Goal: Task Accomplishment & Management: Manage account settings

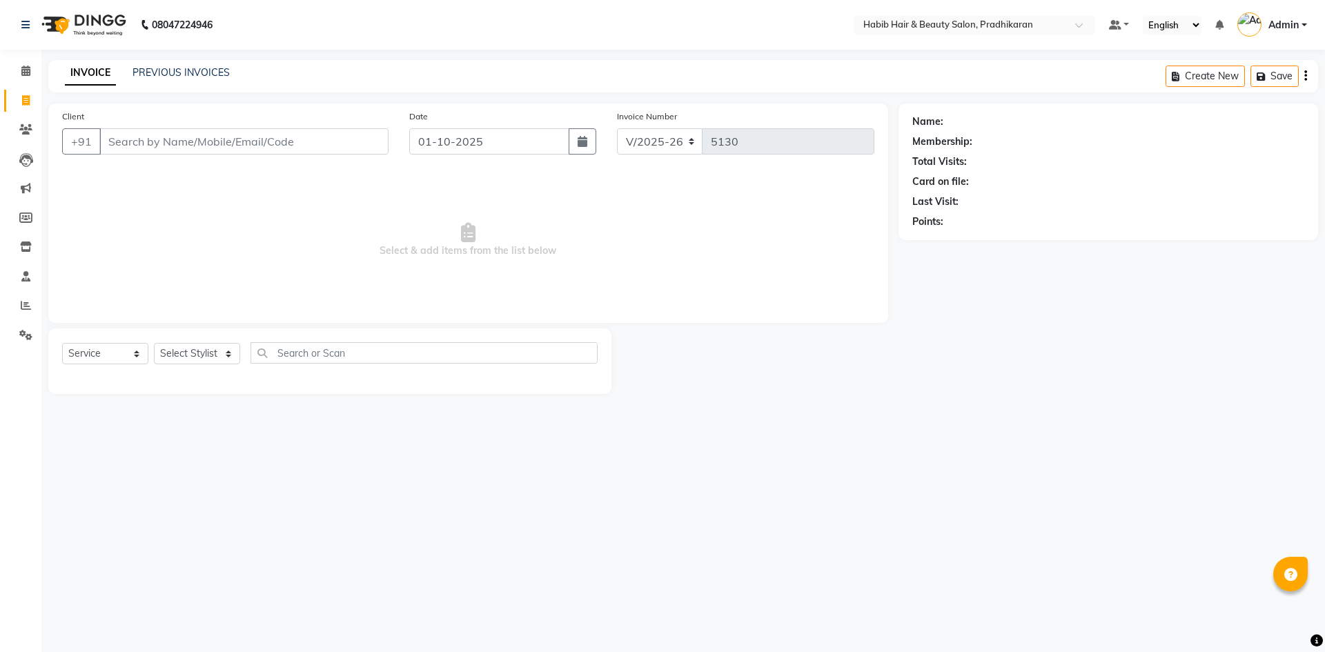
select select "5583"
select select "service"
click at [228, 352] on select "Select Stylist Admin [PERSON_NAME] Anju [PERSON_NAME] [PERSON_NAME] [PERSON_NAM…" at bounding box center [197, 353] width 86 height 21
select select "92013"
click at [154, 343] on select "Select Stylist Admin [PERSON_NAME] Anju [PERSON_NAME] [PERSON_NAME] [PERSON_NAM…" at bounding box center [197, 353] width 86 height 21
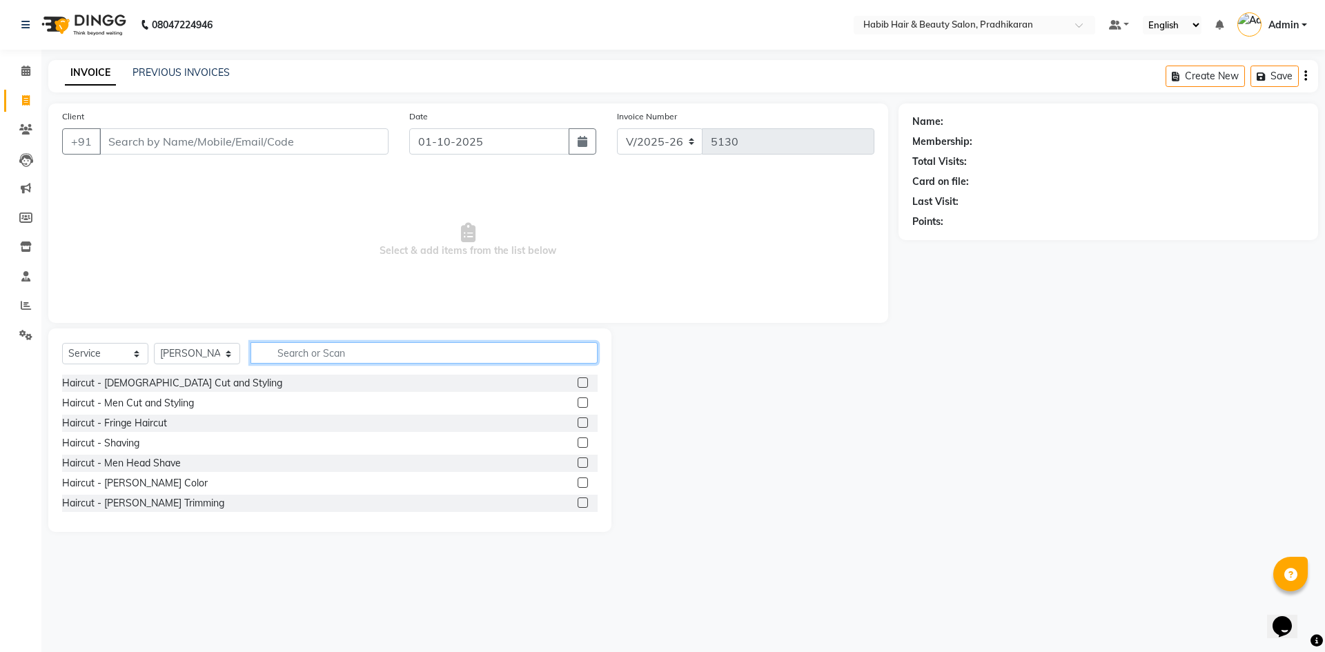
click at [333, 351] on input "text" at bounding box center [424, 352] width 347 height 21
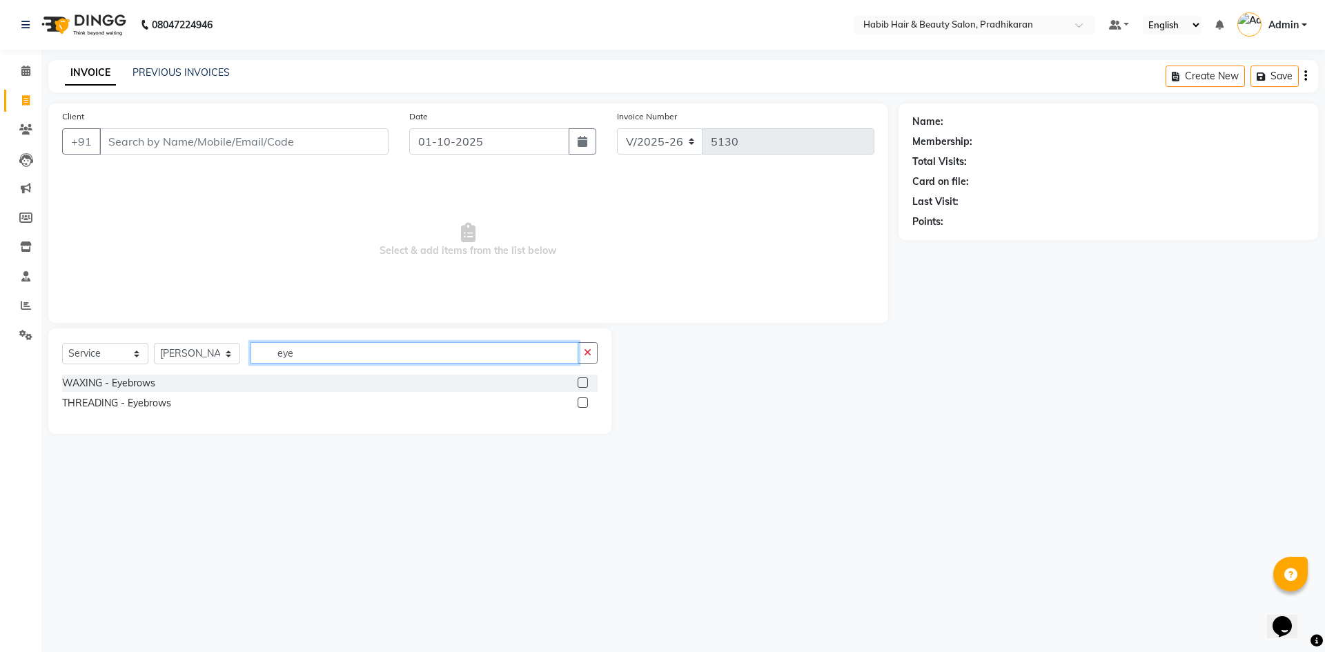
type input "eye"
drag, startPoint x: 585, startPoint y: 406, endPoint x: 406, endPoint y: 286, distance: 214.4
click at [583, 405] on label at bounding box center [583, 403] width 10 height 10
click at [583, 405] on input "checkbox" at bounding box center [582, 403] width 9 height 9
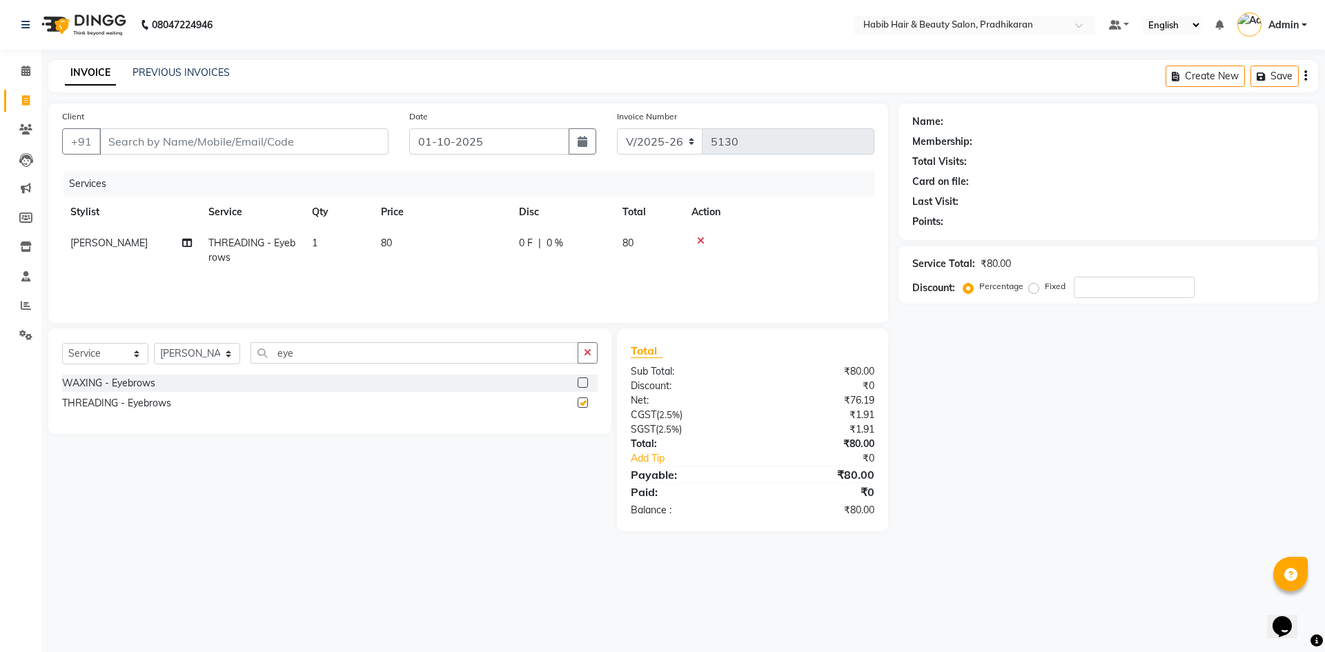
checkbox input "false"
drag, startPoint x: 295, startPoint y: 126, endPoint x: 296, endPoint y: 133, distance: 7.0
click at [295, 128] on div "Client +91" at bounding box center [225, 137] width 347 height 57
click at [297, 138] on input "Client" at bounding box center [243, 141] width 289 height 26
type input "9"
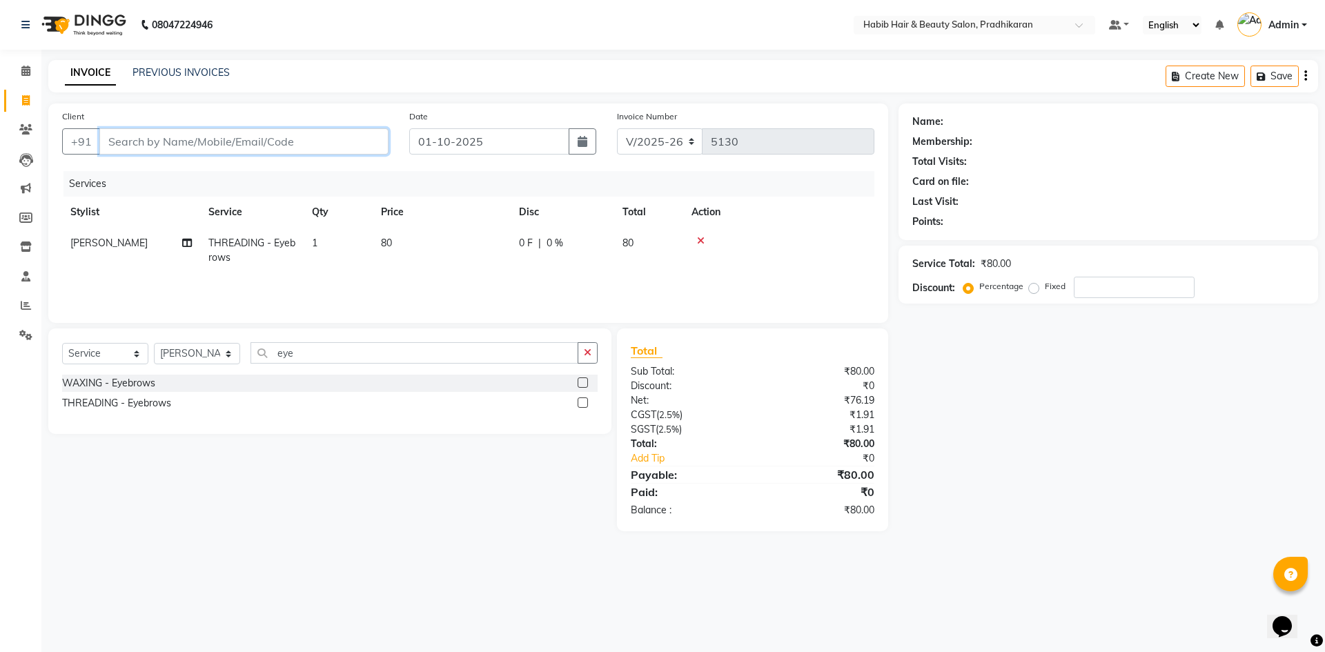
type input "0"
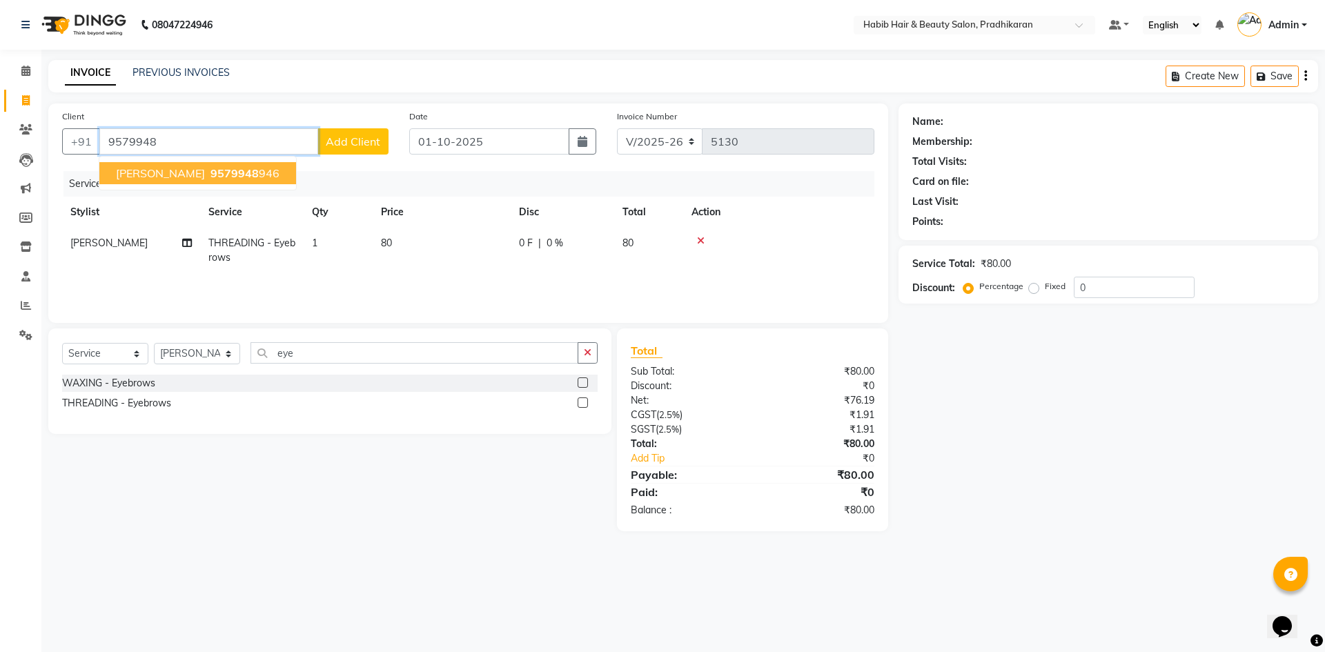
click at [160, 170] on span "shubhangi" at bounding box center [160, 173] width 89 height 14
type input "9579948946"
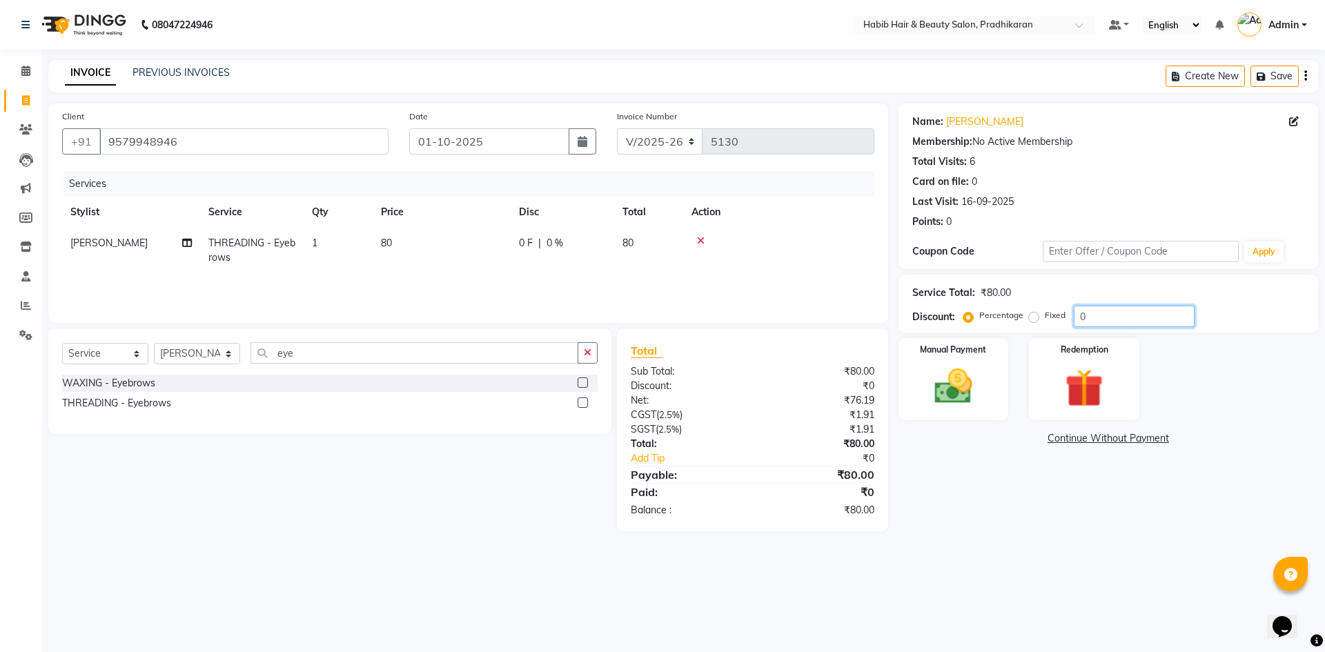
click at [1113, 313] on input "0" at bounding box center [1134, 316] width 121 height 21
type input "50"
click at [952, 395] on img at bounding box center [953, 387] width 64 height 46
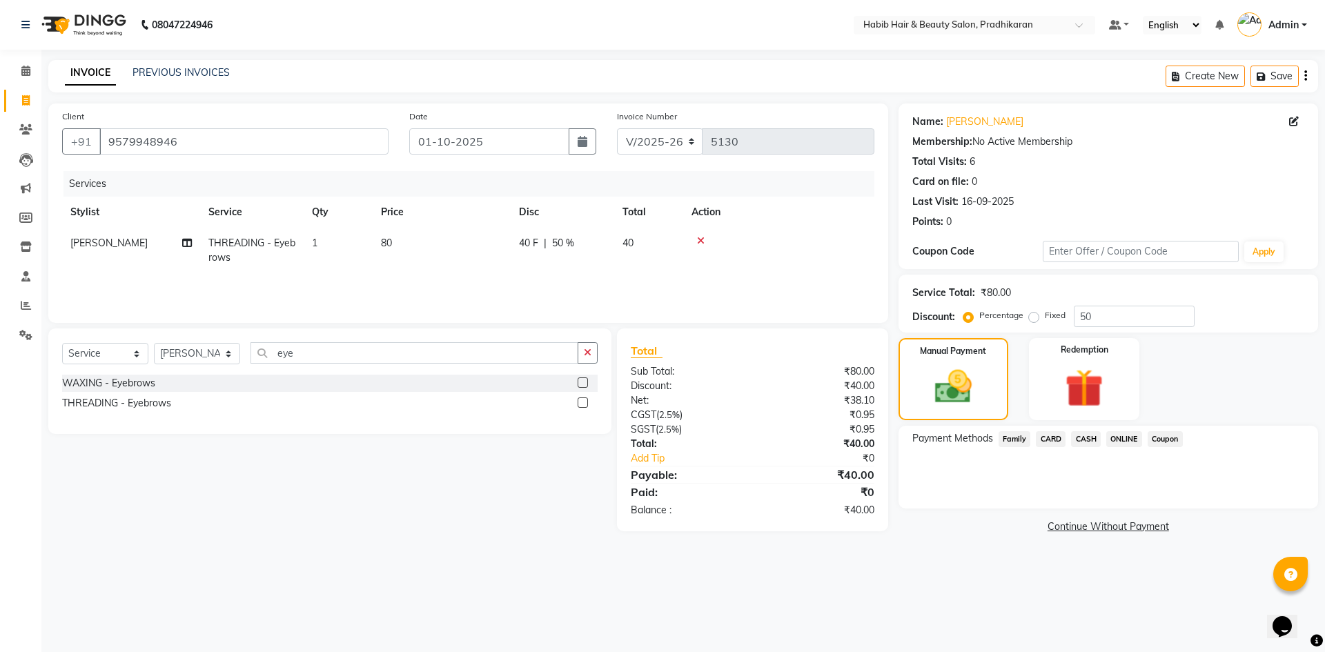
click at [1118, 438] on span "ONLINE" at bounding box center [1124, 439] width 36 height 16
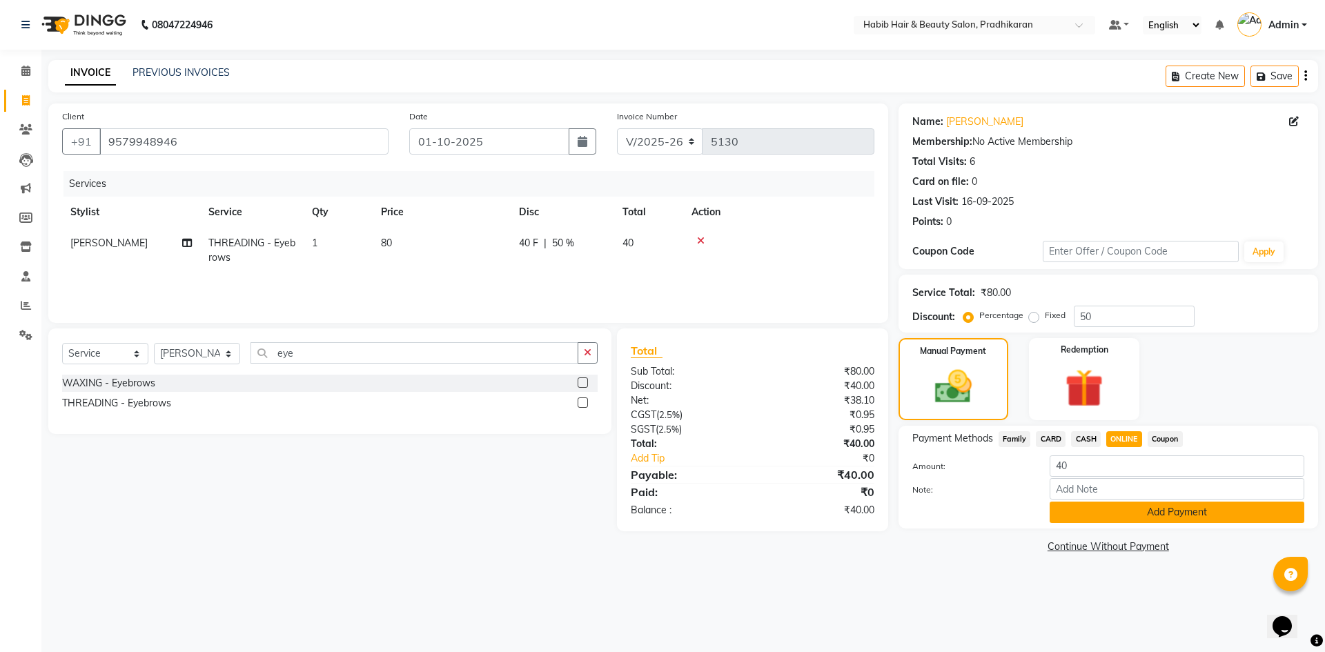
click at [1145, 518] on button "Add Payment" at bounding box center [1177, 512] width 255 height 21
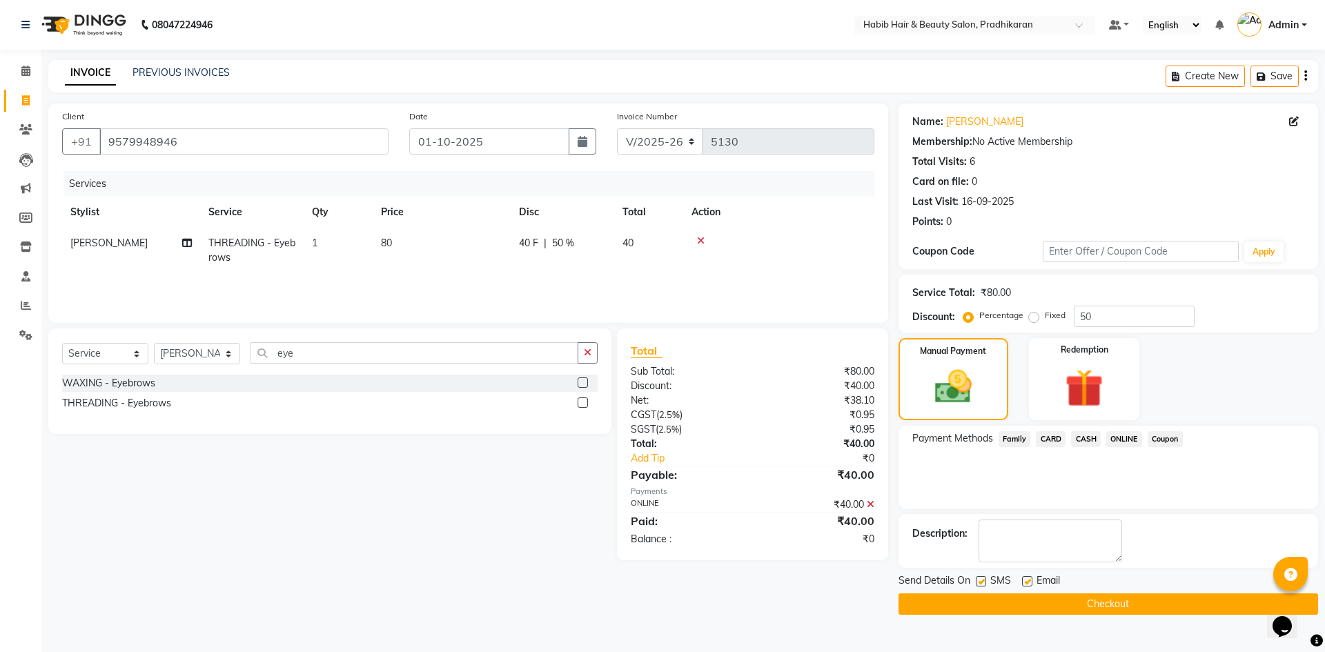
click at [1159, 598] on button "Checkout" at bounding box center [1109, 603] width 420 height 21
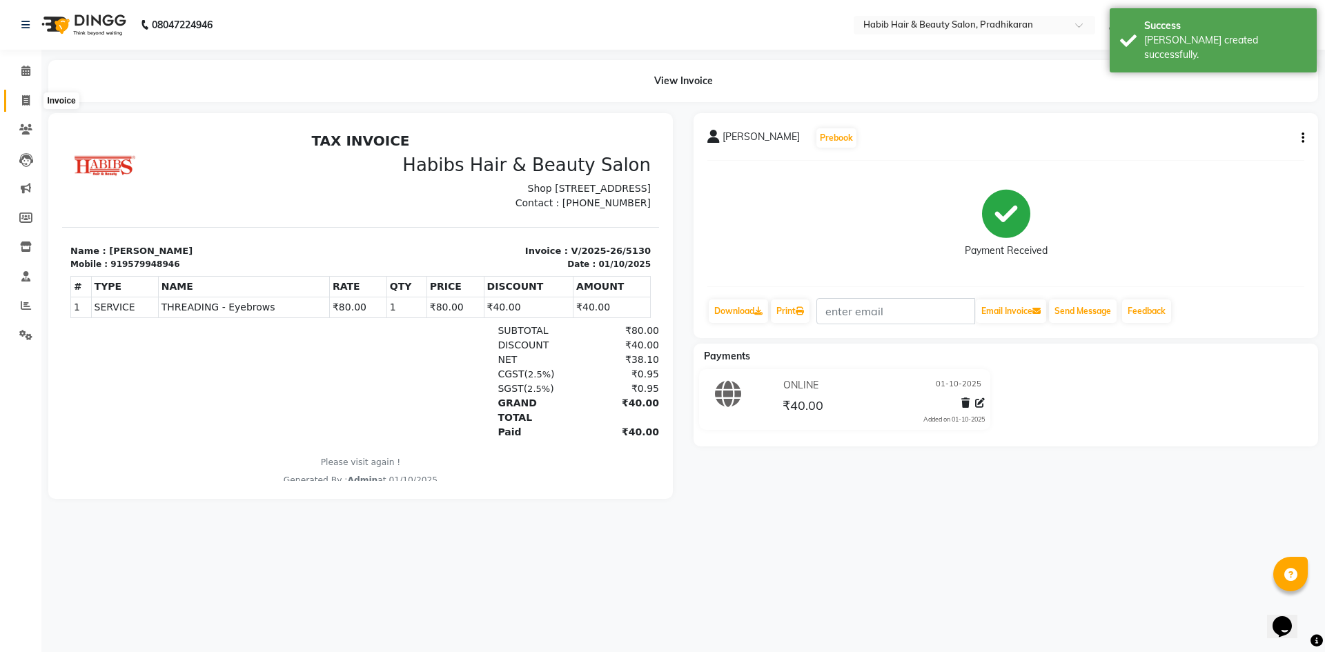
click at [21, 108] on span at bounding box center [26, 101] width 24 height 16
select select "service"
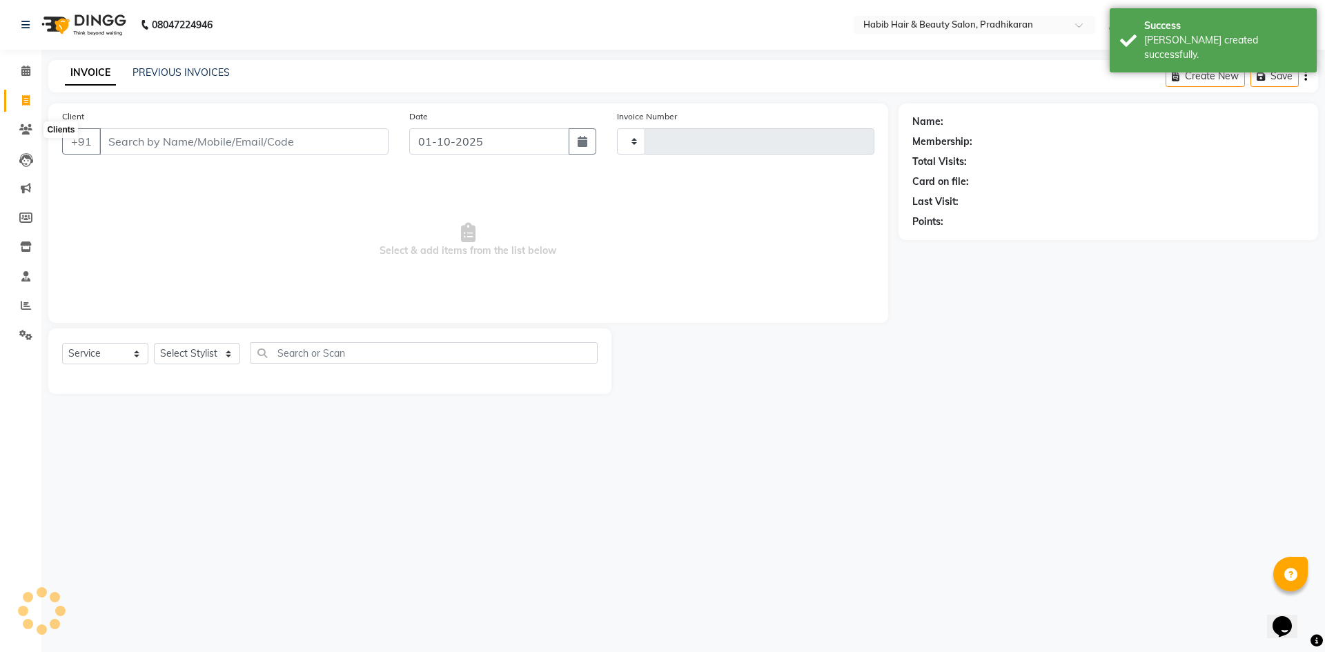
type input "5131"
select select "5583"
click at [217, 362] on select "Select Stylist Admin [PERSON_NAME] Anju [PERSON_NAME] [PERSON_NAME] [PERSON_NAM…" at bounding box center [197, 353] width 86 height 21
select select "75422"
click at [154, 343] on select "Select Stylist Admin akanksha Anju bhanu gouri kartik Mayur pritam SHREE umesh" at bounding box center [197, 353] width 86 height 21
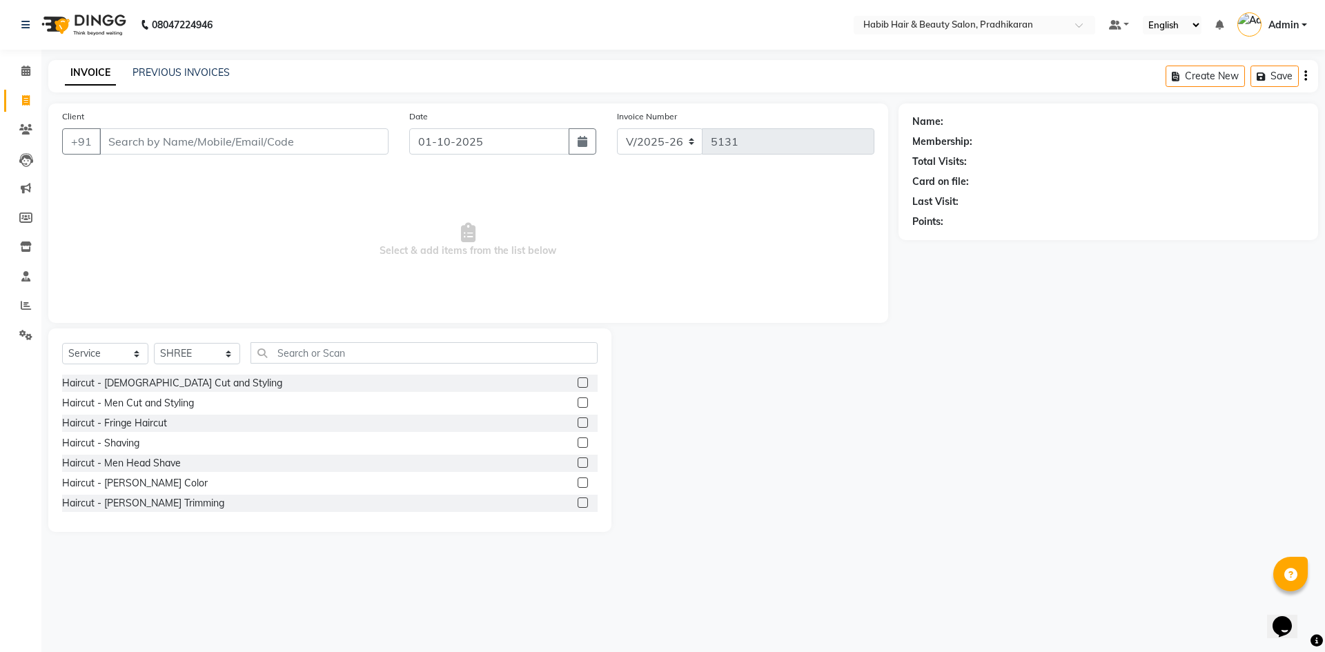
click at [578, 398] on label at bounding box center [583, 403] width 10 height 10
click at [578, 399] on input "checkbox" at bounding box center [582, 403] width 9 height 9
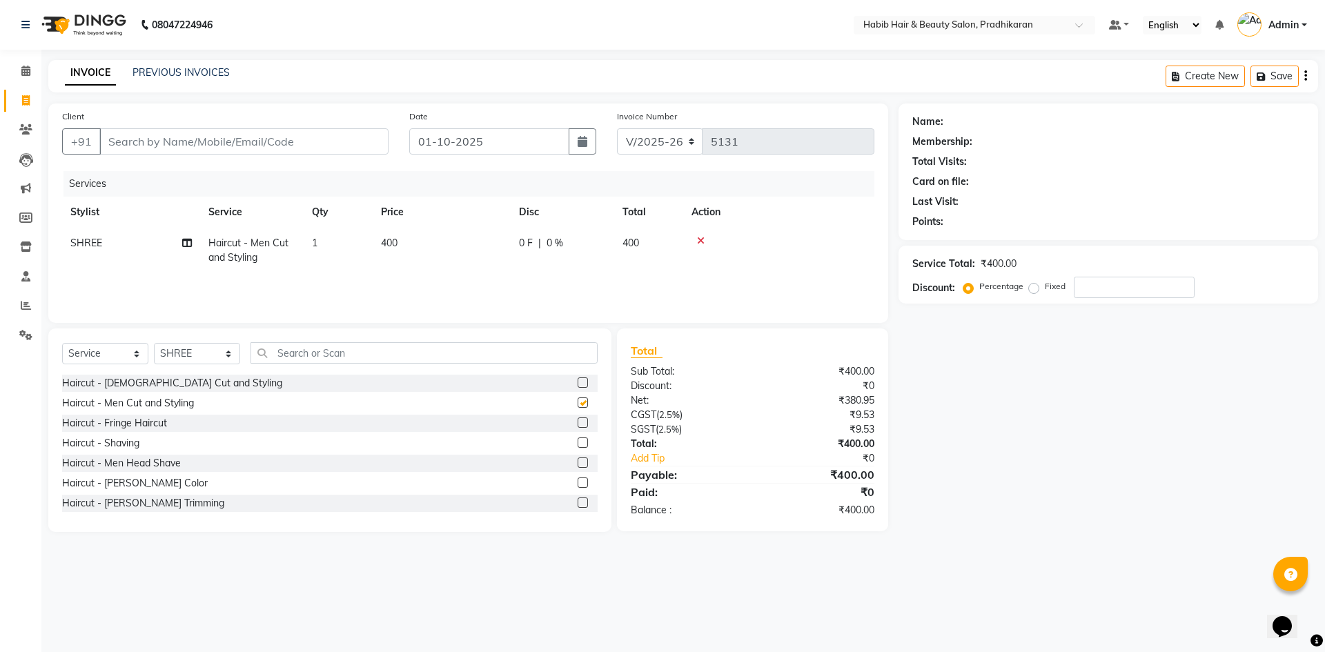
checkbox input "false"
click at [319, 137] on input "Client" at bounding box center [243, 141] width 289 height 26
type input "9"
type input "0"
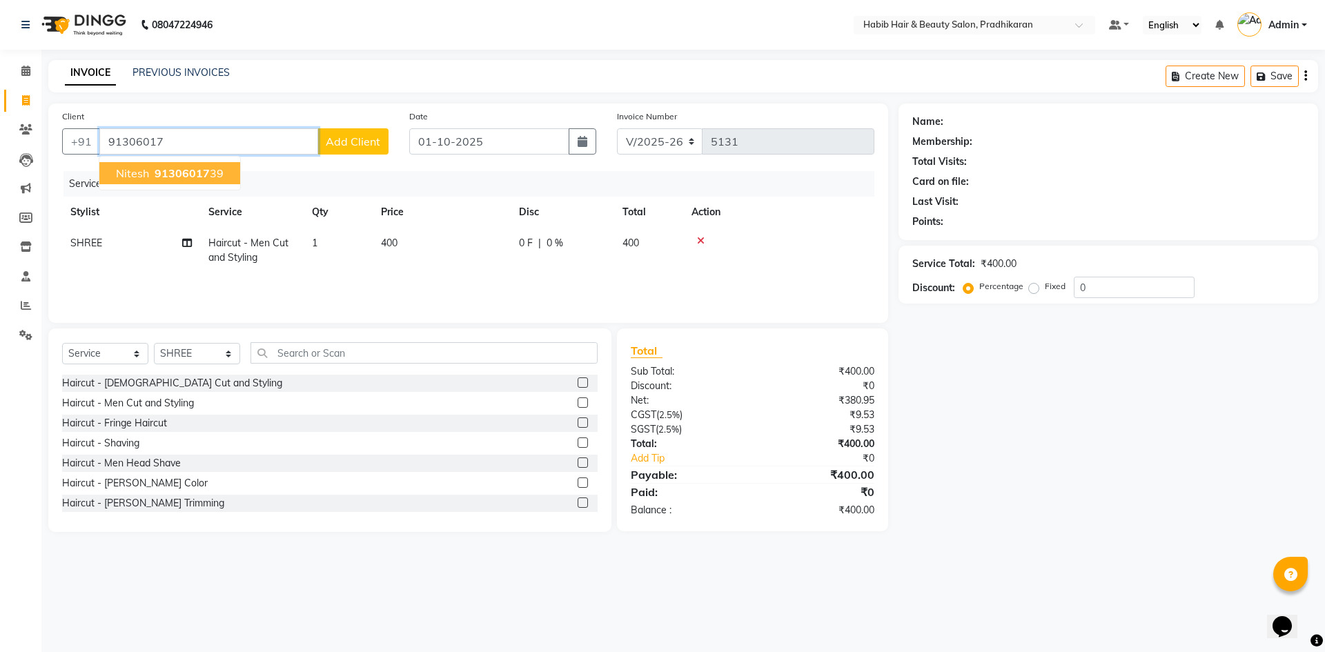
click at [179, 168] on span "91306017" at bounding box center [182, 173] width 55 height 14
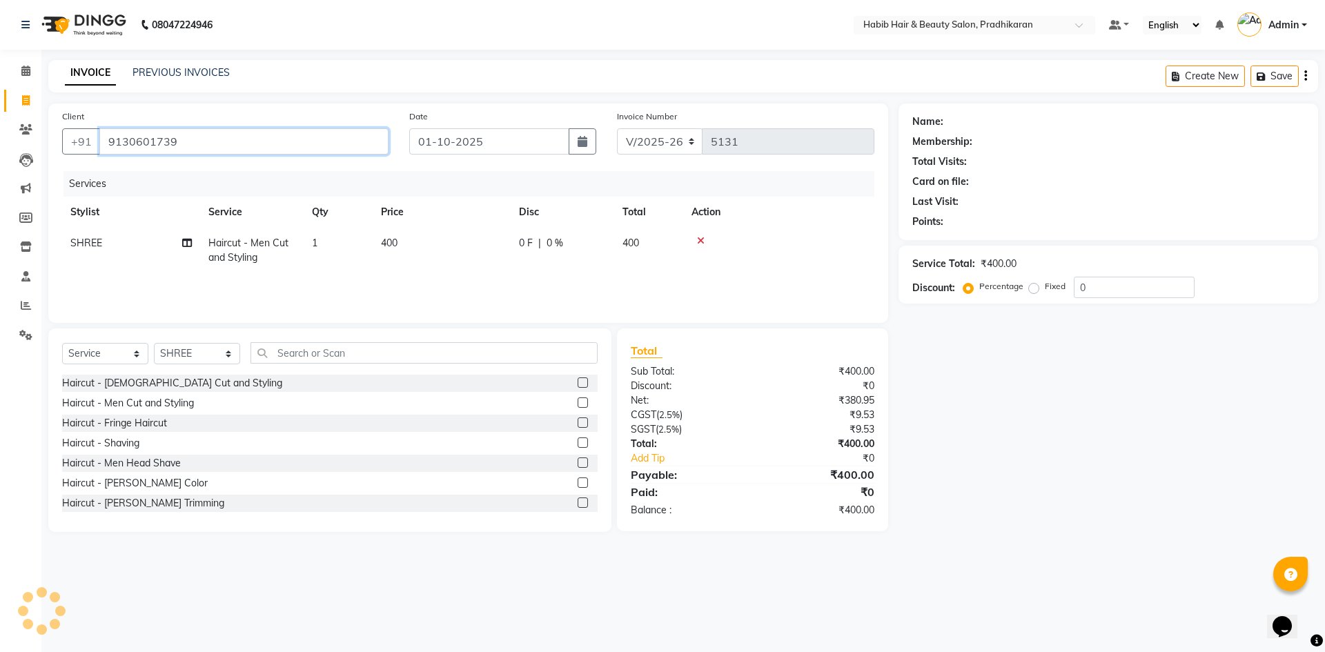
type input "9130601739"
click at [1105, 288] on div "Service Total: ₹400.00 Discount: Percentage Fixed 0" at bounding box center [1108, 274] width 392 height 47
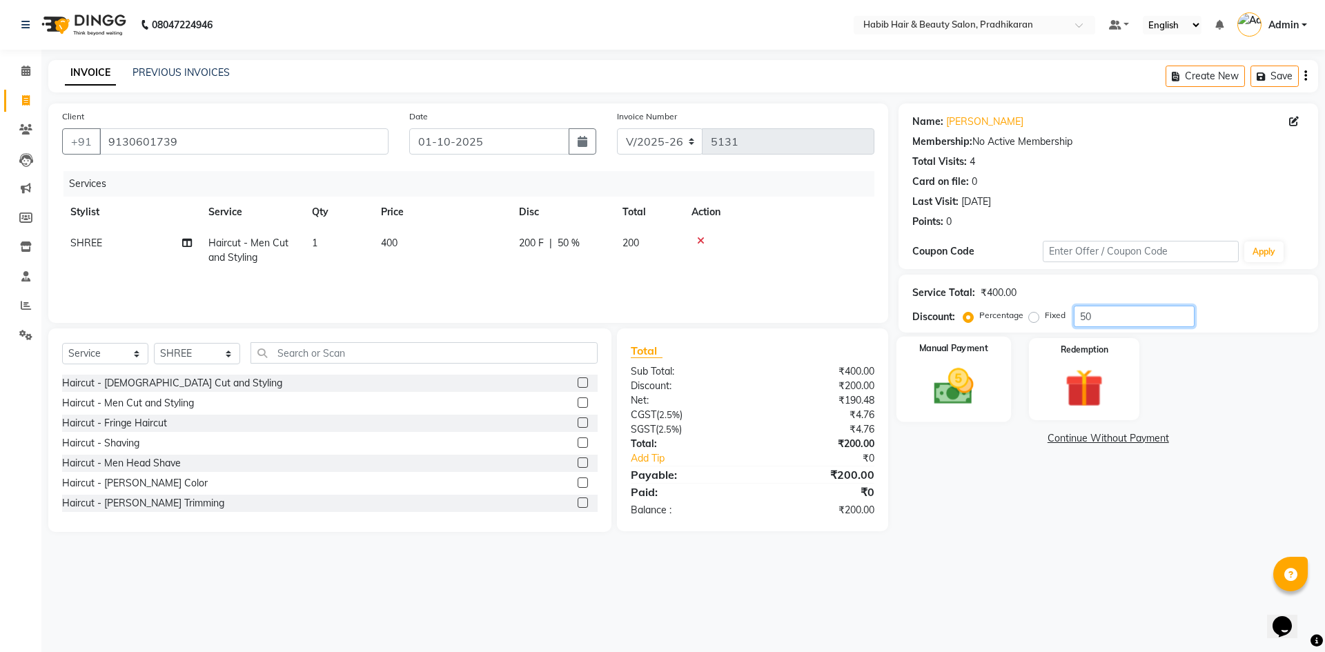
type input "50"
click at [992, 375] on div "Manual Payment" at bounding box center [953, 379] width 115 height 85
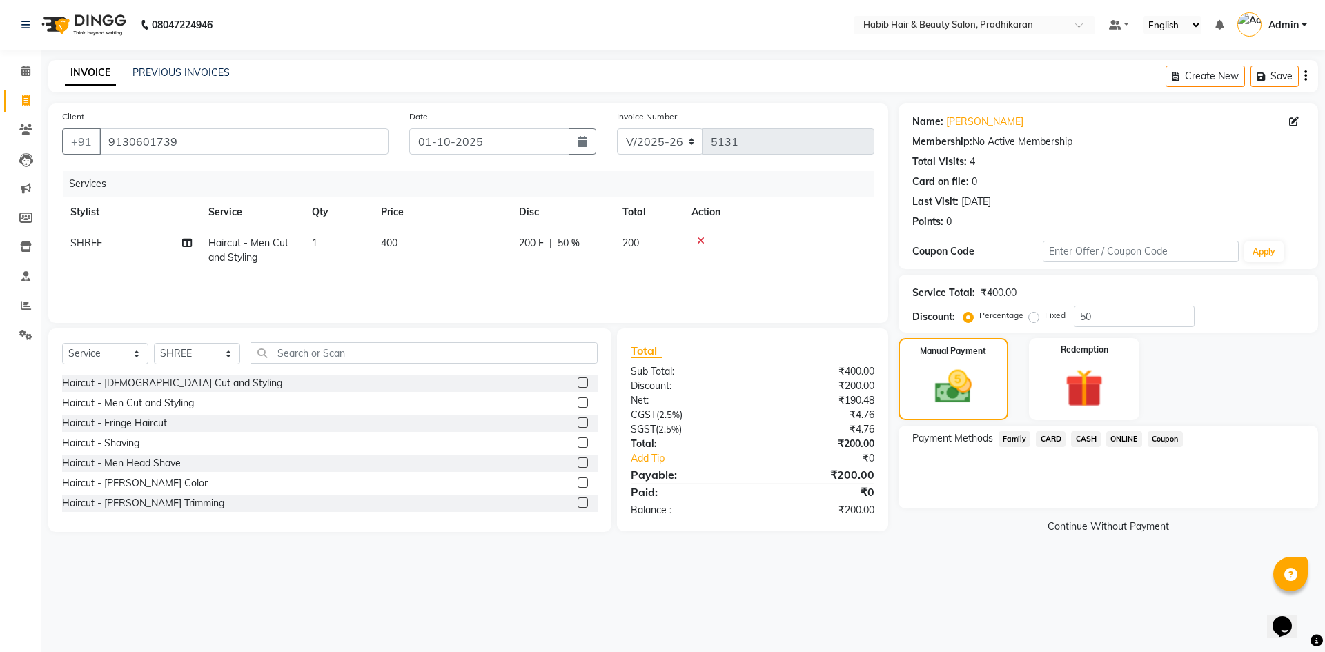
click at [1129, 437] on span "ONLINE" at bounding box center [1124, 439] width 36 height 16
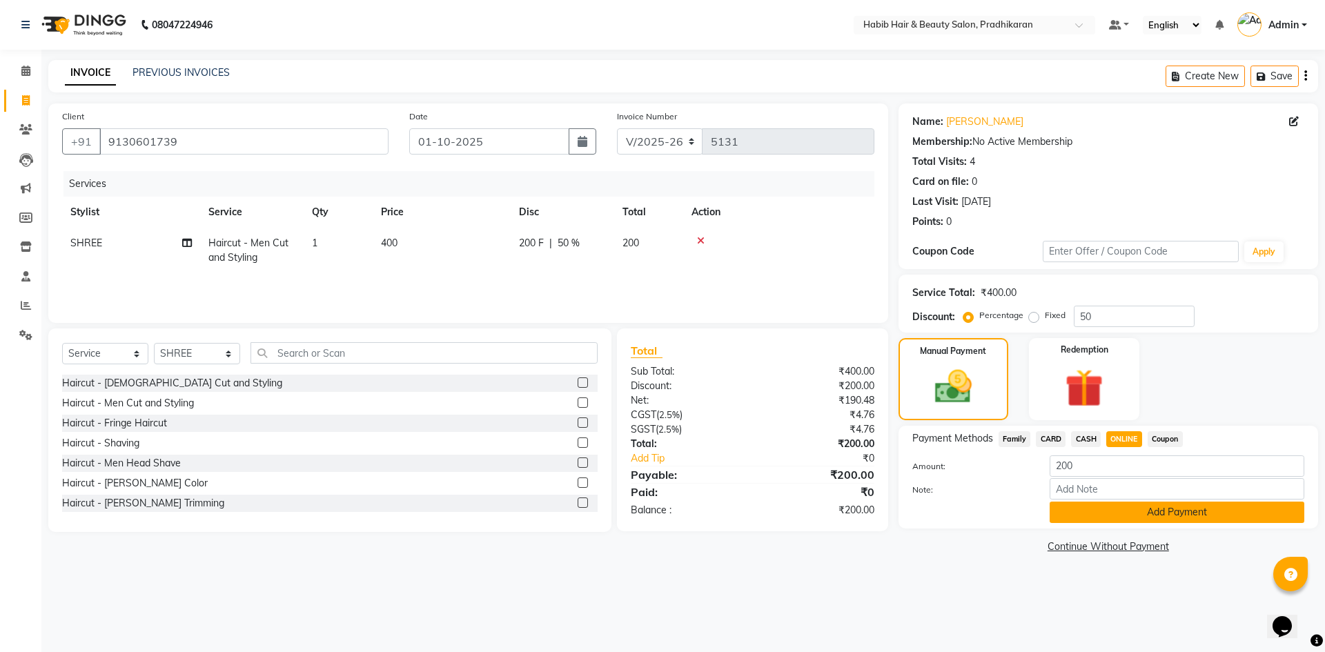
click at [1135, 512] on button "Add Payment" at bounding box center [1177, 512] width 255 height 21
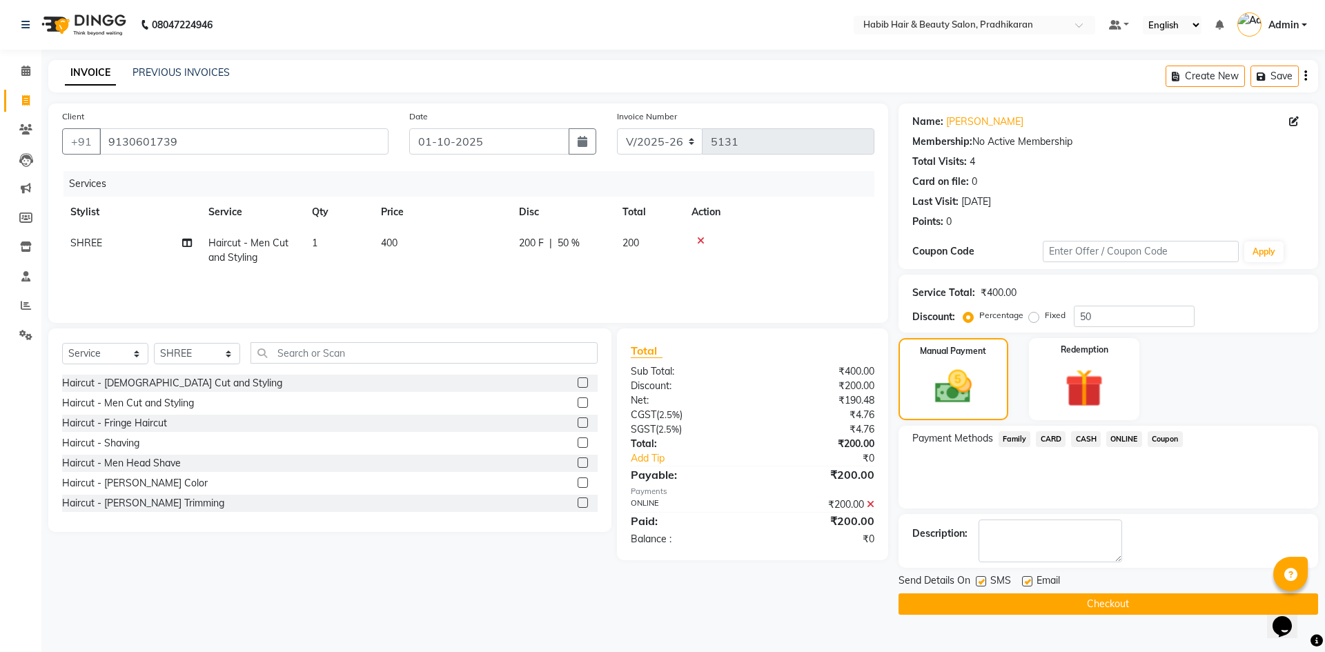
click at [1144, 603] on button "Checkout" at bounding box center [1109, 603] width 420 height 21
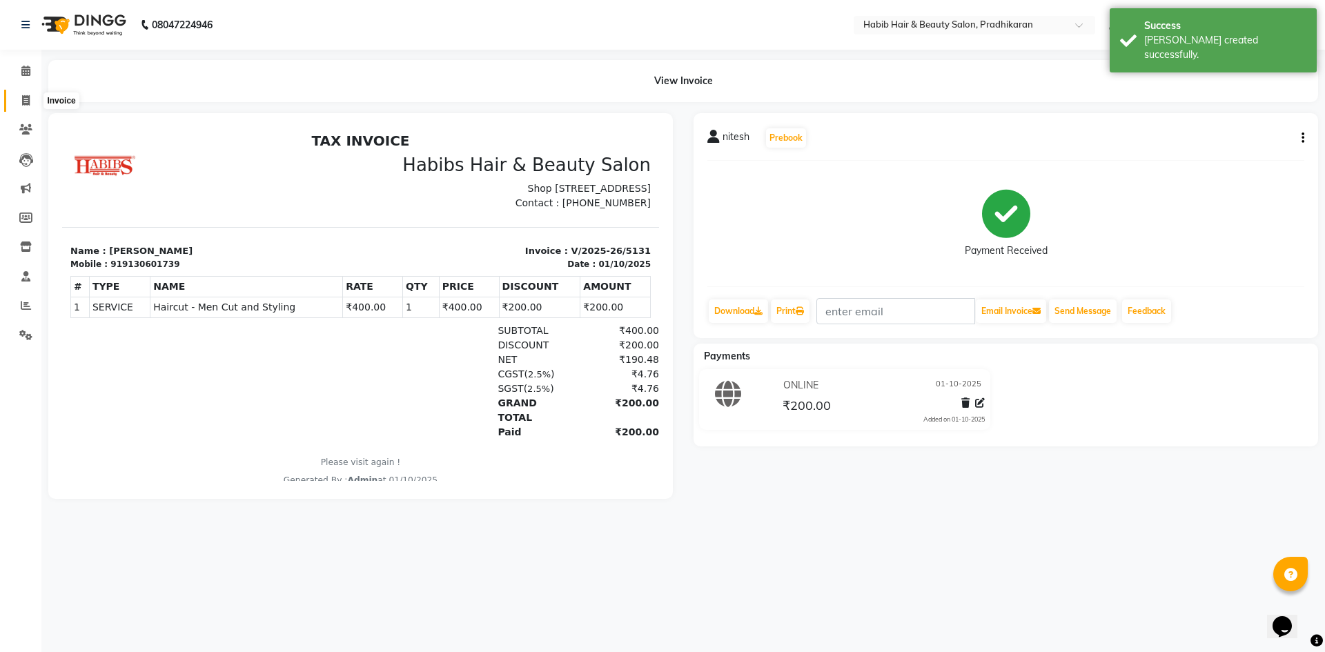
click at [23, 97] on icon at bounding box center [26, 100] width 8 height 10
select select "service"
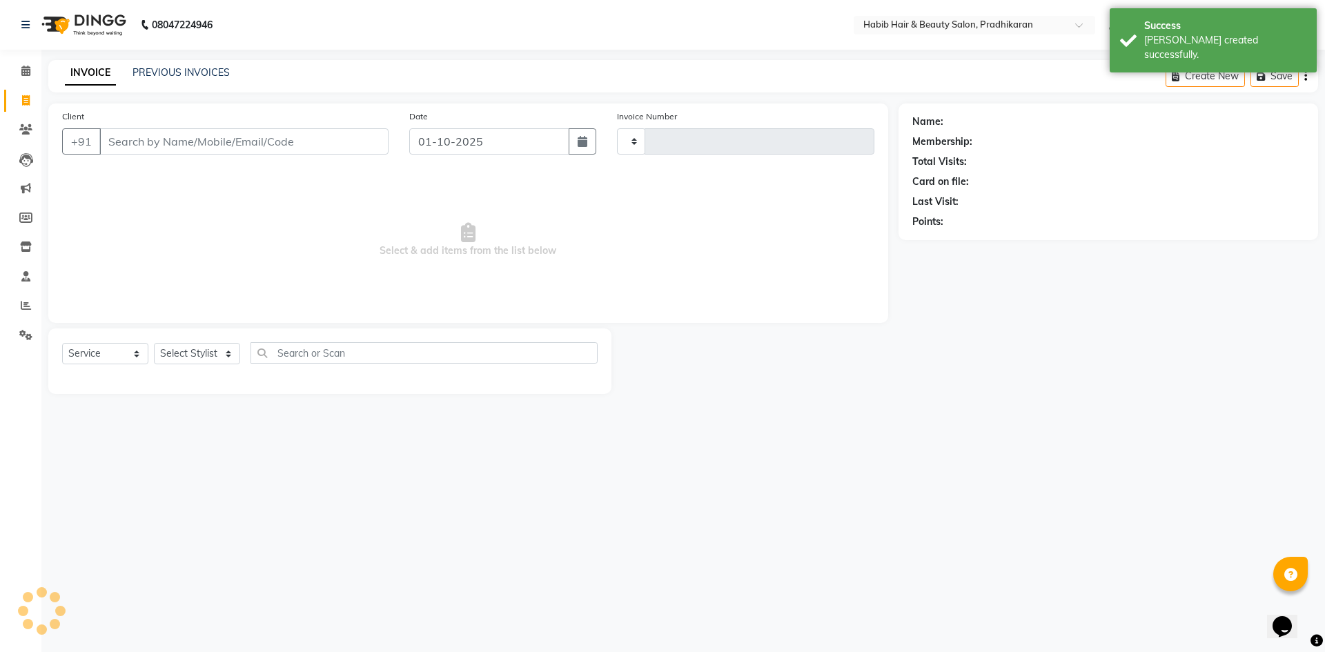
type input "5132"
select select "5583"
click at [126, 144] on input "Client" at bounding box center [243, 141] width 289 height 26
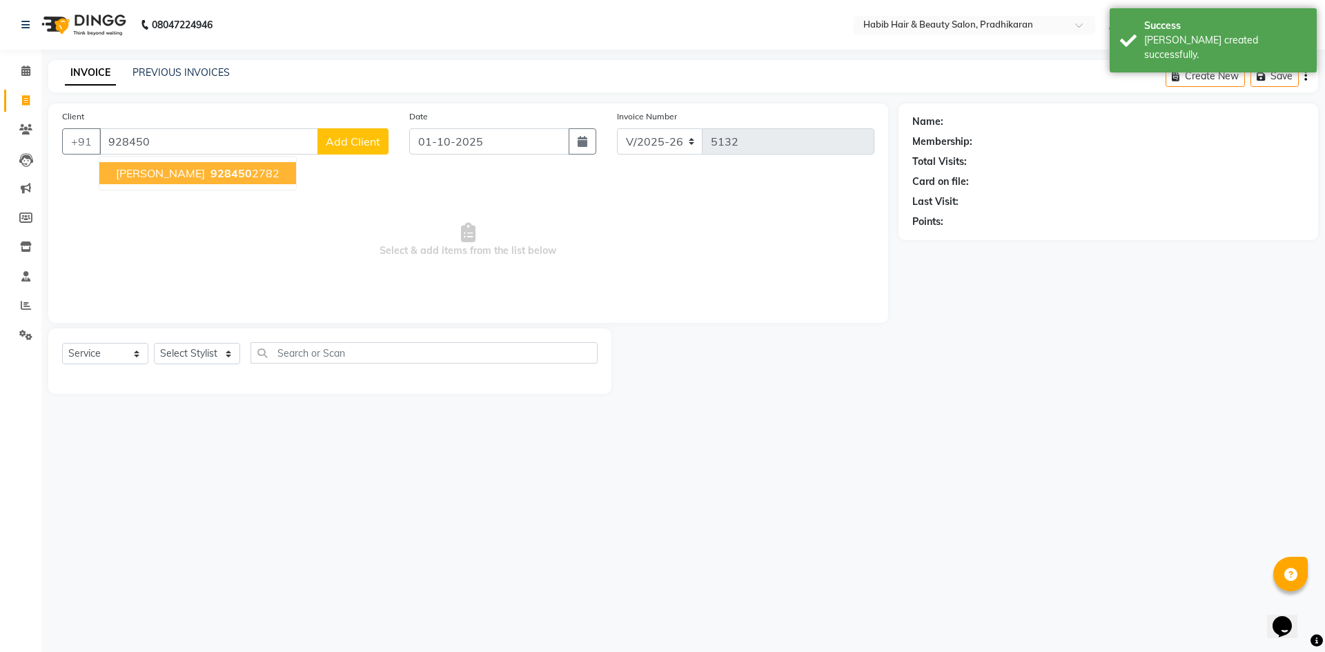
click at [132, 177] on span "kushal" at bounding box center [160, 173] width 89 height 14
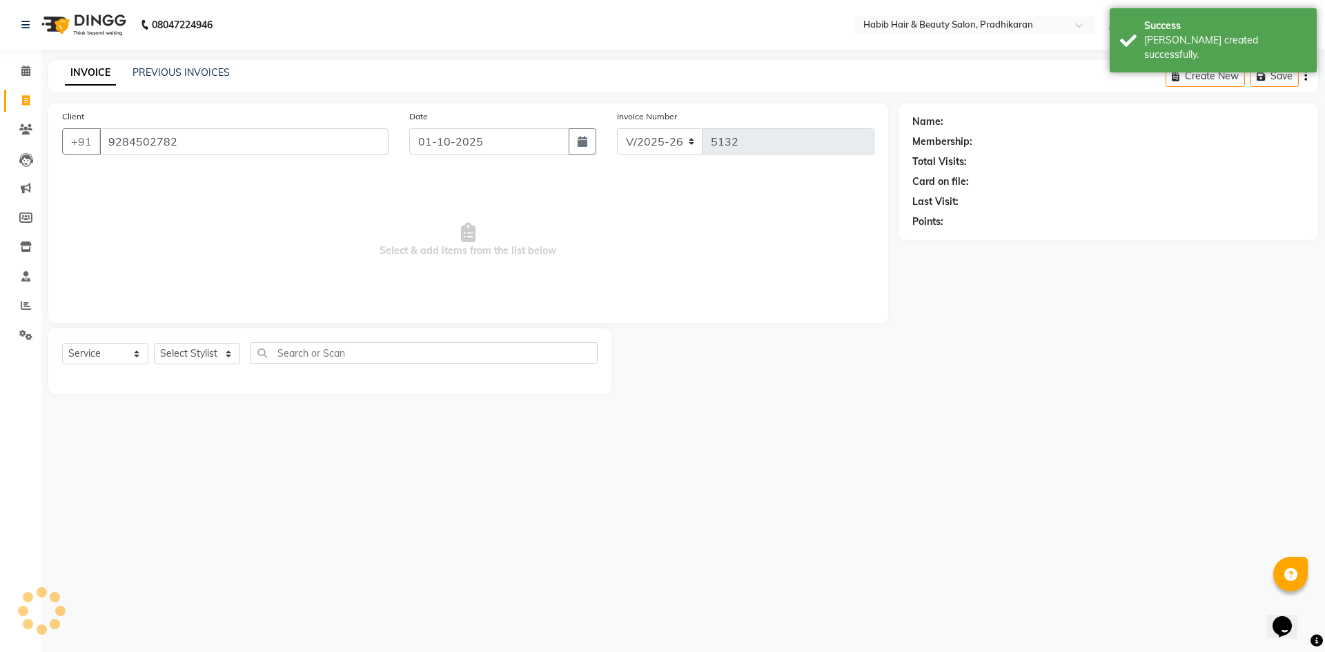
type input "9284502782"
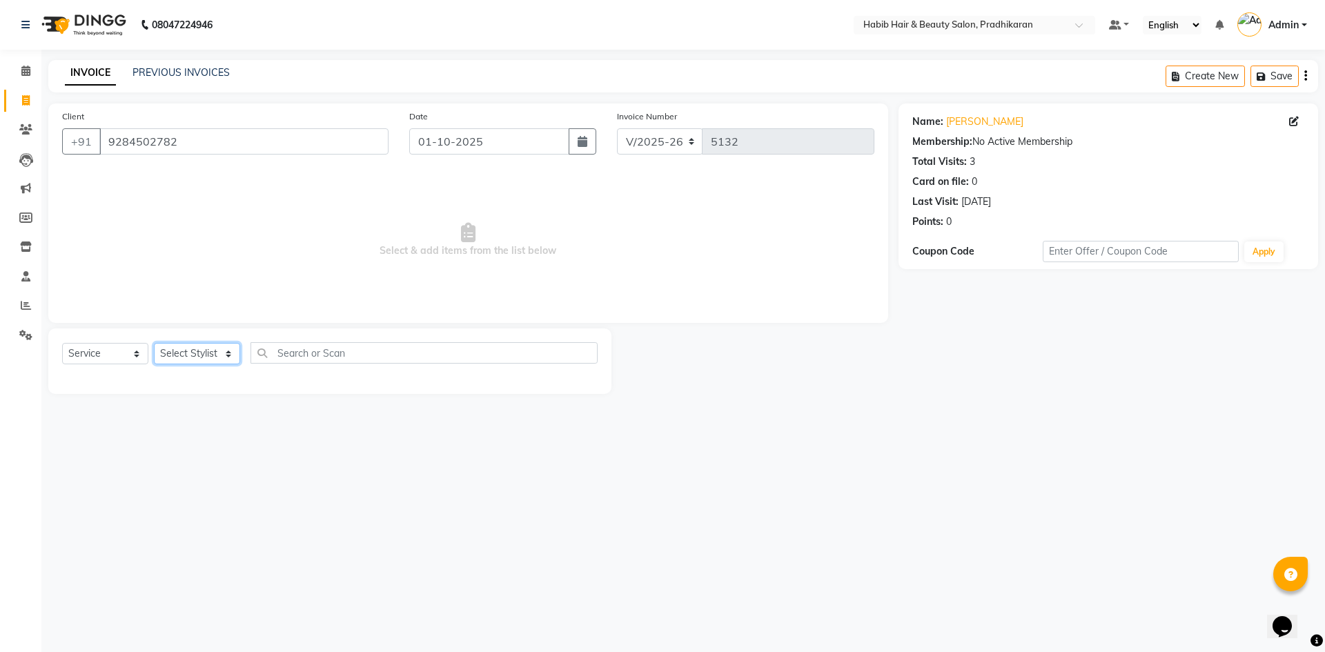
click at [209, 358] on select "Select Stylist Admin akanksha Anju bhanu gouri kartik Mayur pritam SHREE umesh" at bounding box center [197, 353] width 86 height 21
select select "91574"
click at [154, 343] on select "Select Stylist Admin akanksha Anju bhanu gouri kartik Mayur pritam SHREE umesh" at bounding box center [197, 353] width 86 height 21
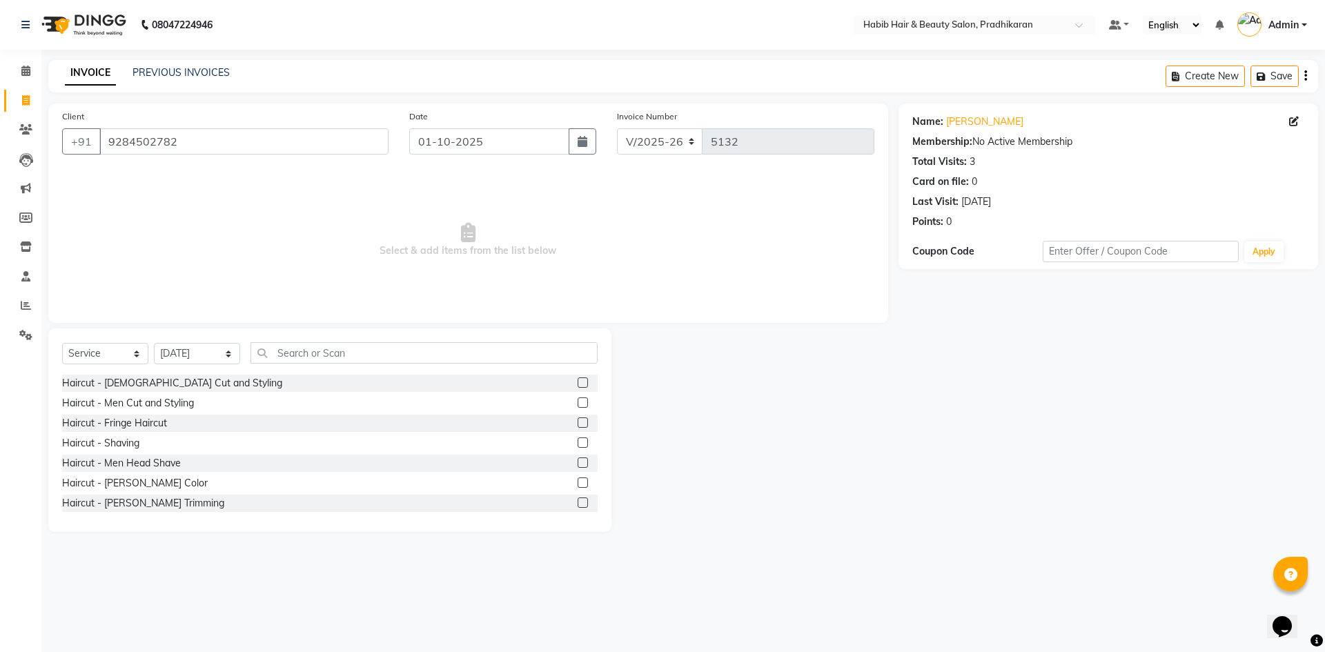
click at [567, 402] on div "Haircut - Men Cut and Styling" at bounding box center [330, 403] width 536 height 17
click at [578, 401] on label at bounding box center [583, 403] width 10 height 10
click at [578, 401] on input "checkbox" at bounding box center [582, 403] width 9 height 9
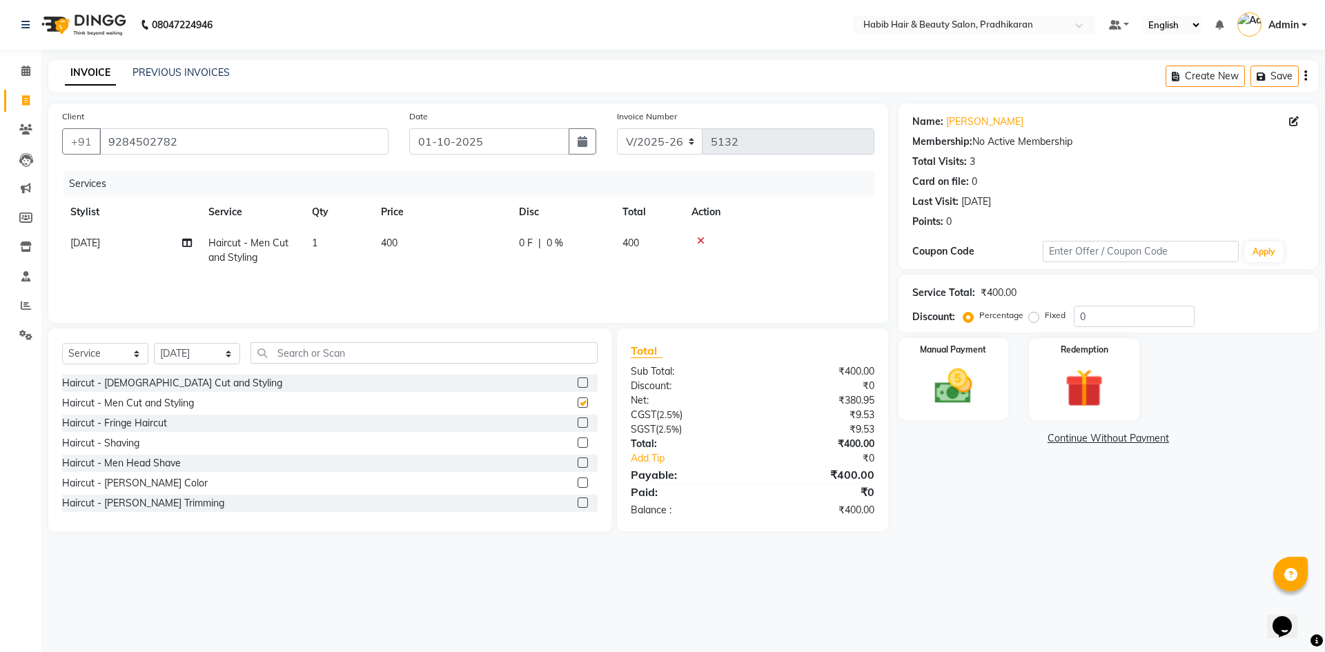
checkbox input "false"
click at [1113, 315] on input "0" at bounding box center [1134, 316] width 121 height 21
type input "50"
click at [952, 411] on div "Manual Payment" at bounding box center [953, 379] width 115 height 85
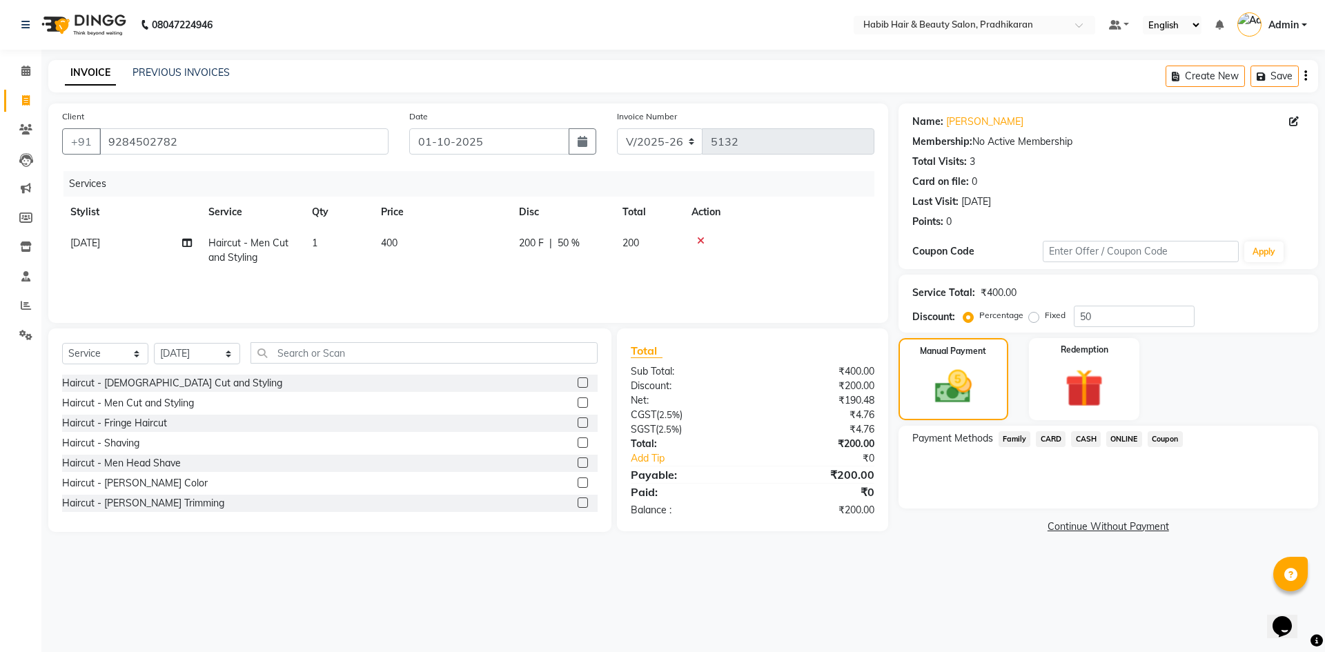
click at [1134, 440] on span "ONLINE" at bounding box center [1124, 439] width 36 height 16
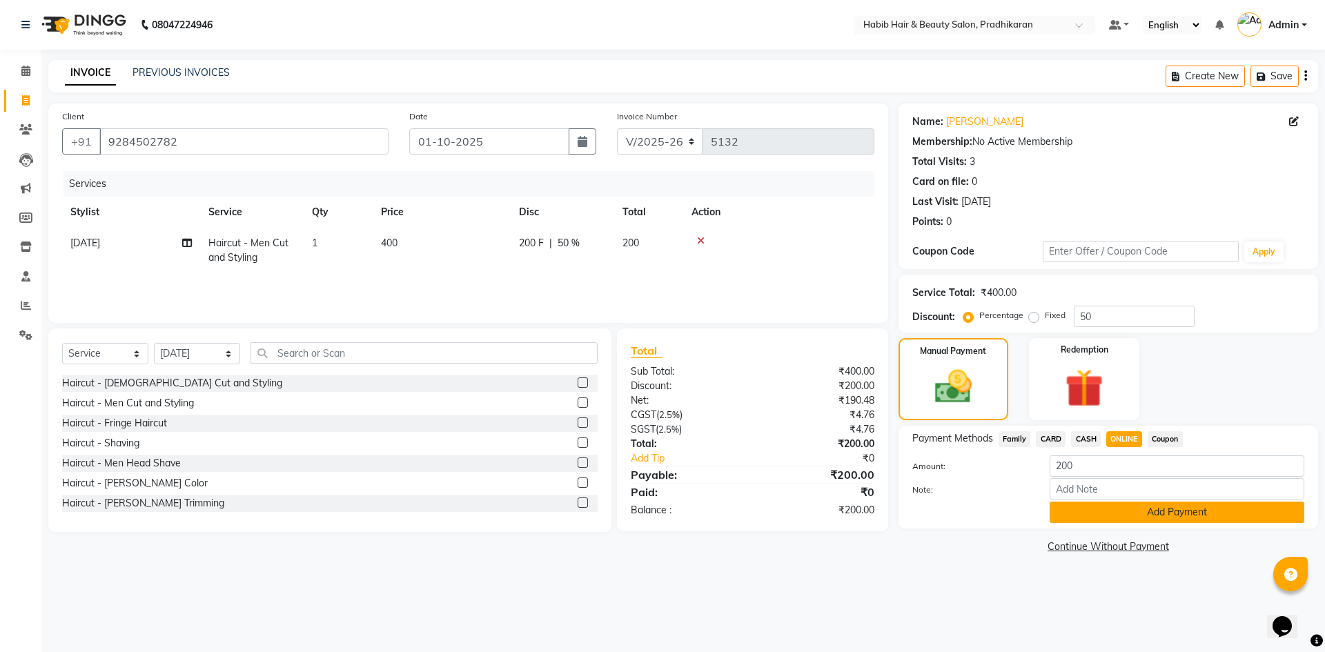
drag, startPoint x: 1144, startPoint y: 514, endPoint x: 1153, endPoint y: 591, distance: 77.9
click at [1145, 518] on button "Add Payment" at bounding box center [1177, 512] width 255 height 21
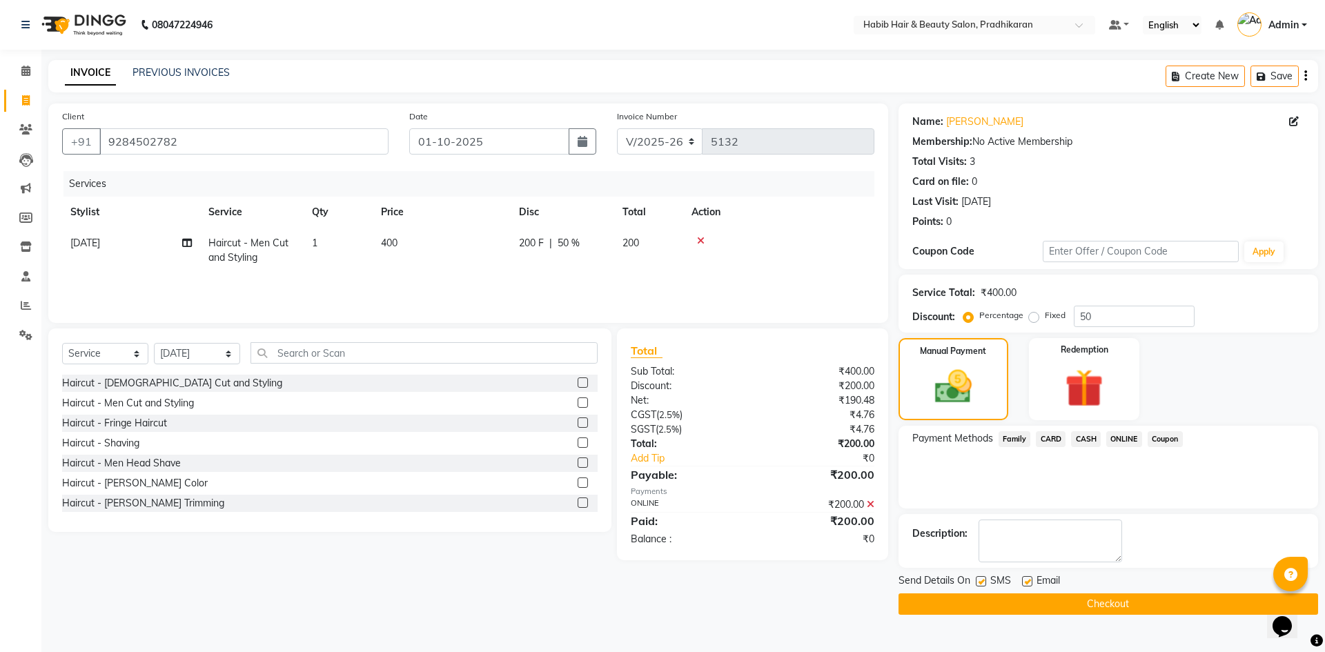
drag, startPoint x: 1154, startPoint y: 592, endPoint x: 1154, endPoint y: 607, distance: 14.5
click at [1154, 600] on div "Send Details On SMS Email Checkout" at bounding box center [1109, 593] width 420 height 41
click at [1155, 605] on button "Checkout" at bounding box center [1109, 603] width 420 height 21
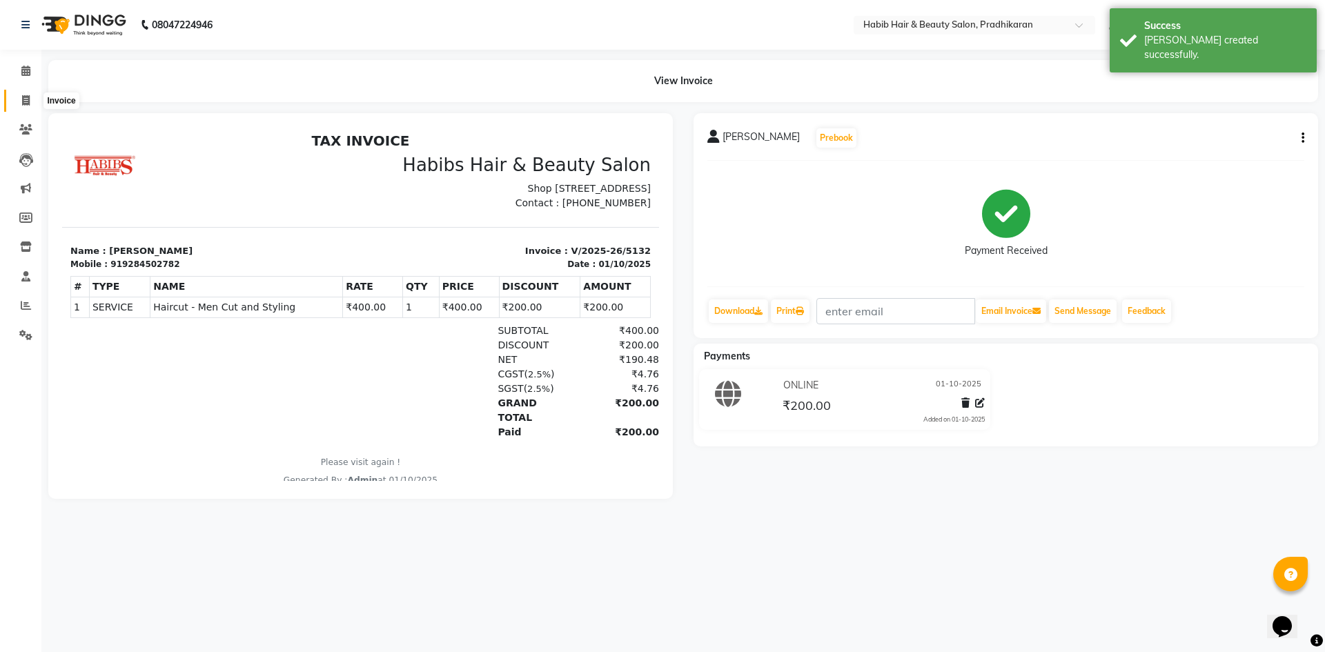
click at [19, 95] on span at bounding box center [26, 101] width 24 height 16
select select "service"
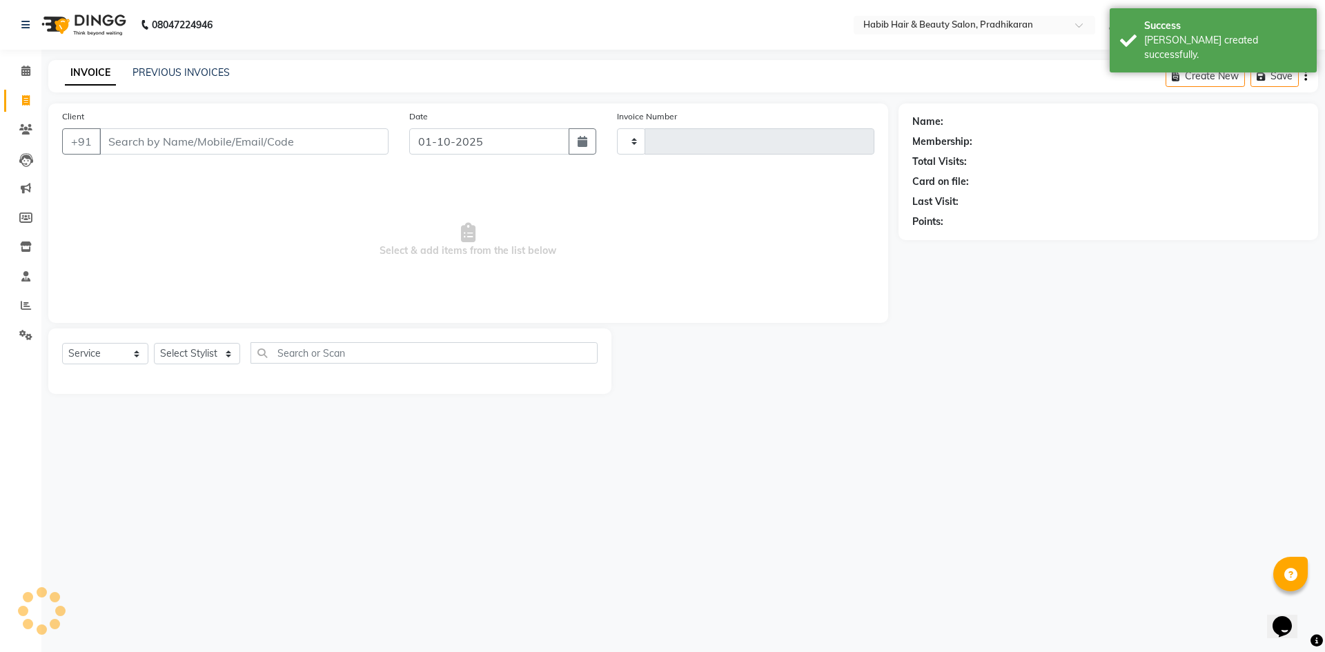
type input "5133"
select select "5583"
click at [150, 154] on div "Client +91" at bounding box center [225, 137] width 347 height 57
click at [153, 144] on input "Client" at bounding box center [243, 141] width 289 height 26
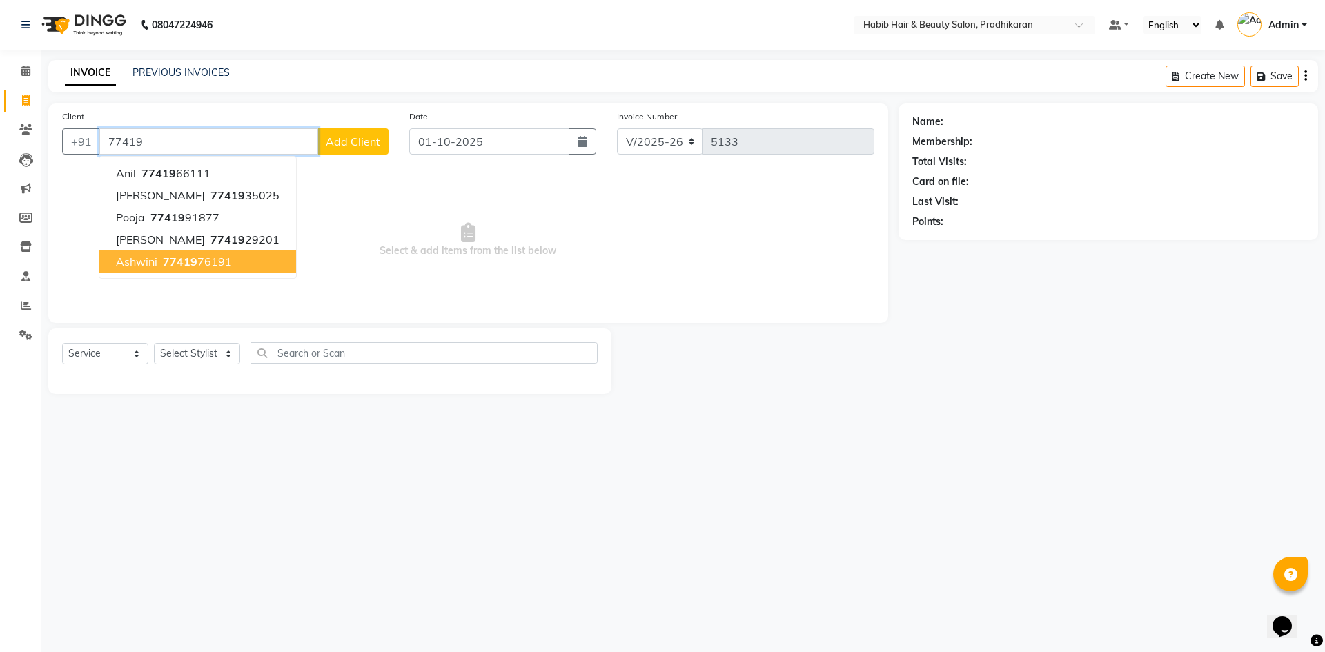
click at [179, 261] on span "77419" at bounding box center [180, 262] width 35 height 14
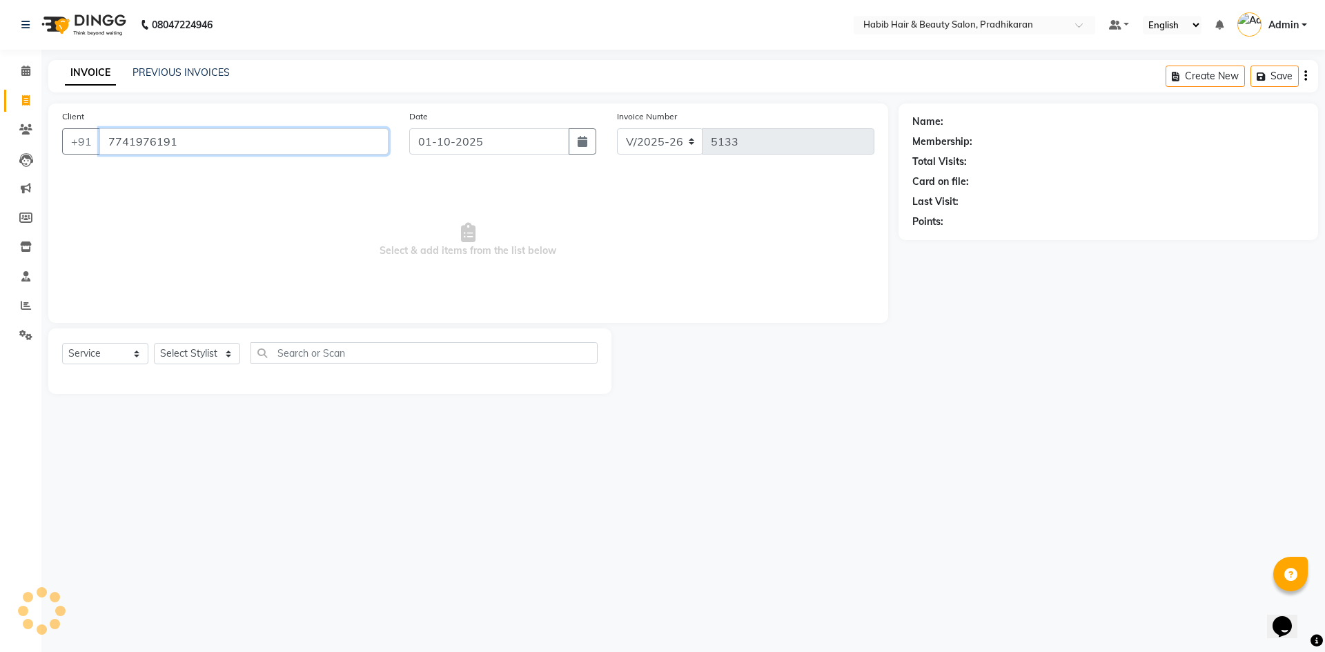
type input "7741976191"
drag, startPoint x: 192, startPoint y: 341, endPoint x: 190, endPoint y: 362, distance: 20.7
click at [192, 344] on div "Select Service Product Membership Package Voucher Prepaid Gift Card Select Styl…" at bounding box center [329, 361] width 563 height 66
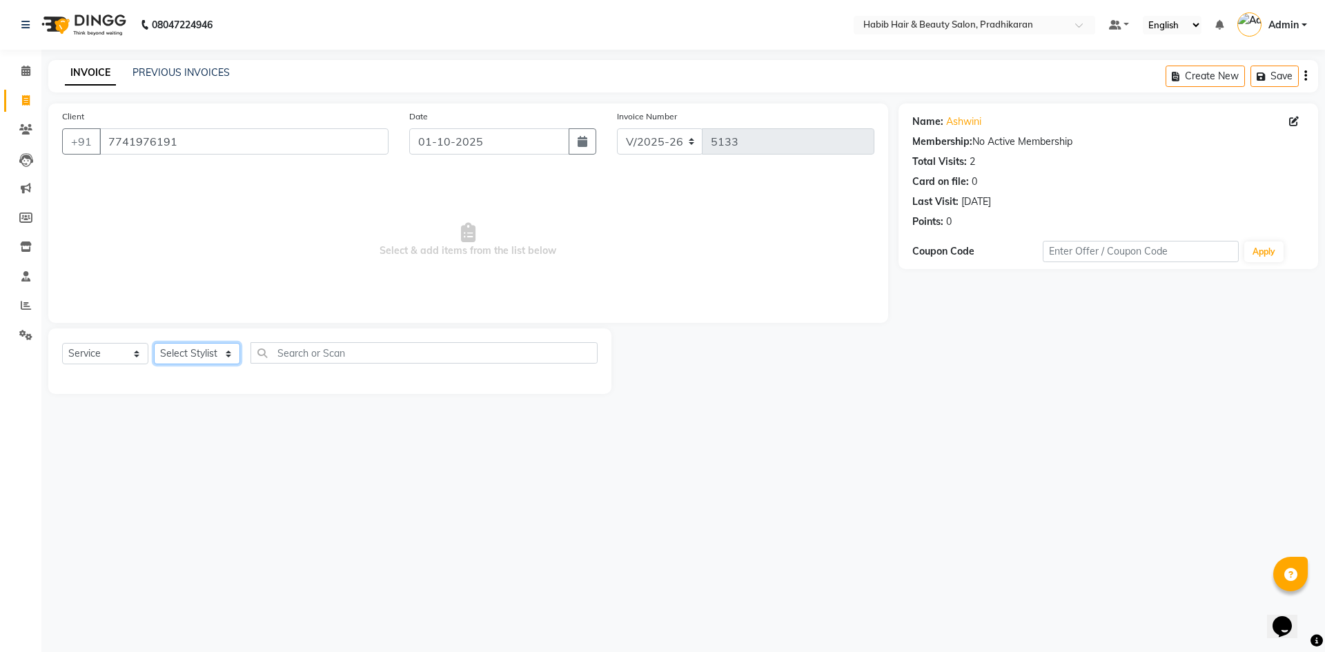
click at [190, 359] on select "Select Stylist Admin akanksha Anju bhanu gouri kartik Mayur pritam SHREE umesh" at bounding box center [197, 353] width 86 height 21
select select "75422"
click at [154, 343] on select "Select Stylist Admin akanksha Anju bhanu gouri kartik Mayur pritam SHREE umesh" at bounding box center [197, 353] width 86 height 21
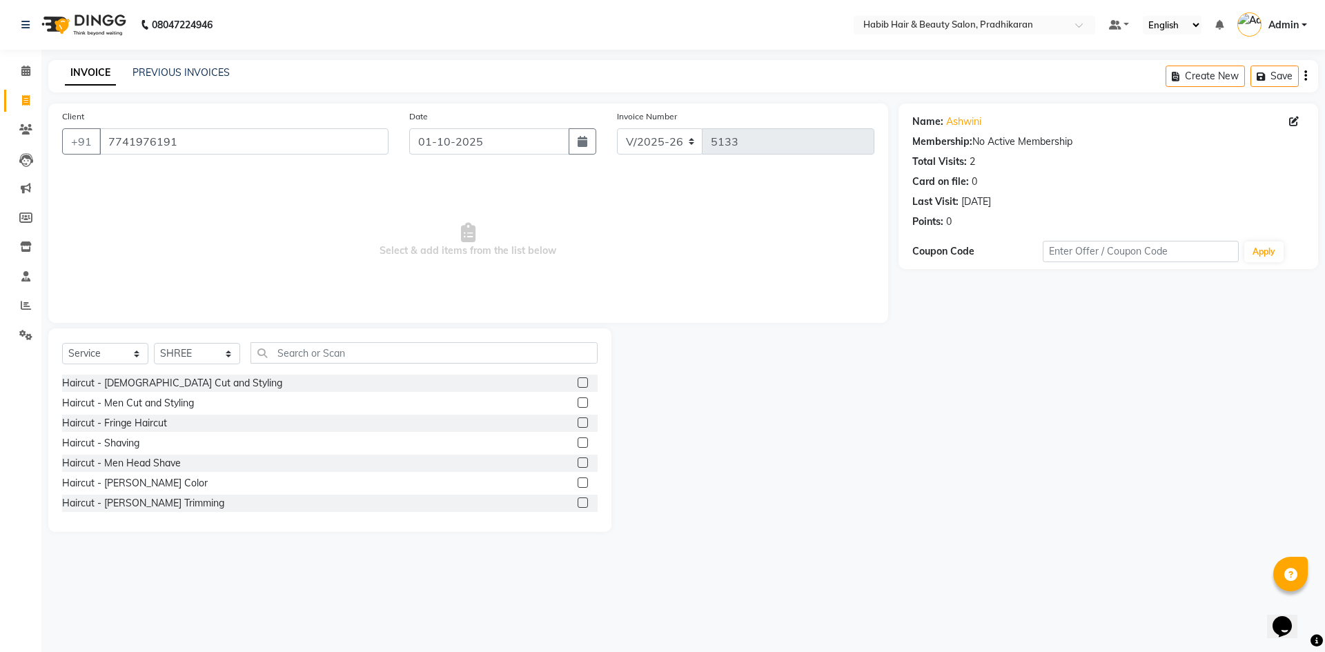
click at [578, 384] on label at bounding box center [583, 382] width 10 height 10
click at [578, 384] on input "checkbox" at bounding box center [582, 383] width 9 height 9
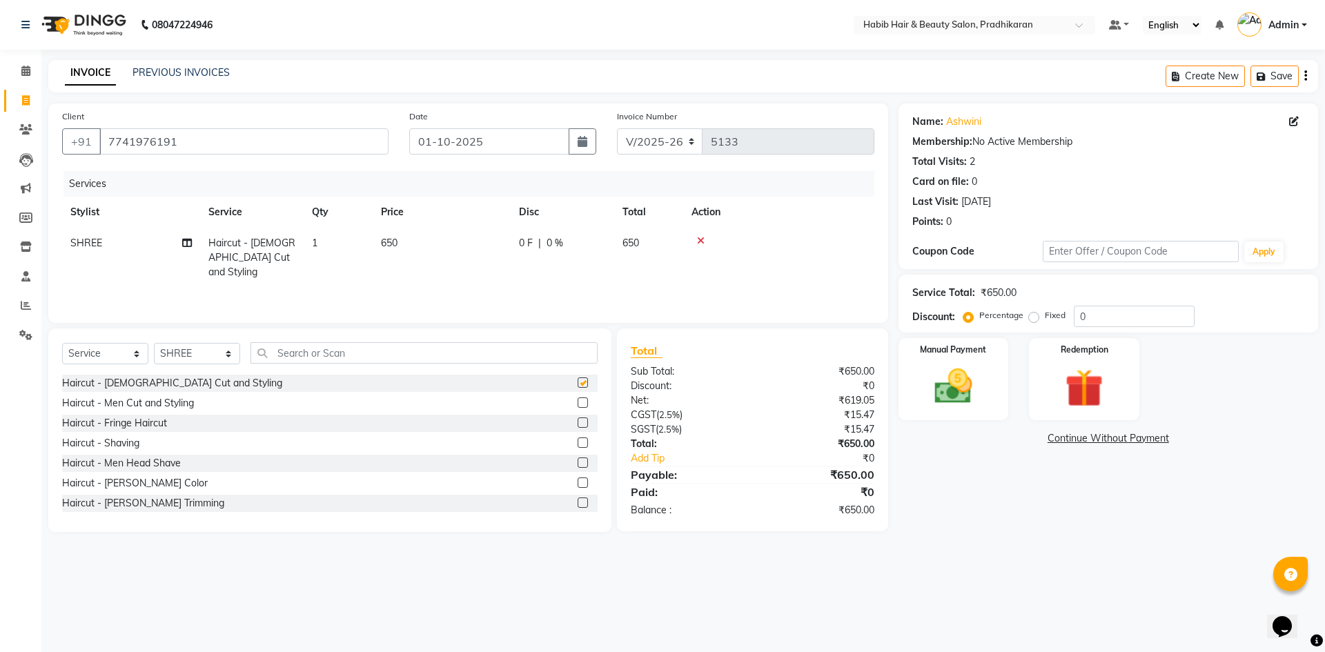
checkbox input "false"
click at [453, 242] on td "650" at bounding box center [442, 258] width 138 height 60
select select "75422"
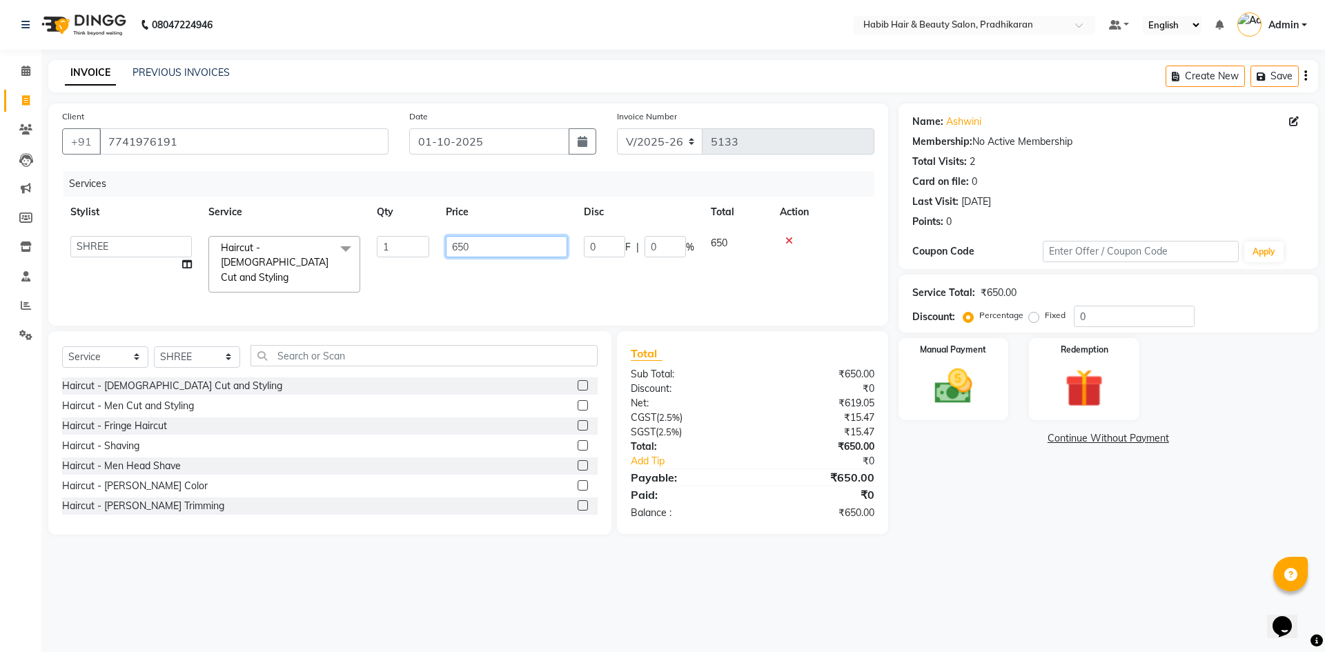
click at [482, 254] on input "650" at bounding box center [506, 246] width 121 height 21
type input "6"
type input "400"
click at [1117, 315] on input "0" at bounding box center [1134, 316] width 121 height 21
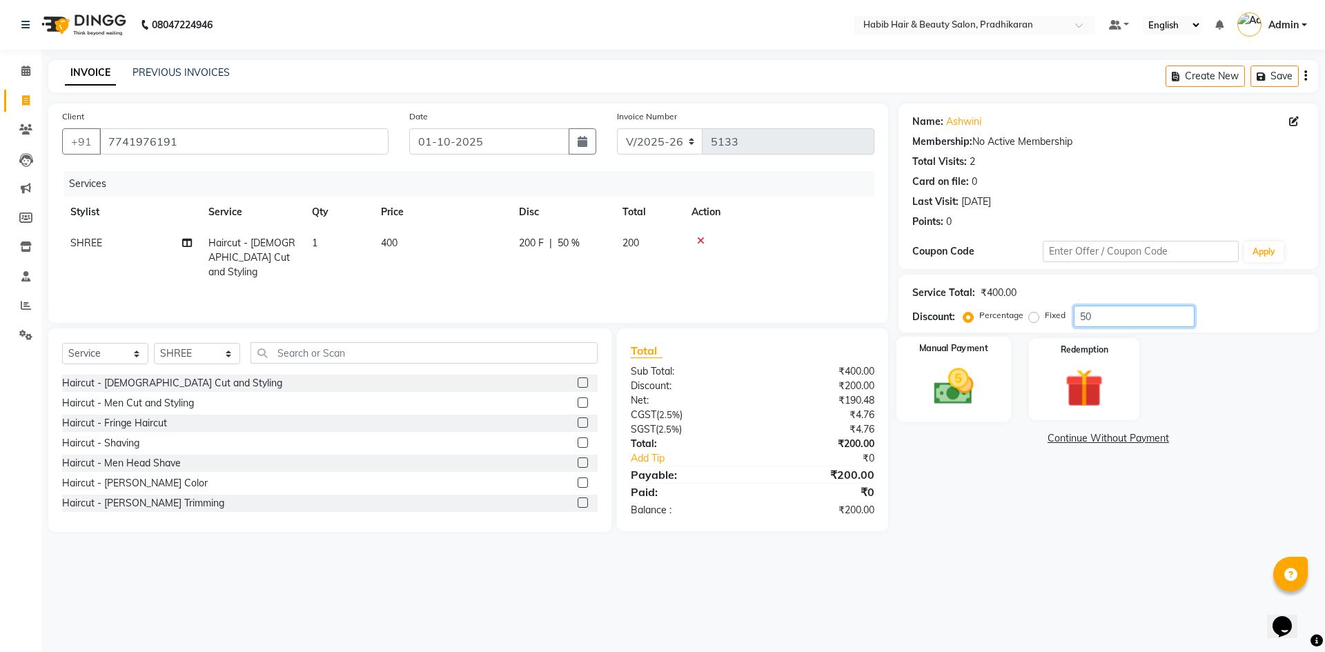
type input "50"
click at [945, 395] on img at bounding box center [953, 387] width 64 height 46
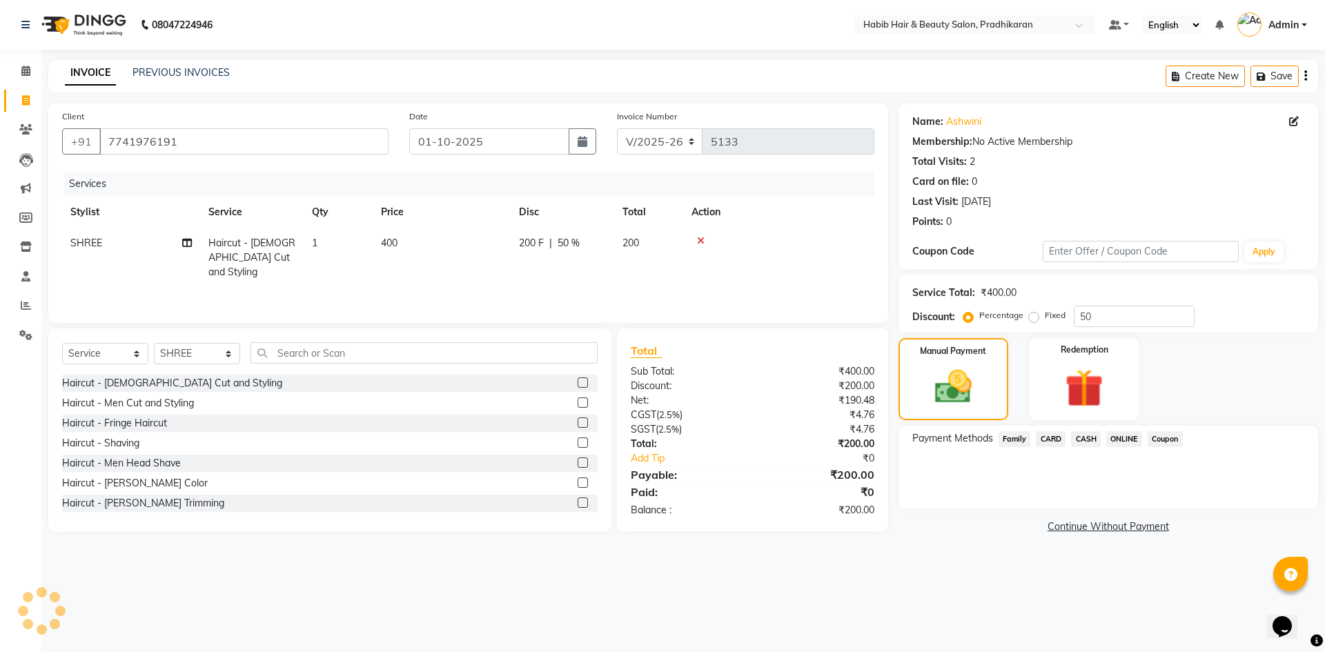
drag, startPoint x: 1113, startPoint y: 437, endPoint x: 1116, endPoint y: 560, distance: 123.6
click at [1113, 440] on span "ONLINE" at bounding box center [1124, 439] width 36 height 16
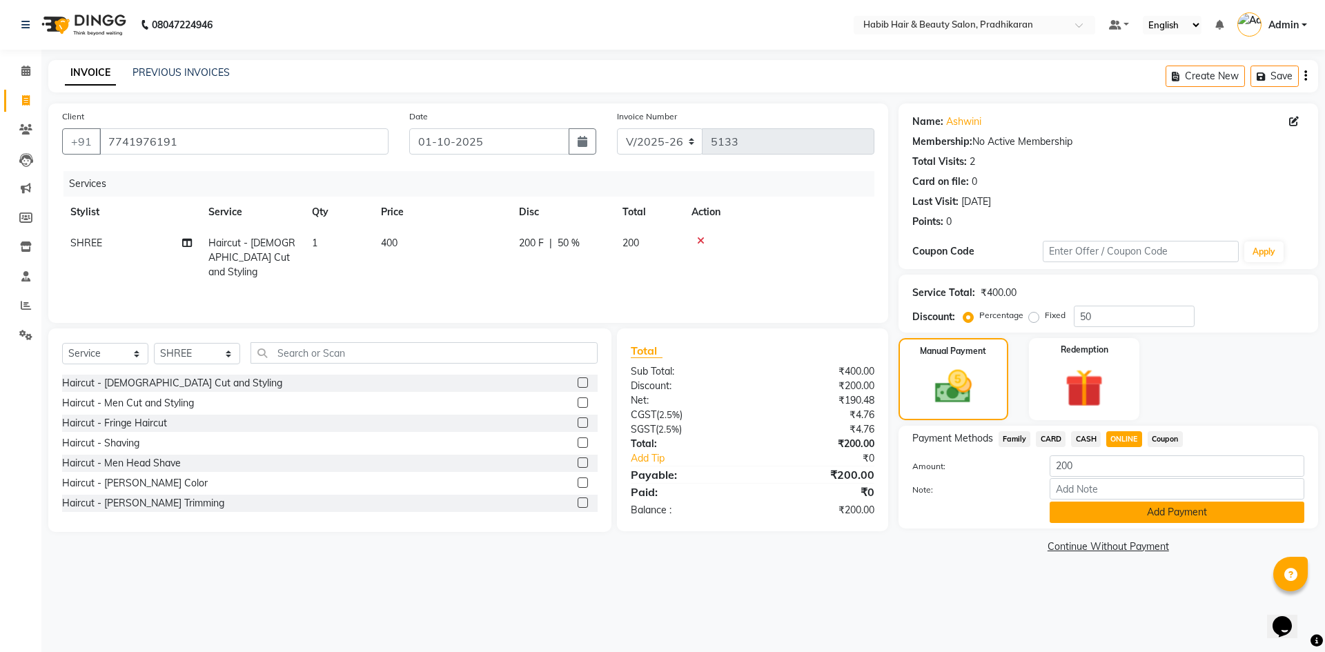
click at [1119, 507] on button "Add Payment" at bounding box center [1177, 512] width 255 height 21
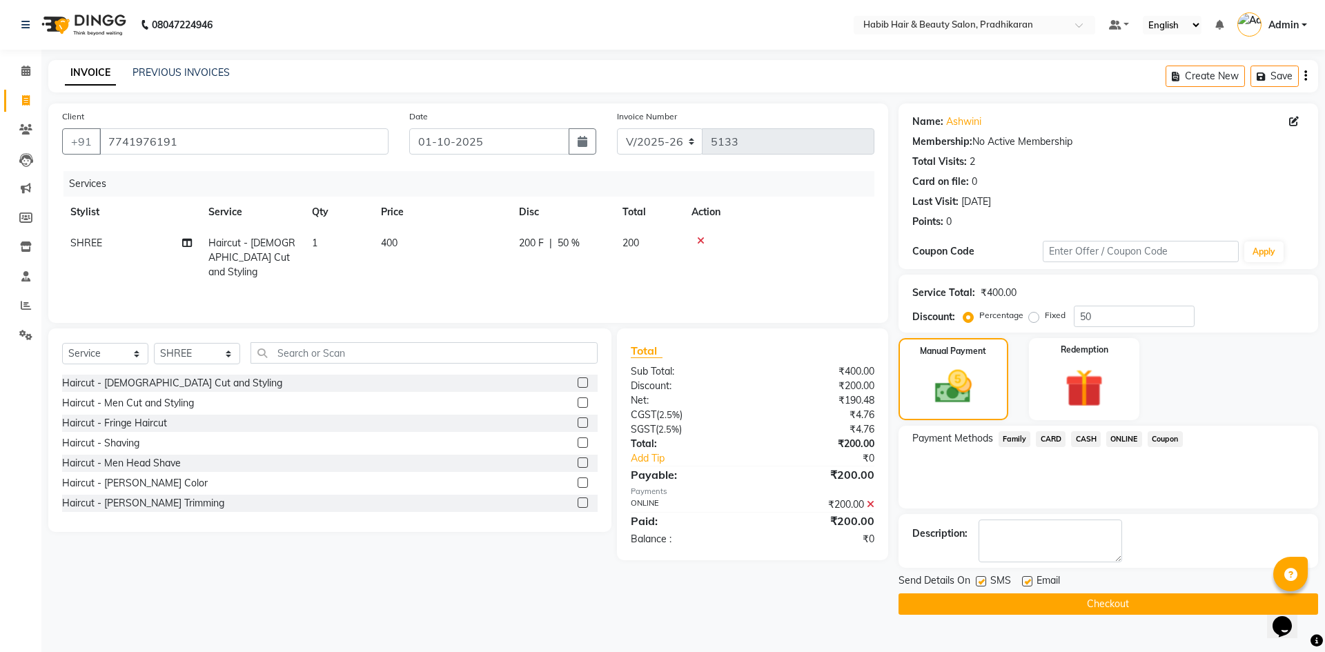
drag, startPoint x: 1119, startPoint y: 594, endPoint x: 1086, endPoint y: 578, distance: 36.4
click at [1118, 594] on button "Checkout" at bounding box center [1109, 603] width 420 height 21
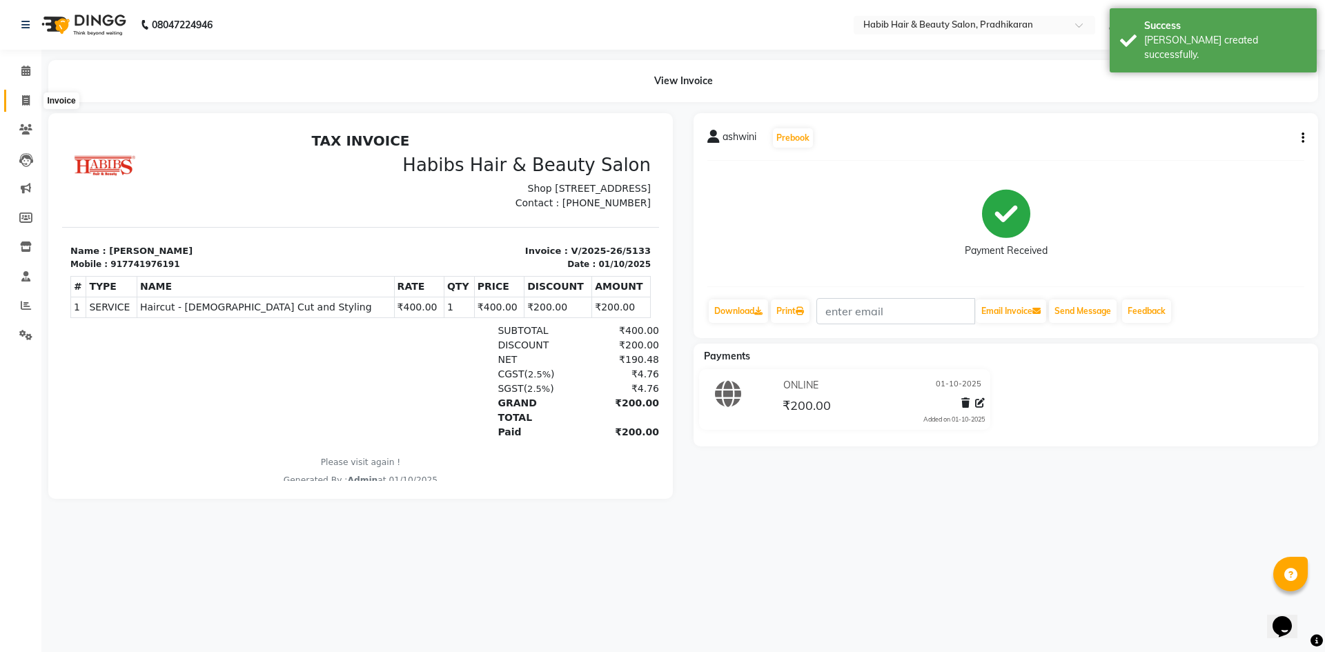
click at [30, 100] on icon at bounding box center [26, 100] width 8 height 10
select select "service"
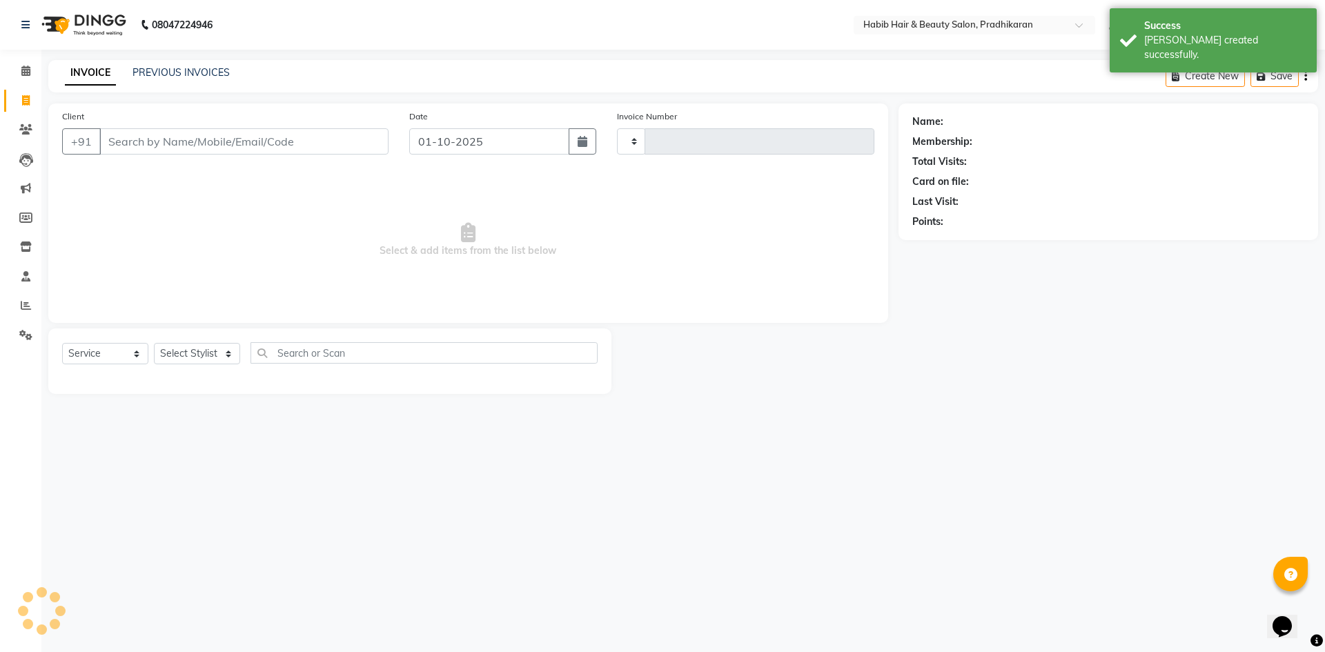
type input "5134"
select select "5583"
click at [165, 141] on input "Client" at bounding box center [243, 141] width 289 height 26
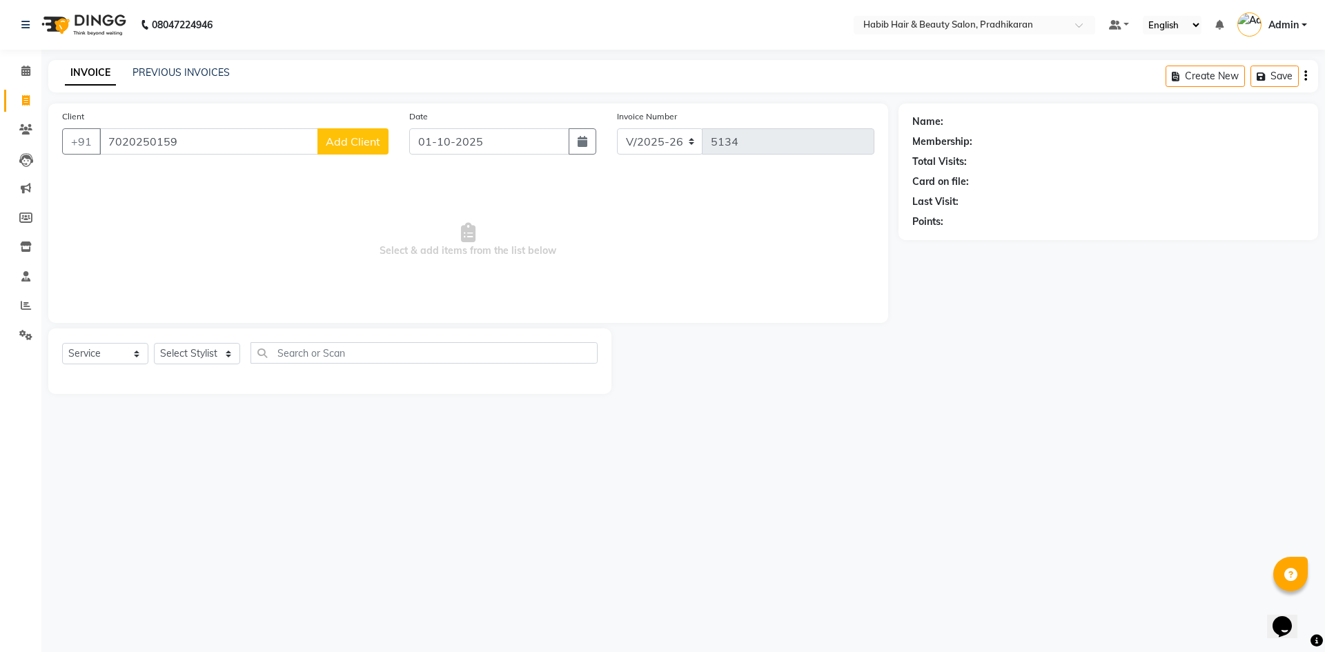
type input "7020250159"
click at [353, 139] on span "Add Client" at bounding box center [353, 142] width 55 height 14
select select "22"
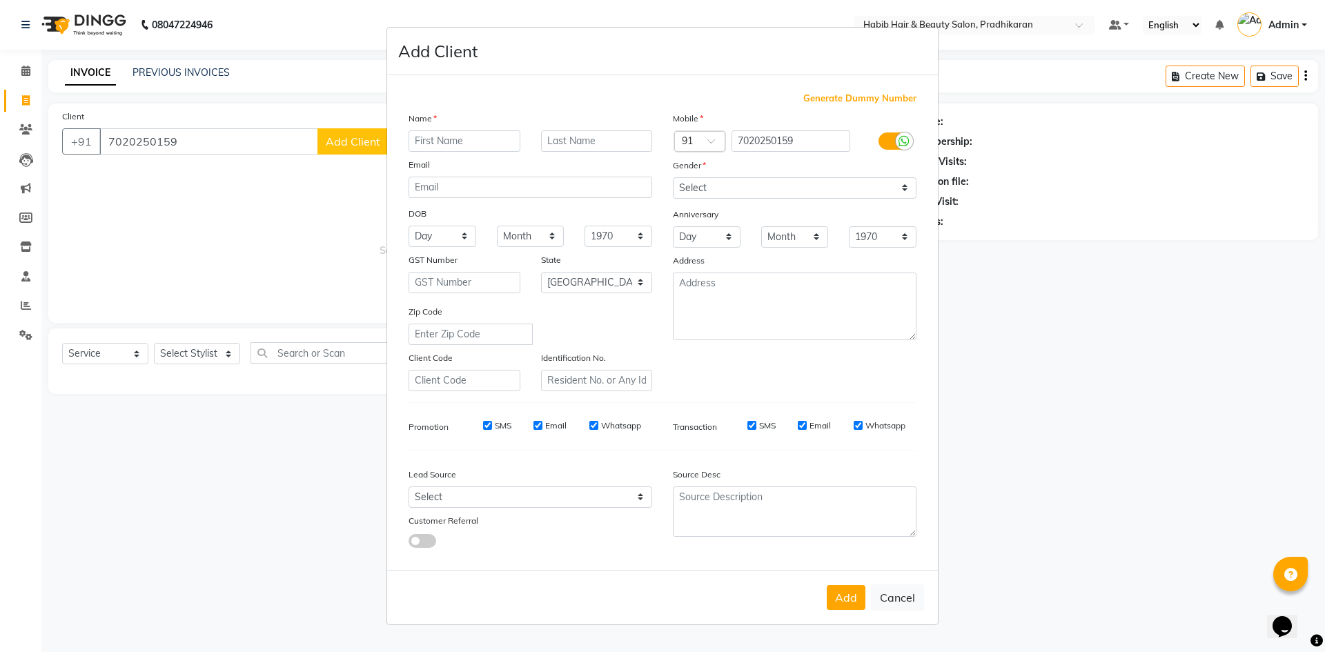
click at [448, 148] on input "text" at bounding box center [465, 140] width 112 height 21
type input "ayush"
click at [904, 192] on select "Select Male Female Other Prefer Not To Say" at bounding box center [795, 187] width 244 height 21
select select "male"
click at [673, 177] on select "Select Male Female Other Prefer Not To Say" at bounding box center [795, 187] width 244 height 21
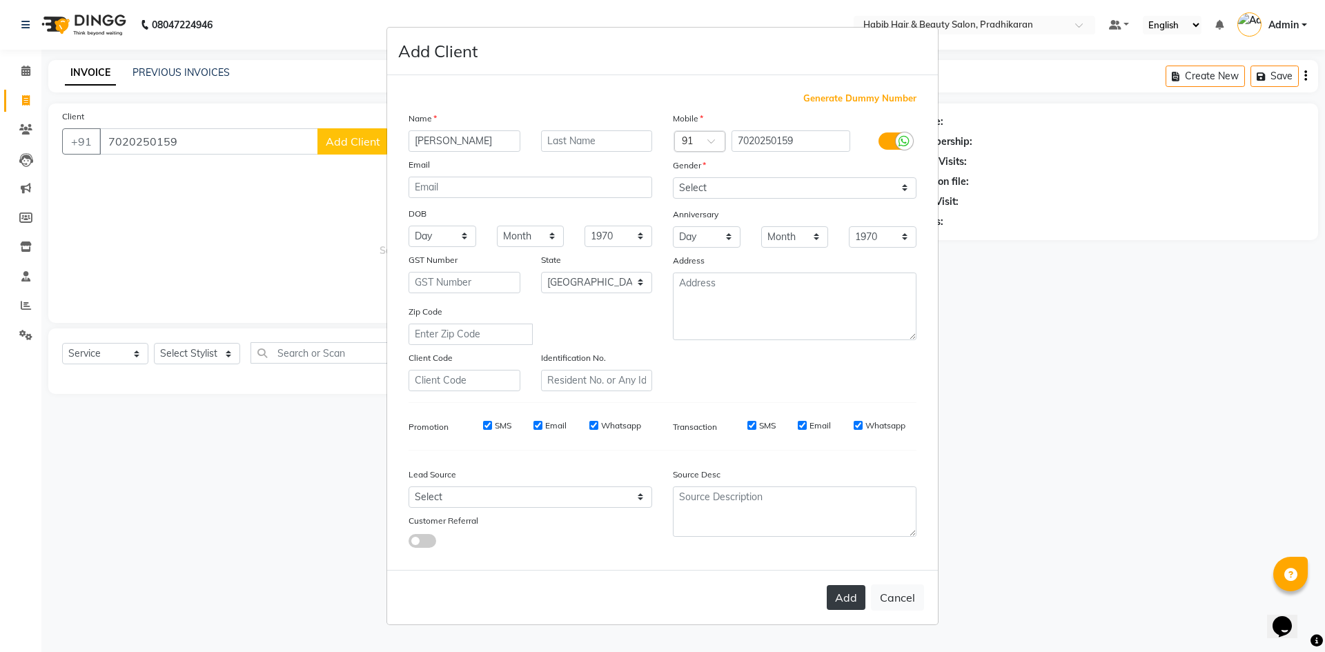
click at [853, 601] on button "Add" at bounding box center [846, 597] width 39 height 25
select select
select select "null"
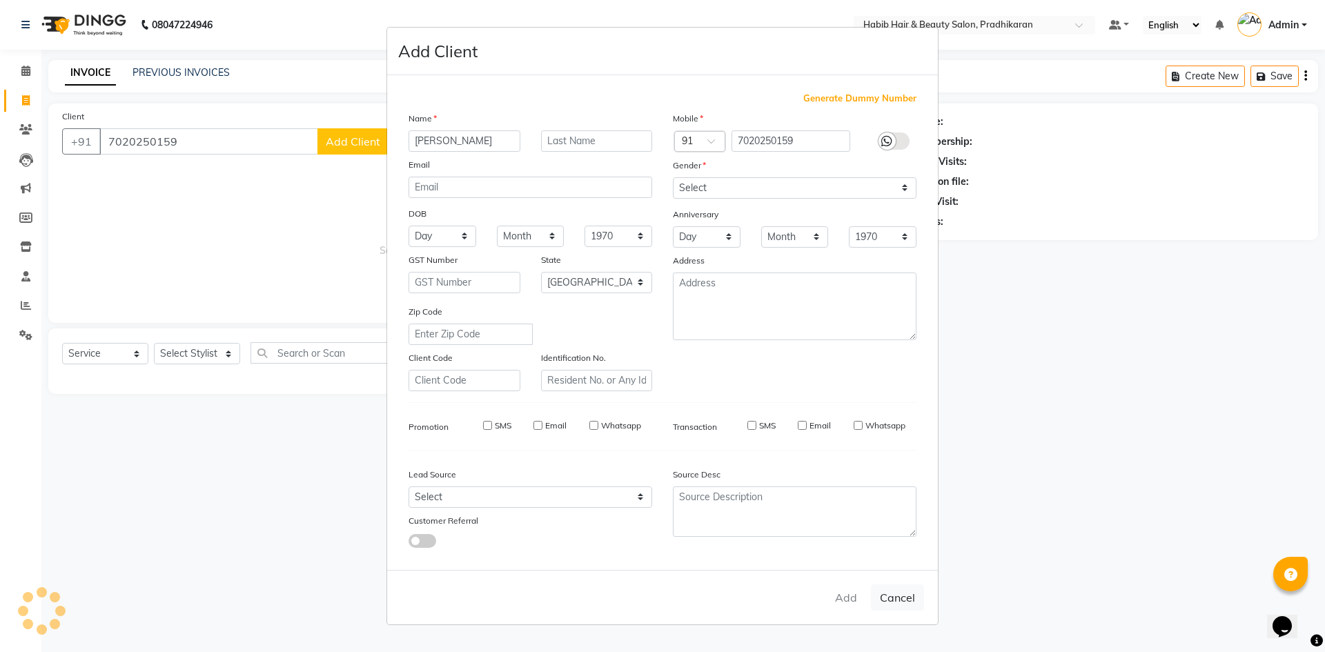
select select
checkbox input "false"
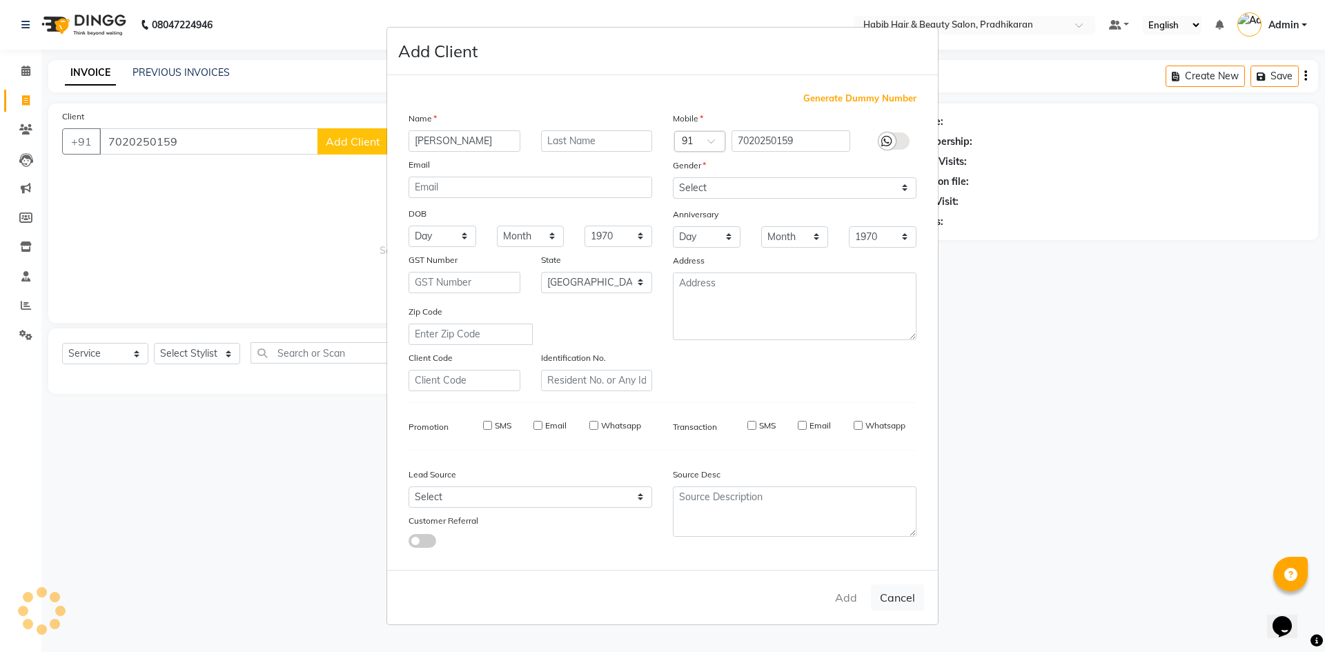
checkbox input "false"
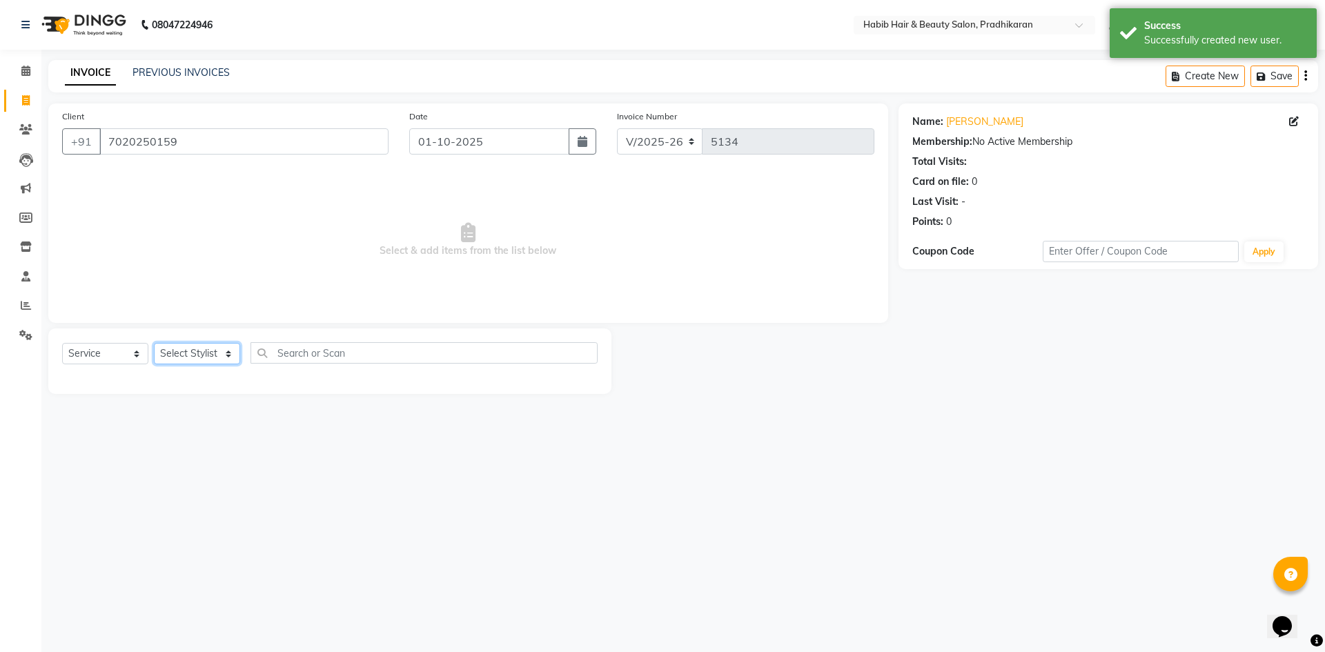
click at [224, 354] on select "Select Stylist Admin akanksha Anju bhanu gouri kartik Mayur pritam SHREE umesh" at bounding box center [197, 353] width 86 height 21
select select "91958"
click at [154, 343] on select "Select Stylist Admin akanksha Anju bhanu gouri kartik Mayur pritam SHREE umesh" at bounding box center [197, 353] width 86 height 21
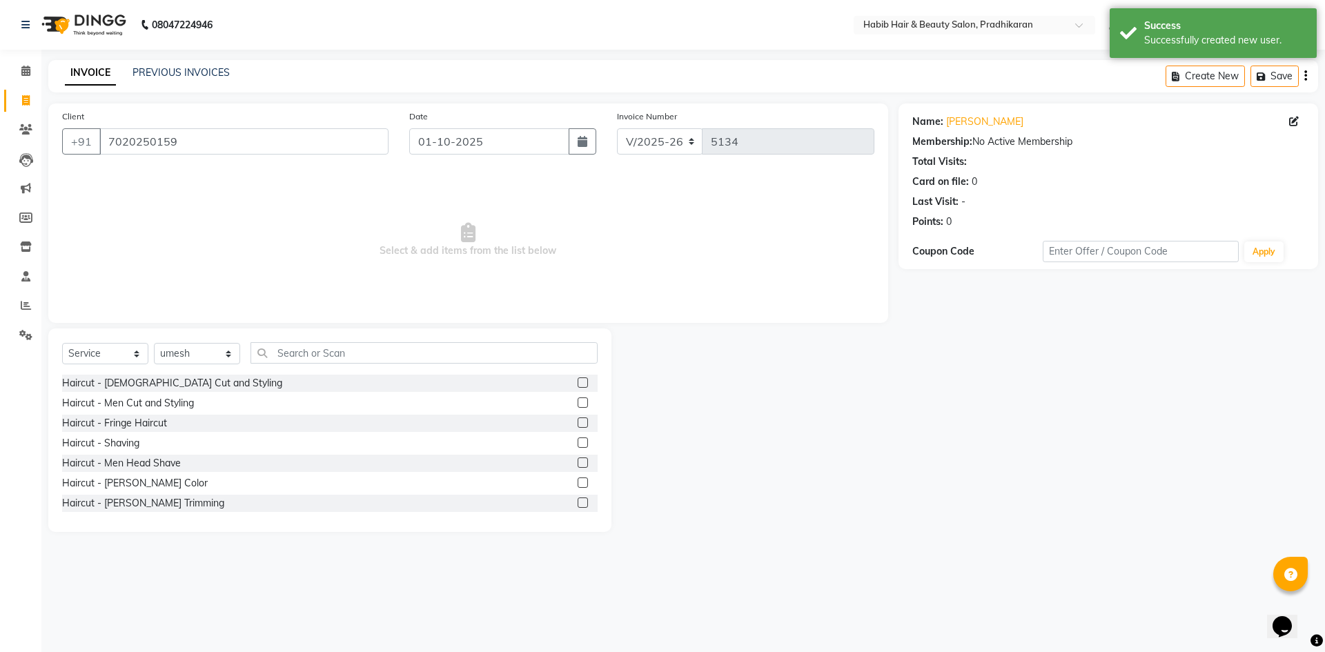
click at [567, 401] on div "Haircut - Men Cut and Styling" at bounding box center [330, 403] width 536 height 17
click at [578, 404] on label at bounding box center [583, 403] width 10 height 10
click at [578, 404] on input "checkbox" at bounding box center [582, 403] width 9 height 9
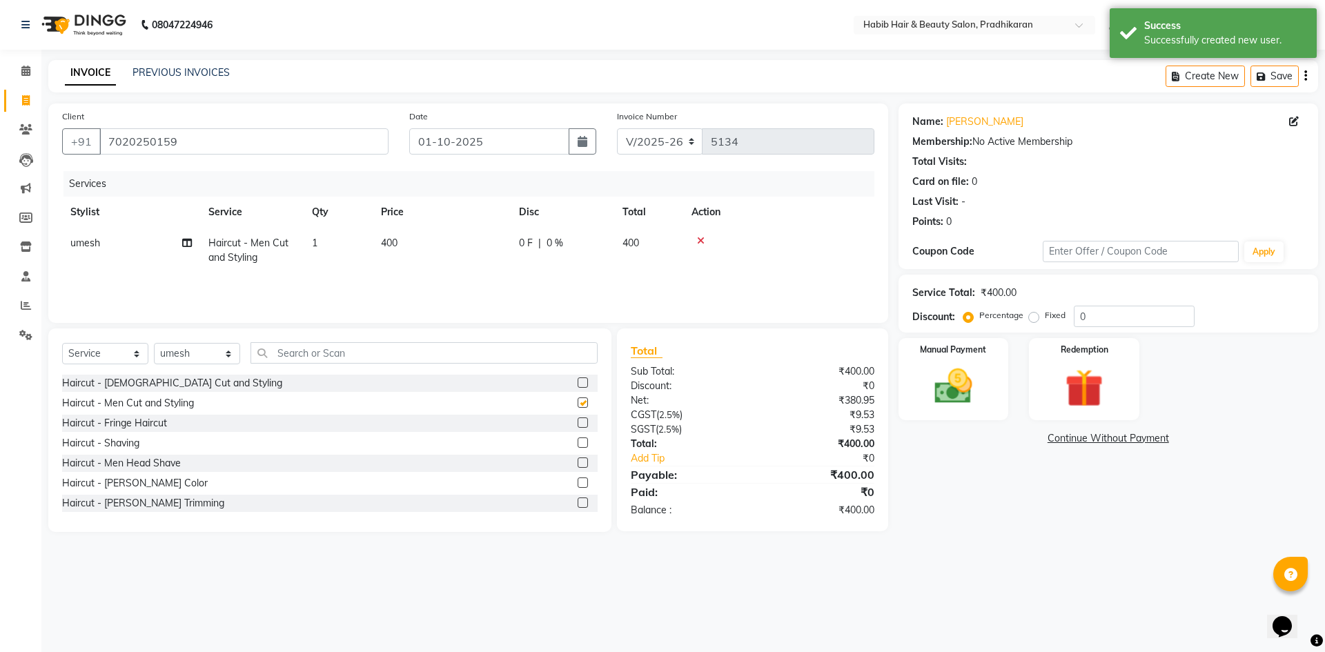
checkbox input "false"
click at [1089, 308] on input "0" at bounding box center [1134, 316] width 121 height 21
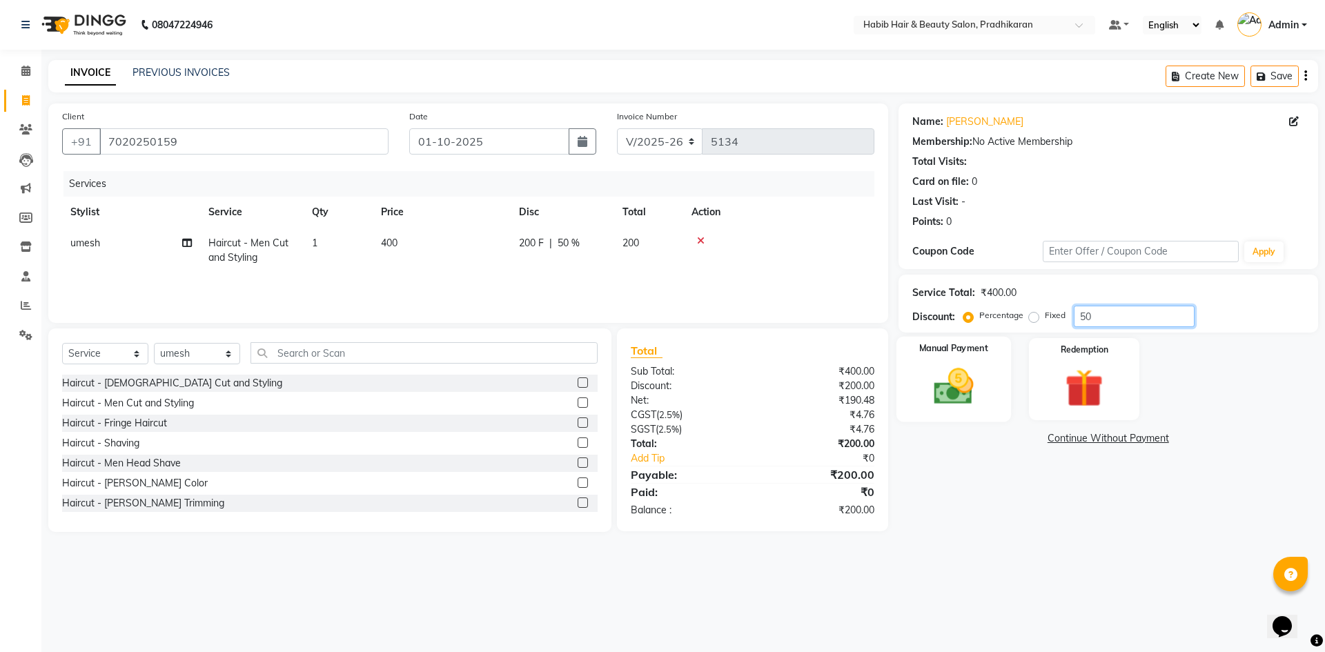
type input "50"
drag, startPoint x: 974, startPoint y: 374, endPoint x: 973, endPoint y: 382, distance: 7.7
click at [973, 375] on img at bounding box center [953, 387] width 64 height 46
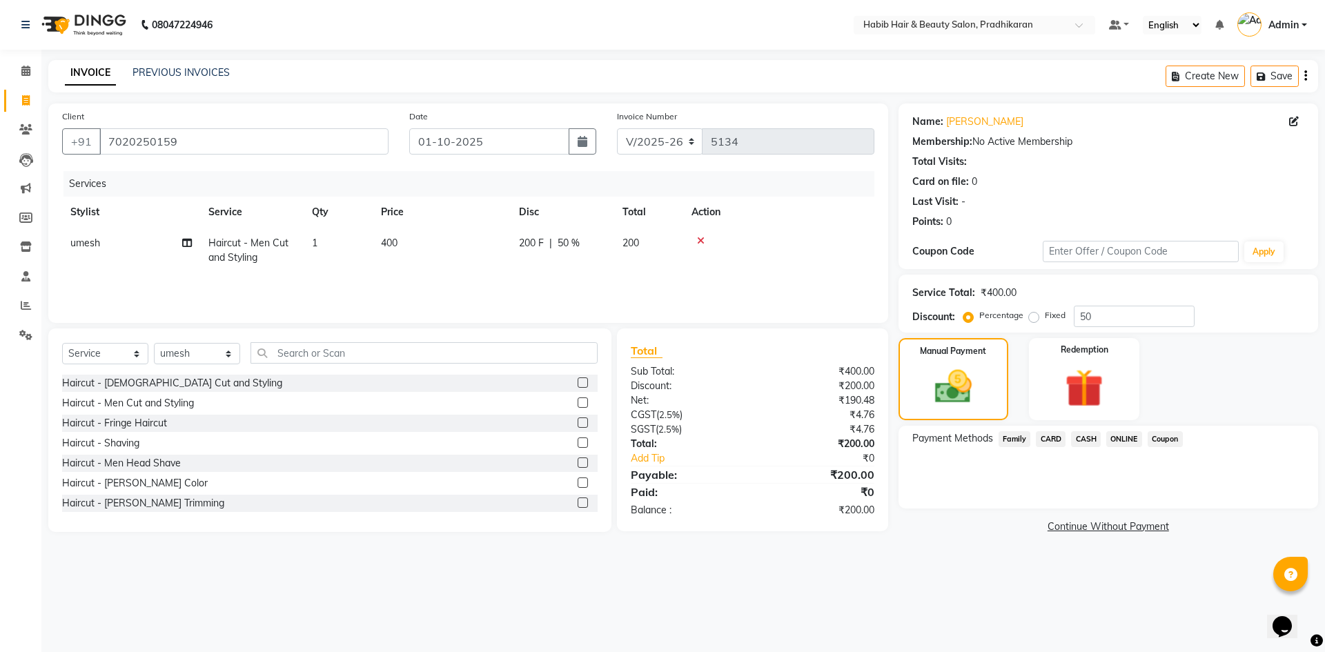
click at [1072, 439] on span "CASH" at bounding box center [1086, 439] width 30 height 16
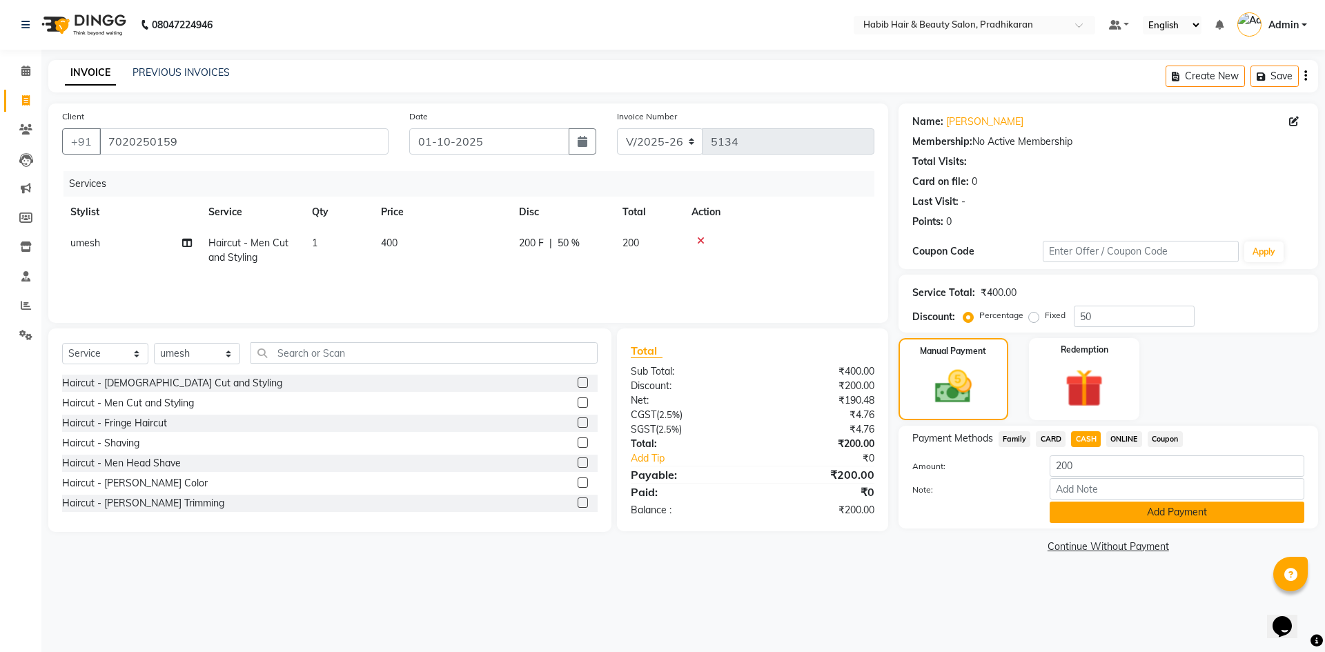
click at [1109, 514] on button "Add Payment" at bounding box center [1177, 512] width 255 height 21
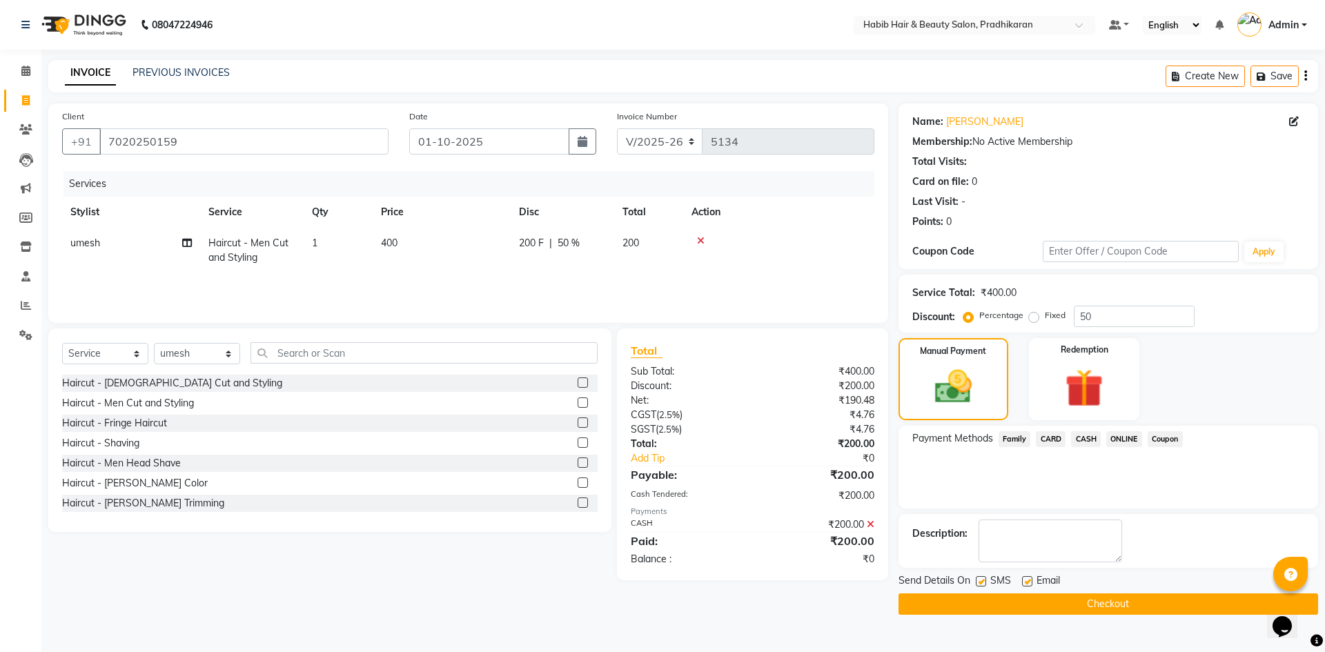
click at [1115, 607] on button "Checkout" at bounding box center [1109, 603] width 420 height 21
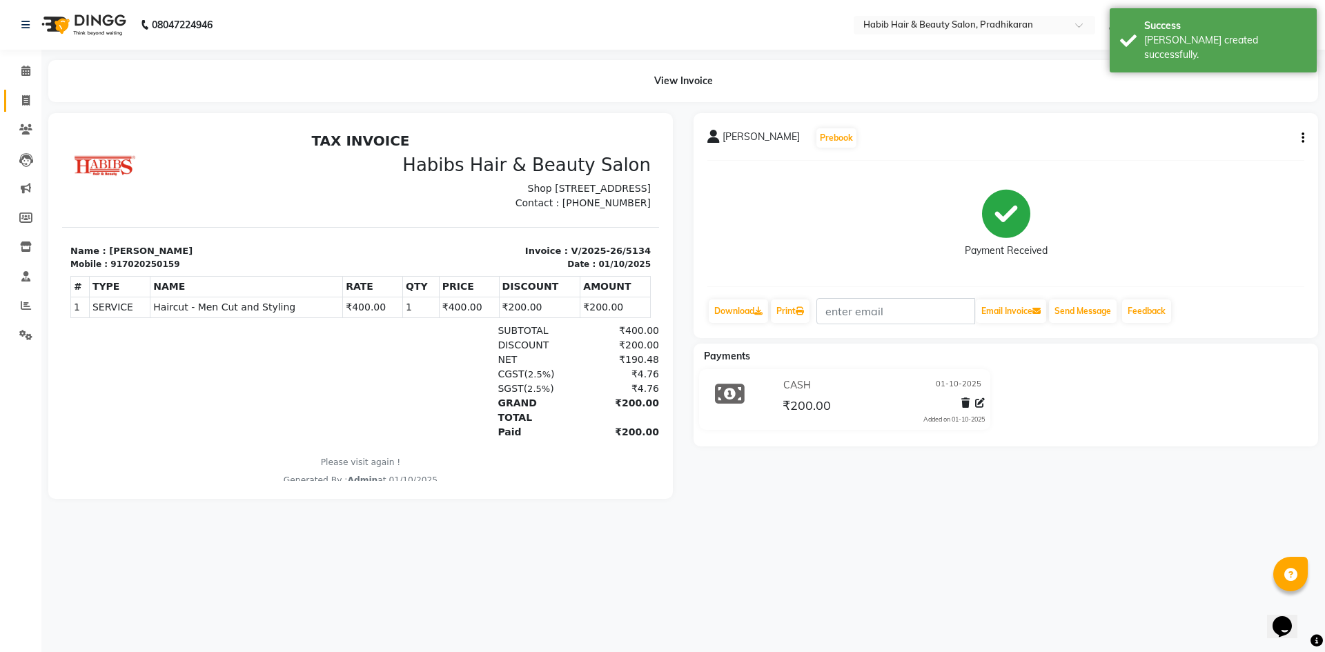
click at [37, 92] on link "Invoice" at bounding box center [20, 101] width 33 height 23
select select "5583"
select select "service"
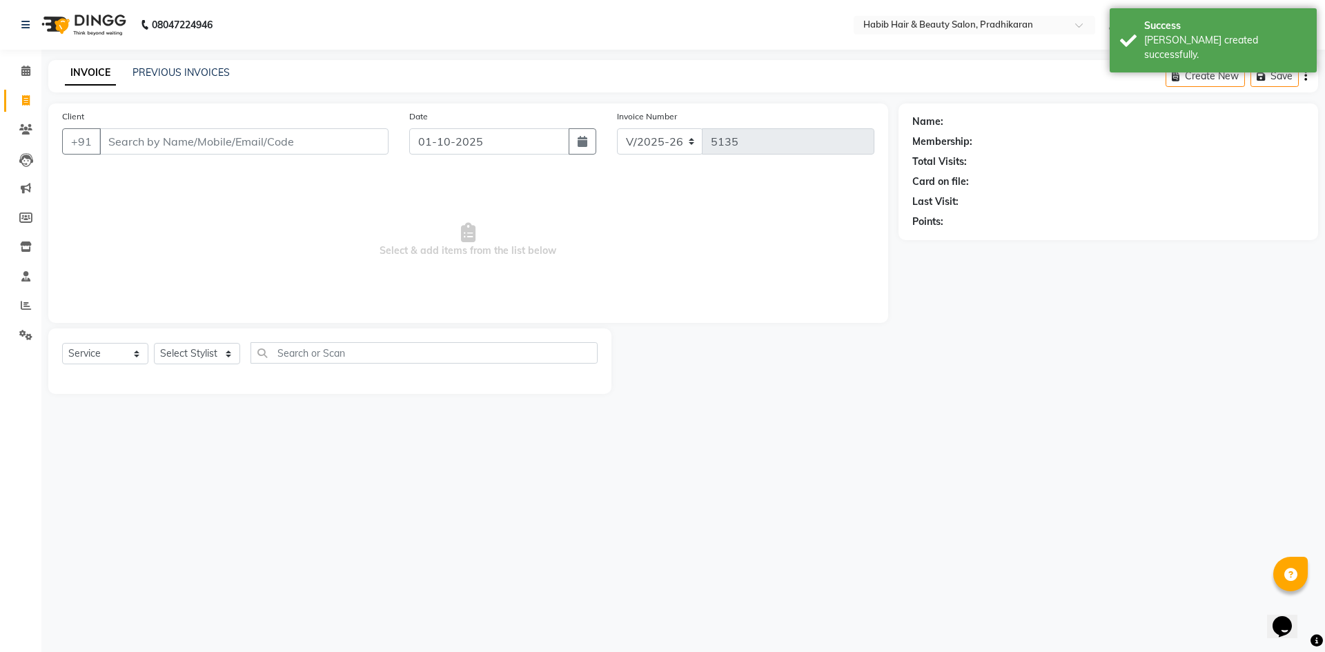
click at [133, 139] on input "Client" at bounding box center [243, 141] width 289 height 26
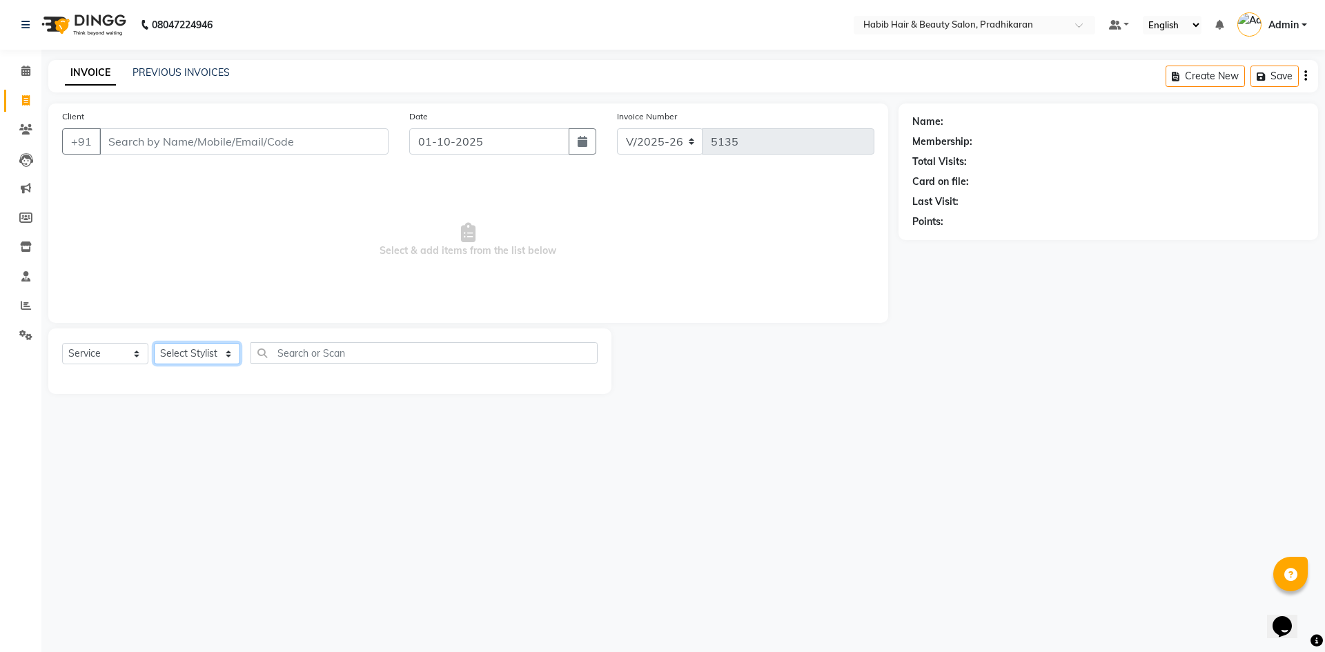
click at [199, 350] on select "Select Stylist Admin akanksha Anju bhanu gouri kartik Mayur pritam SHREE umesh" at bounding box center [197, 353] width 86 height 21
select select "38177"
click at [154, 343] on select "Select Stylist Admin akanksha Anju bhanu gouri kartik Mayur pritam SHREE umesh" at bounding box center [197, 353] width 86 height 21
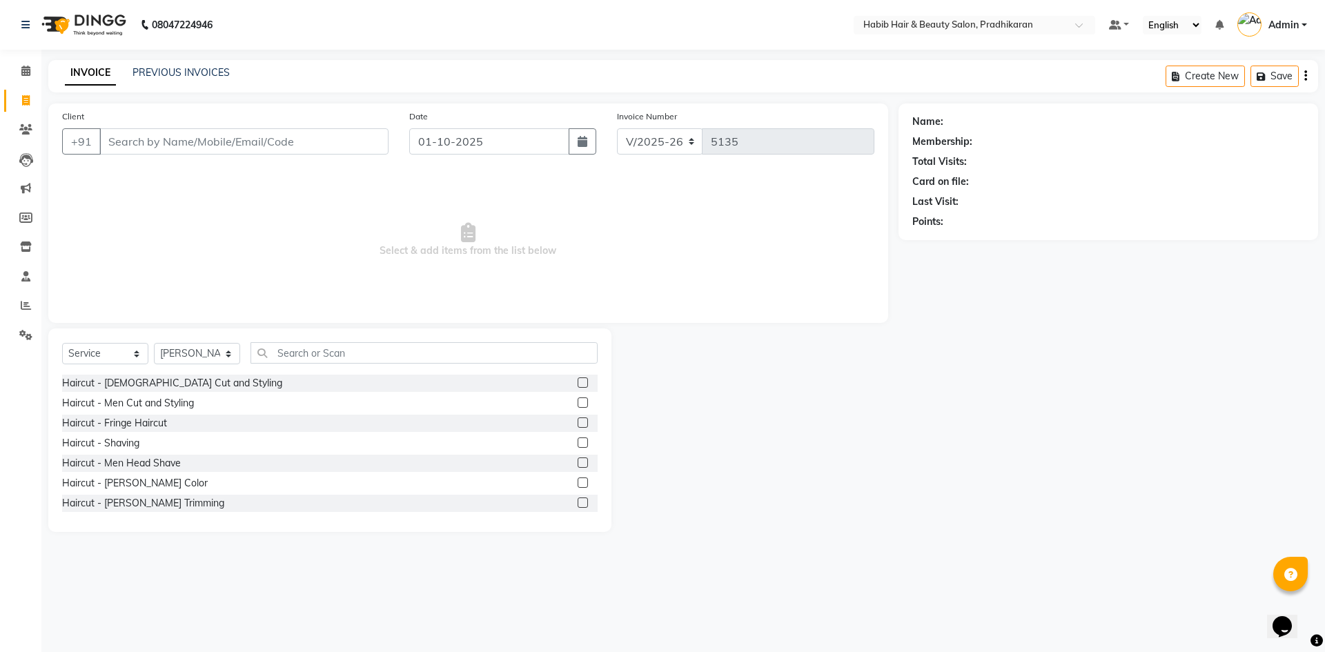
drag, startPoint x: 576, startPoint y: 404, endPoint x: 570, endPoint y: 464, distance: 61.0
click at [578, 405] on label at bounding box center [583, 403] width 10 height 10
click at [578, 405] on input "checkbox" at bounding box center [582, 403] width 9 height 9
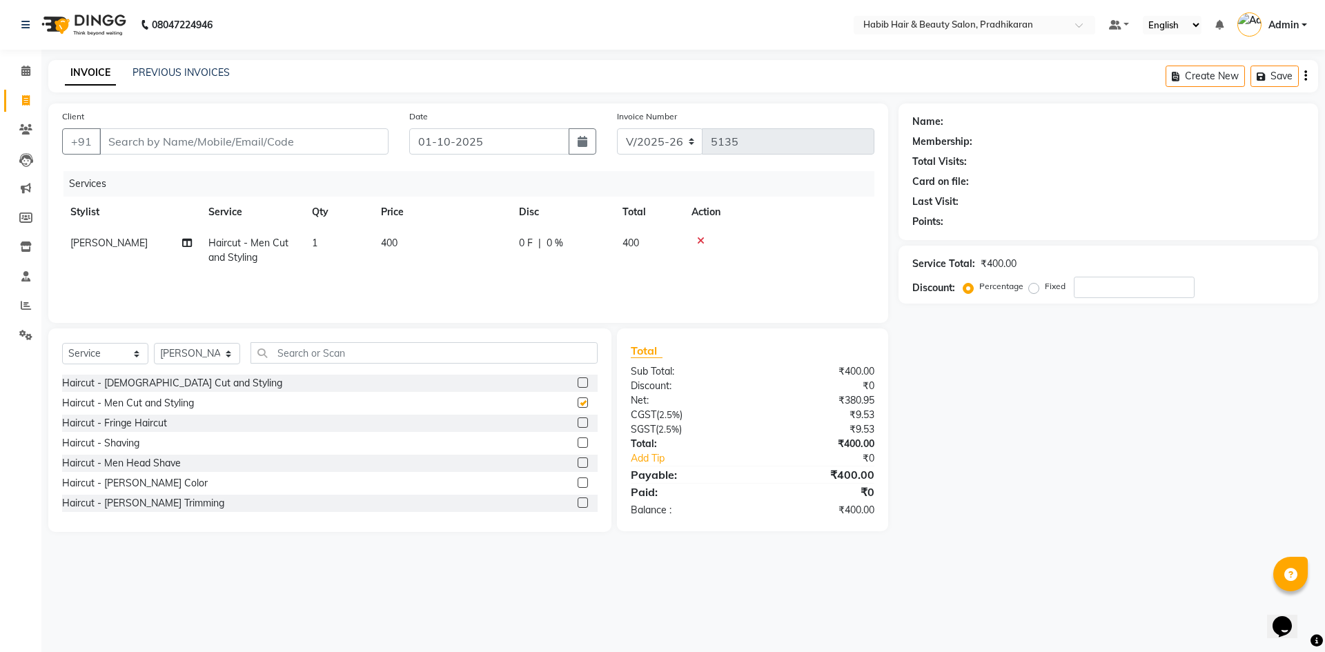
checkbox input "false"
click at [578, 502] on label at bounding box center [583, 503] width 10 height 10
click at [578, 502] on input "checkbox" at bounding box center [582, 503] width 9 height 9
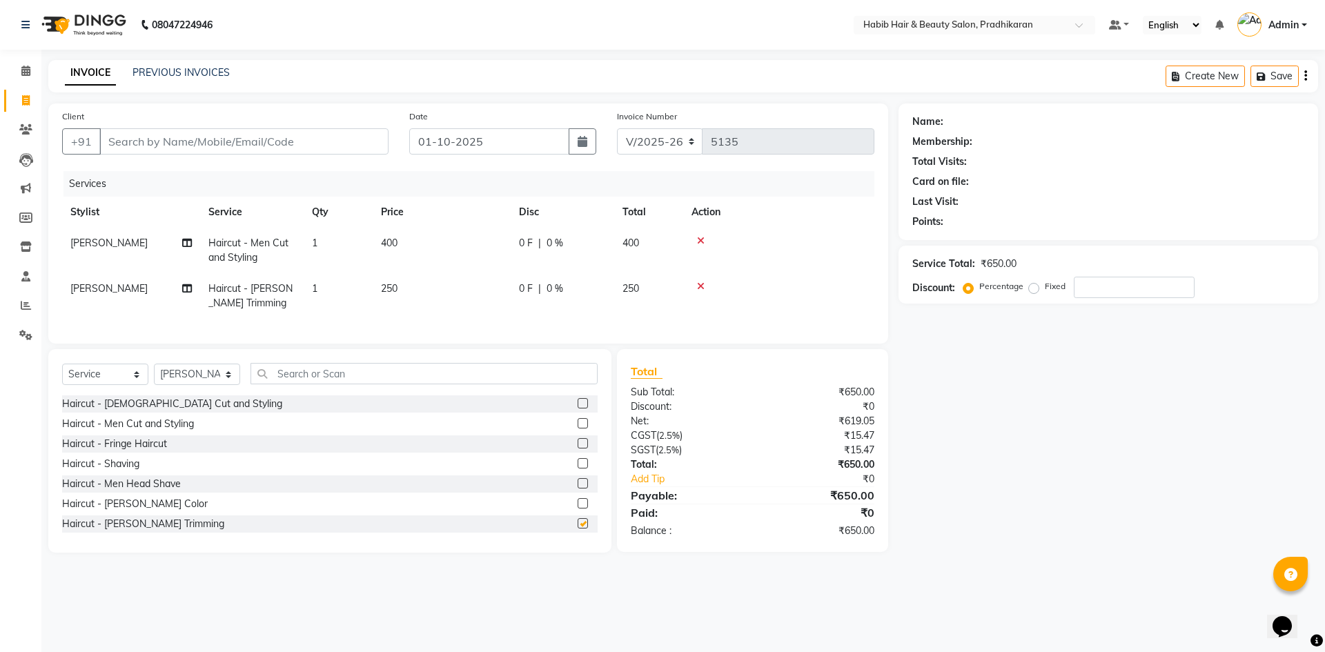
checkbox input "false"
click at [465, 266] on td "400" at bounding box center [442, 251] width 138 height 46
select select "38177"
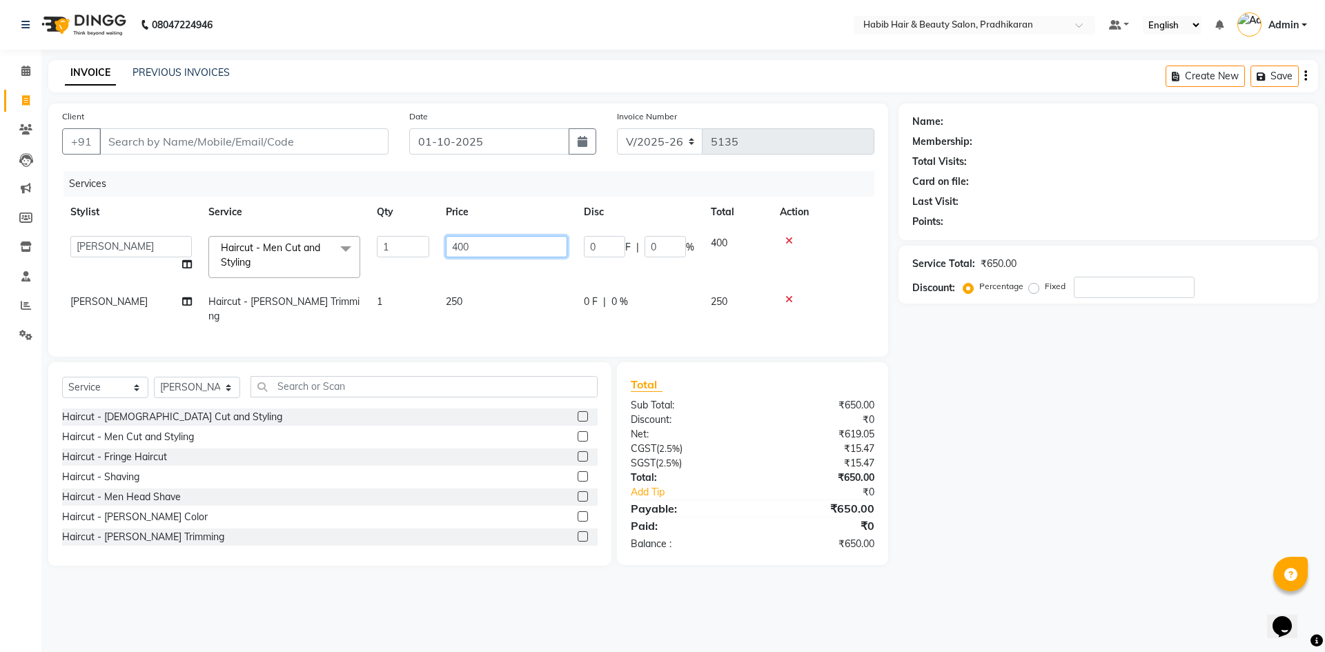
drag, startPoint x: 500, startPoint y: 255, endPoint x: 538, endPoint y: 247, distance: 38.8
click at [536, 247] on input "400" at bounding box center [506, 246] width 121 height 21
type input "4"
type input "450"
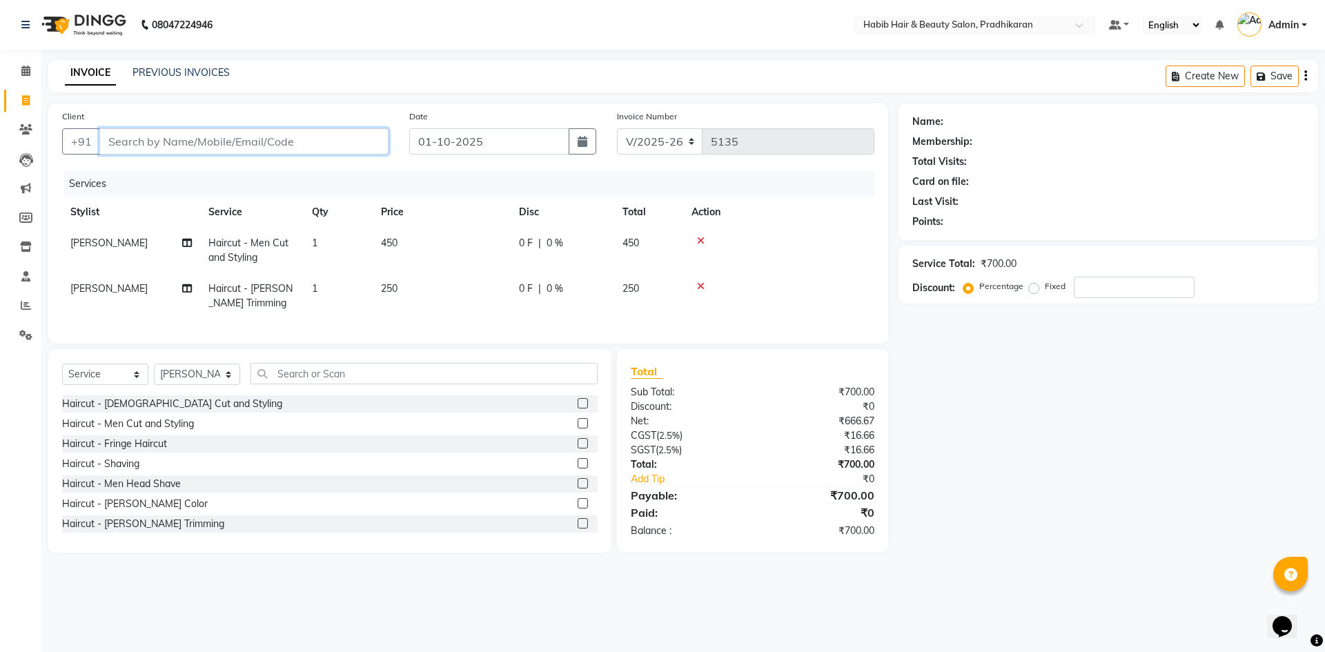
click at [361, 138] on input "Client" at bounding box center [243, 141] width 289 height 26
type input "9"
type input "0"
click at [168, 167] on span "9398181" at bounding box center [169, 173] width 48 height 14
type input "9398181805"
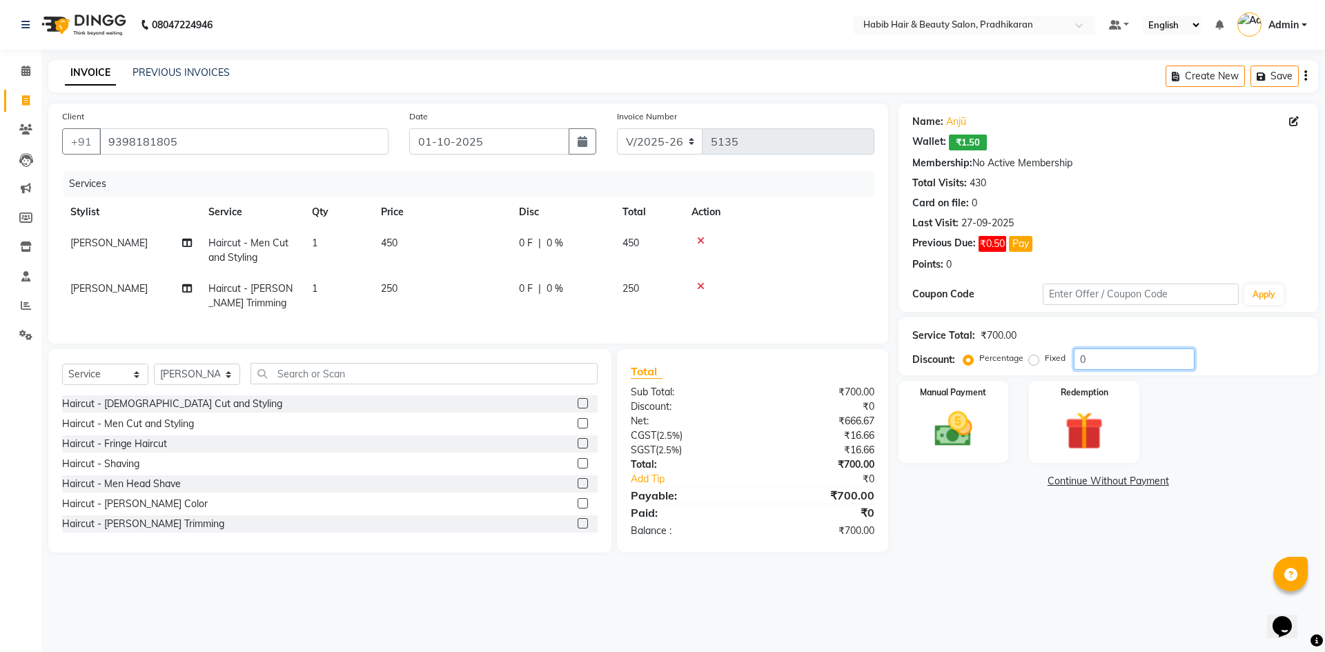
click at [1114, 357] on input "0" at bounding box center [1134, 359] width 121 height 21
type input "50"
click at [963, 415] on img at bounding box center [953, 429] width 64 height 46
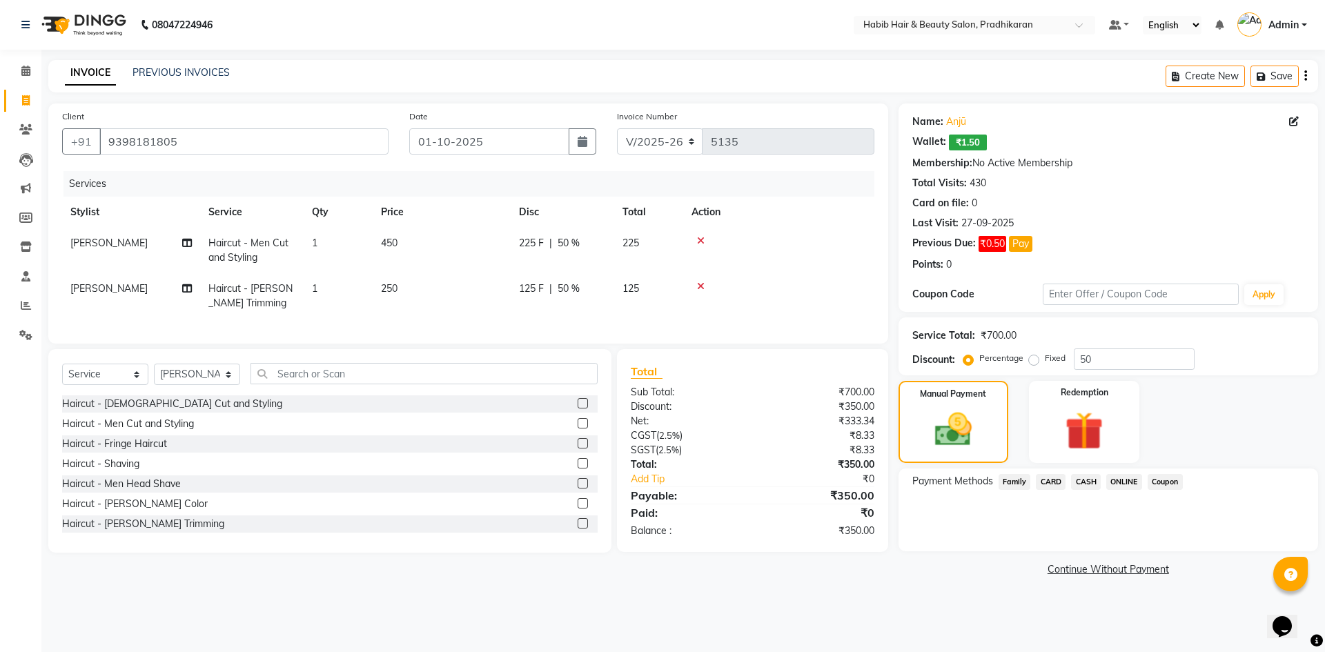
click at [1126, 482] on span "ONLINE" at bounding box center [1124, 482] width 36 height 16
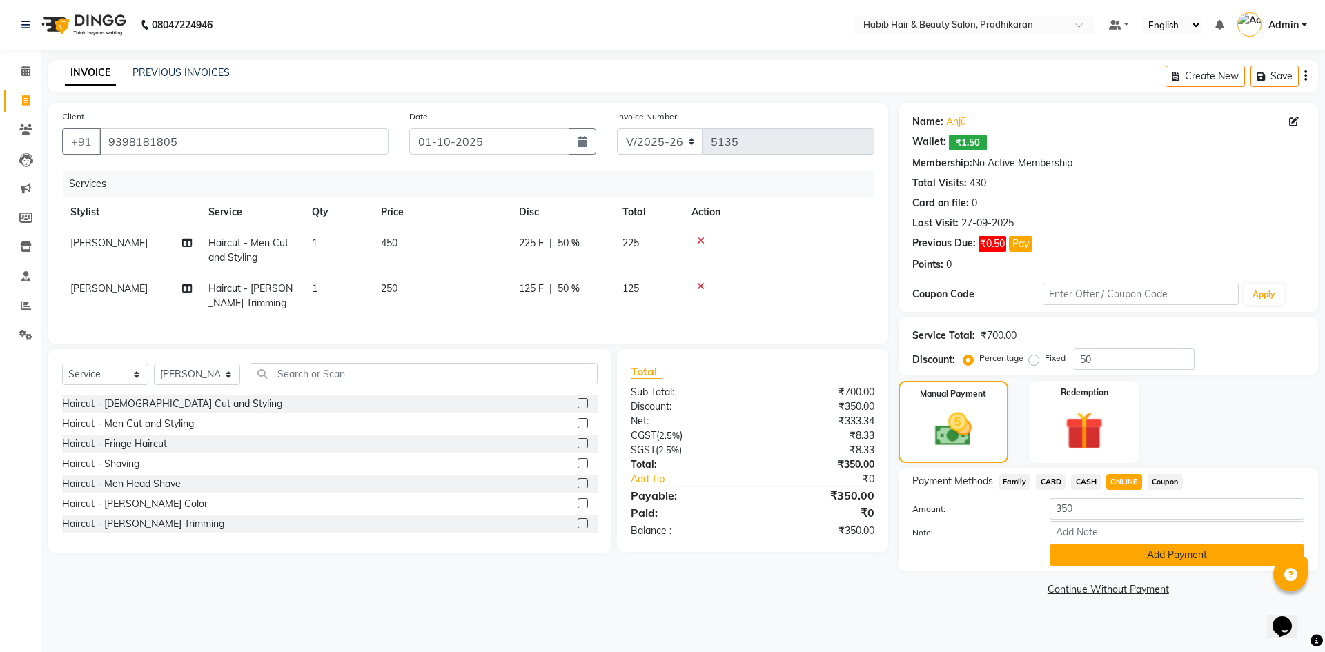
click at [1175, 558] on button "Add Payment" at bounding box center [1177, 554] width 255 height 21
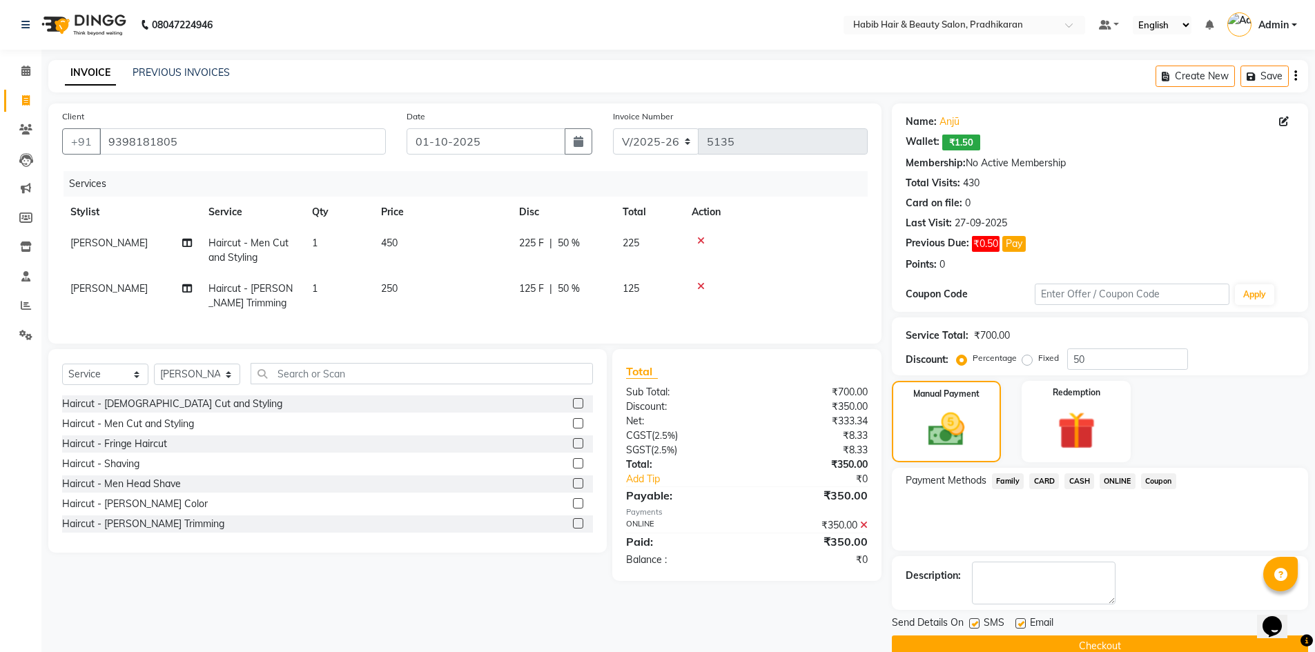
click at [1166, 636] on button "Checkout" at bounding box center [1100, 646] width 416 height 21
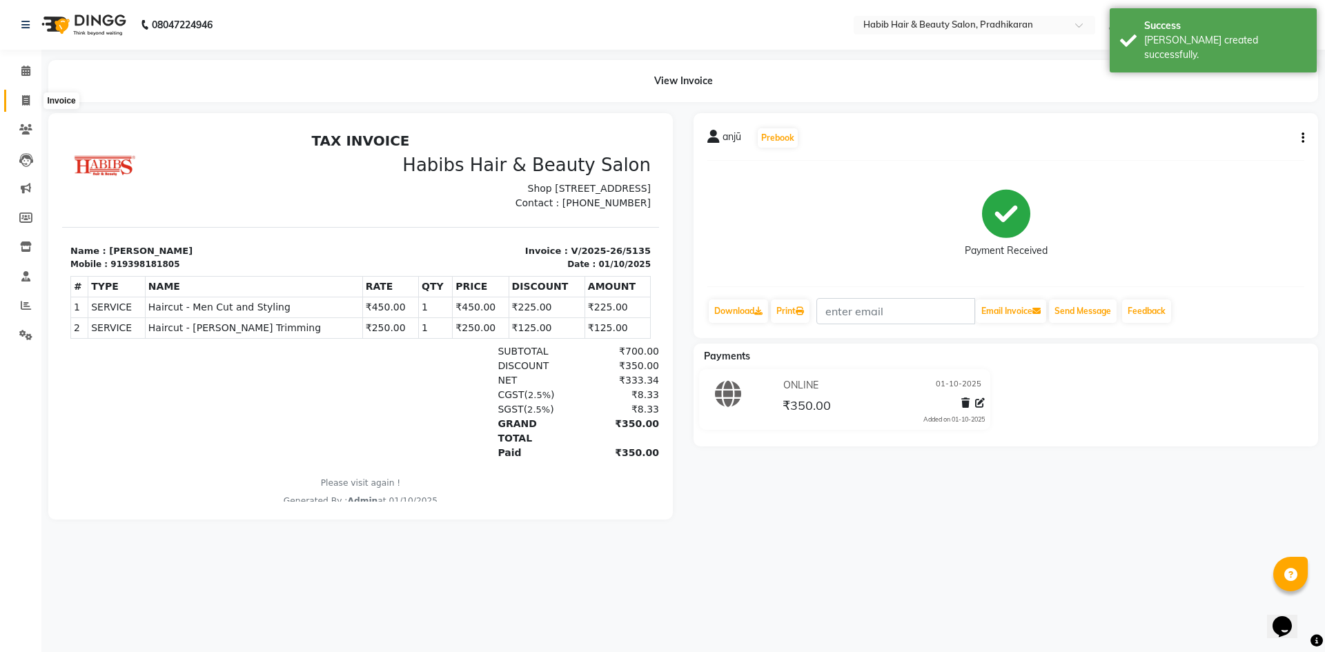
drag, startPoint x: 27, startPoint y: 99, endPoint x: 30, endPoint y: 107, distance: 8.1
click at [27, 99] on icon at bounding box center [26, 100] width 8 height 10
select select "service"
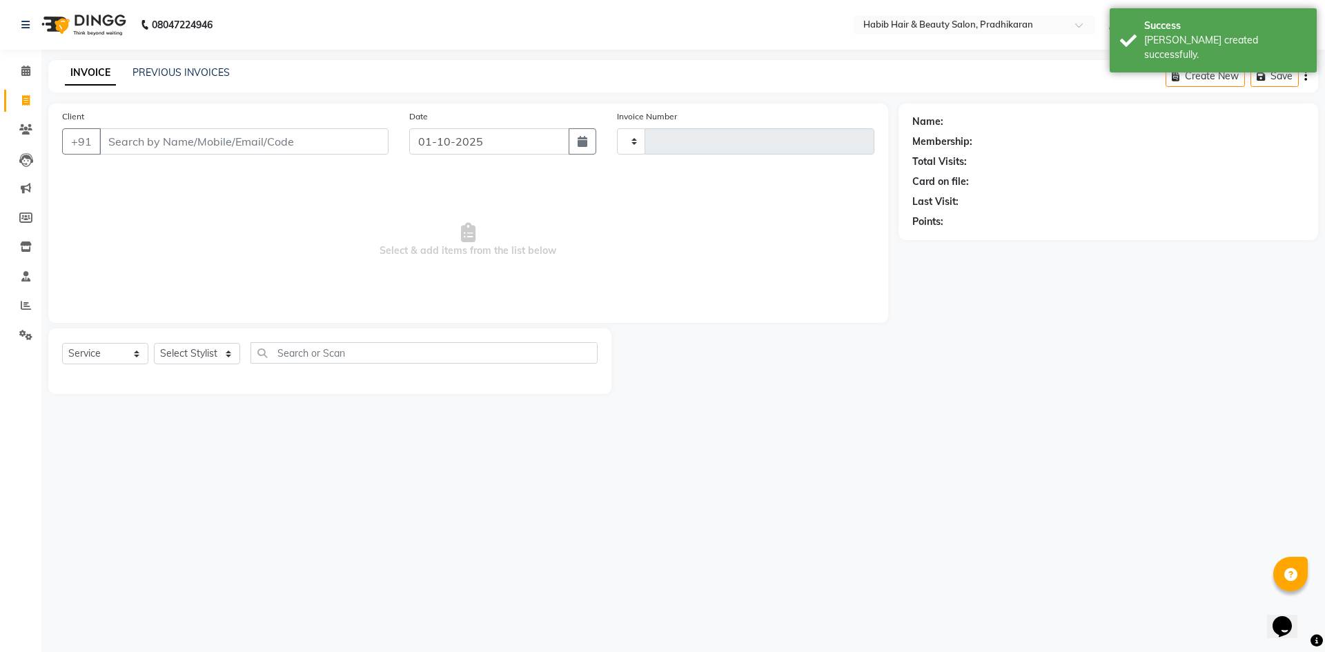
type input "5136"
select select "5583"
click at [151, 144] on input "Client" at bounding box center [243, 141] width 289 height 26
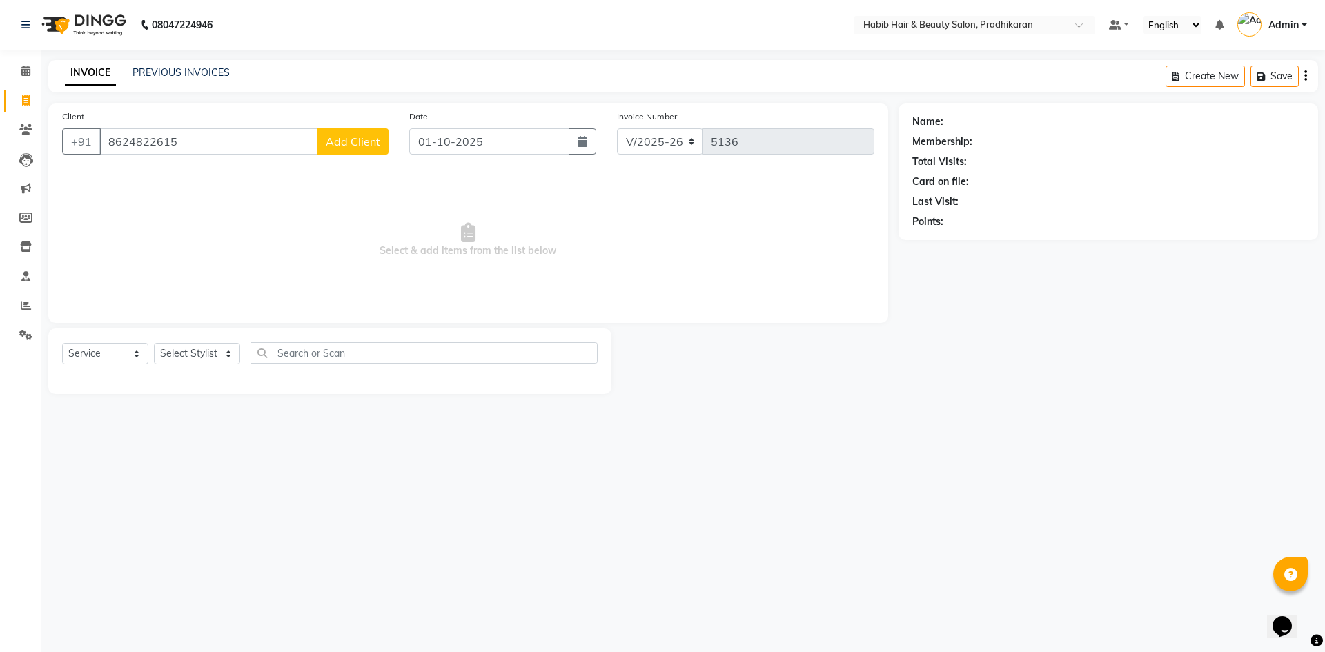
type input "8624822615"
click at [343, 139] on span "Add Client" at bounding box center [353, 142] width 55 height 14
select select "22"
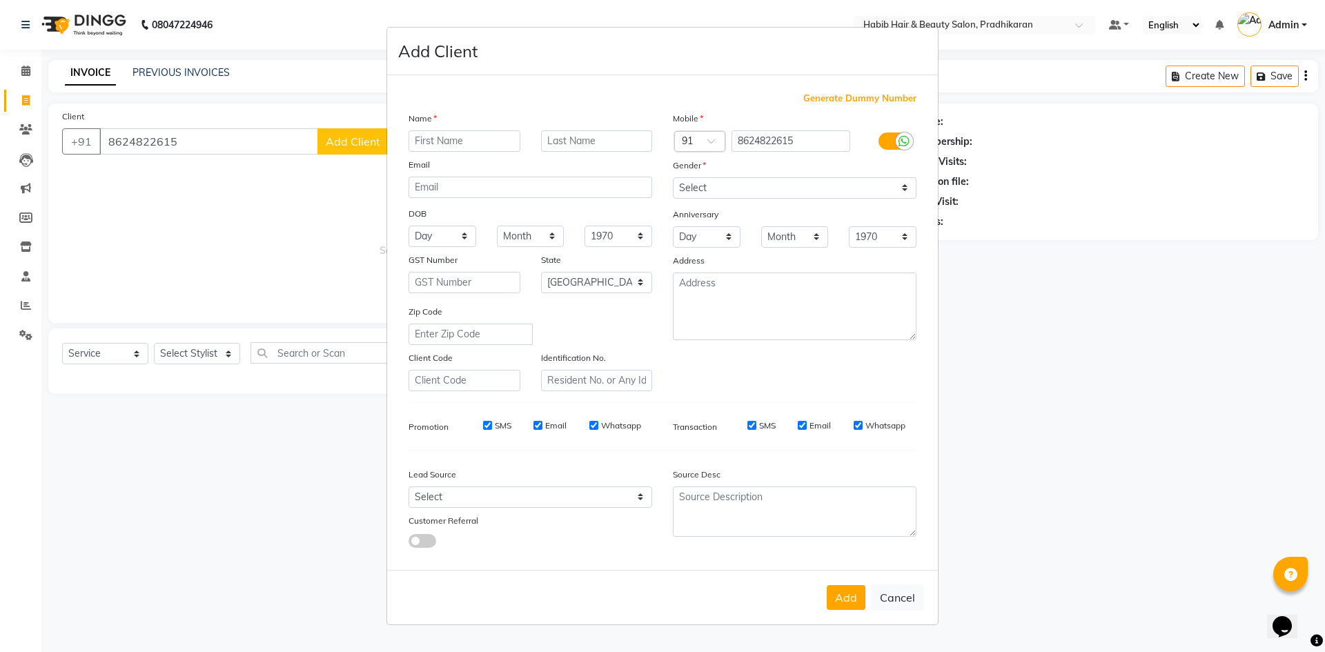
click at [441, 139] on input "text" at bounding box center [465, 140] width 112 height 21
type input "siddhant"
drag, startPoint x: 905, startPoint y: 188, endPoint x: 890, endPoint y: 186, distance: 15.9
click at [905, 188] on select "Select Male Female Other Prefer Not To Say" at bounding box center [795, 187] width 244 height 21
select select "male"
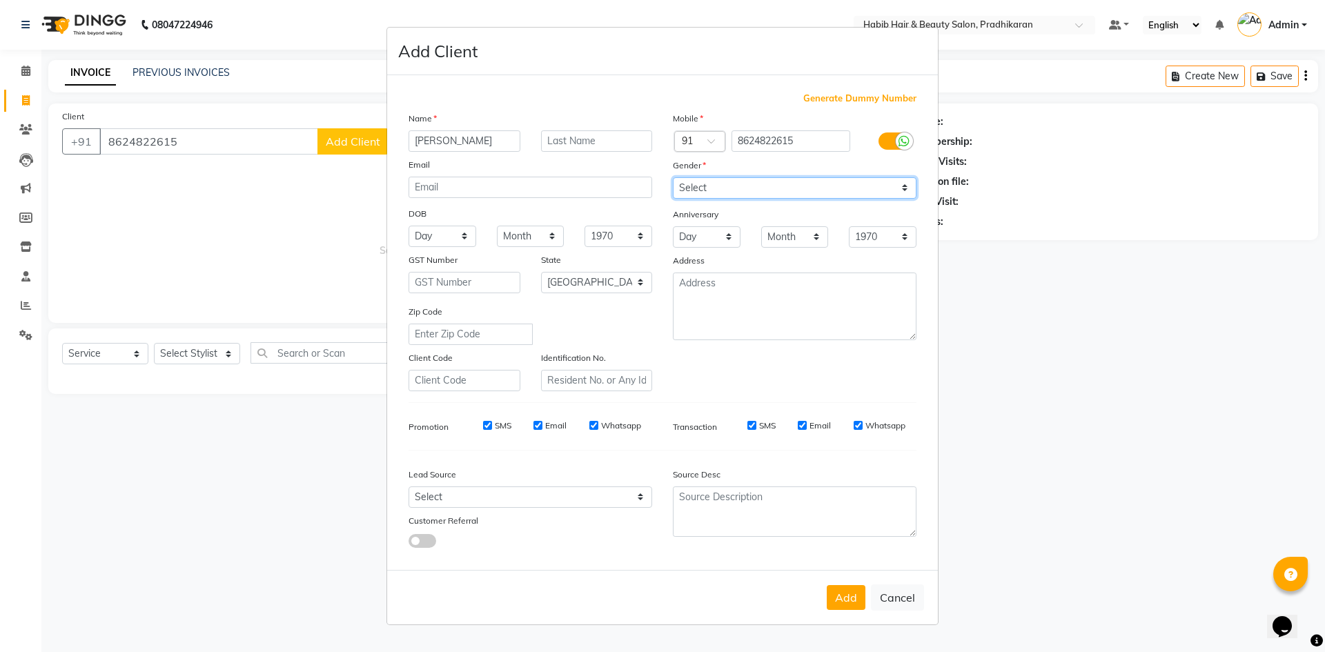
click at [673, 177] on select "Select Male Female Other Prefer Not To Say" at bounding box center [795, 187] width 244 height 21
drag, startPoint x: 850, startPoint y: 592, endPoint x: 705, endPoint y: 571, distance: 146.4
click at [849, 592] on button "Add" at bounding box center [846, 597] width 39 height 25
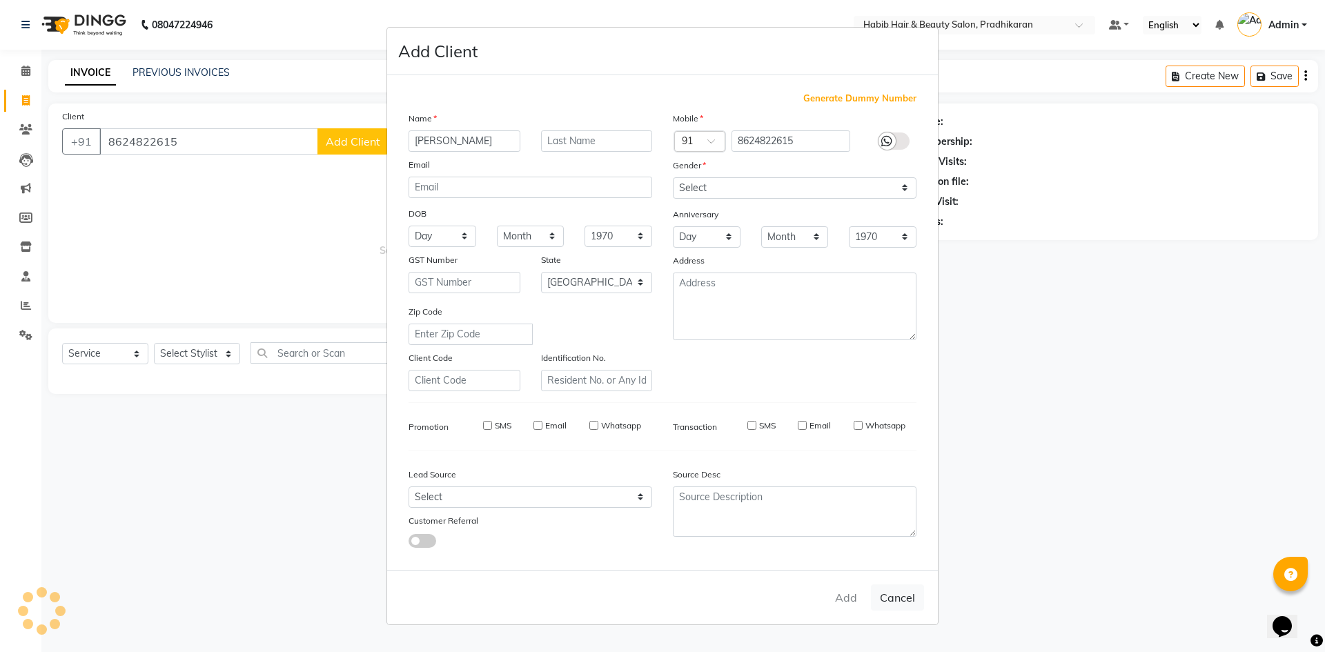
select select
select select "null"
select select
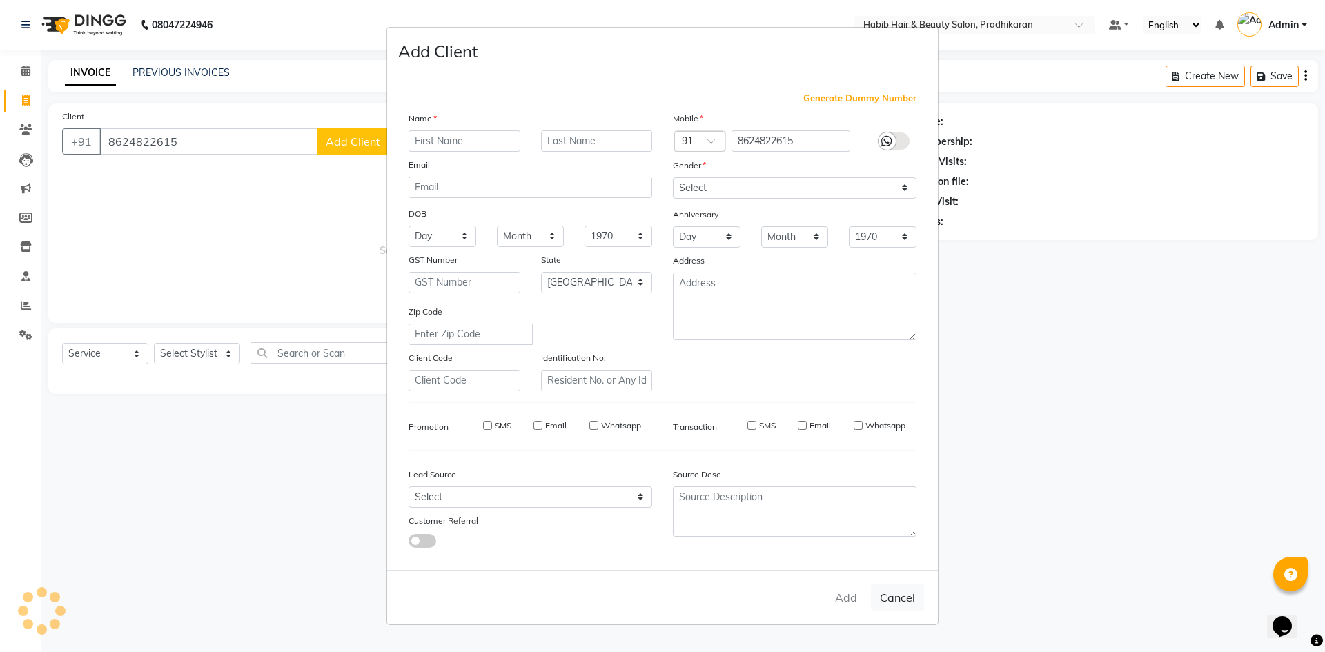
select select
checkbox input "false"
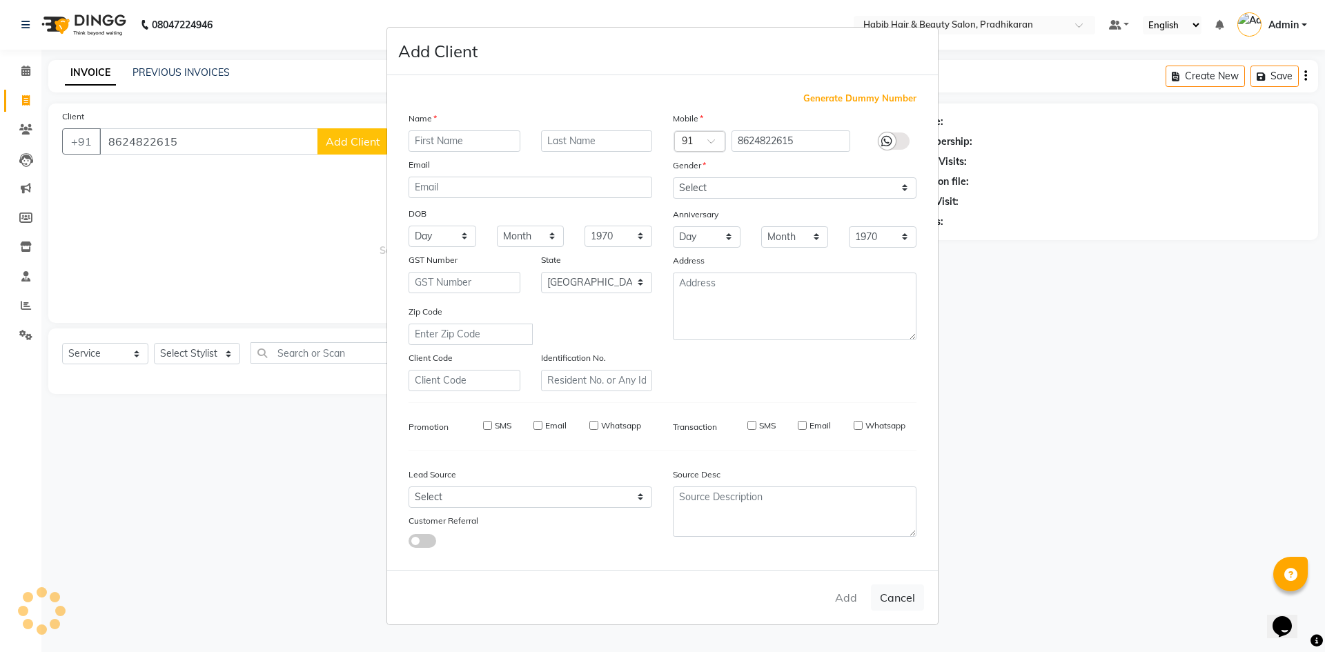
checkbox input "false"
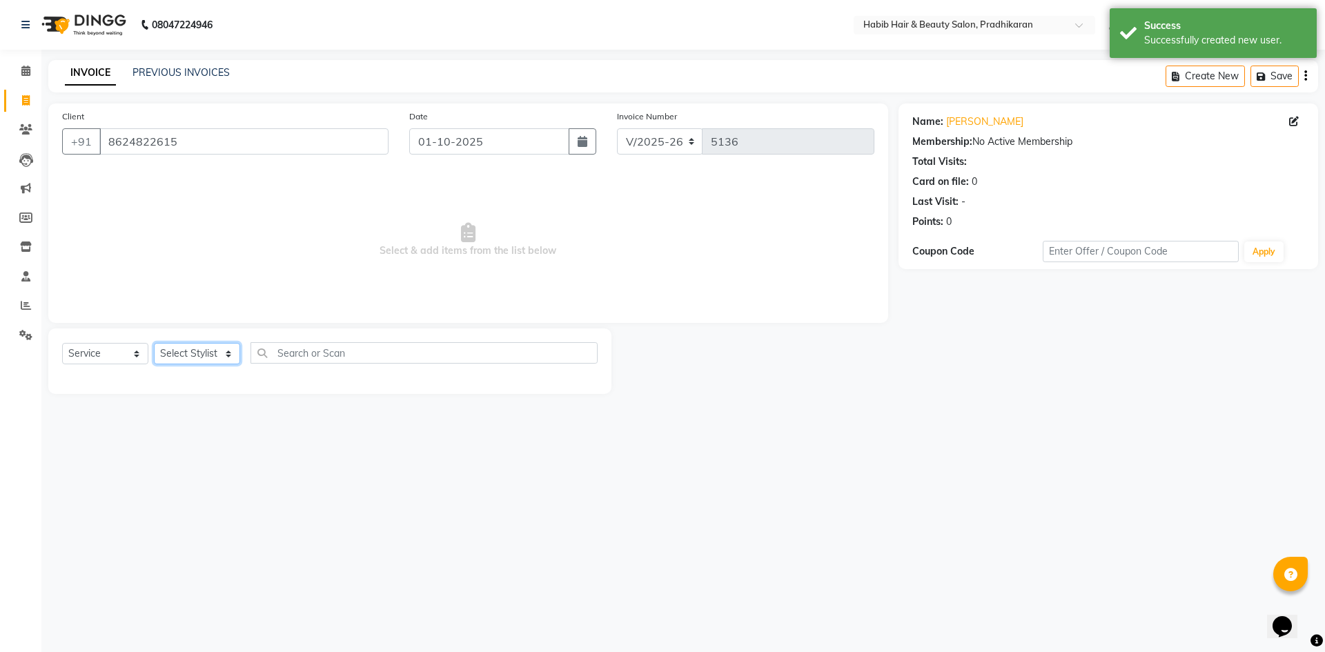
click at [194, 358] on select "Select Stylist Admin akanksha Anju bhanu gouri kartik Mayur pritam SHREE umesh" at bounding box center [197, 353] width 86 height 21
select select "91958"
click at [154, 343] on select "Select Stylist Admin akanksha Anju bhanu gouri kartik Mayur pritam SHREE umesh" at bounding box center [197, 353] width 86 height 21
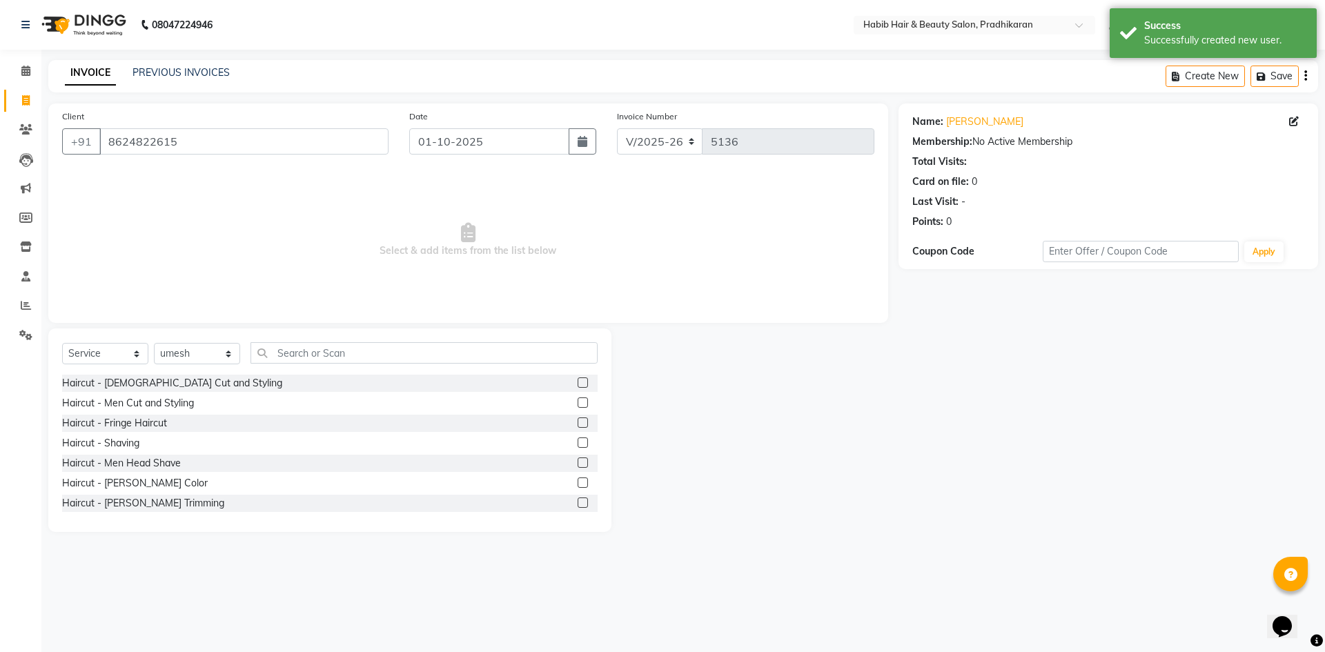
click at [578, 405] on label at bounding box center [583, 403] width 10 height 10
click at [578, 405] on input "checkbox" at bounding box center [582, 403] width 9 height 9
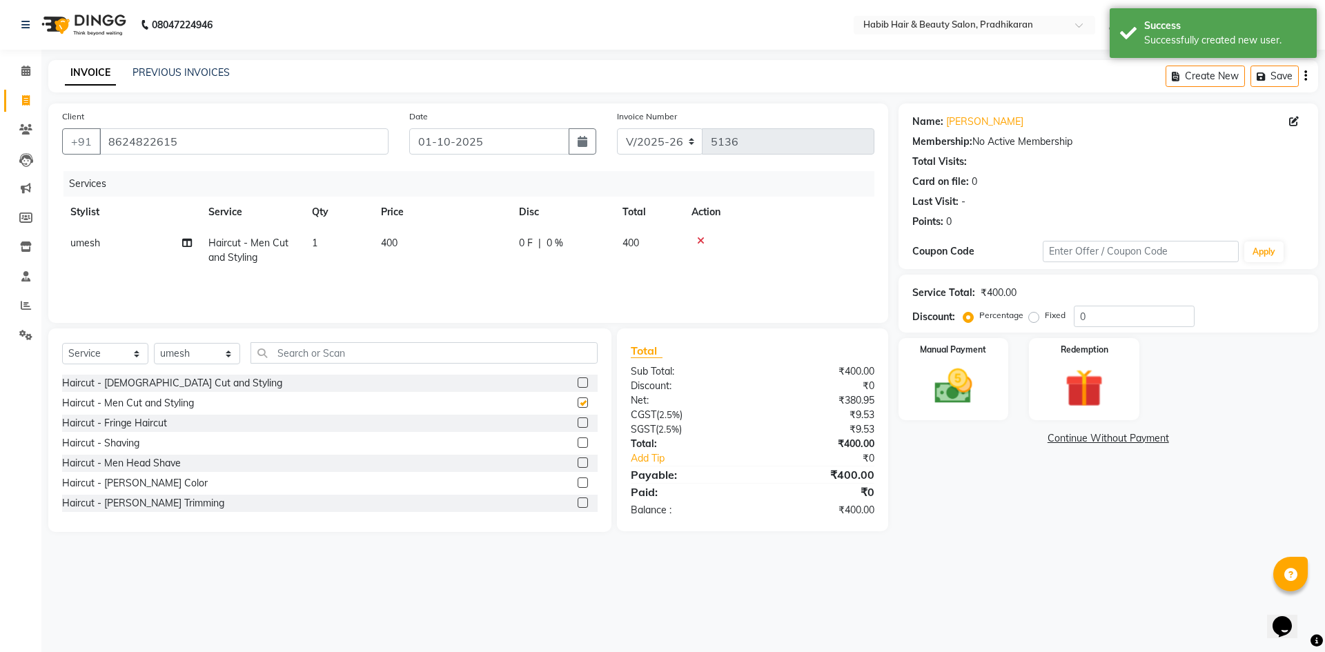
checkbox input "false"
click at [1101, 311] on input "0" at bounding box center [1134, 316] width 121 height 21
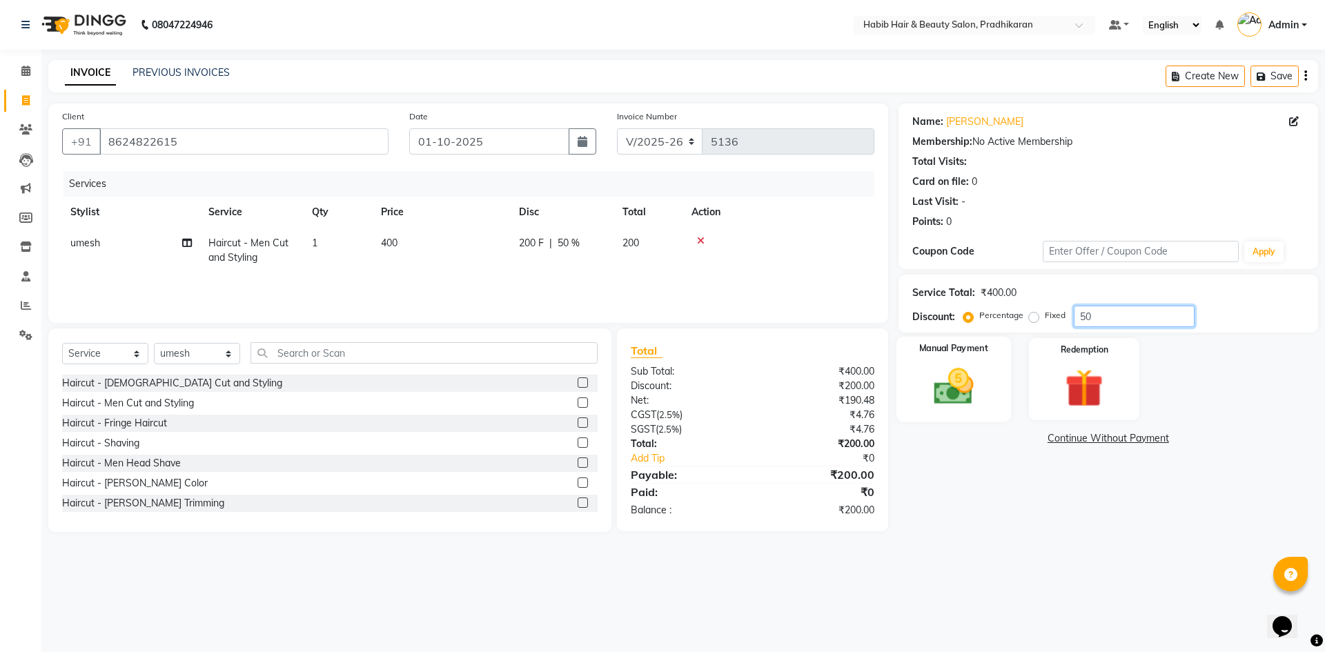
type input "50"
click at [954, 366] on img at bounding box center [953, 387] width 64 height 46
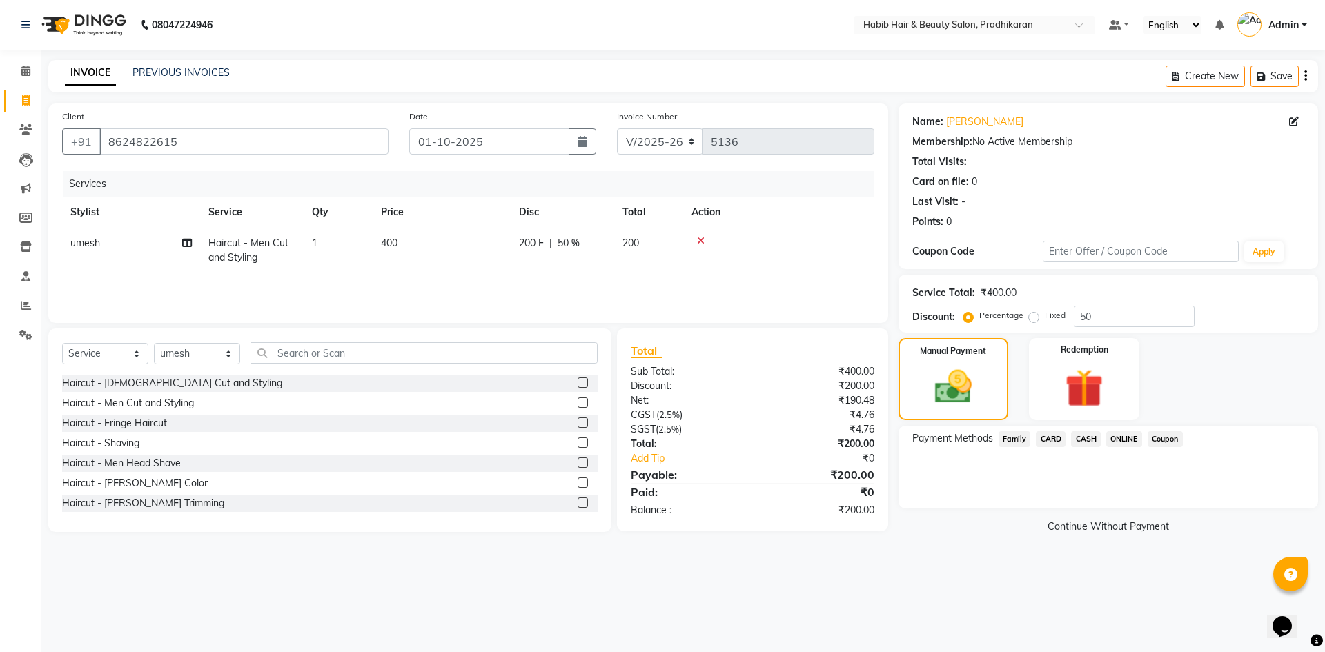
click at [1118, 443] on span "ONLINE" at bounding box center [1124, 439] width 36 height 16
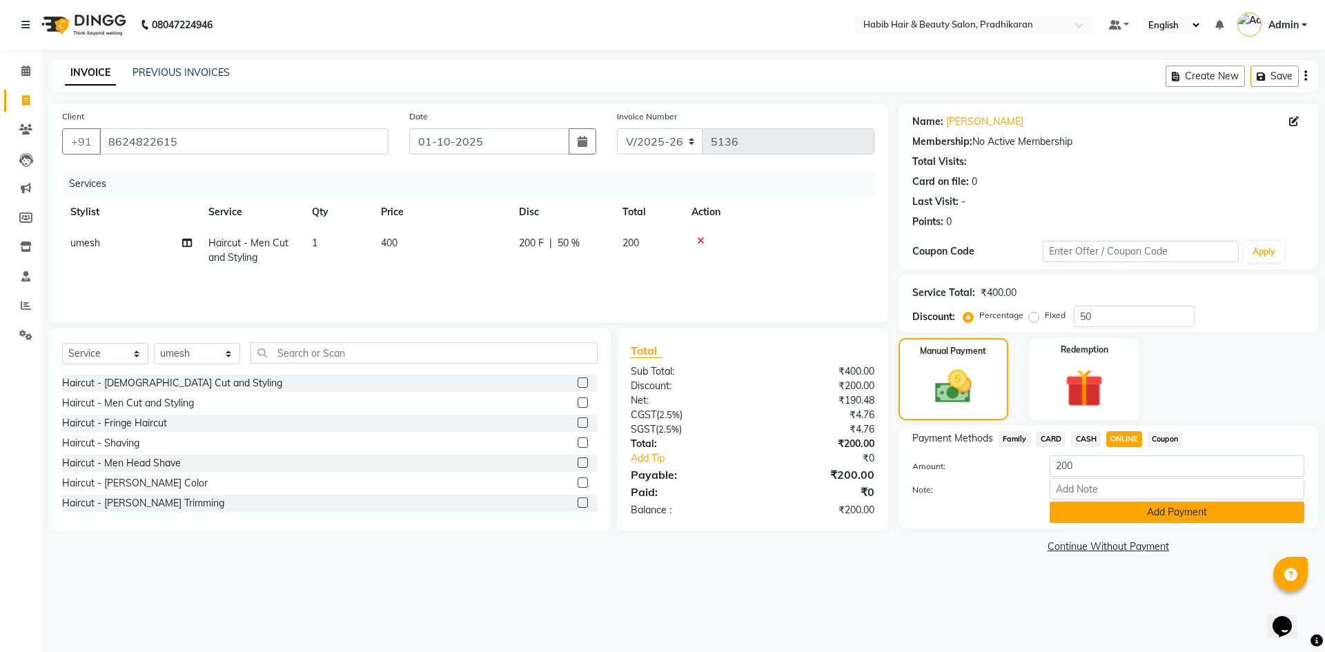
click at [1115, 503] on button "Add Payment" at bounding box center [1177, 512] width 255 height 21
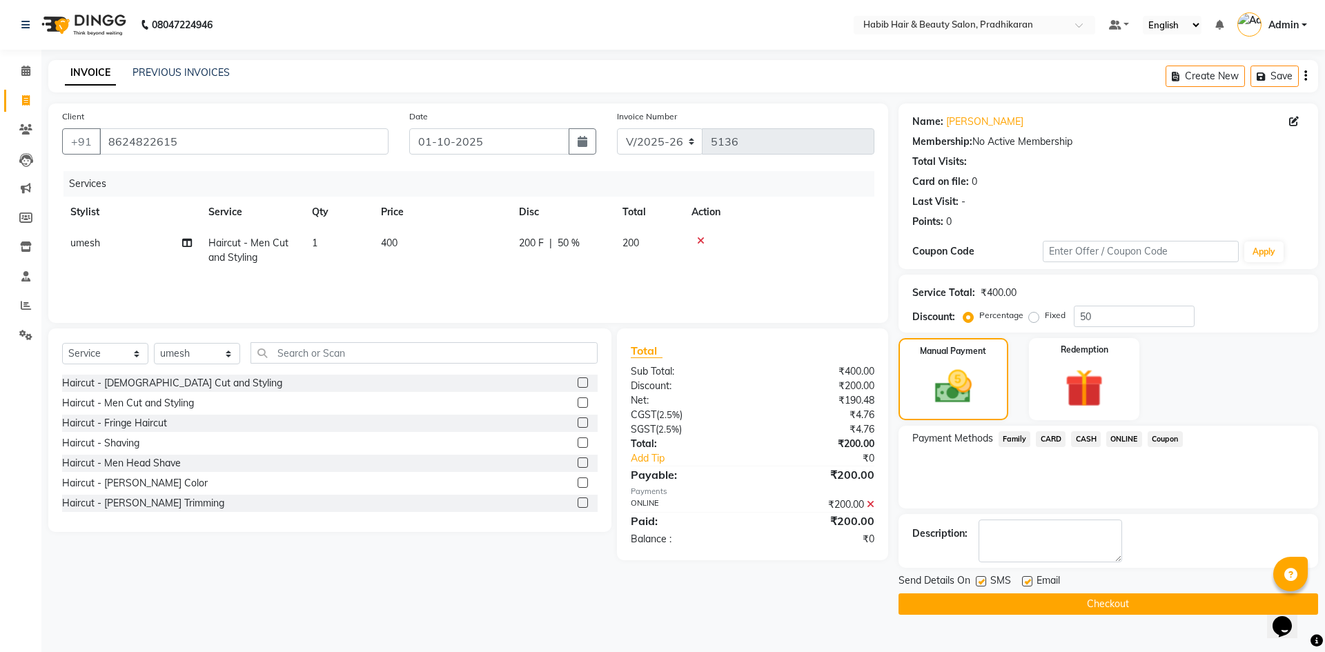
click at [1106, 600] on button "Checkout" at bounding box center [1109, 603] width 420 height 21
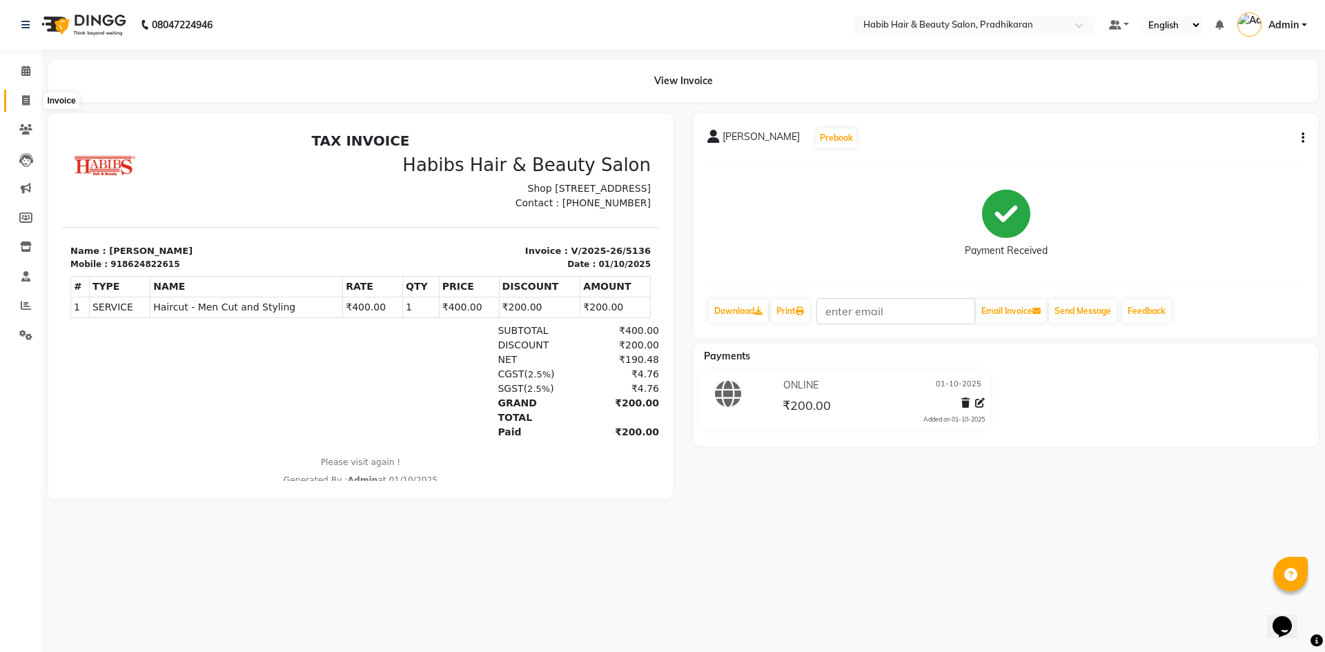
click at [34, 106] on span at bounding box center [26, 101] width 24 height 16
select select "5583"
select select "service"
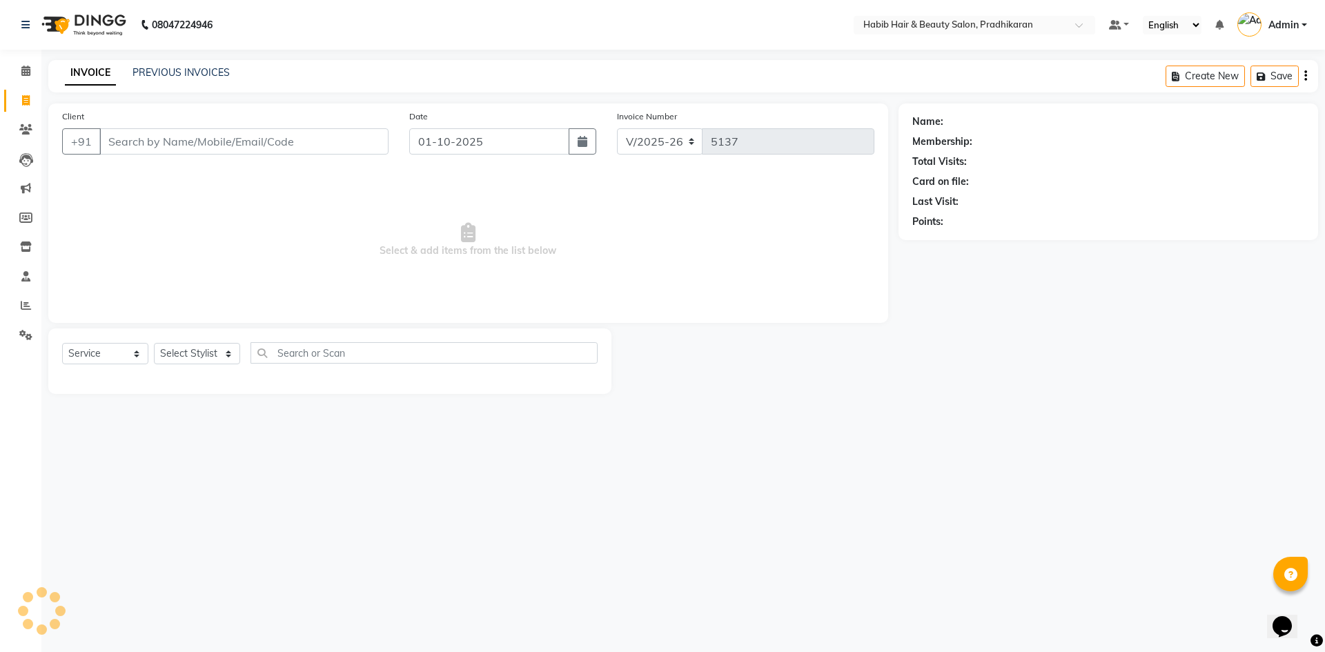
drag, startPoint x: 167, startPoint y: 145, endPoint x: 487, endPoint y: 110, distance: 322.1
click at [175, 145] on input "Client" at bounding box center [243, 141] width 289 height 26
type input "7721829355"
click at [383, 146] on button "Add Client" at bounding box center [352, 141] width 71 height 26
select select "22"
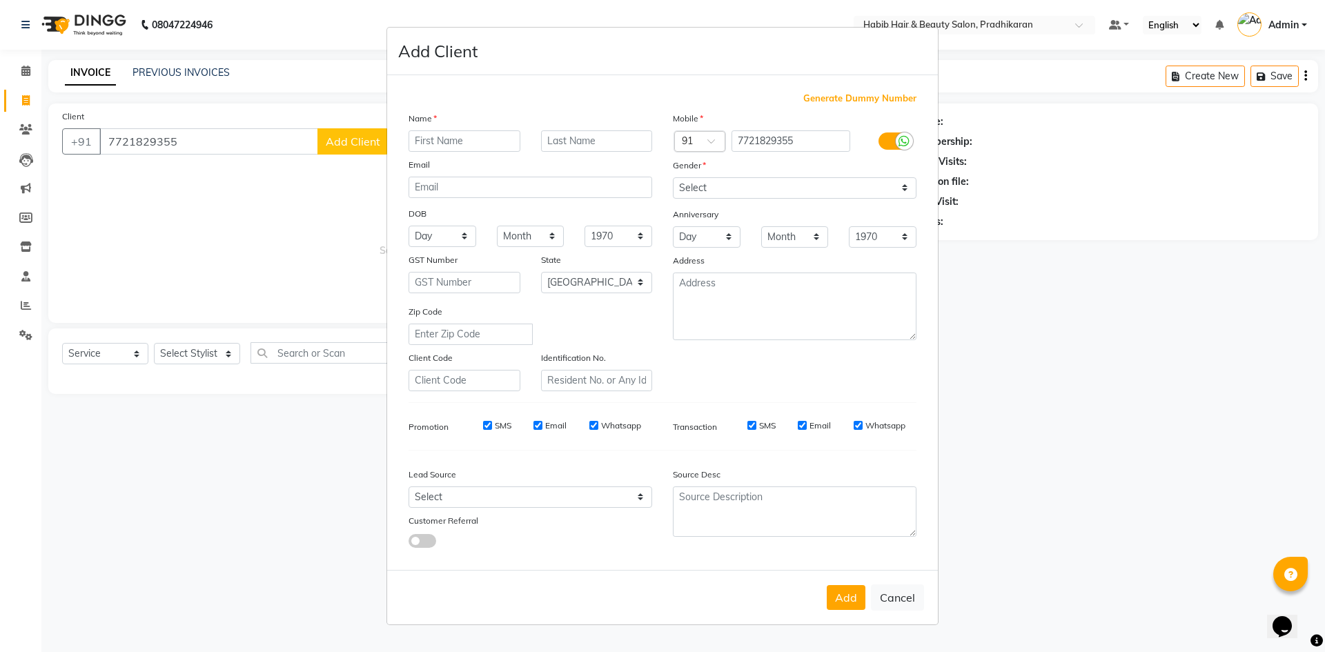
click at [487, 143] on input "text" at bounding box center [465, 140] width 112 height 21
type input "sai"
click at [912, 188] on select "Select Male Female Other Prefer Not To Say" at bounding box center [795, 187] width 244 height 21
select select "male"
click at [673, 177] on select "Select Male Female Other Prefer Not To Say" at bounding box center [795, 187] width 244 height 21
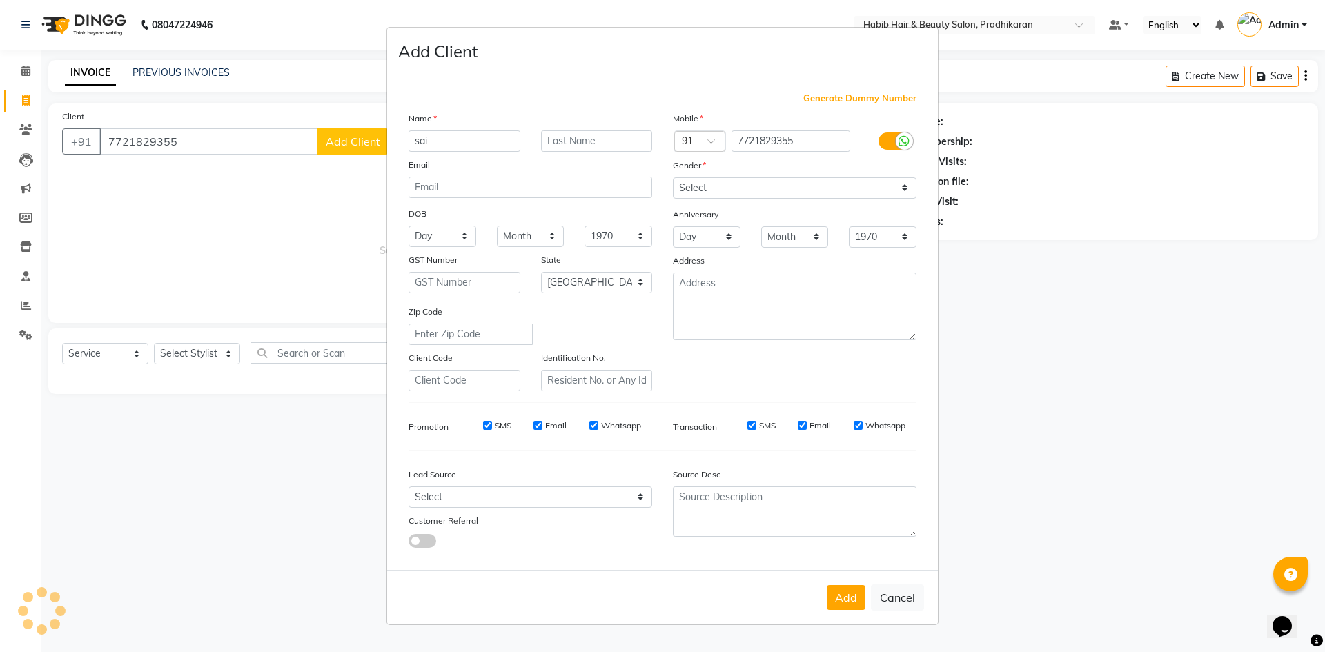
drag, startPoint x: 850, startPoint y: 590, endPoint x: 845, endPoint y: 584, distance: 7.9
click at [850, 589] on button "Add" at bounding box center [846, 597] width 39 height 25
select select
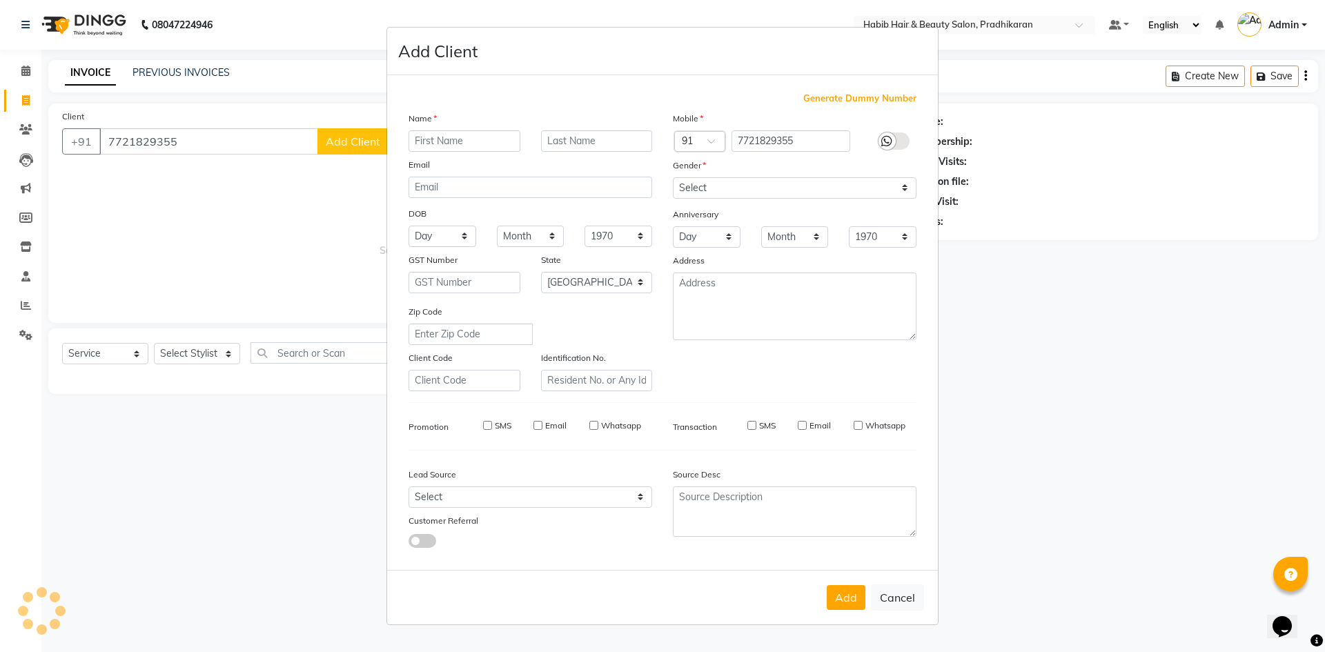
select select "null"
select select
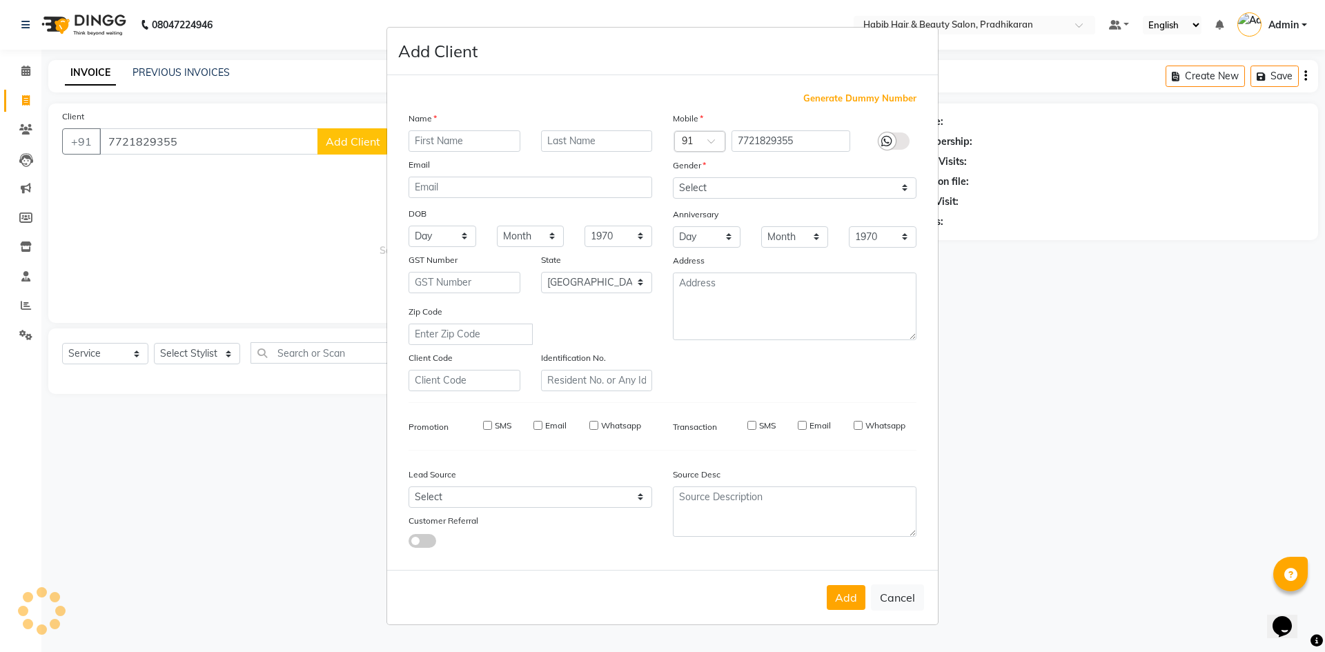
checkbox input "false"
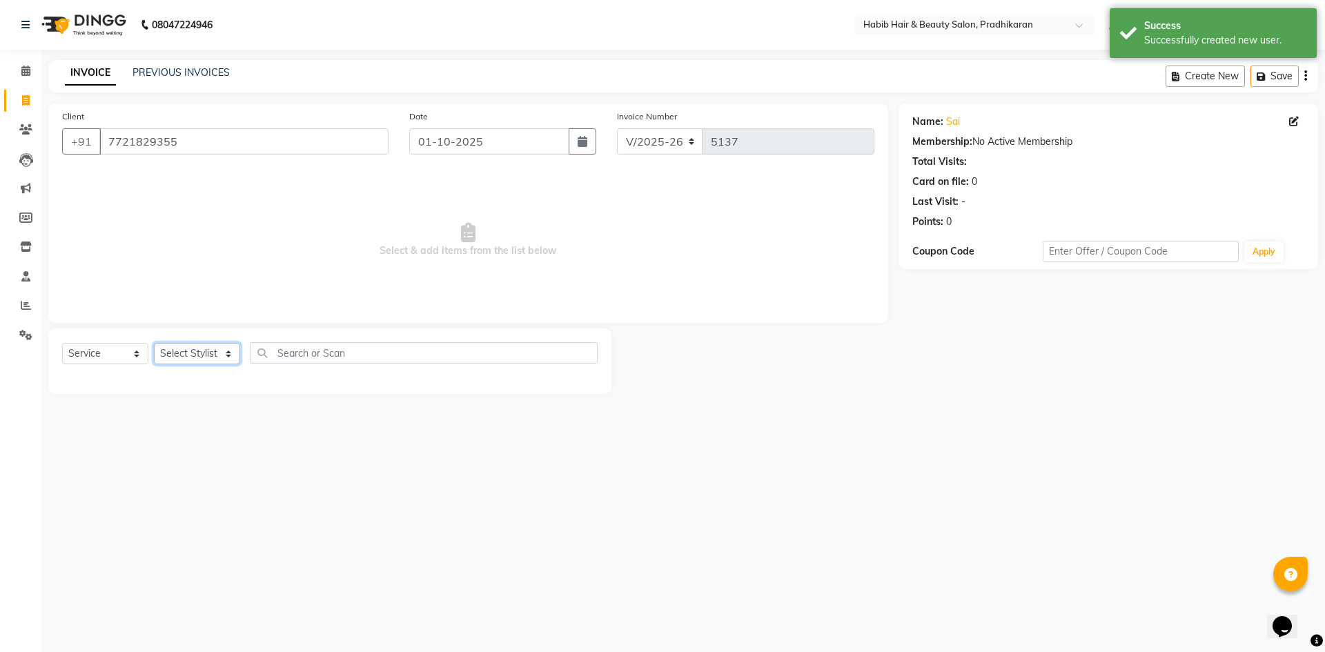
click at [235, 357] on select "Select Stylist Admin akanksha Anju bhanu gouri kartik Mayur pritam SHREE umesh" at bounding box center [197, 353] width 86 height 21
select select "75422"
click at [154, 343] on select "Select Stylist Admin akanksha Anju bhanu gouri kartik Mayur pritam SHREE umesh" at bounding box center [197, 353] width 86 height 21
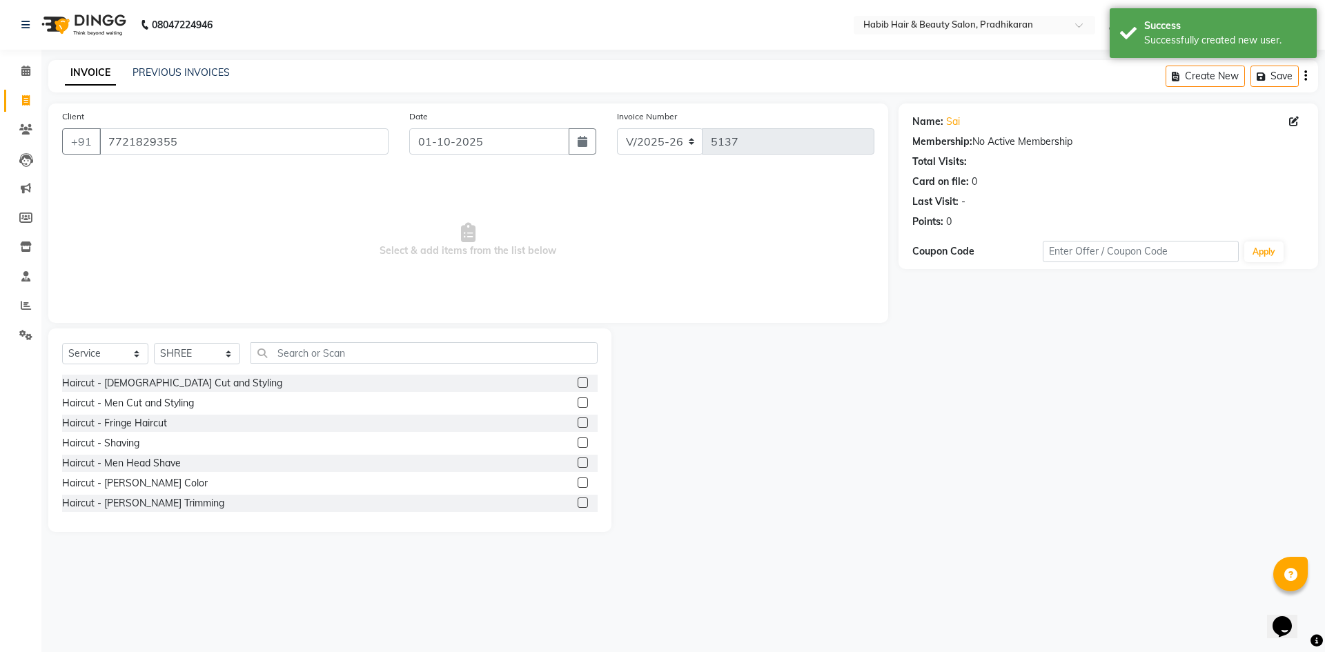
click at [578, 402] on label at bounding box center [583, 403] width 10 height 10
click at [578, 402] on input "checkbox" at bounding box center [582, 403] width 9 height 9
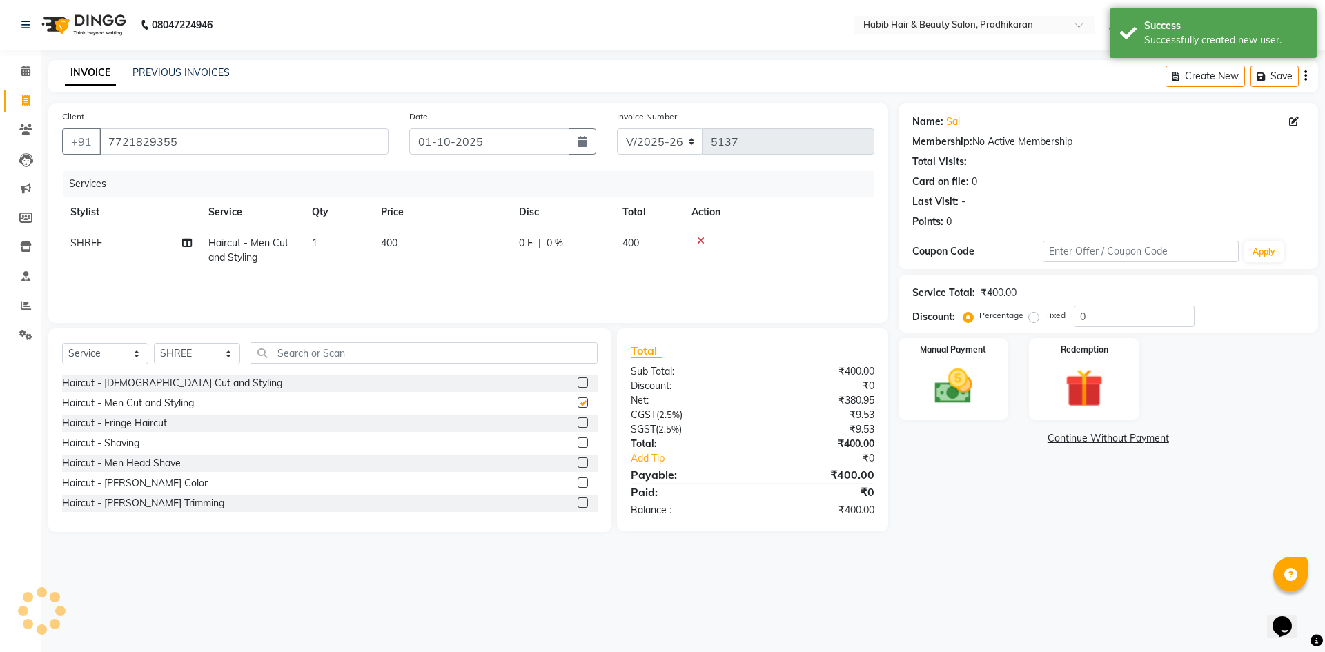
checkbox input "false"
click at [578, 504] on label at bounding box center [583, 503] width 10 height 10
click at [578, 504] on input "checkbox" at bounding box center [582, 503] width 9 height 9
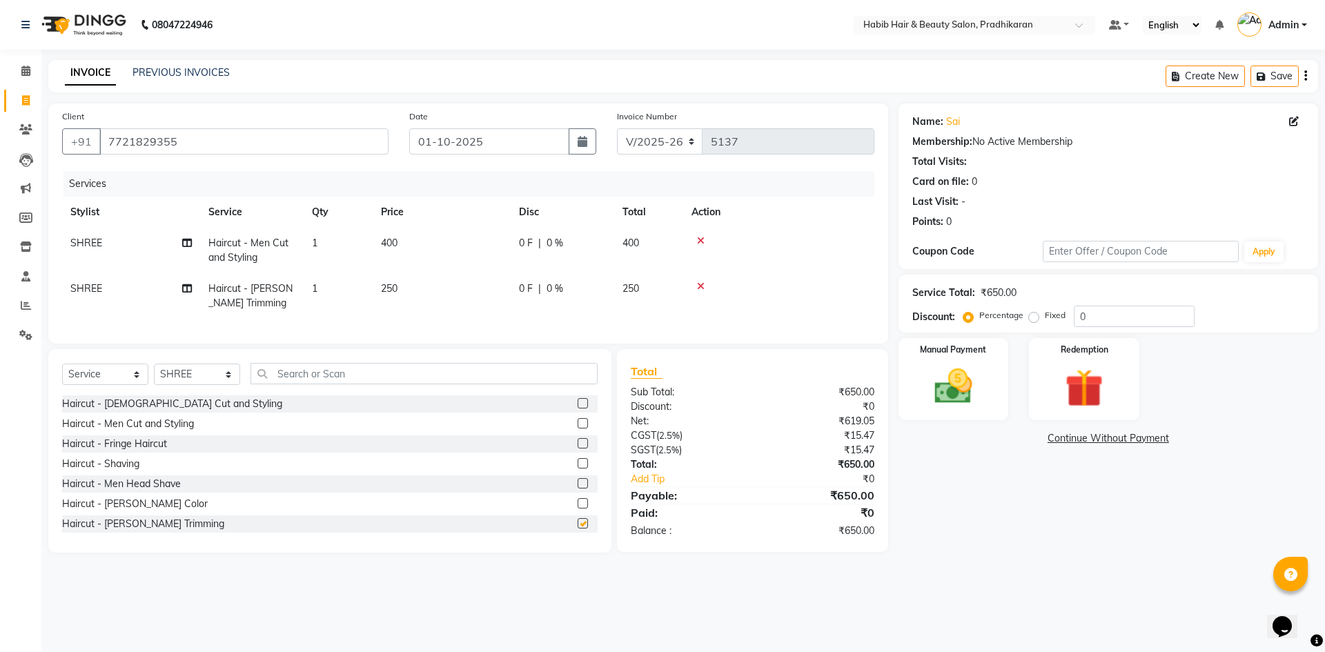
checkbox input "false"
click at [1108, 313] on input "0" at bounding box center [1134, 316] width 121 height 21
type input "50"
click at [946, 380] on img at bounding box center [953, 387] width 64 height 46
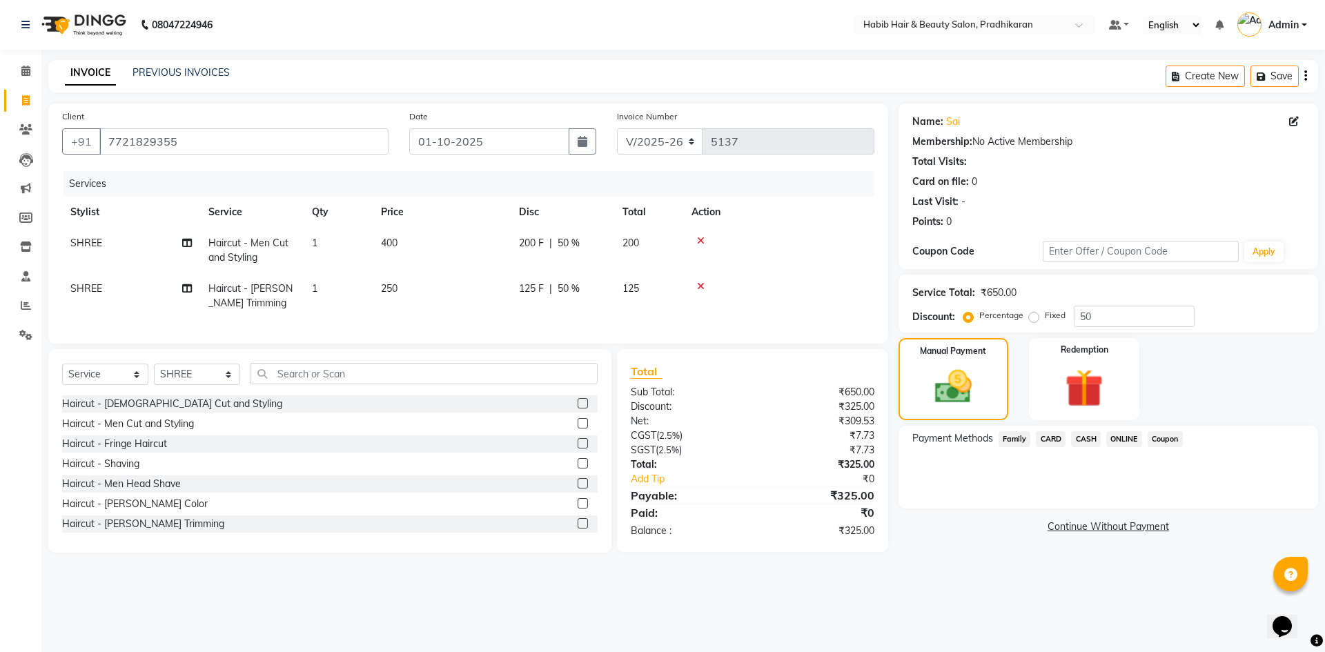
click at [1111, 442] on span "ONLINE" at bounding box center [1124, 439] width 36 height 16
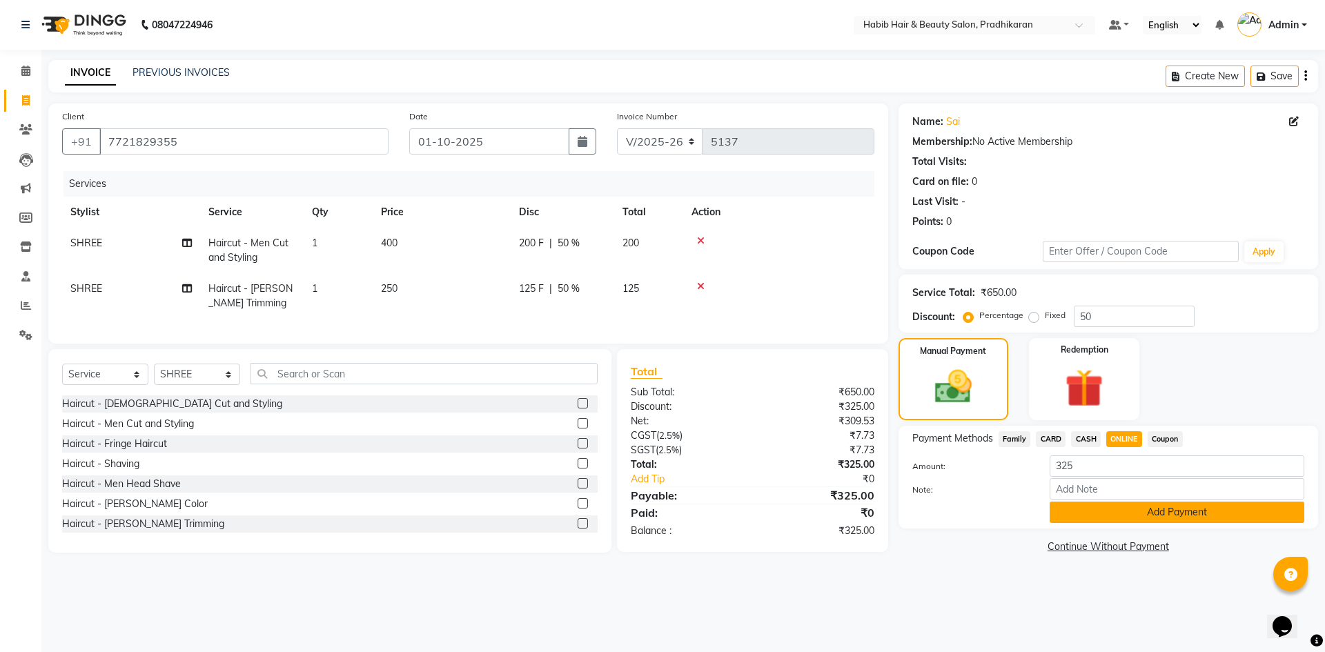
click at [1115, 513] on button "Add Payment" at bounding box center [1177, 512] width 255 height 21
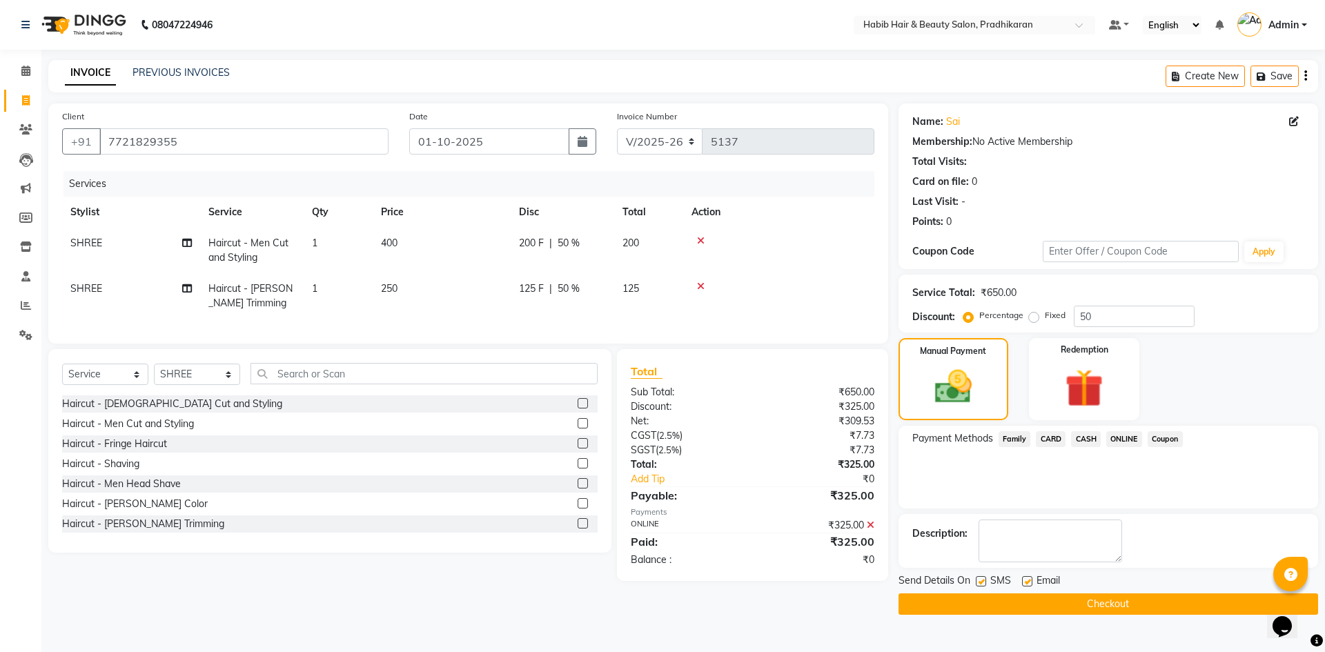
click at [1125, 603] on button "Checkout" at bounding box center [1109, 603] width 420 height 21
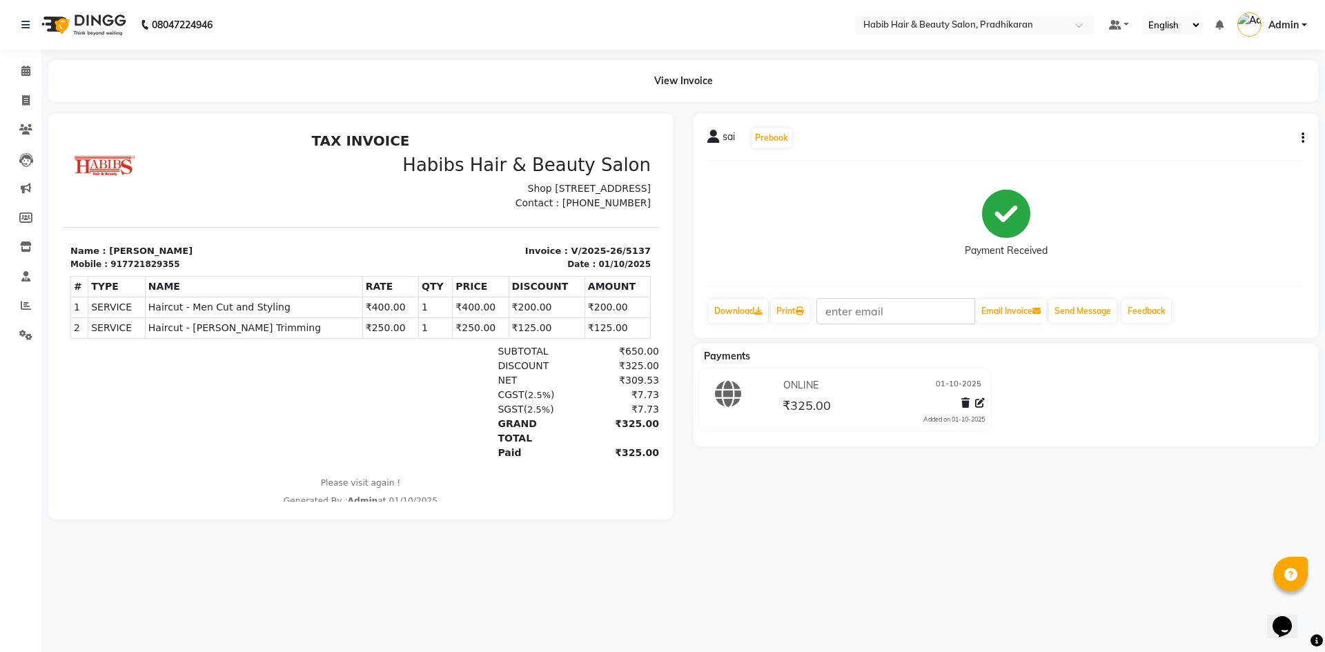
click at [1304, 136] on div "sai Prebook Payment Received Download Print Email Invoice Send Message Feedback" at bounding box center [1006, 225] width 625 height 225
click at [1301, 144] on button "button" at bounding box center [1300, 138] width 8 height 14
click at [1245, 145] on div "Edit Invoice" at bounding box center [1210, 146] width 141 height 17
select select "service"
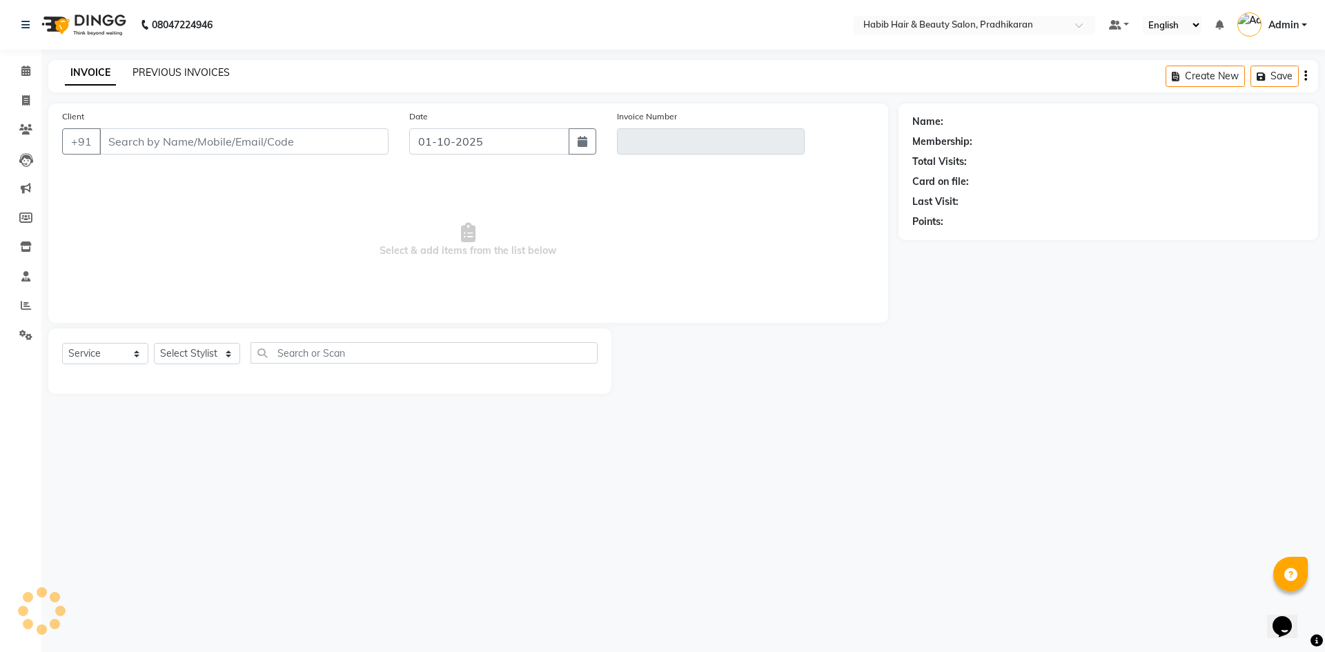
type input "7721829355"
type input "V/2025-26/5137"
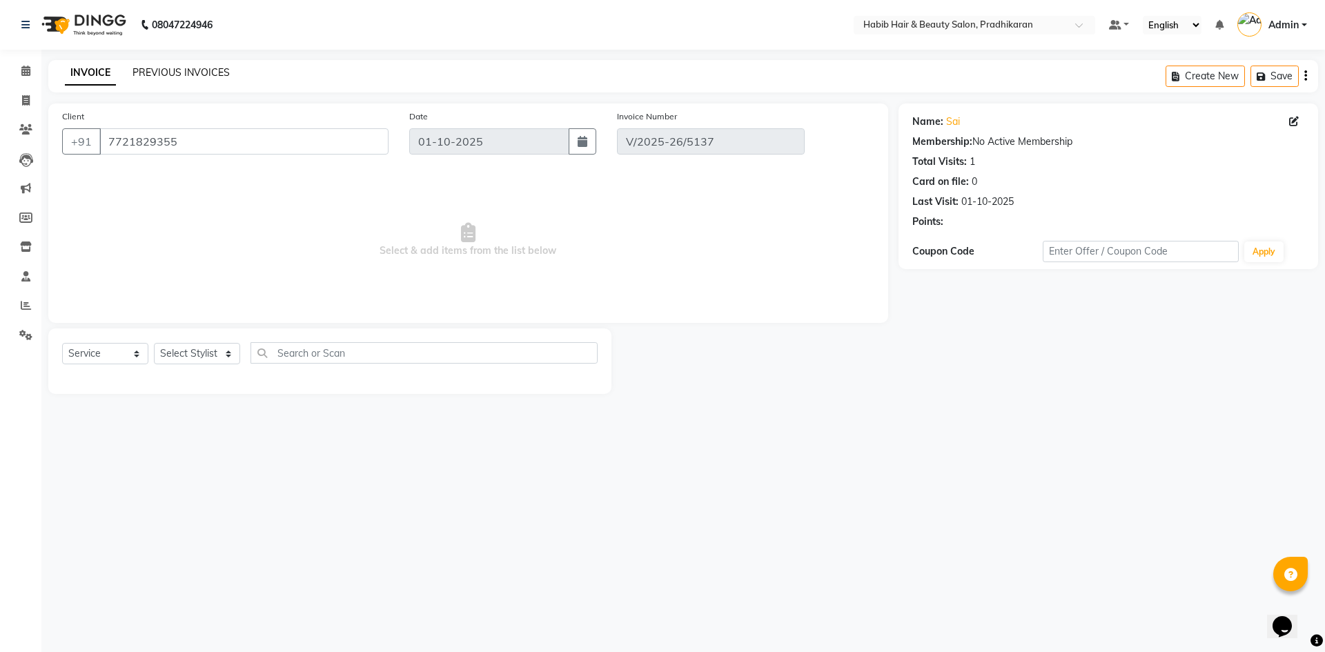
click at [139, 74] on link "PREVIOUS INVOICES" at bounding box center [181, 72] width 97 height 12
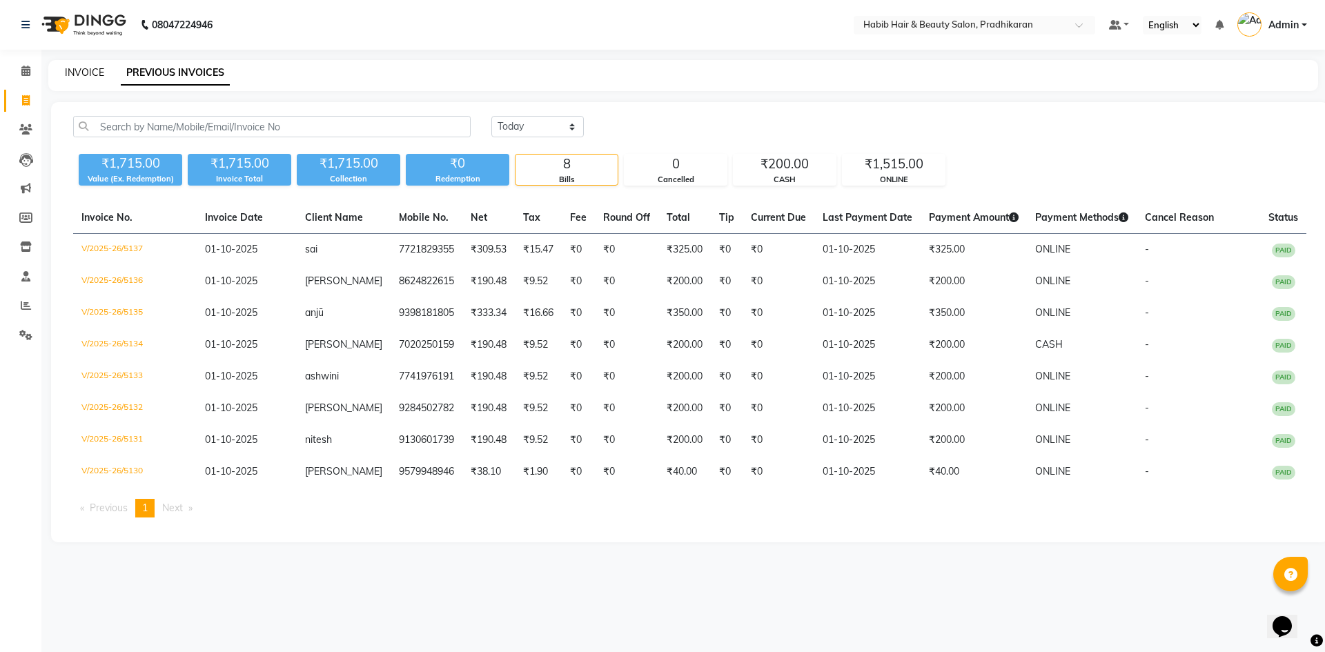
click at [73, 70] on link "INVOICE" at bounding box center [84, 72] width 39 height 12
select select "5583"
select select "service"
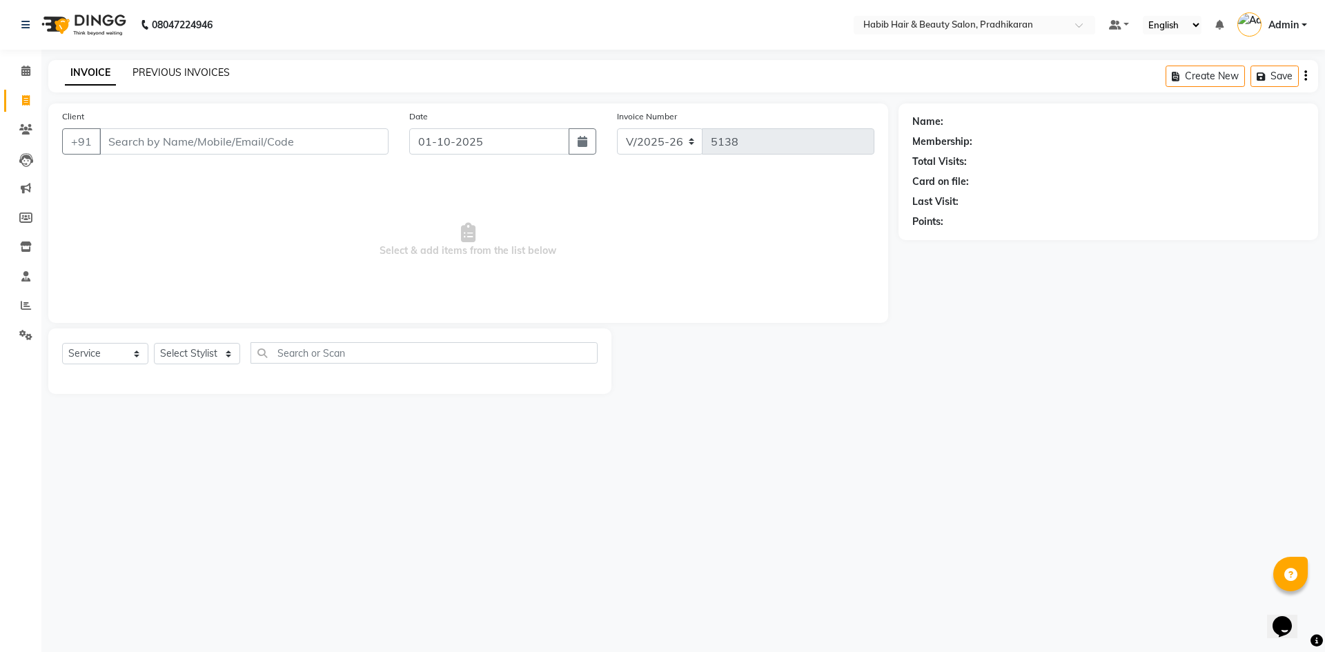
click at [196, 66] on link "PREVIOUS INVOICES" at bounding box center [181, 72] width 97 height 12
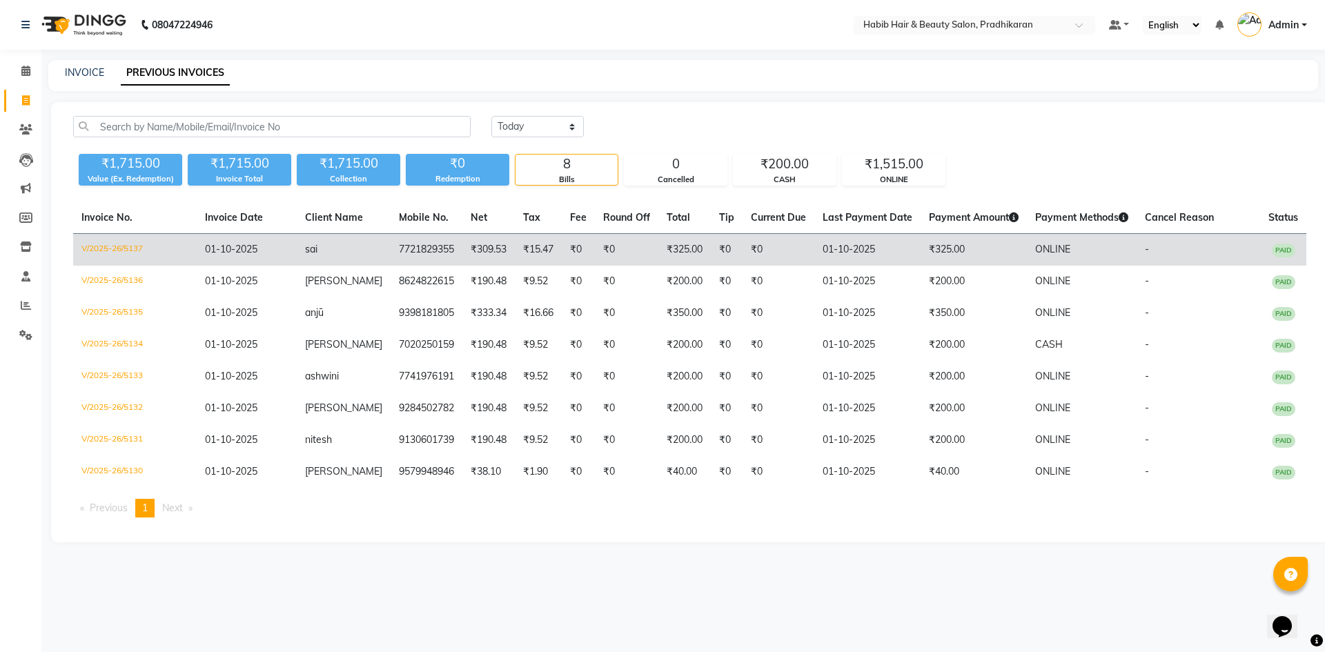
click at [1292, 248] on span "PAID" at bounding box center [1283, 251] width 23 height 14
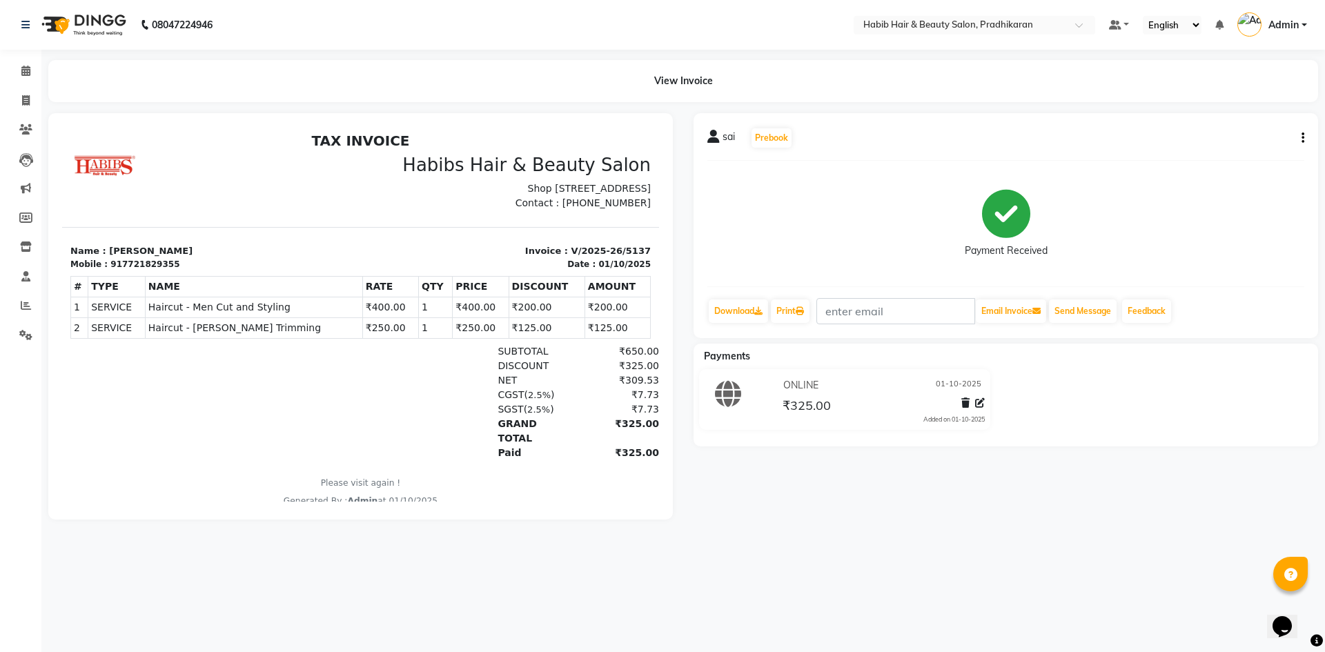
click at [1304, 139] on icon "button" at bounding box center [1303, 138] width 3 height 1
click at [1198, 149] on div "Edit Invoice" at bounding box center [1210, 146] width 141 height 17
select select "service"
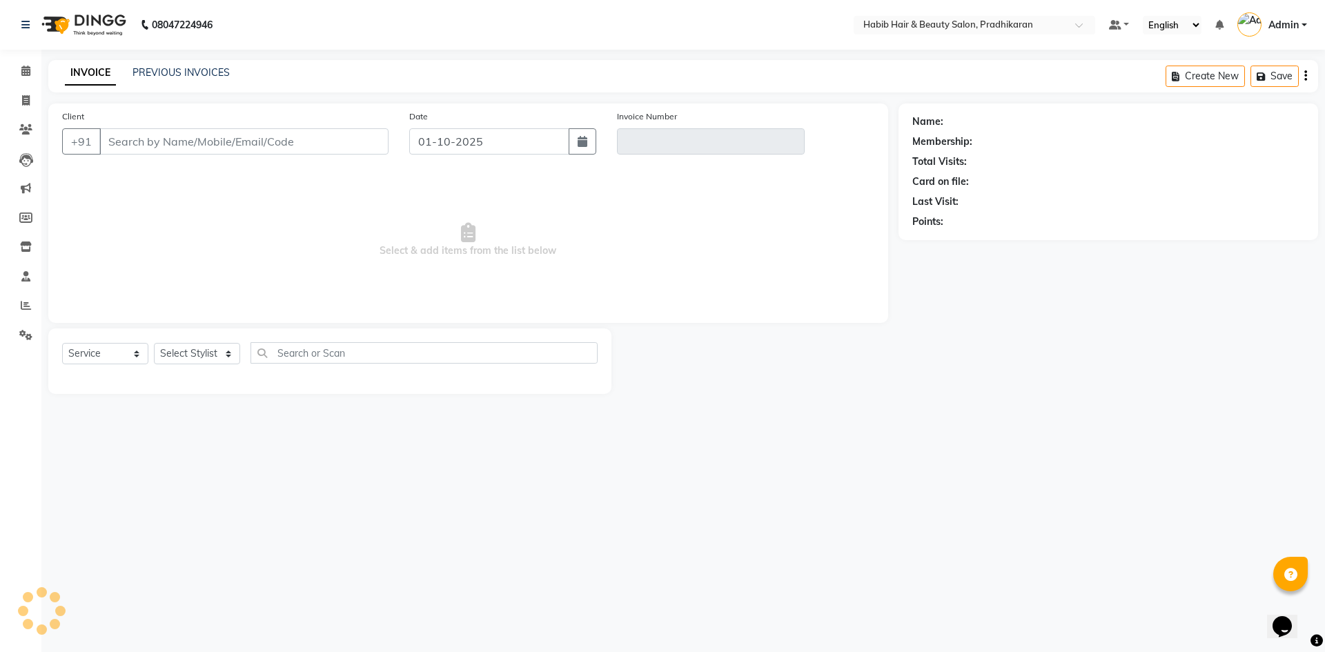
type input "7721829355"
type input "V/2025-26/5137"
select select "select"
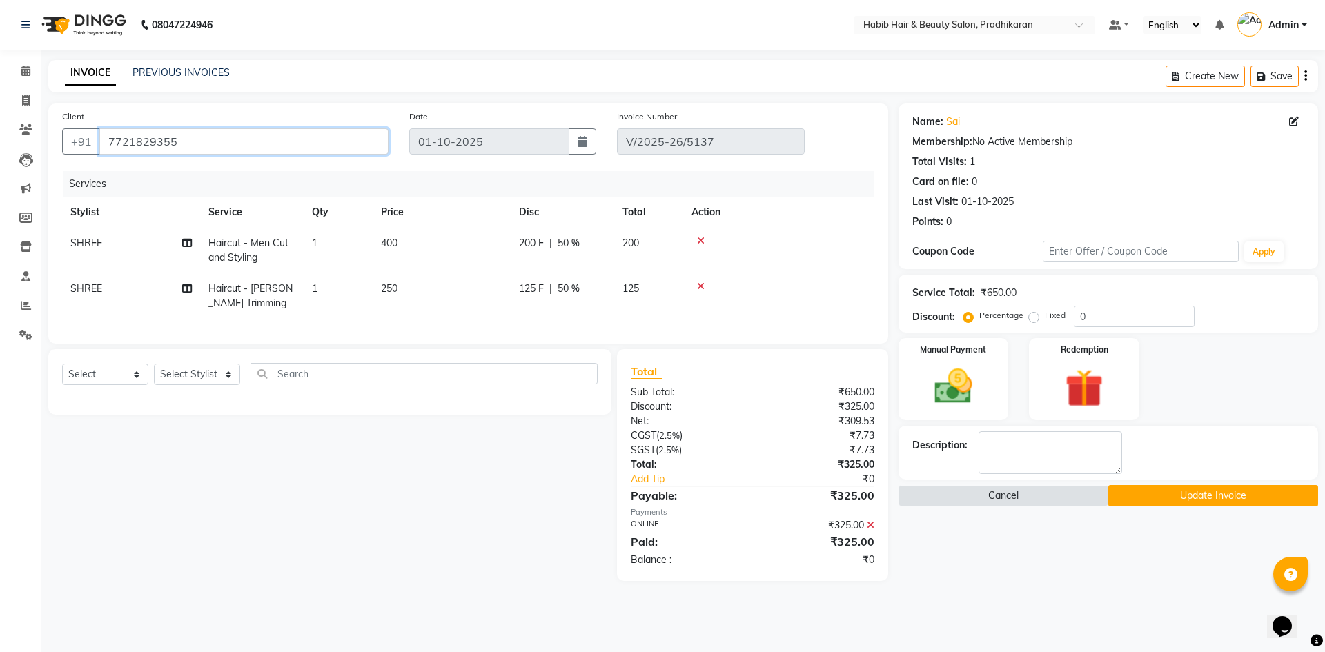
click at [135, 140] on input "7721829355" at bounding box center [243, 141] width 289 height 26
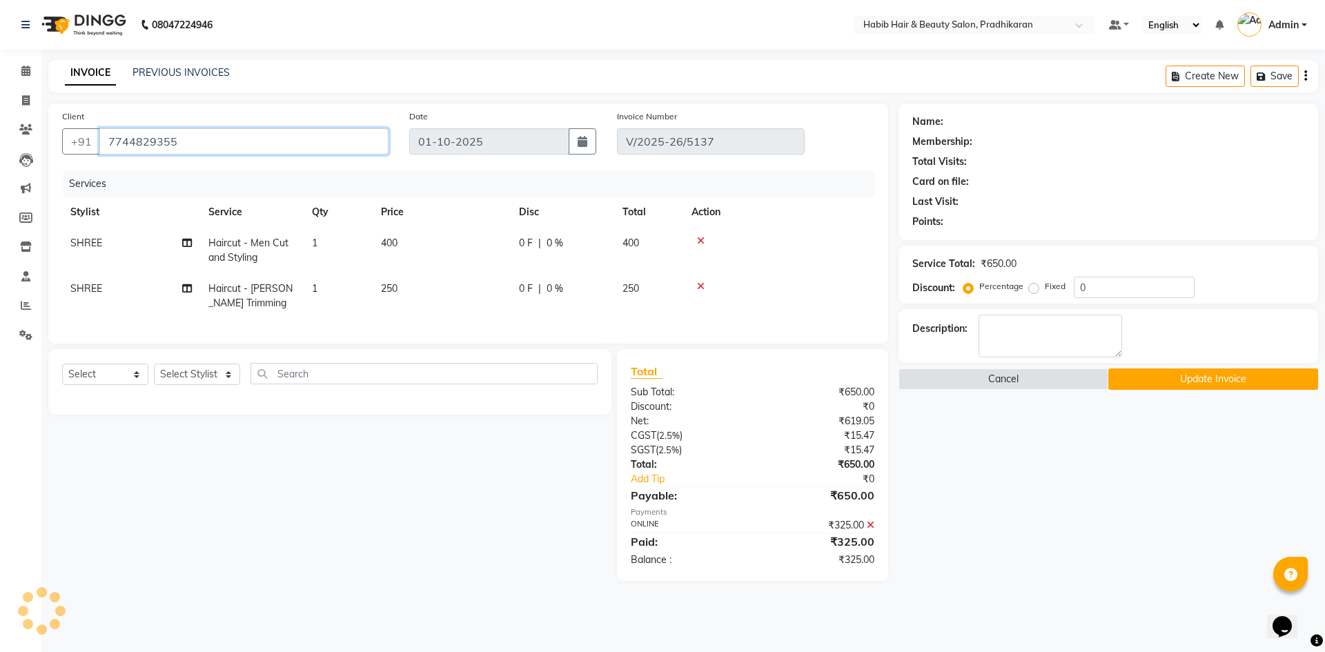
type input "7744829355"
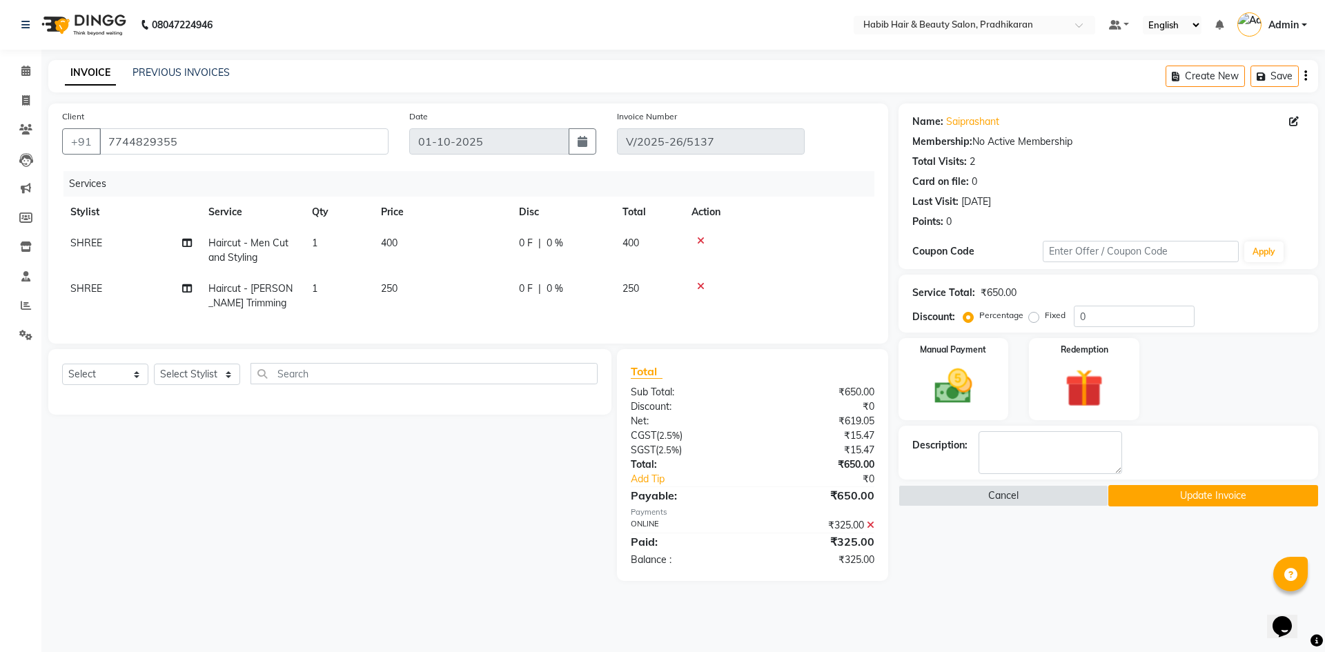
click at [1181, 493] on button "Update Invoice" at bounding box center [1213, 495] width 210 height 21
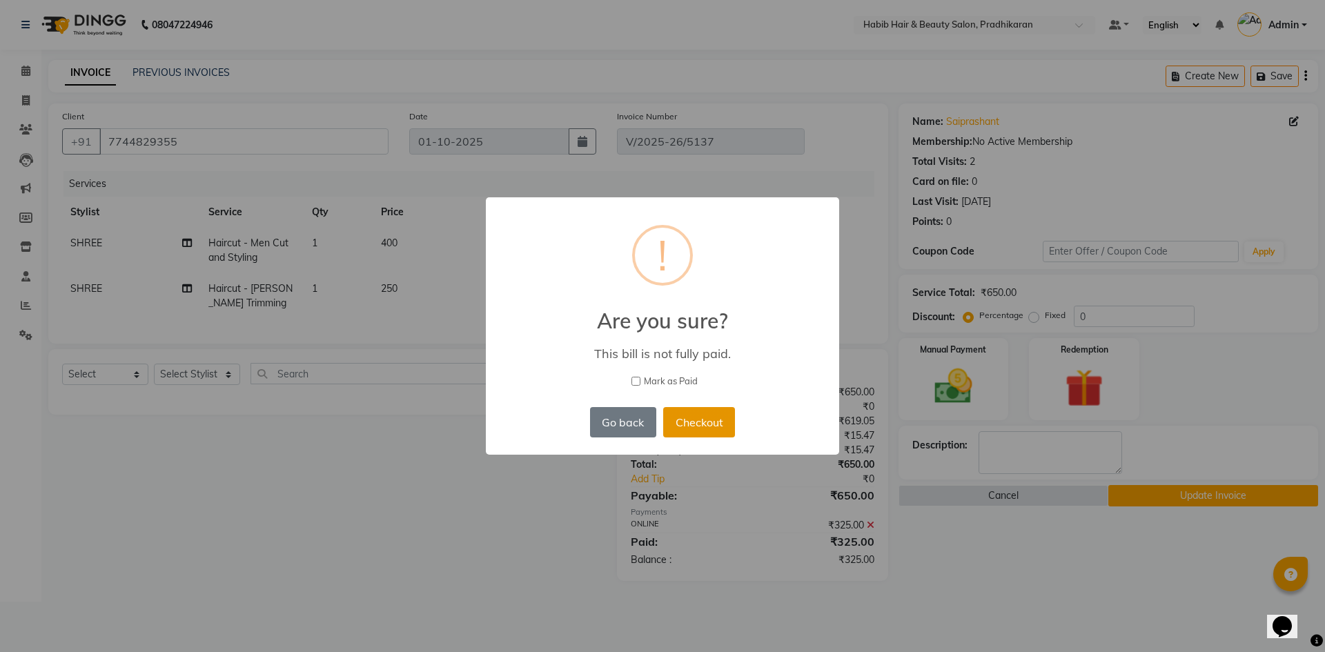
click at [705, 426] on button "Checkout" at bounding box center [699, 422] width 72 height 30
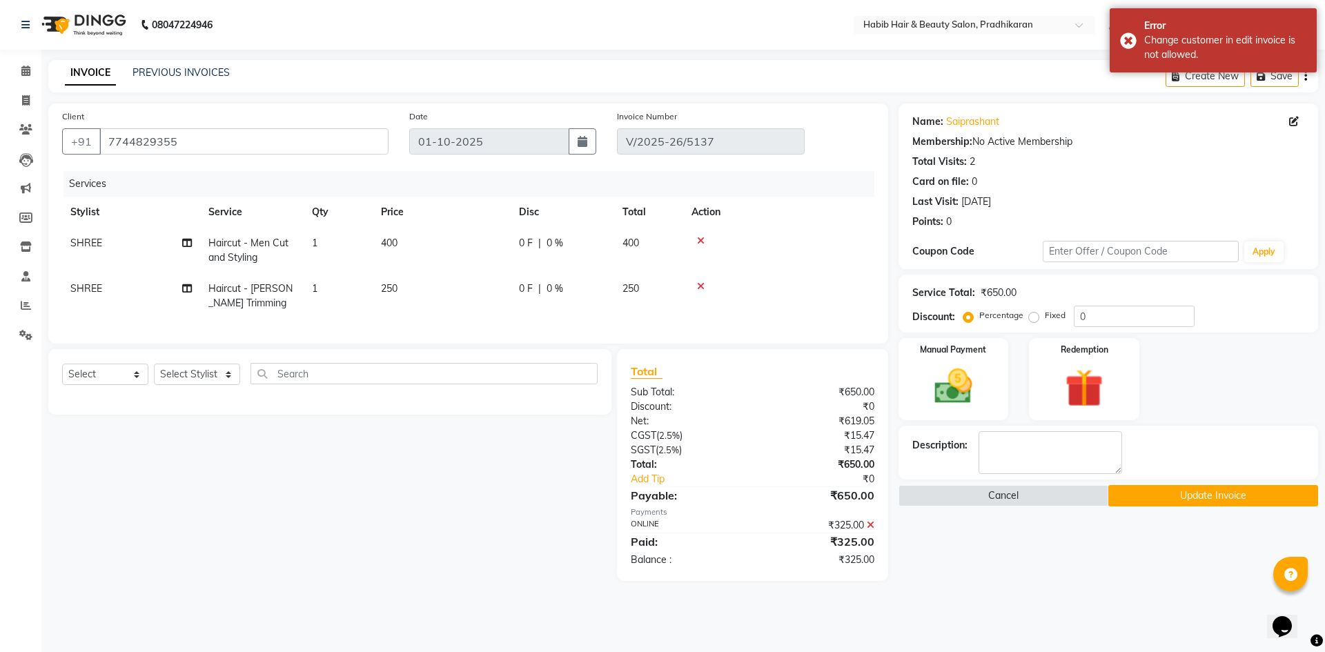
click at [870, 530] on icon at bounding box center [871, 525] width 8 height 10
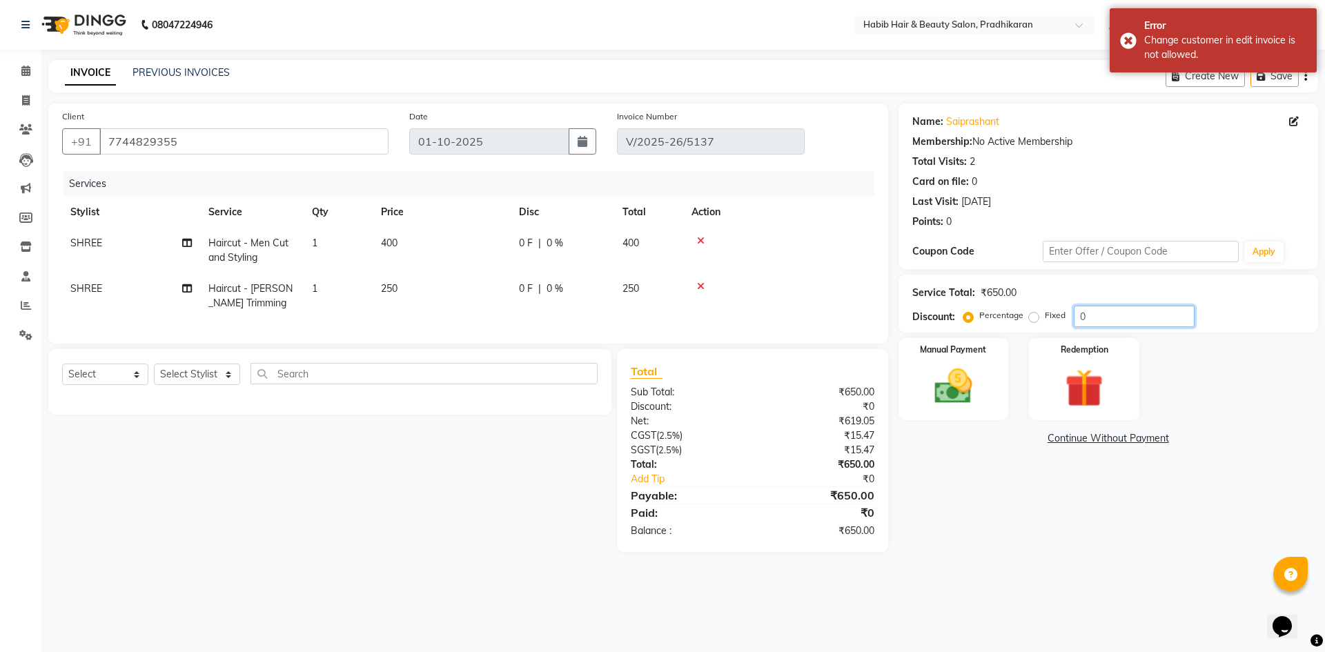
click at [1103, 315] on input "0" at bounding box center [1134, 316] width 121 height 21
type input "50"
click at [977, 409] on div "Manual Payment" at bounding box center [953, 379] width 115 height 85
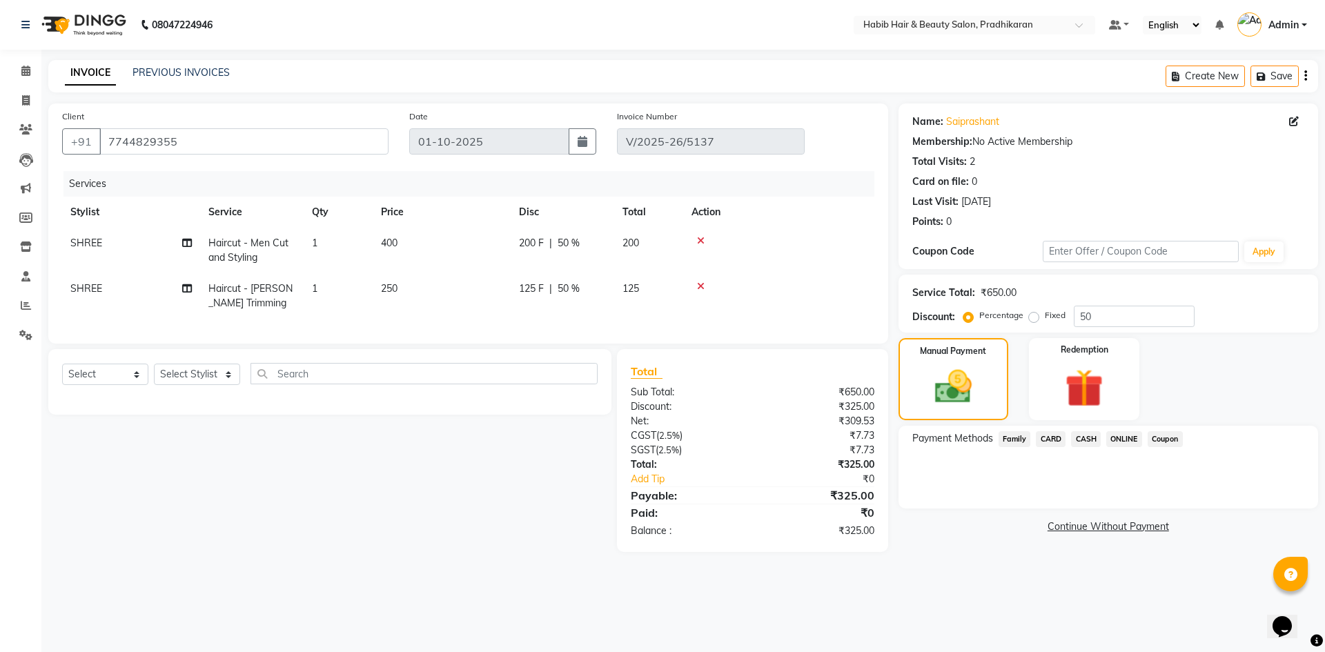
click at [1120, 436] on span "ONLINE" at bounding box center [1124, 439] width 36 height 16
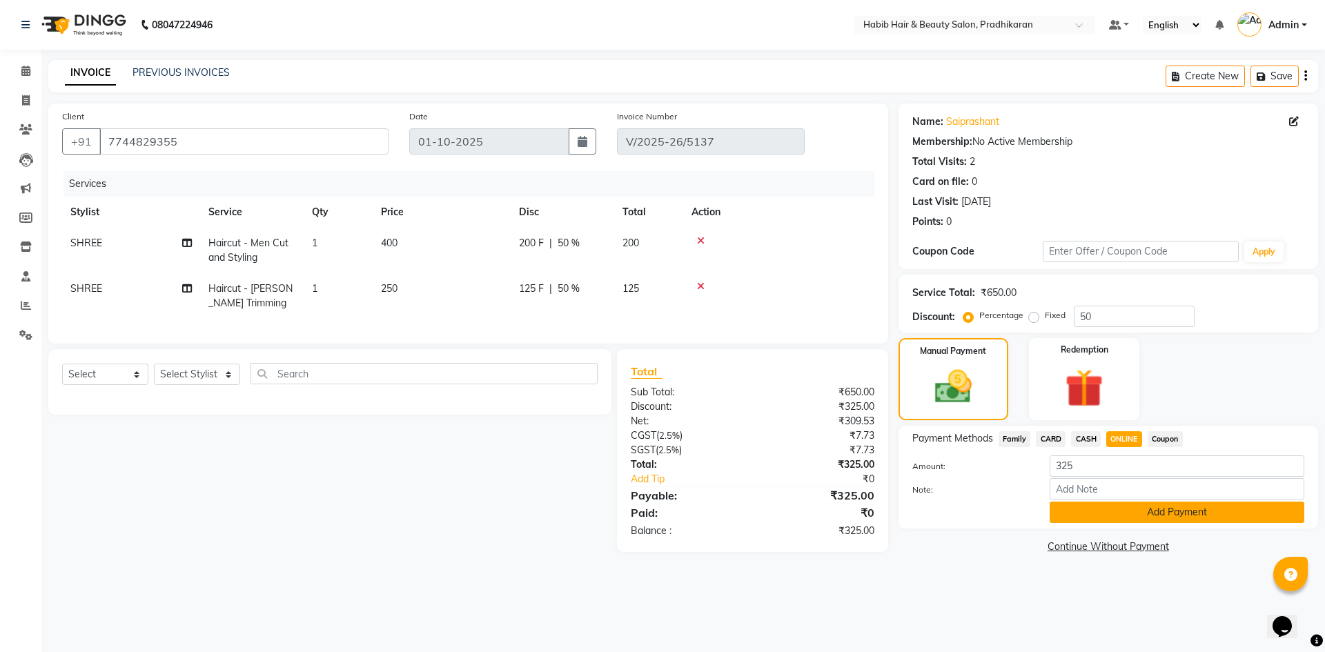
click at [1130, 520] on button "Add Payment" at bounding box center [1177, 512] width 255 height 21
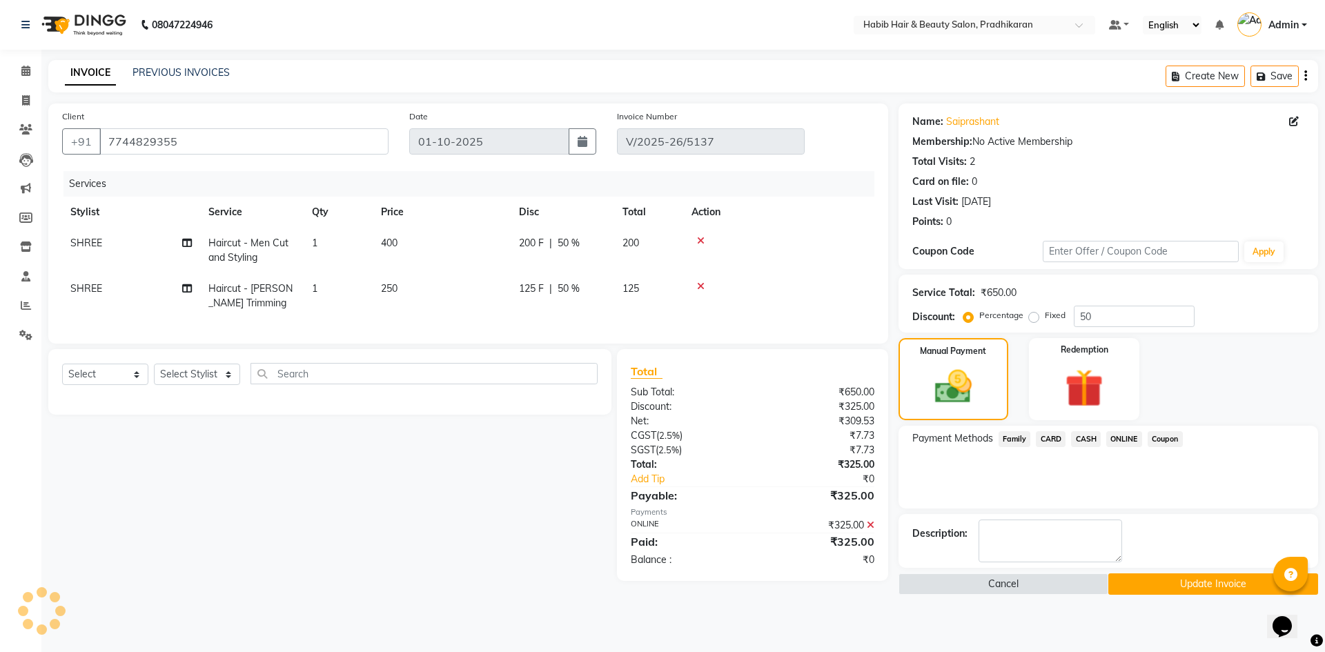
click at [1146, 585] on button "Update Invoice" at bounding box center [1213, 583] width 210 height 21
click at [1297, 121] on icon at bounding box center [1294, 122] width 10 height 10
select select "22"
select select "[DEMOGRAPHIC_DATA]"
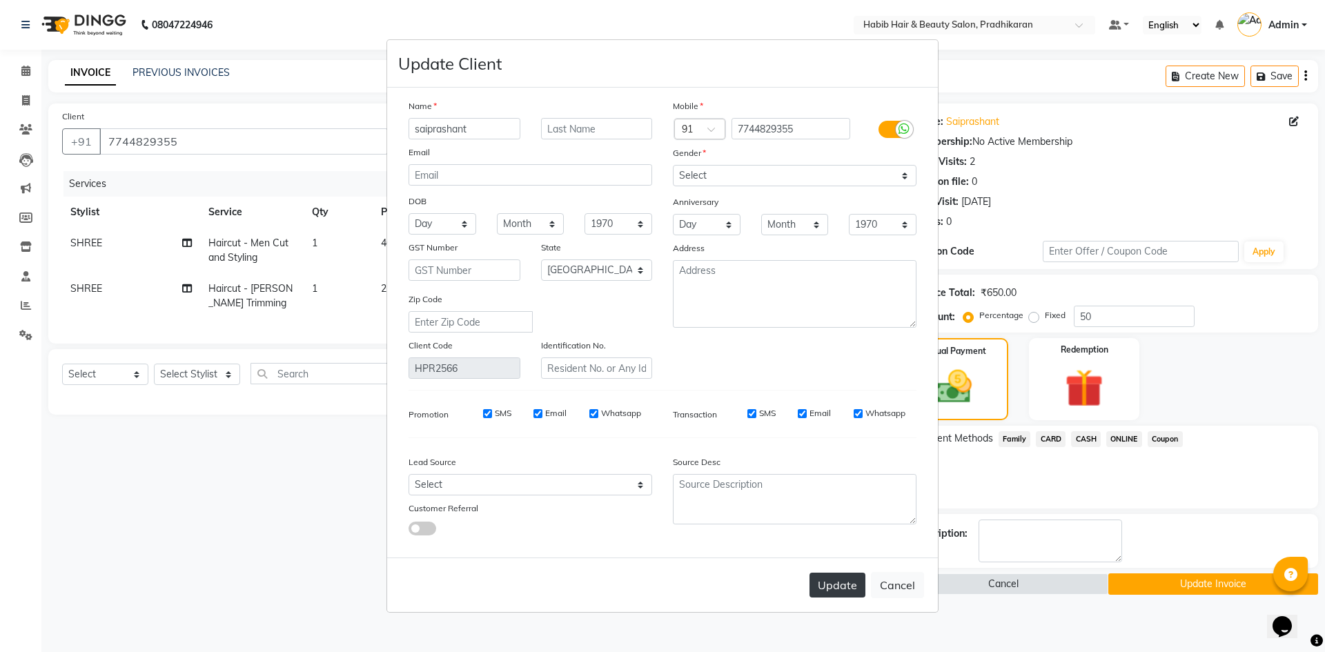
click at [828, 592] on button "Update" at bounding box center [837, 585] width 56 height 25
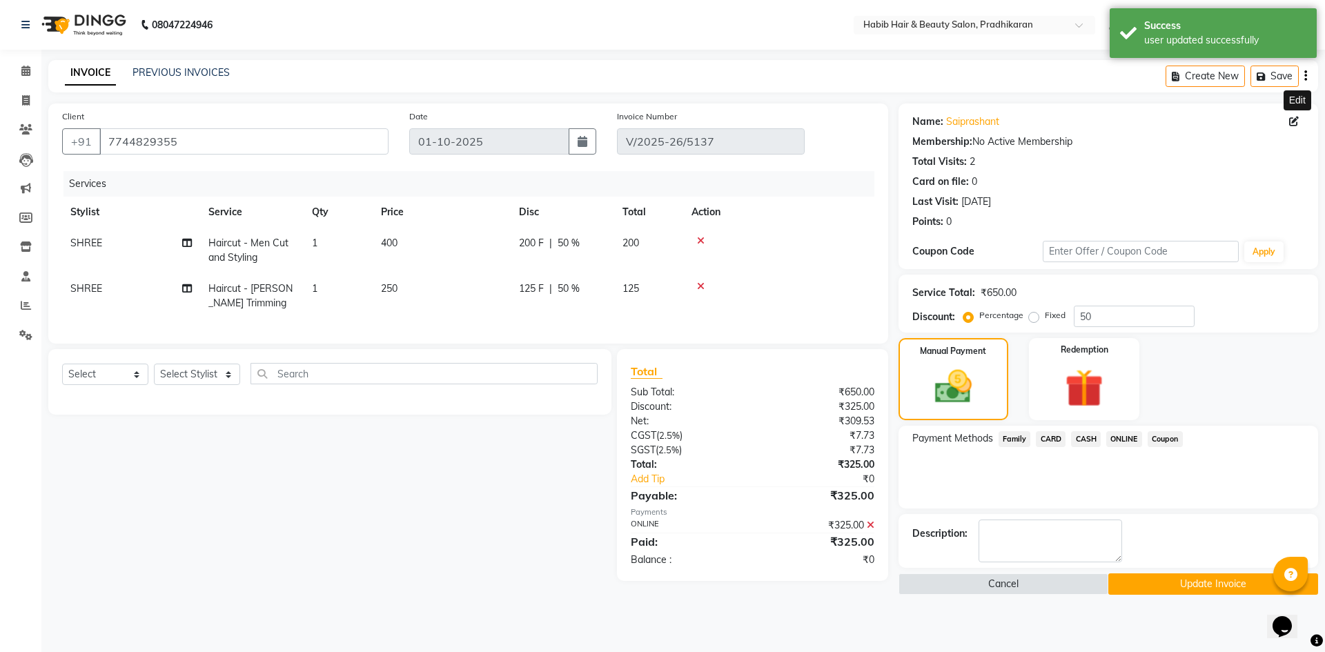
drag, startPoint x: 1217, startPoint y: 583, endPoint x: 1209, endPoint y: 598, distance: 17.0
click at [1215, 584] on button "Update Invoice" at bounding box center [1213, 583] width 210 height 21
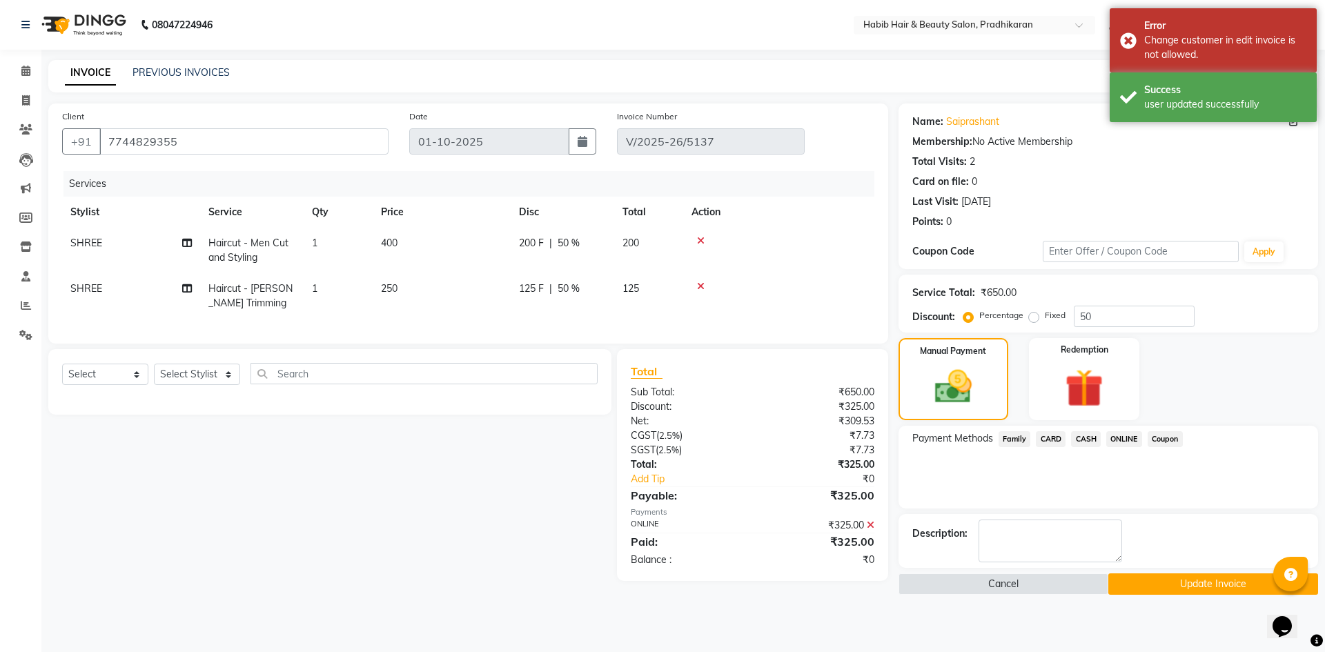
click at [872, 530] on icon at bounding box center [871, 525] width 8 height 10
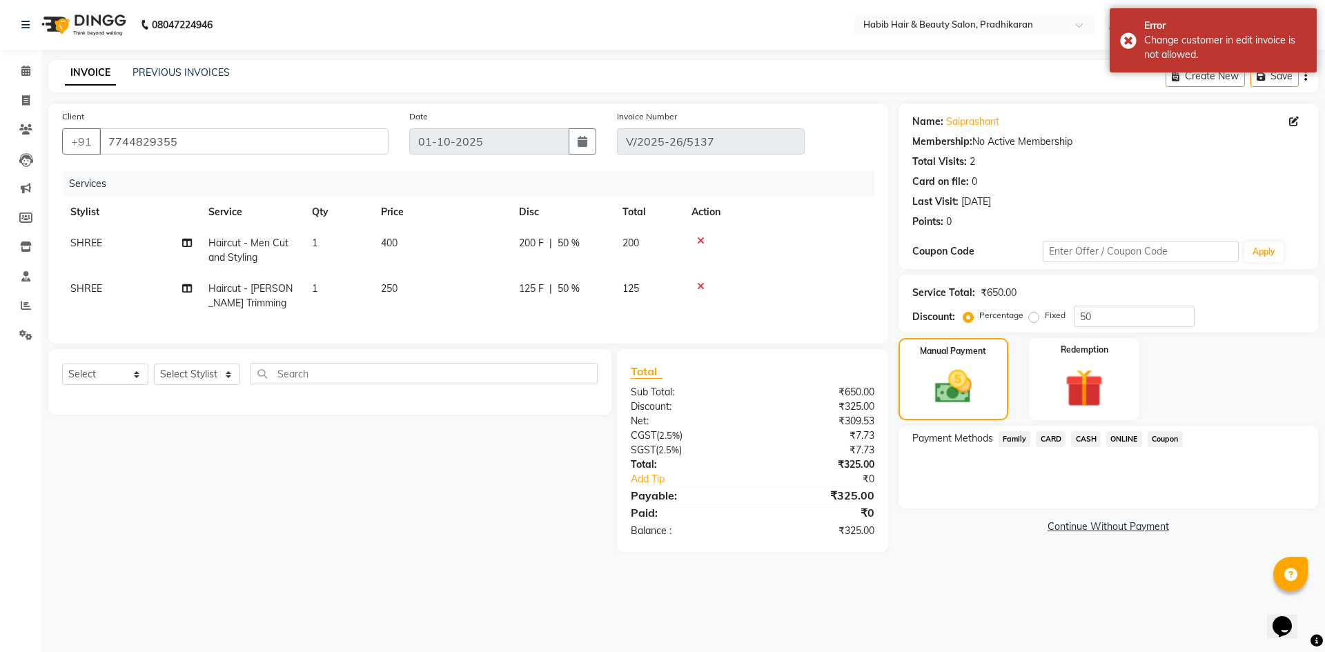
click at [1119, 438] on span "ONLINE" at bounding box center [1124, 439] width 36 height 16
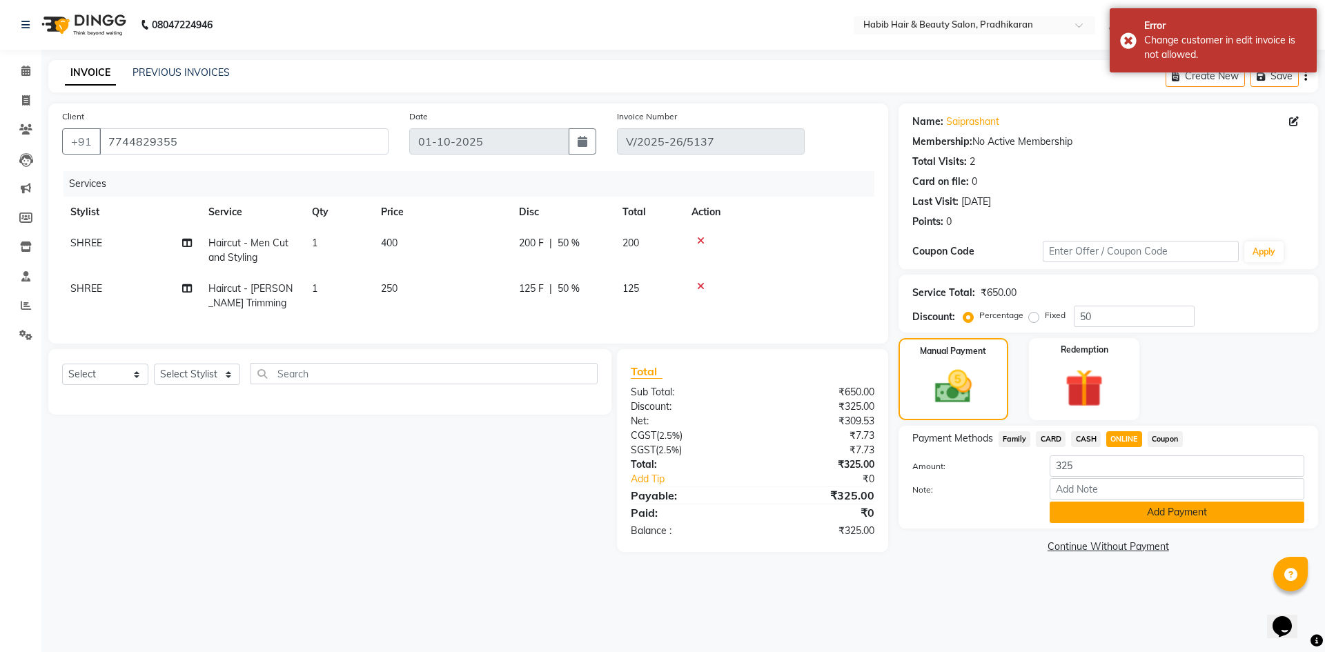
click at [1114, 513] on button "Add Payment" at bounding box center [1177, 512] width 255 height 21
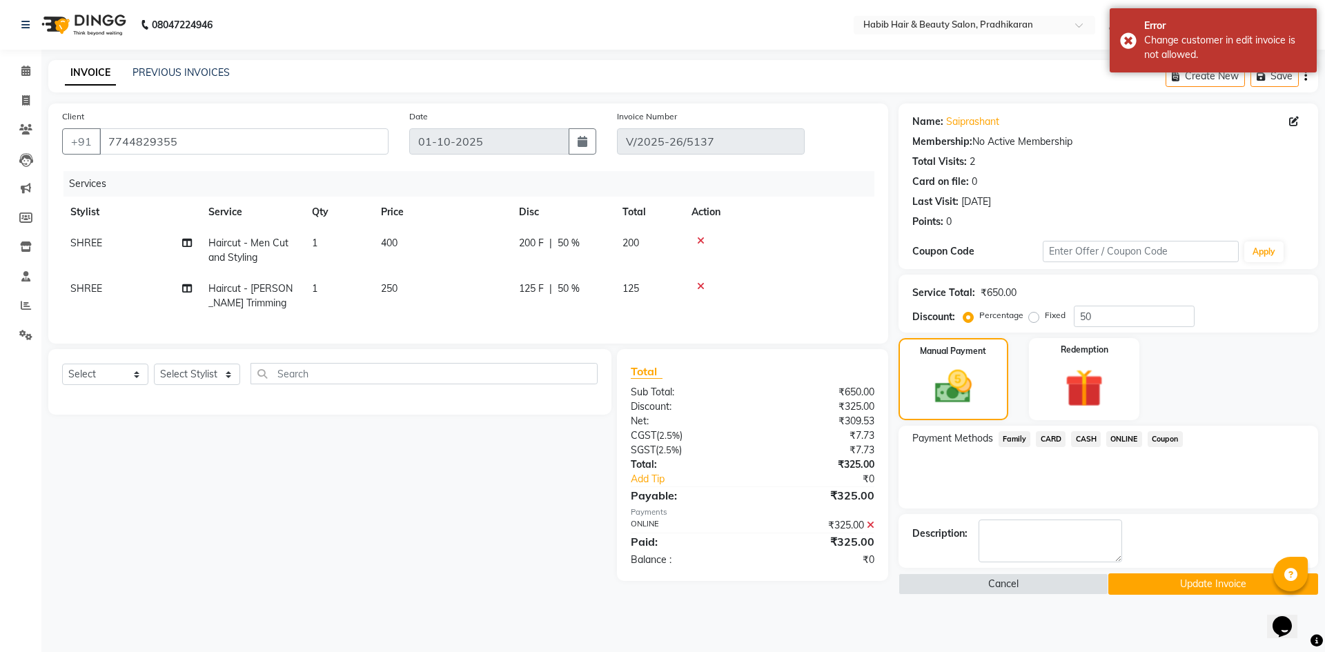
click at [1137, 580] on button "Update Invoice" at bounding box center [1213, 583] width 210 height 21
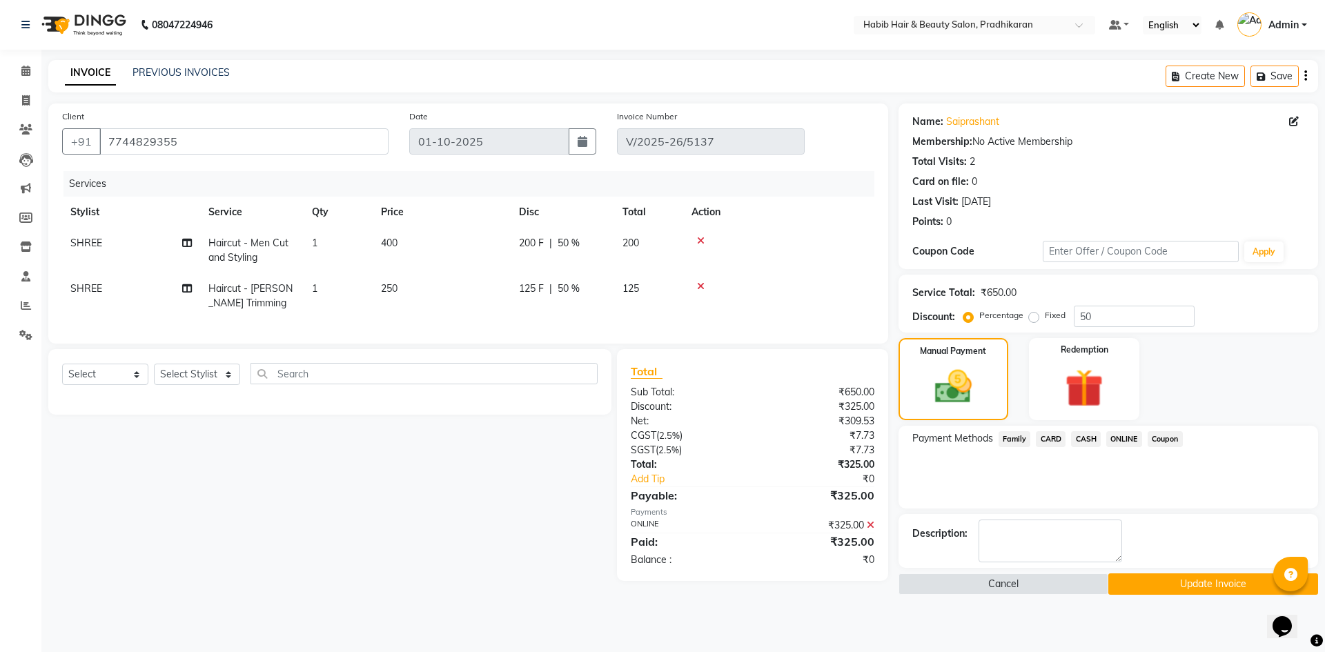
click at [1137, 580] on button "Update Invoice" at bounding box center [1213, 583] width 210 height 21
click at [22, 90] on link "Invoice" at bounding box center [20, 101] width 33 height 23
select select "5583"
select select "service"
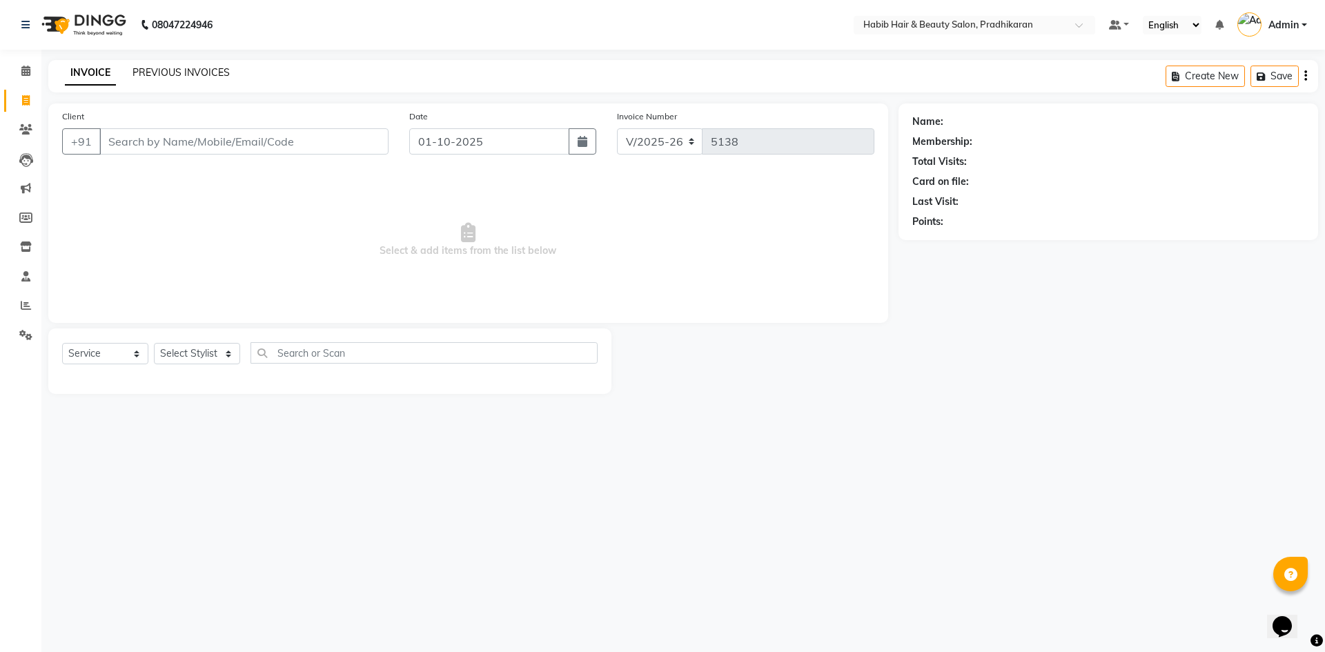
click at [186, 74] on link "PREVIOUS INVOICES" at bounding box center [181, 72] width 97 height 12
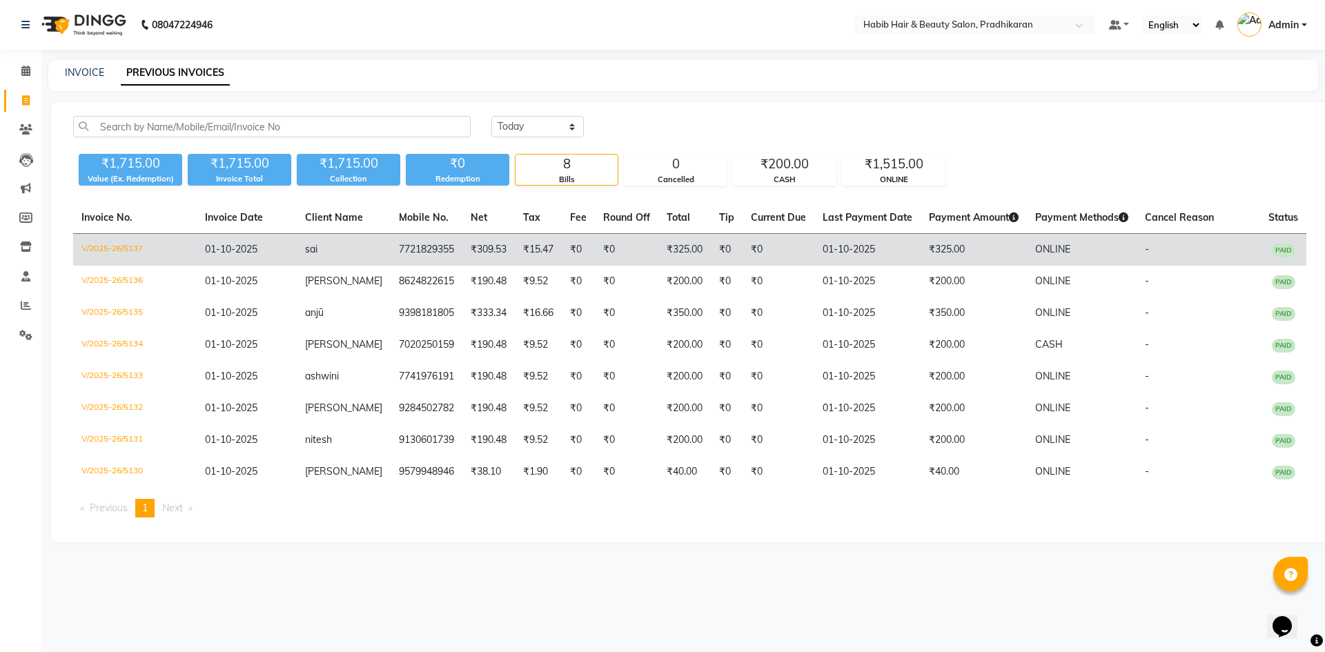
click at [1275, 247] on span "PAID" at bounding box center [1283, 251] width 23 height 14
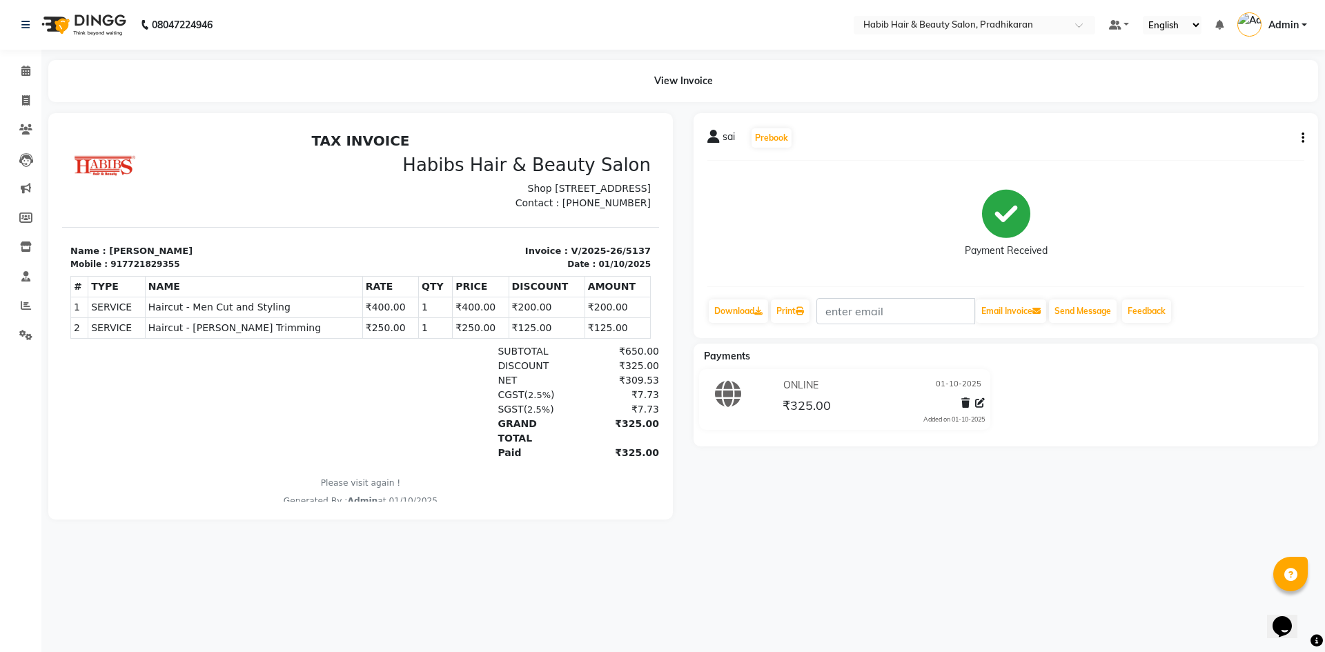
click at [985, 400] on div "ONLINE [DATE] ₹325.00 Added on [DATE]" at bounding box center [882, 400] width 226 height 50
click at [981, 403] on icon at bounding box center [980, 403] width 10 height 10
select select "3"
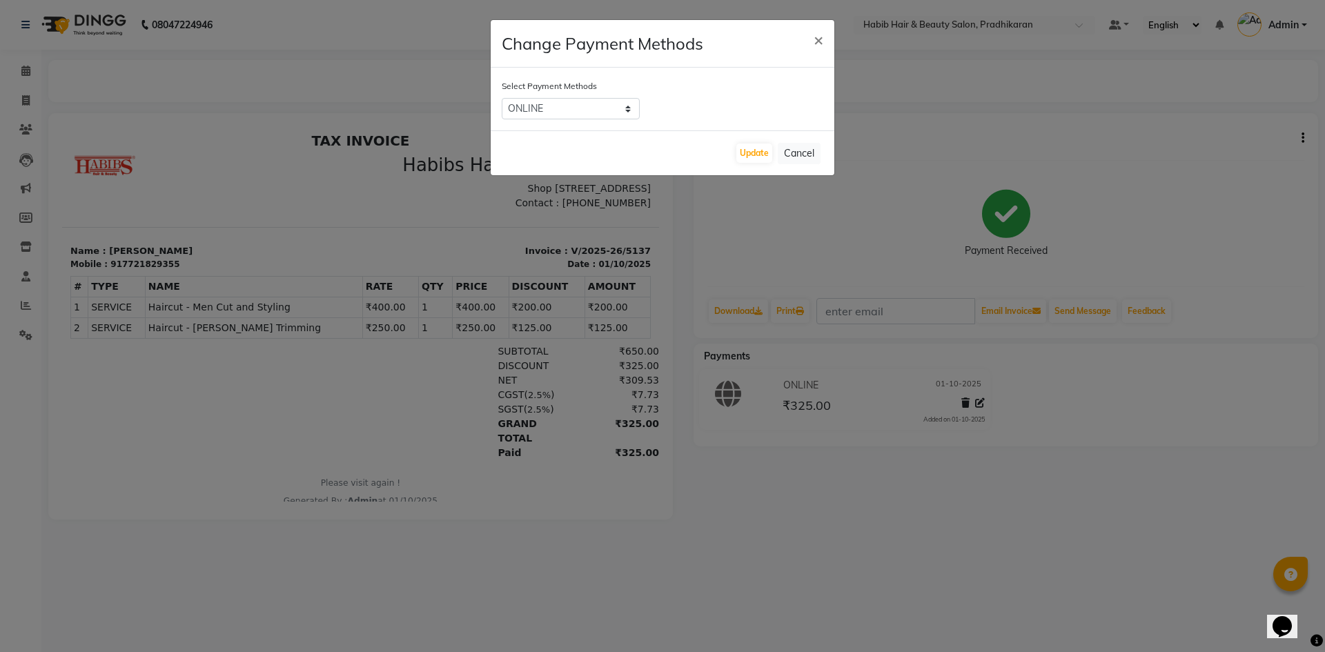
click at [1079, 388] on ngb-modal-window "Change Payment Methods × Select Payment Methods Family CARD CASH ONLINE Coupon …" at bounding box center [662, 326] width 1325 height 652
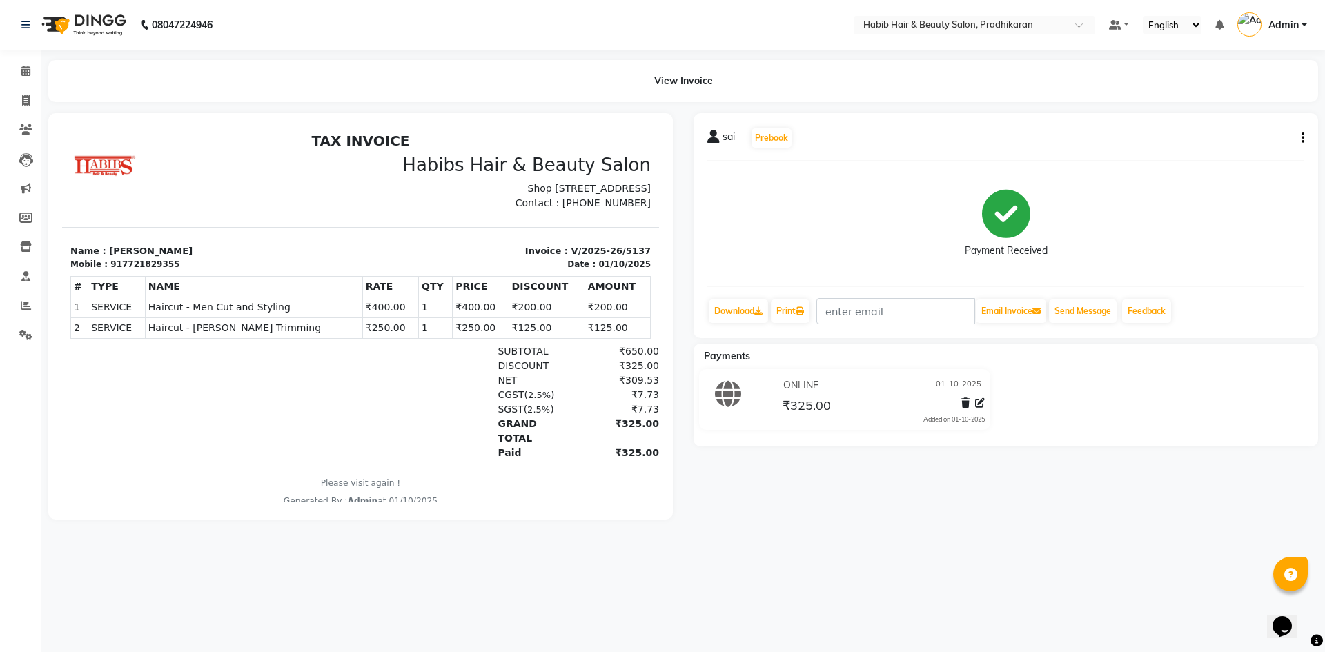
click at [1305, 140] on div "sai Prebook Payment Received Download Print Email Invoice Send Message Feedback" at bounding box center [1006, 225] width 625 height 225
click at [1302, 139] on icon "button" at bounding box center [1303, 138] width 3 height 1
click at [1217, 148] on div "Edit Invoice" at bounding box center [1210, 146] width 141 height 17
select select "service"
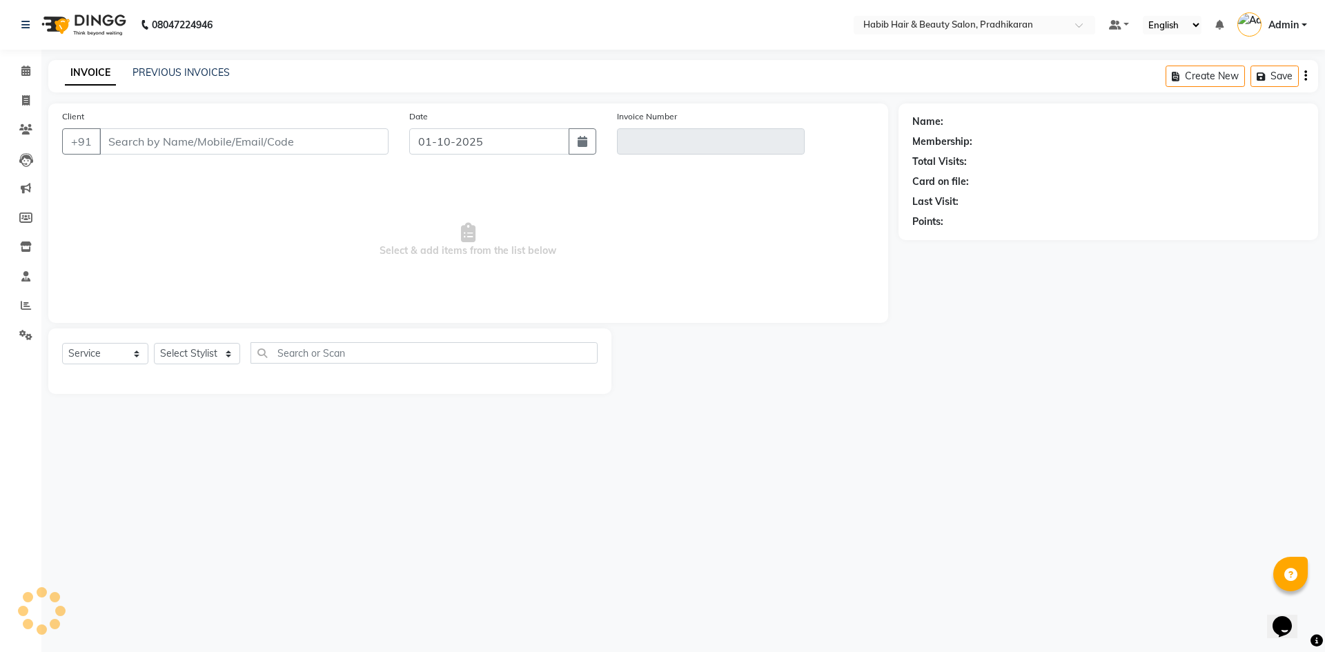
type input "7721829355"
type input "V/2025-26/5137"
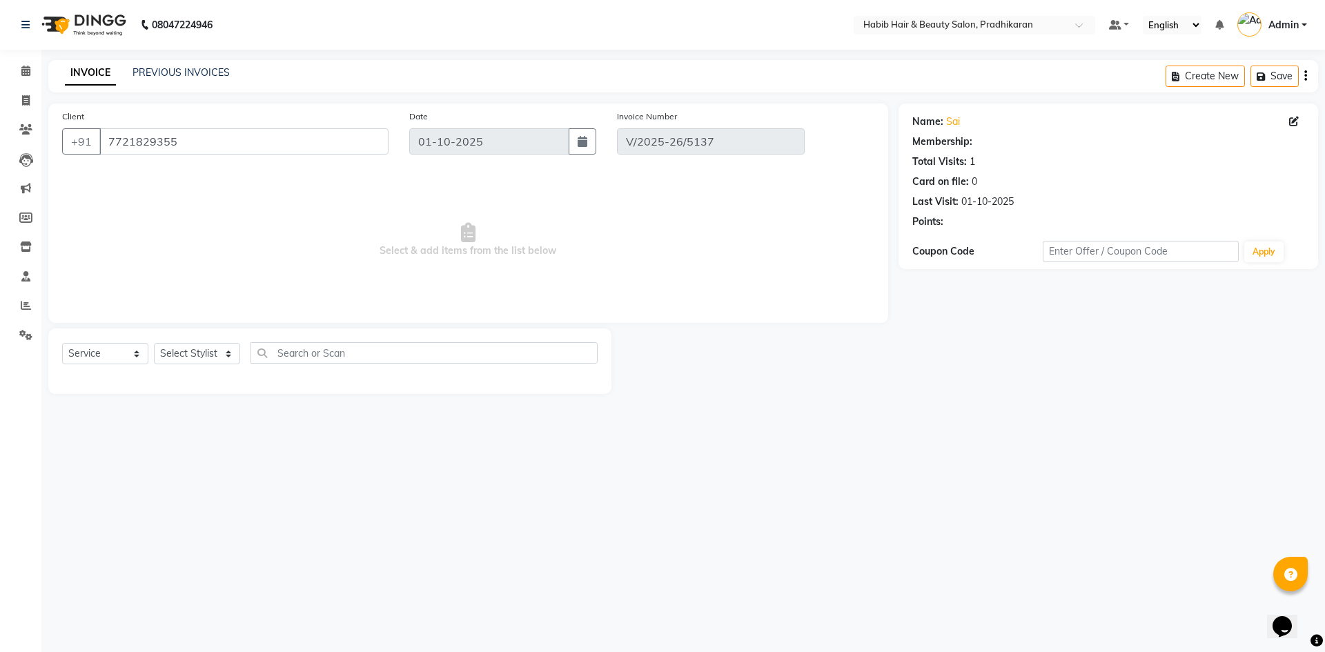
select select "select"
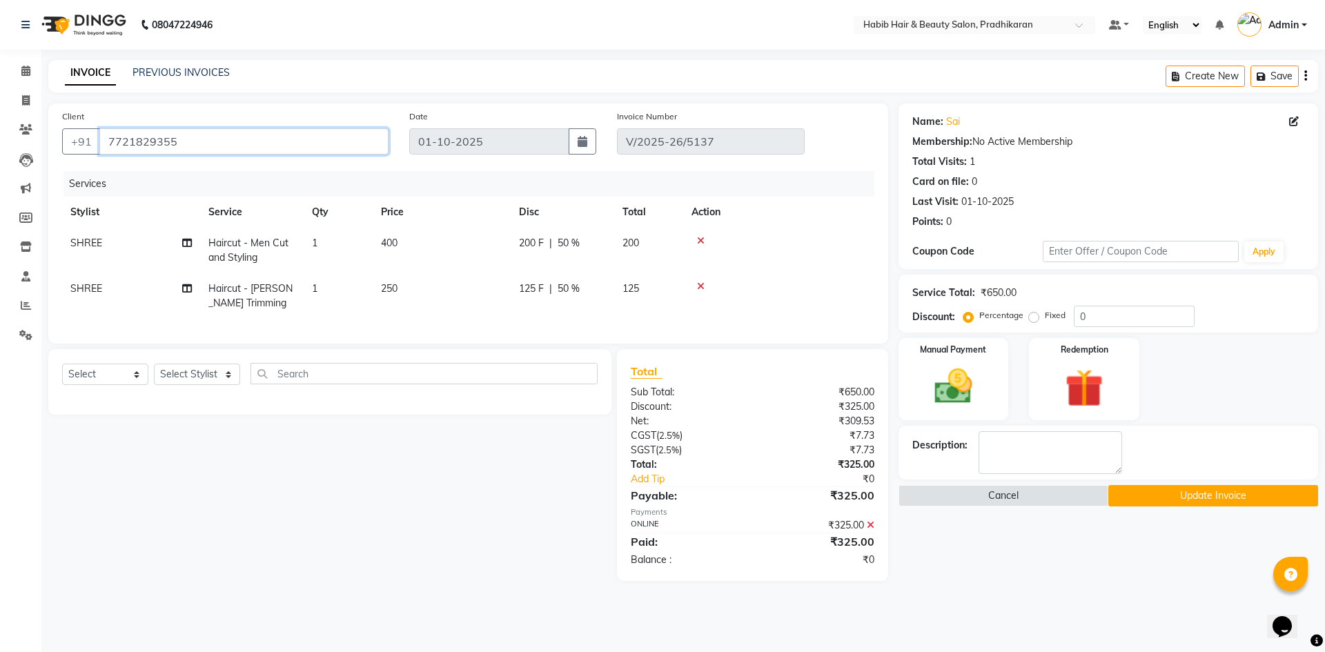
click at [136, 139] on input "7721829355" at bounding box center [243, 141] width 289 height 26
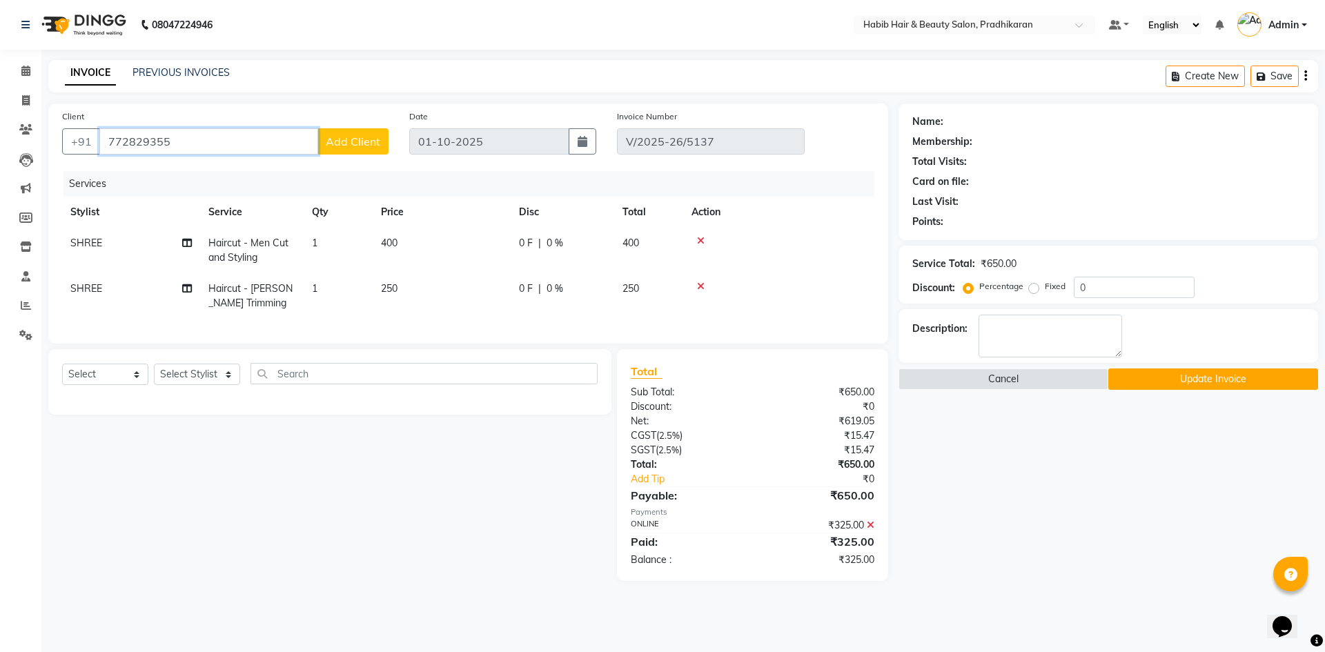
type input "7721829355"
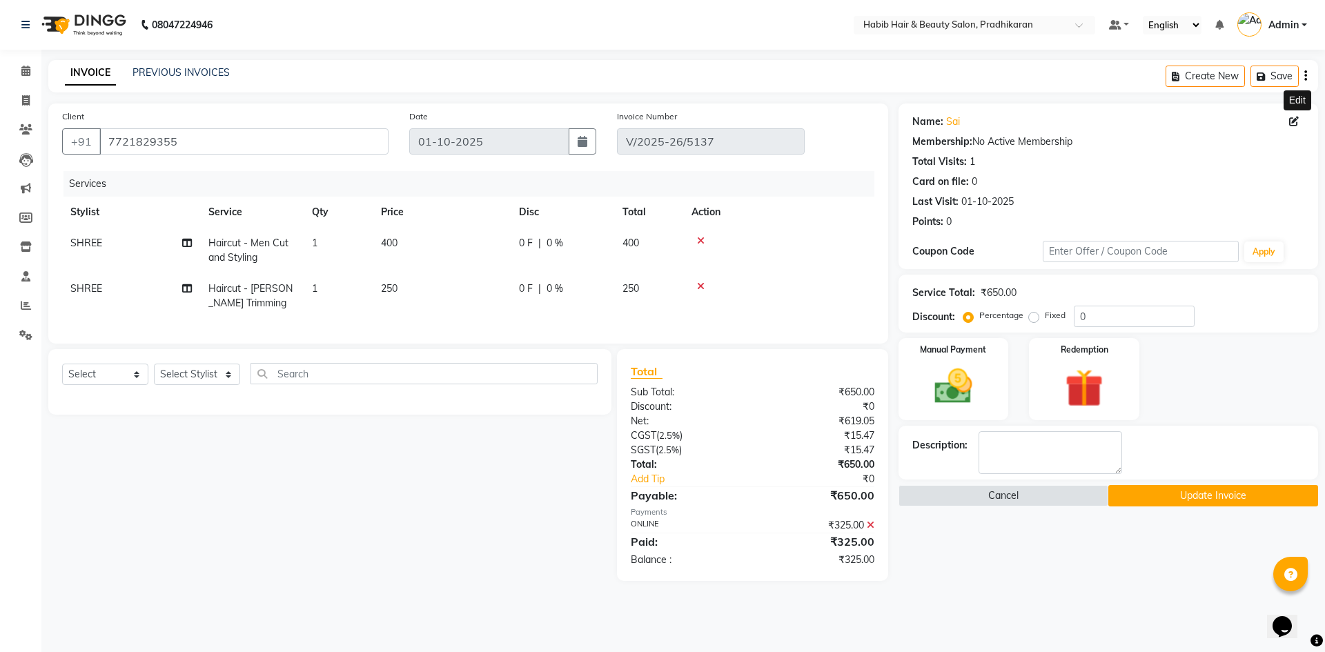
click at [1295, 121] on icon at bounding box center [1294, 122] width 10 height 10
select select "22"
select select "[DEMOGRAPHIC_DATA]"
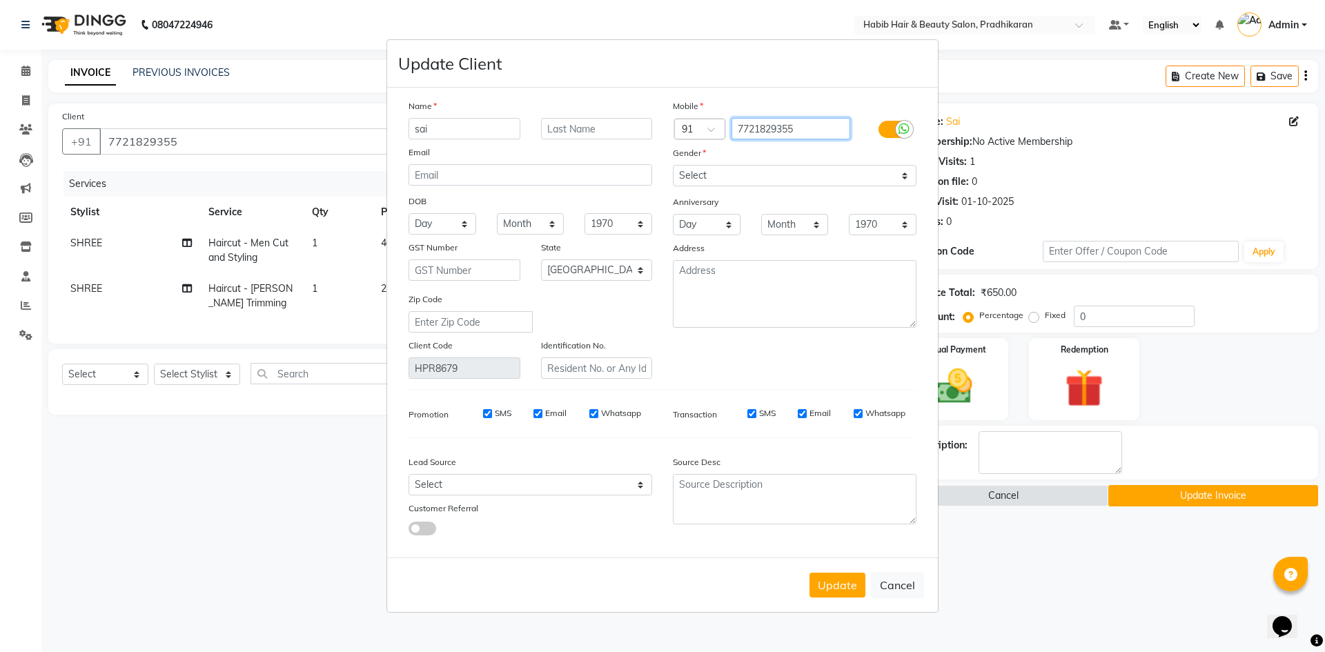
click at [760, 128] on input "7721829355" at bounding box center [791, 128] width 119 height 21
type input "7744829355"
click at [829, 576] on button "Update" at bounding box center [837, 585] width 56 height 25
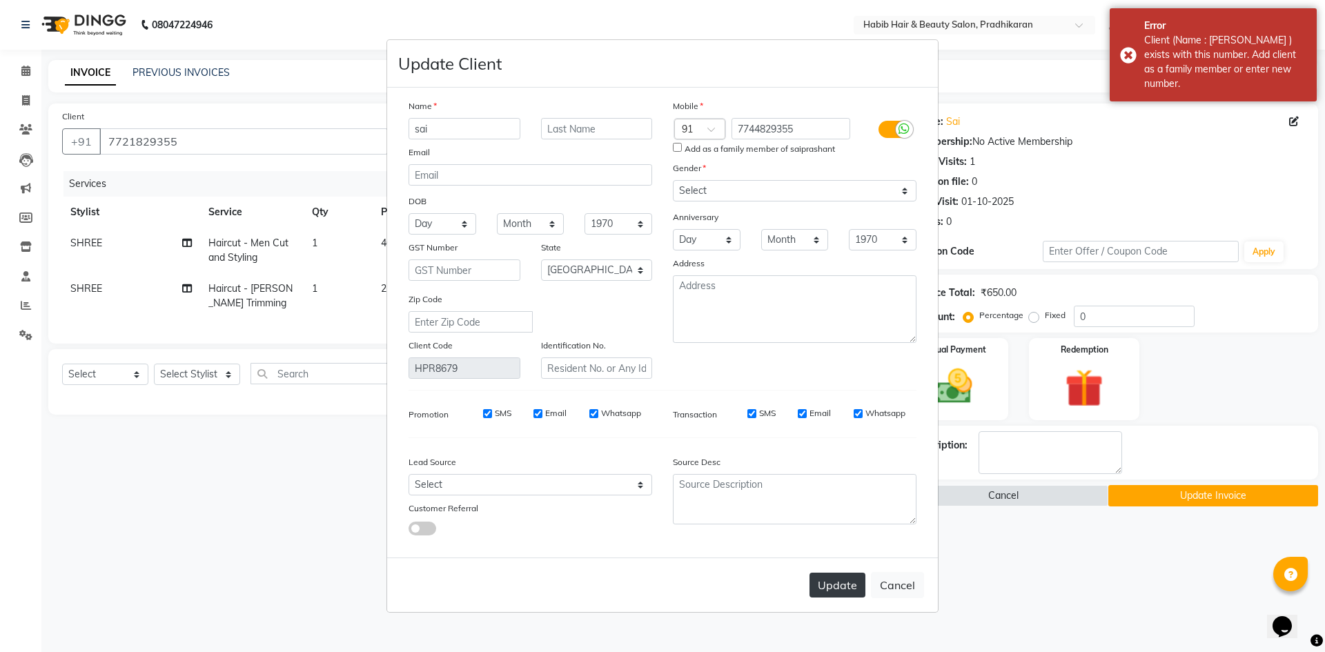
click at [840, 591] on button "Update" at bounding box center [837, 585] width 56 height 25
click at [838, 592] on button "Update" at bounding box center [837, 585] width 56 height 25
drag, startPoint x: 838, startPoint y: 592, endPoint x: 899, endPoint y: 583, distance: 60.7
click at [838, 593] on button "Update" at bounding box center [837, 585] width 56 height 25
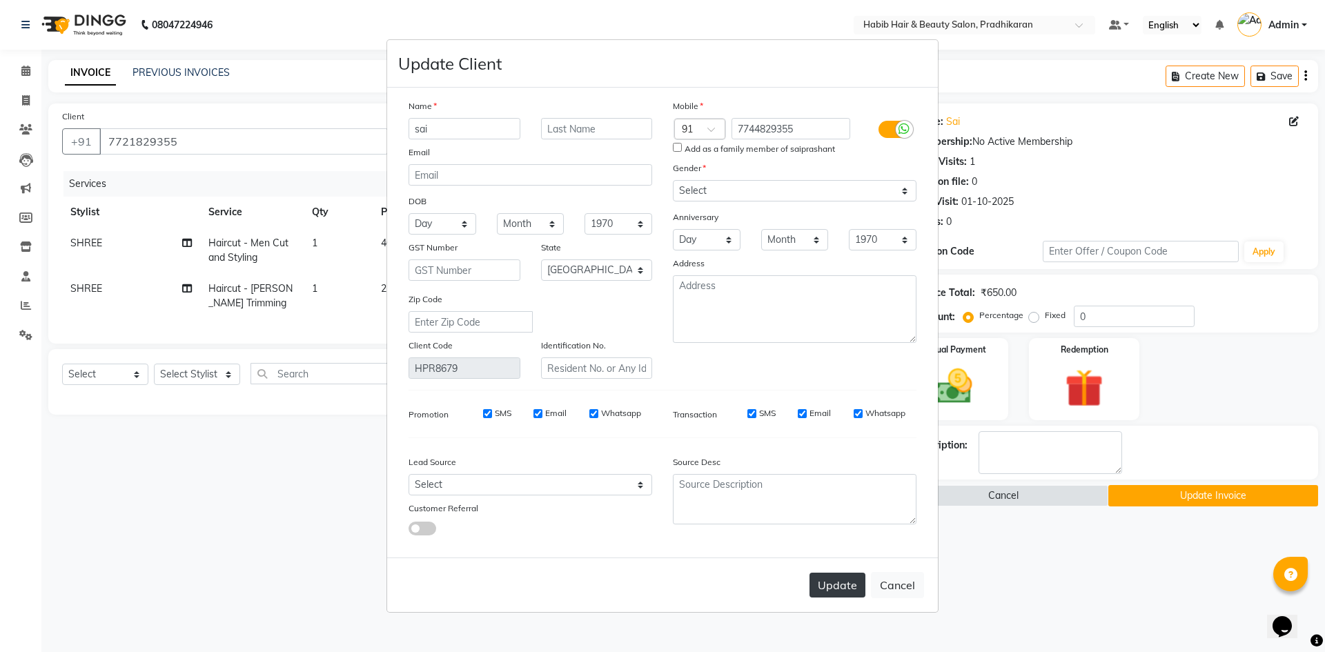
click at [831, 577] on button "Update" at bounding box center [837, 585] width 56 height 25
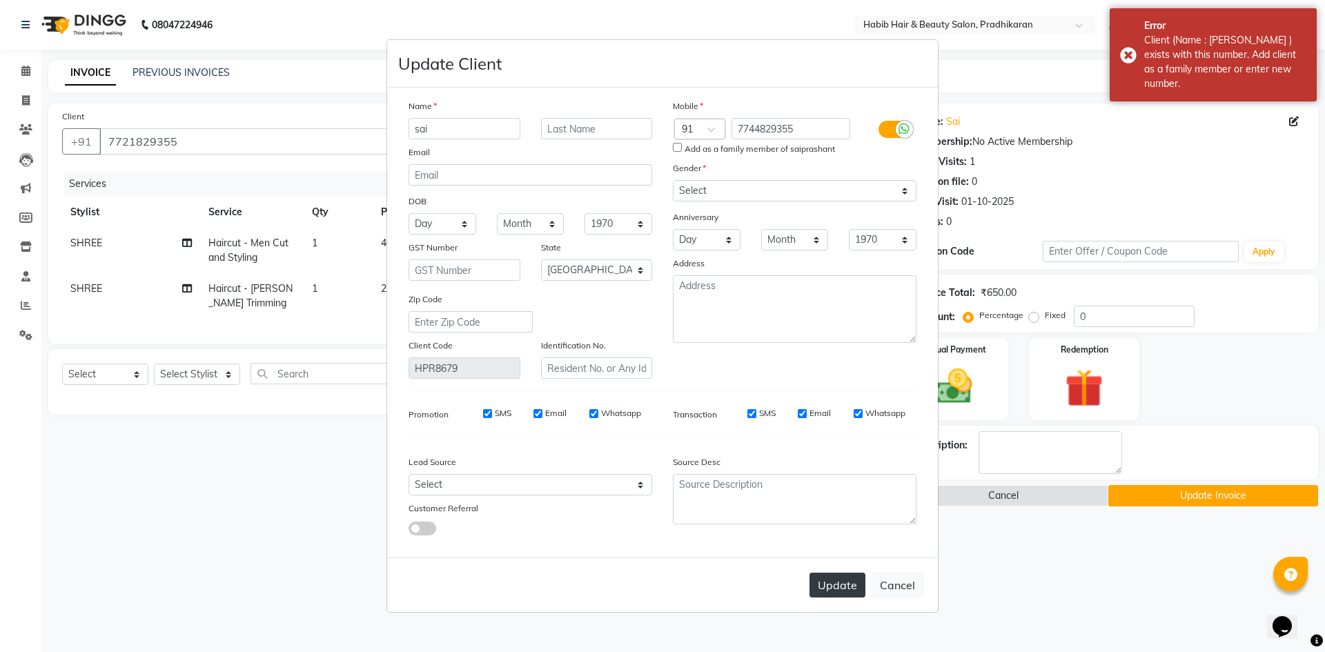
click at [831, 577] on button "Update" at bounding box center [837, 585] width 56 height 25
click at [439, 130] on input "sai" at bounding box center [465, 128] width 112 height 21
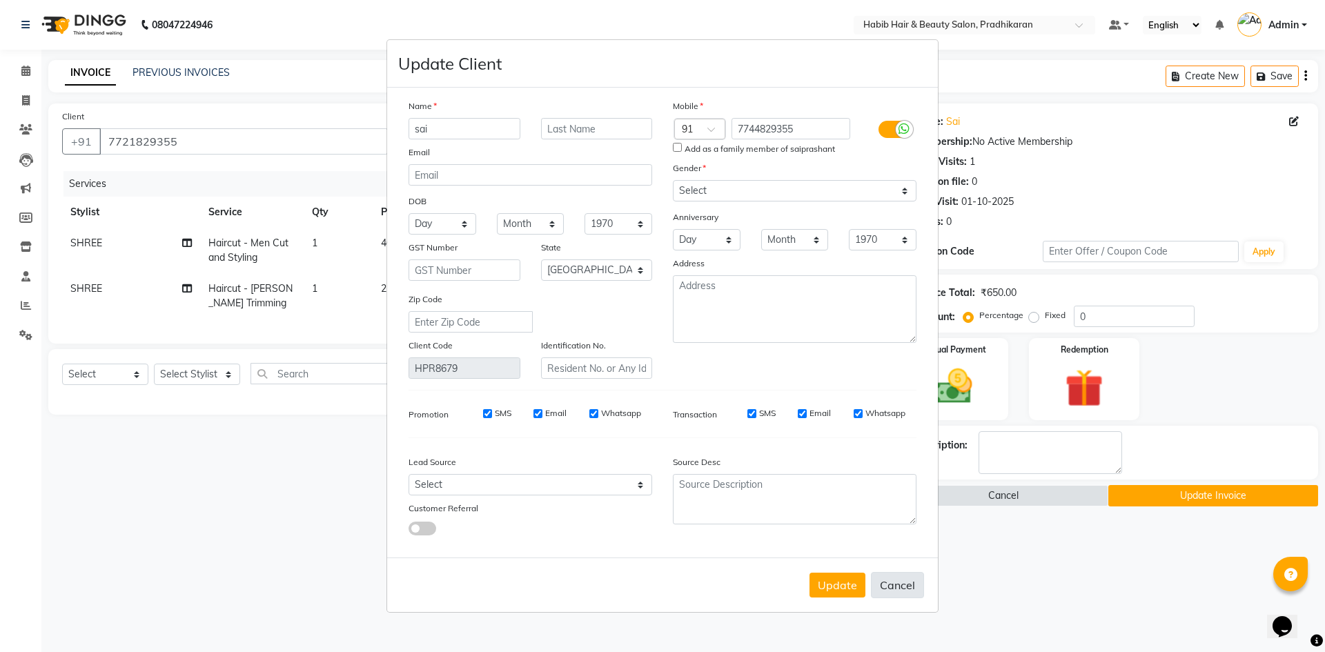
click at [903, 593] on button "Cancel" at bounding box center [897, 585] width 53 height 26
select select
select select "null"
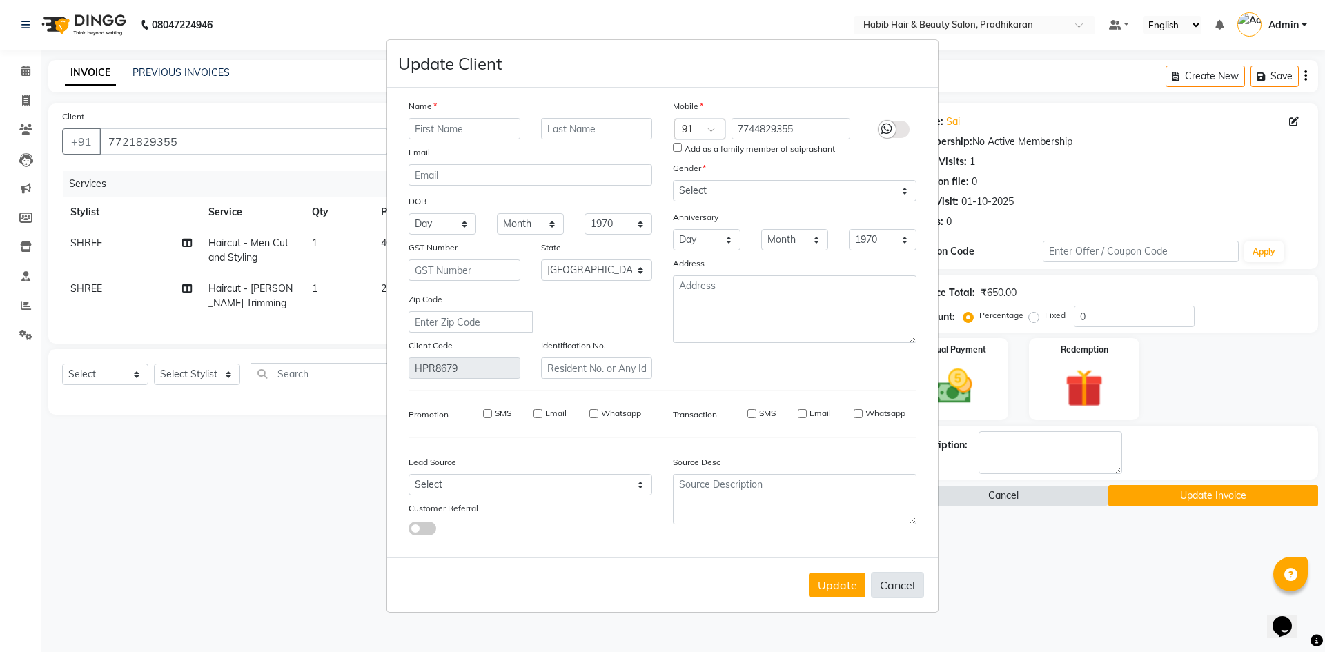
select select
checkbox input "false"
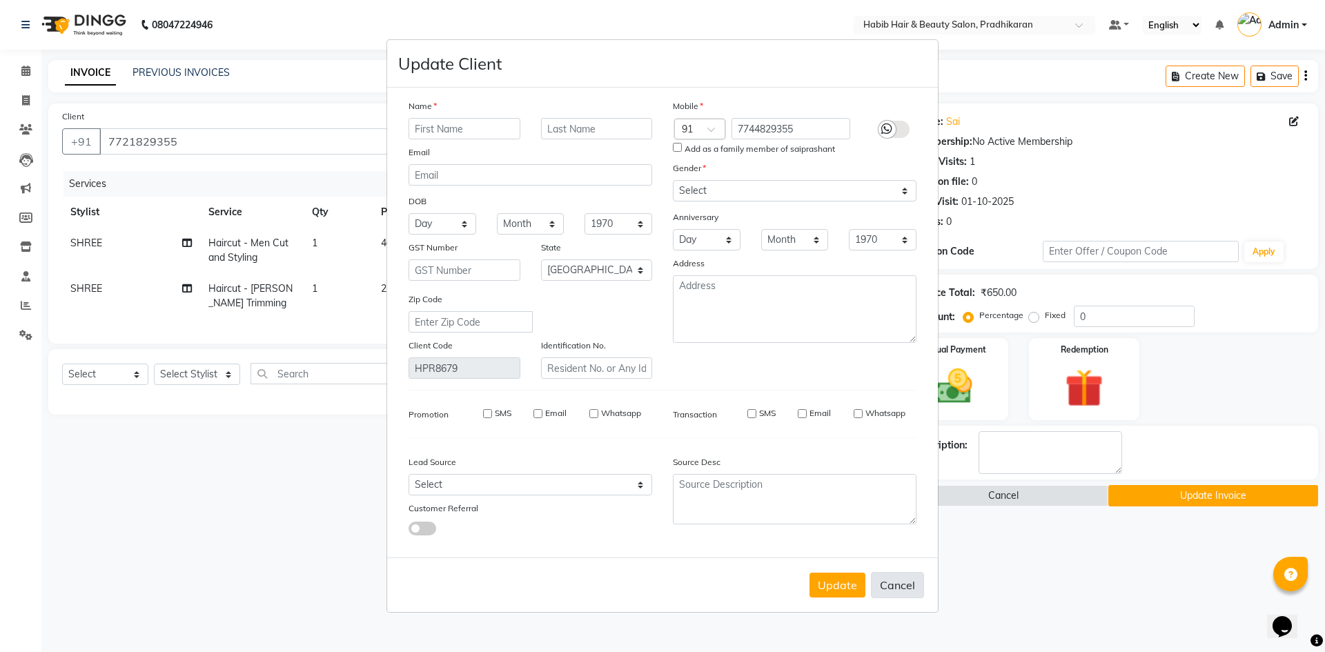
checkbox input "false"
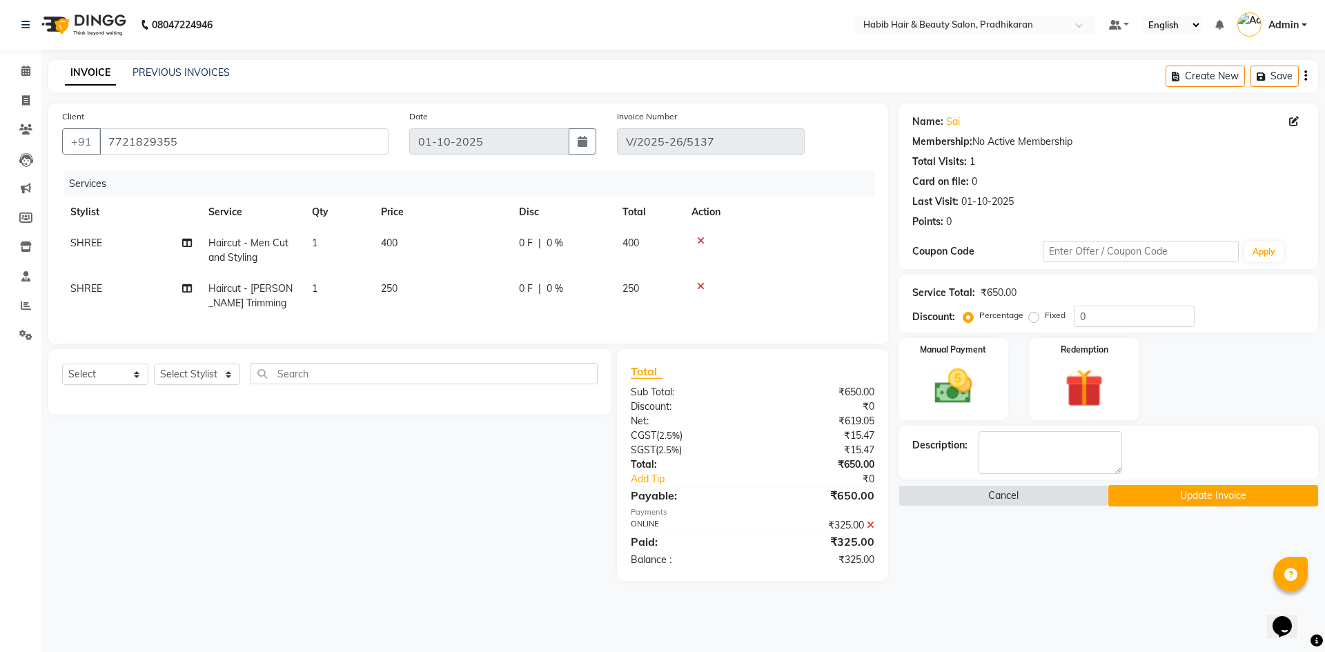
click at [1185, 498] on button "Update Invoice" at bounding box center [1213, 495] width 210 height 21
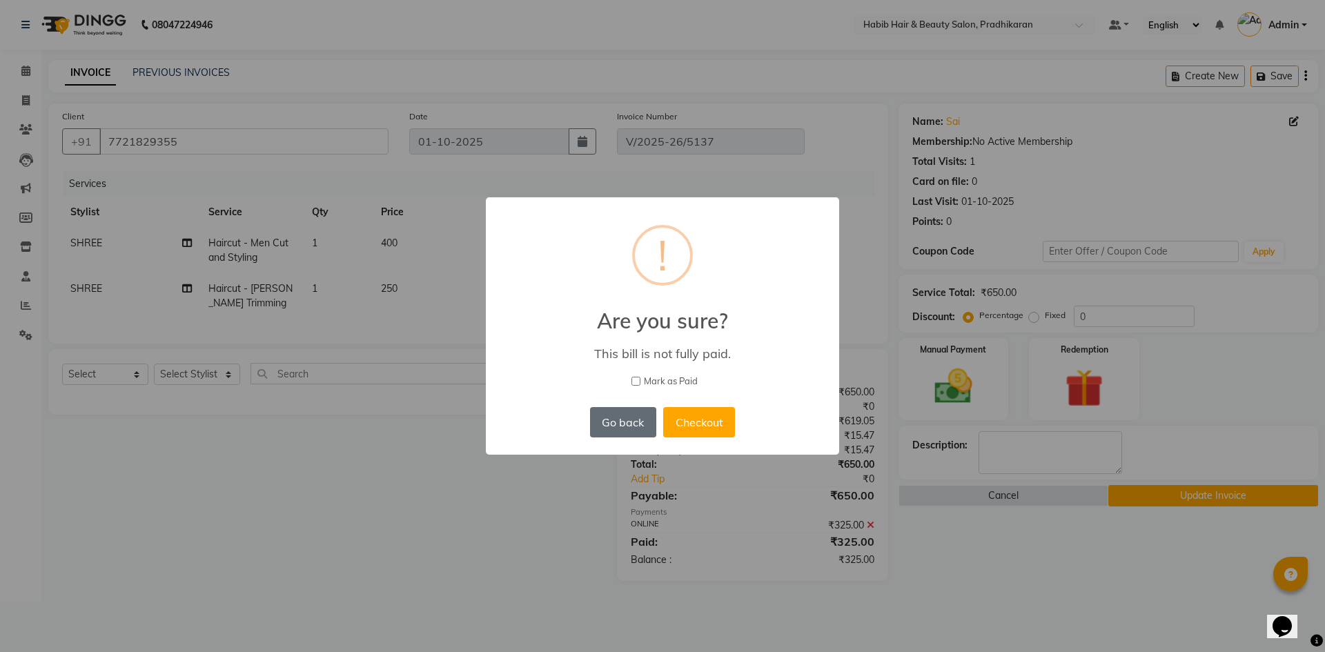
click at [620, 429] on button "Go back" at bounding box center [623, 422] width 66 height 30
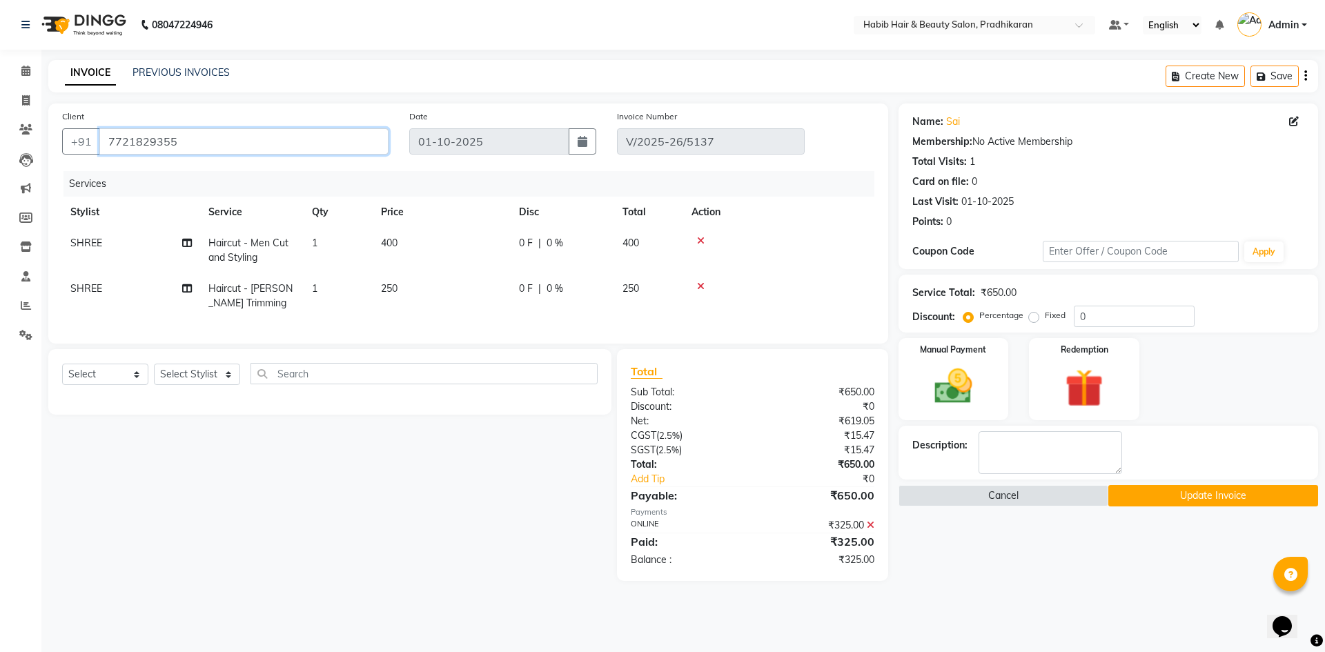
click at [130, 139] on input "7721829355" at bounding box center [243, 141] width 289 height 26
click at [134, 141] on input "7721829355" at bounding box center [243, 141] width 289 height 26
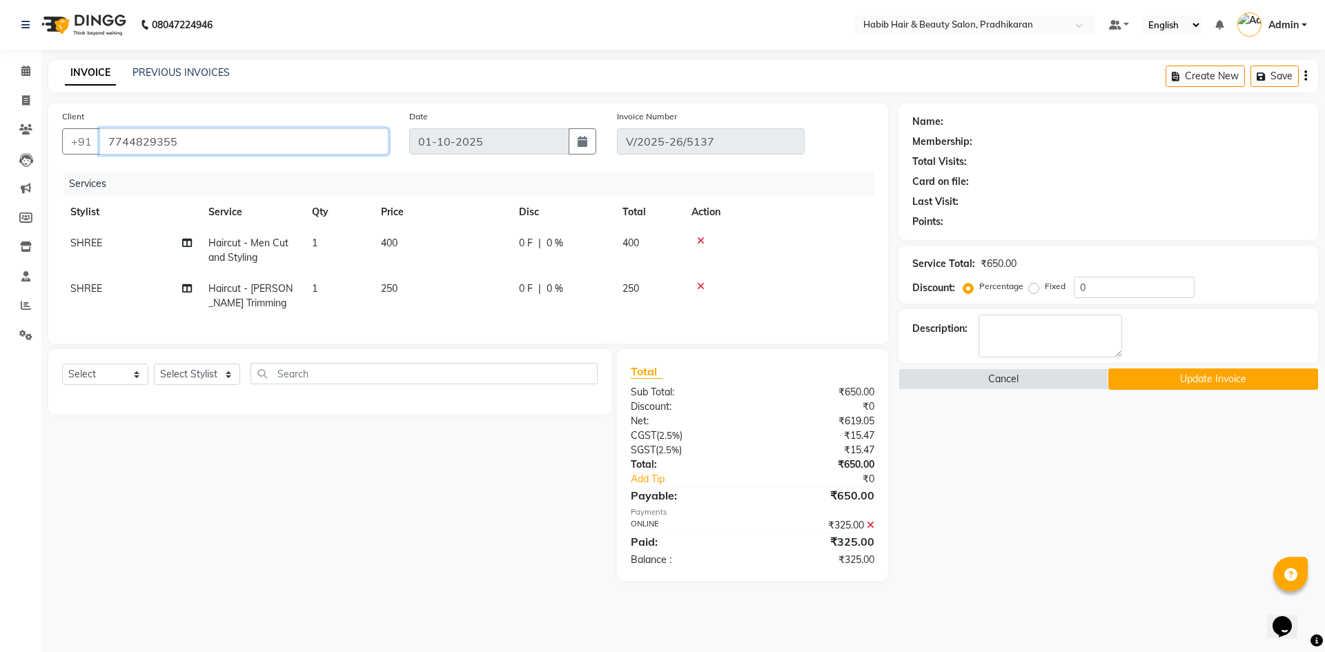
type input "7744829355"
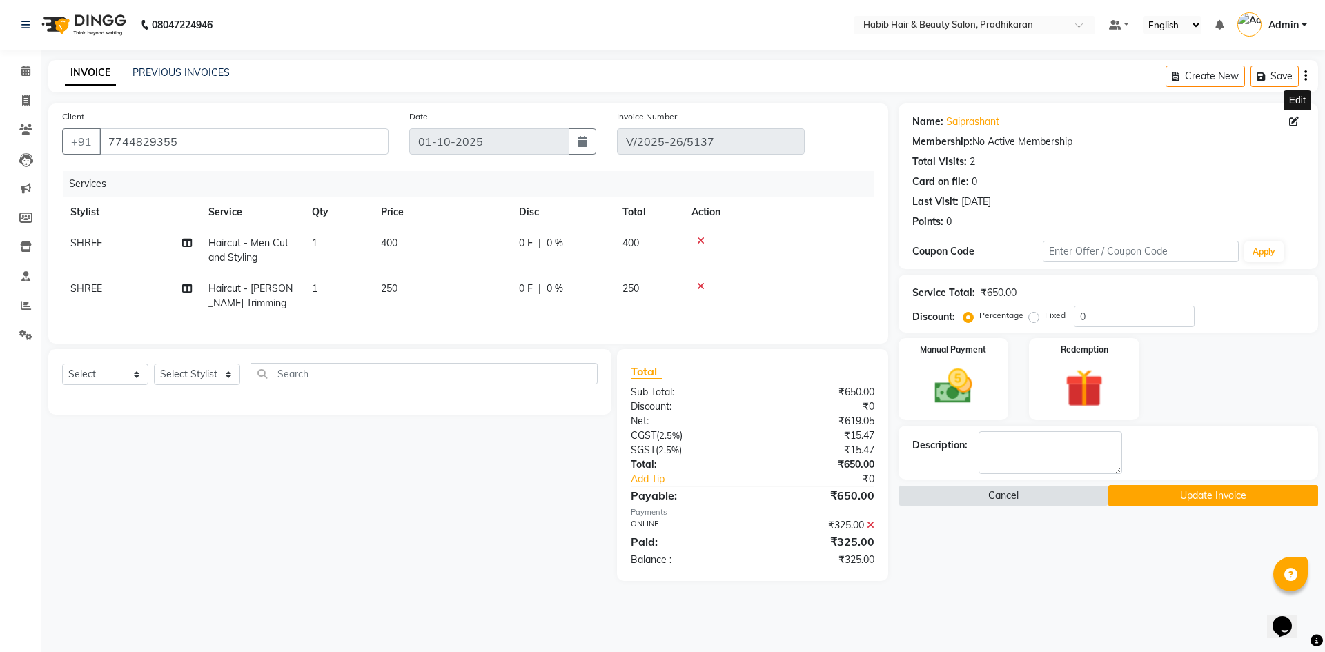
click at [1293, 123] on icon at bounding box center [1294, 122] width 10 height 10
select select "22"
select select "male"
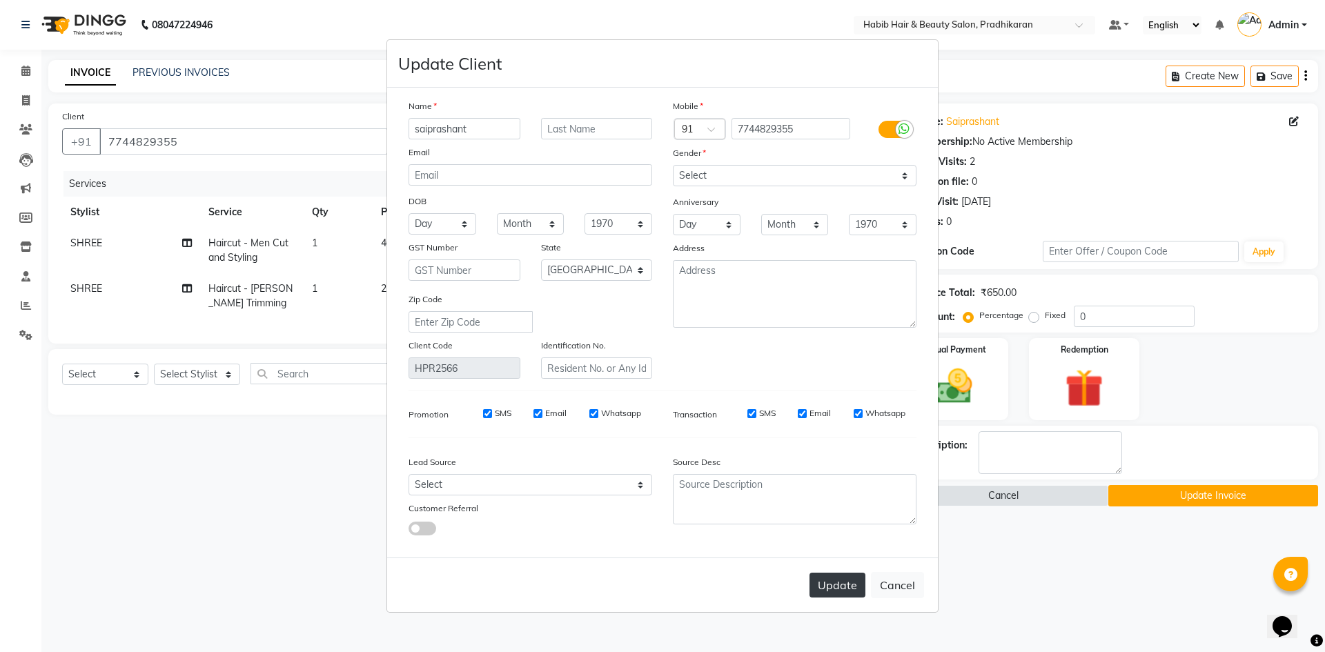
click at [823, 589] on button "Update" at bounding box center [837, 585] width 56 height 25
select select
select select "null"
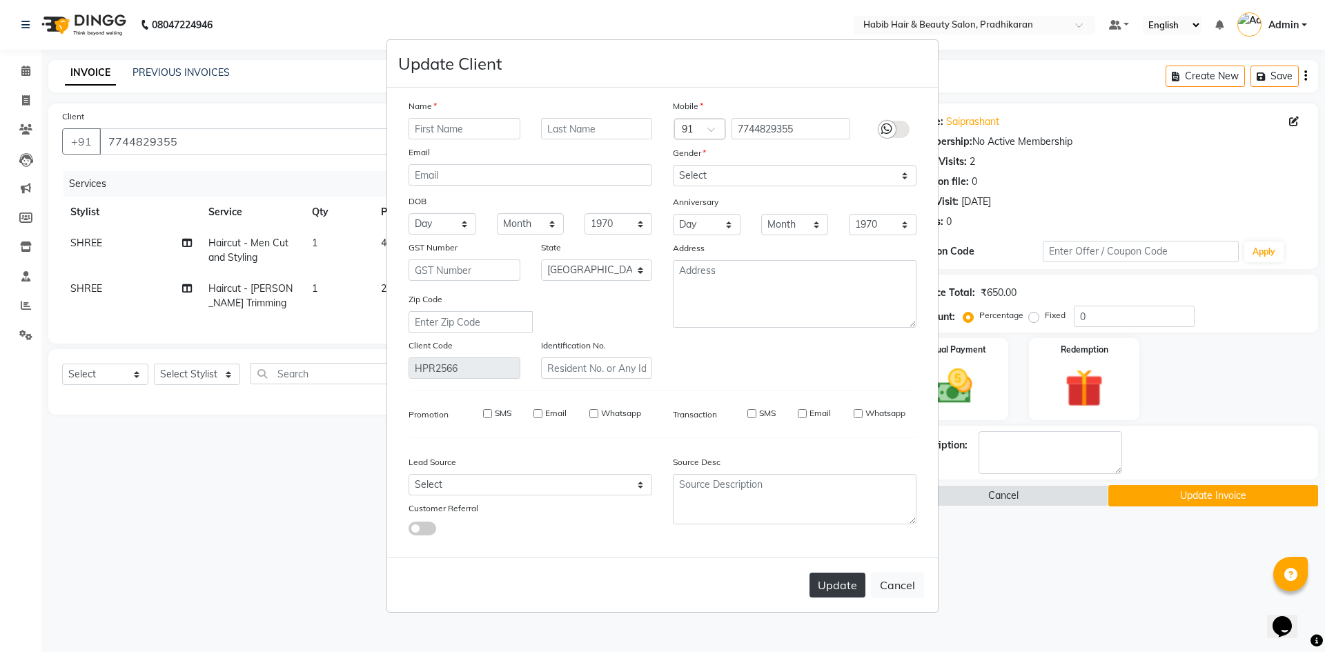
select select
checkbox input "false"
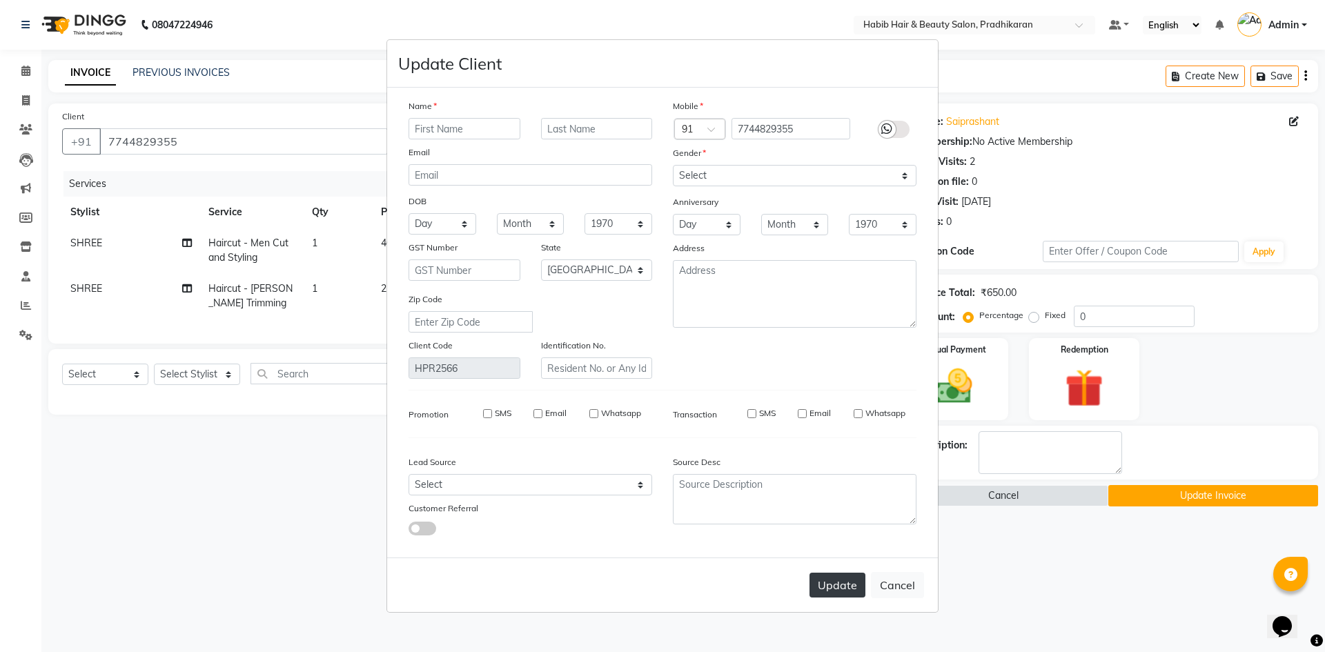
checkbox input "false"
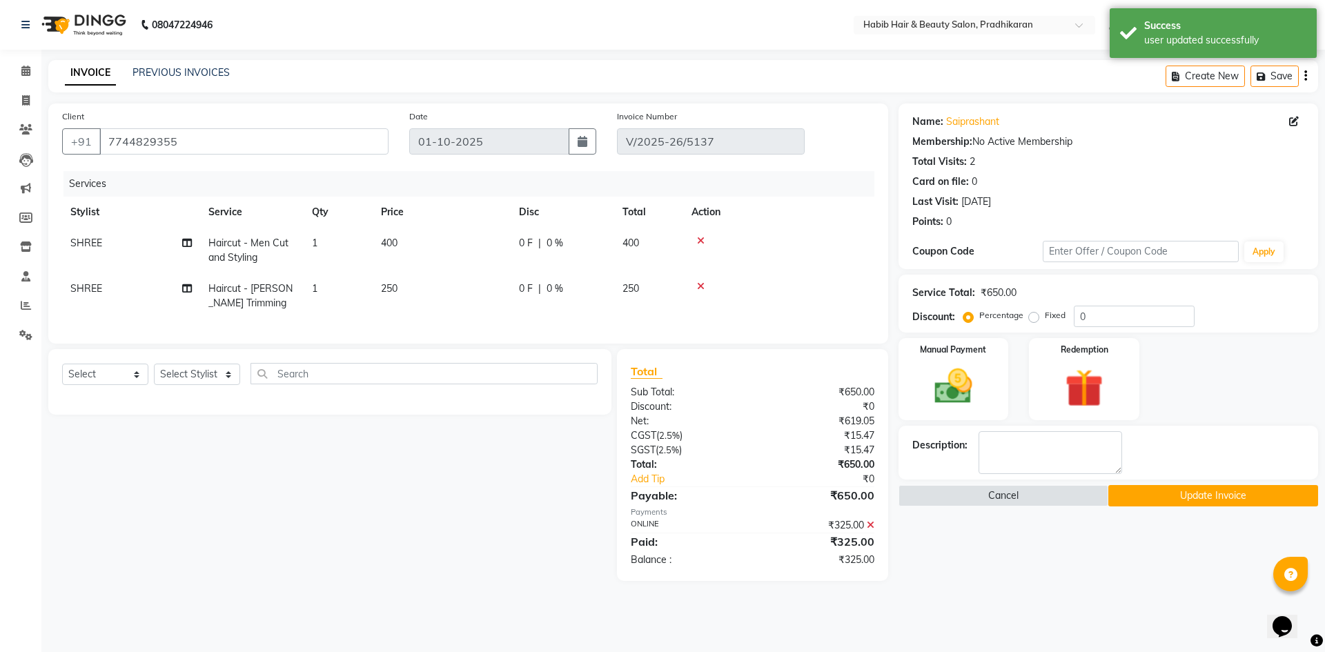
click at [870, 530] on icon at bounding box center [871, 525] width 8 height 10
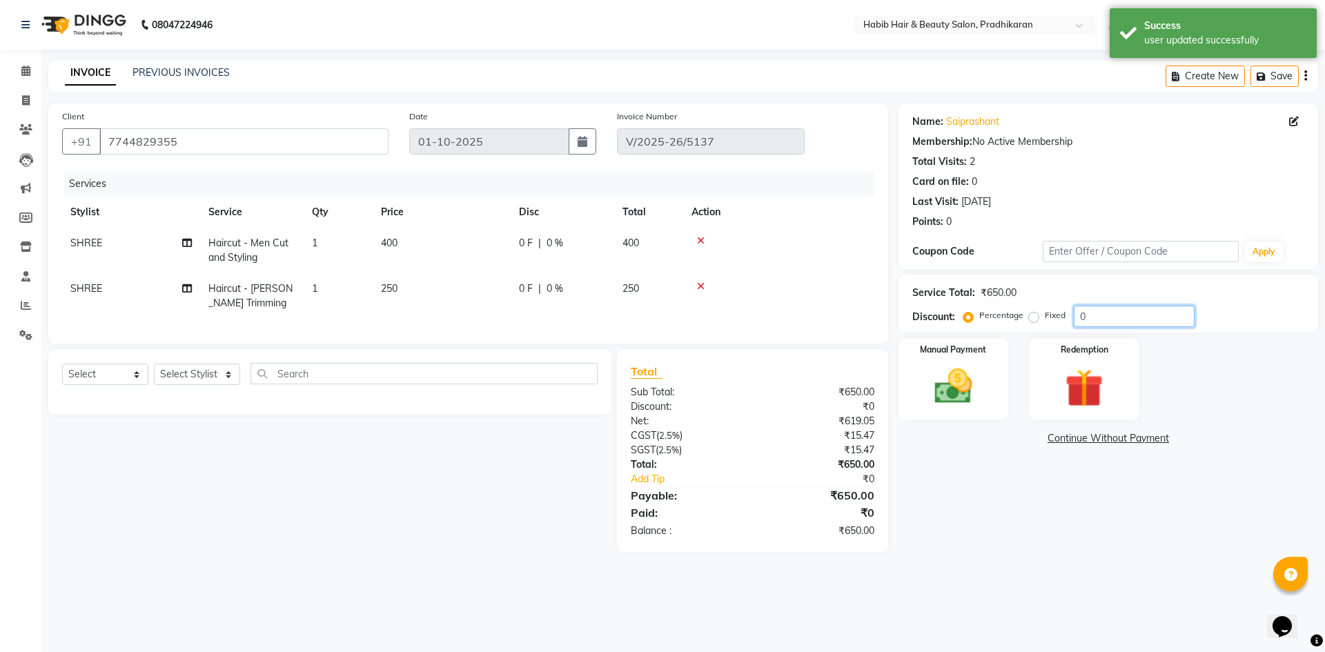
click at [1094, 320] on input "0" at bounding box center [1134, 316] width 121 height 21
type input "50"
click at [988, 393] on div "Manual Payment" at bounding box center [953, 379] width 115 height 85
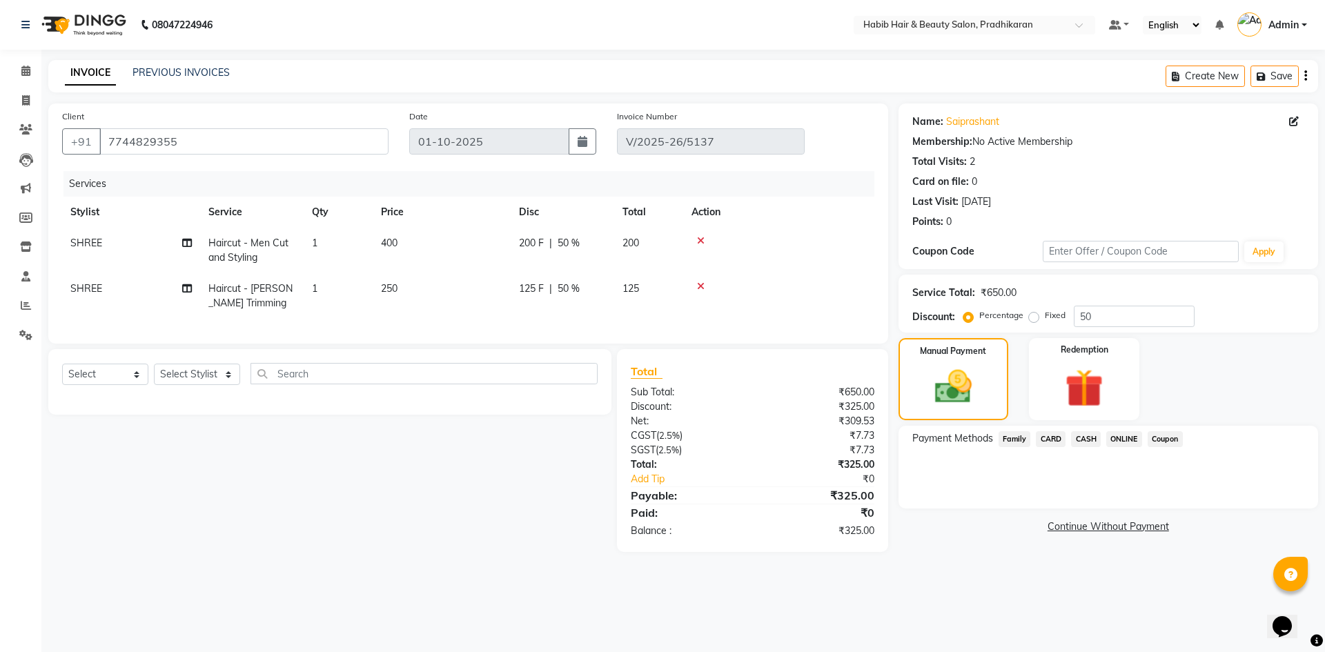
click at [1129, 440] on span "ONLINE" at bounding box center [1124, 439] width 36 height 16
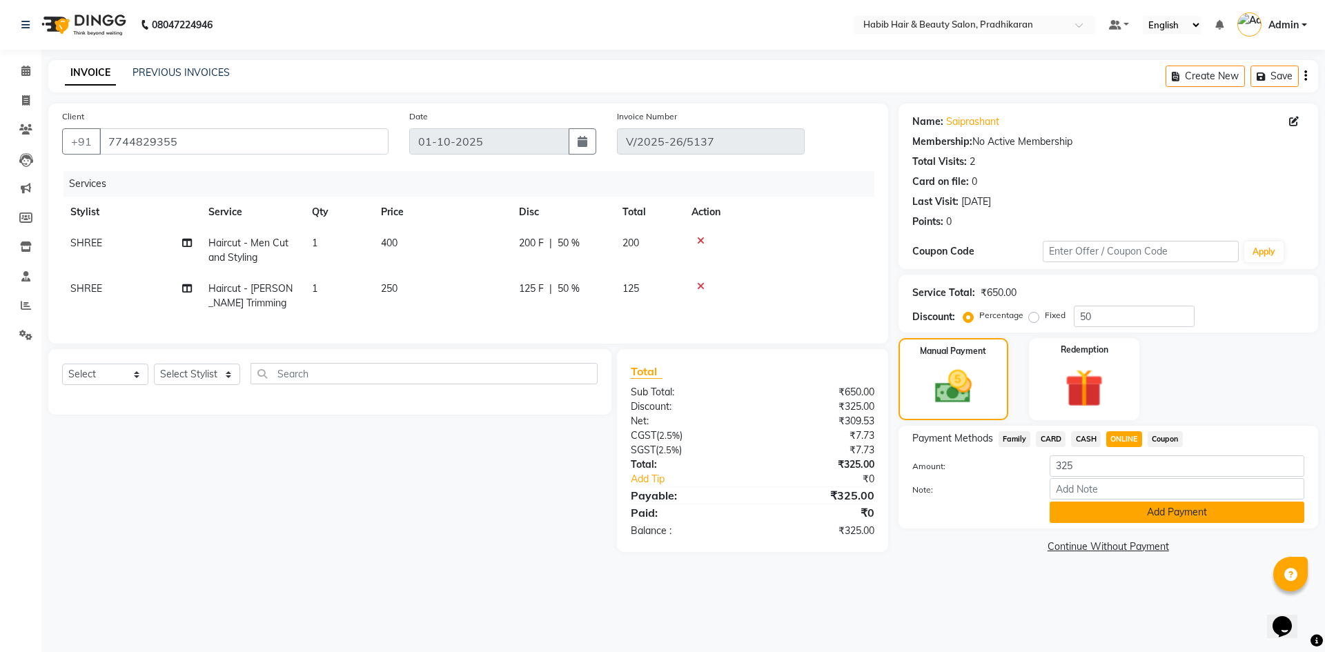
click at [1173, 513] on button "Add Payment" at bounding box center [1177, 512] width 255 height 21
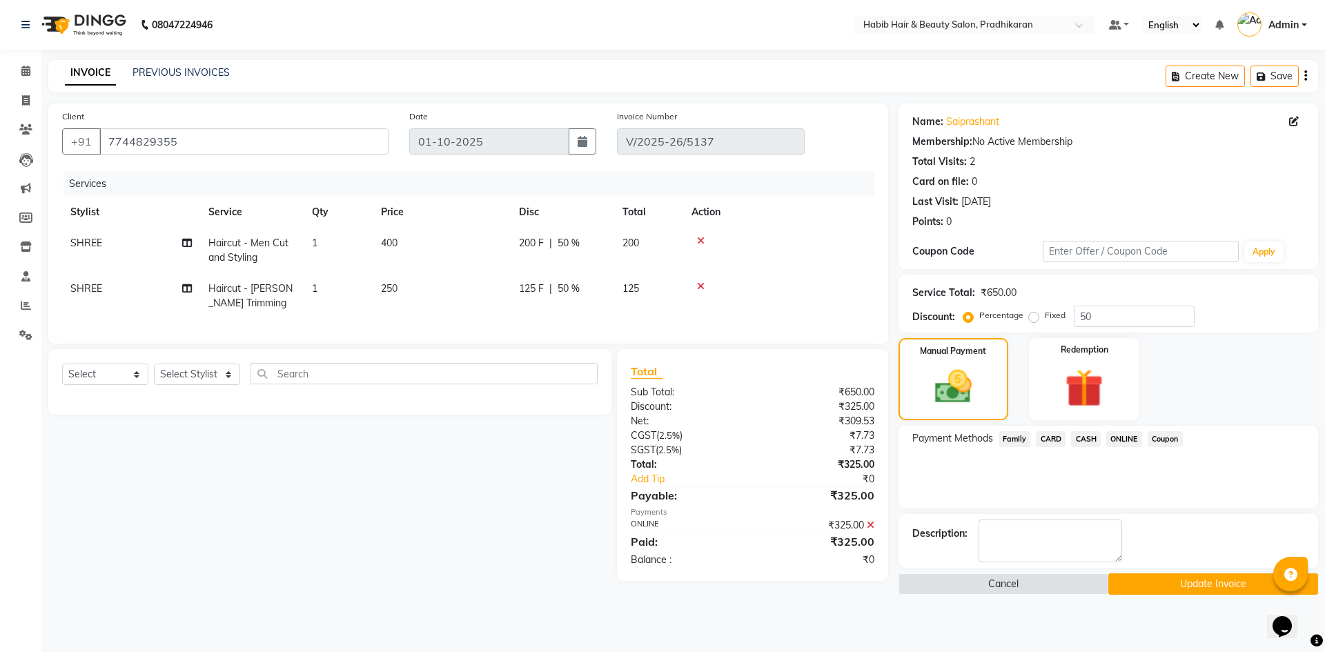
click at [1186, 588] on button "Update Invoice" at bounding box center [1213, 583] width 210 height 21
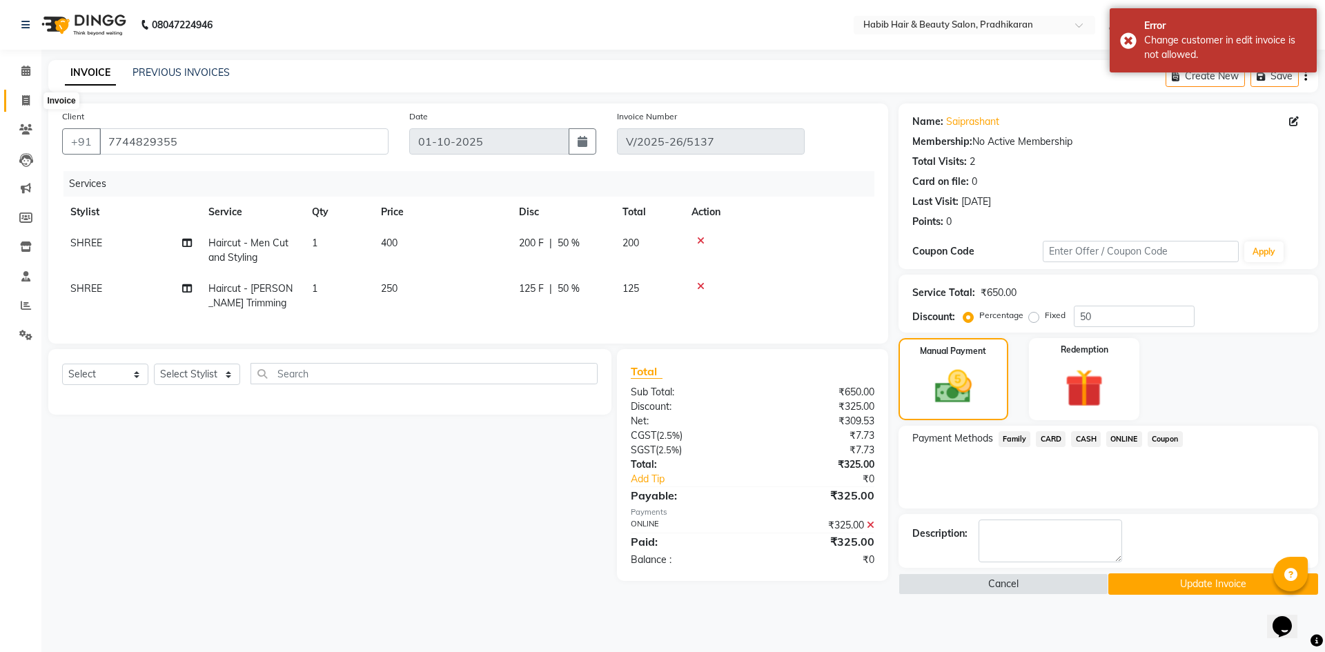
click at [26, 101] on icon at bounding box center [26, 100] width 8 height 10
select select "service"
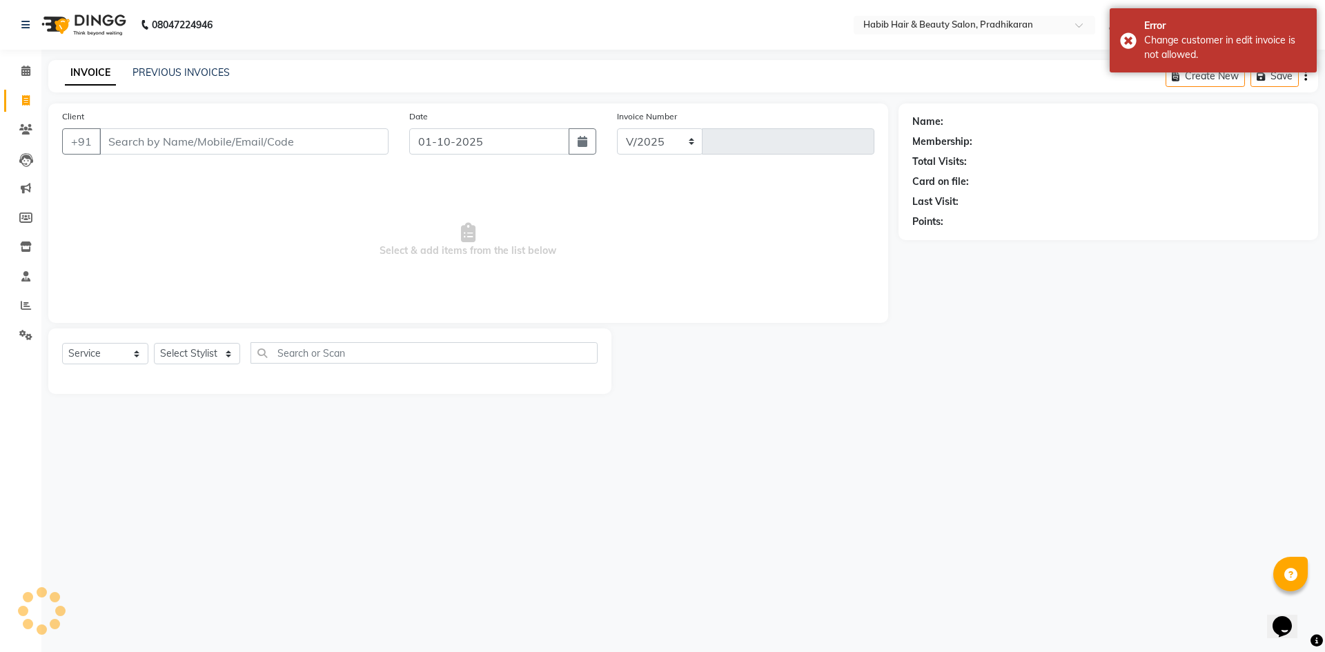
select select "5583"
type input "5138"
drag, startPoint x: 194, startPoint y: 155, endPoint x: 198, endPoint y: 148, distance: 8.6
click at [194, 153] on div "Client +91" at bounding box center [225, 137] width 347 height 57
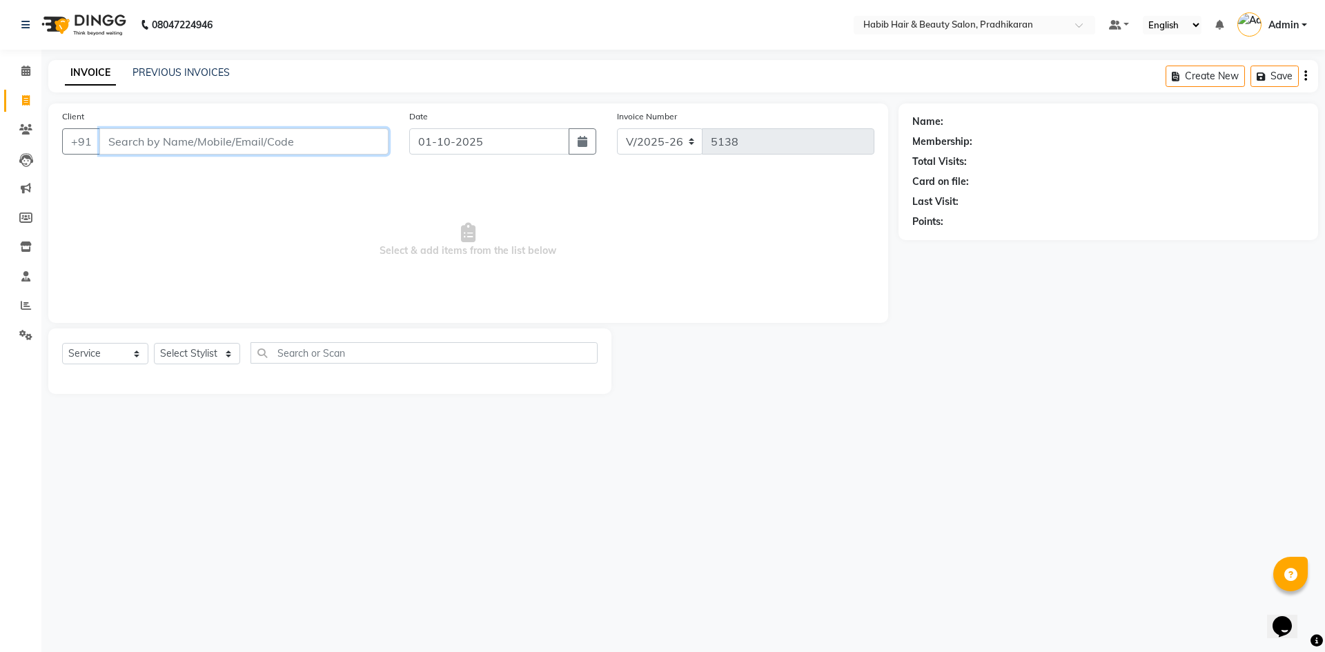
click at [280, 139] on input "Client" at bounding box center [243, 141] width 289 height 26
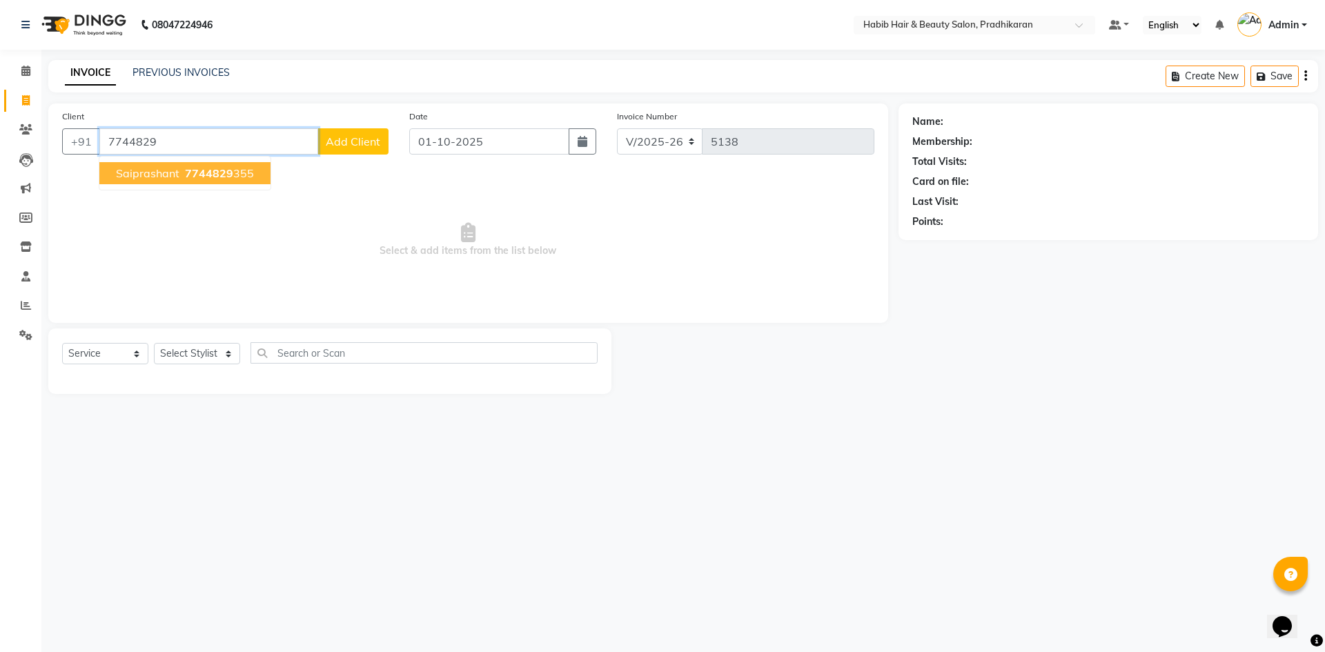
click at [147, 181] on button "saiprashant 7744829 355" at bounding box center [184, 173] width 171 height 22
type input "7744829355"
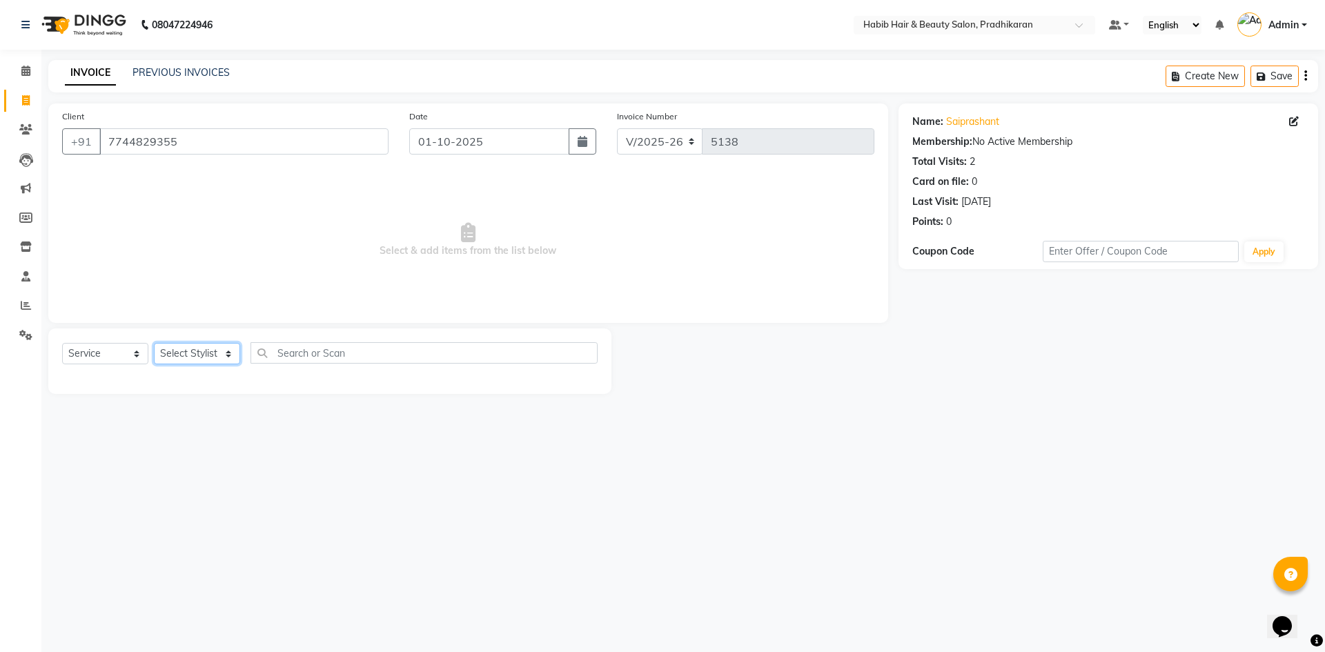
click at [195, 355] on select "Select Stylist Admin akanksha Anju bhanu gouri kartik Mayur pritam SHREE umesh" at bounding box center [197, 353] width 86 height 21
select select "75422"
click at [154, 343] on select "Select Stylist Admin akanksha Anju bhanu gouri kartik Mayur pritam SHREE umesh" at bounding box center [197, 353] width 86 height 21
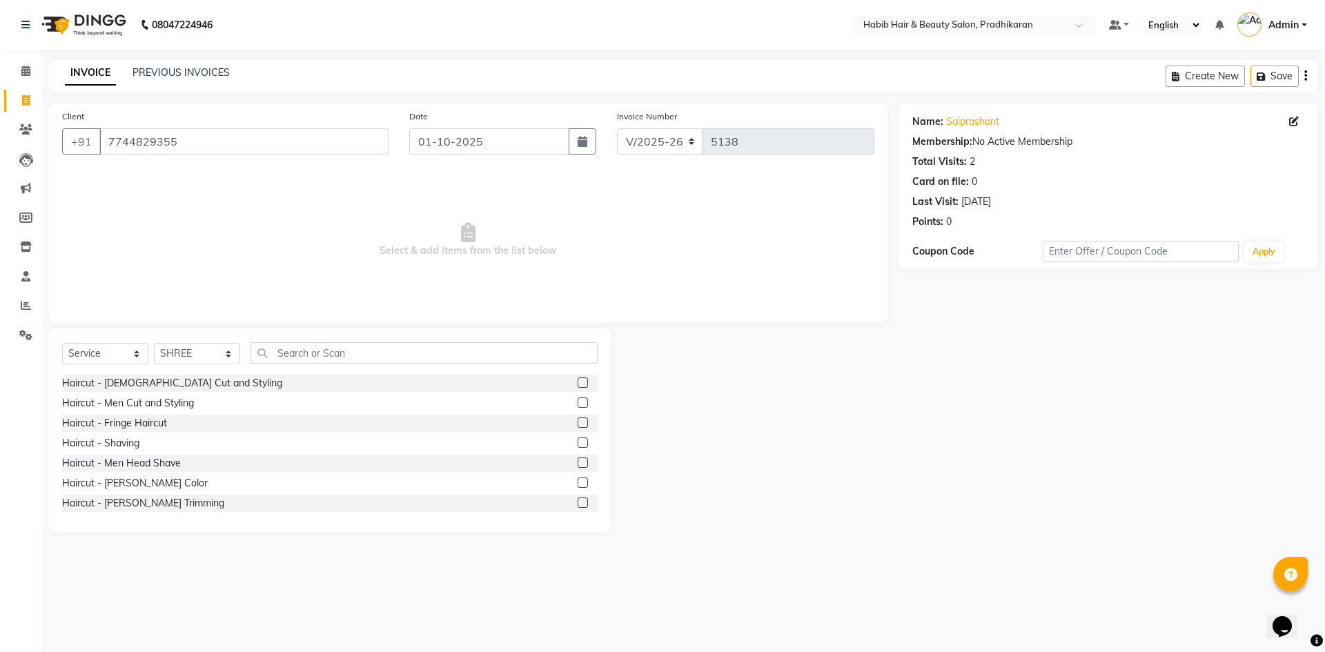
click at [578, 503] on label at bounding box center [583, 503] width 10 height 10
click at [578, 503] on input "checkbox" at bounding box center [582, 503] width 9 height 9
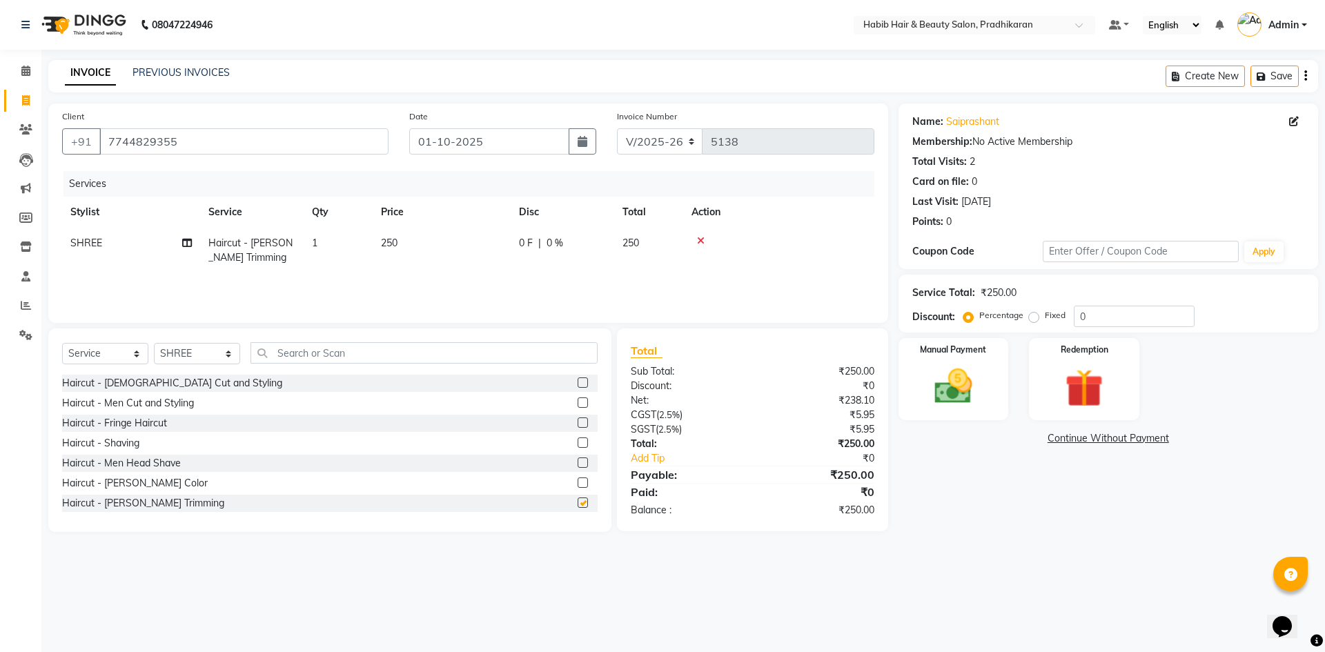
checkbox input "false"
click at [1092, 315] on input "0" at bounding box center [1134, 316] width 121 height 21
type input "50"
click at [945, 387] on img at bounding box center [953, 387] width 64 height 46
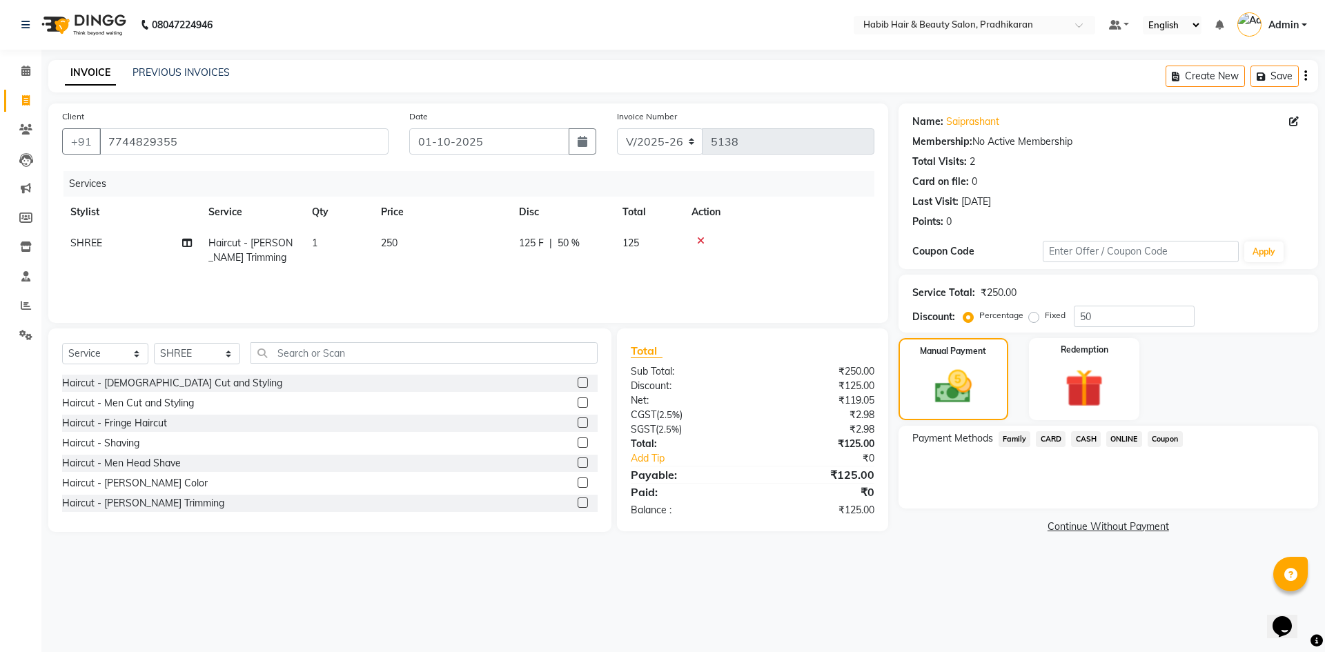
click at [1094, 435] on span "CASH" at bounding box center [1086, 439] width 30 height 16
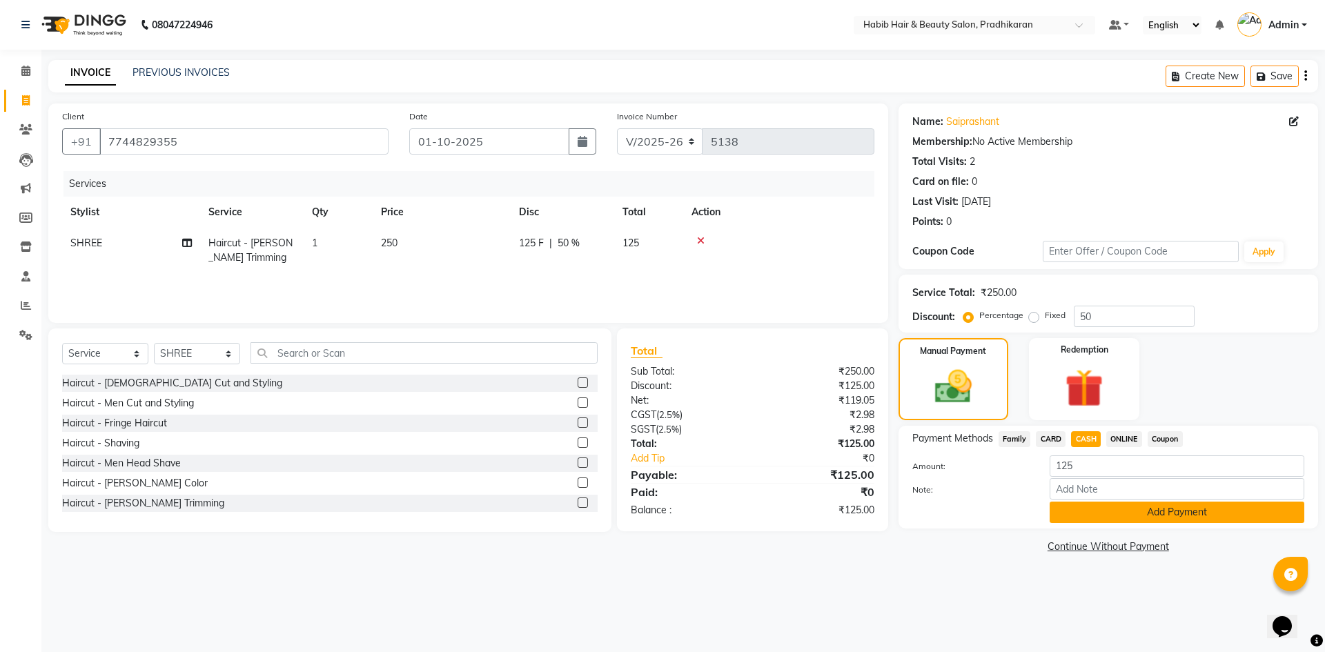
click at [1105, 515] on button "Add Payment" at bounding box center [1177, 512] width 255 height 21
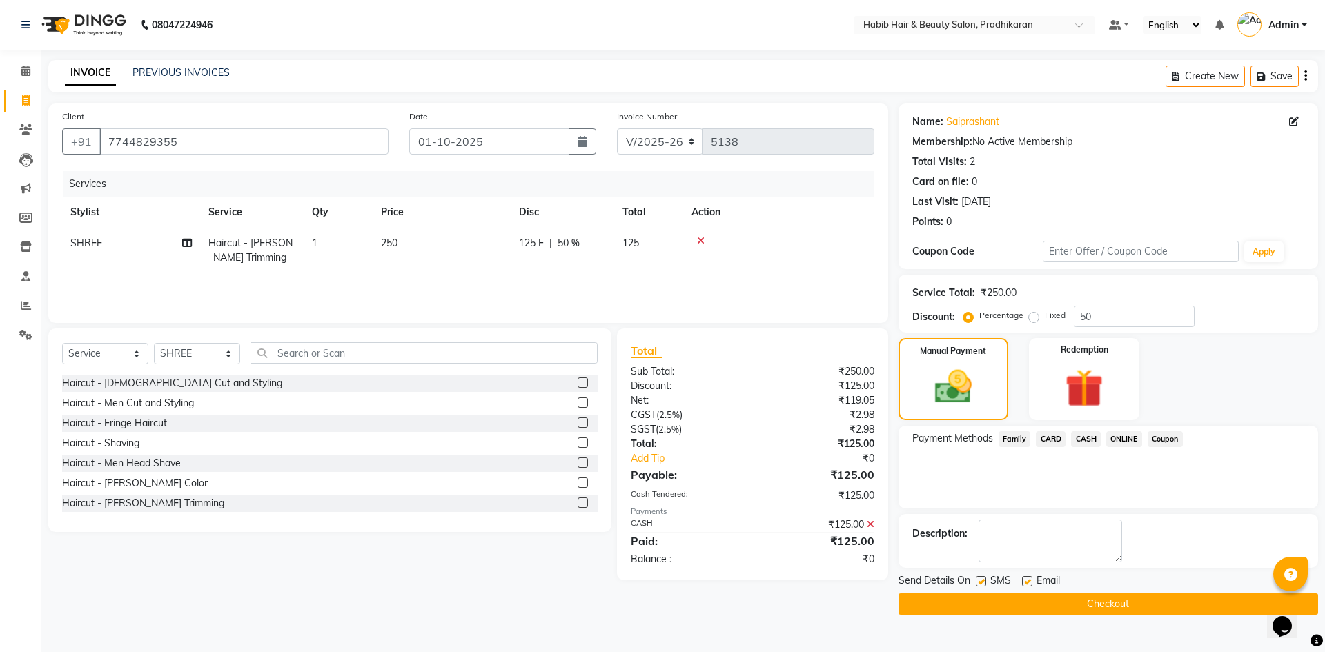
drag, startPoint x: 1115, startPoint y: 569, endPoint x: 1112, endPoint y: 595, distance: 26.4
click at [1112, 595] on div "Name: Saiprashant Membership: No Active Membership Total Visits: 2 Card on file…" at bounding box center [1114, 359] width 430 height 511
click at [1112, 596] on button "Checkout" at bounding box center [1109, 603] width 420 height 21
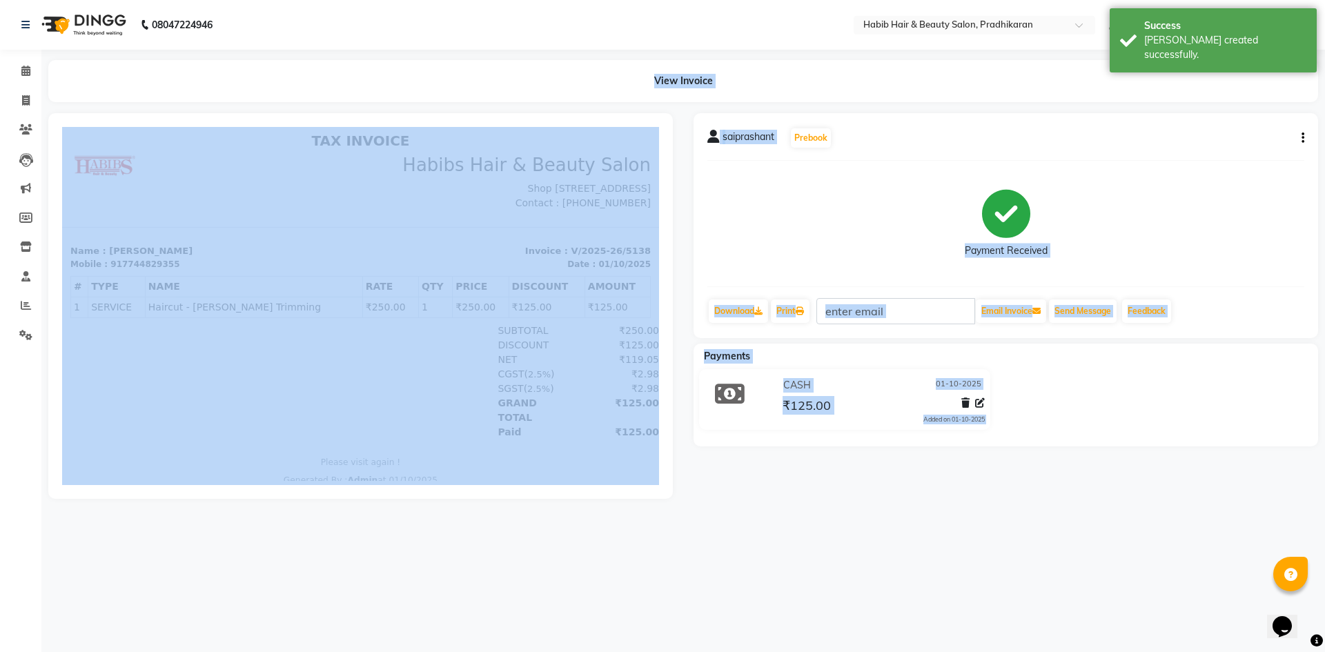
click at [539, 627] on div "08047224946 Select Location × Habib Hair & Beauty Salon, Pradhikaran Default Pa…" at bounding box center [662, 326] width 1325 height 652
click at [527, 589] on div "08047224946 Select Location × Habib Hair & Beauty Salon, Pradhikaran Default Pa…" at bounding box center [662, 326] width 1325 height 652
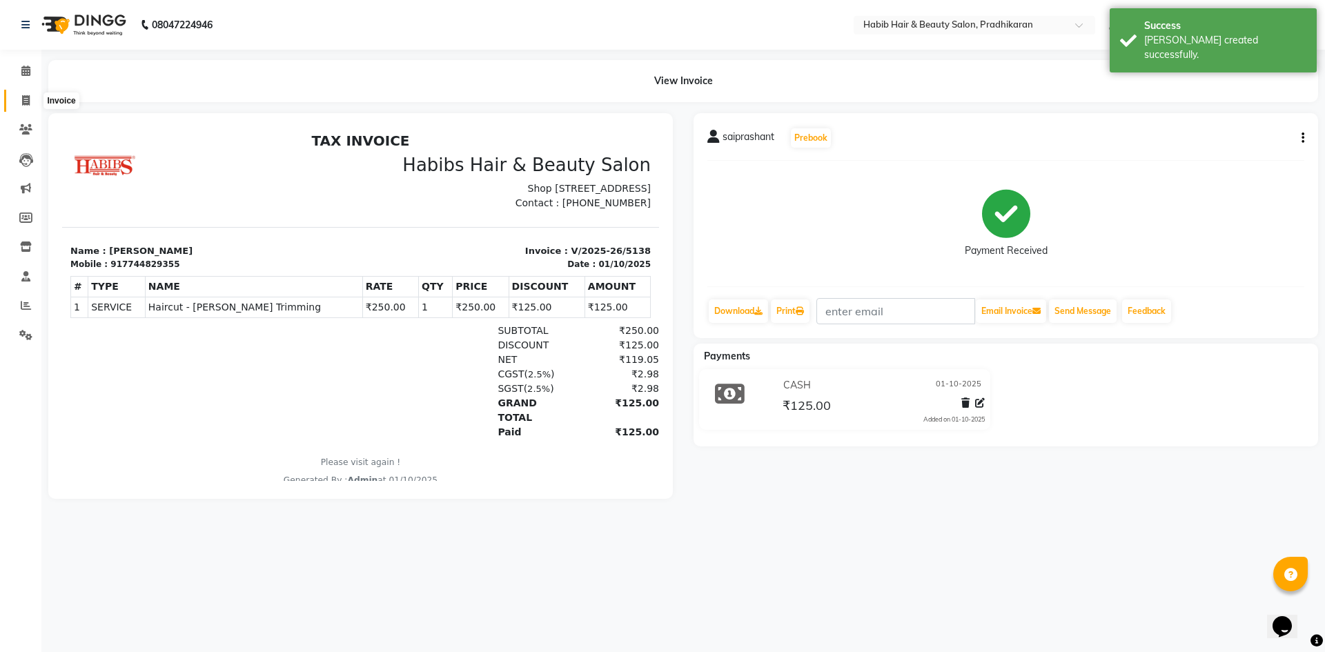
click at [28, 93] on span at bounding box center [26, 101] width 24 height 16
select select "5583"
select select "service"
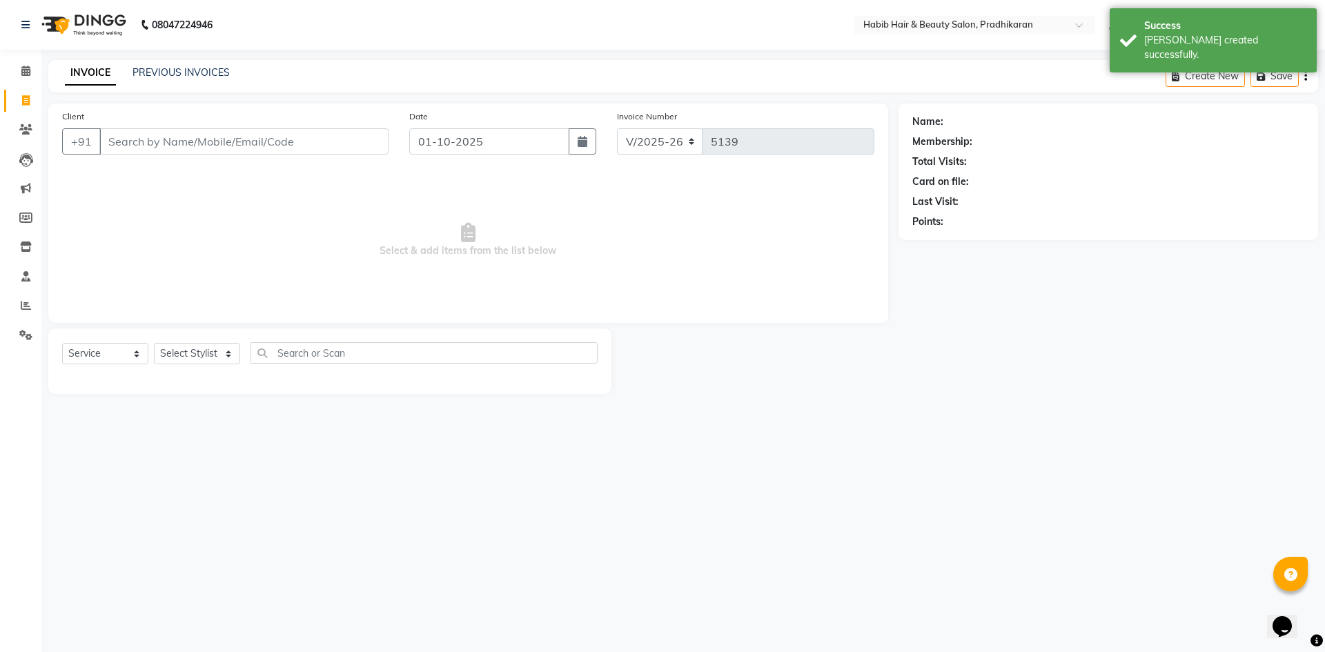
click at [206, 155] on div "Client +91" at bounding box center [225, 137] width 347 height 57
click at [213, 146] on input "Client" at bounding box center [243, 141] width 289 height 26
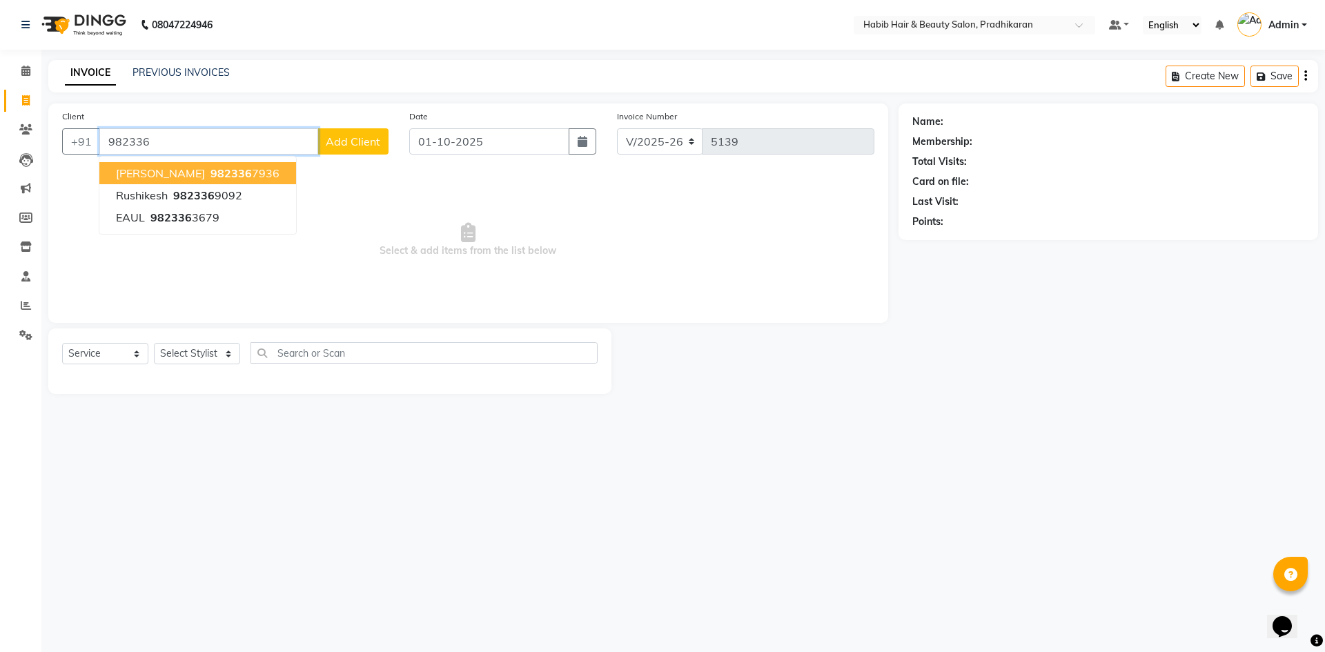
click at [210, 177] on span "982336" at bounding box center [230, 173] width 41 height 14
type input "9823367936"
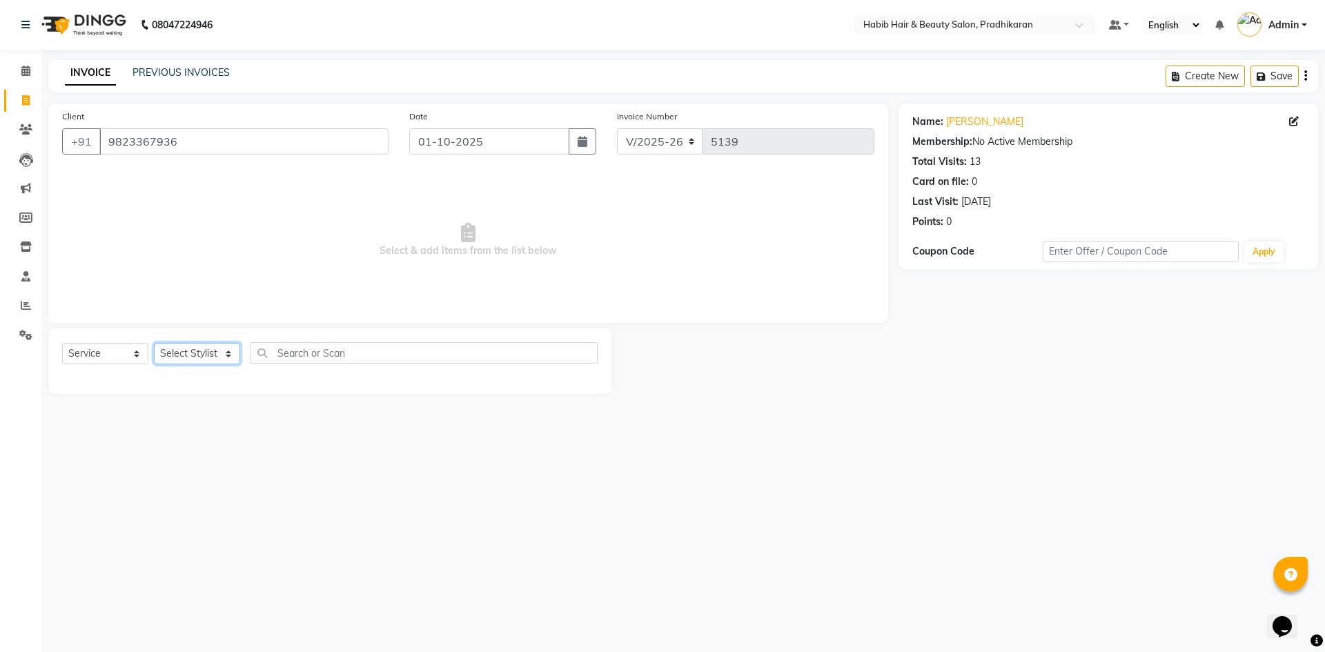
click at [210, 353] on select "Select Stylist Admin akanksha Anju bhanu gouri kartik Mayur pritam SHREE umesh" at bounding box center [197, 353] width 86 height 21
select select "91958"
click at [154, 343] on select "Select Stylist Admin akanksha Anju bhanu gouri kartik Mayur pritam SHREE umesh" at bounding box center [197, 353] width 86 height 21
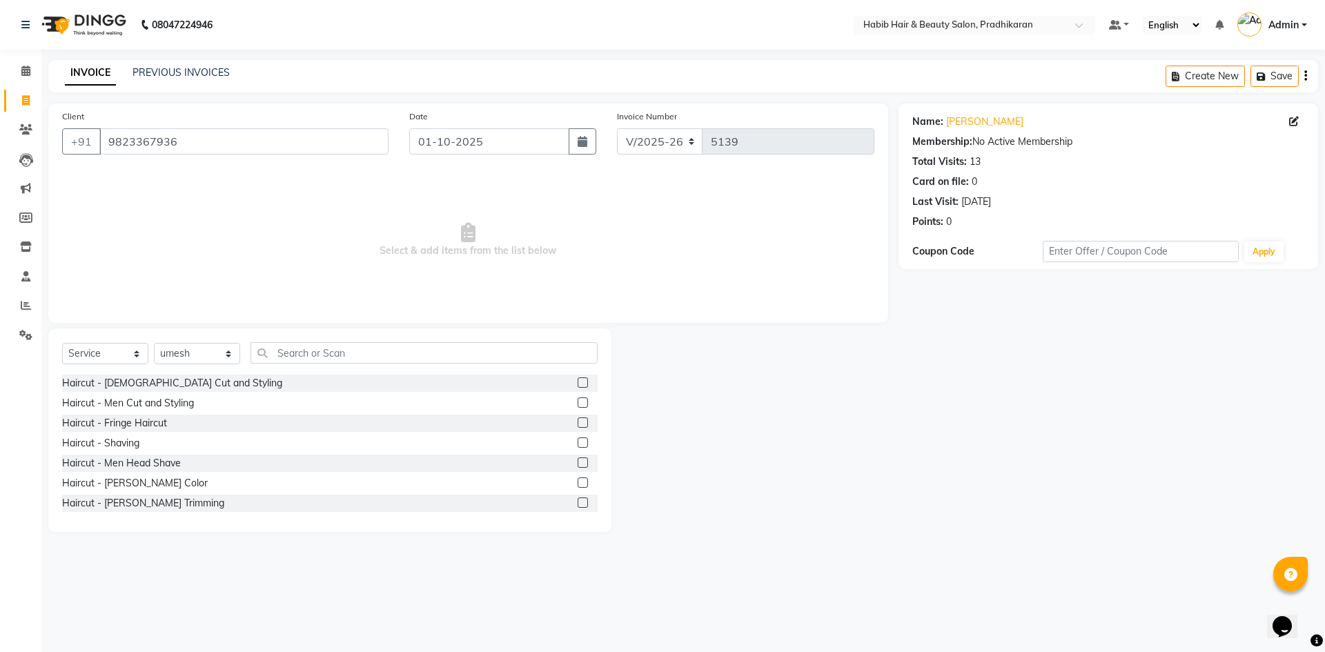
click at [578, 402] on label at bounding box center [583, 403] width 10 height 10
click at [578, 402] on input "checkbox" at bounding box center [582, 403] width 9 height 9
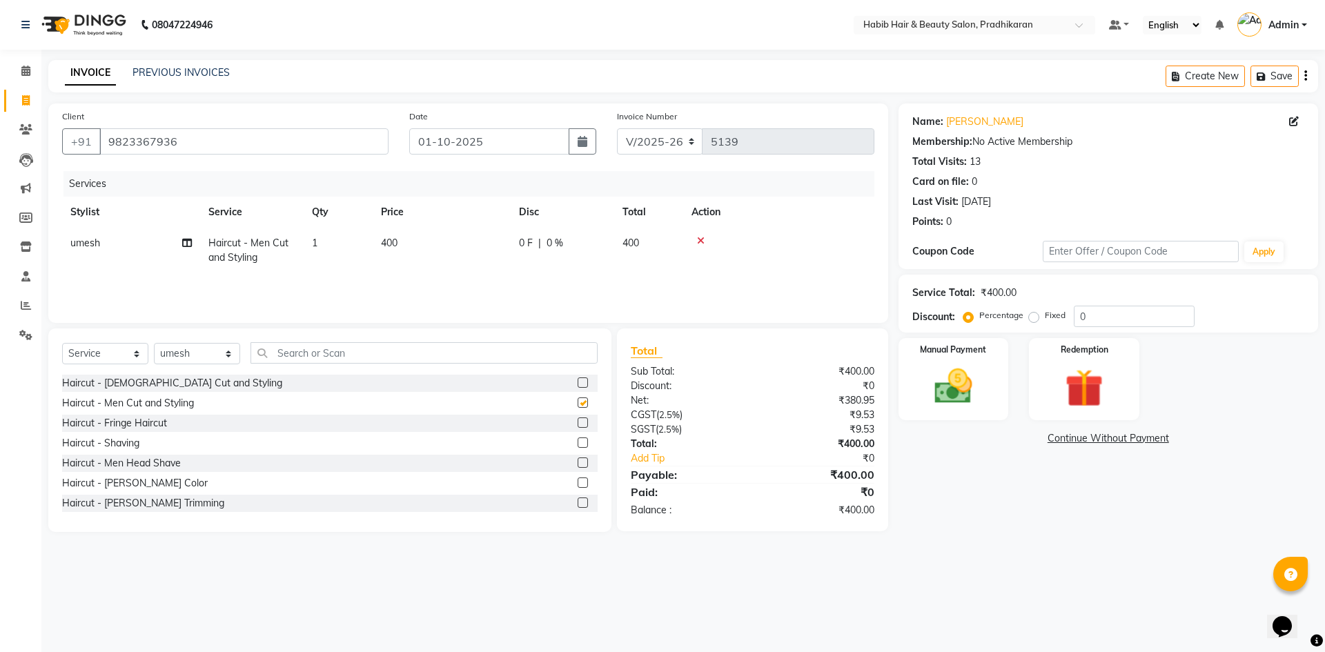
checkbox input "false"
click at [1128, 316] on input "0" at bounding box center [1134, 316] width 121 height 21
type input "50"
click at [986, 376] on div "Manual Payment" at bounding box center [953, 379] width 115 height 85
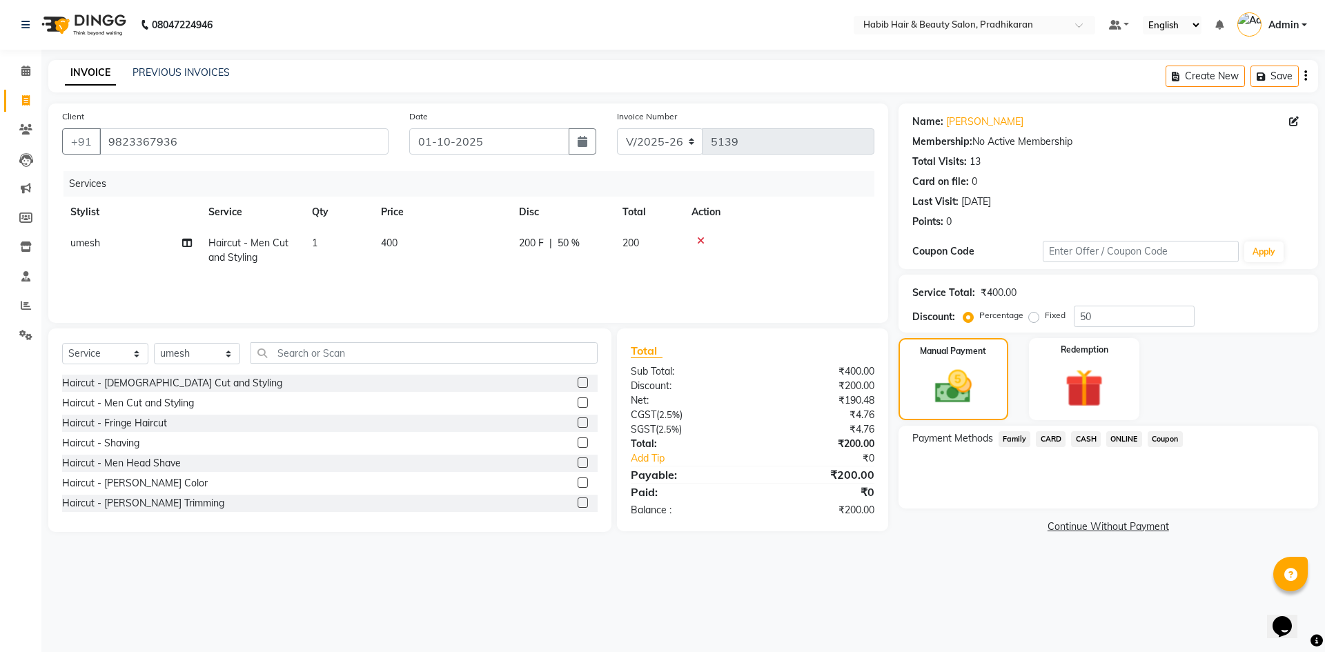
click at [1107, 438] on span "ONLINE" at bounding box center [1124, 439] width 36 height 16
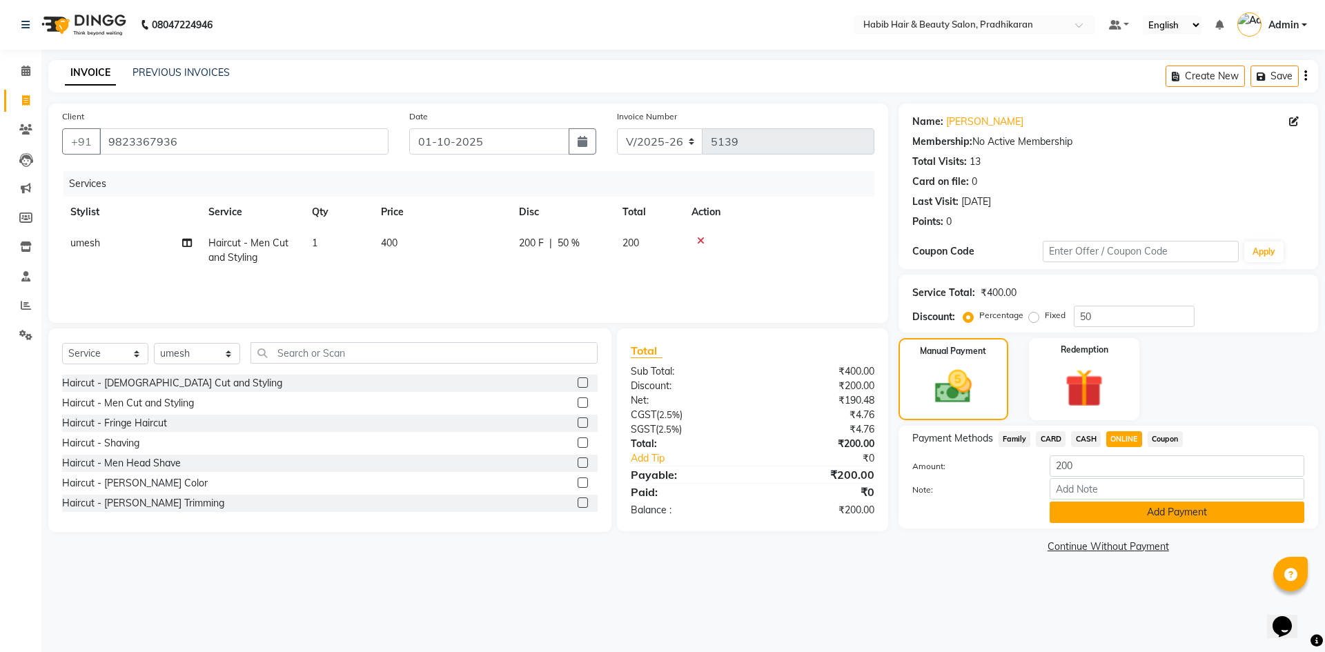
click at [1108, 504] on button "Add Payment" at bounding box center [1177, 512] width 255 height 21
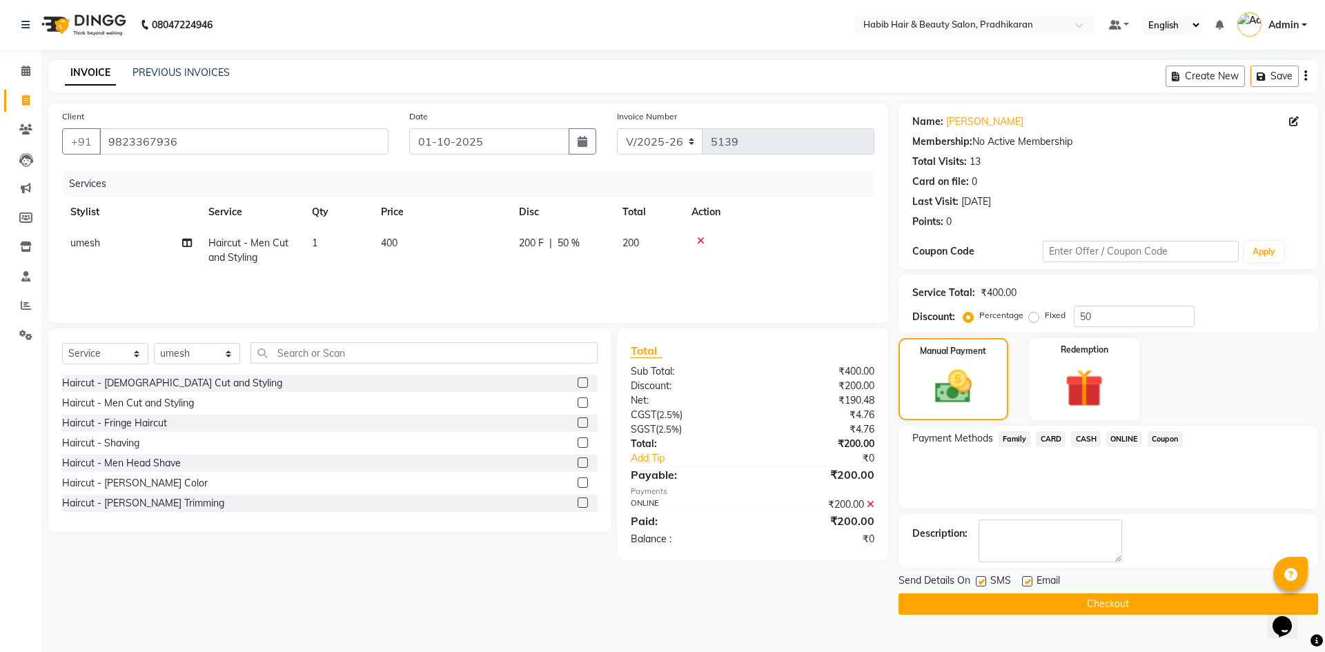
click at [1109, 588] on div "Send Details On SMS Email" at bounding box center [1109, 581] width 420 height 17
click at [1110, 600] on button "Checkout" at bounding box center [1109, 603] width 420 height 21
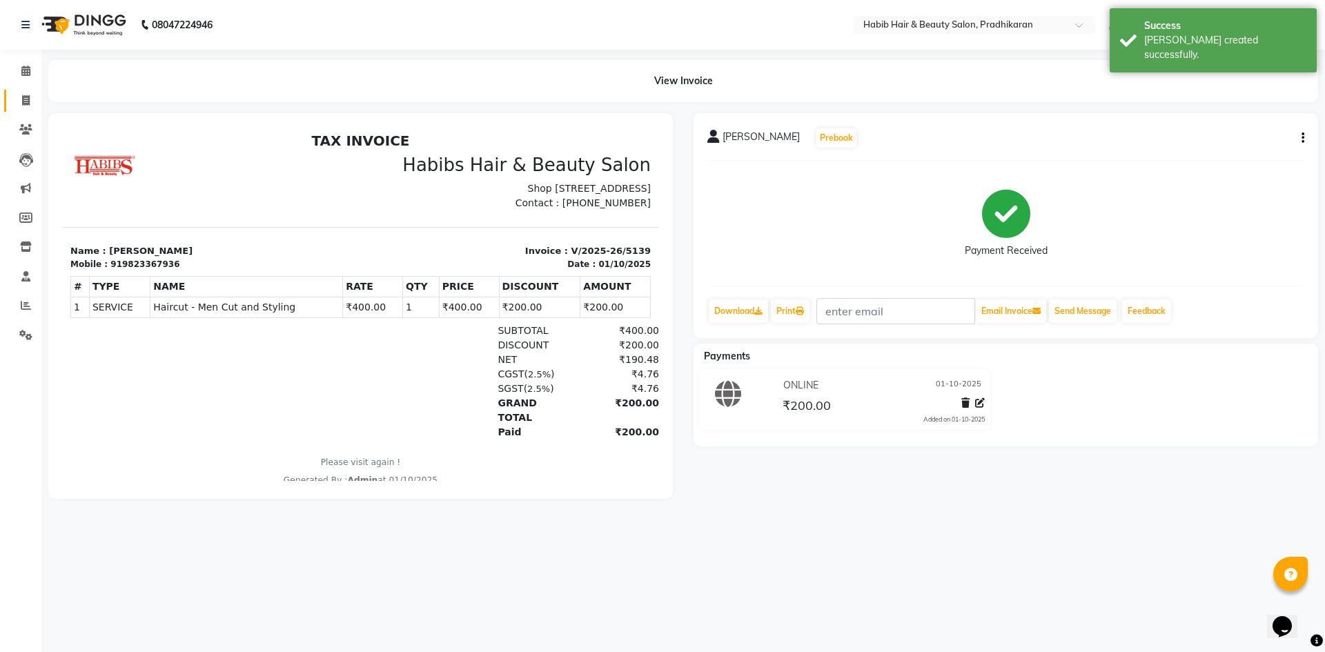
drag, startPoint x: 26, startPoint y: 89, endPoint x: 35, endPoint y: 93, distance: 10.5
click at [26, 90] on link "Invoice" at bounding box center [20, 101] width 33 height 23
select select "service"
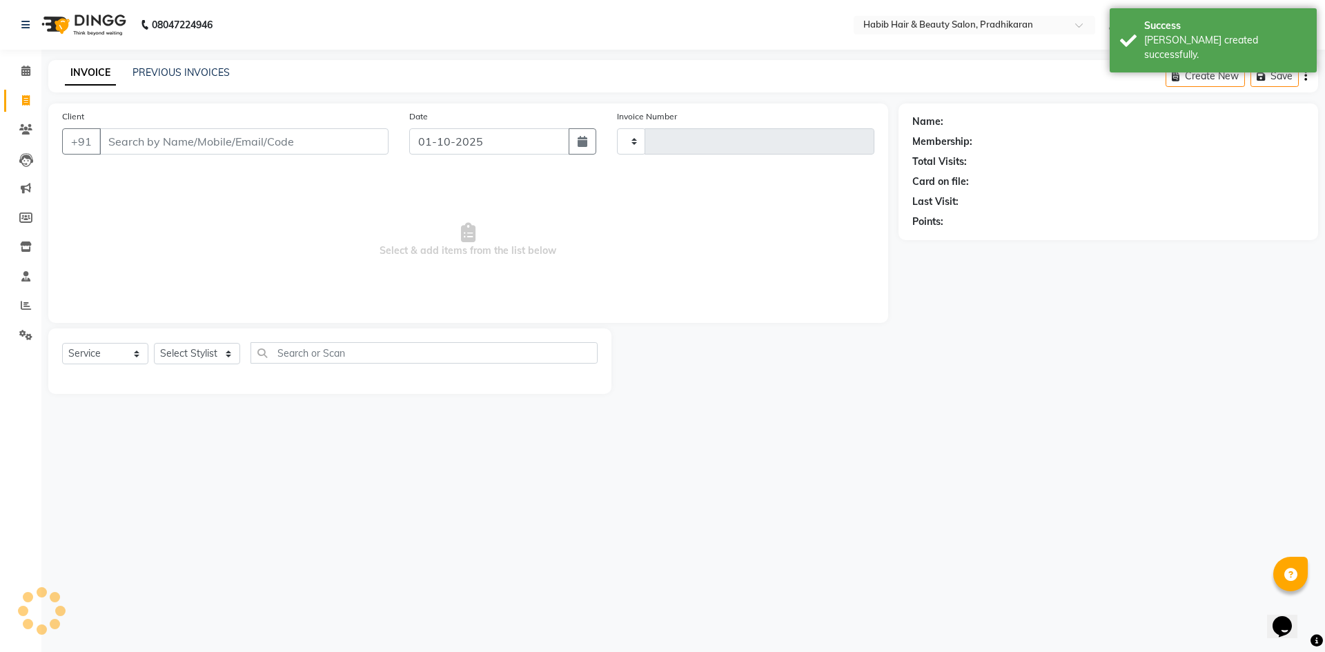
type input "5140"
select select "5583"
drag, startPoint x: 209, startPoint y: 144, endPoint x: 217, endPoint y: 141, distance: 8.7
click at [214, 143] on input "Client" at bounding box center [243, 141] width 289 height 26
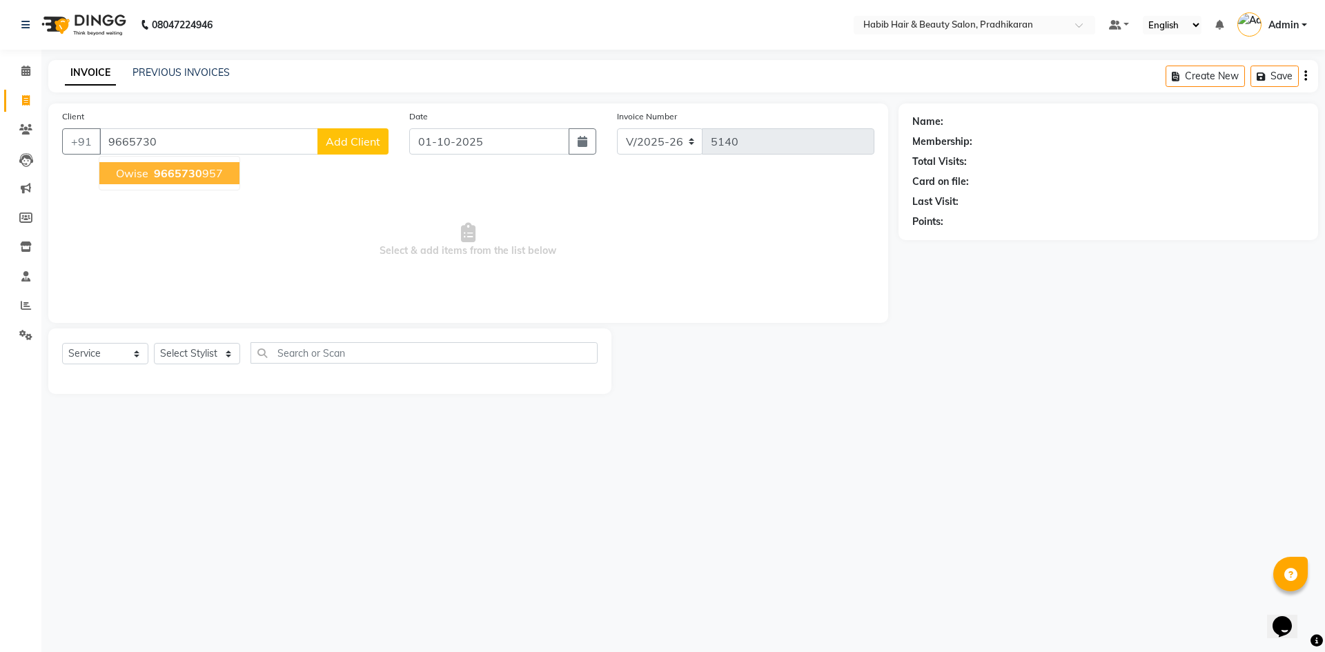
click at [195, 169] on span "9665730" at bounding box center [178, 173] width 48 height 14
type input "9665730957"
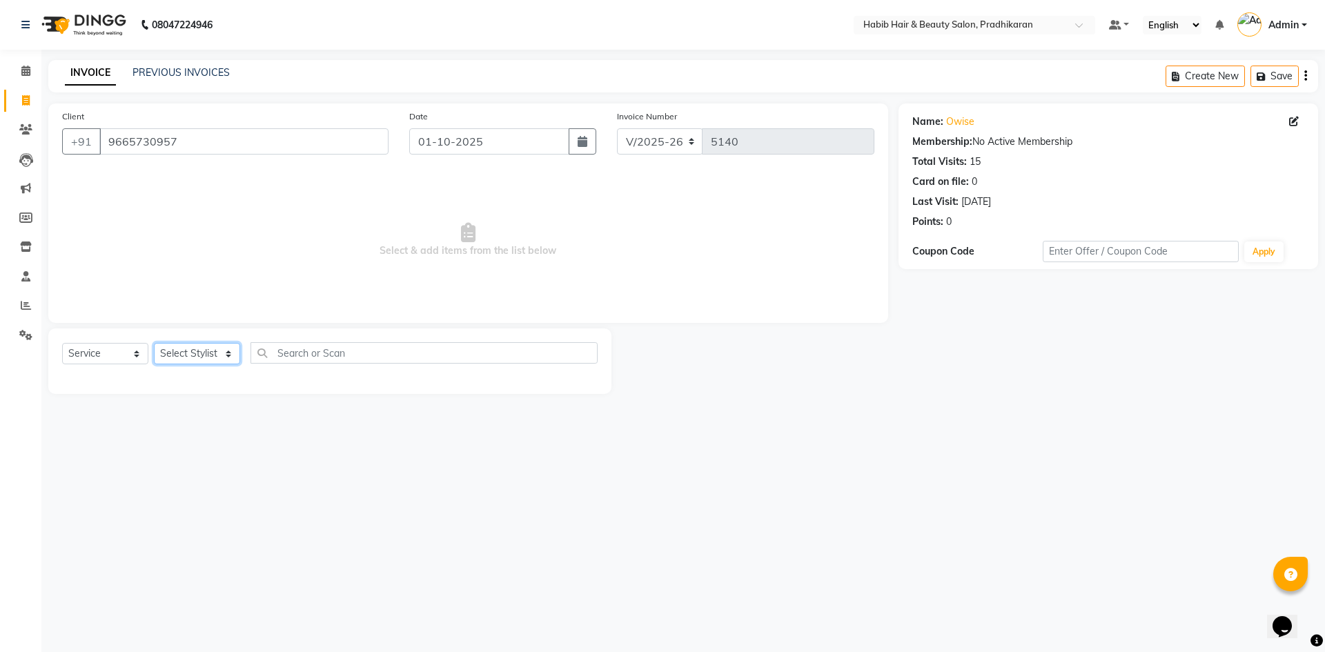
click at [199, 351] on select "Select Stylist Admin akanksha Anju bhanu gouri kartik Mayur pritam SHREE umesh" at bounding box center [197, 353] width 86 height 21
select select "91574"
click at [154, 343] on select "Select Stylist Admin akanksha Anju bhanu gouri kartik Mayur pritam SHREE umesh" at bounding box center [197, 353] width 86 height 21
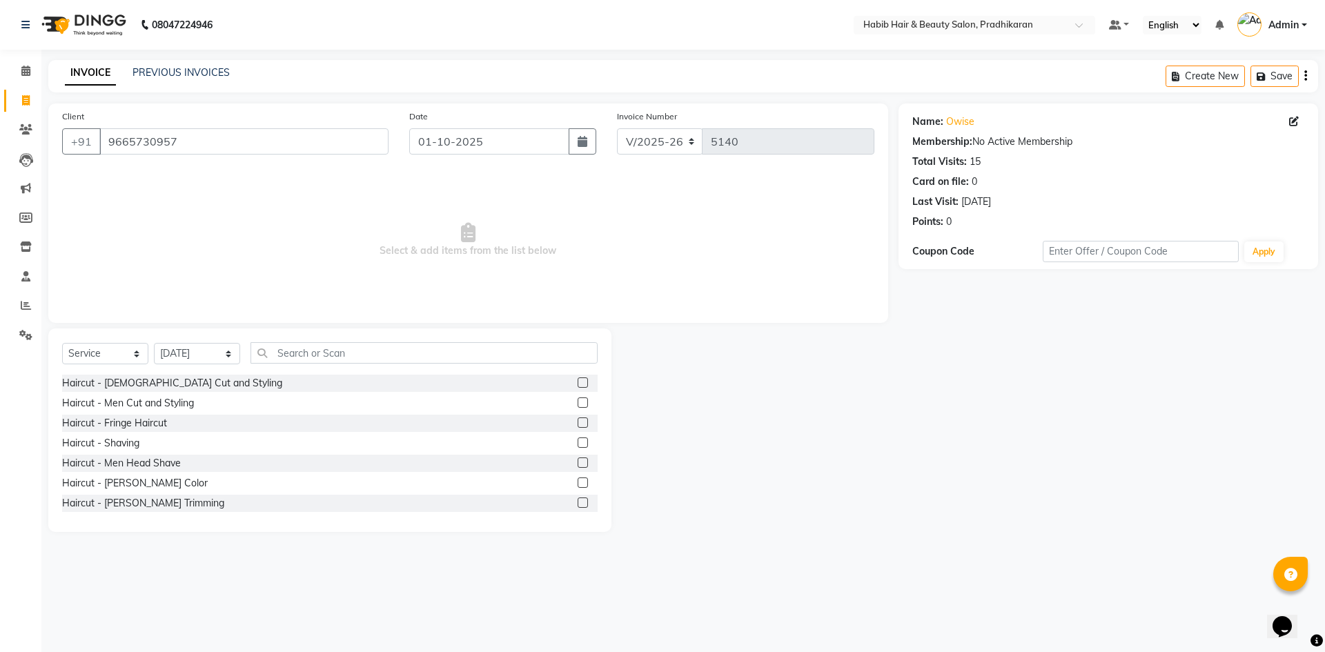
click at [578, 409] on div at bounding box center [582, 405] width 9 height 14
click at [578, 402] on label at bounding box center [583, 403] width 10 height 10
click at [578, 402] on input "checkbox" at bounding box center [582, 403] width 9 height 9
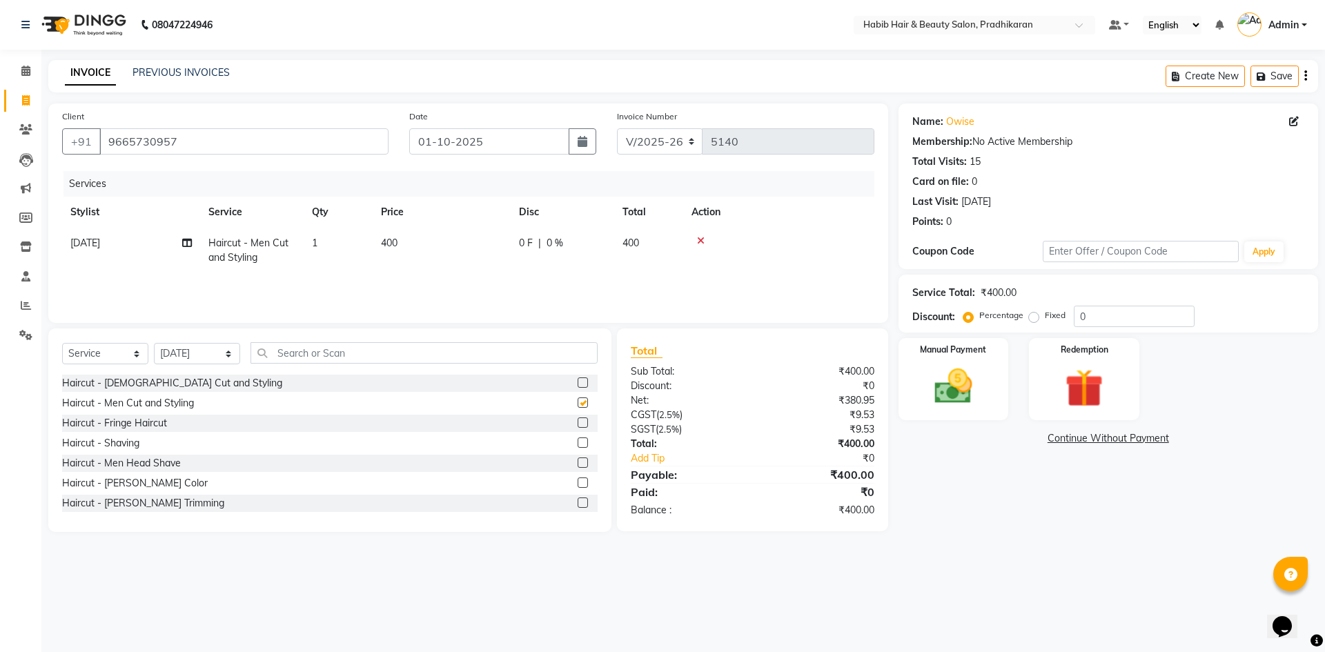
checkbox input "false"
click at [1109, 309] on input "0" at bounding box center [1134, 316] width 121 height 21
type input "50"
click at [950, 400] on img at bounding box center [953, 387] width 64 height 46
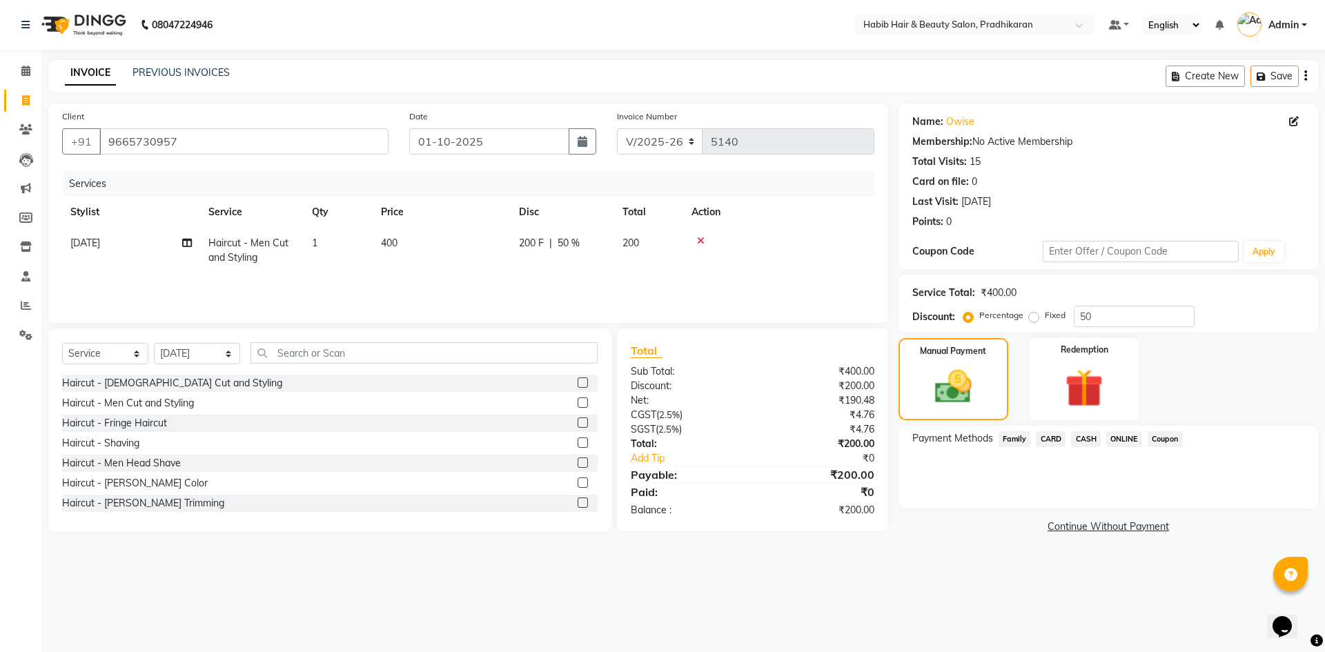
click at [1085, 442] on span "CASH" at bounding box center [1086, 439] width 30 height 16
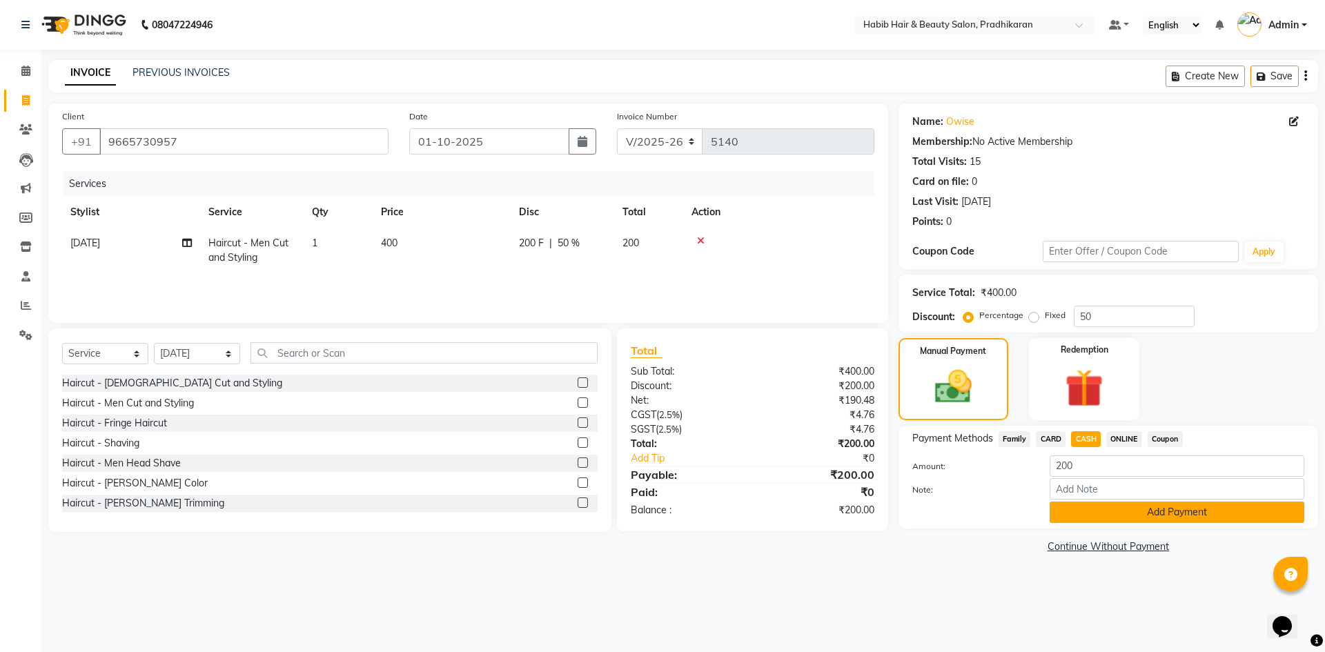
click at [1089, 511] on button "Add Payment" at bounding box center [1177, 512] width 255 height 21
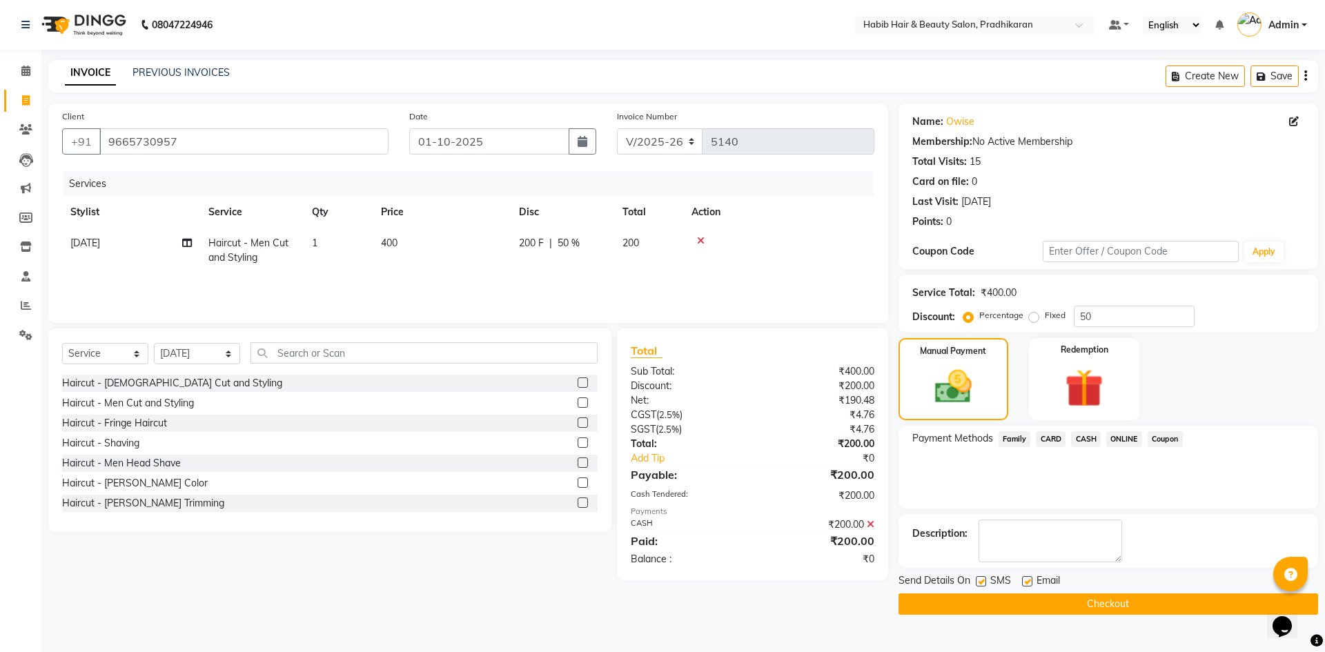
drag, startPoint x: 1087, startPoint y: 607, endPoint x: 927, endPoint y: 494, distance: 195.7
click at [1088, 606] on button "Checkout" at bounding box center [1109, 603] width 420 height 21
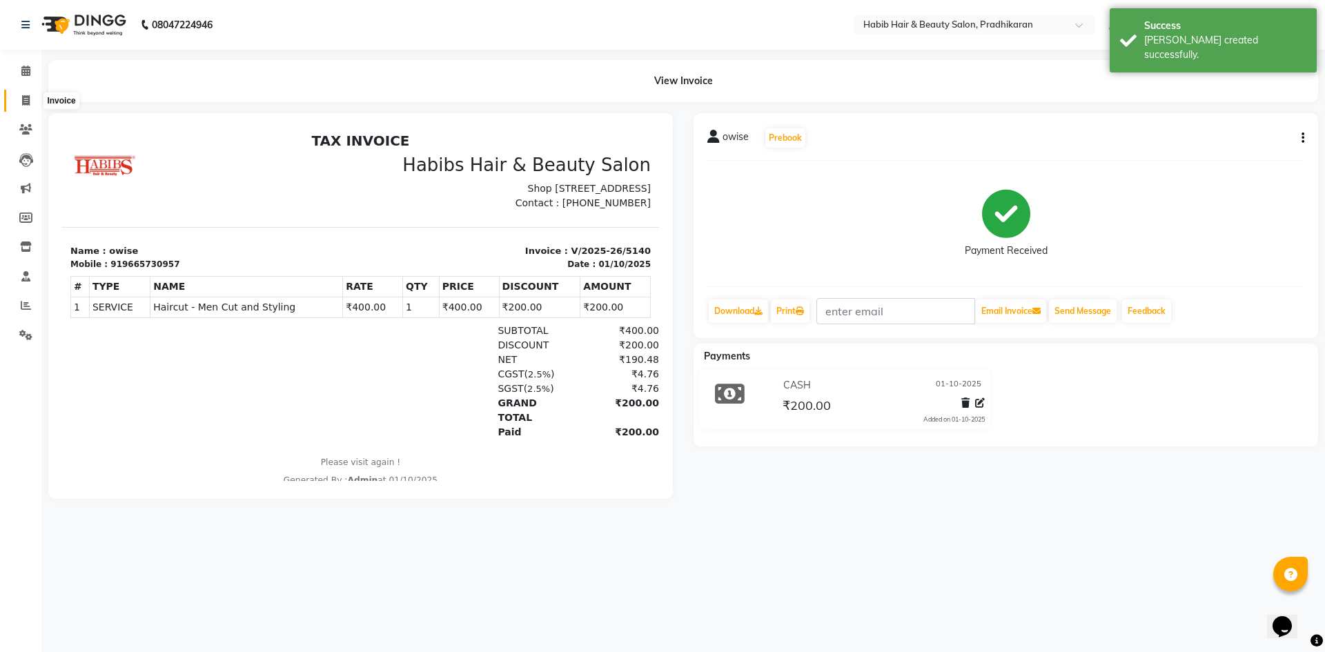
drag, startPoint x: 31, startPoint y: 106, endPoint x: 31, endPoint y: 115, distance: 9.7
click at [31, 106] on span at bounding box center [26, 101] width 24 height 16
select select "5583"
select select "service"
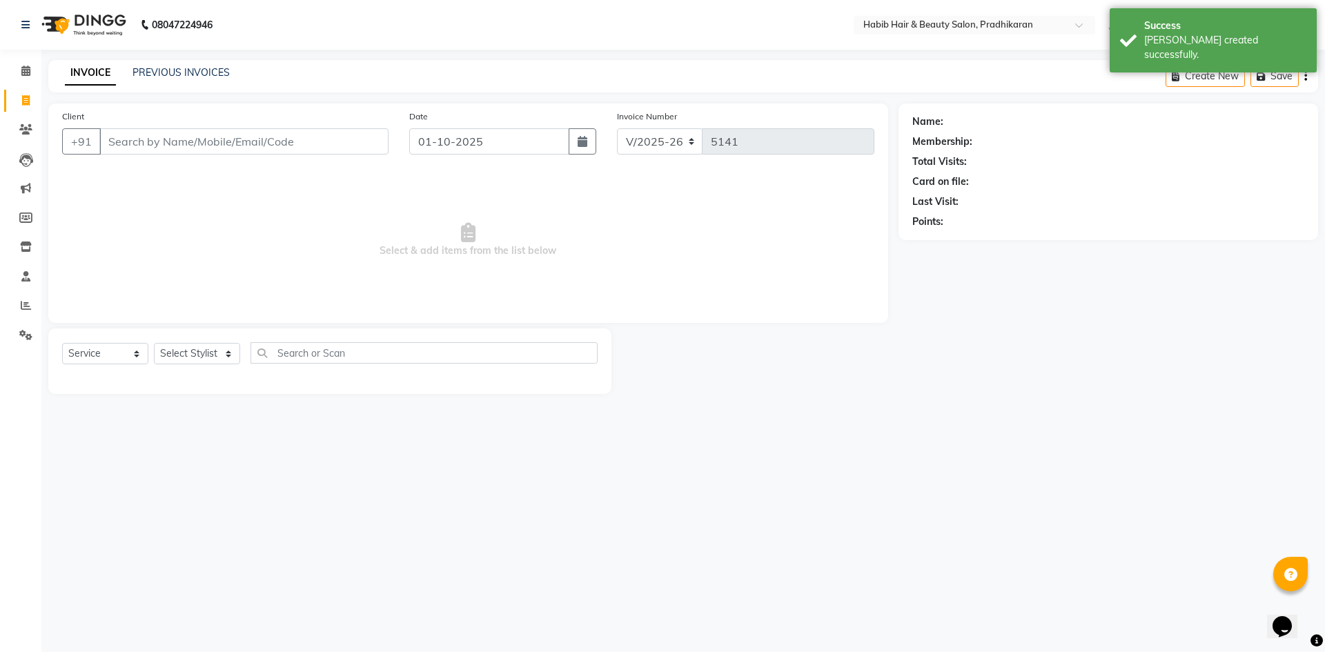
click at [131, 141] on input "Client" at bounding box center [243, 141] width 289 height 26
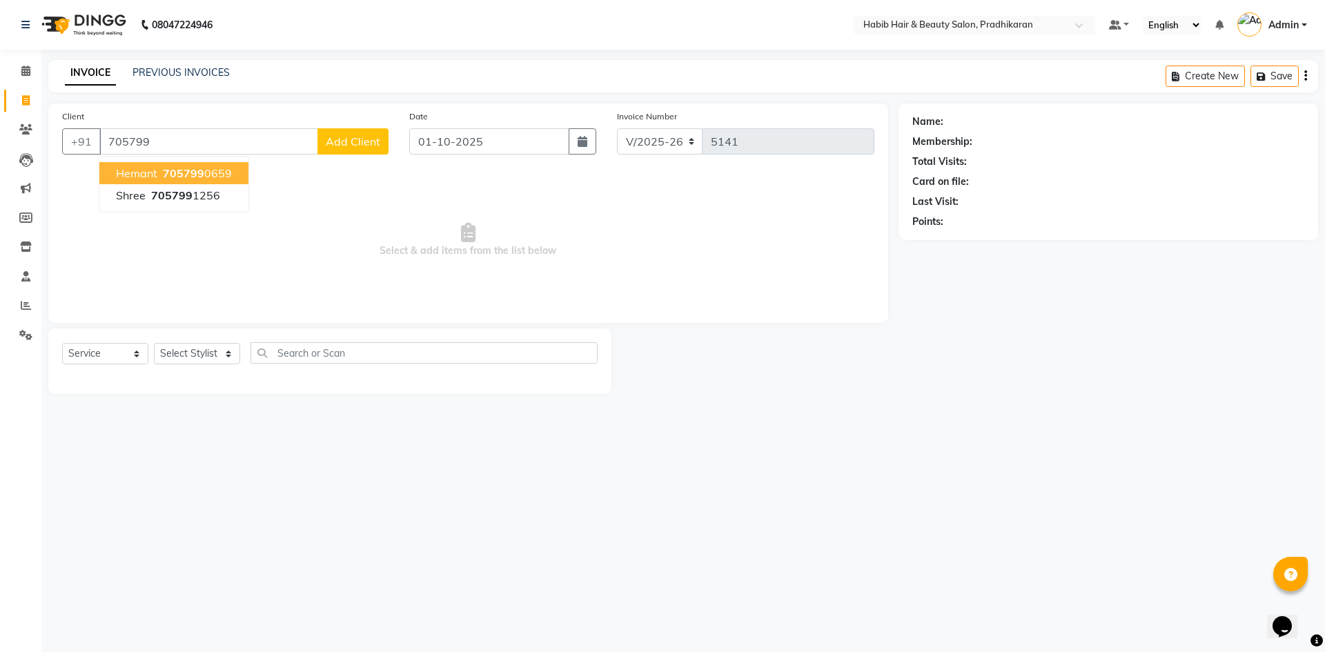
click at [232, 172] on button "hemant 705799 0659" at bounding box center [173, 173] width 149 height 22
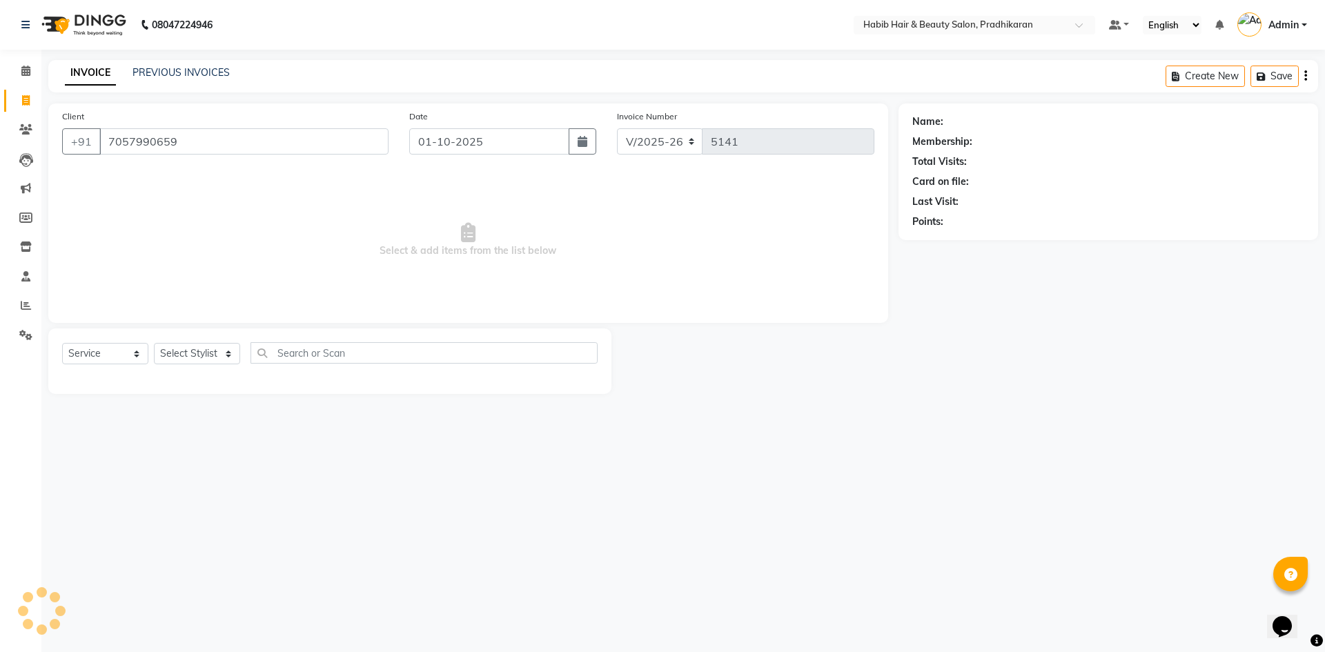
type input "7057990659"
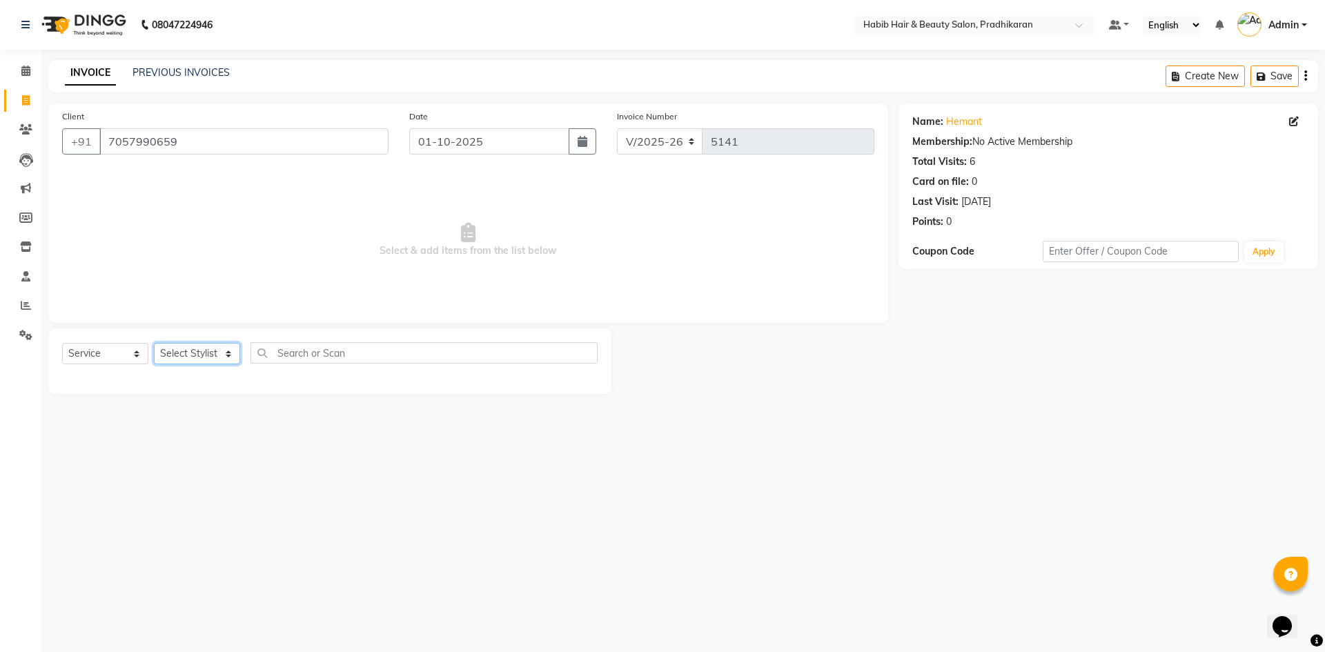
click at [210, 356] on select "Select Stylist Admin akanksha Anju bhanu gouri kartik Mayur pritam SHREE umesh" at bounding box center [197, 353] width 86 height 21
select select "75422"
click at [154, 343] on select "Select Stylist Admin akanksha Anju bhanu gouri kartik Mayur pritam SHREE umesh" at bounding box center [197, 353] width 86 height 21
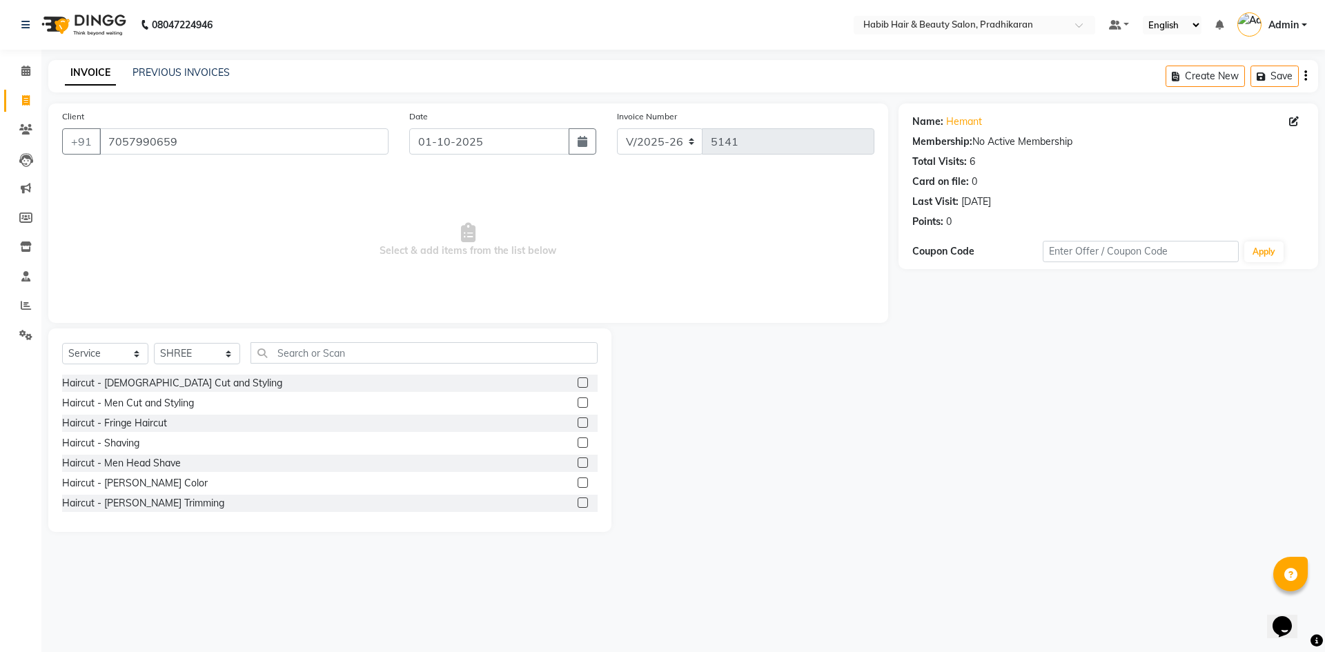
click at [578, 403] on label at bounding box center [583, 403] width 10 height 10
click at [578, 403] on input "checkbox" at bounding box center [582, 403] width 9 height 9
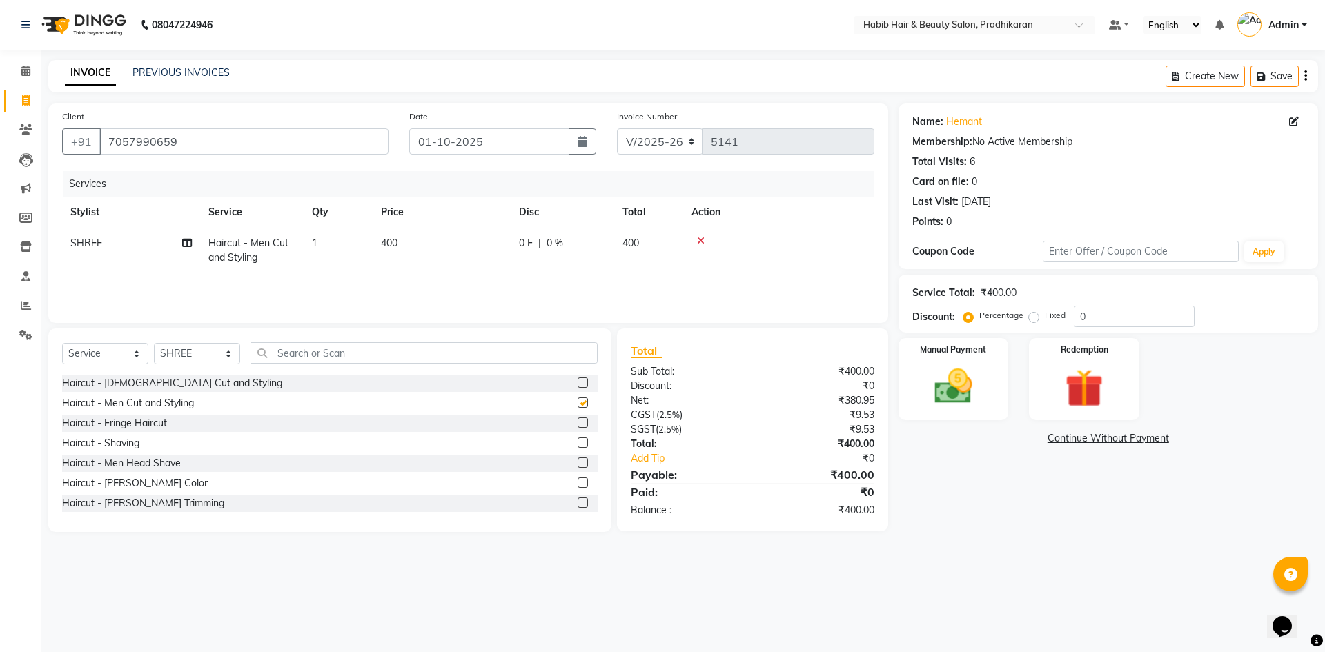
checkbox input "false"
click at [1152, 323] on input "0" at bounding box center [1134, 316] width 121 height 21
type input "50"
click at [978, 389] on img at bounding box center [953, 387] width 64 height 46
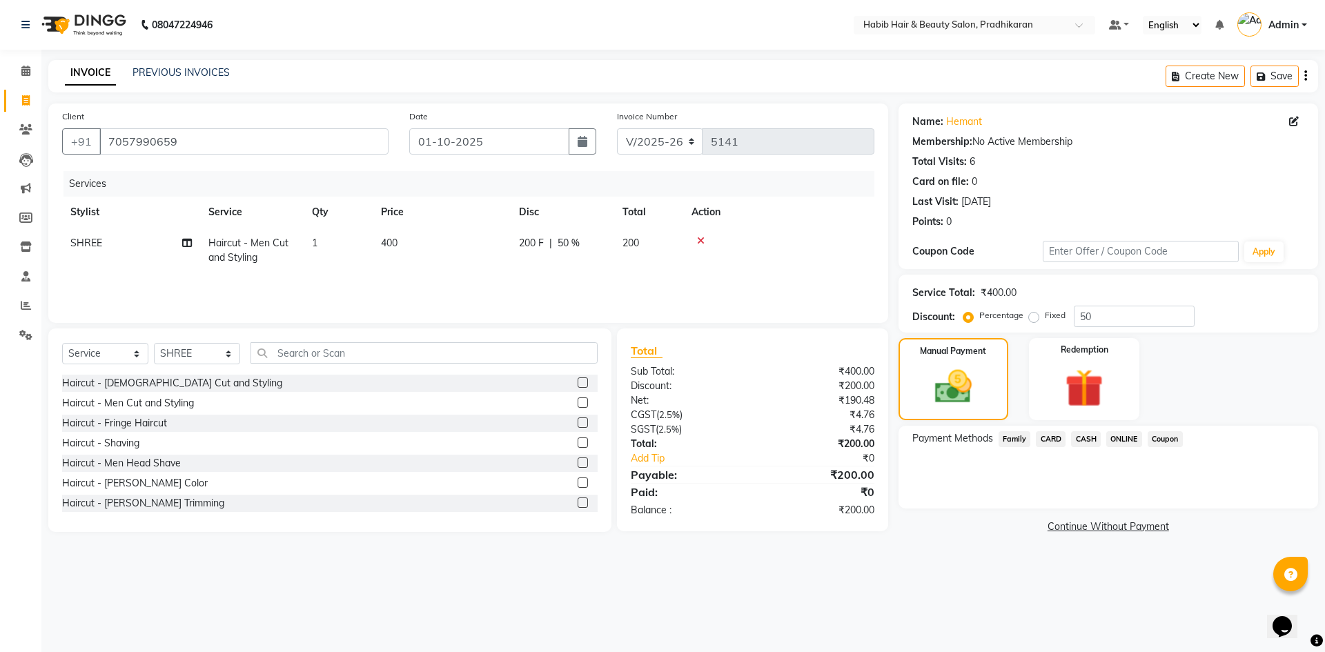
click at [1132, 436] on span "ONLINE" at bounding box center [1124, 439] width 36 height 16
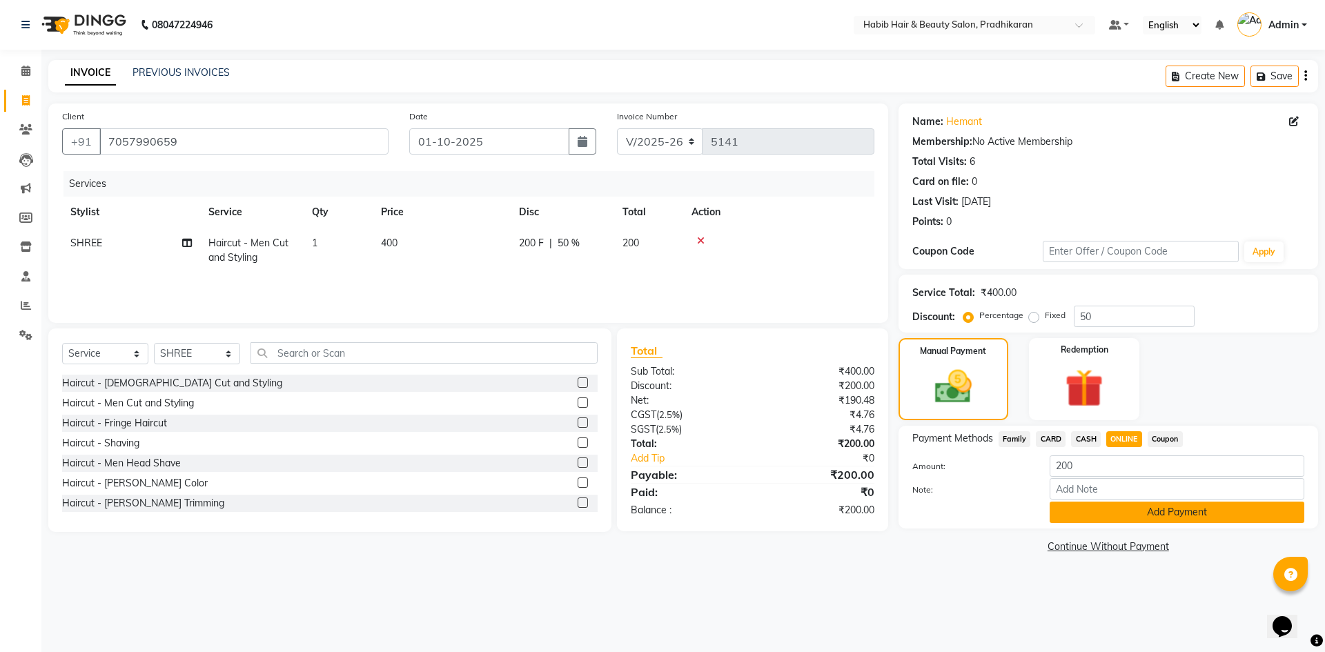
click at [1128, 506] on button "Add Payment" at bounding box center [1177, 512] width 255 height 21
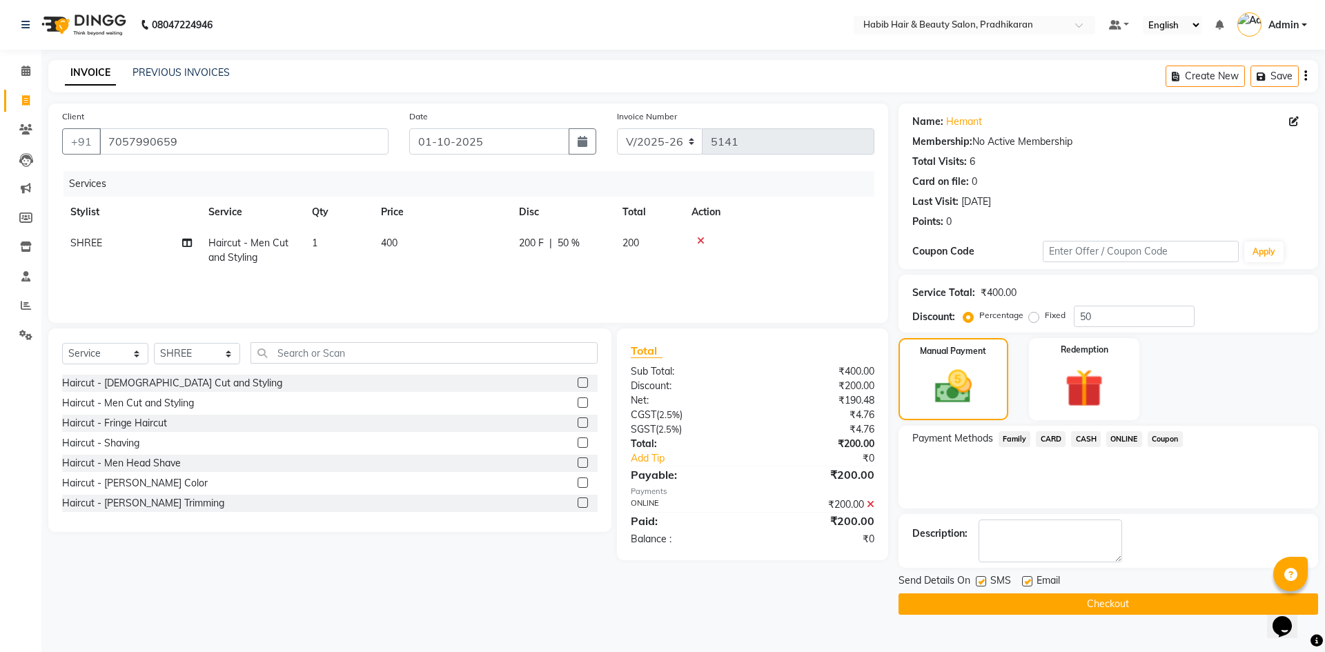
click at [1133, 600] on button "Checkout" at bounding box center [1109, 603] width 420 height 21
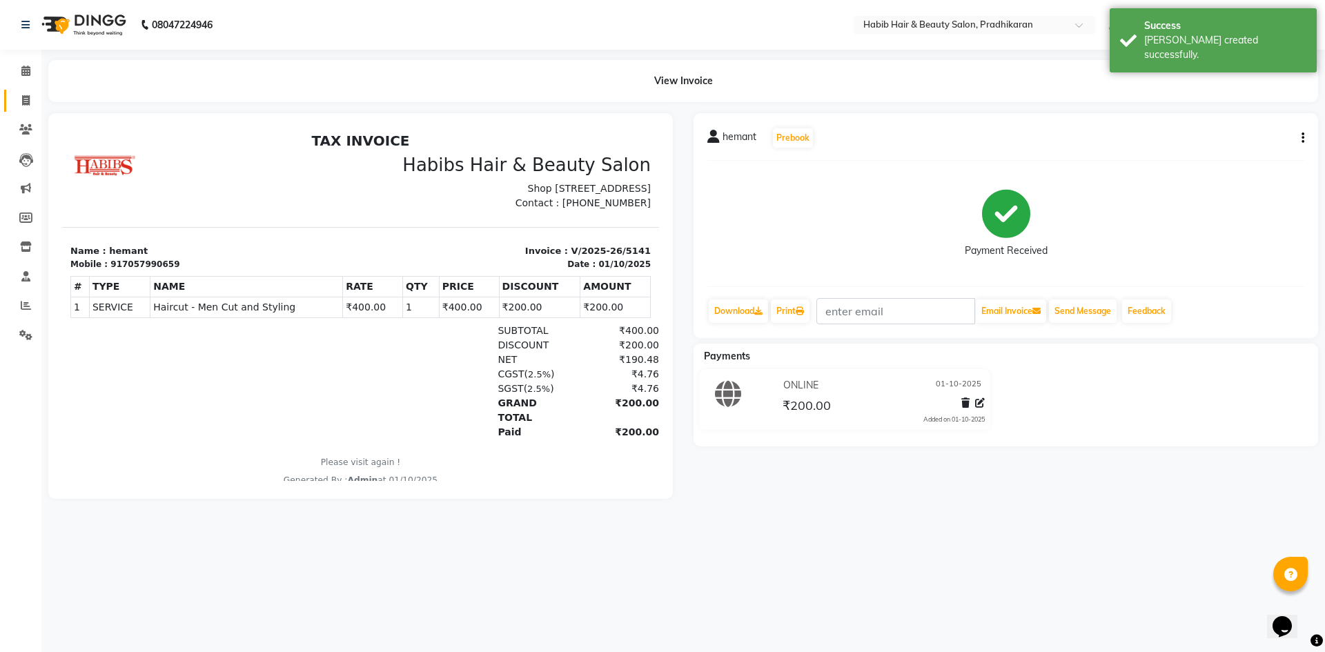
drag, startPoint x: 23, startPoint y: 92, endPoint x: 27, endPoint y: 113, distance: 21.8
click at [23, 92] on link "Invoice" at bounding box center [20, 101] width 33 height 23
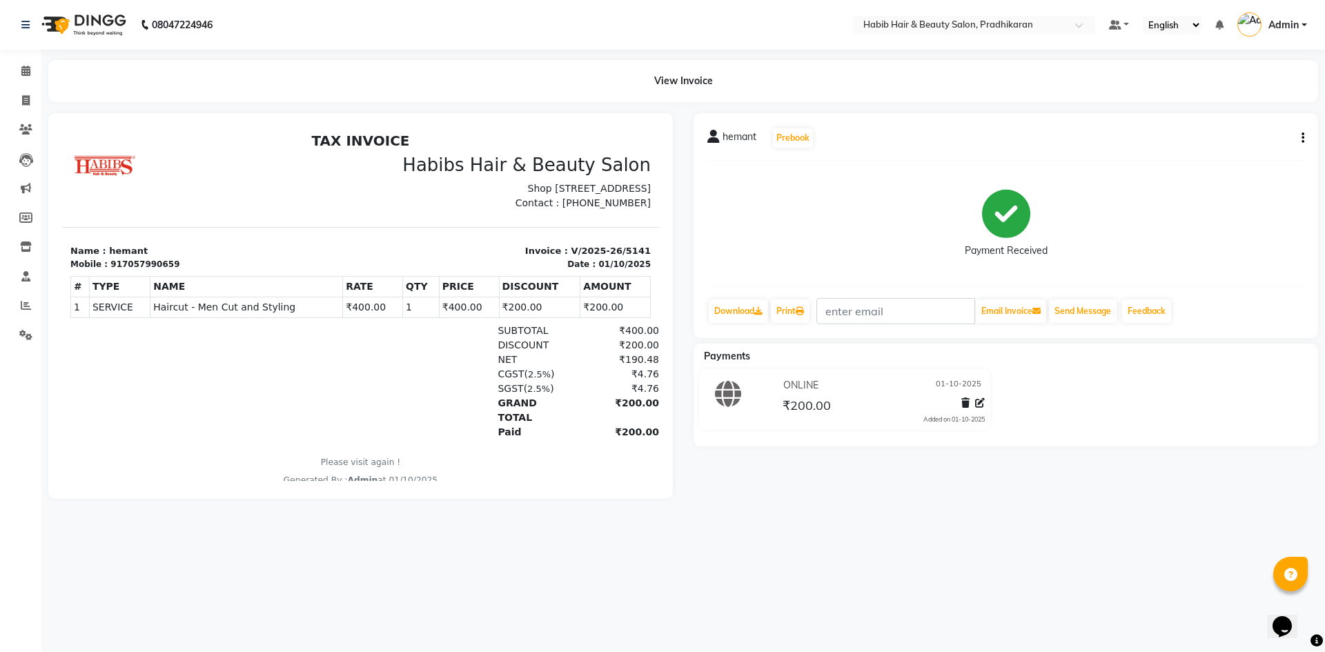
select select "5583"
select select "service"
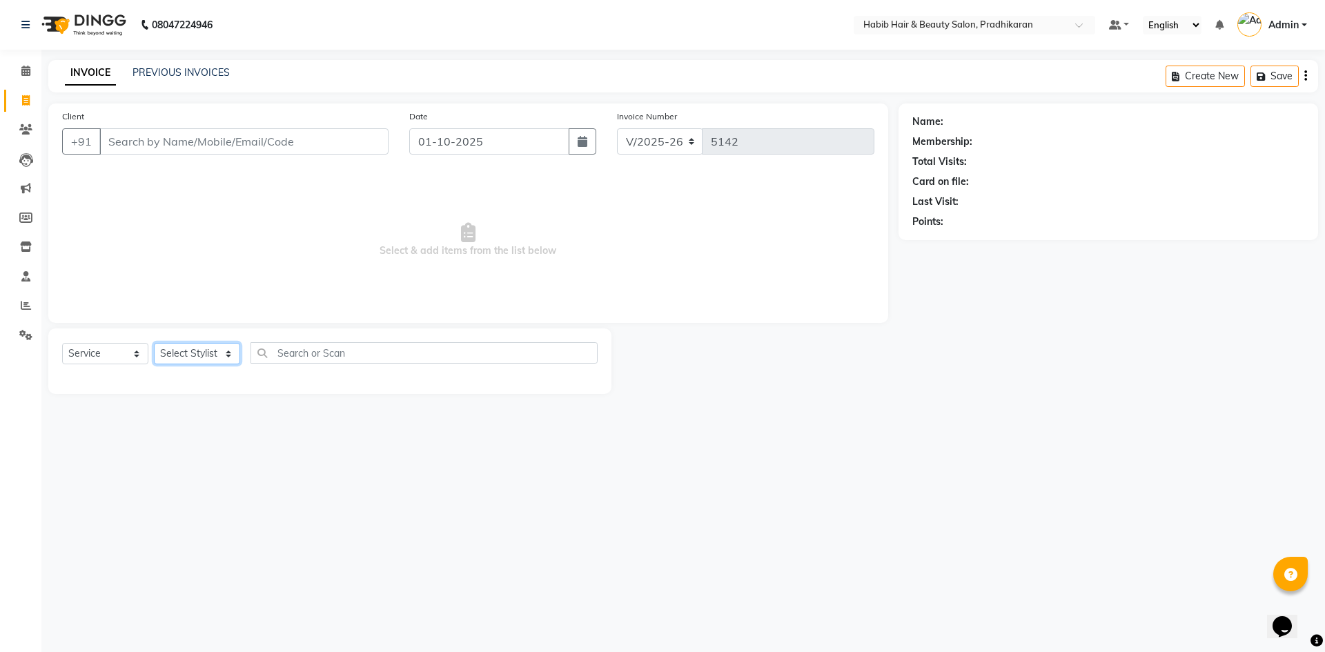
click at [190, 353] on select "Select Stylist Admin akanksha Anju bhanu gouri kartik Mayur pritam SHREE umesh" at bounding box center [197, 353] width 86 height 21
select select "91958"
click at [154, 343] on select "Select Stylist Admin akanksha Anju bhanu gouri kartik Mayur pritam SHREE umesh" at bounding box center [197, 353] width 86 height 21
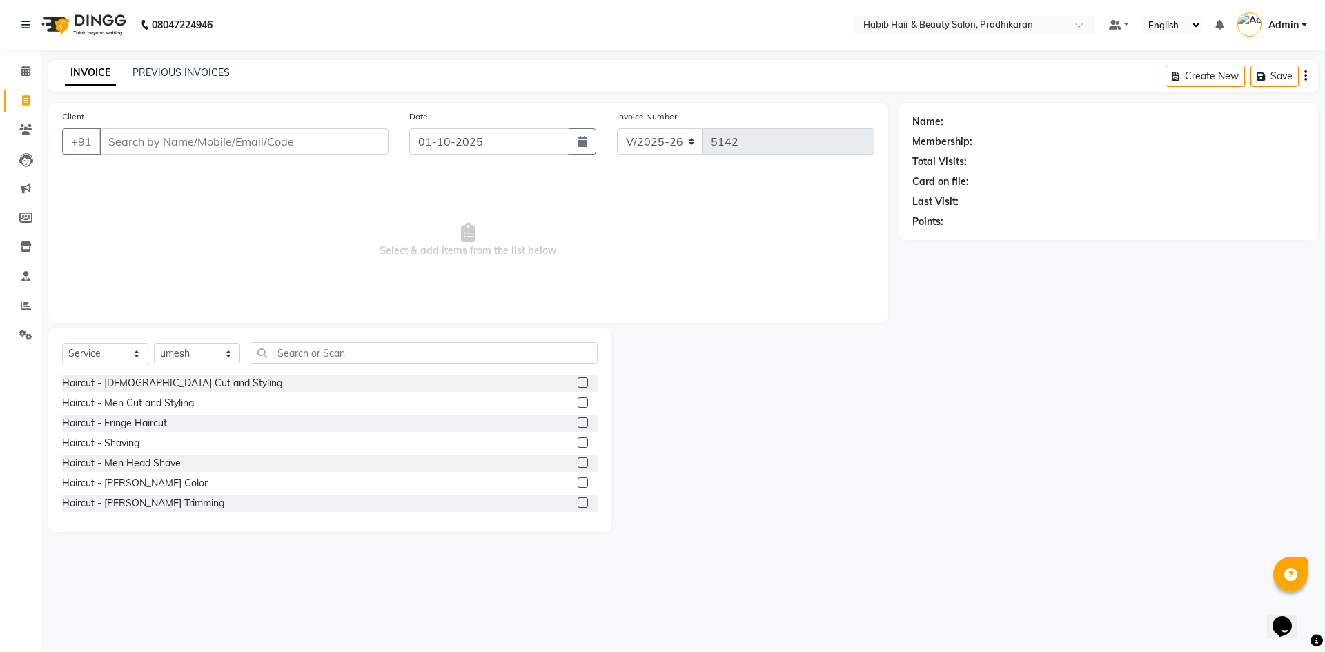
click at [578, 382] on label at bounding box center [583, 382] width 10 height 10
click at [578, 382] on input "checkbox" at bounding box center [582, 383] width 9 height 9
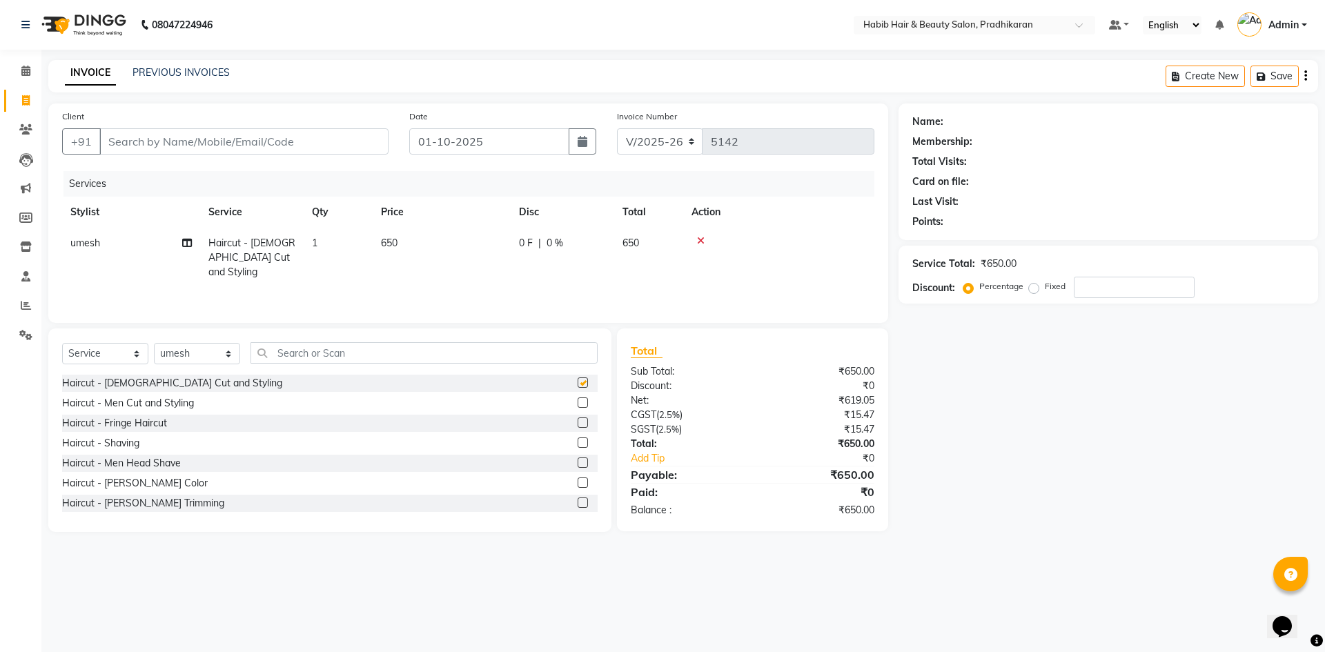
checkbox input "false"
click at [476, 248] on td "650" at bounding box center [442, 258] width 138 height 60
select select "91958"
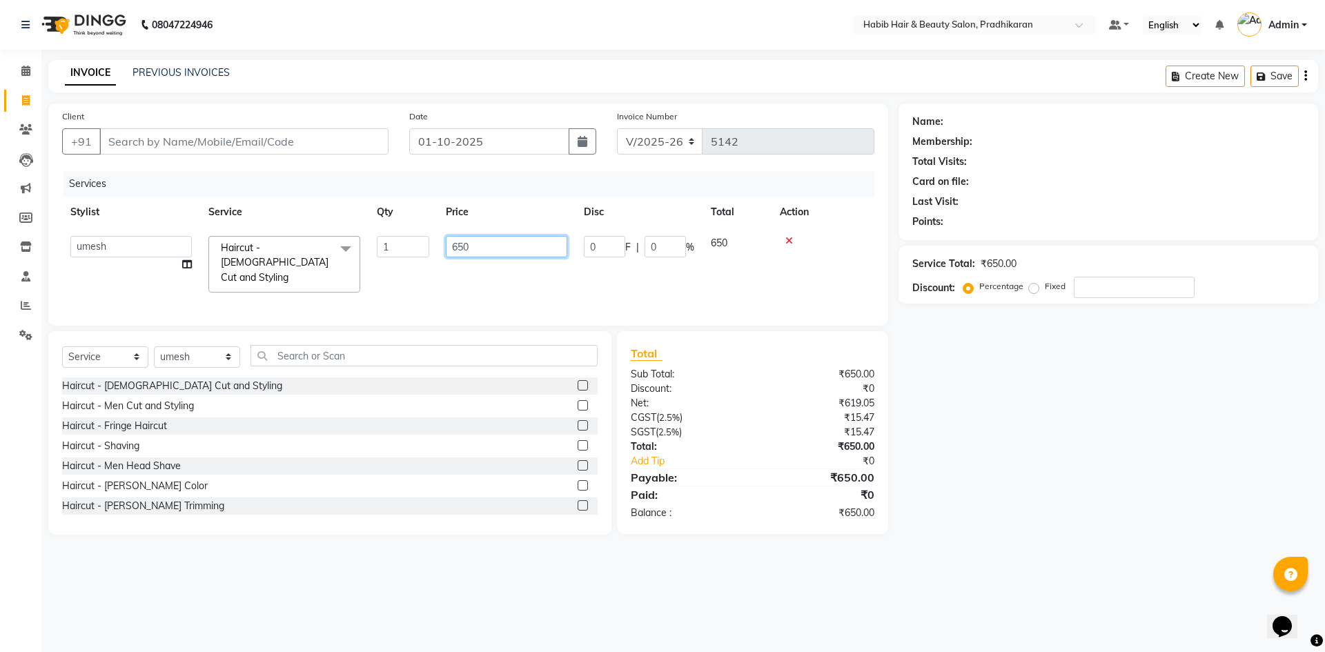
click at [503, 248] on input "650" at bounding box center [506, 246] width 121 height 21
type input "6"
type input "400"
click at [355, 135] on input "Client" at bounding box center [243, 141] width 289 height 26
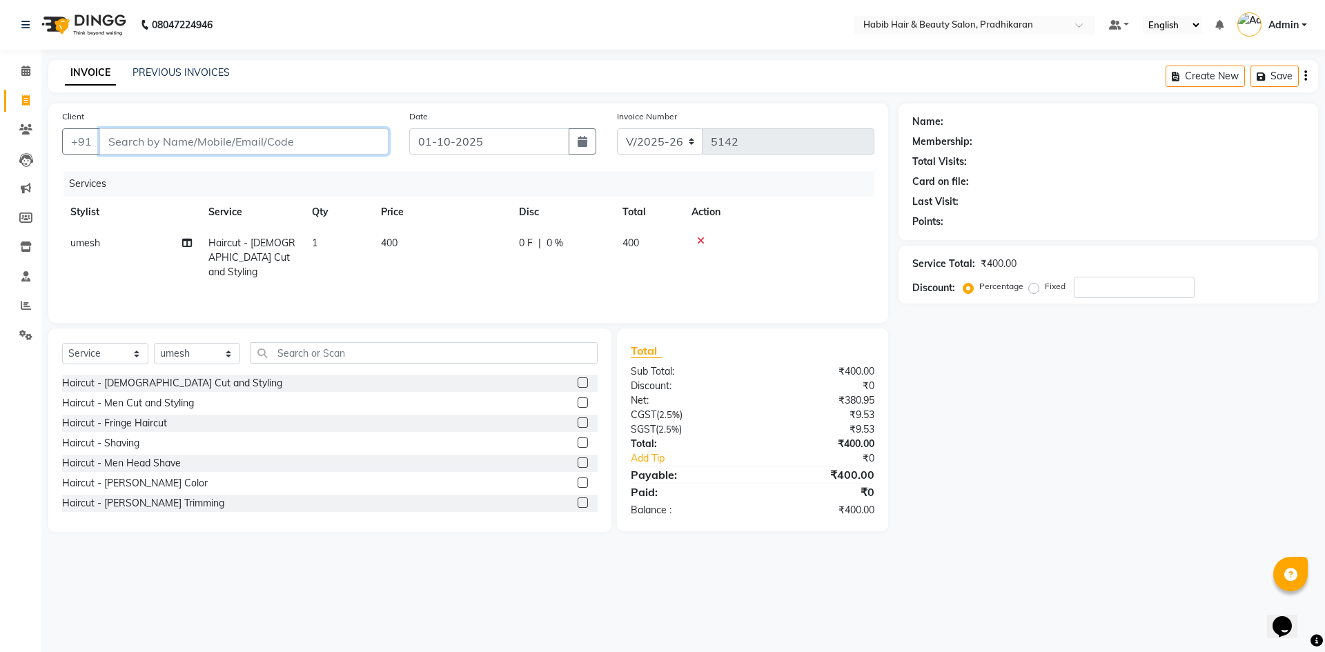
type input "7"
type input "0"
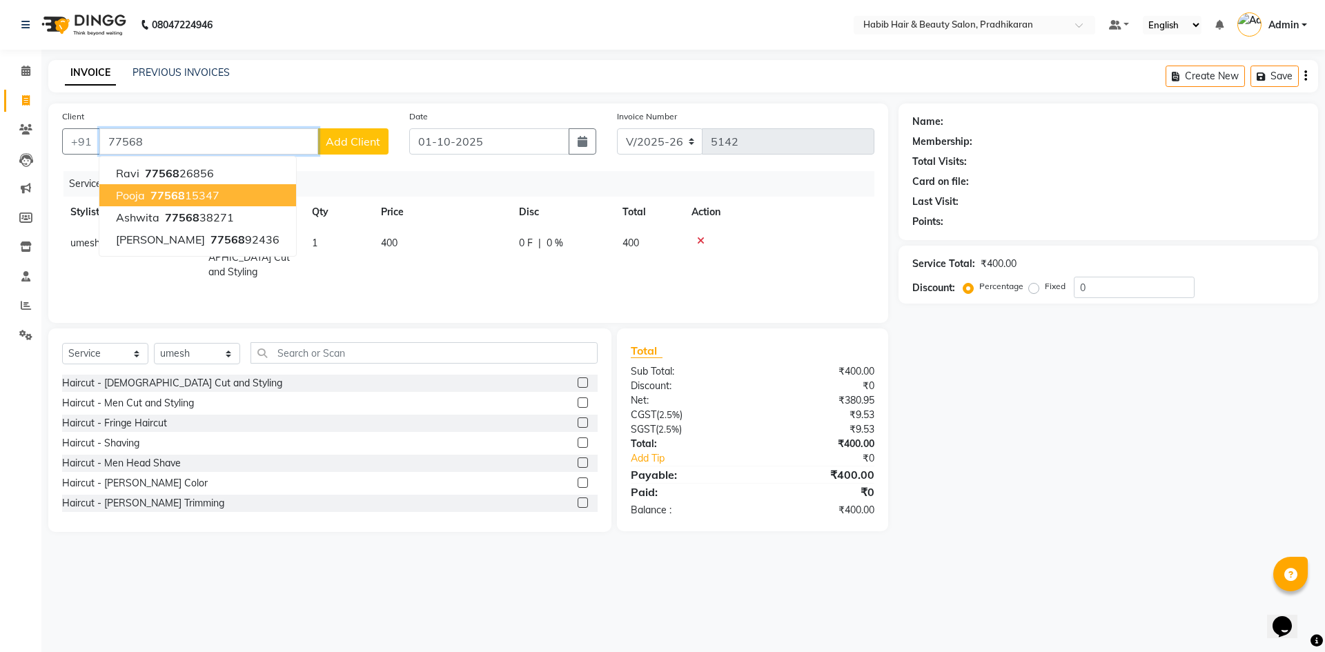
click at [251, 193] on button "pooja 77568 15347" at bounding box center [197, 195] width 197 height 22
type input "7756815347"
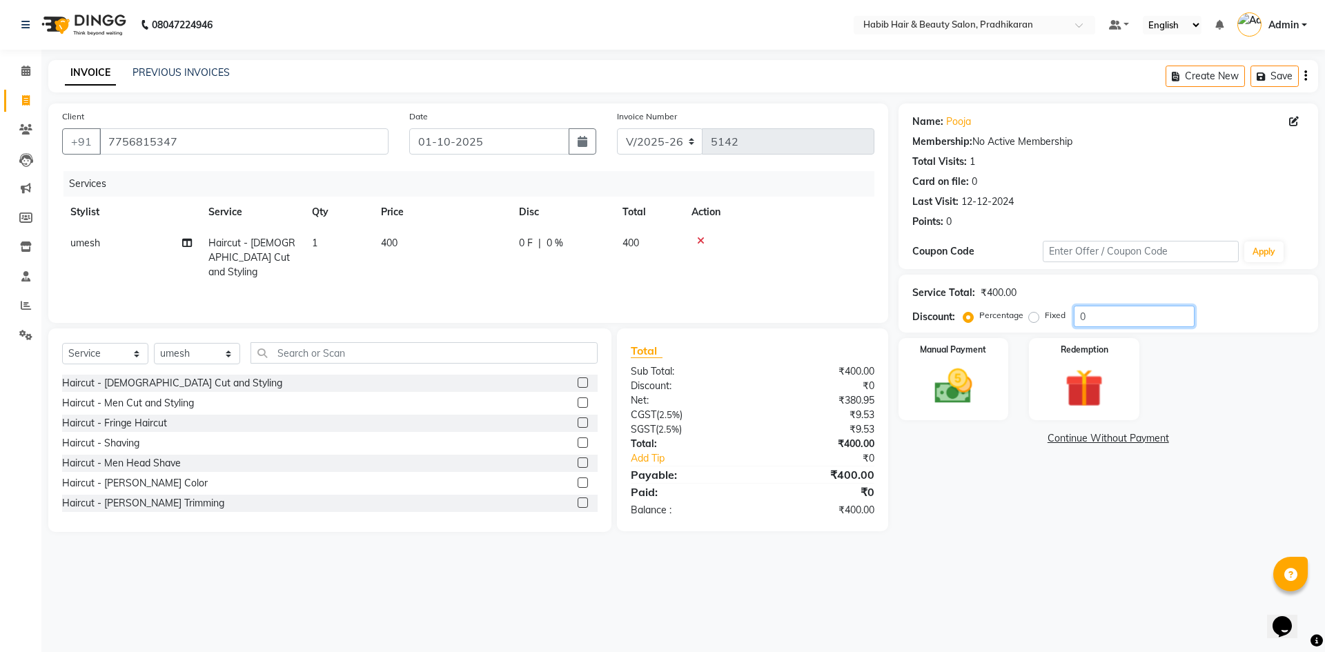
click at [1133, 314] on input "0" at bounding box center [1134, 316] width 121 height 21
type input "50"
click at [994, 379] on div "Manual Payment" at bounding box center [953, 379] width 115 height 85
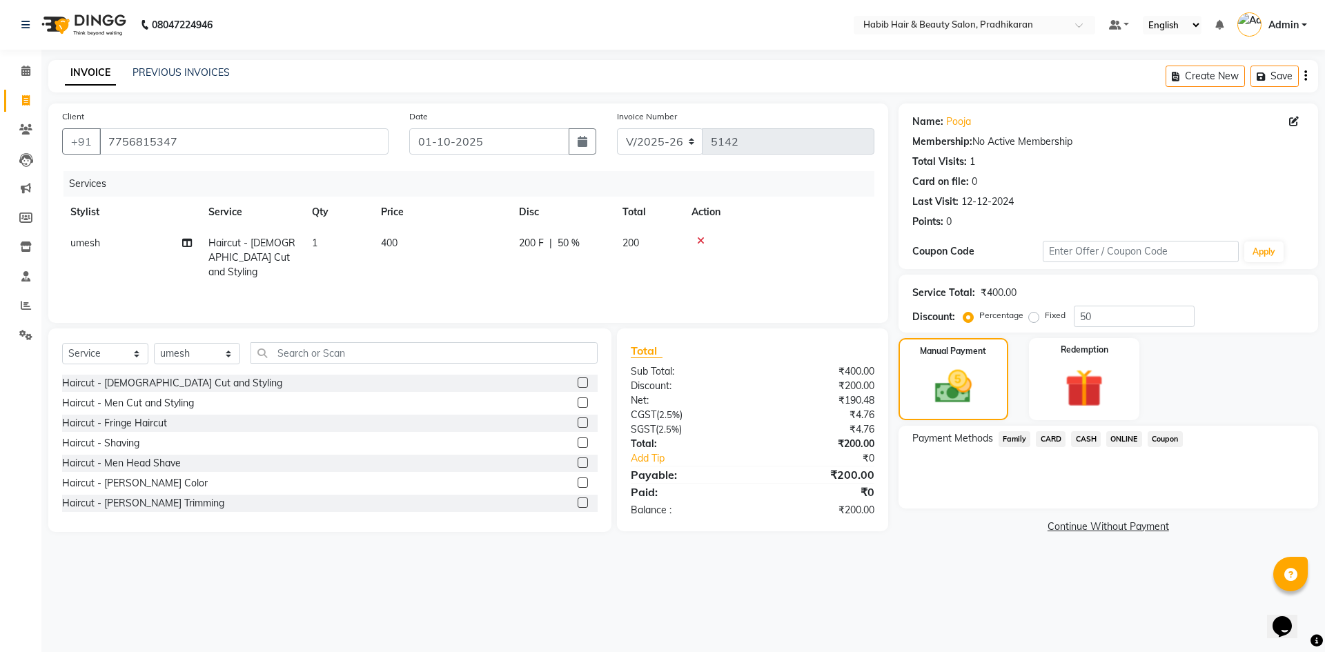
click at [1125, 438] on span "ONLINE" at bounding box center [1124, 439] width 36 height 16
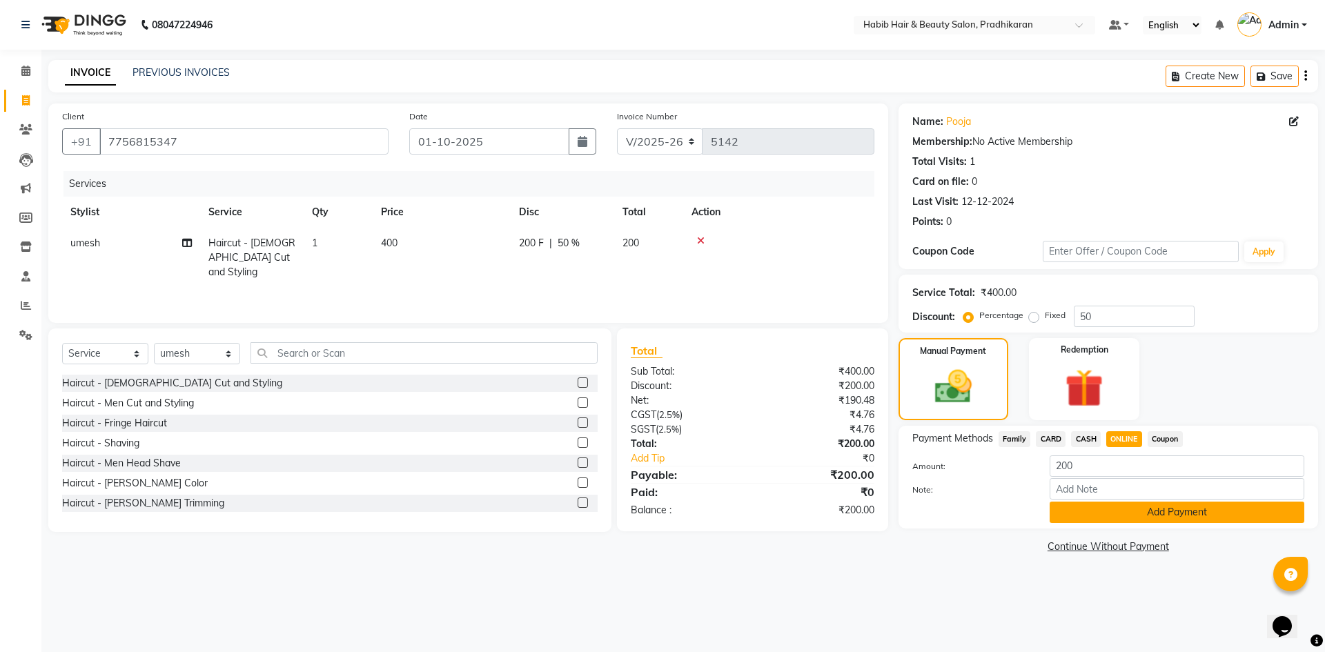
drag, startPoint x: 1134, startPoint y: 508, endPoint x: 1133, endPoint y: 570, distance: 62.1
click at [1134, 511] on button "Add Payment" at bounding box center [1177, 512] width 255 height 21
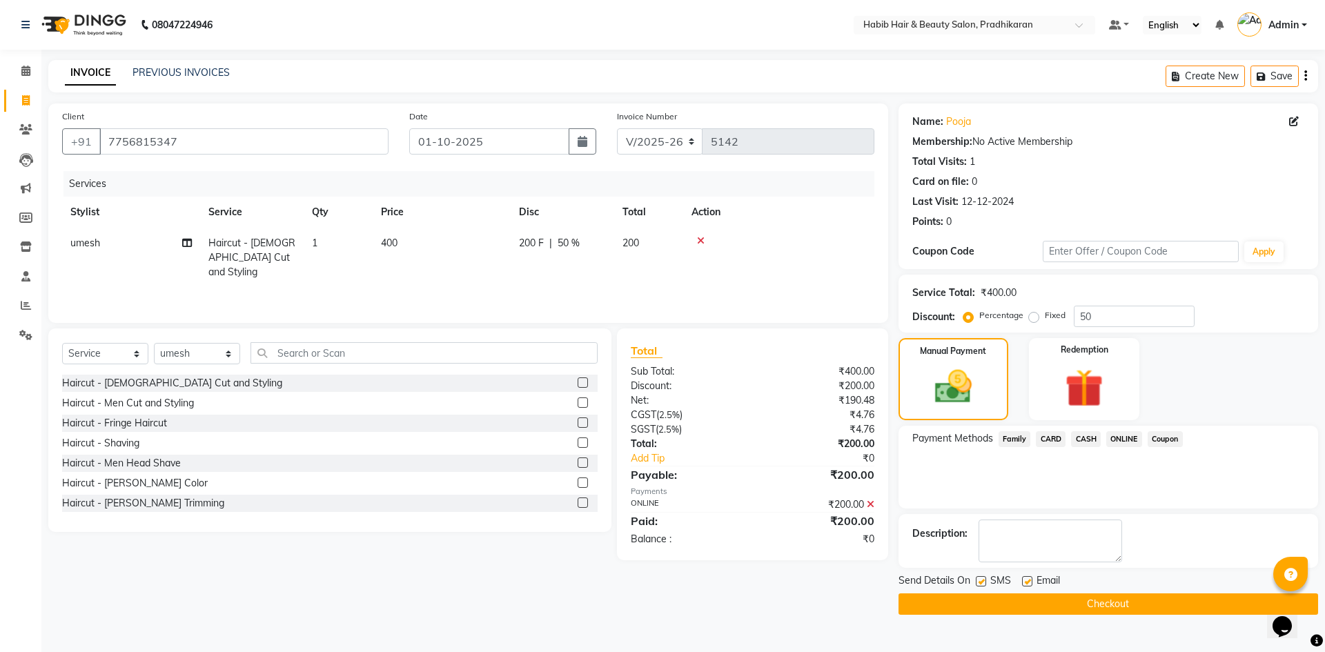
click at [1133, 602] on button "Checkout" at bounding box center [1109, 603] width 420 height 21
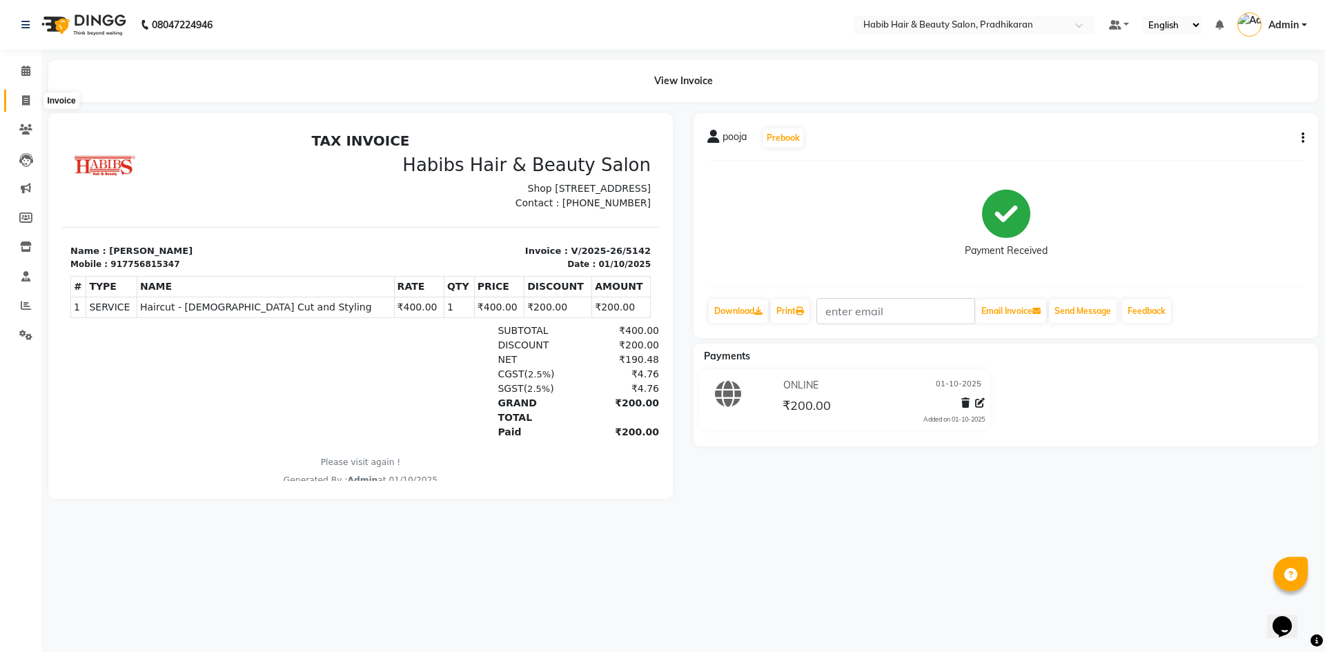
click at [28, 98] on icon at bounding box center [26, 100] width 8 height 10
select select "5583"
select select "service"
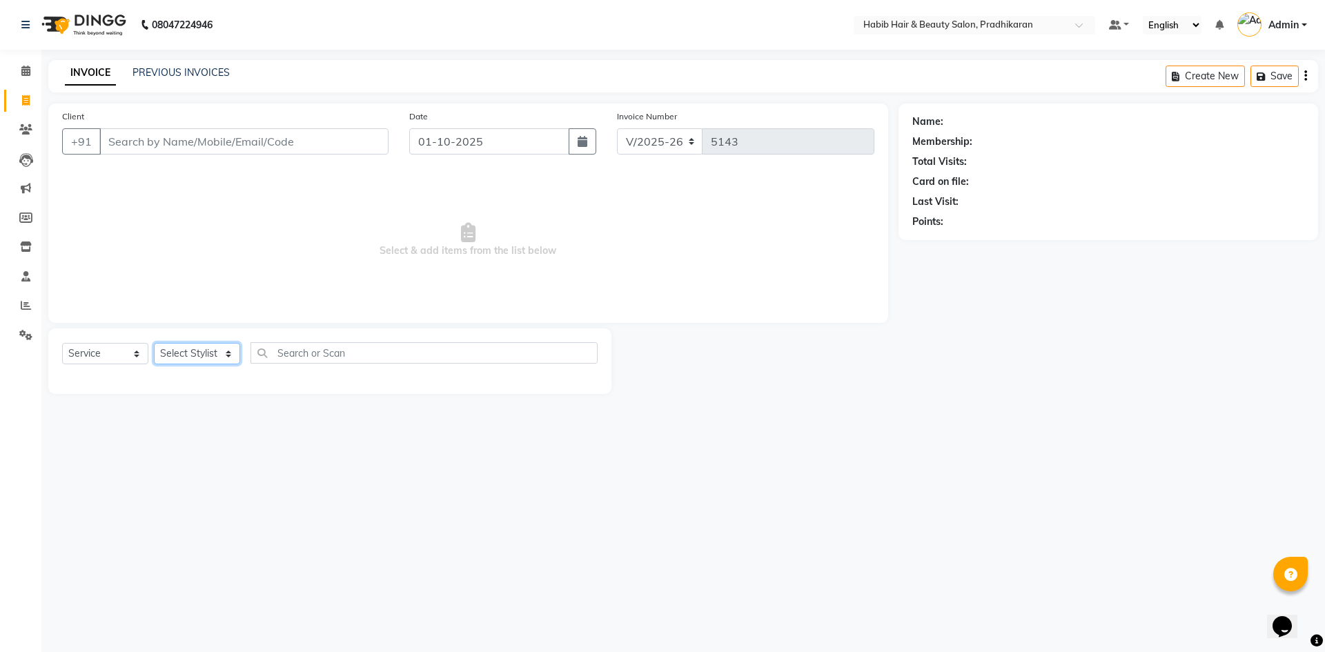
click at [230, 358] on select "Select Stylist Admin akanksha Anju bhanu gouri kartik Mayur pritam SHREE umesh" at bounding box center [197, 353] width 86 height 21
select select "91958"
click at [154, 343] on select "Select Stylist Admin akanksha Anju bhanu gouri kartik Mayur pritam SHREE umesh" at bounding box center [197, 353] width 86 height 21
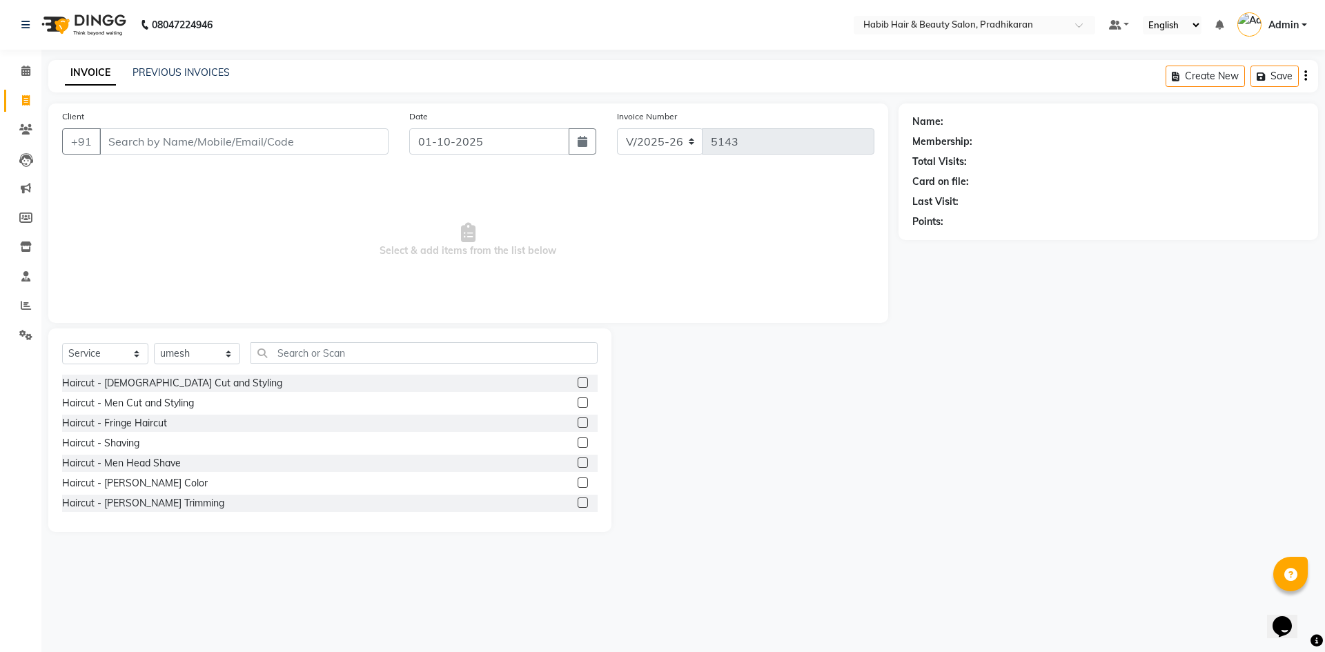
click at [578, 502] on label at bounding box center [583, 503] width 10 height 10
click at [578, 502] on input "checkbox" at bounding box center [582, 503] width 9 height 9
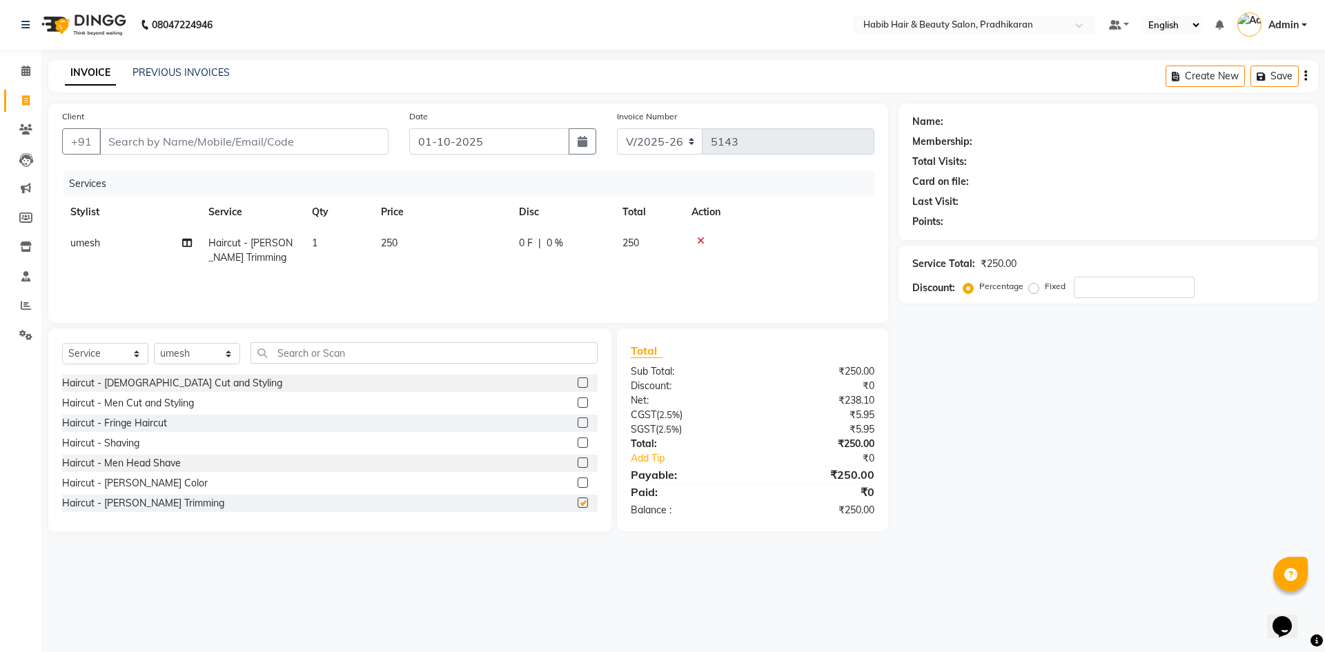
checkbox input "false"
click at [369, 349] on input "text" at bounding box center [424, 352] width 347 height 21
click at [698, 241] on icon at bounding box center [701, 241] width 8 height 10
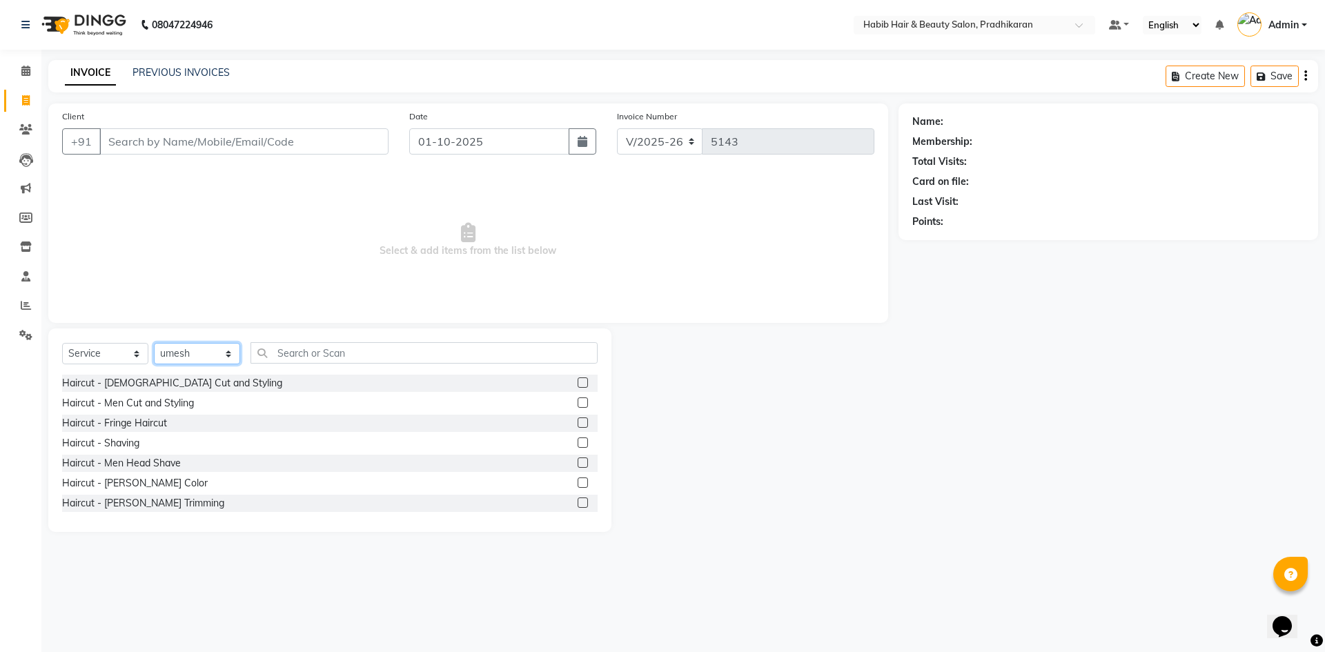
click at [224, 352] on select "Select Stylist Admin akanksha Anju bhanu gouri kartik Mayur pritam SHREE umesh" at bounding box center [197, 353] width 86 height 21
select select "38177"
click at [154, 343] on select "Select Stylist Admin akanksha Anju bhanu gouri kartik Mayur pritam SHREE umesh" at bounding box center [197, 353] width 86 height 21
click at [578, 502] on label at bounding box center [583, 503] width 10 height 10
click at [578, 502] on input "checkbox" at bounding box center [582, 503] width 9 height 9
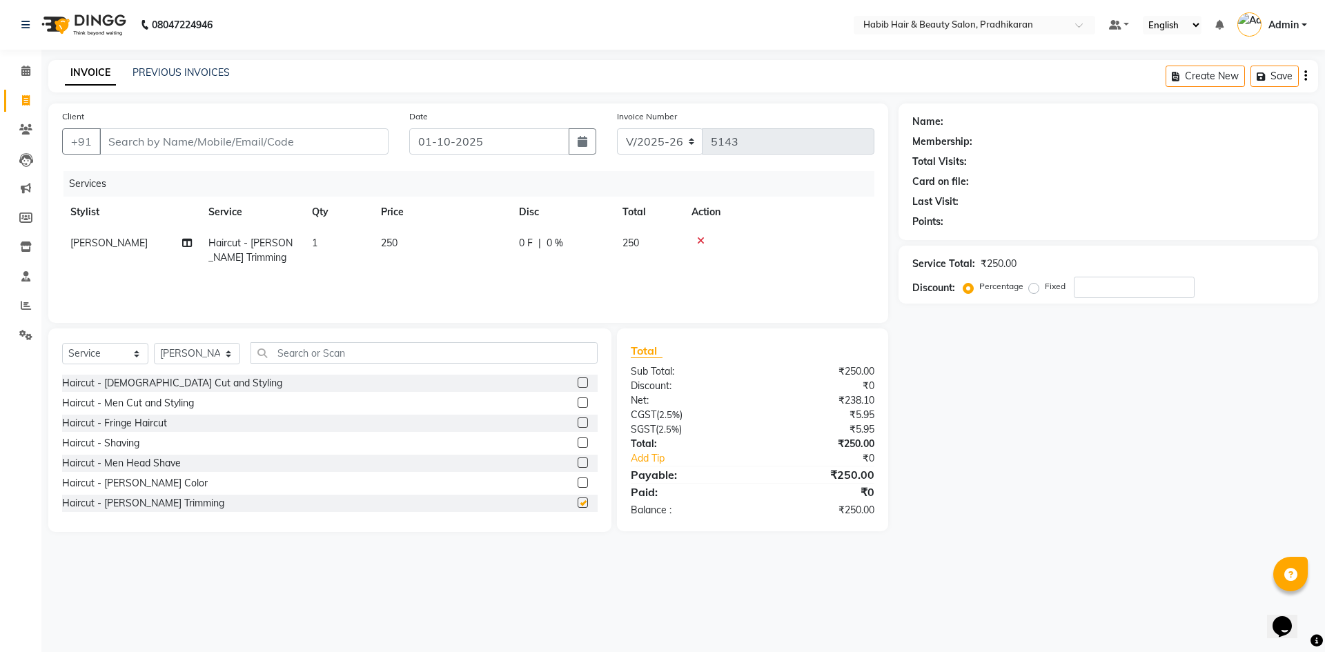
checkbox input "false"
click at [413, 357] on input "text" at bounding box center [424, 352] width 347 height 21
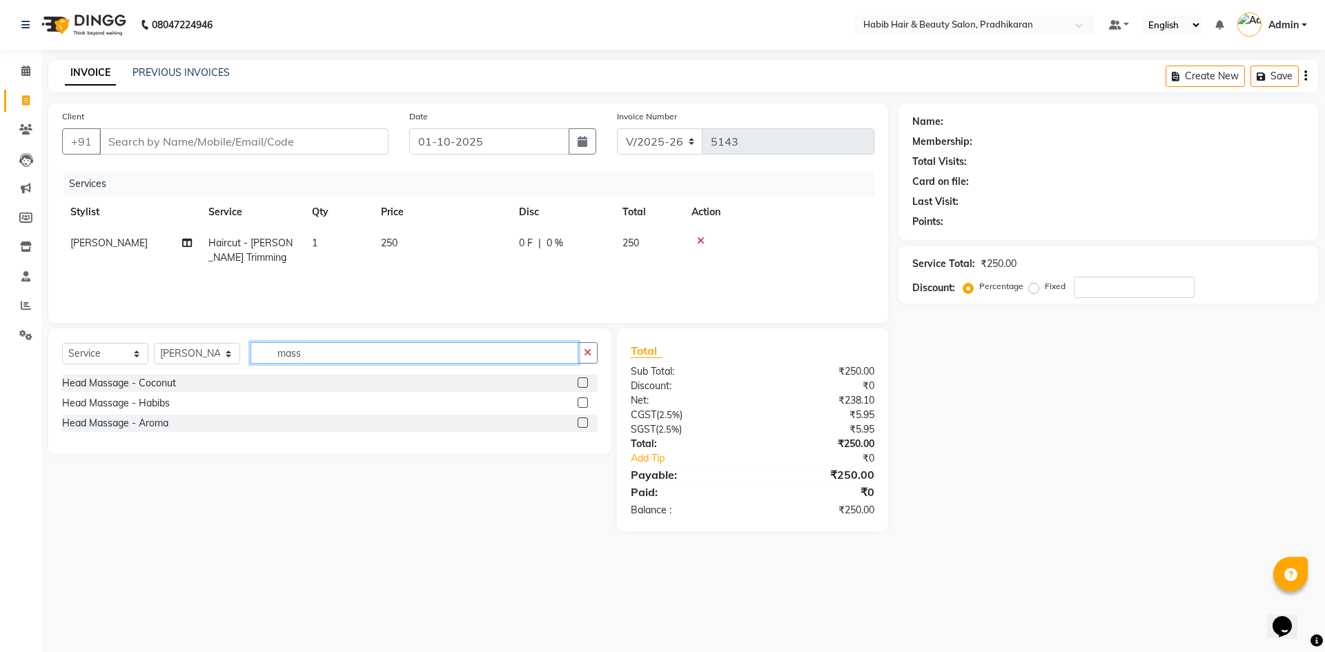
type input "mass"
click at [582, 402] on label at bounding box center [583, 403] width 10 height 10
click at [582, 402] on input "checkbox" at bounding box center [582, 403] width 9 height 9
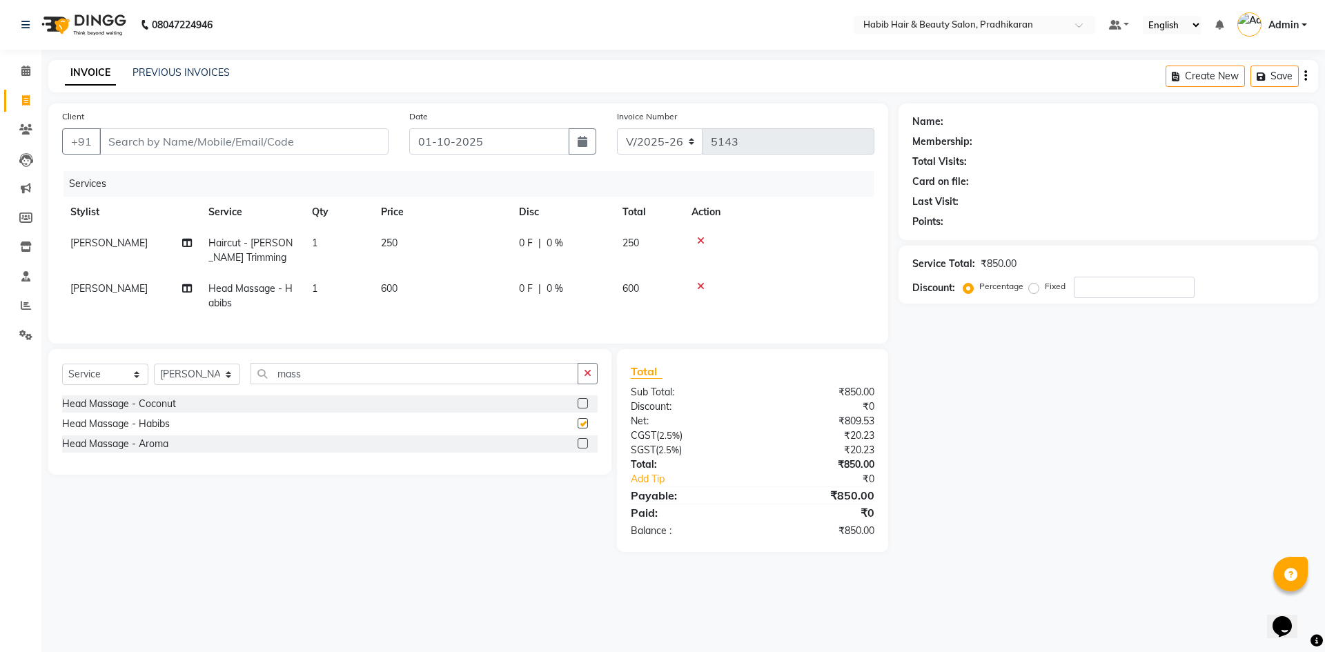
checkbox input "false"
click at [228, 385] on select "Select Stylist Admin akanksha Anju bhanu gouri kartik Mayur pritam SHREE umesh" at bounding box center [197, 374] width 86 height 21
select select "75422"
click at [154, 374] on select "Select Stylist Admin akanksha Anju bhanu gouri kartik Mayur pritam SHREE umesh" at bounding box center [197, 374] width 86 height 21
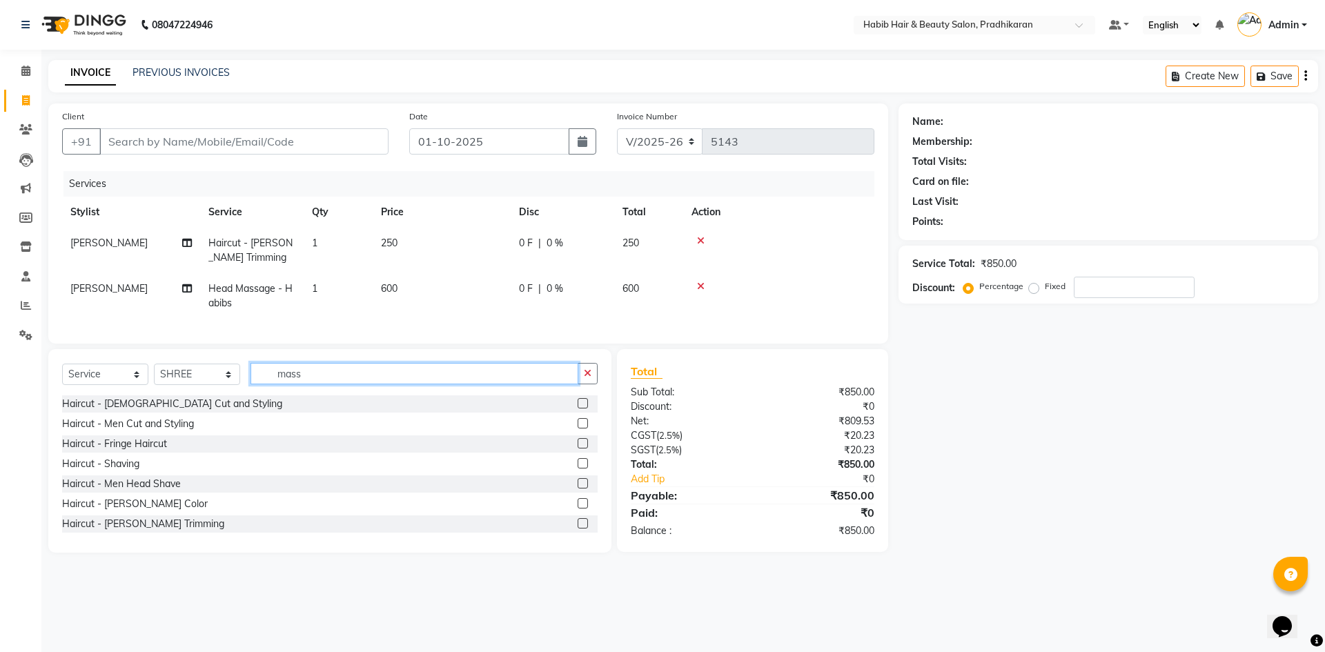
click at [407, 384] on input "mass" at bounding box center [415, 373] width 328 height 21
type input "m"
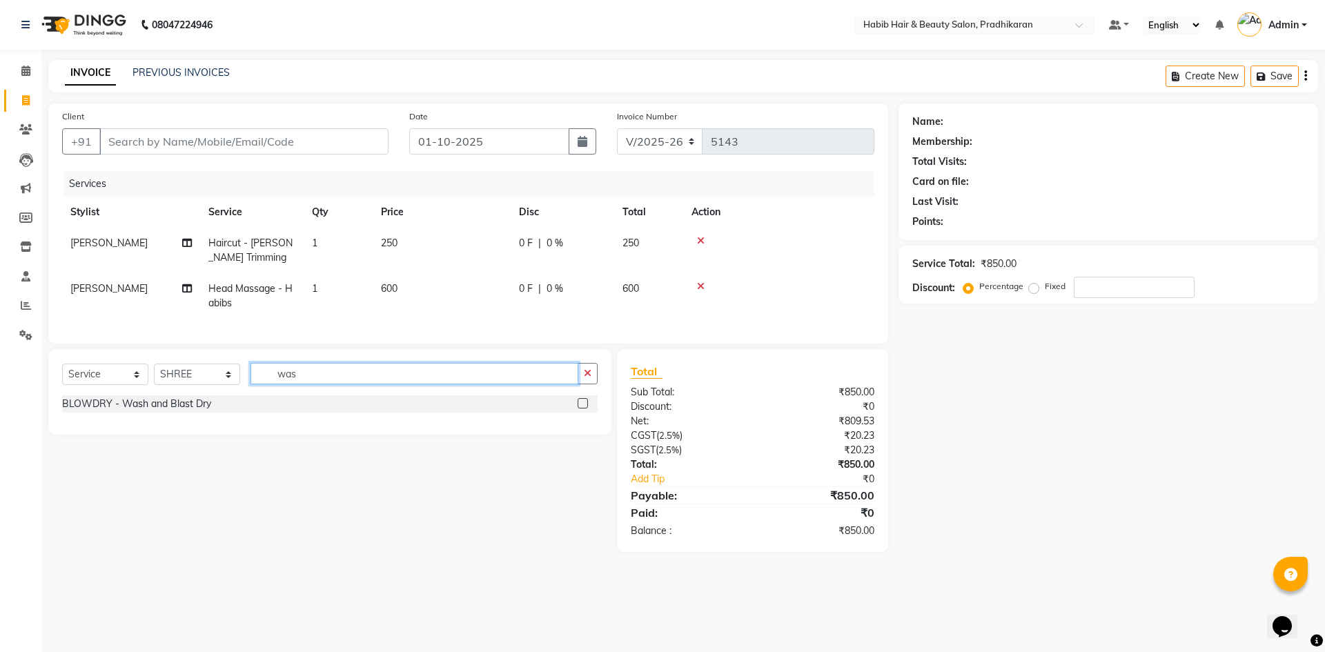
type input "was"
click at [582, 409] on label at bounding box center [583, 403] width 10 height 10
click at [582, 409] on input "checkbox" at bounding box center [582, 404] width 9 height 9
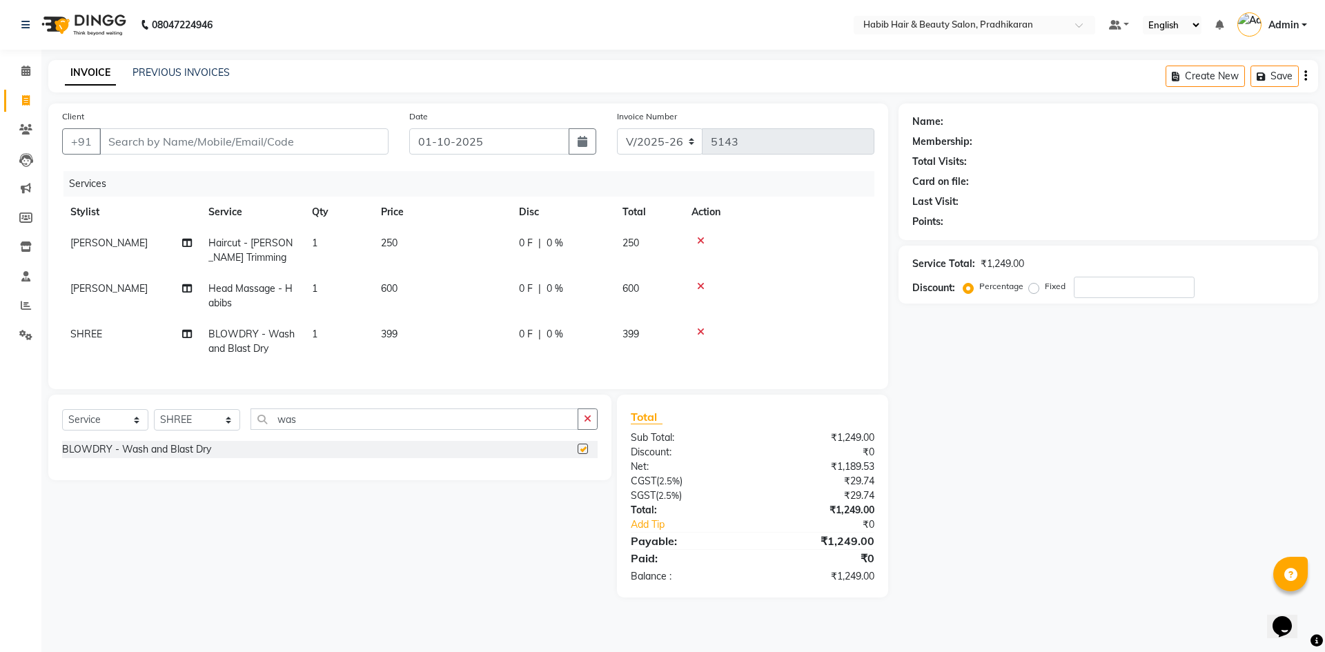
checkbox input "false"
click at [356, 430] on input "was" at bounding box center [415, 419] width 328 height 21
type input "w"
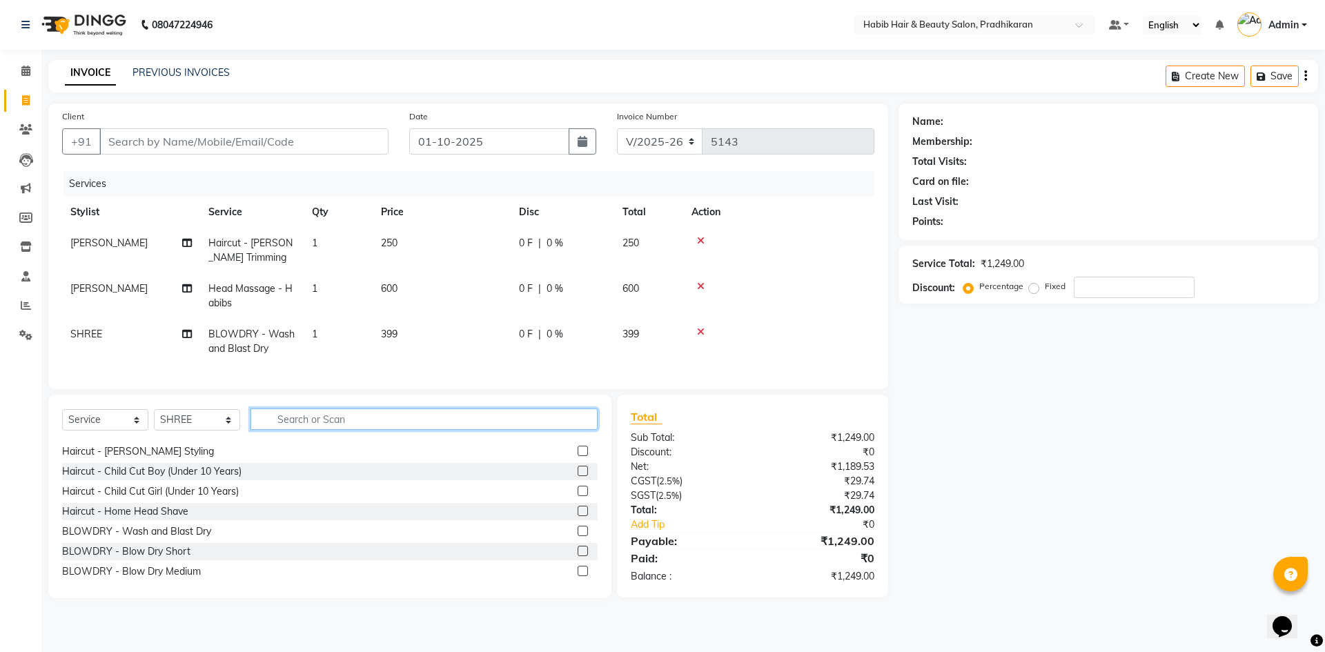
scroll to position [207, 0]
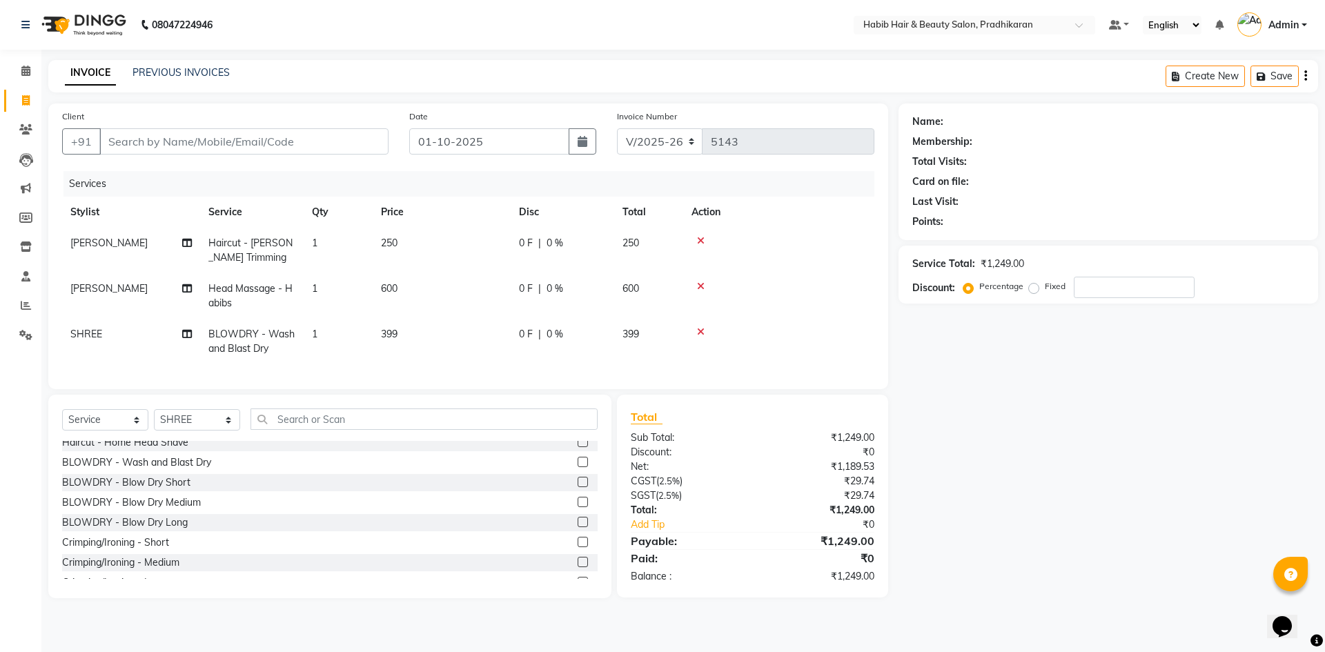
click at [578, 507] on label at bounding box center [583, 502] width 10 height 10
click at [578, 507] on input "checkbox" at bounding box center [582, 502] width 9 height 9
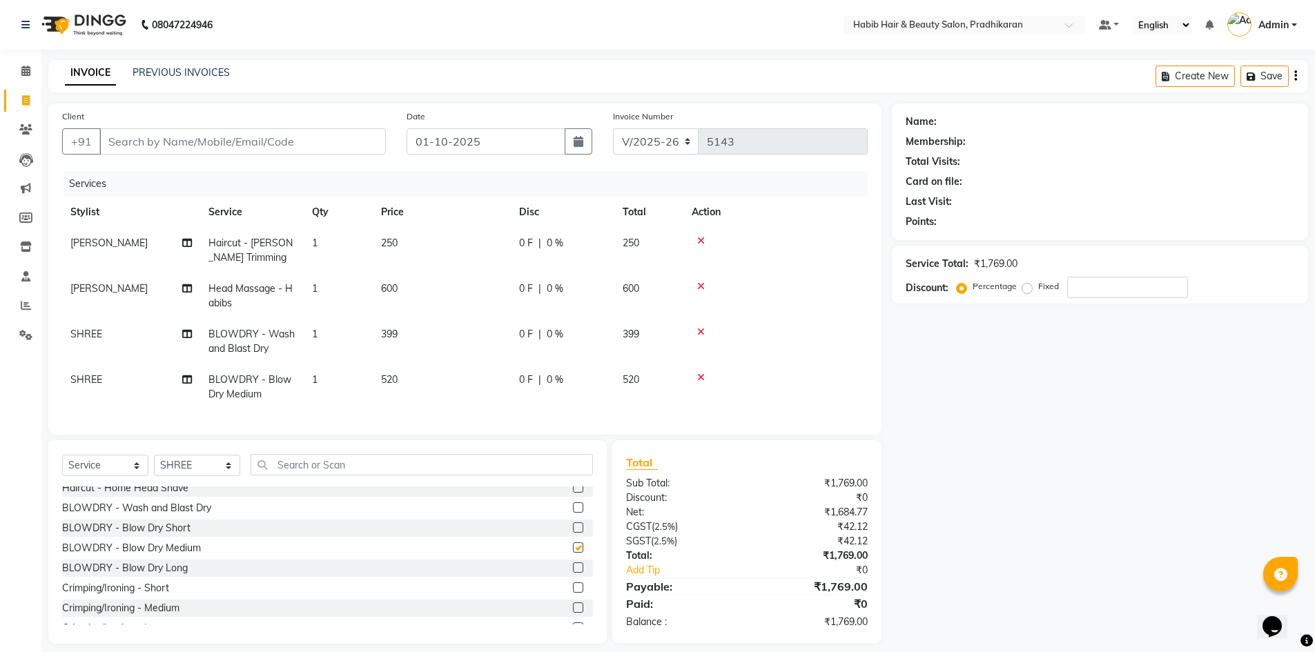
checkbox input "false"
drag, startPoint x: 426, startPoint y: 375, endPoint x: 478, endPoint y: 373, distance: 51.8
click at [428, 375] on td "520" at bounding box center [442, 387] width 138 height 46
select select "75422"
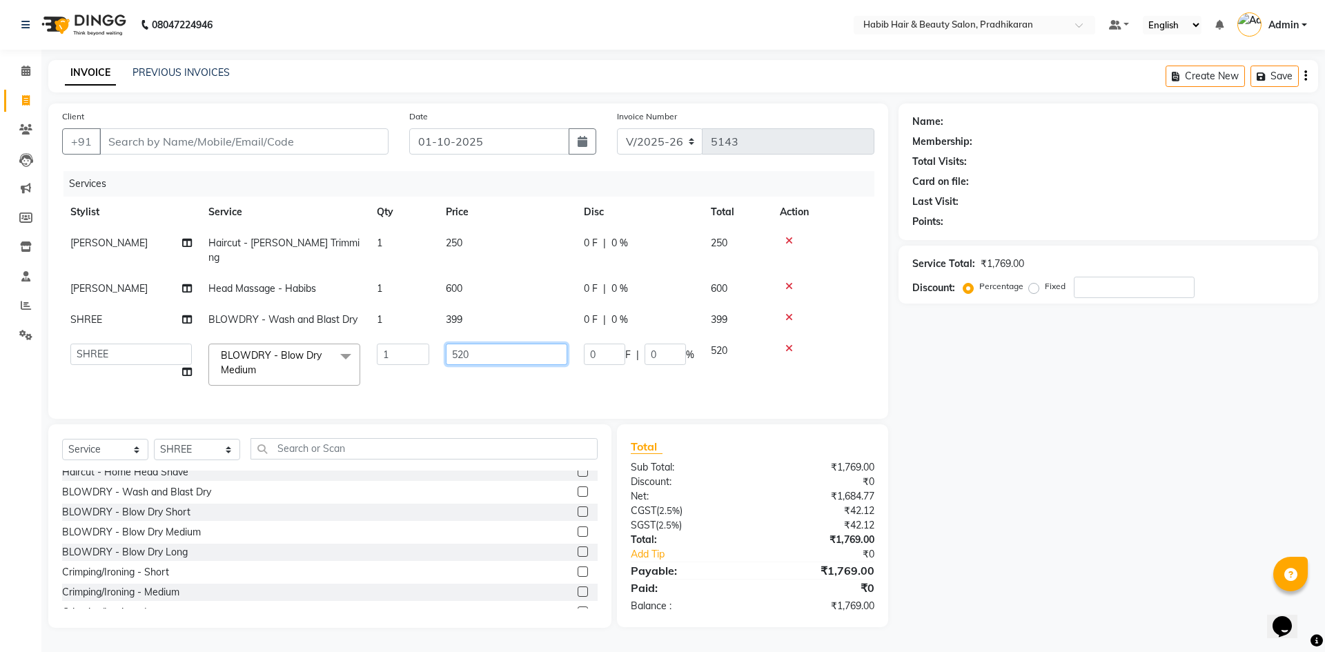
click at [507, 344] on input "520" at bounding box center [506, 354] width 121 height 21
type input "5"
type input "400"
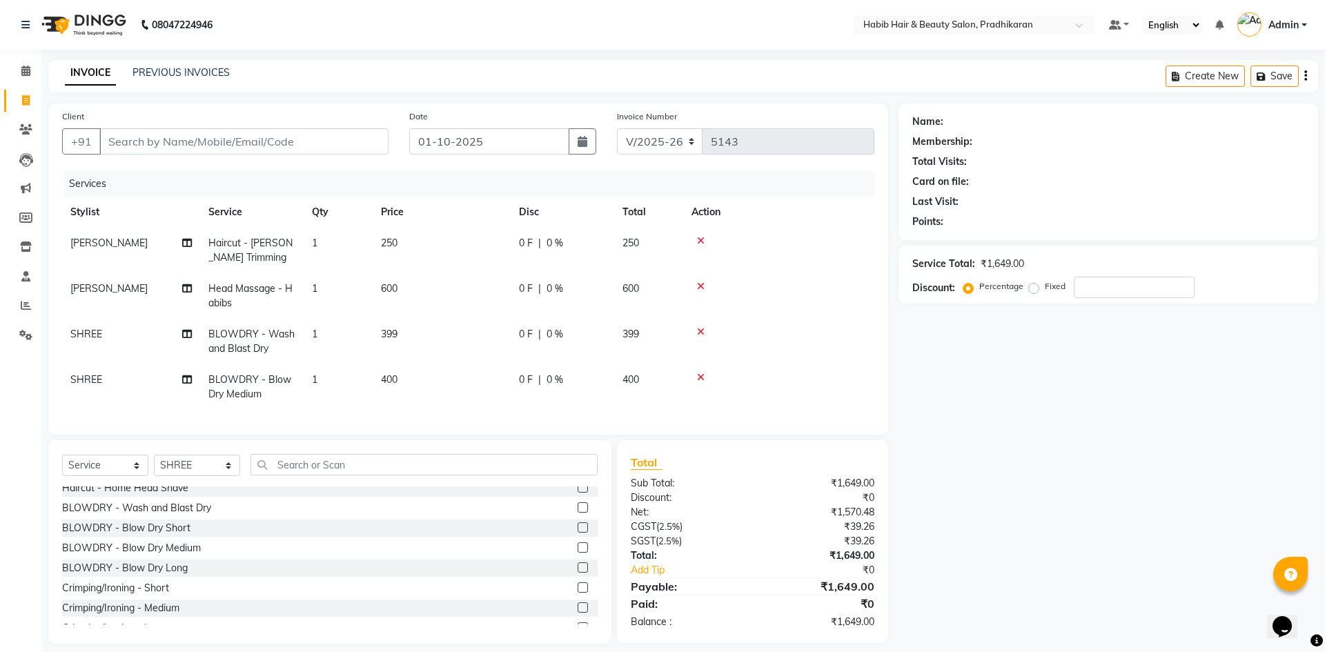
click at [504, 312] on tbody "Mayur Haircut - Beard Trimming 1 250 0 F | 0 % 250 Mayur Head Massage - Habibs …" at bounding box center [468, 319] width 812 height 182
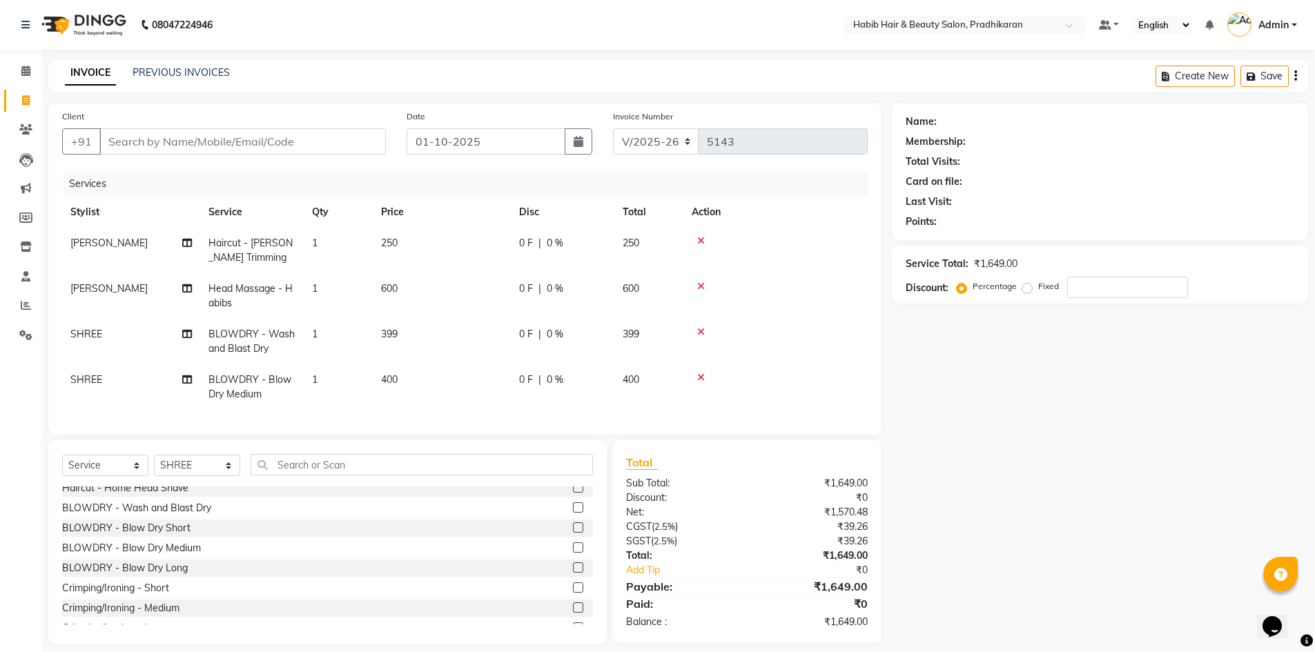
click at [486, 333] on td "399" at bounding box center [442, 342] width 138 height 46
select select "75422"
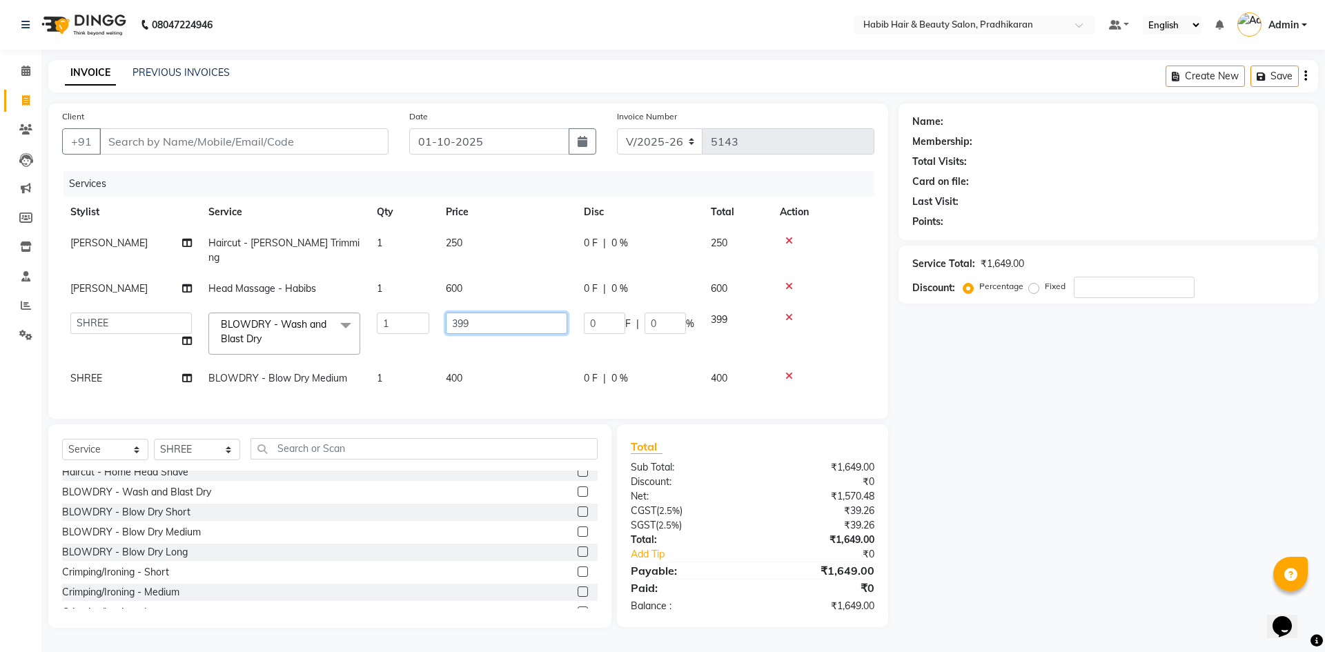
click at [515, 314] on input "399" at bounding box center [506, 323] width 121 height 21
type input "3"
type input "400"
click at [196, 147] on input "Client" at bounding box center [243, 141] width 289 height 26
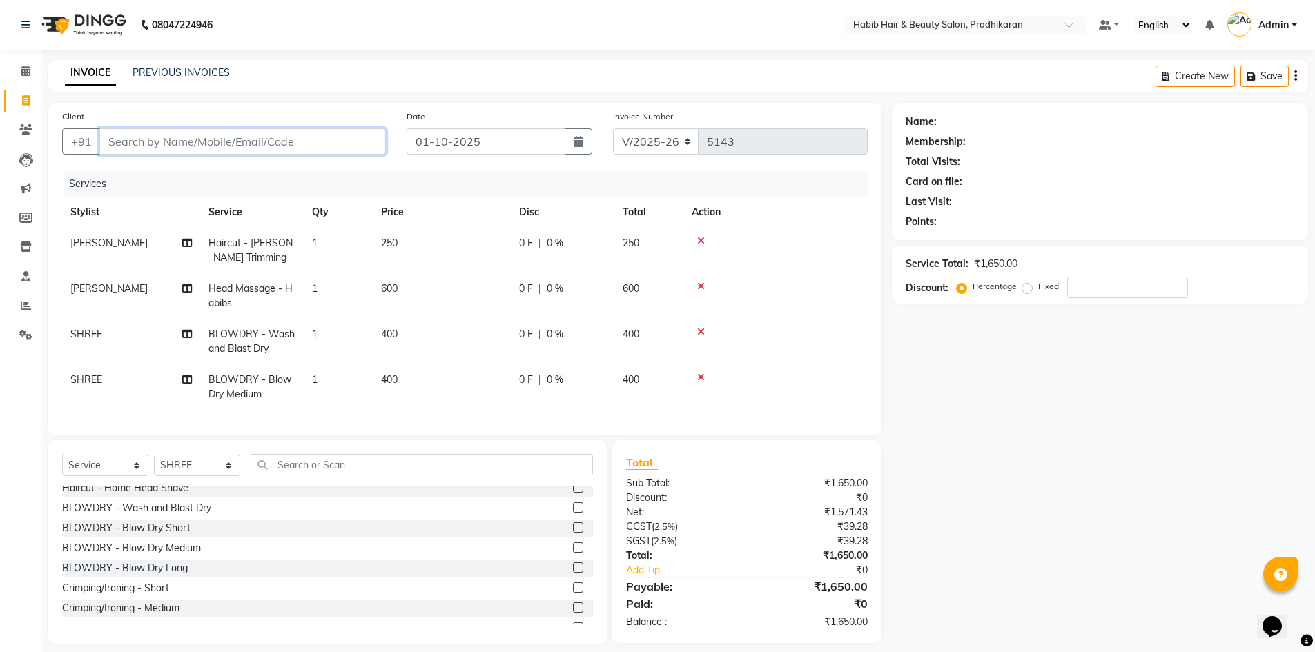
type input "0"
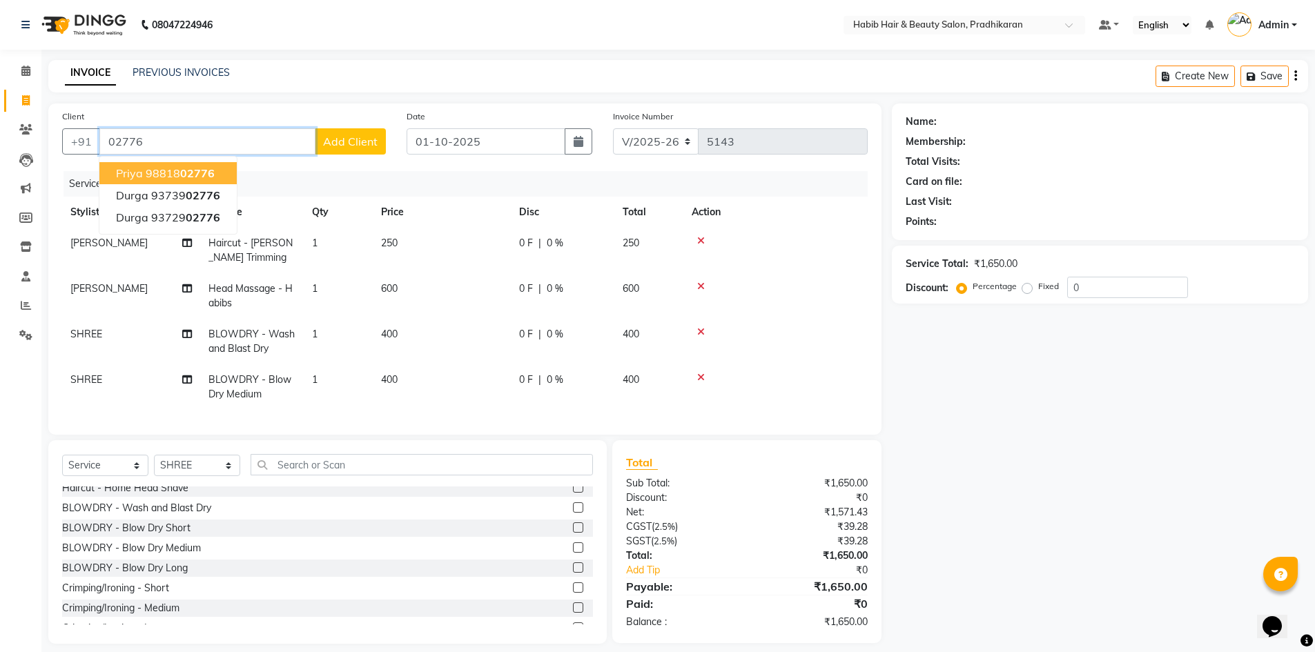
click at [130, 175] on span "priya" at bounding box center [129, 173] width 27 height 14
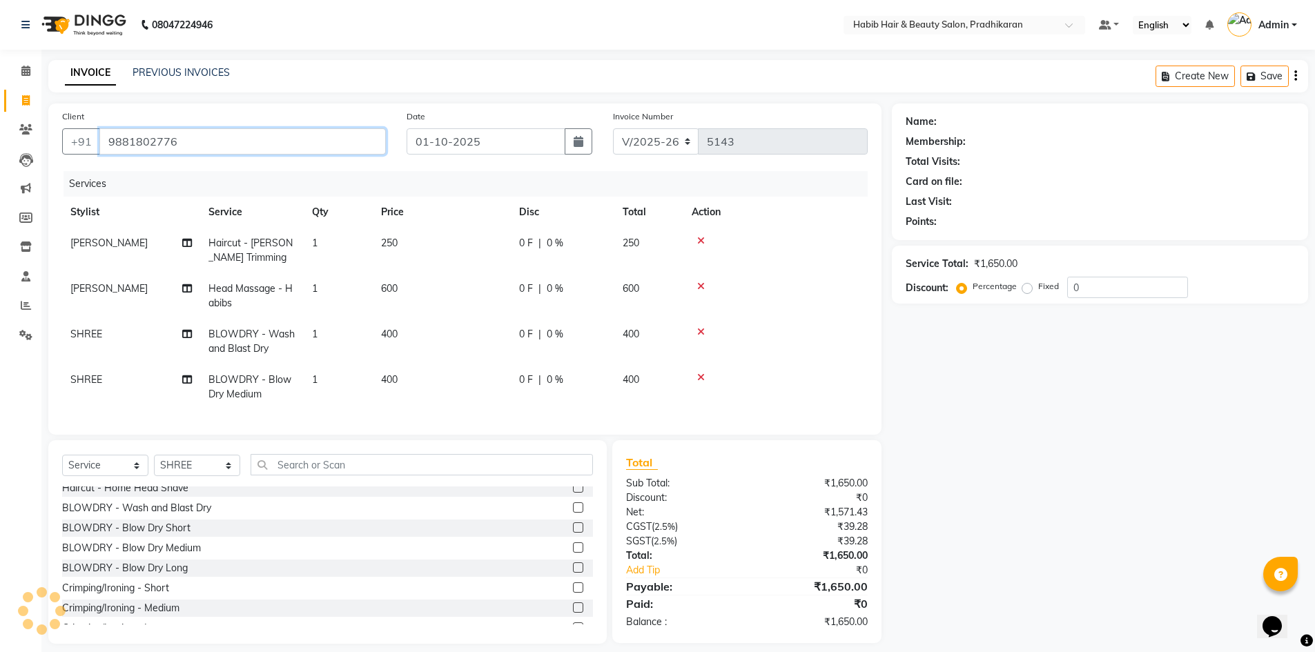
type input "9881802776"
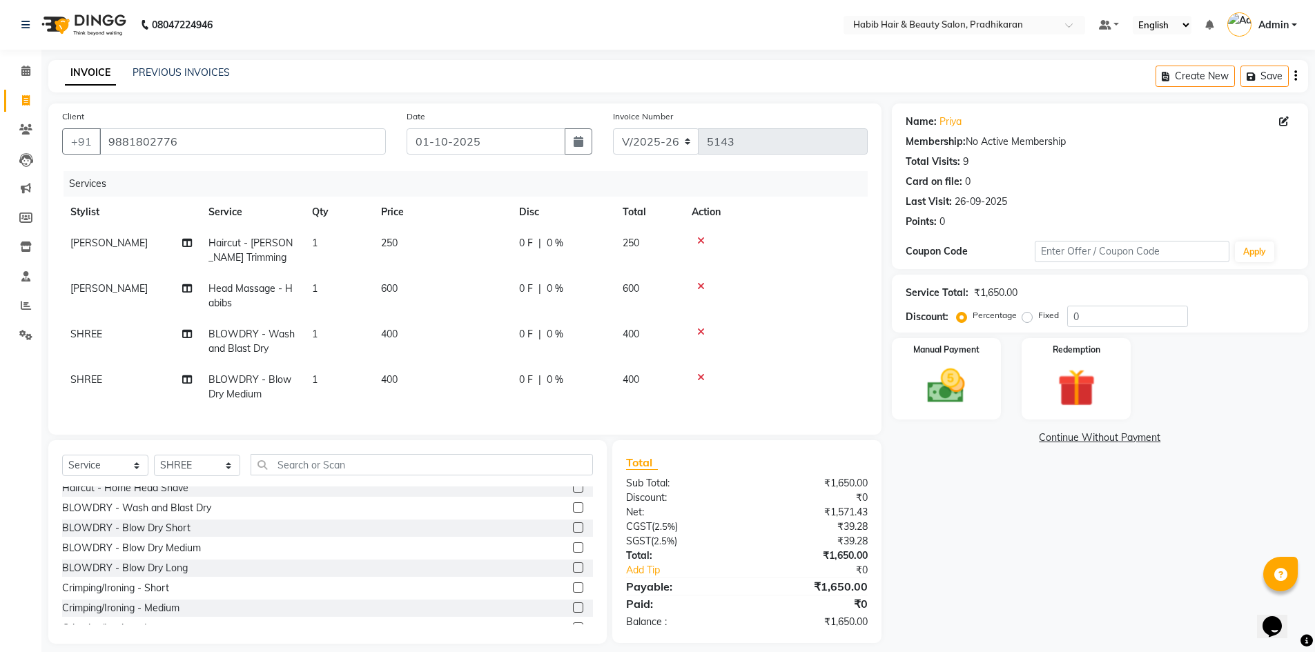
drag, startPoint x: 580, startPoint y: 379, endPoint x: 625, endPoint y: 425, distance: 64.9
click at [580, 380] on div "0 F | 0 %" at bounding box center [562, 380] width 87 height 14
select select "75422"
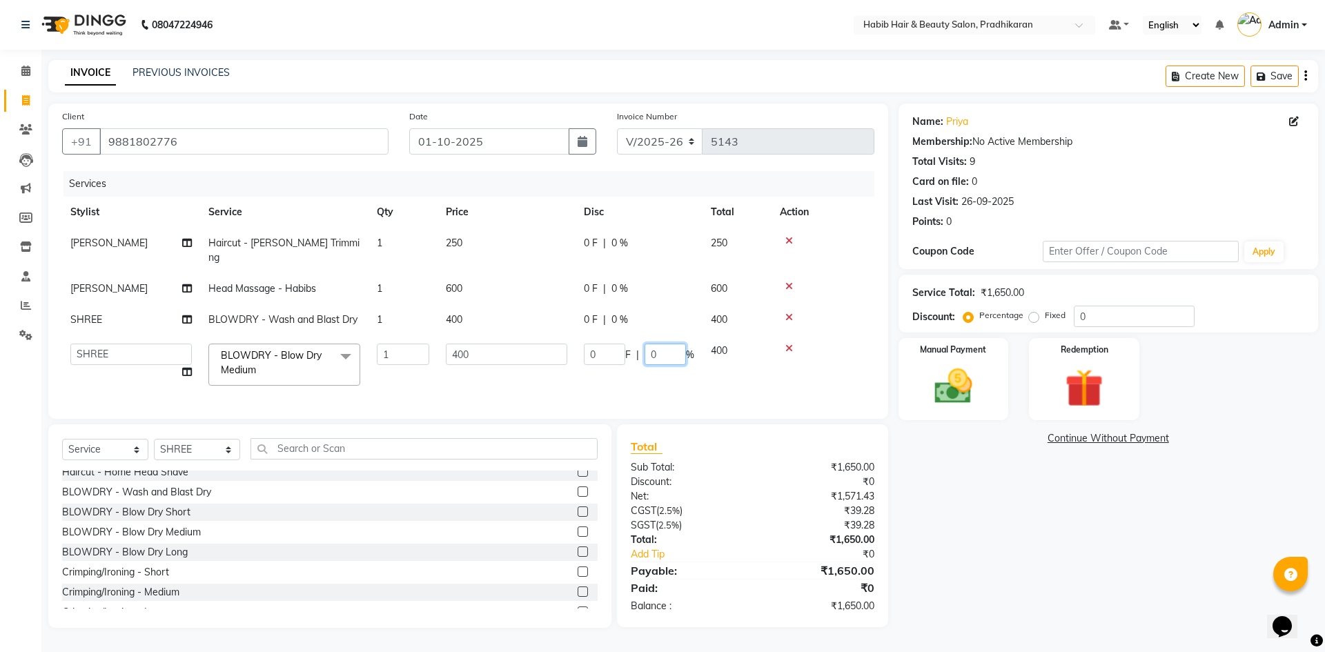
drag, startPoint x: 674, startPoint y: 321, endPoint x: 674, endPoint y: 330, distance: 9.0
click at [674, 335] on td "0 F | 0 %" at bounding box center [639, 364] width 127 height 59
click at [674, 344] on input "0" at bounding box center [665, 354] width 41 height 21
type input "50"
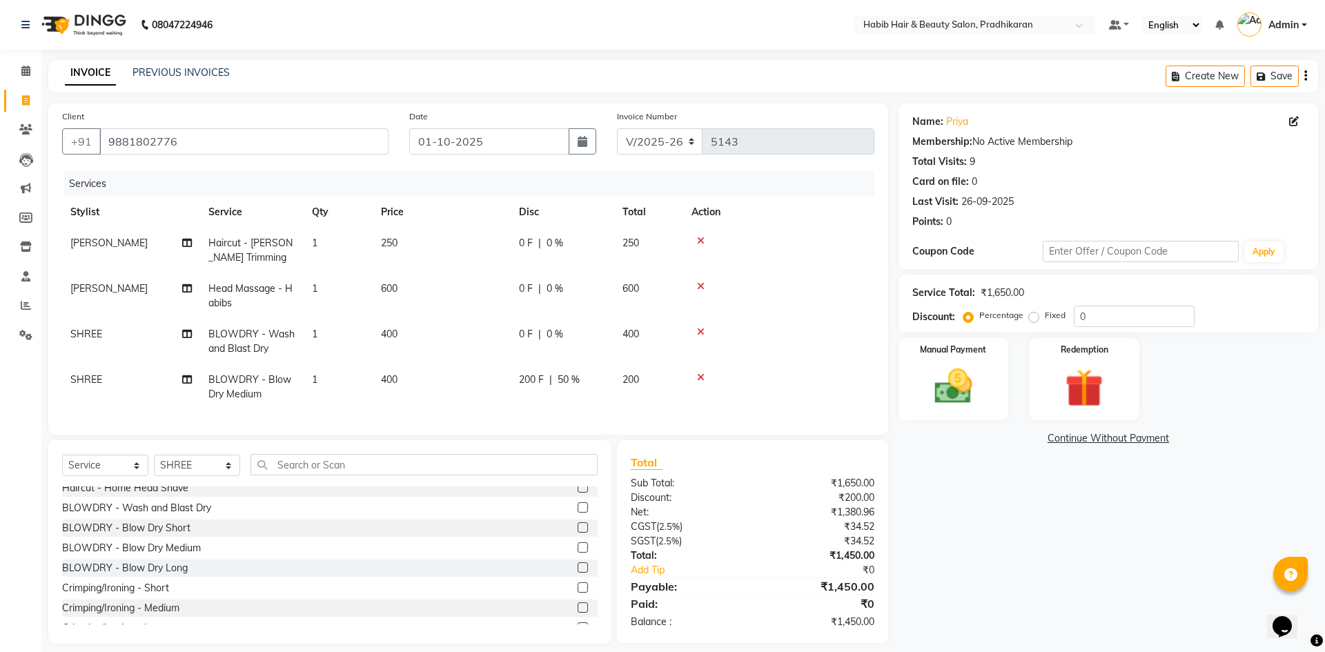
click at [671, 321] on tbody "Mayur Haircut - Beard Trimming 1 250 0 F | 0 % 250 Mayur Head Massage - Habibs …" at bounding box center [468, 319] width 812 height 182
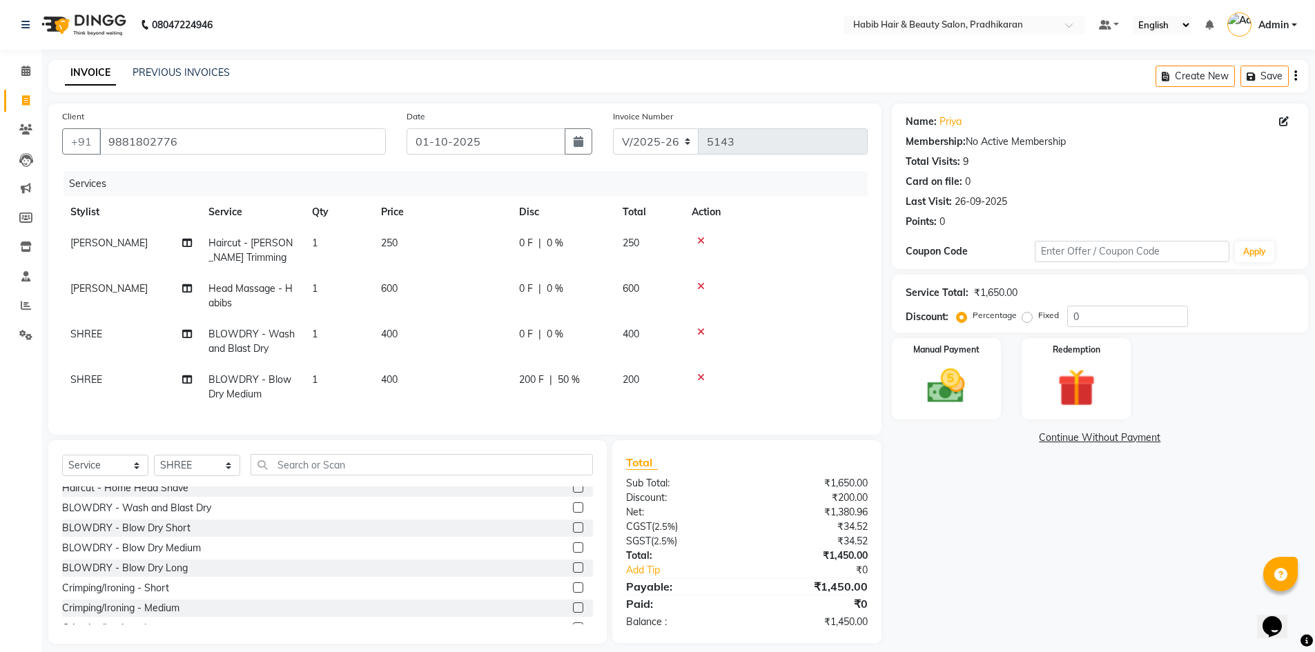
click at [591, 331] on div "0 F | 0 %" at bounding box center [562, 334] width 87 height 14
select select "75422"
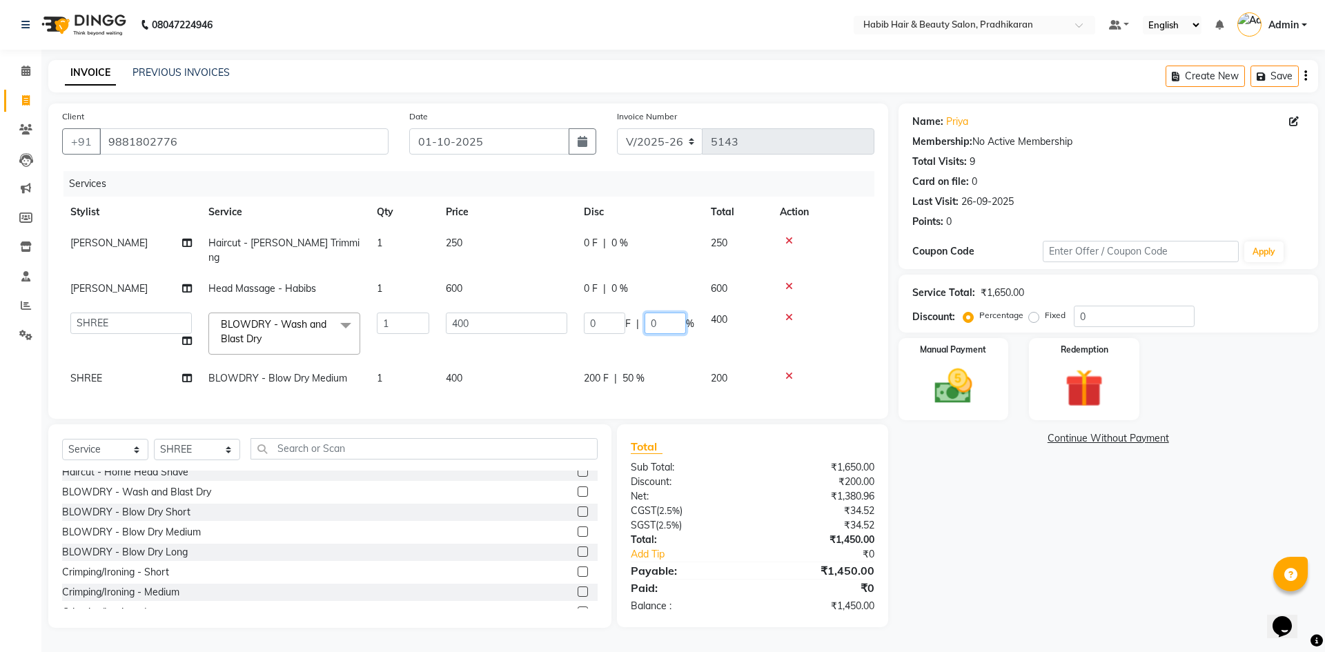
click at [672, 313] on input "0" at bounding box center [665, 323] width 41 height 21
type input "50"
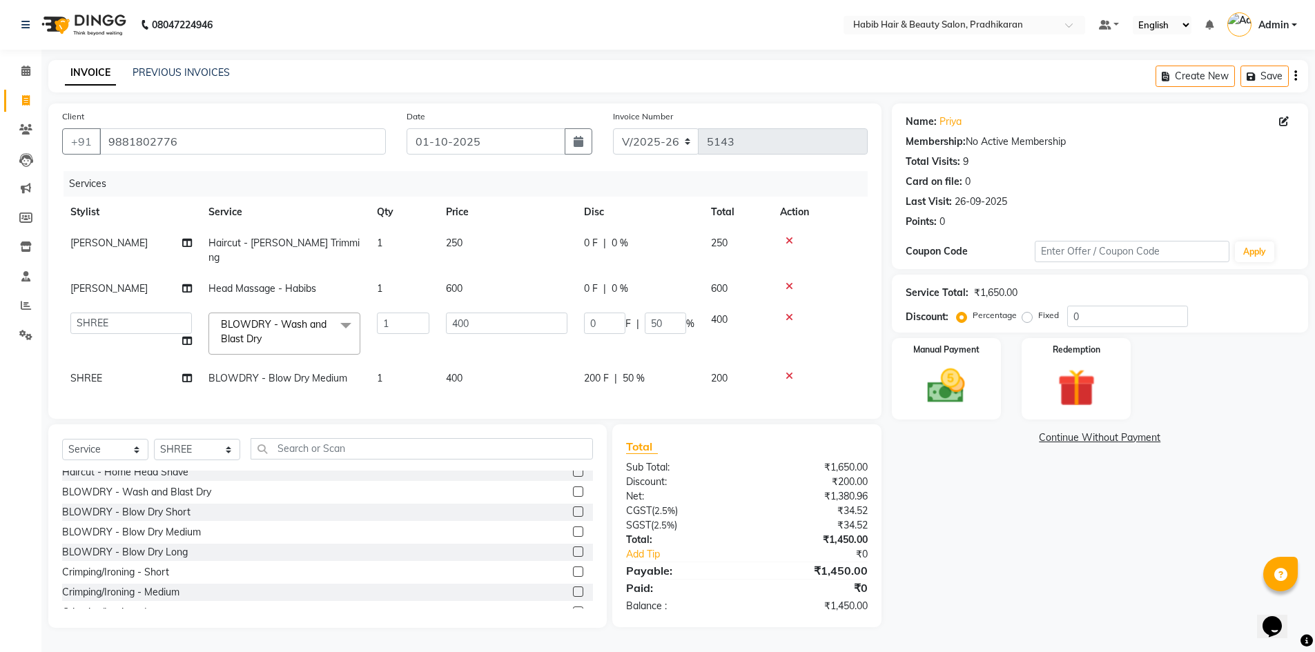
click at [674, 264] on tbody "Mayur Haircut - Beard Trimming 1 250 0 F | 0 % 250 Mayur Head Massage - Habibs …" at bounding box center [464, 311] width 805 height 166
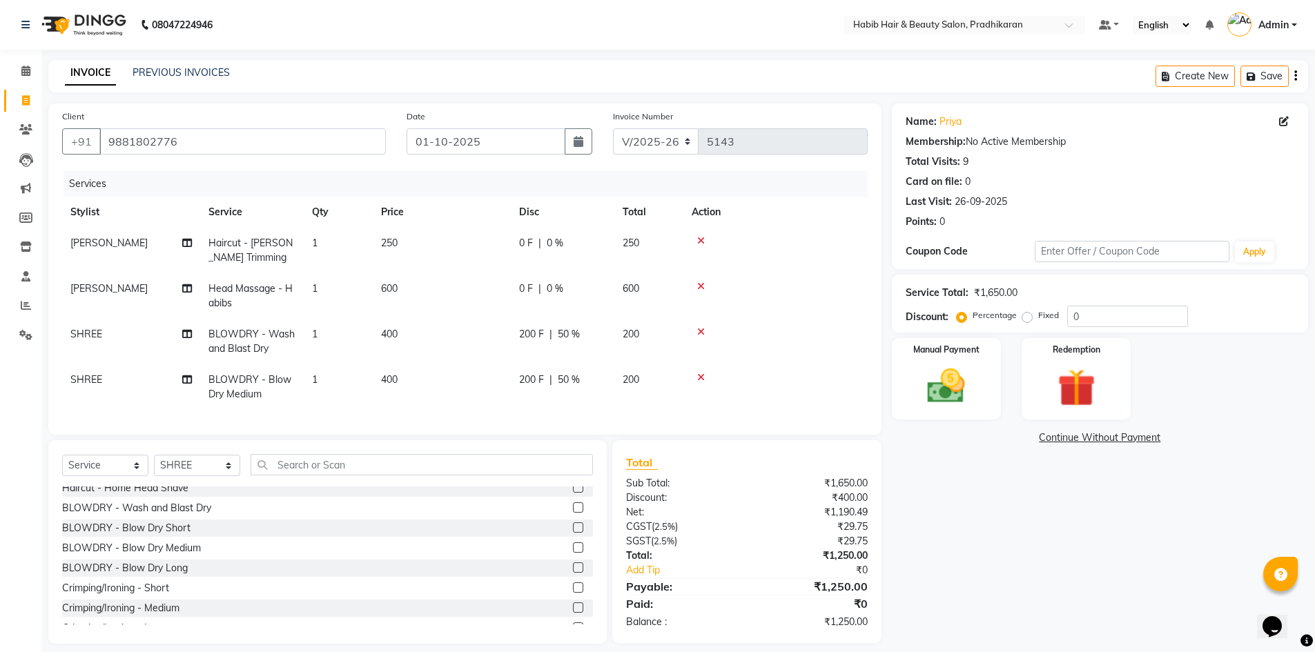
click at [577, 282] on div "0 F | 0 %" at bounding box center [562, 289] width 87 height 14
select select "38177"
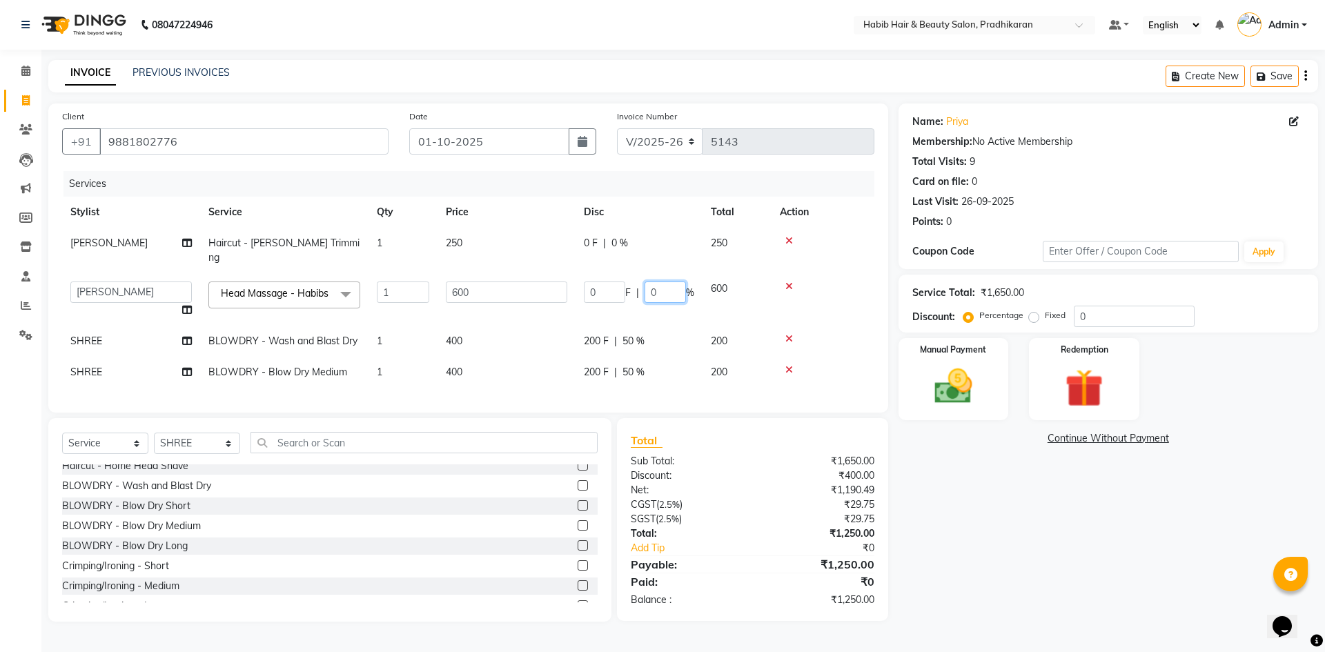
click at [669, 282] on input "0" at bounding box center [665, 292] width 41 height 21
type input "40"
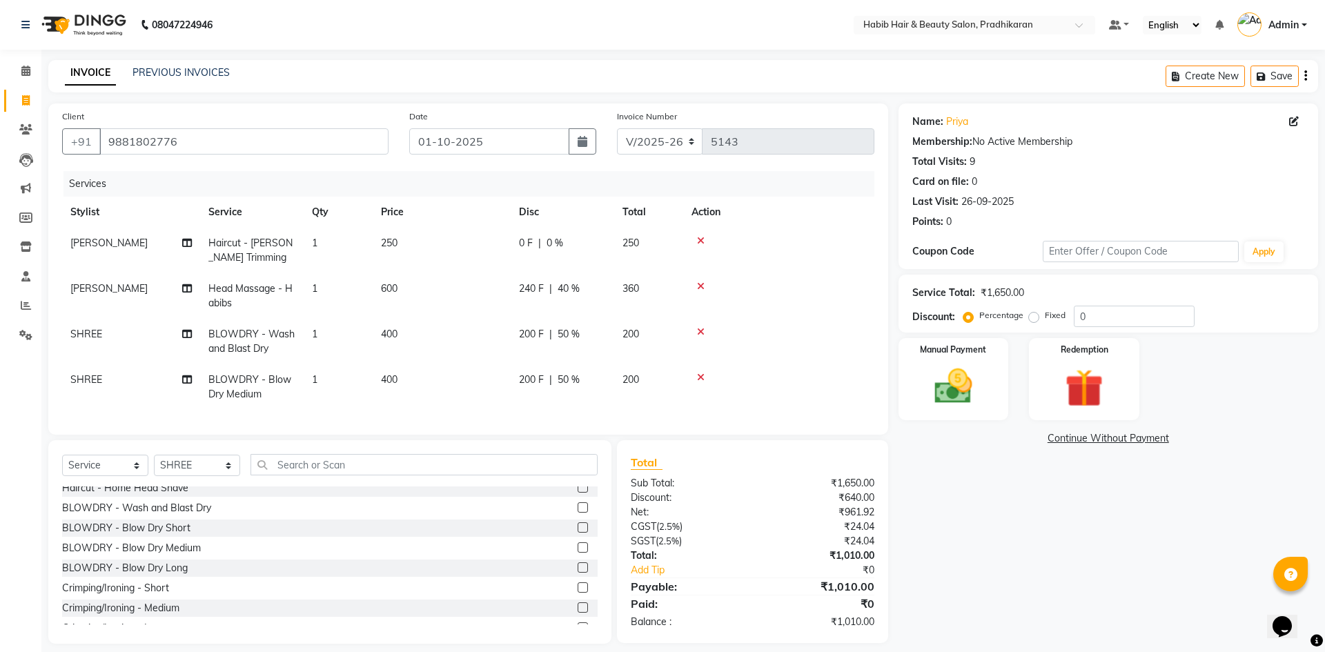
click at [662, 254] on tr "Mayur Haircut - Beard Trimming 1 250 0 F | 0 % 250" at bounding box center [468, 251] width 812 height 46
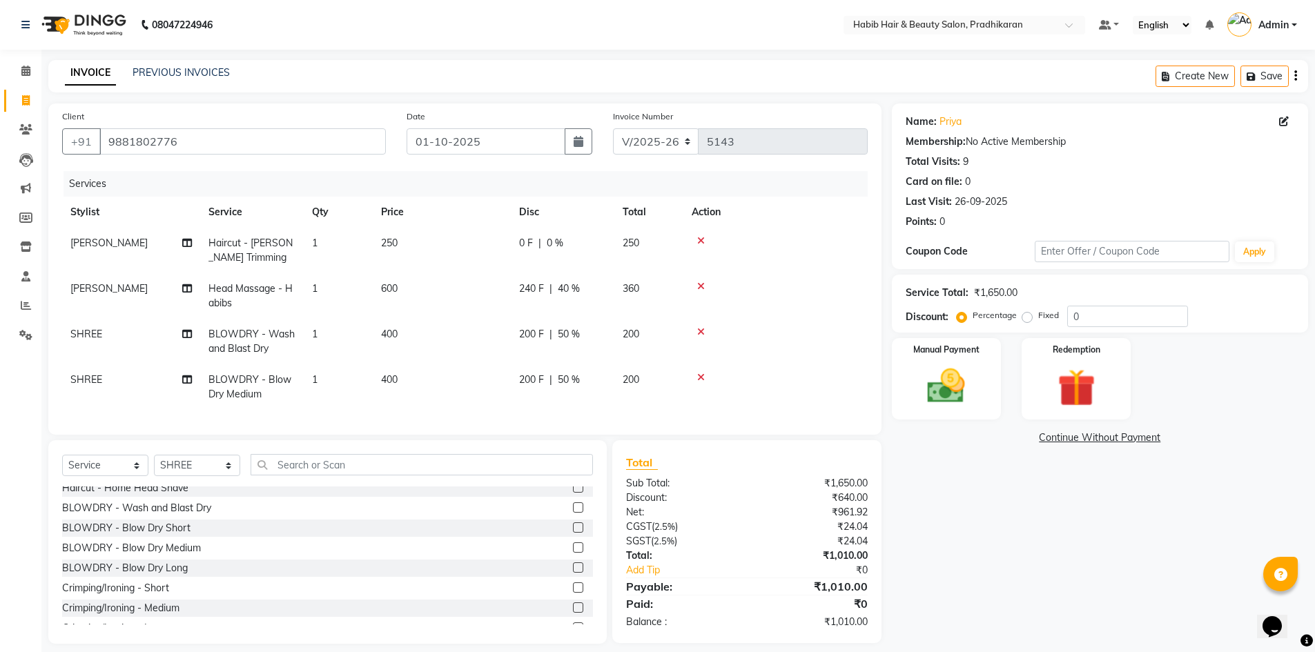
click at [585, 250] on div "0 F | 0 %" at bounding box center [562, 243] width 87 height 14
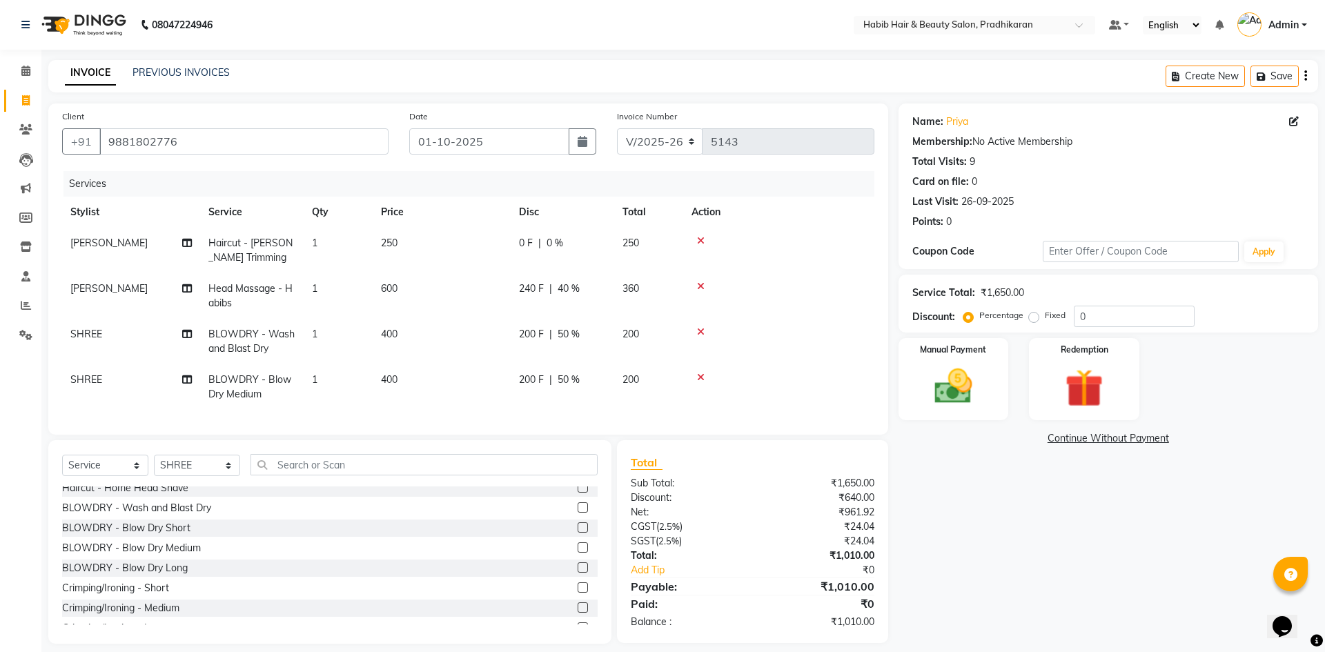
select select "38177"
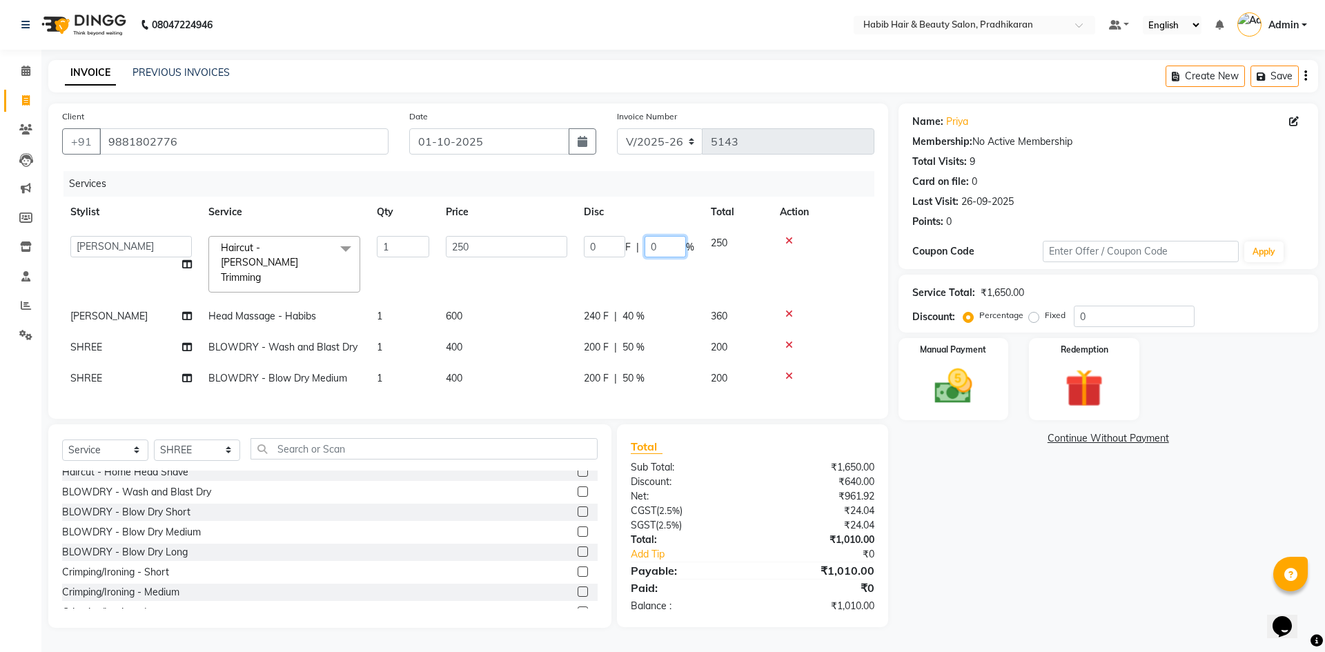
click at [669, 243] on input "0" at bounding box center [665, 246] width 41 height 21
type input "50"
click at [660, 305] on tr "Mayur Head Massage - Habibs 1 600 240 F | 40 % 360" at bounding box center [468, 316] width 812 height 31
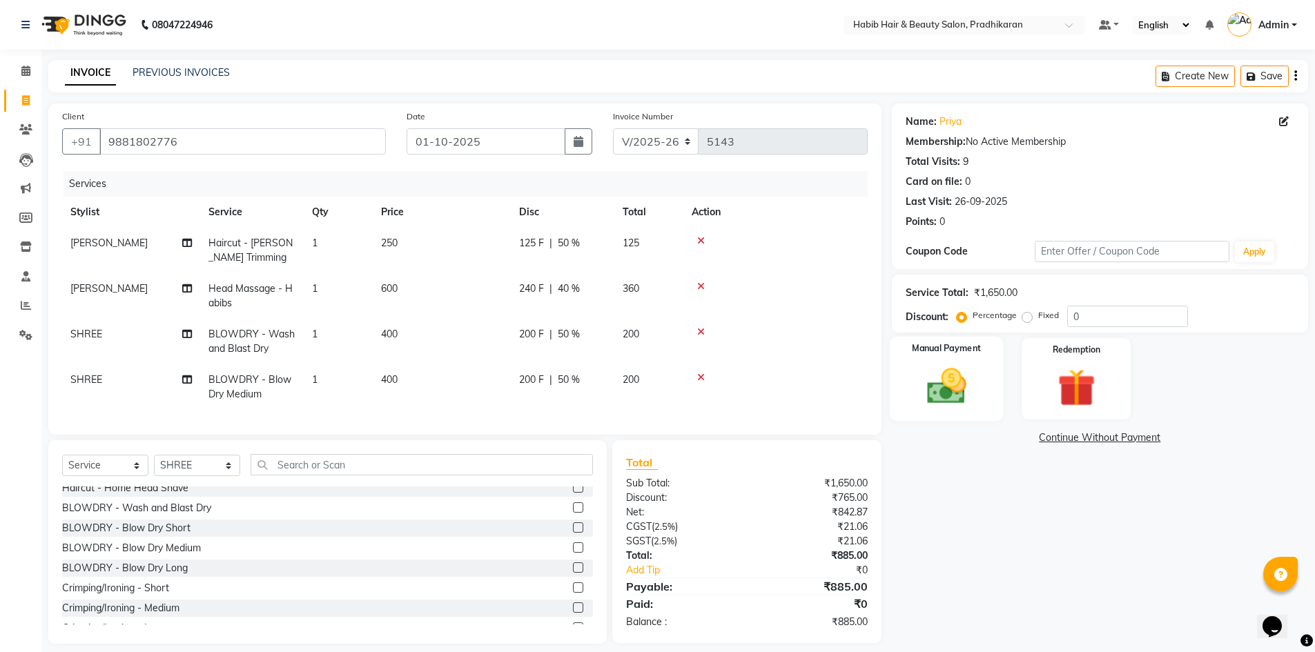
click at [980, 398] on div "Manual Payment" at bounding box center [946, 379] width 114 height 85
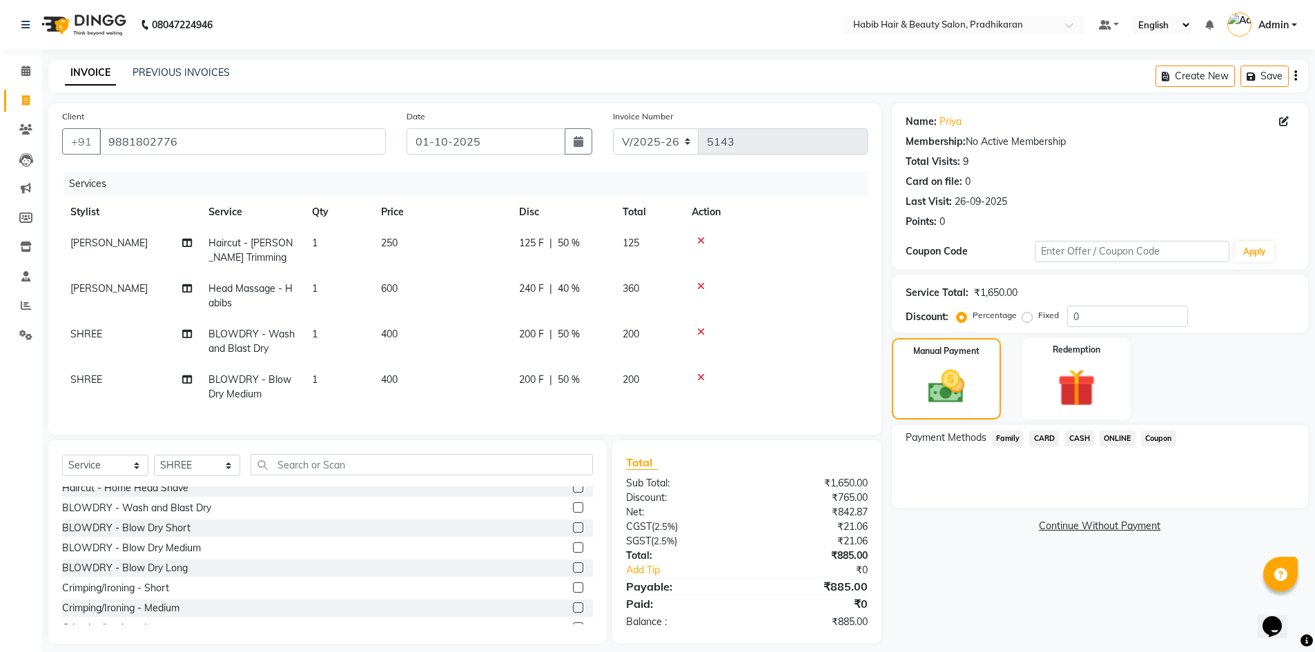
click at [1083, 444] on span "CASH" at bounding box center [1079, 439] width 30 height 16
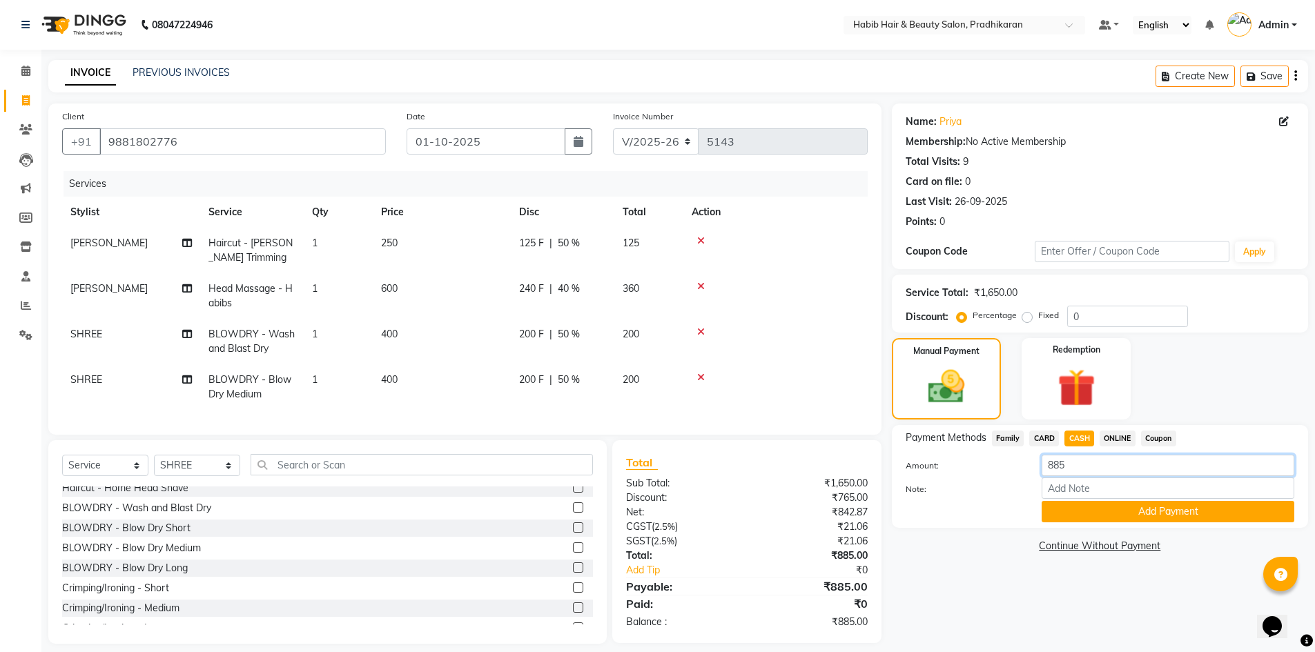
click at [1094, 466] on input "885" at bounding box center [1167, 465] width 253 height 21
type input "800"
click at [1130, 509] on button "Add Payment" at bounding box center [1167, 511] width 253 height 21
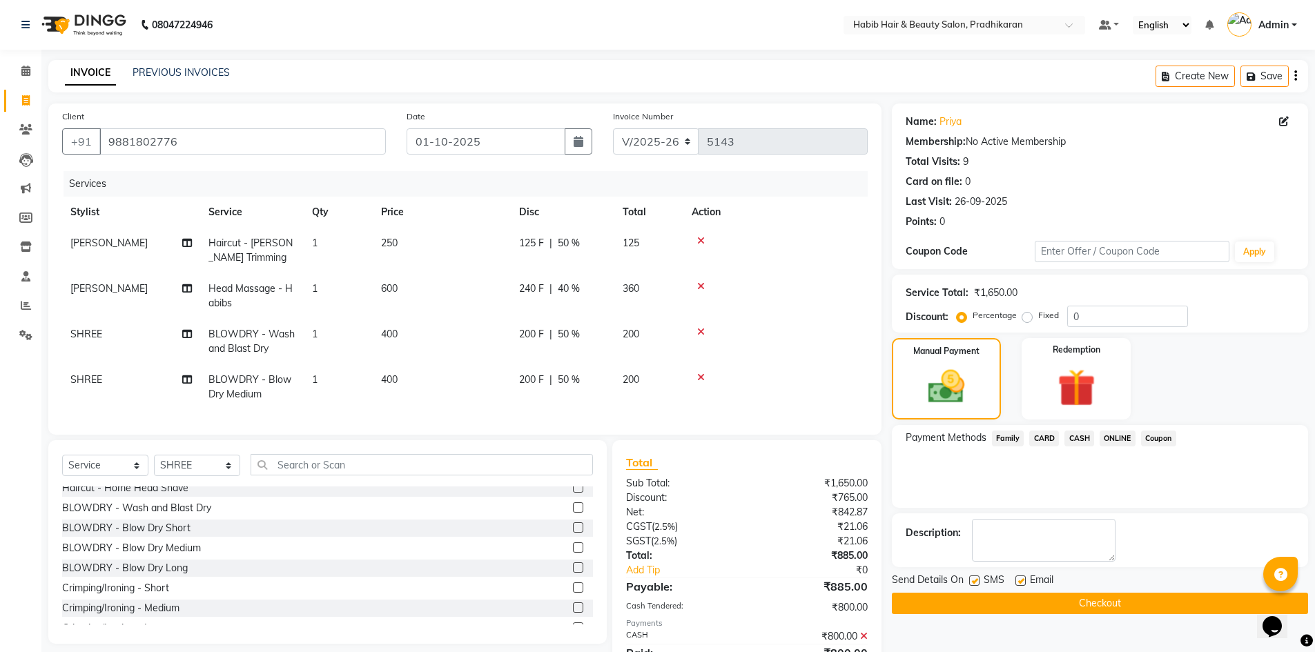
click at [1119, 435] on span "ONLINE" at bounding box center [1117, 439] width 36 height 16
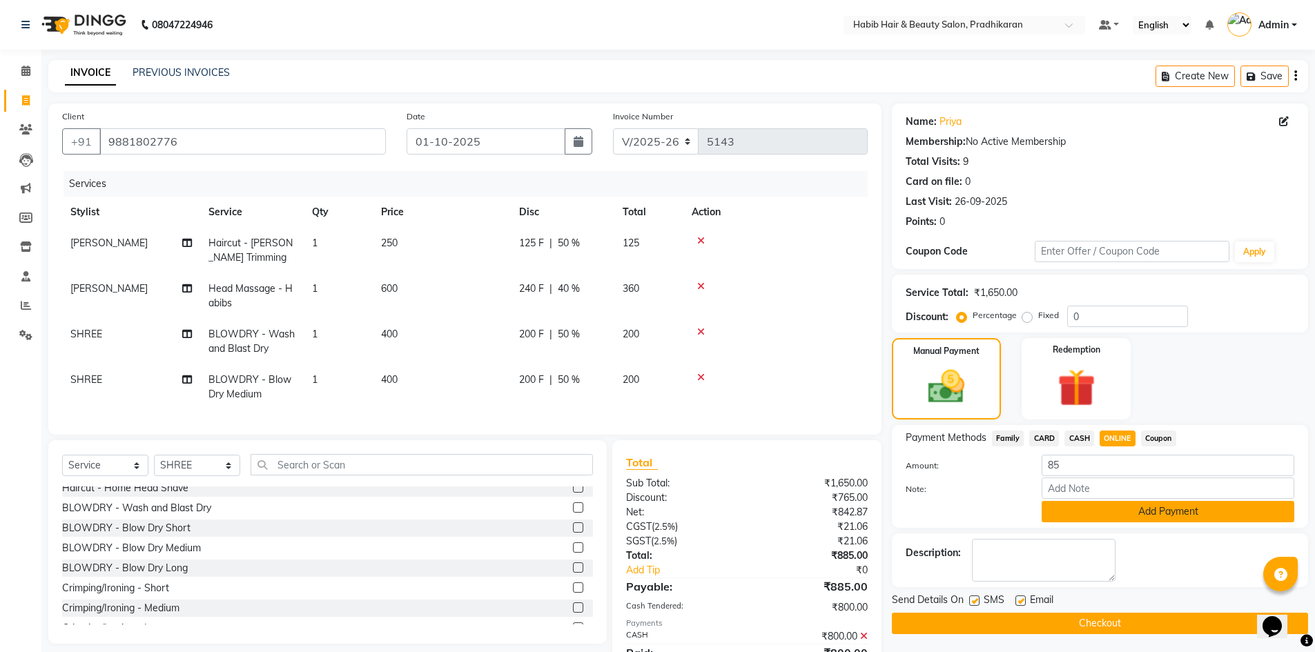
click at [1123, 513] on button "Add Payment" at bounding box center [1167, 511] width 253 height 21
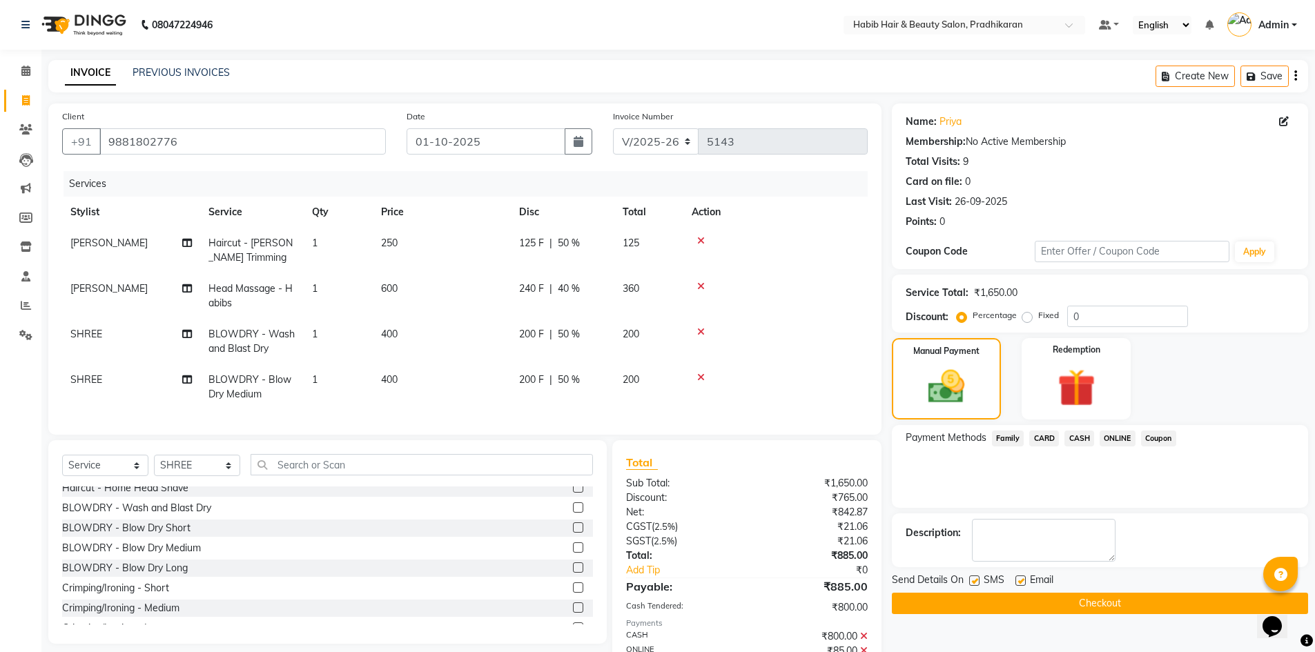
click at [1114, 596] on button "Checkout" at bounding box center [1100, 603] width 416 height 21
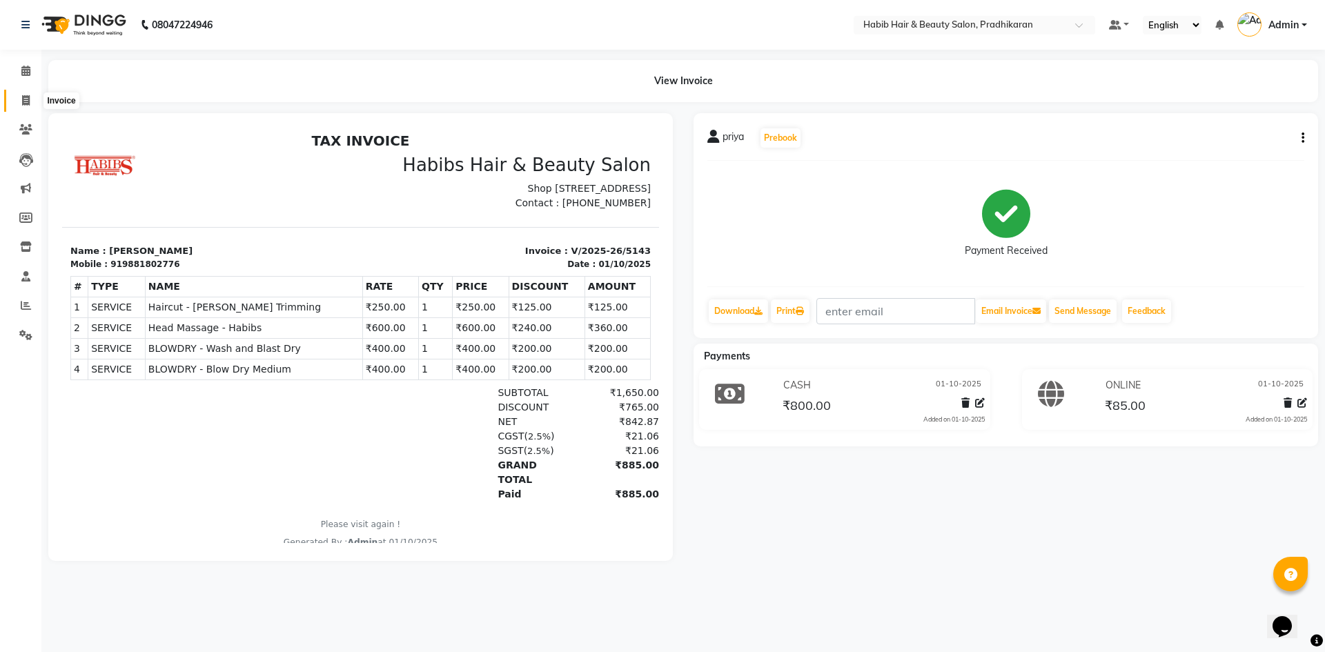
click at [19, 97] on span at bounding box center [26, 101] width 24 height 16
select select "5583"
select select "service"
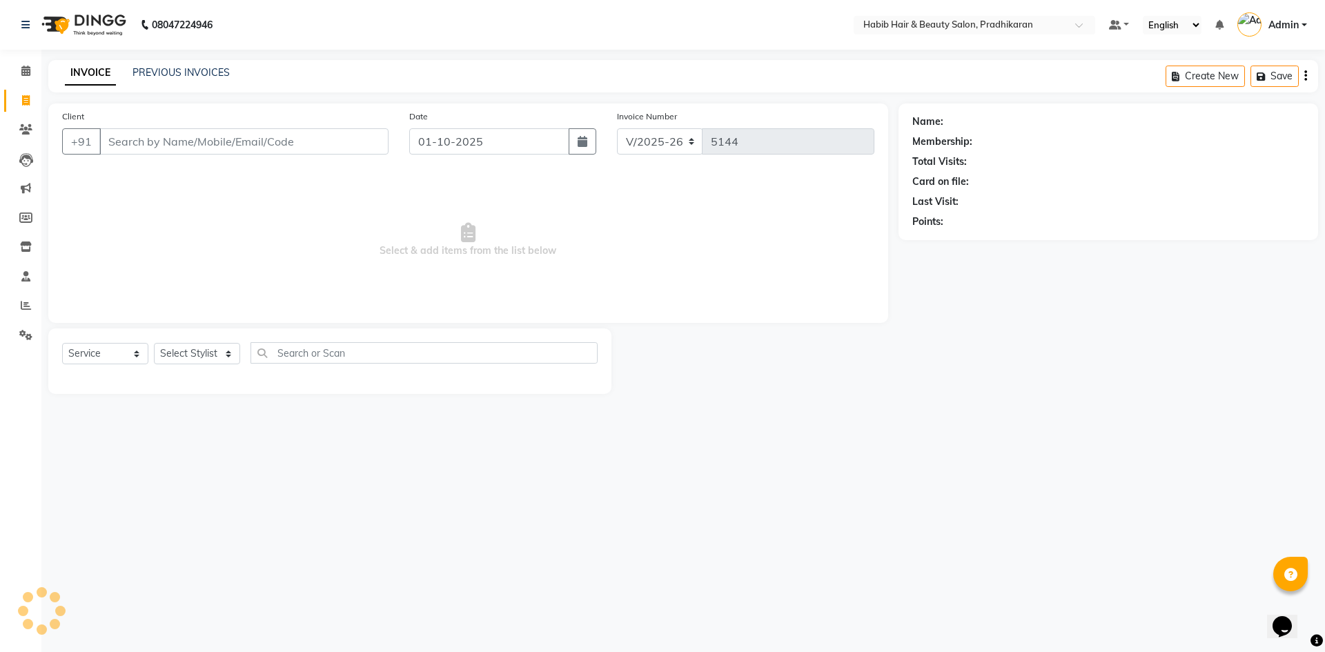
drag, startPoint x: 19, startPoint y: 97, endPoint x: 131, endPoint y: 150, distance: 124.4
click at [131, 150] on input "Client" at bounding box center [243, 141] width 289 height 26
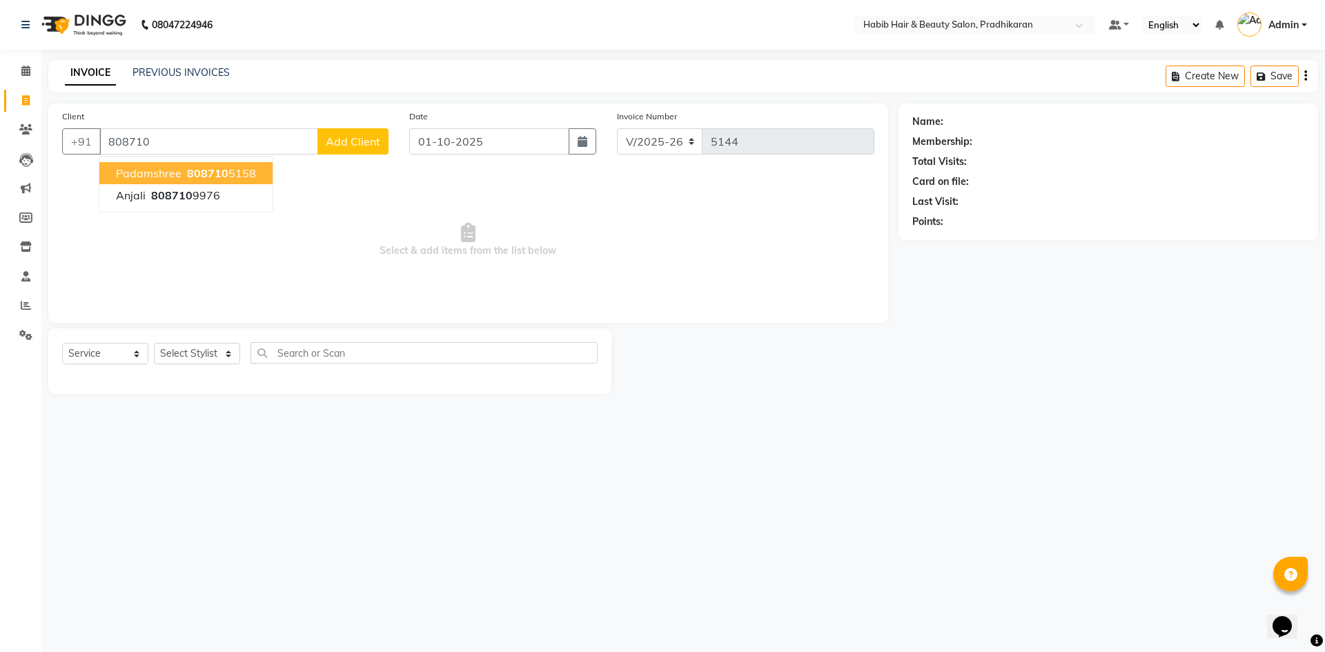
click at [144, 175] on span "padamshree" at bounding box center [149, 173] width 66 height 14
type input "8087105158"
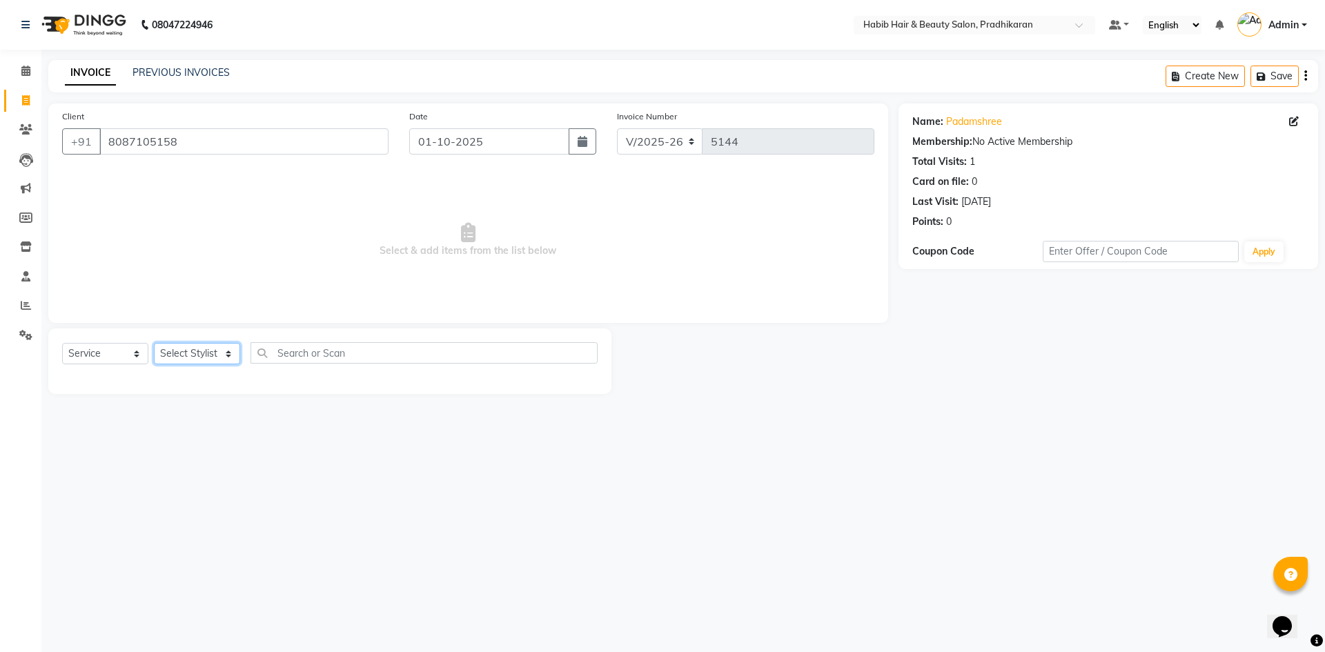
click at [188, 355] on select "Select Stylist Admin akanksha Anju bhanu gouri kartik Mayur pritam SHREE umesh" at bounding box center [197, 353] width 86 height 21
select select "91574"
click at [154, 343] on select "Select Stylist Admin akanksha Anju bhanu gouri kartik Mayur pritam SHREE umesh" at bounding box center [197, 353] width 86 height 21
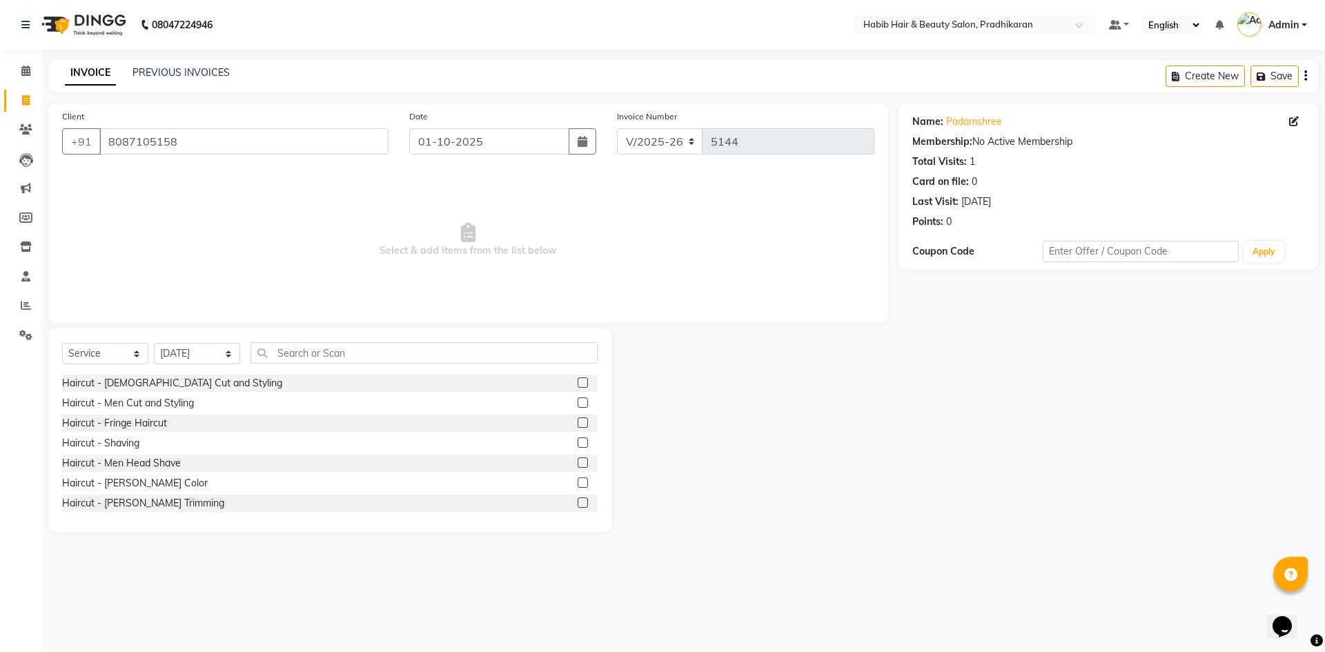
click at [578, 384] on label at bounding box center [583, 382] width 10 height 10
click at [578, 384] on input "checkbox" at bounding box center [582, 383] width 9 height 9
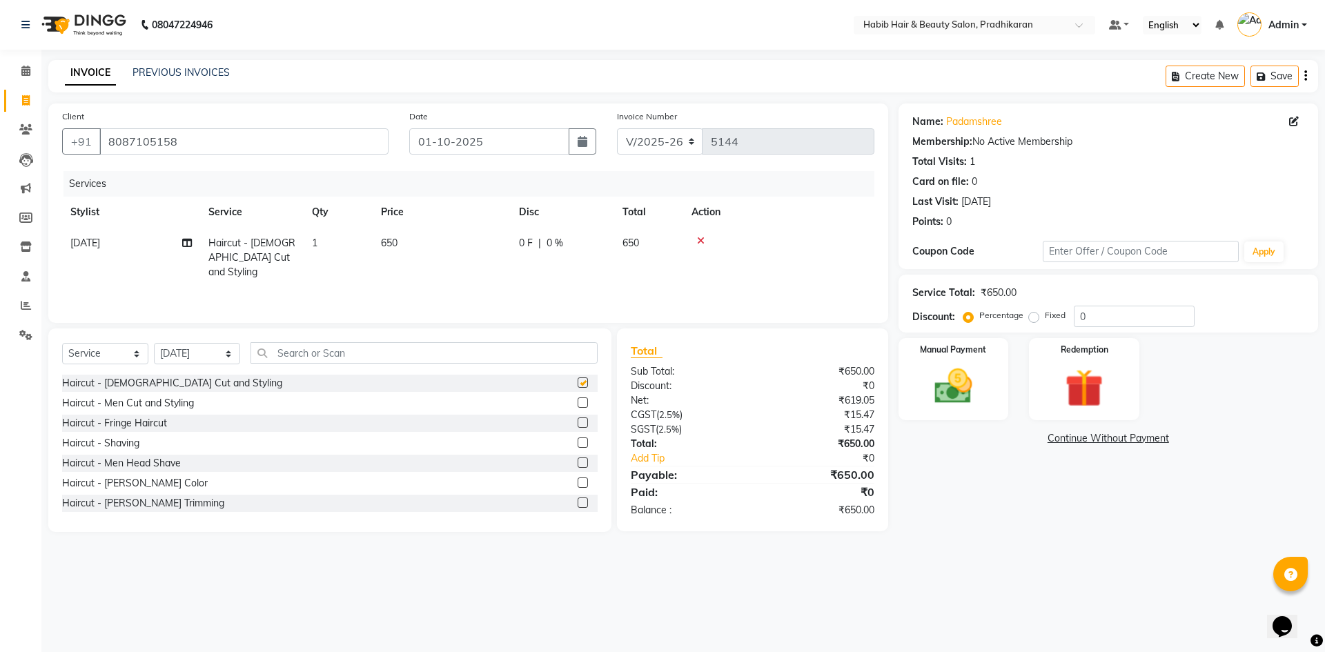
checkbox input "false"
drag, startPoint x: 424, startPoint y: 255, endPoint x: 436, endPoint y: 257, distance: 11.8
click at [436, 257] on td "650" at bounding box center [442, 258] width 138 height 60
select select "91574"
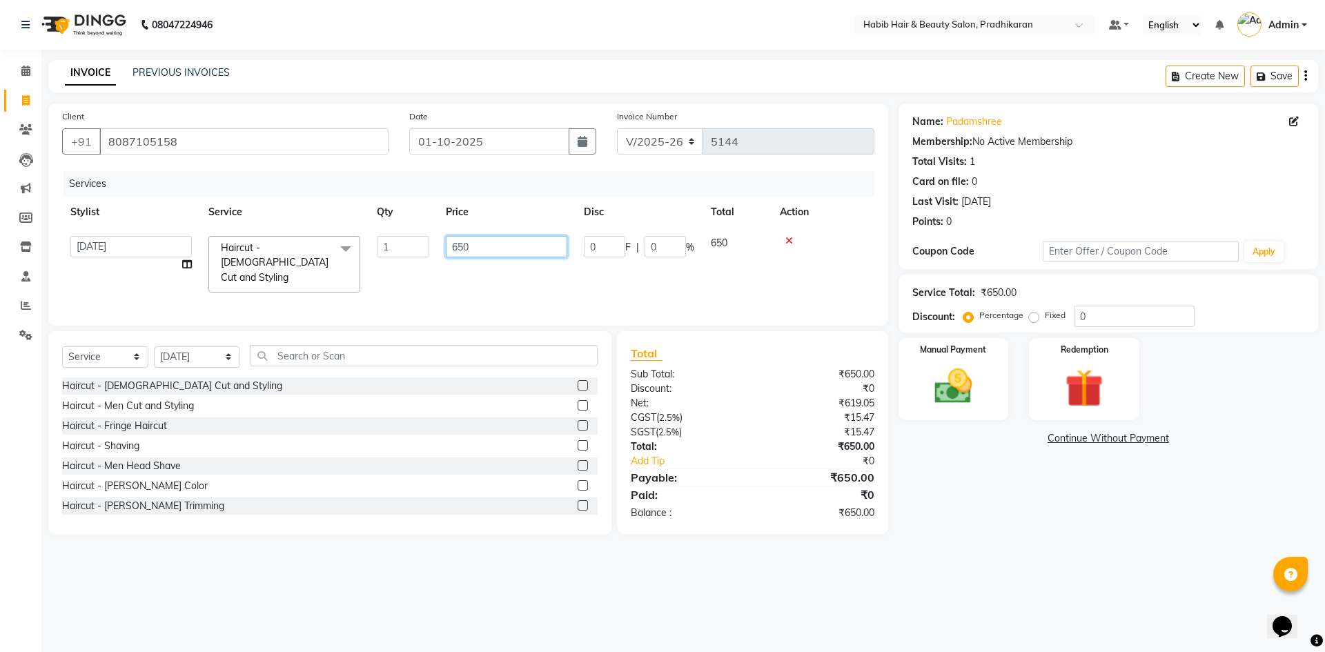
click at [493, 246] on input "650" at bounding box center [506, 246] width 121 height 21
type input "6"
type input "800"
click at [1132, 314] on input "0" at bounding box center [1134, 316] width 121 height 21
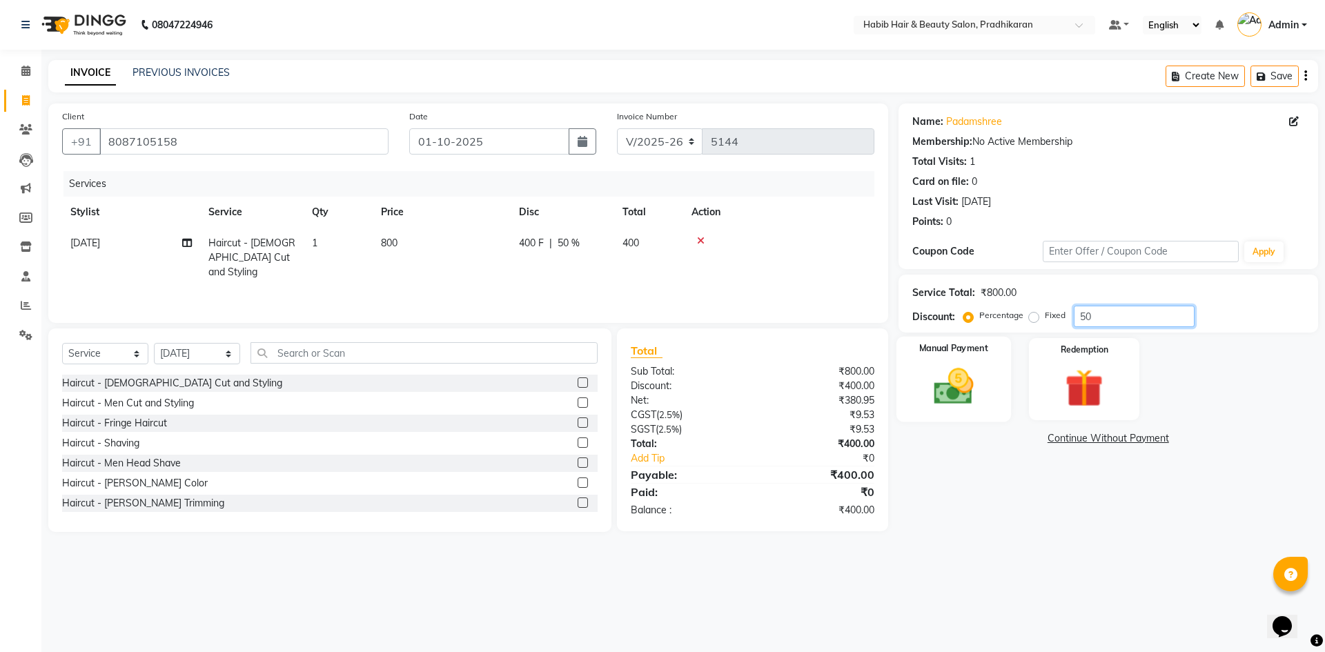
type input "50"
click at [909, 404] on div "Manual Payment" at bounding box center [953, 379] width 115 height 85
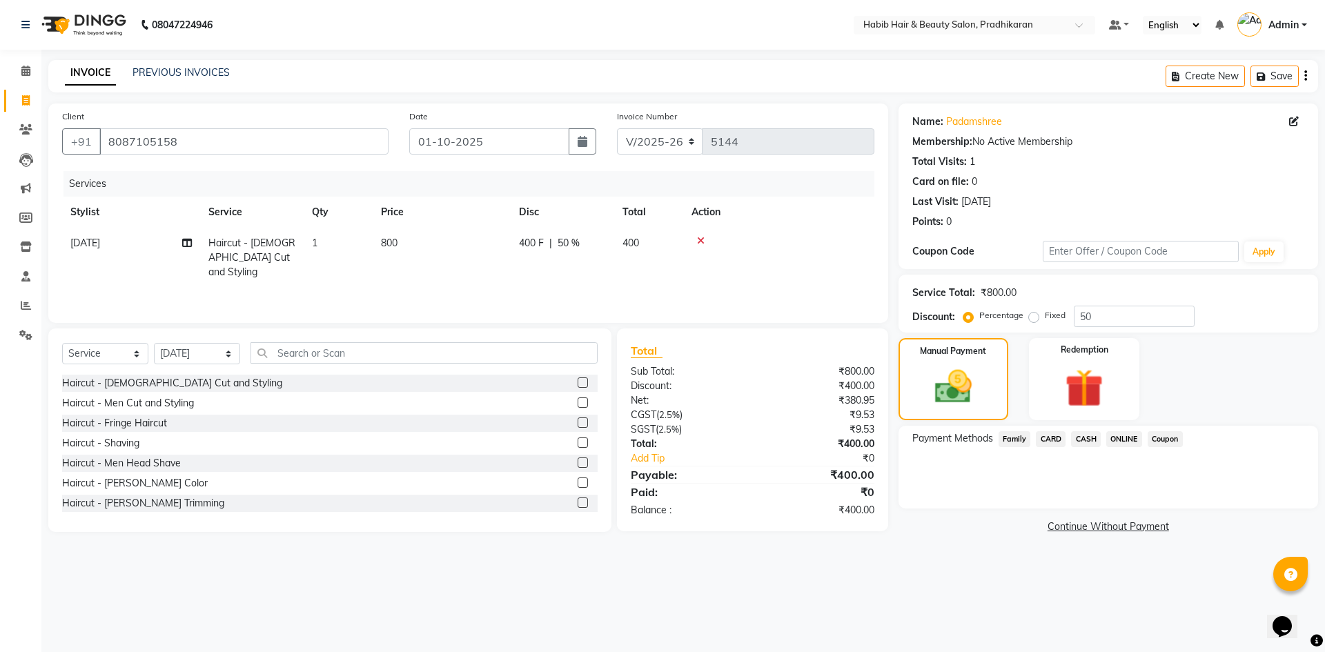
click at [1112, 440] on span "ONLINE" at bounding box center [1124, 439] width 36 height 16
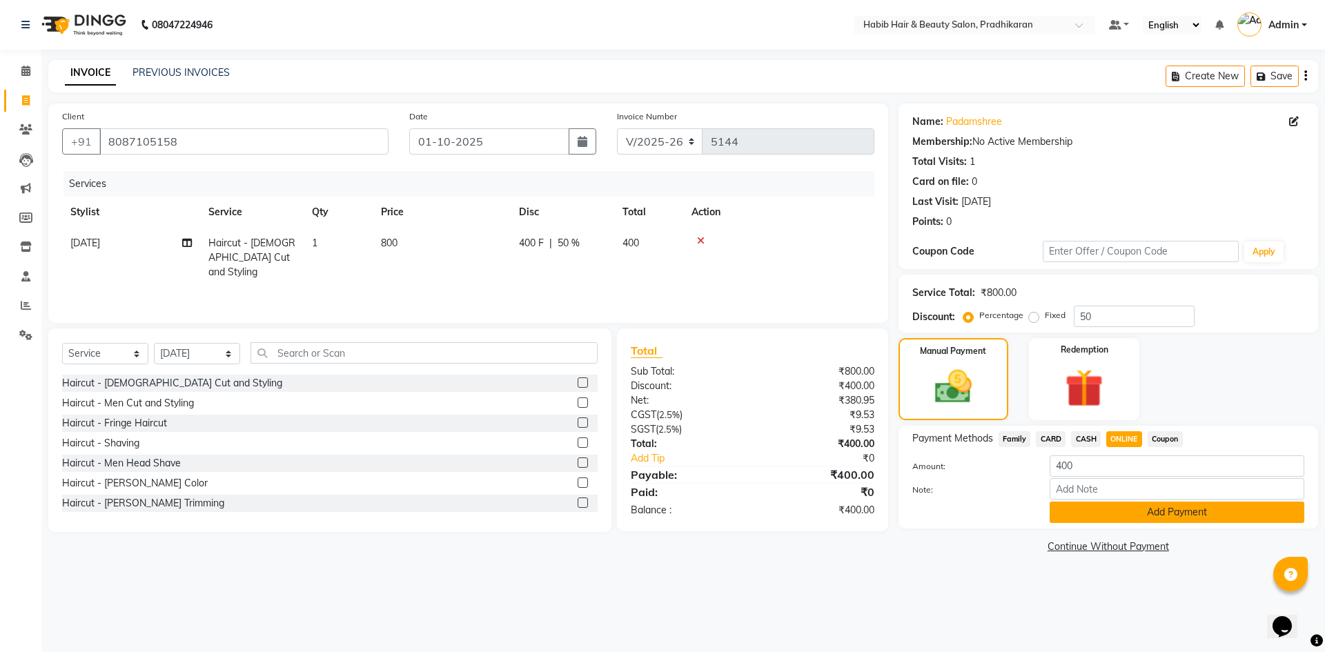
click at [1128, 520] on button "Add Payment" at bounding box center [1177, 512] width 255 height 21
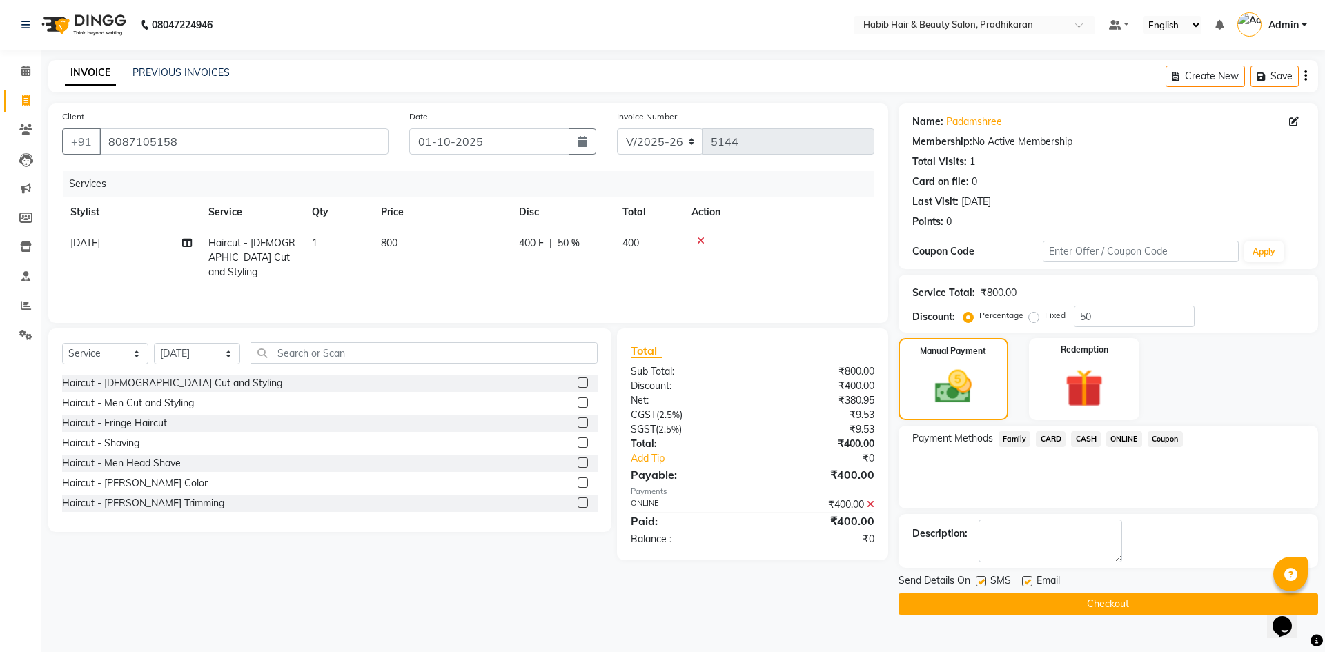
drag, startPoint x: 1128, startPoint y: 589, endPoint x: 1130, endPoint y: 605, distance: 15.3
click at [1128, 592] on div "Send Details On SMS Email Checkout" at bounding box center [1109, 593] width 420 height 41
click at [1130, 605] on button "Checkout" at bounding box center [1109, 603] width 420 height 21
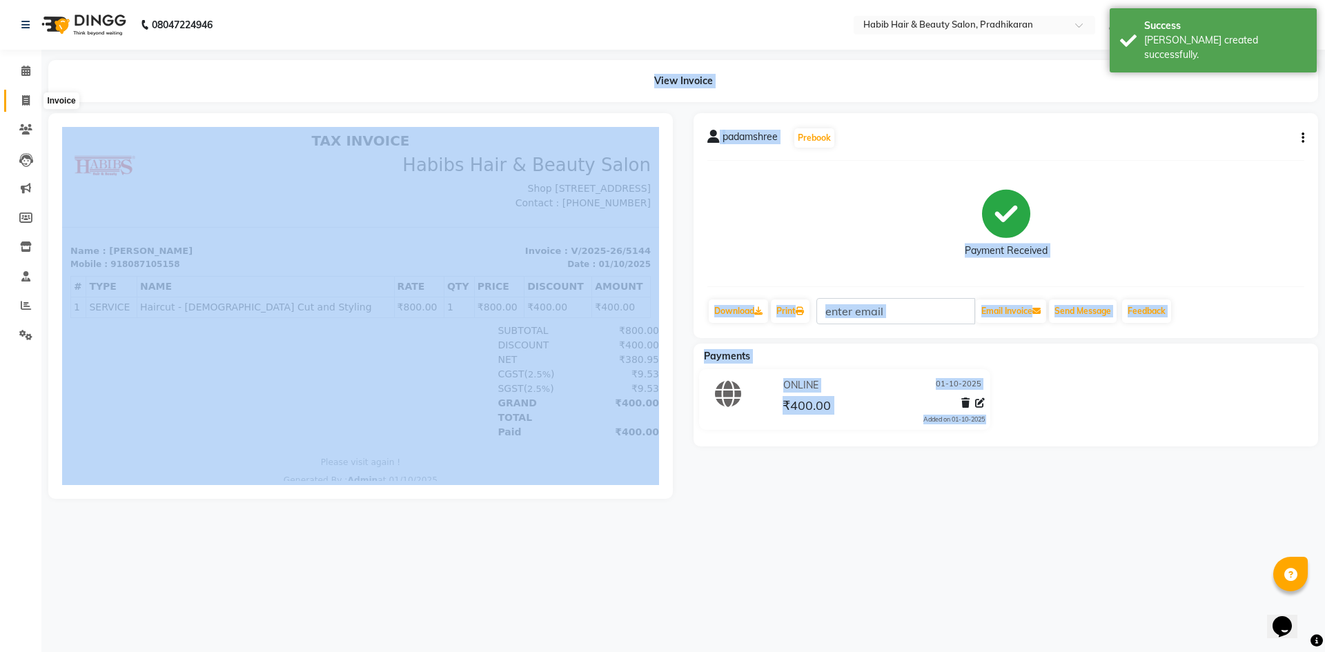
click at [29, 96] on icon at bounding box center [26, 100] width 8 height 10
select select "service"
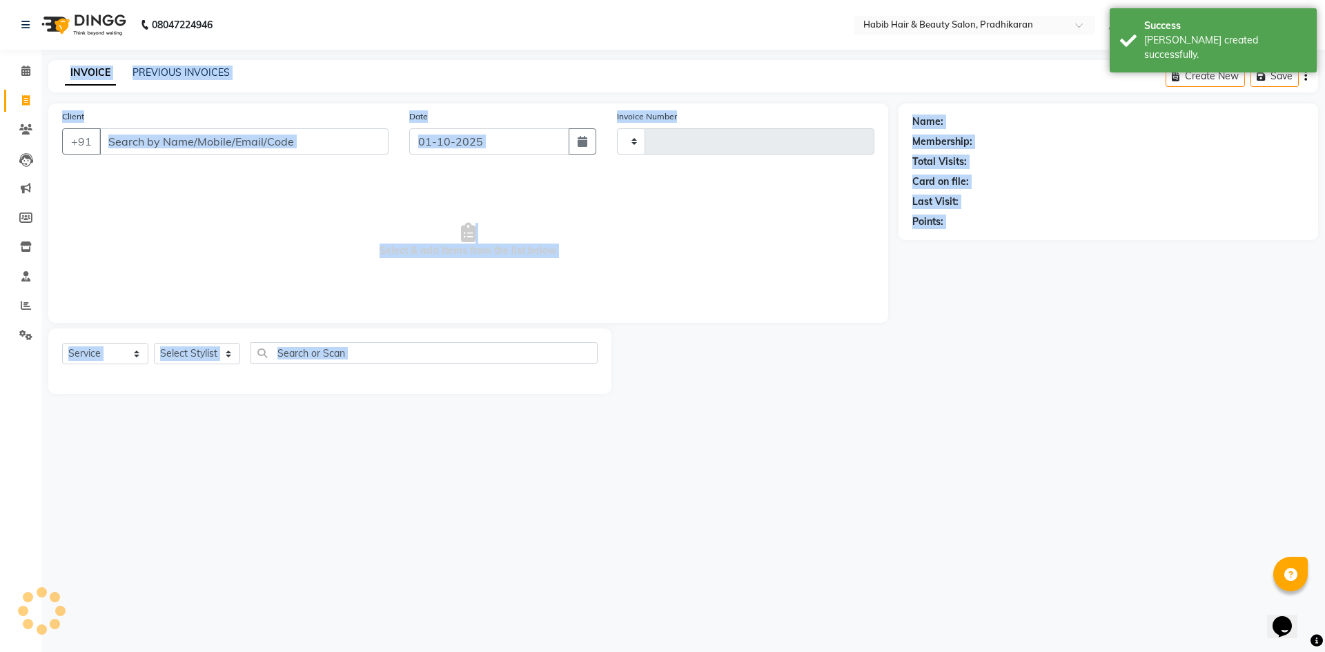
type input "5145"
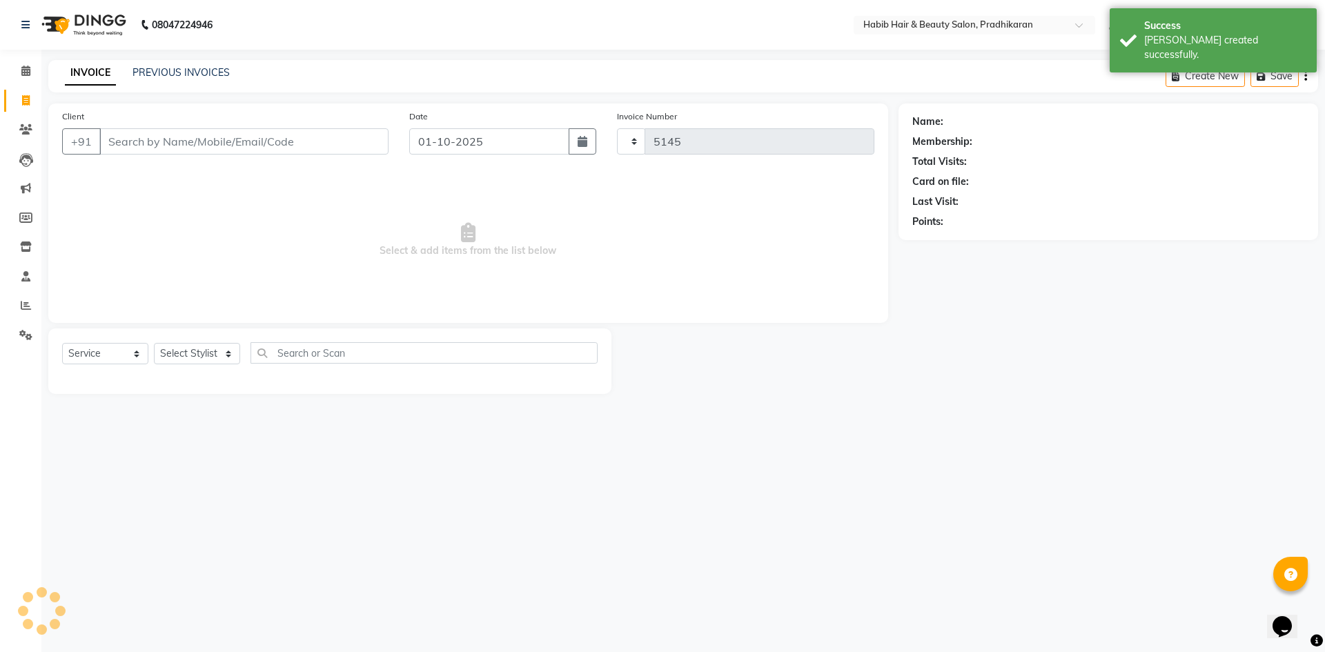
select select "5583"
click at [204, 150] on input "Client" at bounding box center [243, 141] width 289 height 26
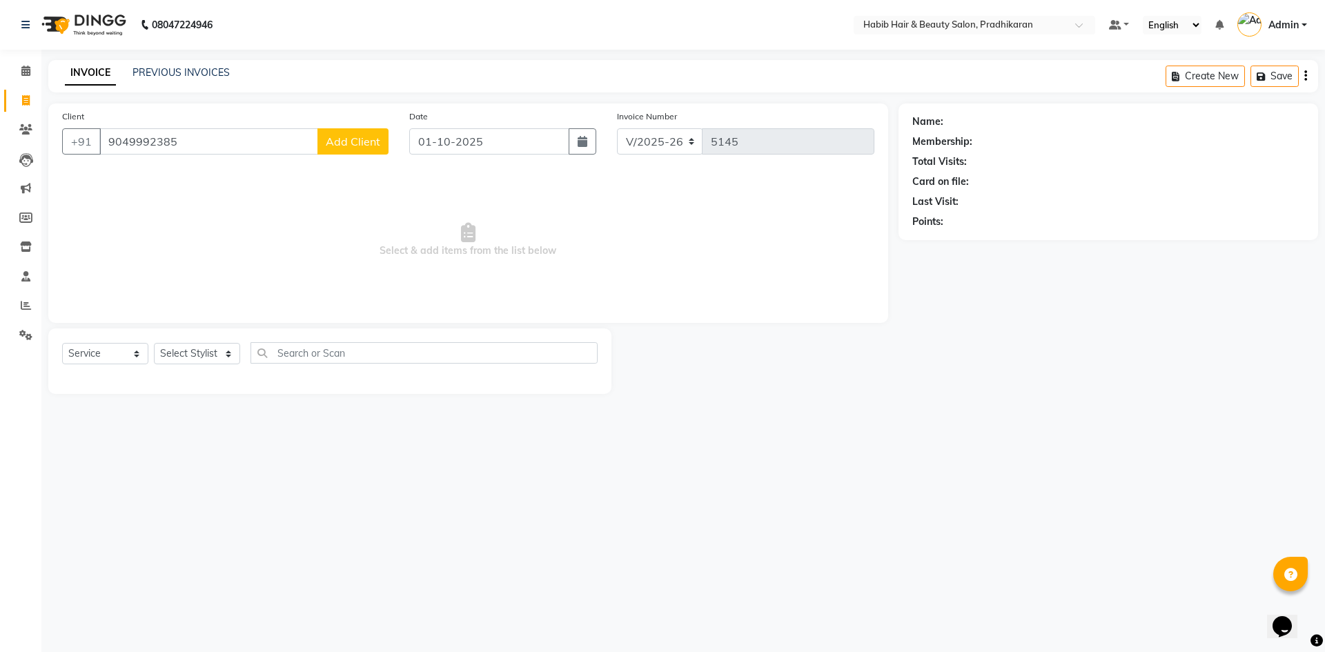
type input "9049992385"
click at [364, 150] on button "Add Client" at bounding box center [352, 141] width 71 height 26
select select "22"
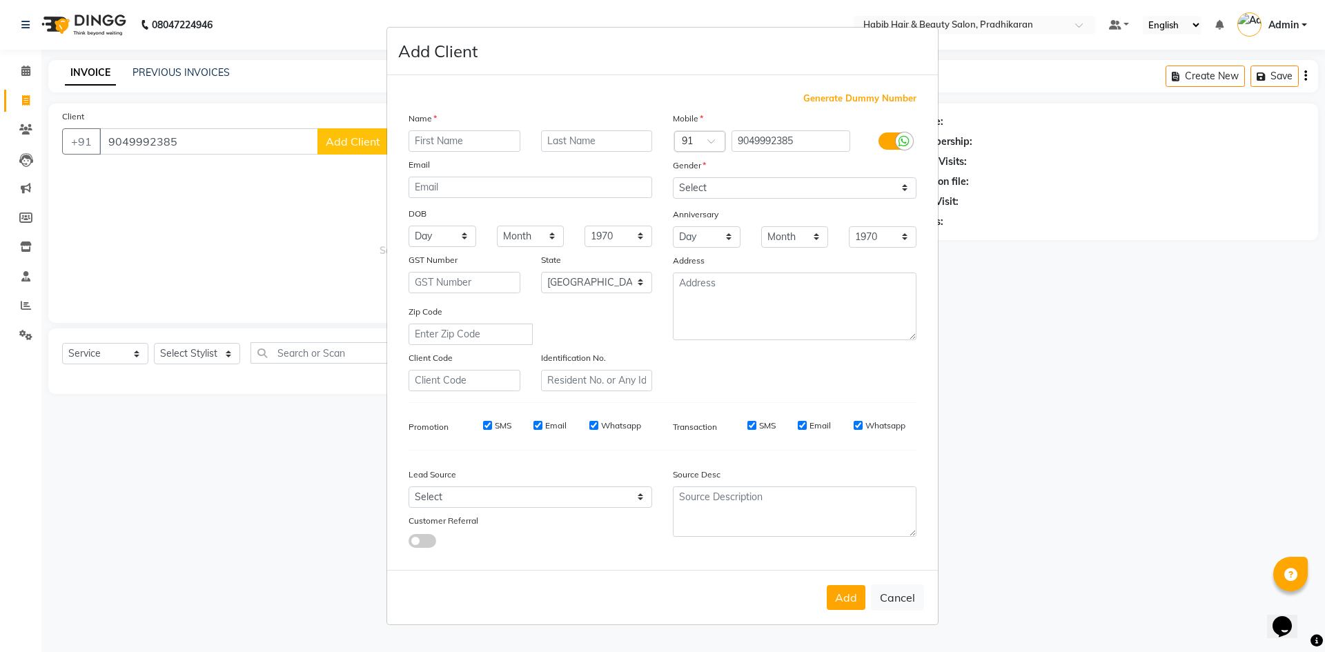
click at [473, 143] on input "text" at bounding box center [465, 140] width 112 height 21
click at [900, 188] on select "Select Male Female Other Prefer Not To Say" at bounding box center [795, 187] width 244 height 21
click at [471, 133] on input "ravida" at bounding box center [465, 140] width 112 height 21
type input "ravina"
click at [905, 188] on select "Select Male Female Other Prefer Not To Say" at bounding box center [795, 187] width 244 height 21
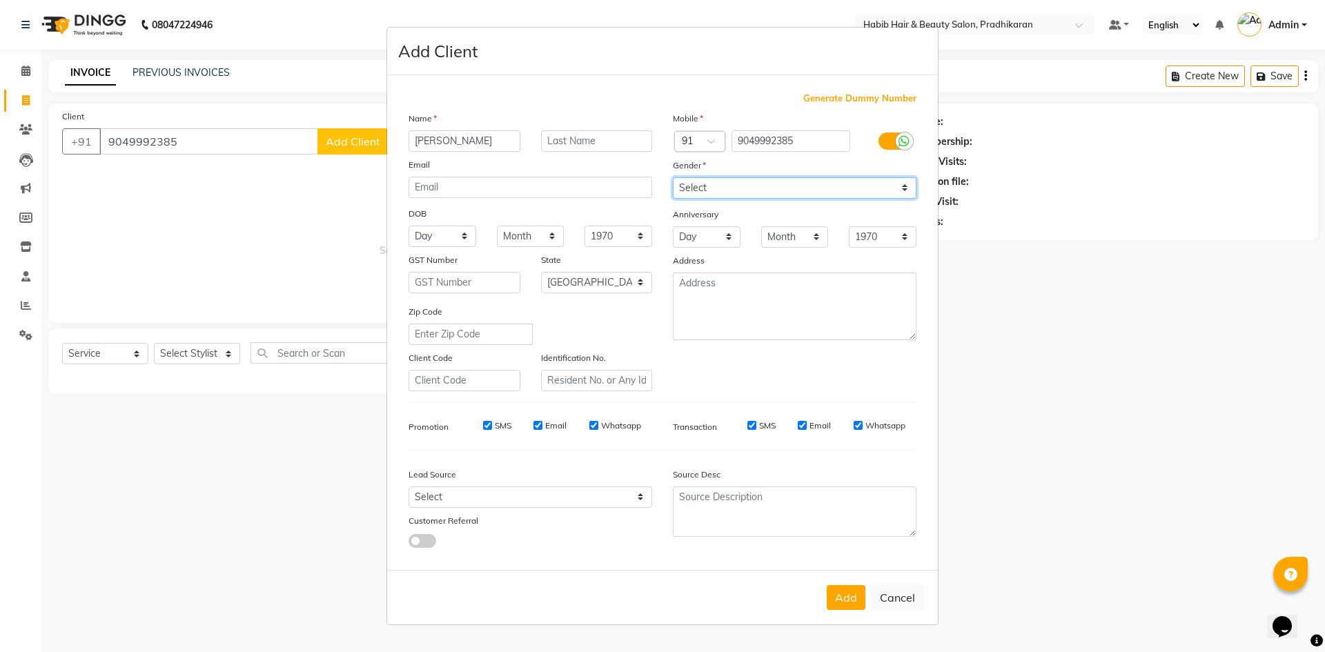
select select "female"
click at [673, 177] on select "Select Male Female Other Prefer Not To Say" at bounding box center [795, 187] width 244 height 21
click at [837, 590] on button "Add" at bounding box center [846, 597] width 39 height 25
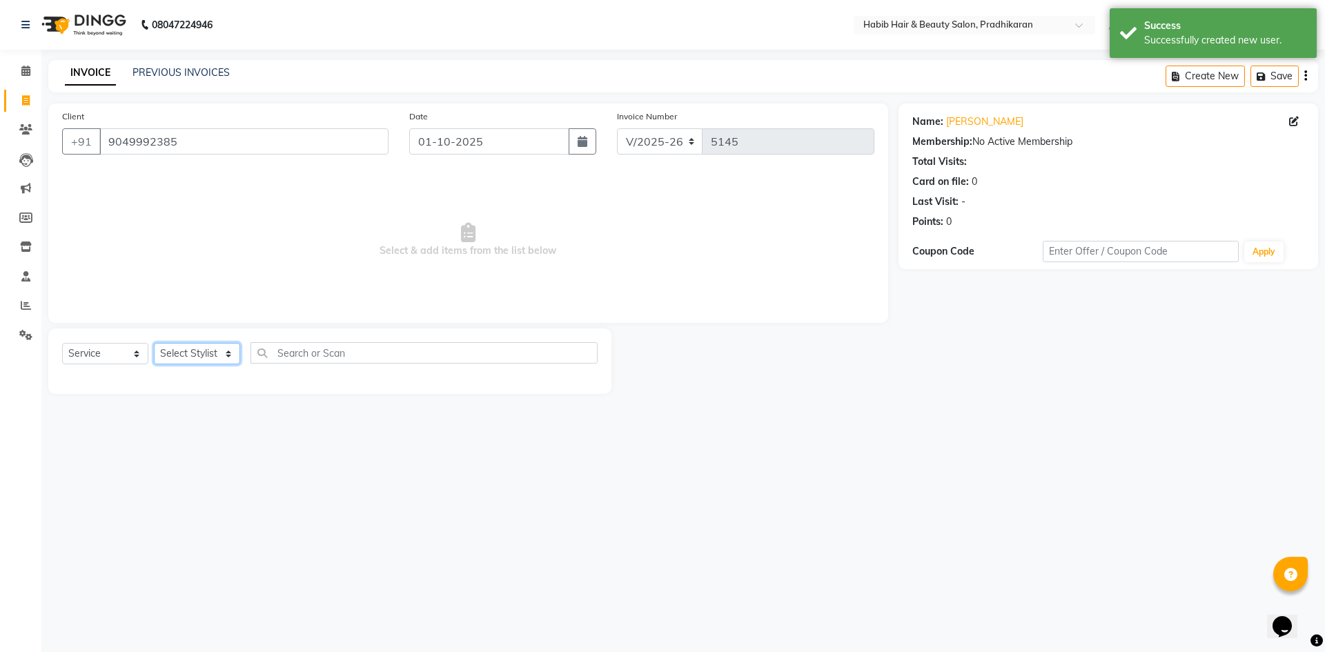
click at [194, 360] on select "Select Stylist Admin akanksha Anju bhanu gouri kartik Mayur pritam SHREE umesh" at bounding box center [197, 353] width 86 height 21
select select "38177"
click at [154, 343] on select "Select Stylist Admin akanksha Anju bhanu gouri kartik Mayur pritam SHREE umesh" at bounding box center [197, 353] width 86 height 21
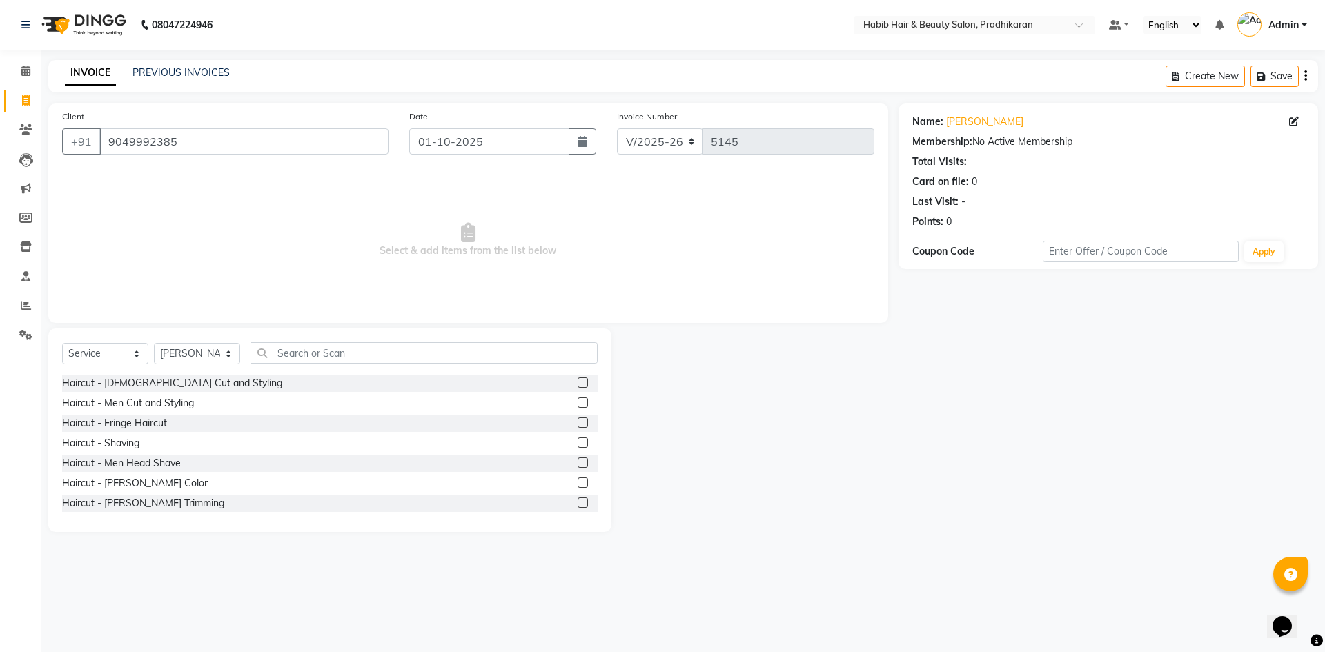
click at [578, 384] on label at bounding box center [583, 382] width 10 height 10
click at [578, 384] on input "checkbox" at bounding box center [582, 383] width 9 height 9
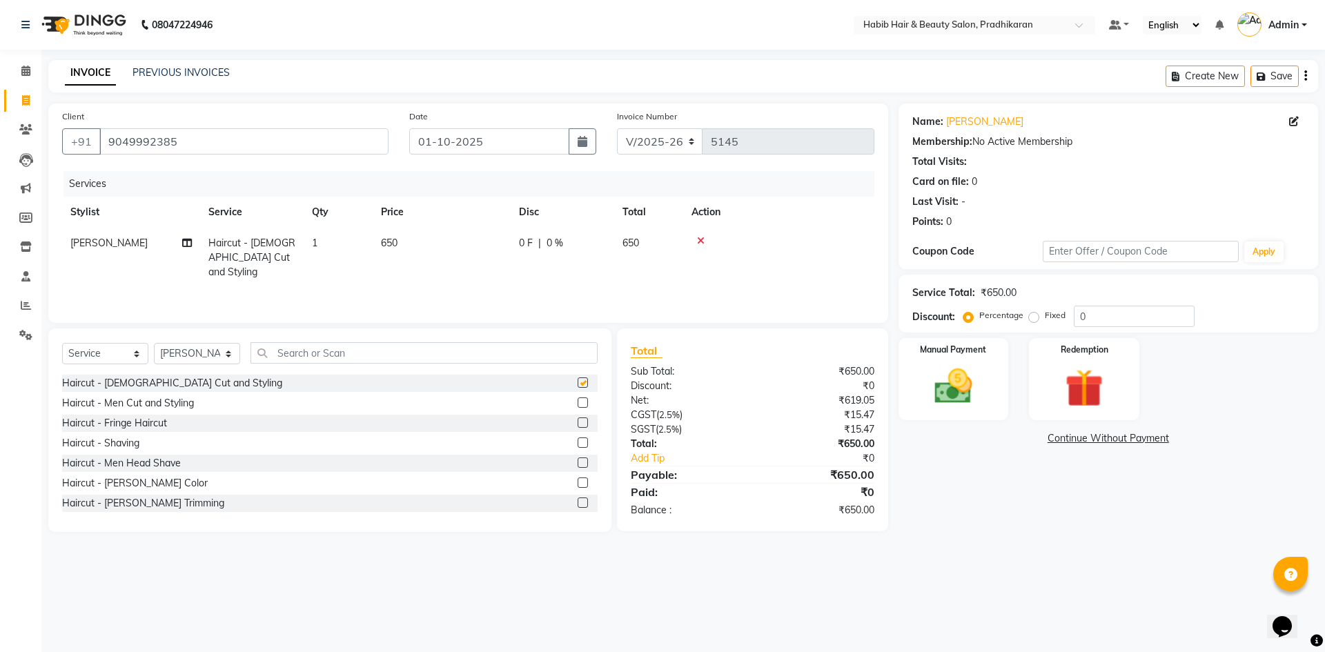
checkbox input "false"
click at [232, 356] on select "Select Stylist Admin akanksha Anju bhanu gouri kartik Mayur pritam SHREE umesh" at bounding box center [197, 353] width 86 height 21
select select "75422"
click at [154, 343] on select "Select Stylist Admin akanksha Anju bhanu gouri kartik Mayur pritam SHREE umesh" at bounding box center [197, 353] width 86 height 21
click at [578, 380] on label at bounding box center [583, 382] width 10 height 10
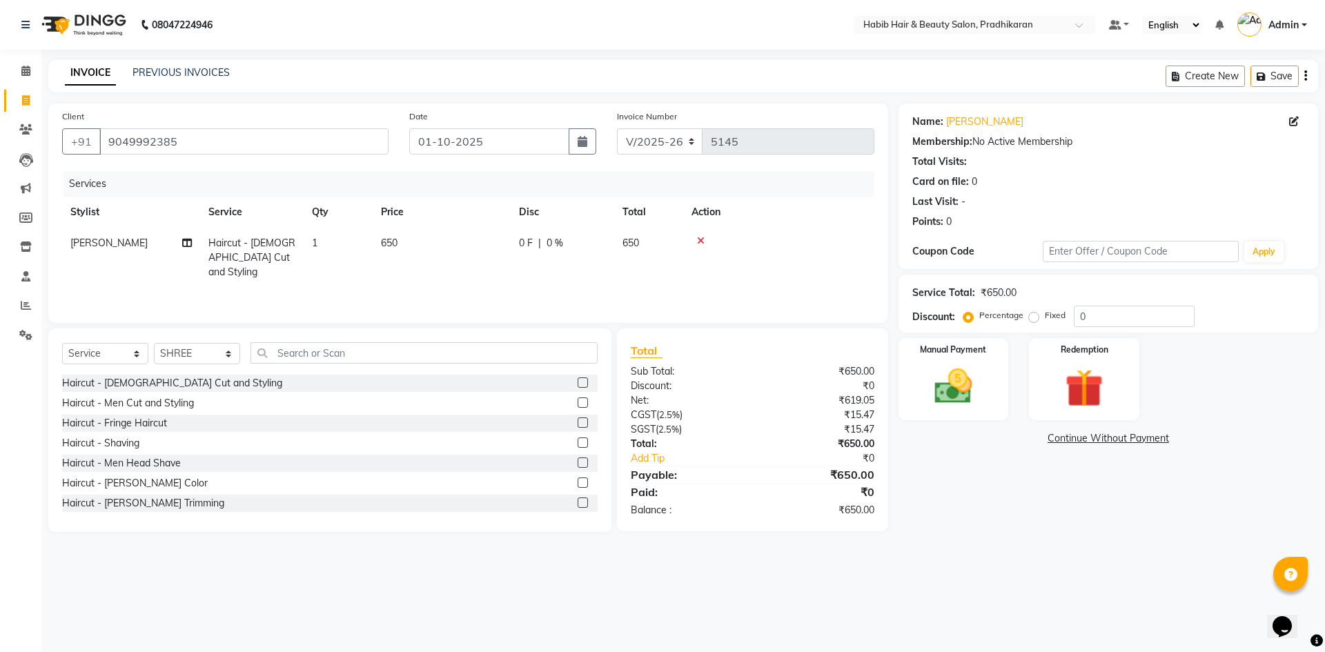
click at [578, 380] on input "checkbox" at bounding box center [582, 383] width 9 height 9
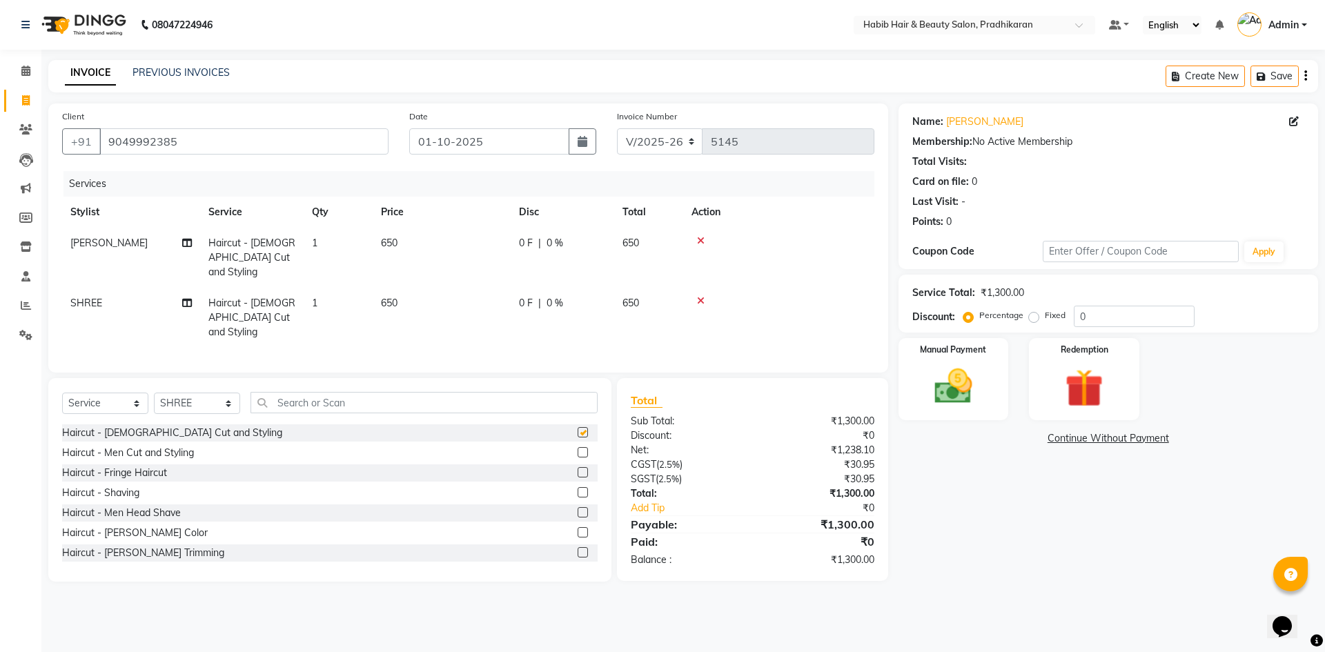
checkbox input "false"
click at [441, 292] on td "650" at bounding box center [442, 318] width 138 height 60
select select "75422"
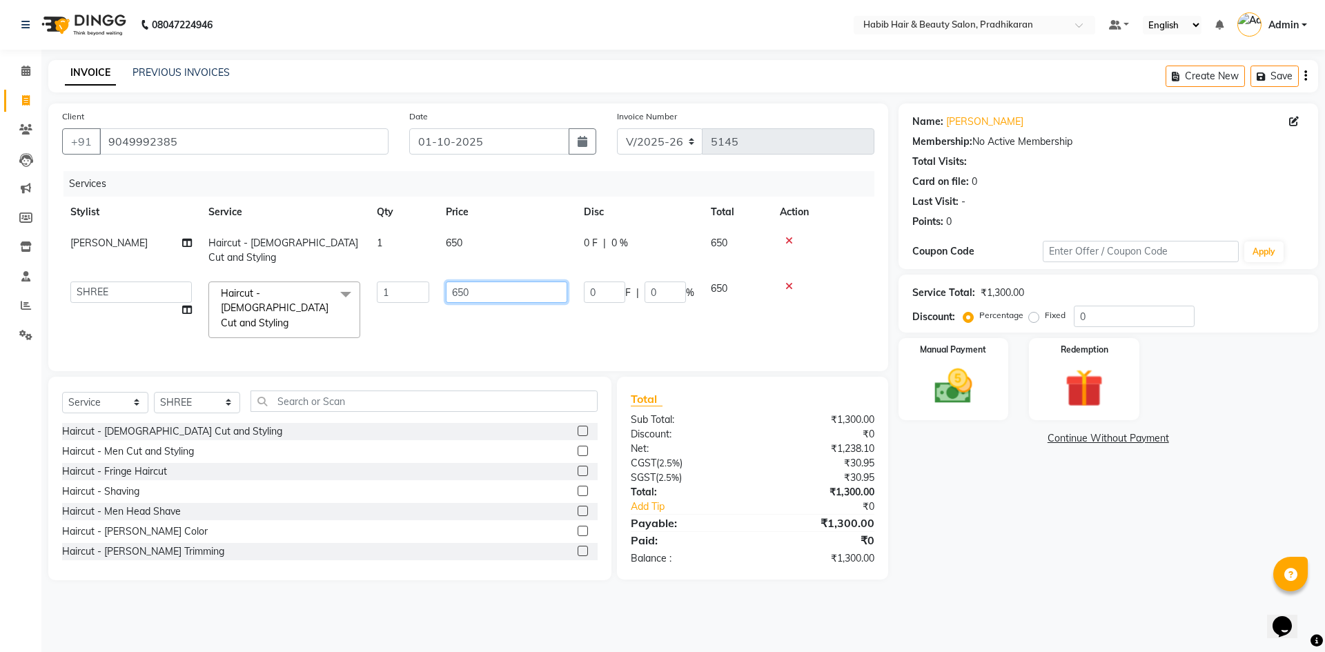
click at [482, 282] on input "650" at bounding box center [506, 292] width 121 height 21
type input "6"
type input "800"
click at [502, 246] on td "650" at bounding box center [507, 251] width 138 height 46
select select "38177"
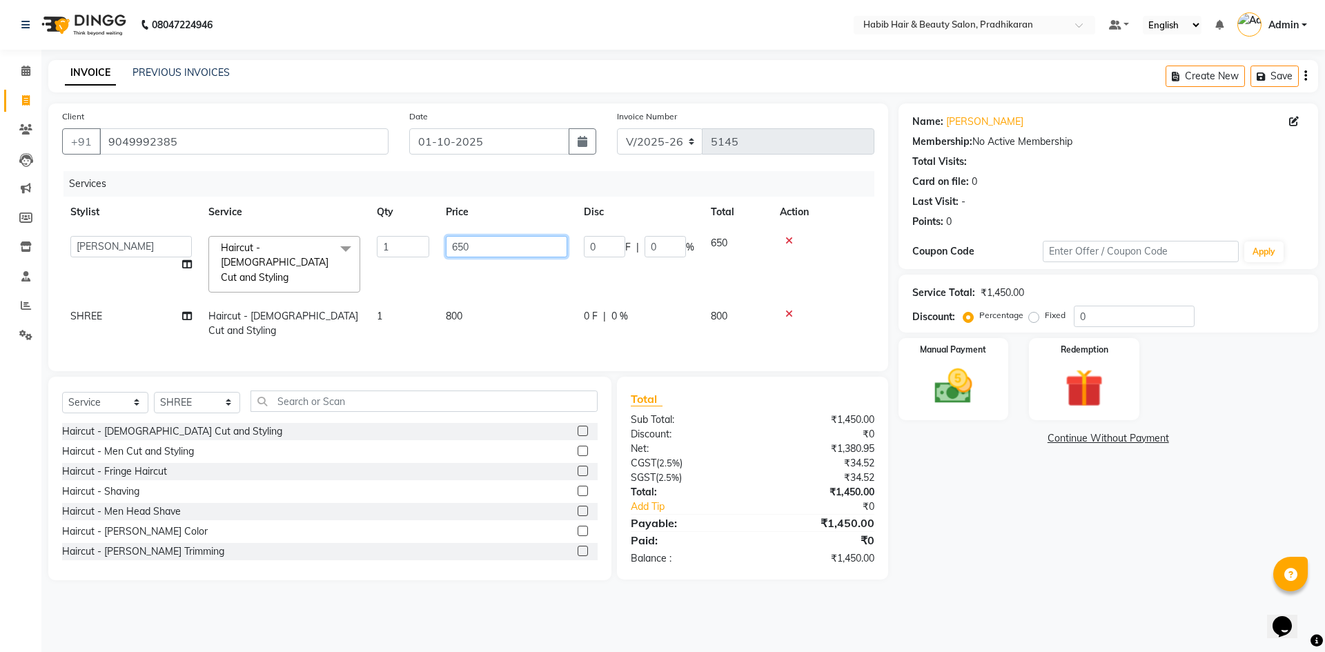
click at [492, 253] on input "650" at bounding box center [506, 246] width 121 height 21
type input "6"
type input "400"
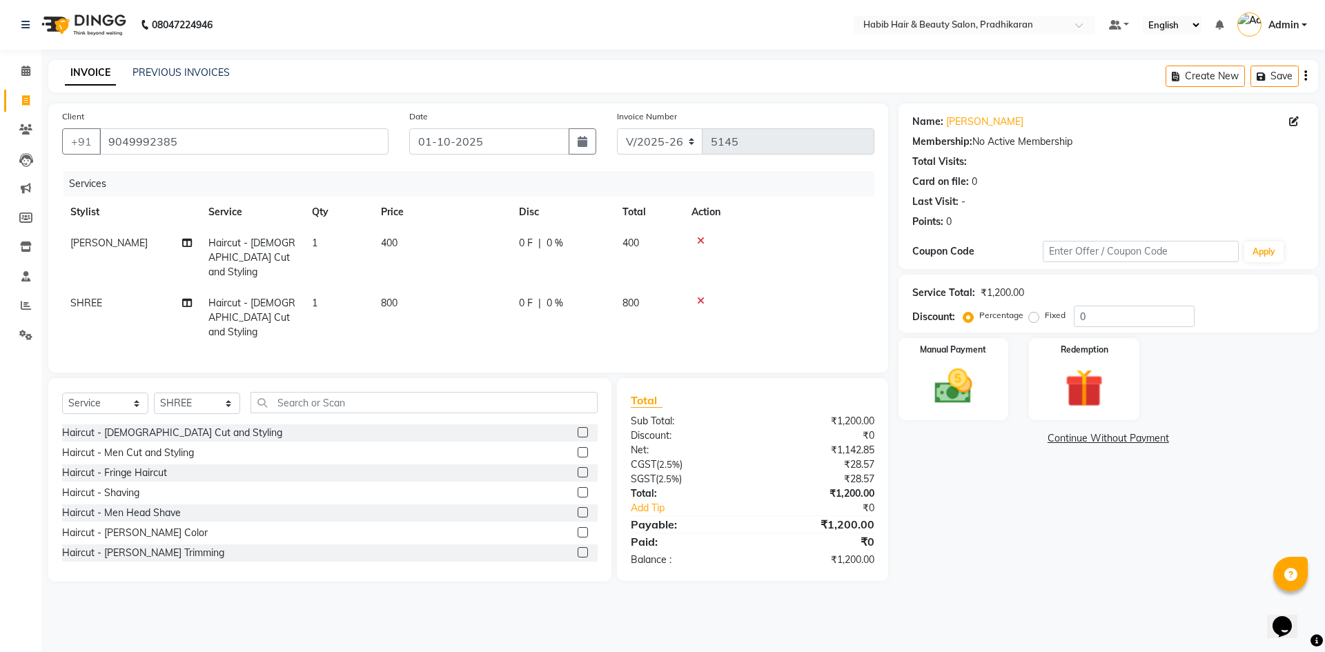
click at [788, 237] on div at bounding box center [778, 241] width 175 height 10
click at [699, 240] on icon at bounding box center [701, 241] width 8 height 10
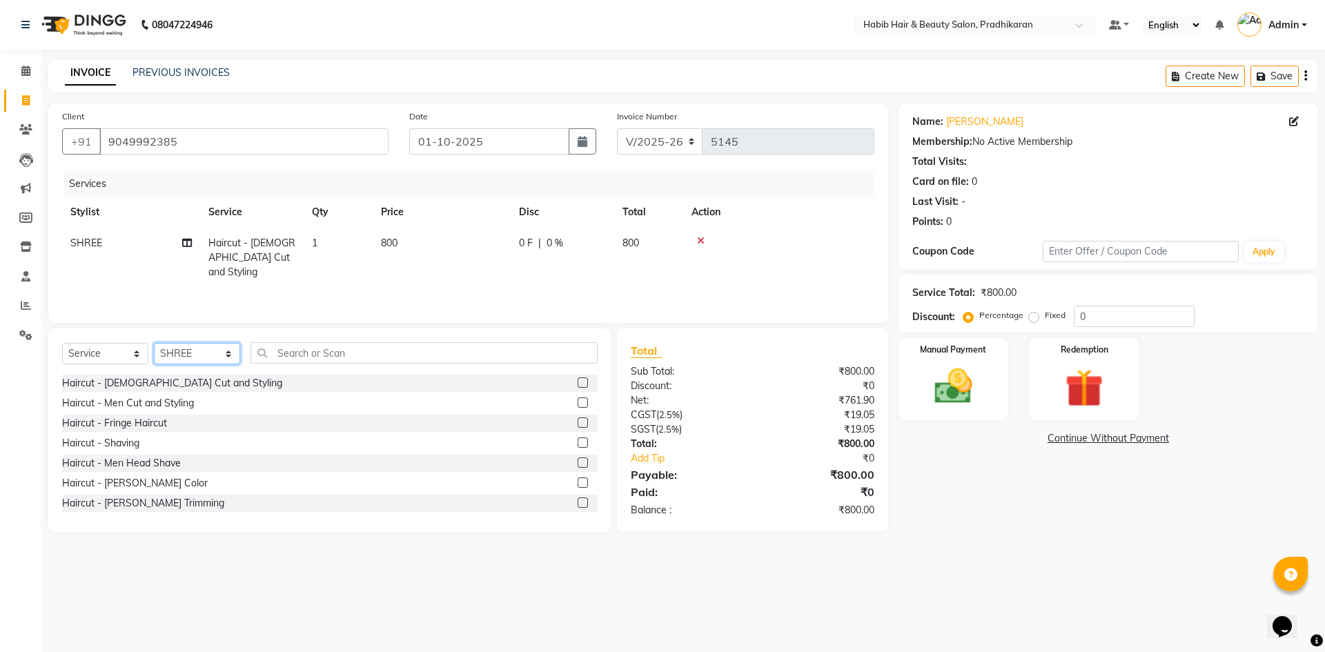
click at [226, 357] on select "Select Stylist Admin akanksha Anju bhanu gouri kartik Mayur pritam SHREE umesh" at bounding box center [197, 353] width 86 height 21
select select "38177"
click at [154, 343] on select "Select Stylist Admin akanksha Anju bhanu gouri kartik Mayur pritam SHREE umesh" at bounding box center [197, 353] width 86 height 21
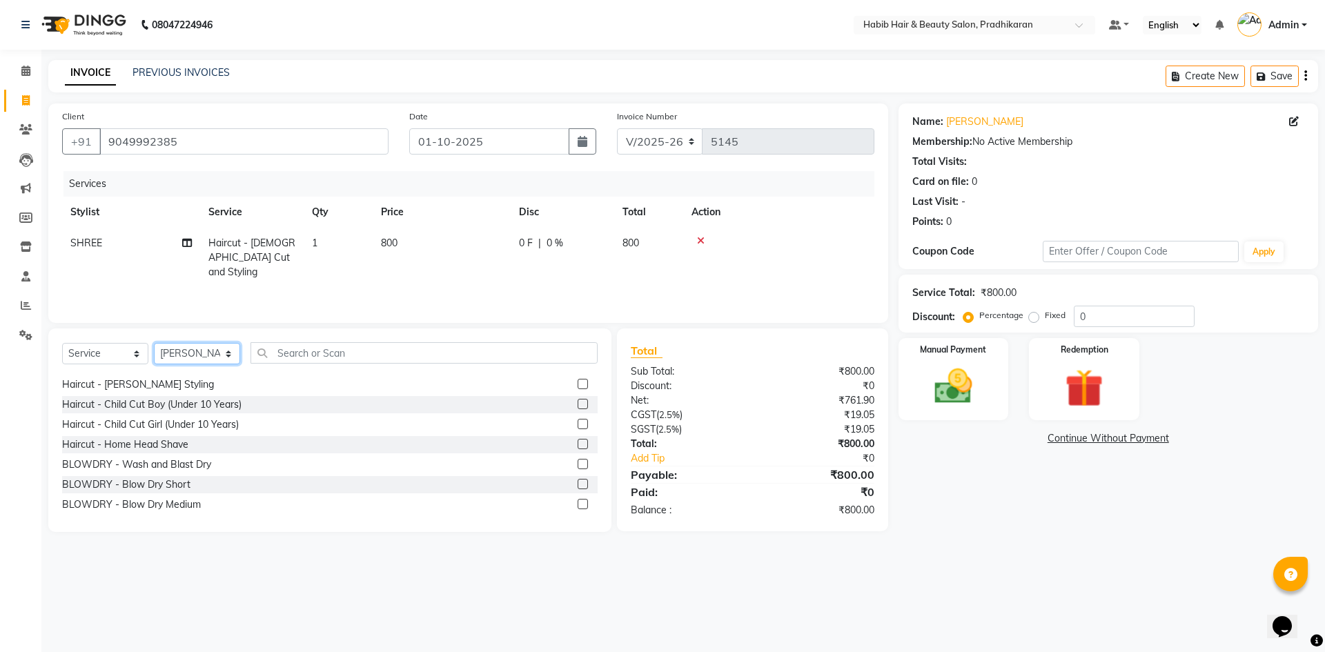
scroll to position [138, 0]
click at [578, 426] on label at bounding box center [583, 425] width 10 height 10
click at [578, 426] on input "checkbox" at bounding box center [582, 425] width 9 height 9
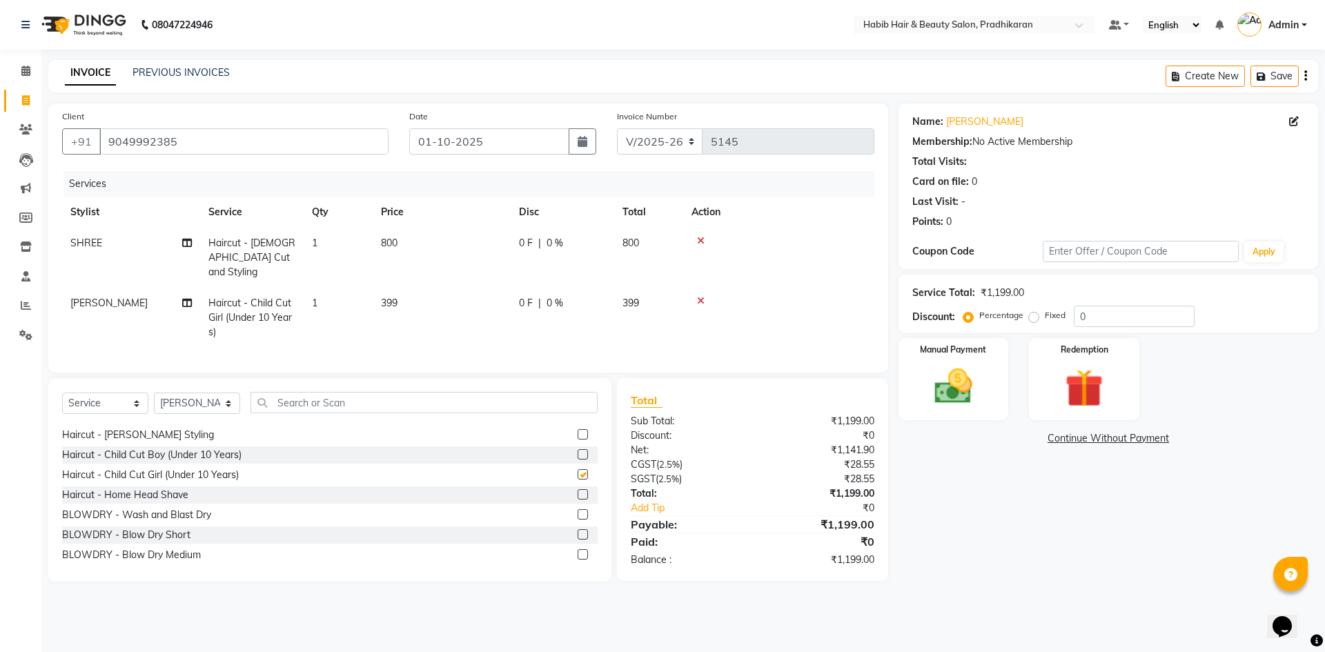
checkbox input "false"
click at [447, 298] on td "399" at bounding box center [442, 318] width 138 height 60
select select "38177"
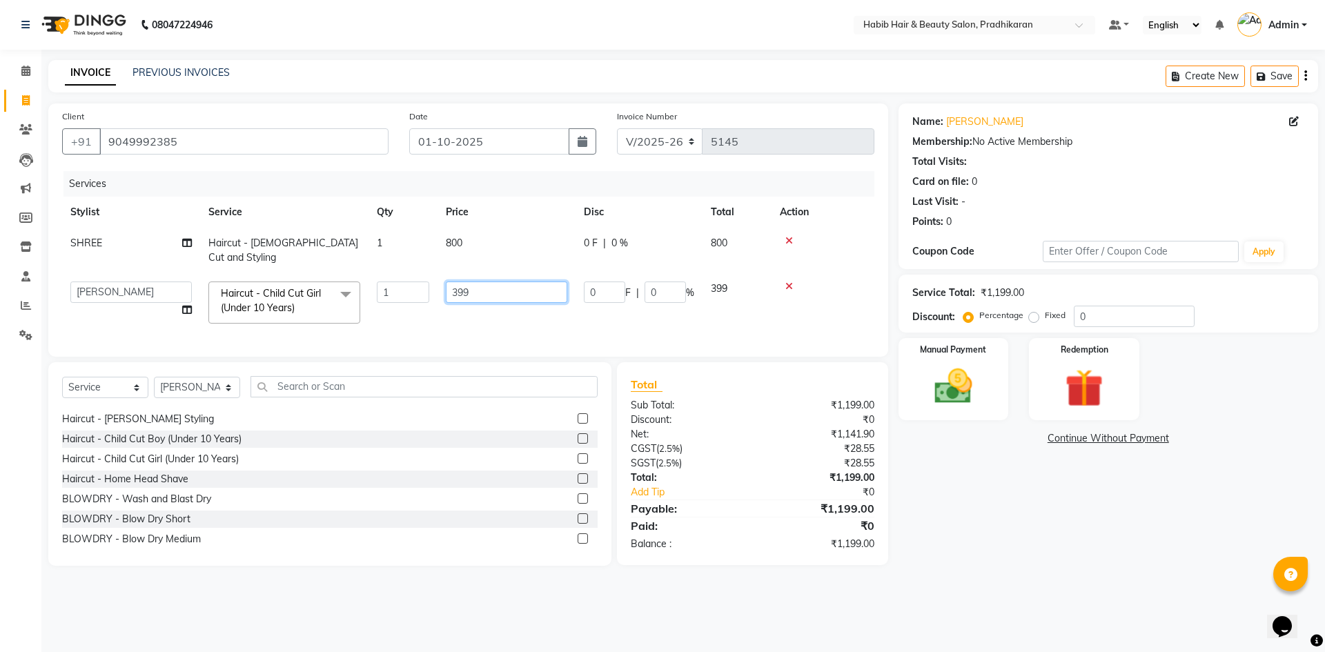
click at [508, 282] on input "399" at bounding box center [506, 292] width 121 height 21
type input "3"
type input "400"
click at [1110, 317] on input "0" at bounding box center [1134, 316] width 121 height 21
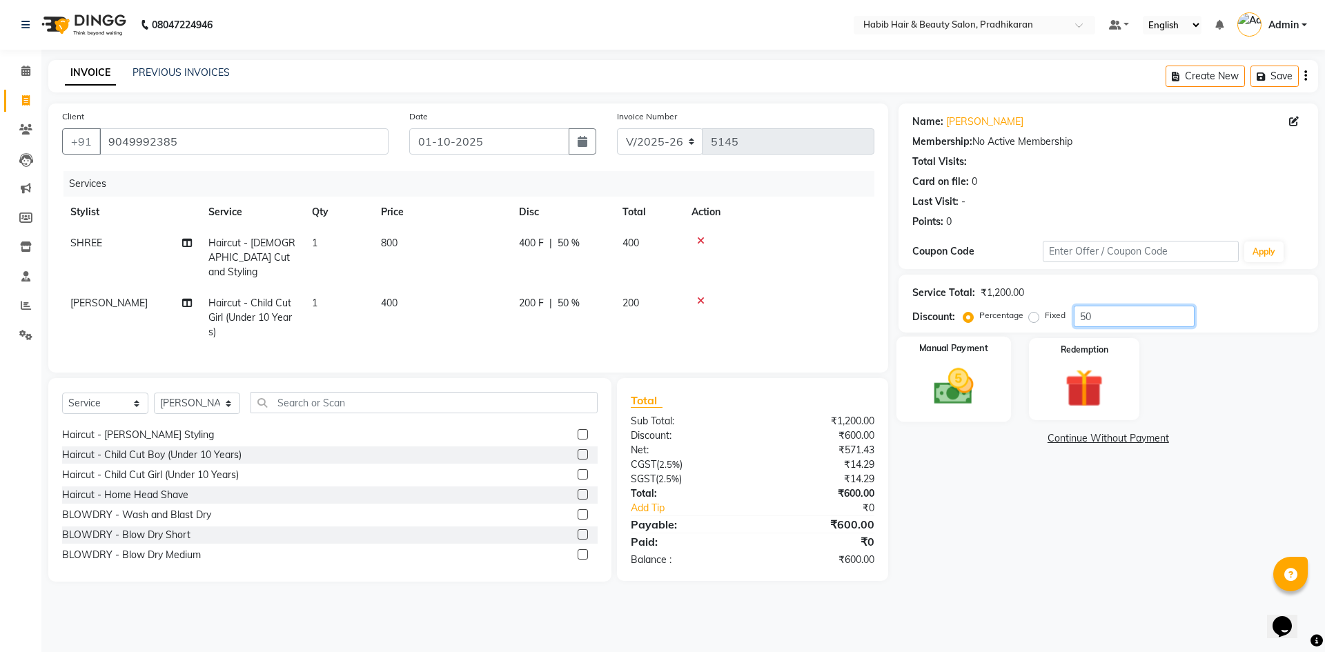
type input "50"
drag, startPoint x: 899, startPoint y: 373, endPoint x: 911, endPoint y: 377, distance: 13.1
click at [907, 376] on div "Manual Payment" at bounding box center [953, 379] width 115 height 85
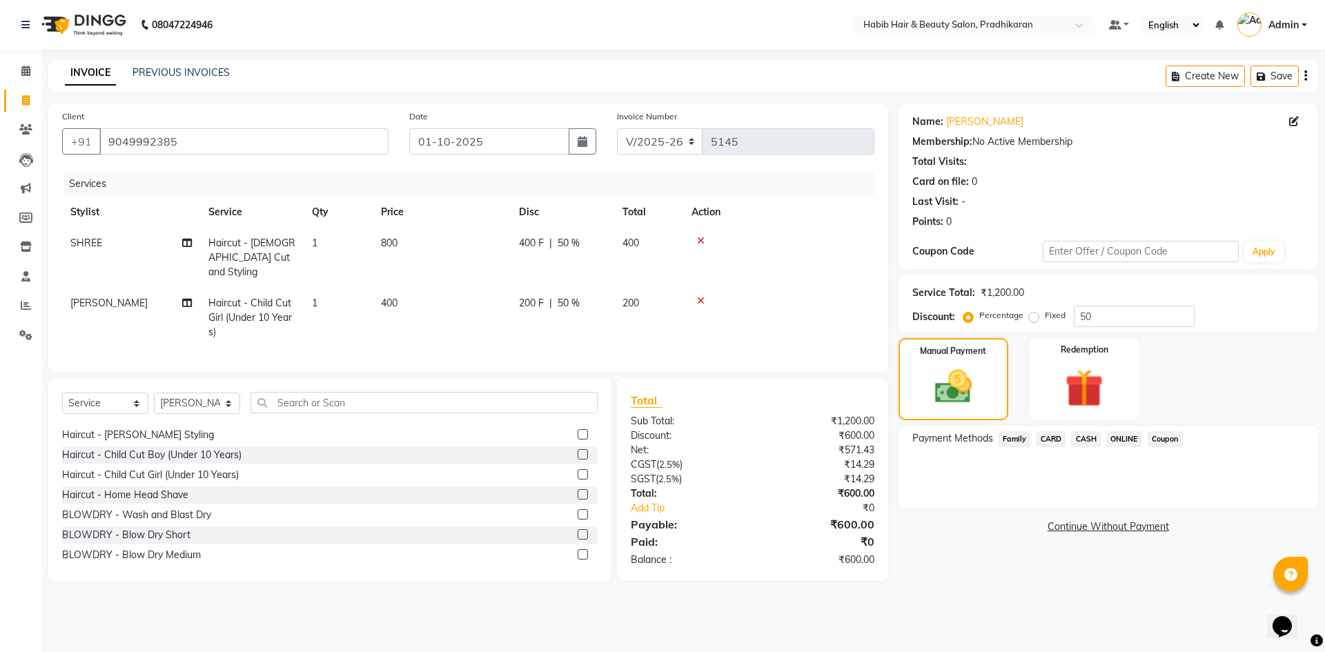
click at [1125, 444] on span "ONLINE" at bounding box center [1124, 439] width 36 height 16
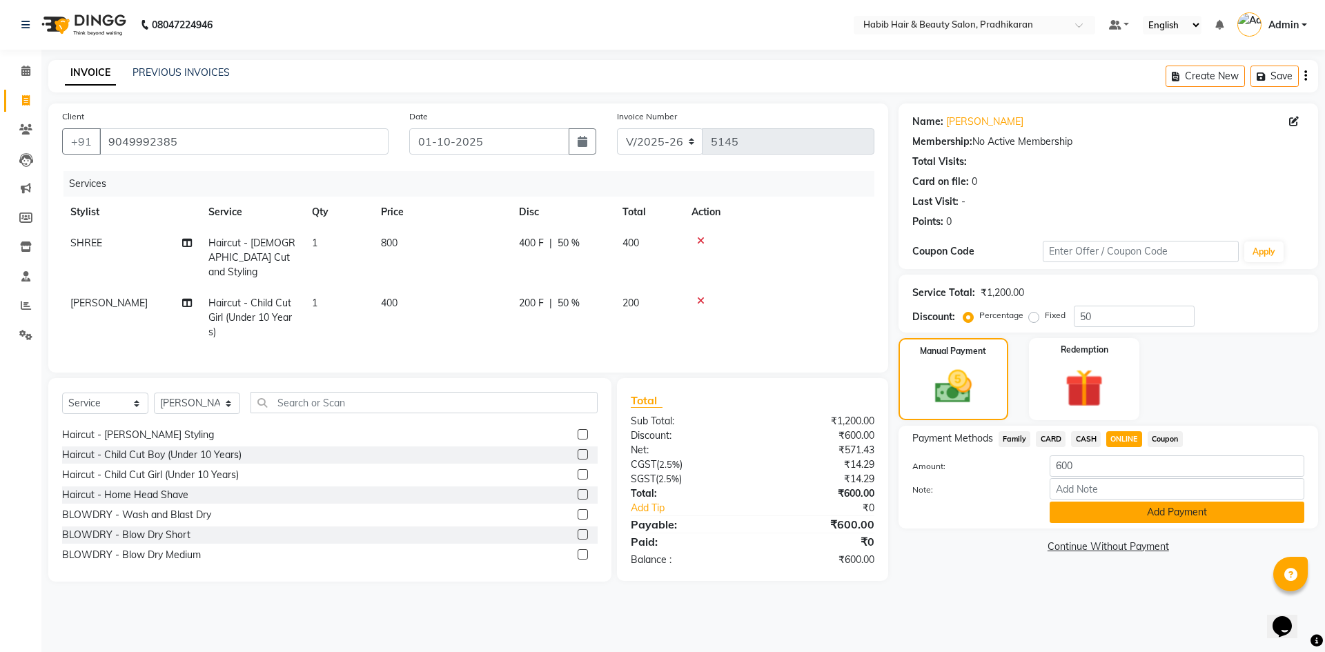
click at [1126, 507] on button "Add Payment" at bounding box center [1177, 512] width 255 height 21
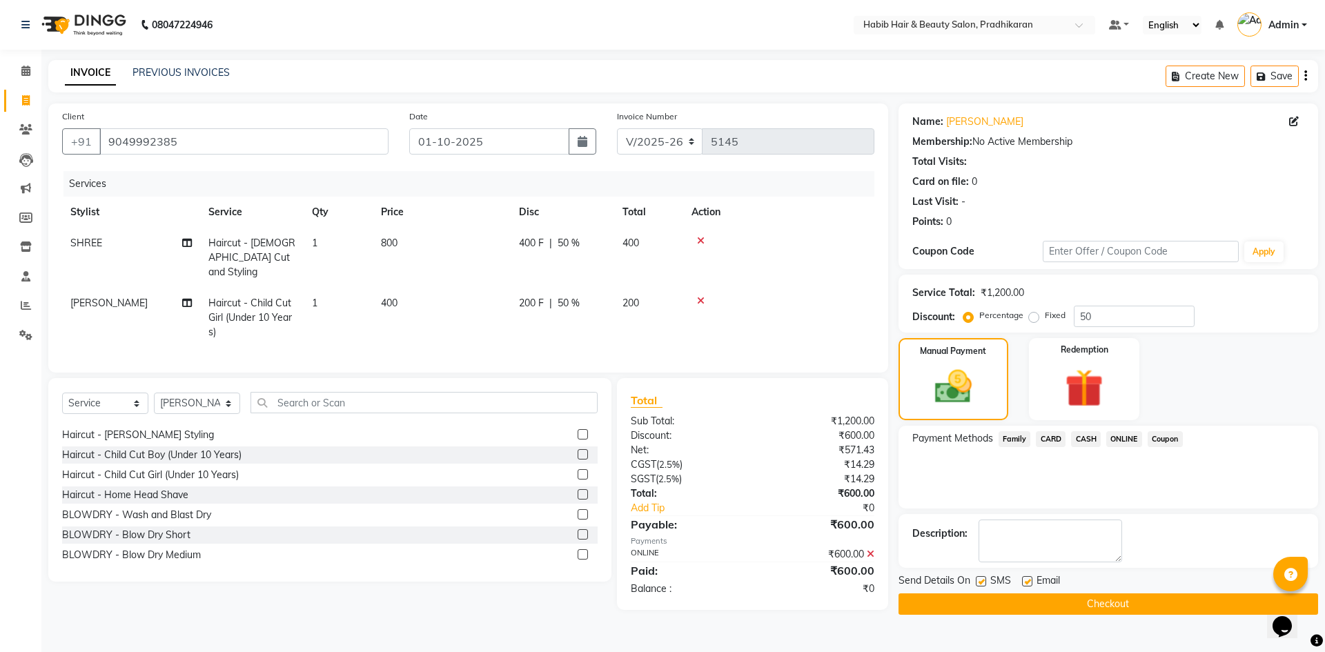
drag, startPoint x: 1130, startPoint y: 584, endPoint x: 1128, endPoint y: 607, distance: 22.9
click at [1129, 594] on div "Send Details On SMS Email Checkout" at bounding box center [1109, 593] width 420 height 41
drag, startPoint x: 1128, startPoint y: 607, endPoint x: 1121, endPoint y: 596, distance: 13.0
click at [1128, 606] on button "Checkout" at bounding box center [1109, 603] width 420 height 21
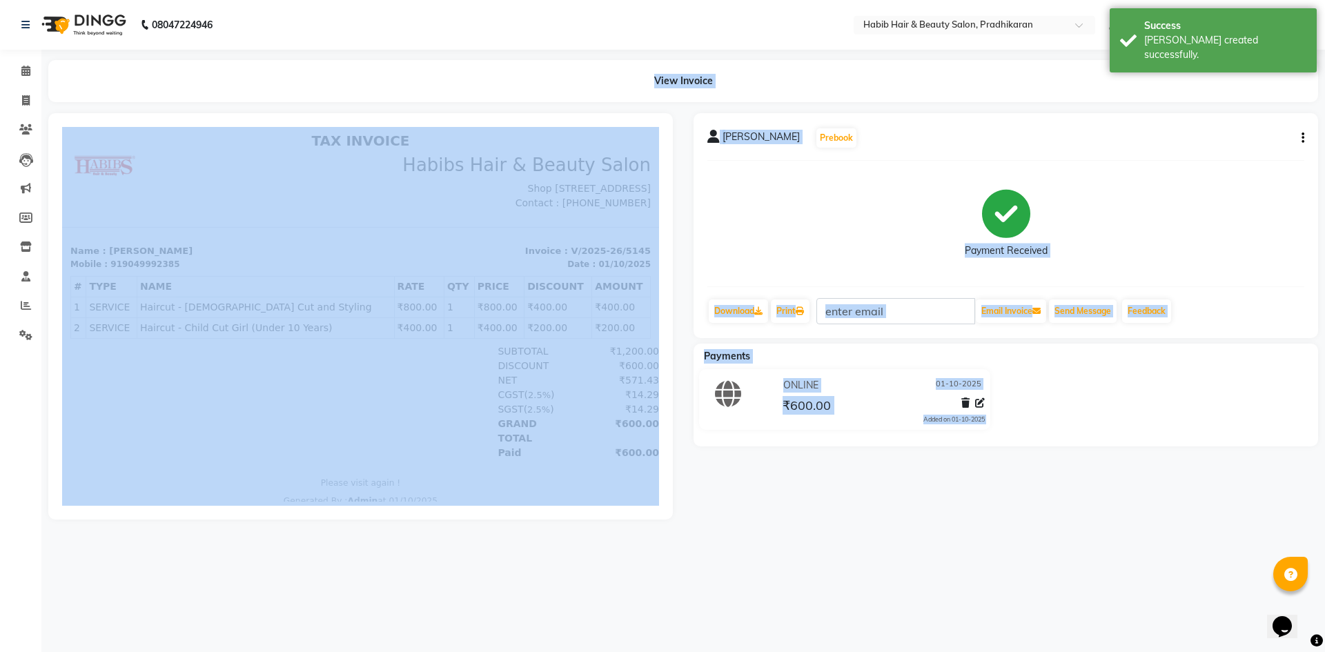
click at [583, 71] on div "View Invoice" at bounding box center [683, 81] width 1270 height 42
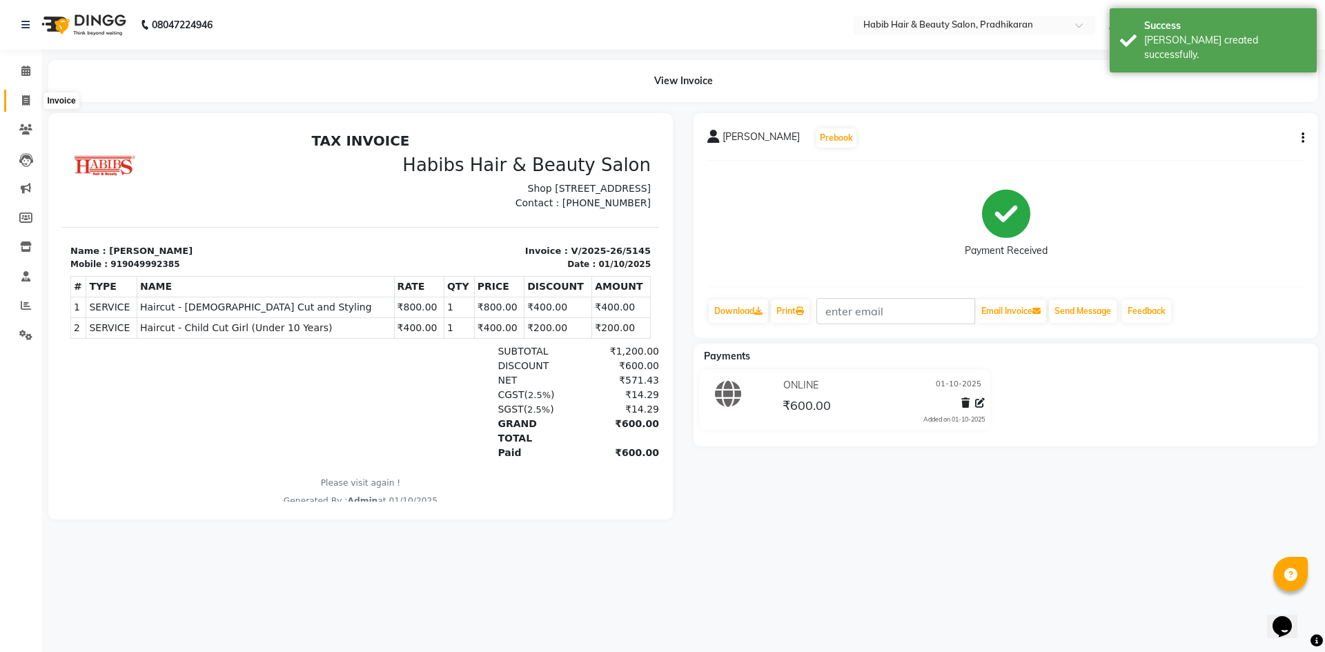
click at [33, 101] on span at bounding box center [26, 101] width 24 height 16
select select "5583"
select select "service"
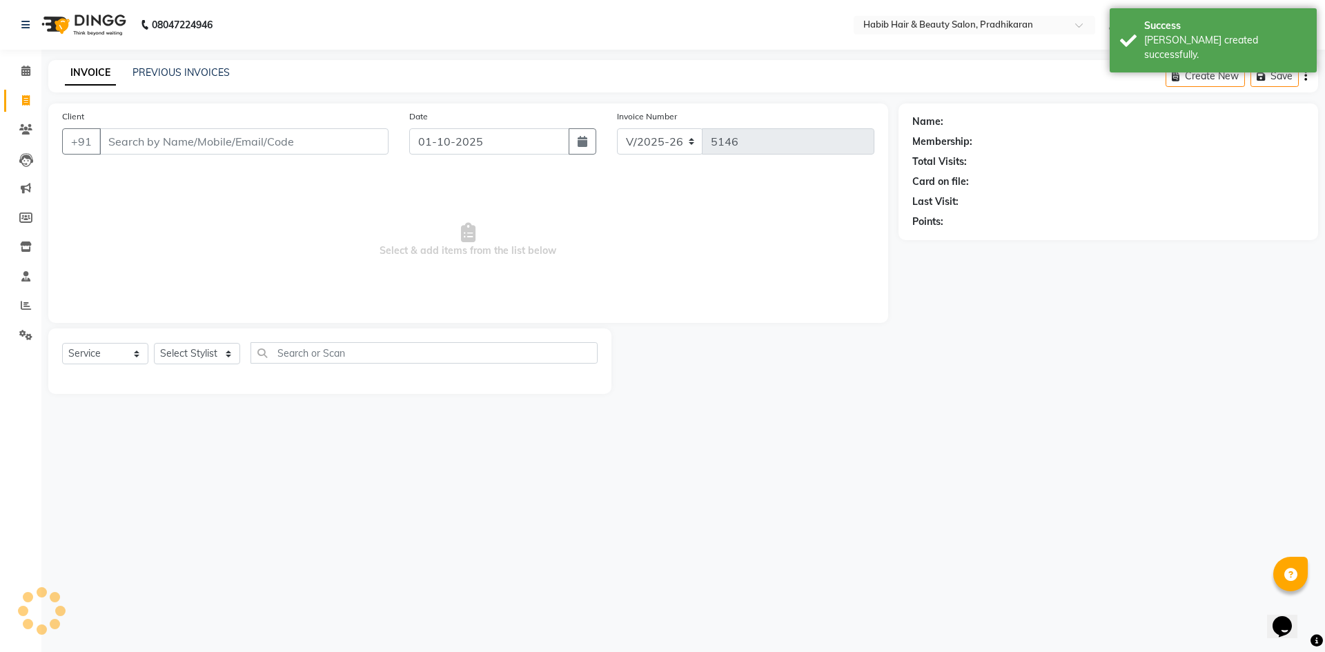
drag, startPoint x: 176, startPoint y: 140, endPoint x: 212, endPoint y: 164, distance: 43.3
click at [178, 143] on input "Client" at bounding box center [243, 141] width 289 height 26
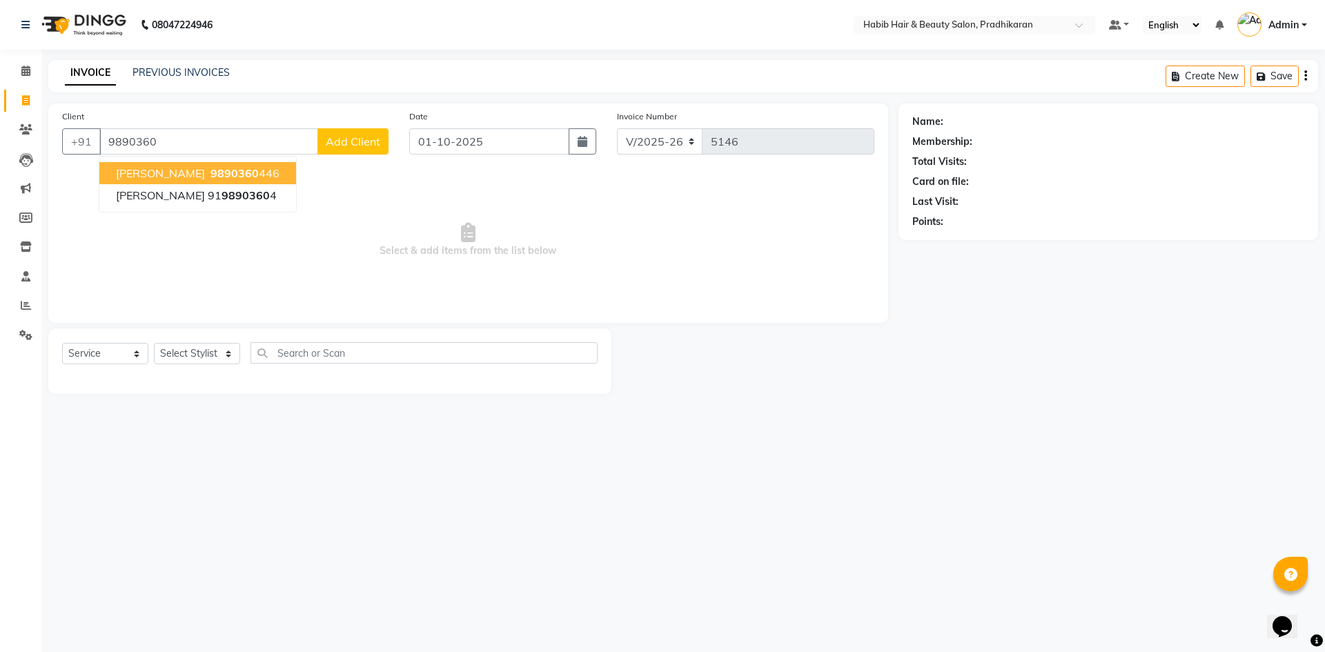
click at [210, 179] on span "9890360" at bounding box center [234, 173] width 48 height 14
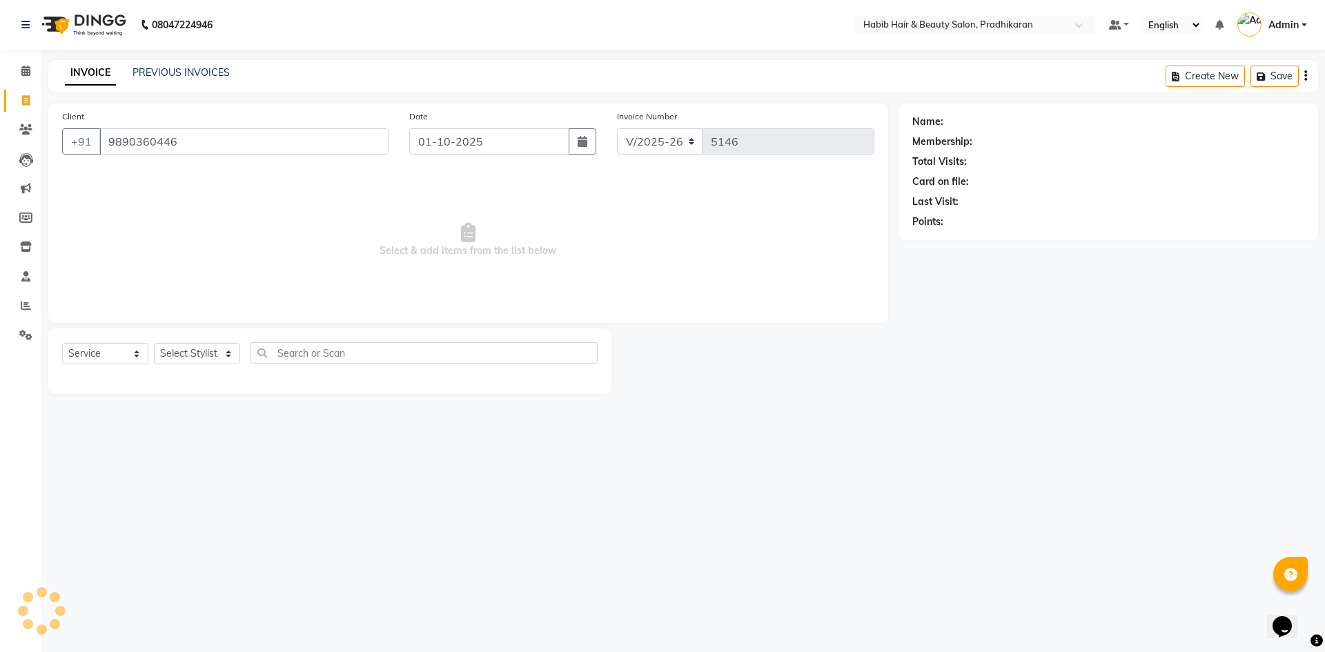
type input "9890360446"
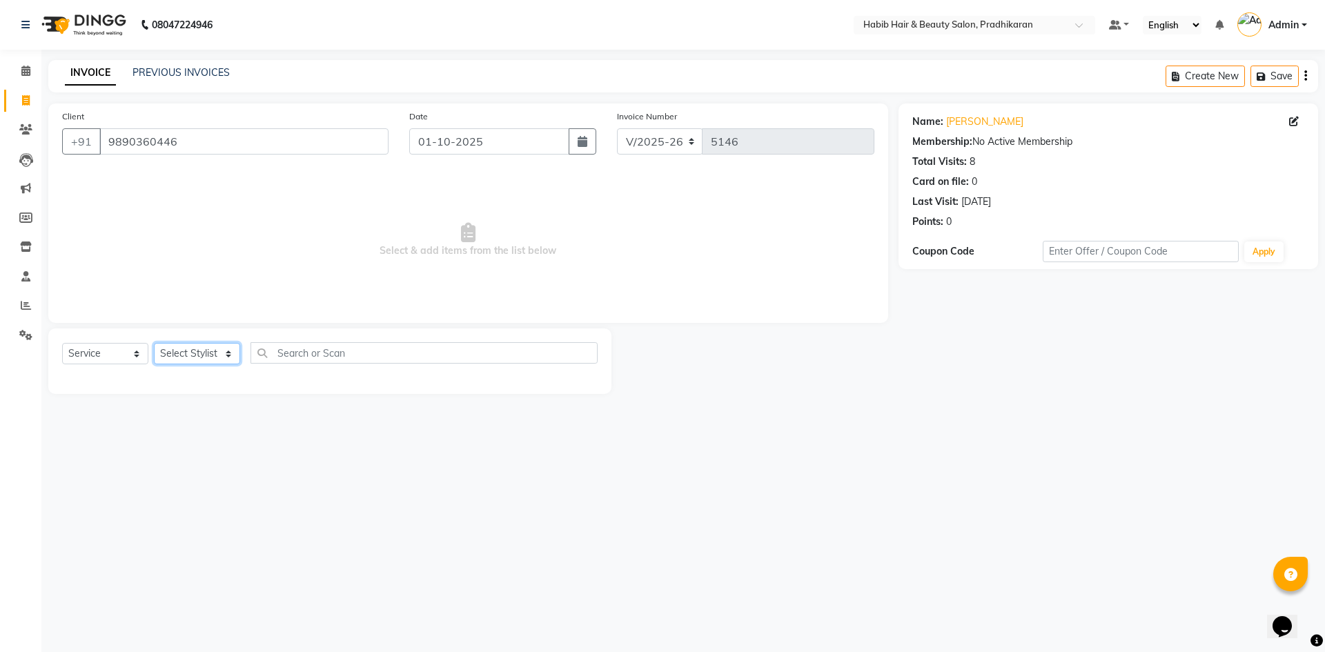
click at [210, 356] on select "Select Stylist Admin akanksha Anju bhanu gouri kartik Mayur pritam SHREE umesh" at bounding box center [197, 353] width 86 height 21
select select "38177"
click at [154, 343] on select "Select Stylist Admin akanksha Anju bhanu gouri kartik Mayur pritam SHREE umesh" at bounding box center [197, 353] width 86 height 21
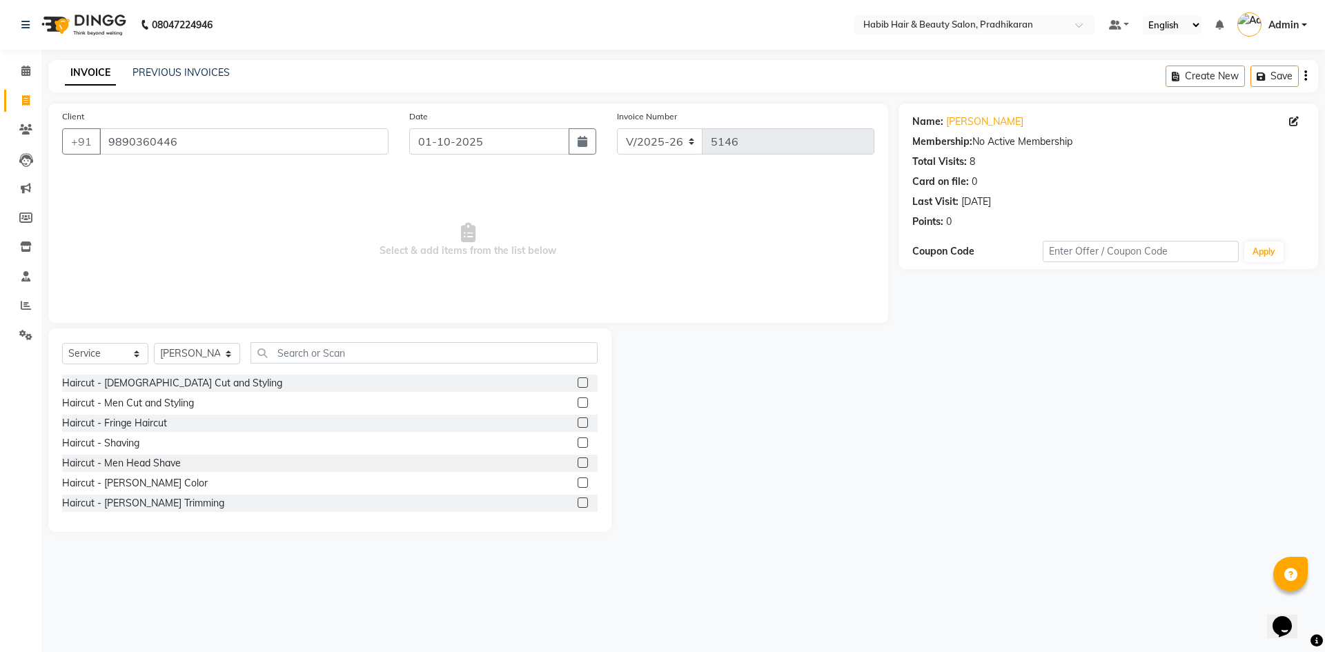
click at [578, 402] on label at bounding box center [583, 403] width 10 height 10
click at [578, 402] on input "checkbox" at bounding box center [582, 403] width 9 height 9
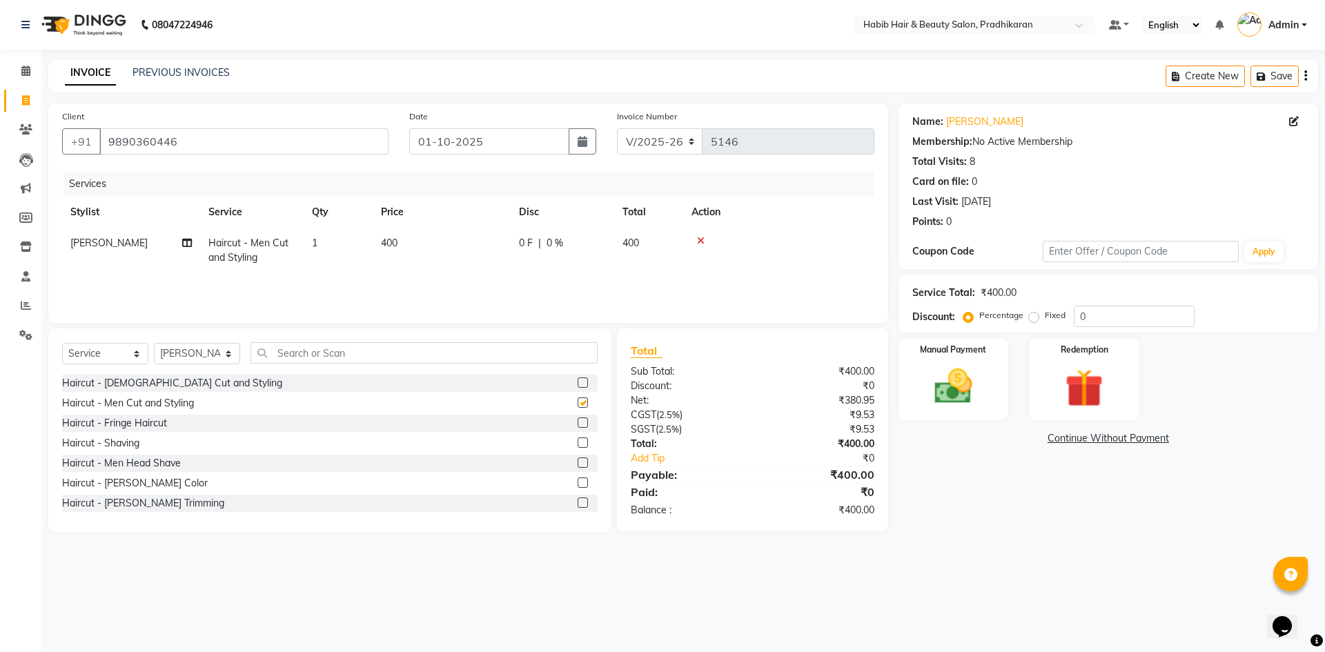
checkbox input "false"
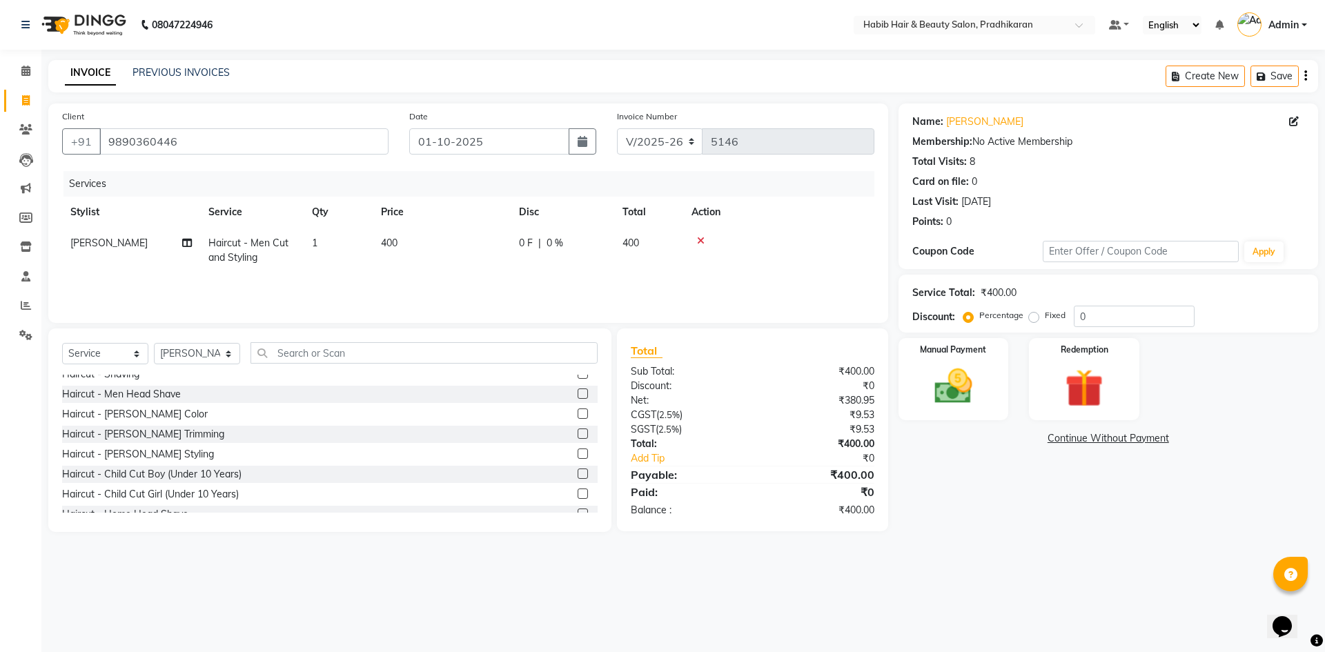
scroll to position [138, 0]
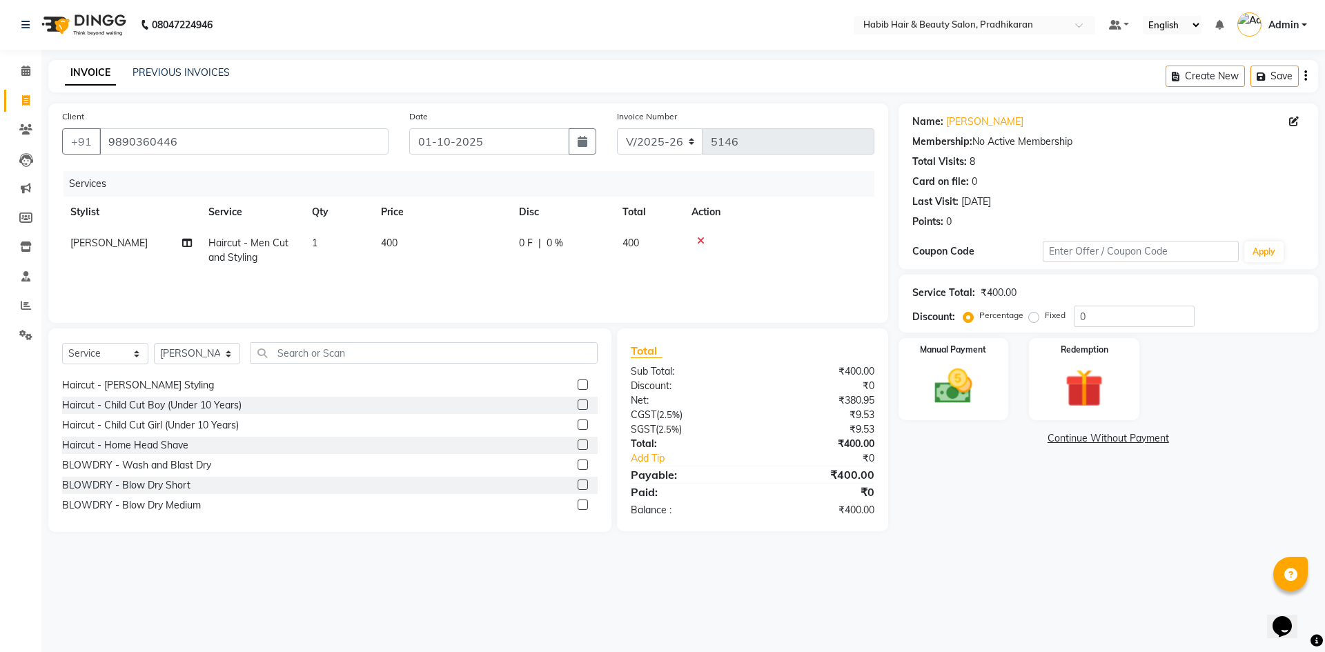
click at [578, 406] on label at bounding box center [583, 405] width 10 height 10
click at [578, 406] on input "checkbox" at bounding box center [582, 405] width 9 height 9
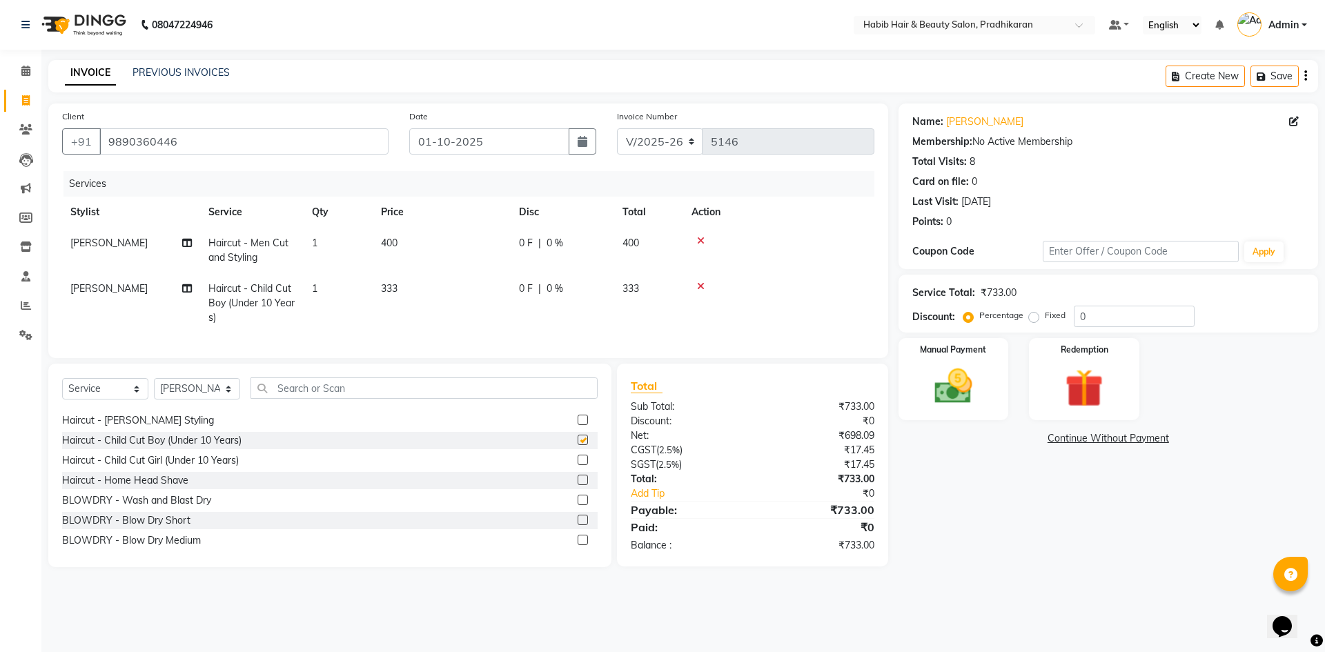
checkbox input "false"
drag, startPoint x: 444, startPoint y: 293, endPoint x: 489, endPoint y: 295, distance: 44.9
click at [451, 298] on td "333" at bounding box center [442, 303] width 138 height 60
select select "38177"
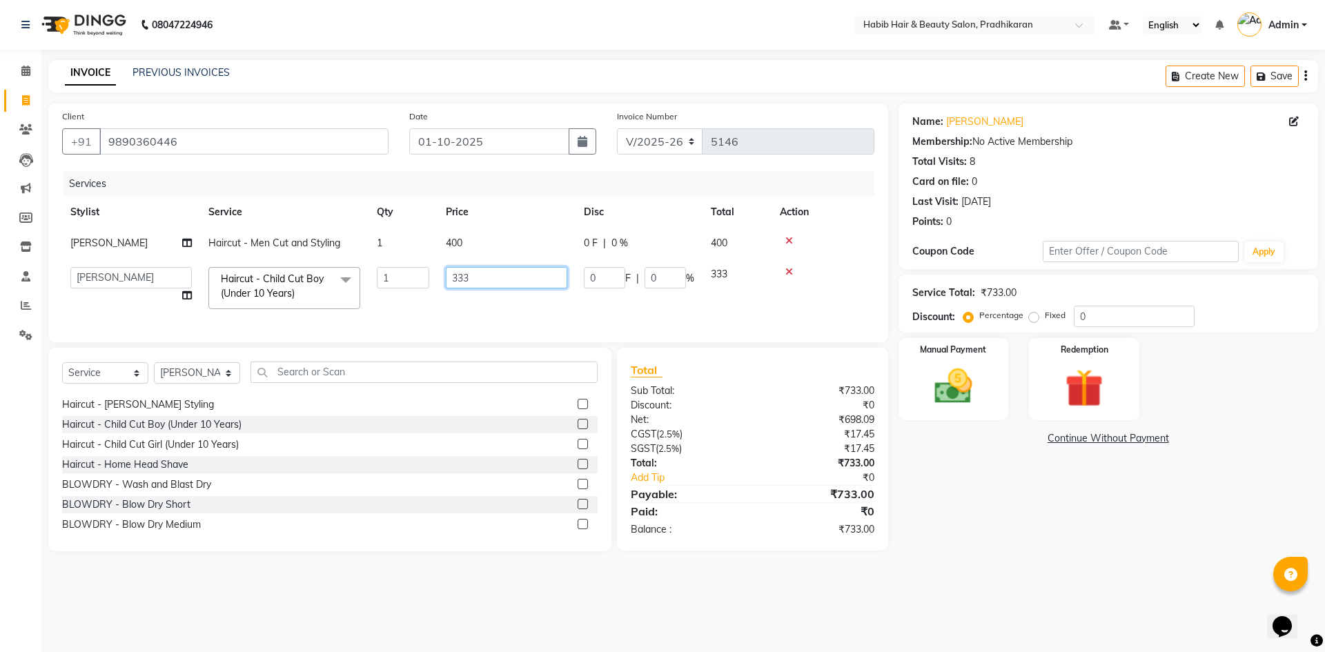
drag, startPoint x: 491, startPoint y: 289, endPoint x: 495, endPoint y: 284, distance: 7.3
click at [491, 288] on td "333" at bounding box center [507, 288] width 138 height 59
click at [499, 280] on input "333" at bounding box center [506, 277] width 121 height 21
type input "3"
type input "400"
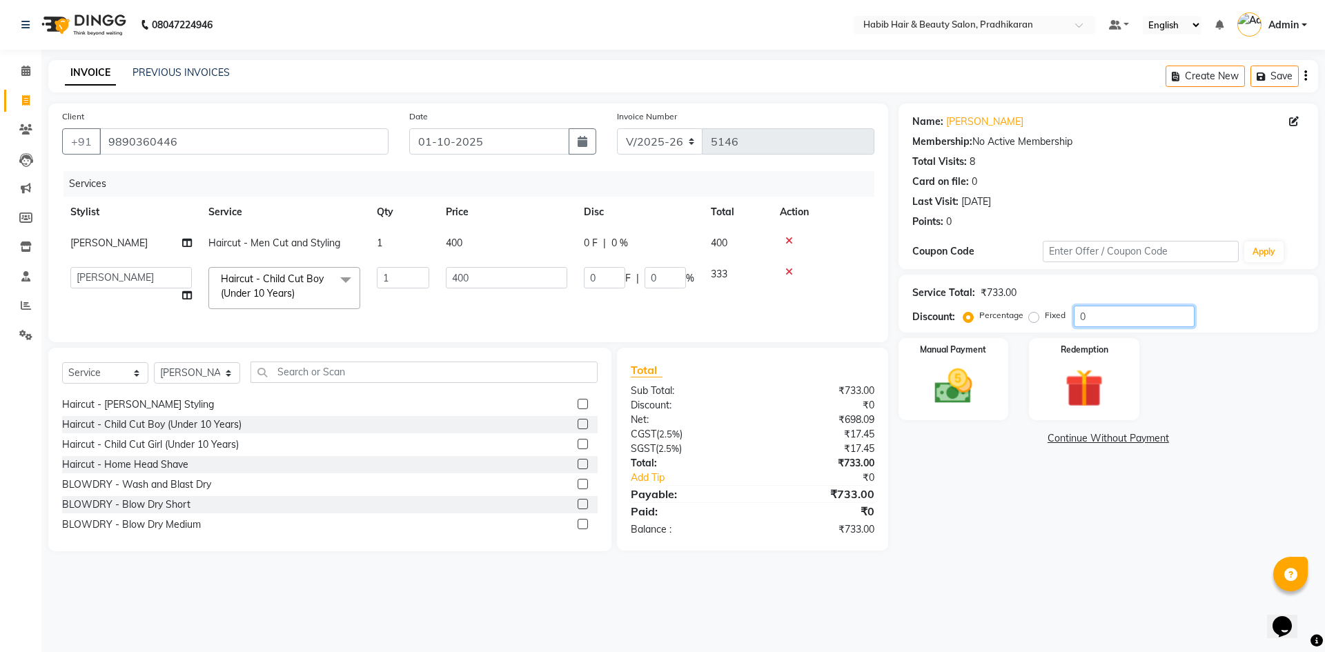
click at [1117, 317] on input "0" at bounding box center [1134, 316] width 121 height 21
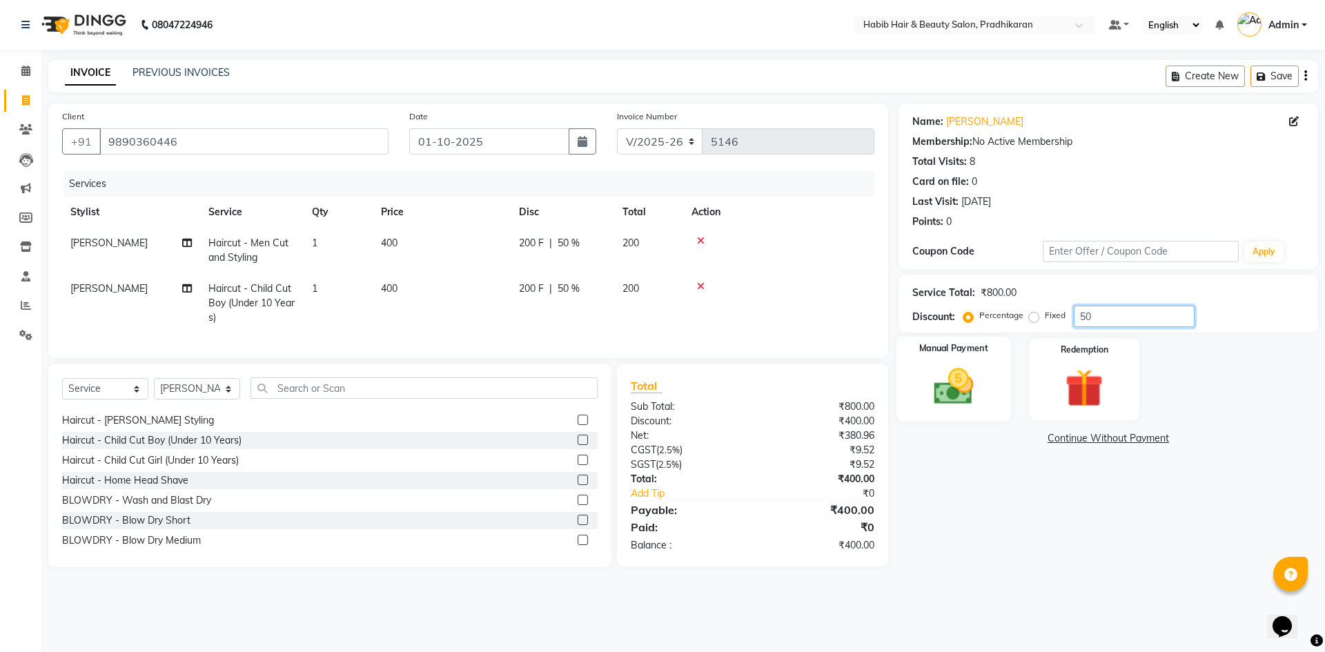
type input "50"
click at [939, 360] on div "Manual Payment" at bounding box center [953, 379] width 115 height 85
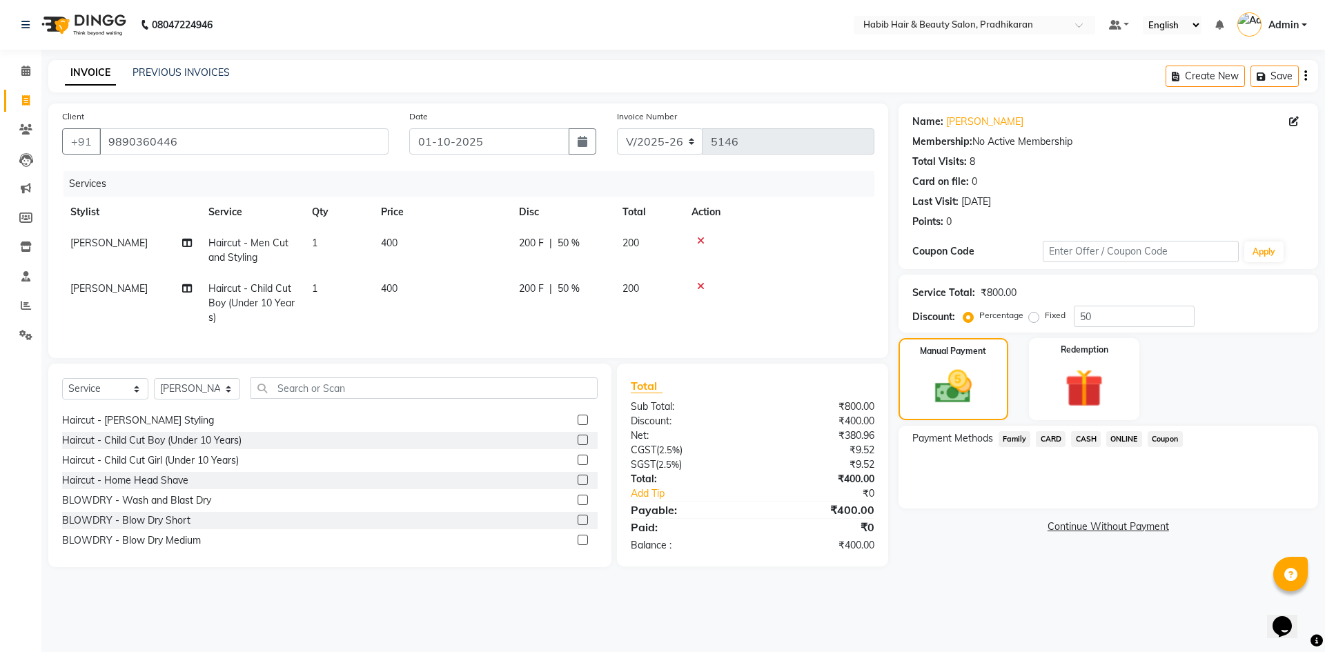
click at [1122, 436] on span "ONLINE" at bounding box center [1124, 439] width 36 height 16
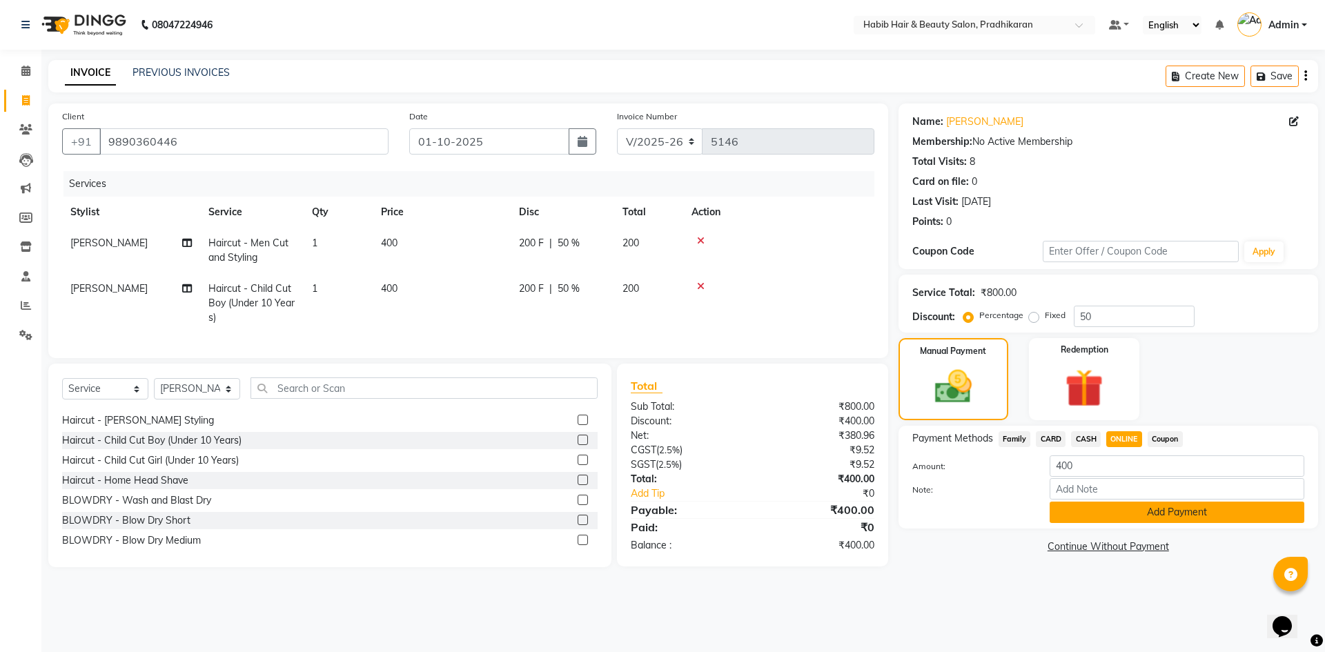
click at [1132, 511] on button "Add Payment" at bounding box center [1177, 512] width 255 height 21
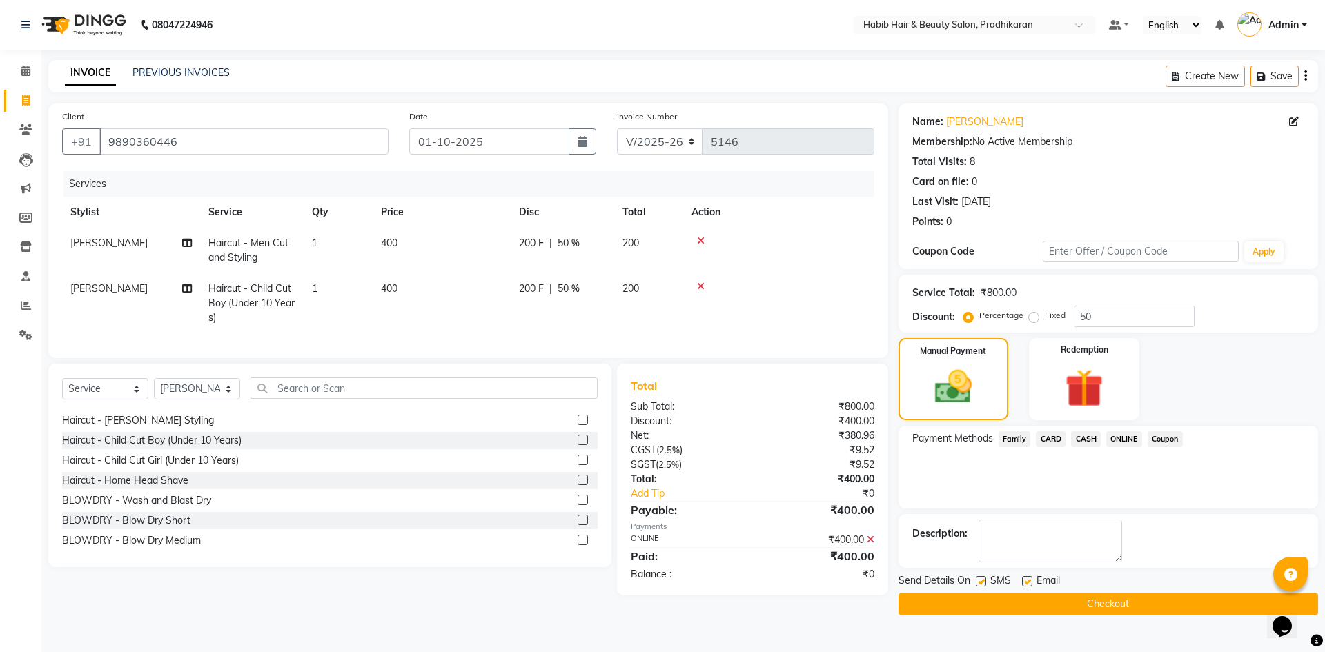
click at [1129, 598] on button "Checkout" at bounding box center [1109, 603] width 420 height 21
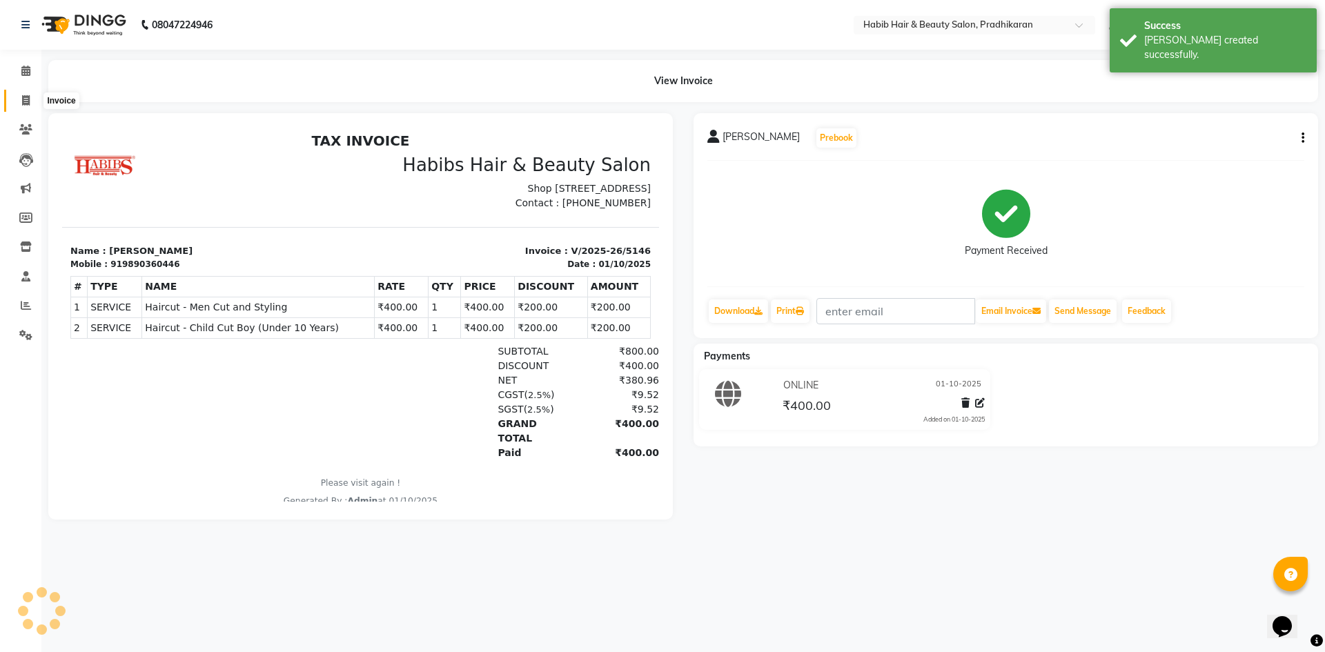
click at [16, 105] on span at bounding box center [26, 101] width 24 height 16
select select "5583"
select select "service"
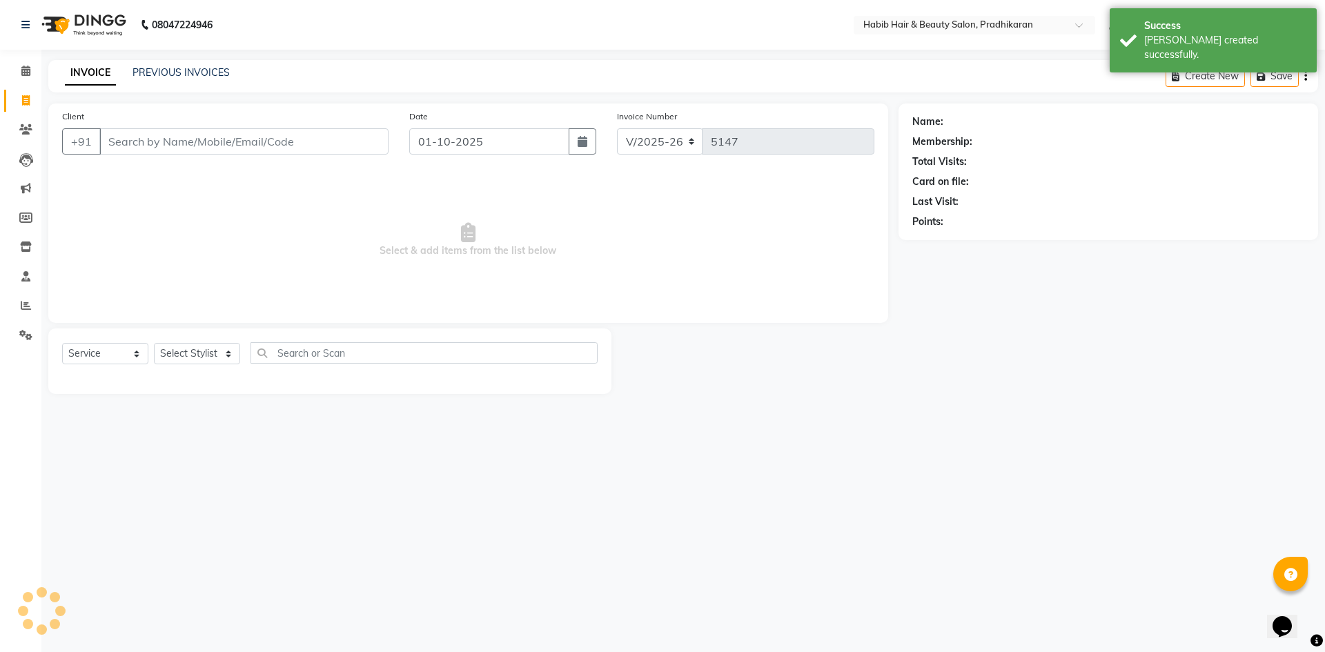
click at [184, 148] on input "Client" at bounding box center [243, 141] width 289 height 26
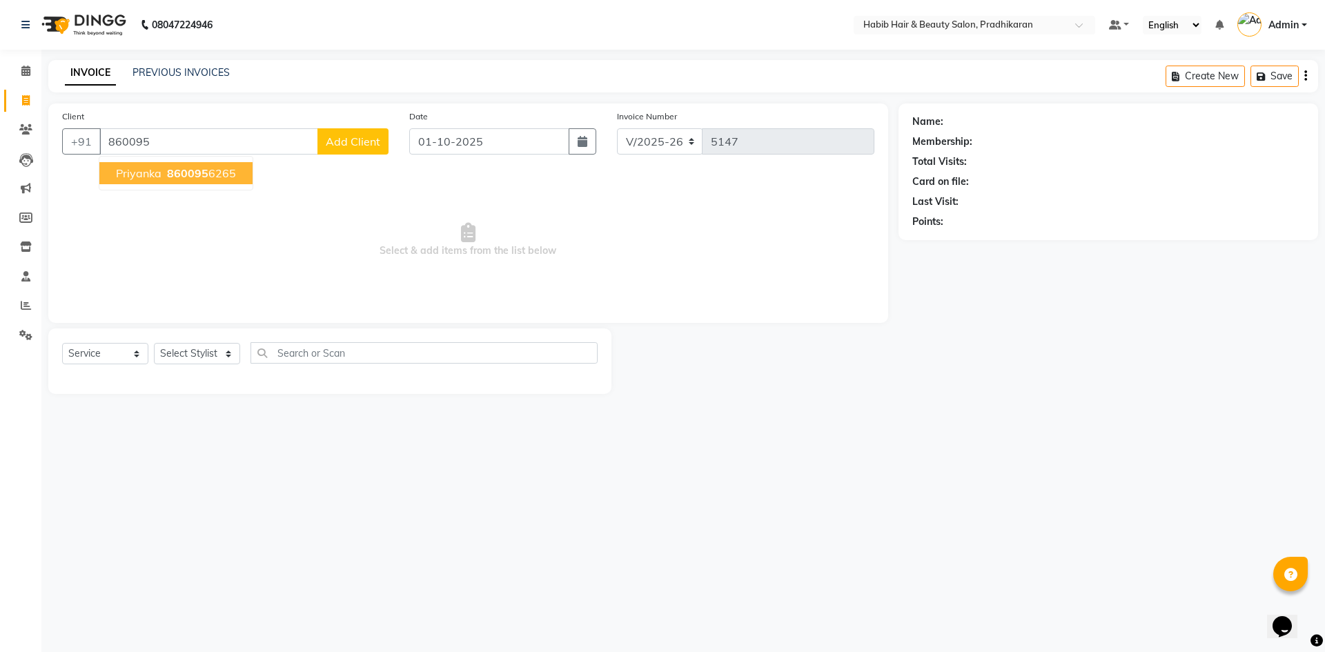
click at [212, 177] on ngb-highlight "860095 6265" at bounding box center [200, 173] width 72 height 14
type input "8600956265"
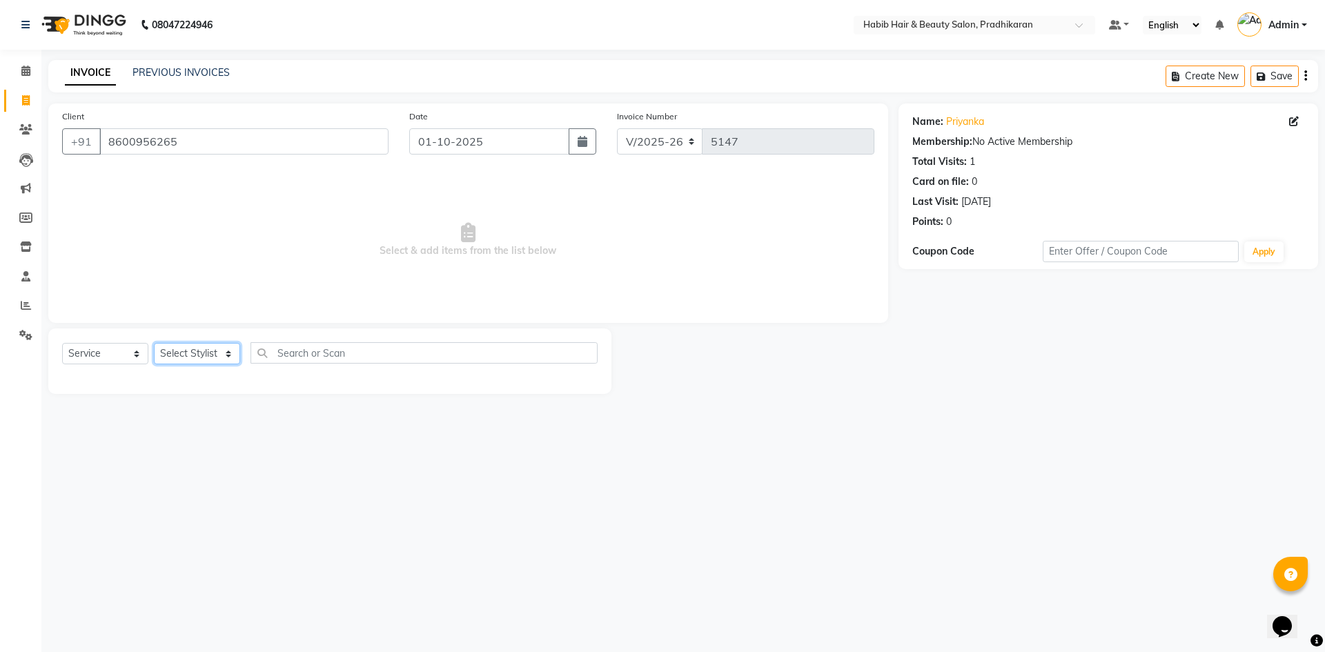
click at [223, 353] on select "Select Stylist Admin akanksha Anju bhanu gouri kartik Mayur pritam SHREE umesh" at bounding box center [197, 353] width 86 height 21
select select "91574"
click at [154, 343] on select "Select Stylist Admin akanksha Anju bhanu gouri kartik Mayur pritam SHREE umesh" at bounding box center [197, 353] width 86 height 21
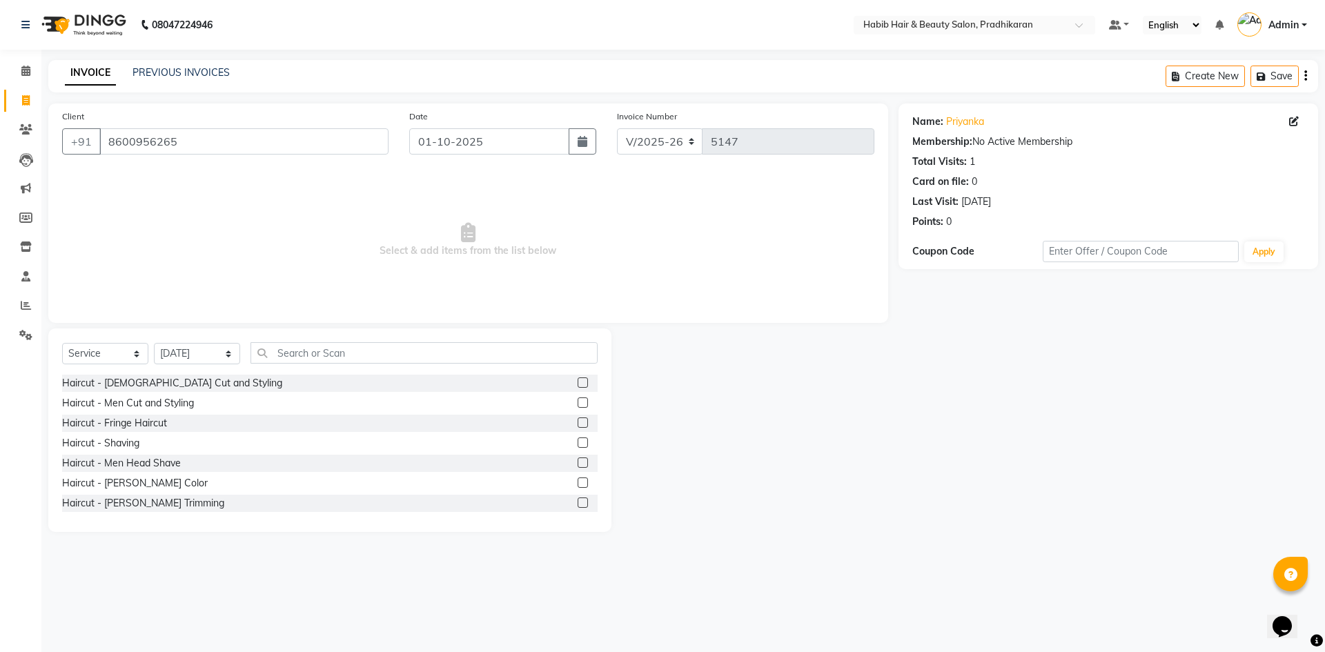
click at [578, 382] on label at bounding box center [583, 382] width 10 height 10
click at [578, 382] on input "checkbox" at bounding box center [582, 383] width 9 height 9
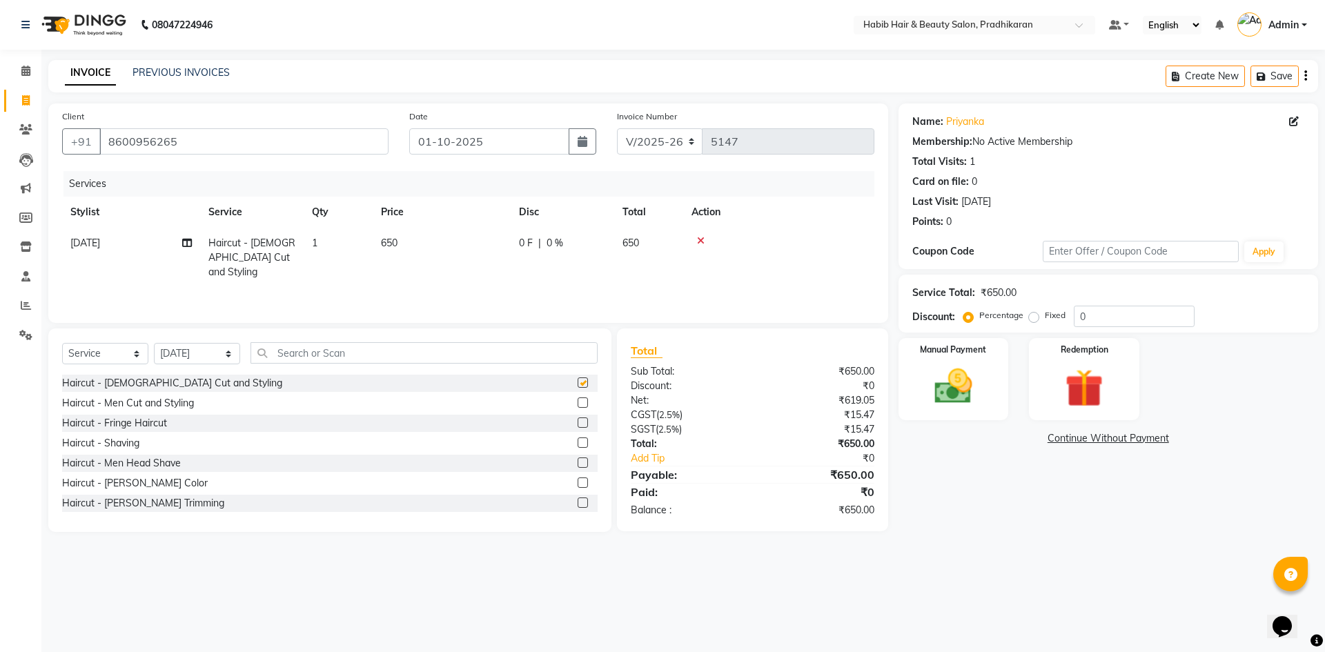
checkbox input "false"
click at [236, 353] on select "Select Stylist Admin akanksha Anju bhanu gouri kartik Mayur pritam SHREE umesh" at bounding box center [197, 353] width 86 height 21
select select "92013"
click at [154, 343] on select "Select Stylist Admin akanksha Anju bhanu gouri kartik Mayur pritam SHREE umesh" at bounding box center [197, 353] width 86 height 21
click at [346, 349] on input "text" at bounding box center [424, 352] width 347 height 21
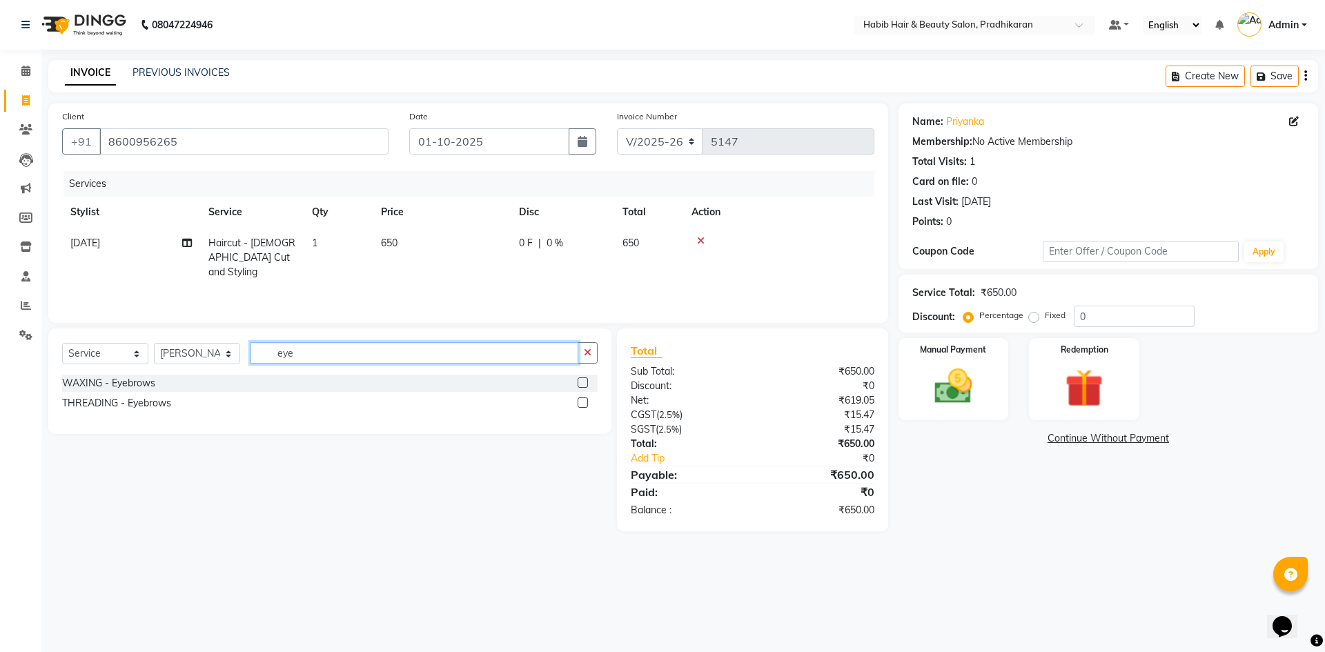
type input "eye"
click at [580, 402] on label at bounding box center [583, 403] width 10 height 10
click at [580, 402] on input "checkbox" at bounding box center [582, 403] width 9 height 9
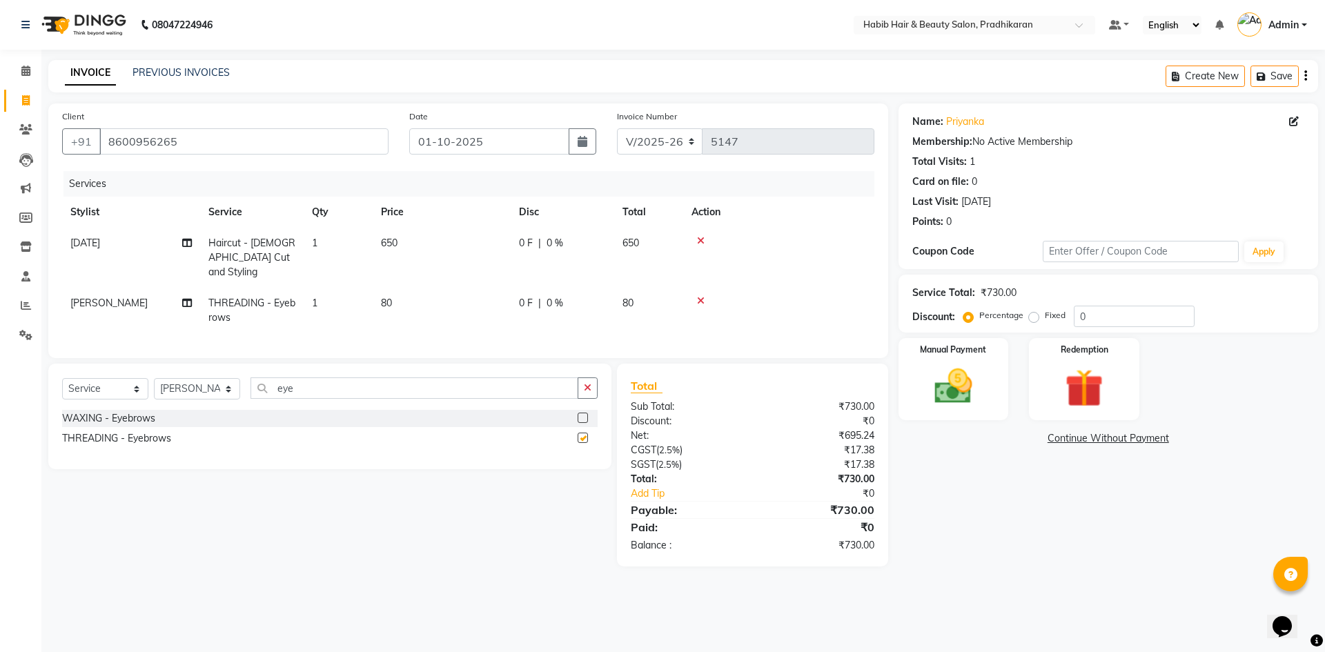
checkbox input "false"
click at [440, 388] on input "eye" at bounding box center [415, 387] width 328 height 21
type input "e"
type input "upp"
click at [582, 434] on label at bounding box center [583, 438] width 10 height 10
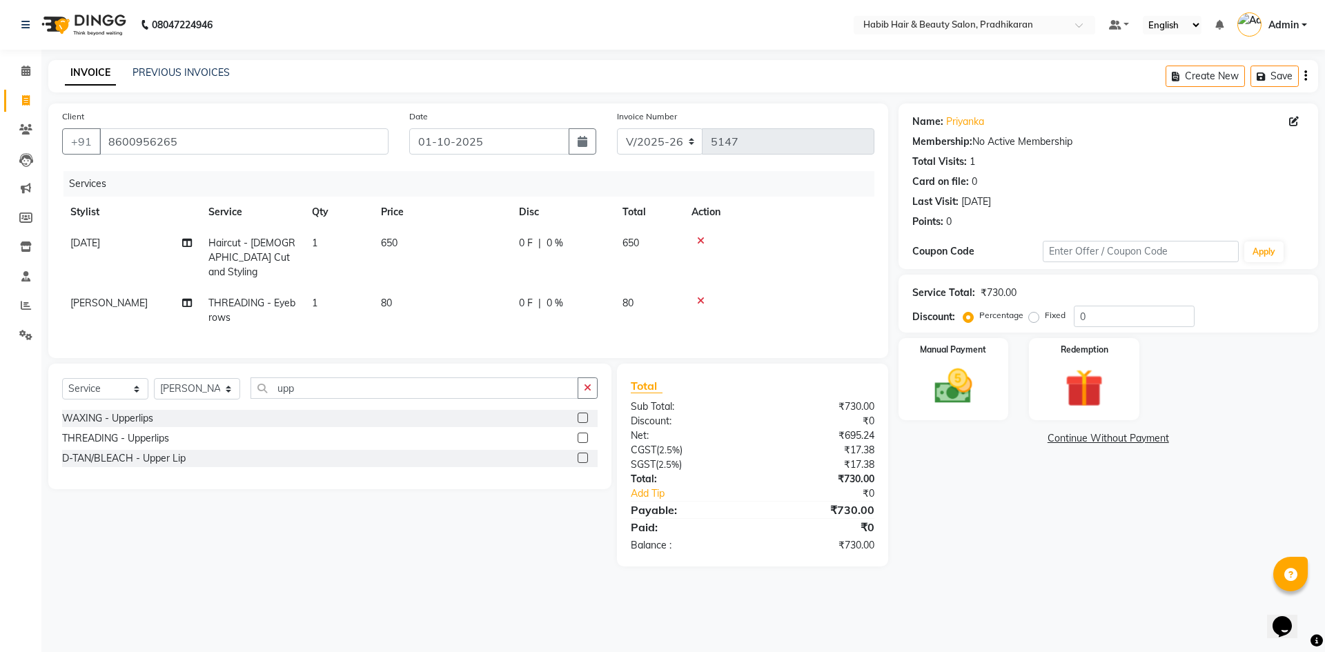
click at [582, 434] on input "checkbox" at bounding box center [582, 438] width 9 height 9
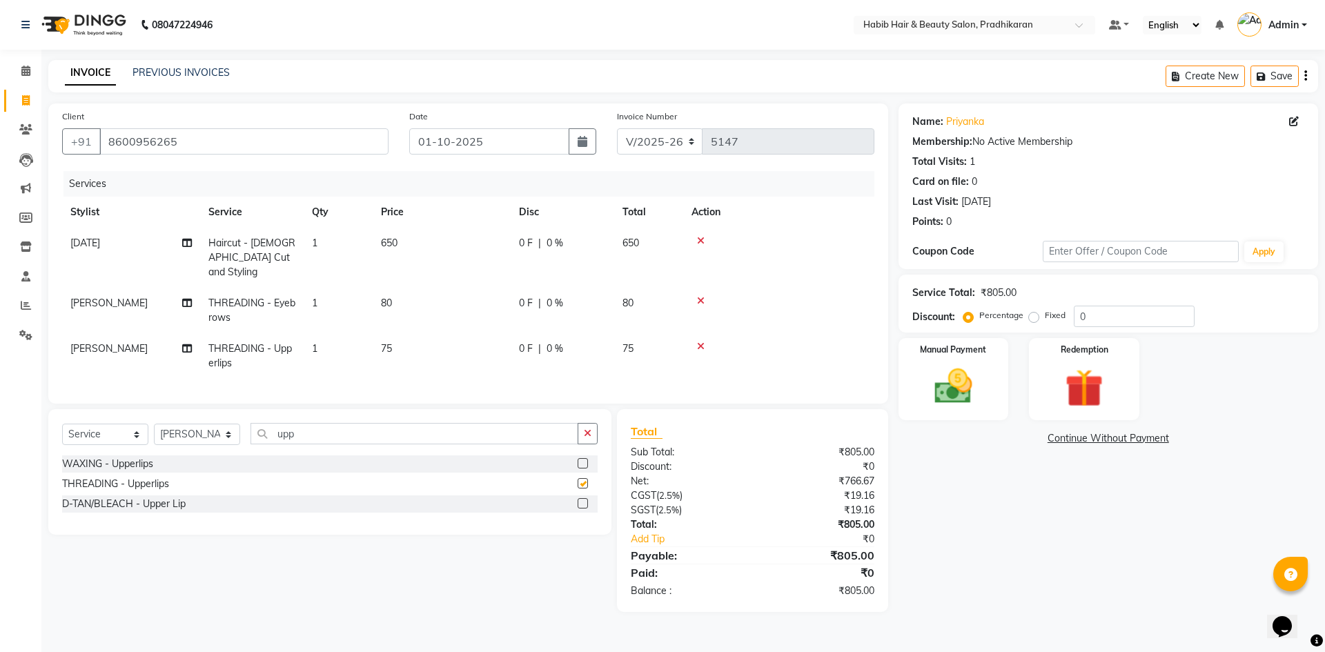
checkbox input "false"
click at [438, 436] on input "upp" at bounding box center [415, 433] width 328 height 21
type input "u"
type input "for"
click at [584, 480] on label at bounding box center [583, 483] width 10 height 10
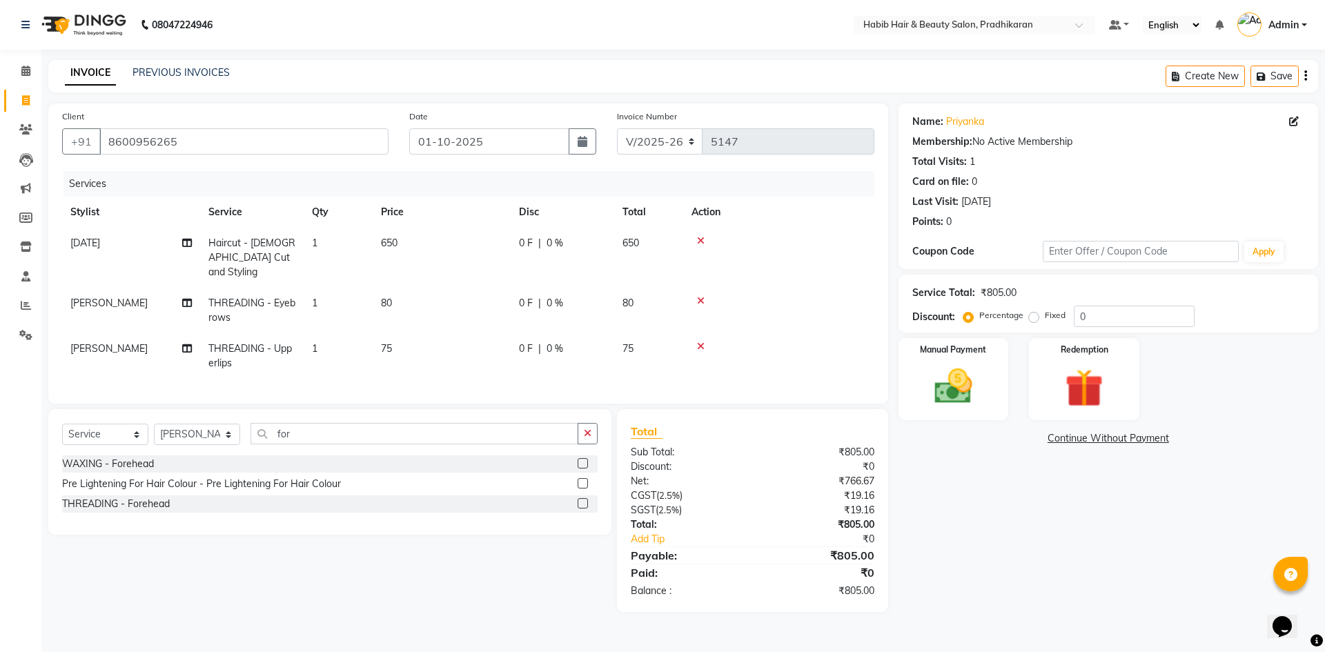
click at [584, 480] on input "checkbox" at bounding box center [582, 484] width 9 height 9
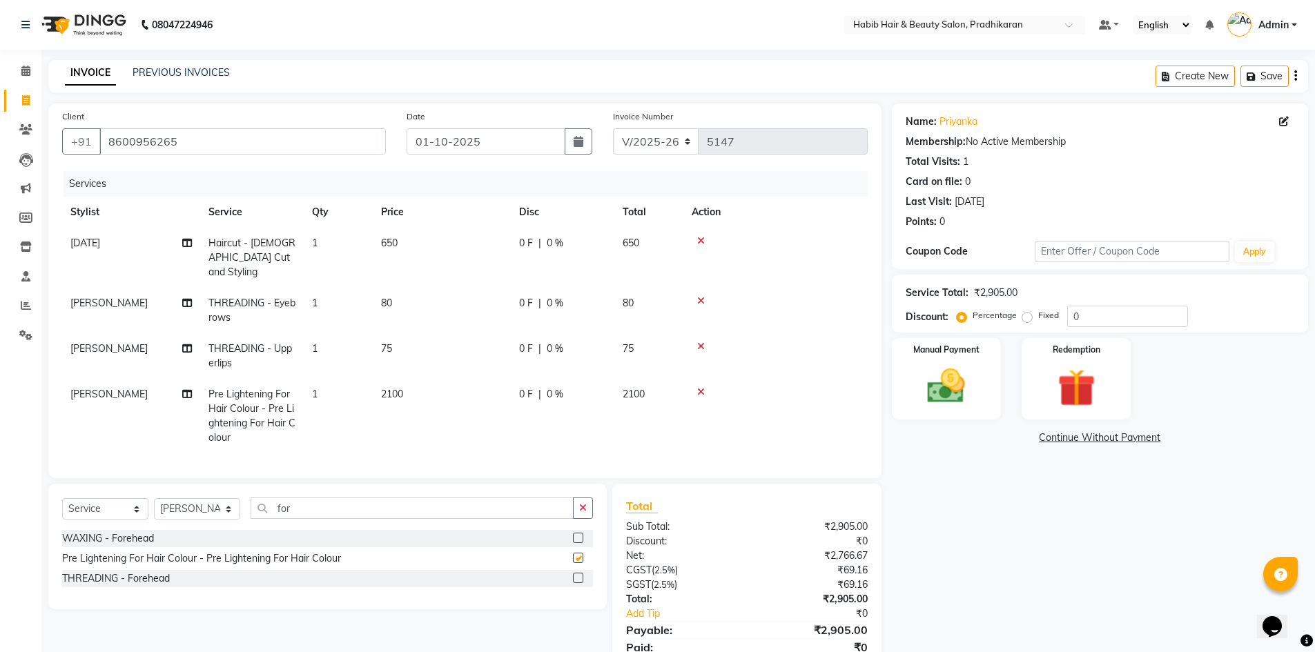
checkbox input "false"
click at [698, 387] on icon at bounding box center [701, 392] width 8 height 10
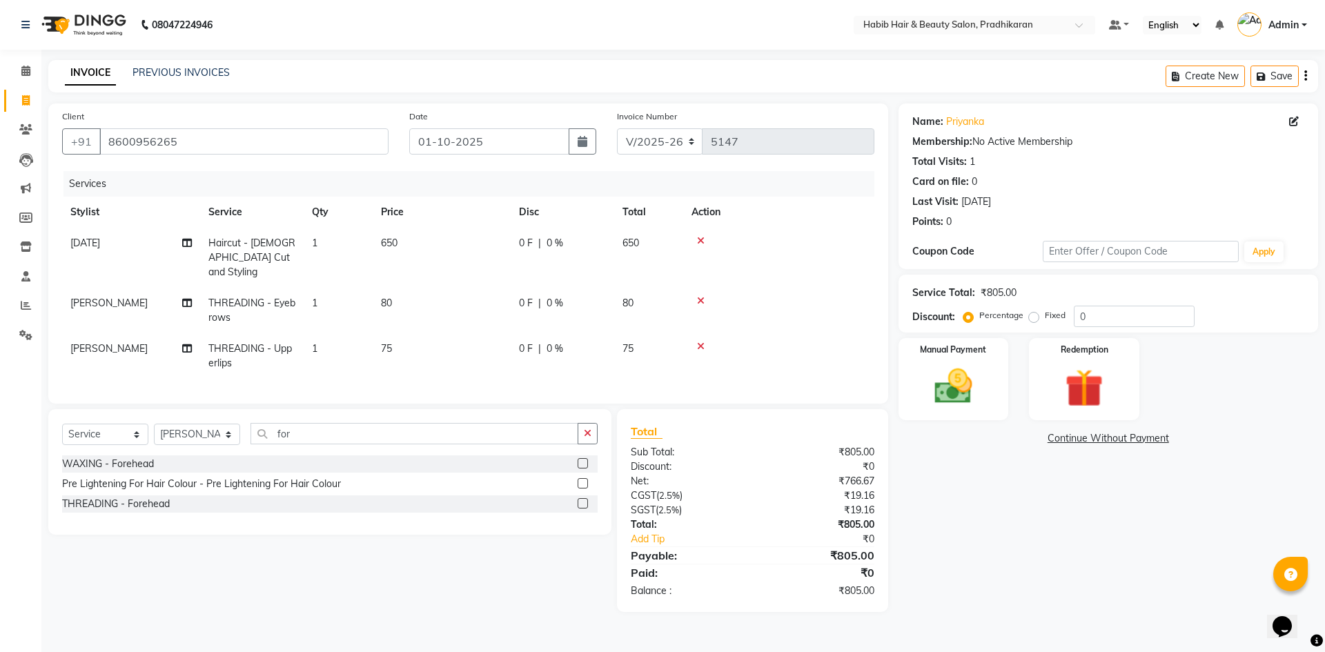
click at [587, 499] on label at bounding box center [583, 503] width 10 height 10
click at [587, 500] on input "checkbox" at bounding box center [582, 504] width 9 height 9
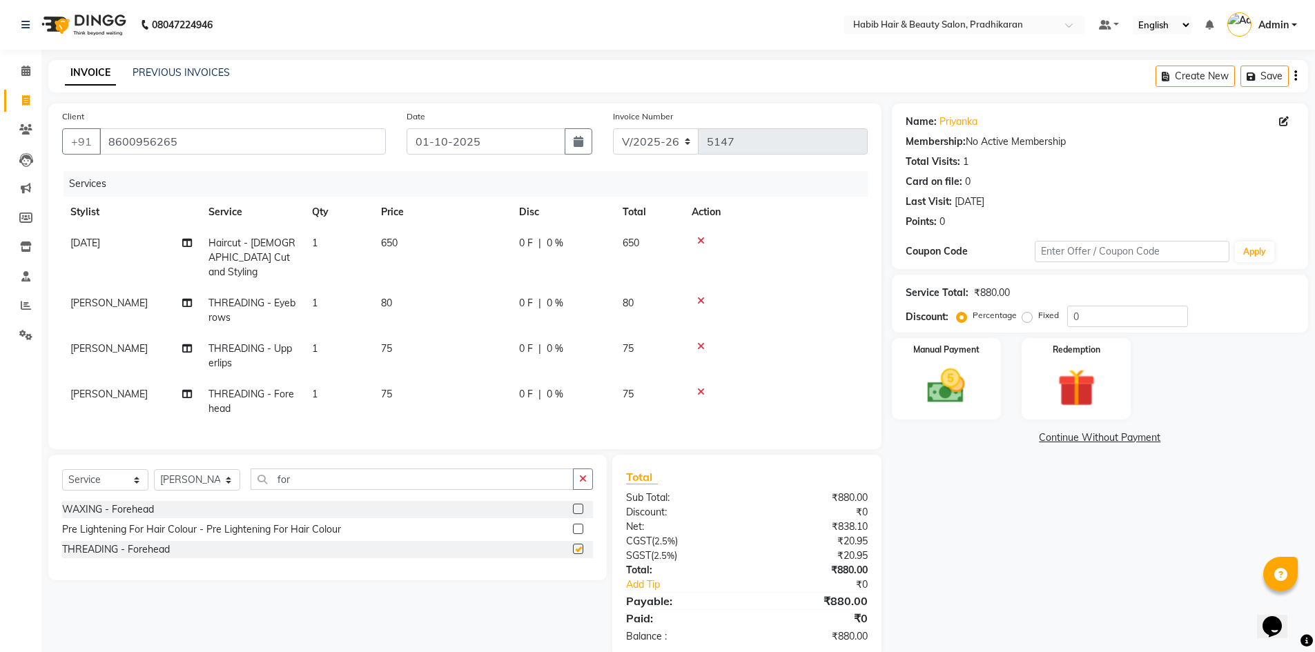
checkbox input "false"
drag, startPoint x: 379, startPoint y: 472, endPoint x: 386, endPoint y: 471, distance: 6.9
click at [382, 473] on input "for" at bounding box center [412, 479] width 323 height 21
type input "f"
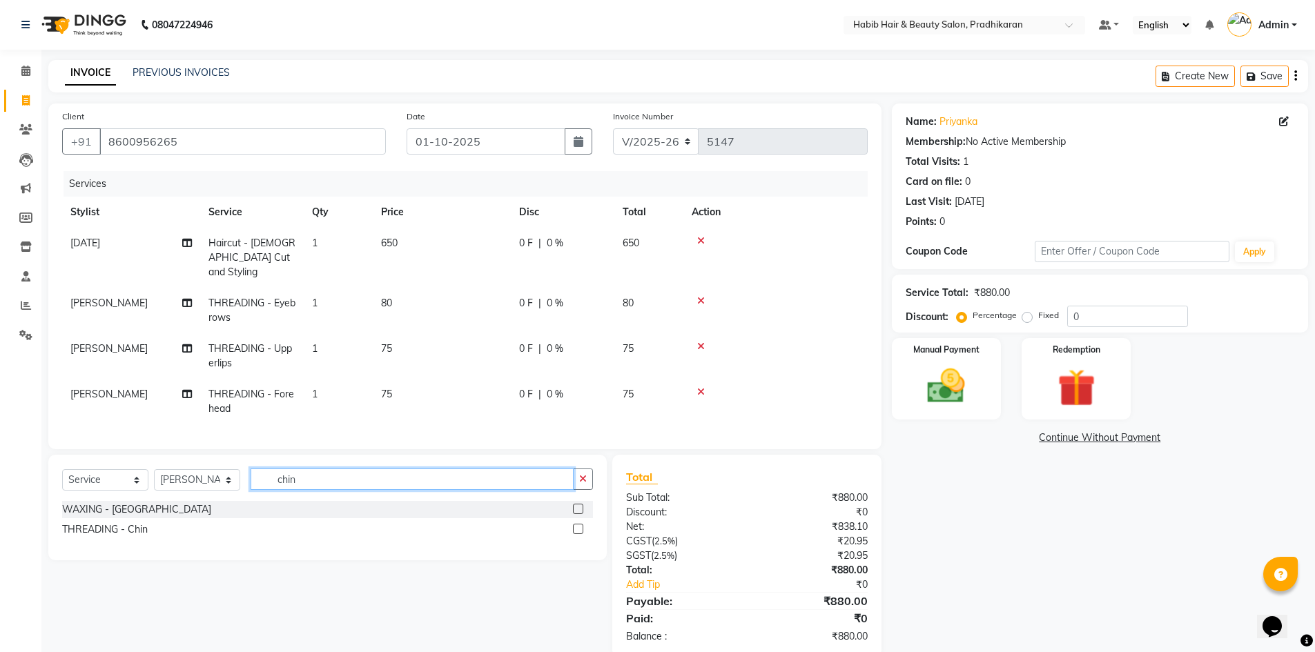
type input "chin"
click at [580, 525] on label at bounding box center [578, 529] width 10 height 10
click at [580, 525] on input "checkbox" at bounding box center [577, 529] width 9 height 9
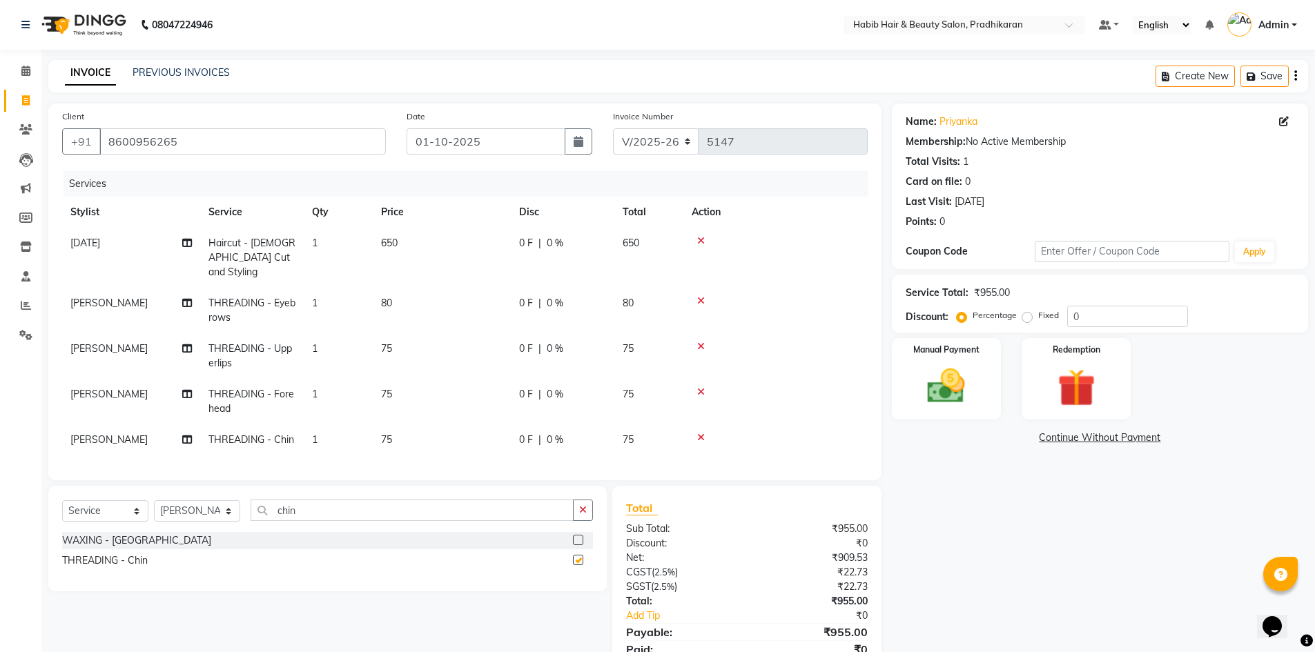
checkbox input "false"
click at [418, 424] on td "75" at bounding box center [442, 439] width 138 height 31
select select "92013"
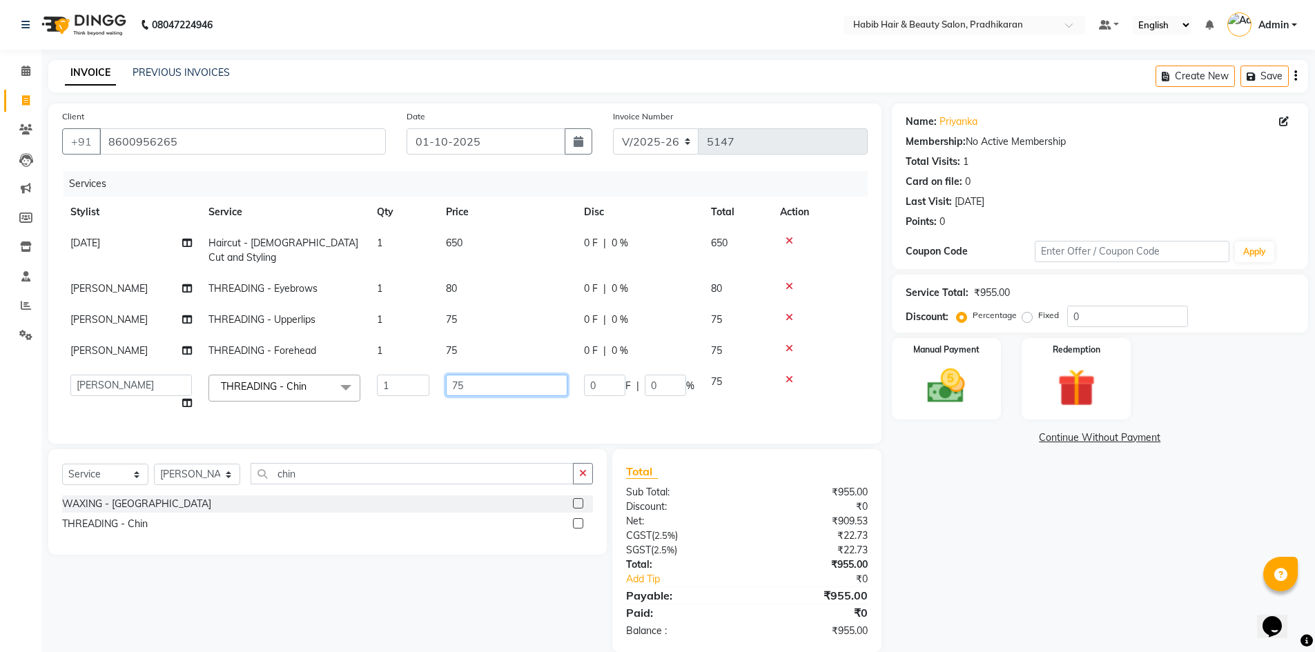
click at [489, 375] on input "75" at bounding box center [506, 385] width 121 height 21
type input "7"
type input "40"
click at [491, 337] on tbody "kartik Haircut - Ladies Cut and Styling 1 650 0 F | 0 % 650 akanksha THREADING …" at bounding box center [464, 323] width 805 height 191
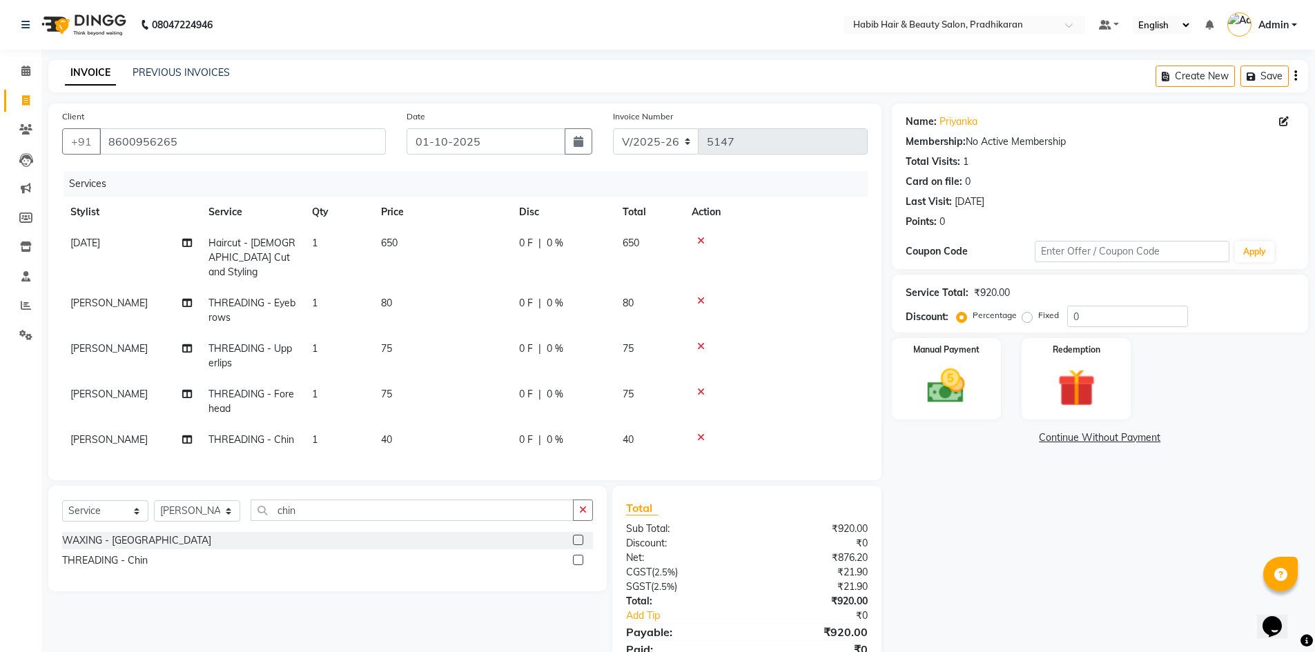
drag, startPoint x: 467, startPoint y: 419, endPoint x: 473, endPoint y: 424, distance: 8.3
click at [466, 424] on td "40" at bounding box center [442, 439] width 138 height 31
select select "92013"
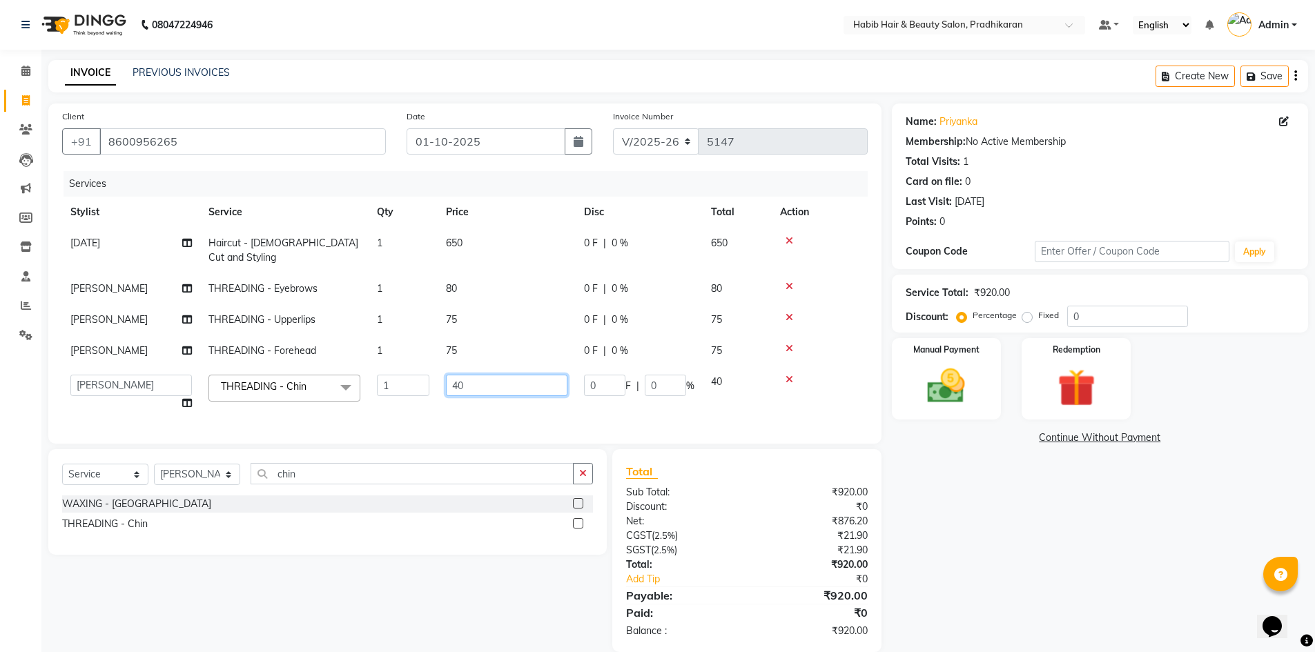
click at [503, 375] on input "40" at bounding box center [506, 385] width 121 height 21
type input "4"
type input "80"
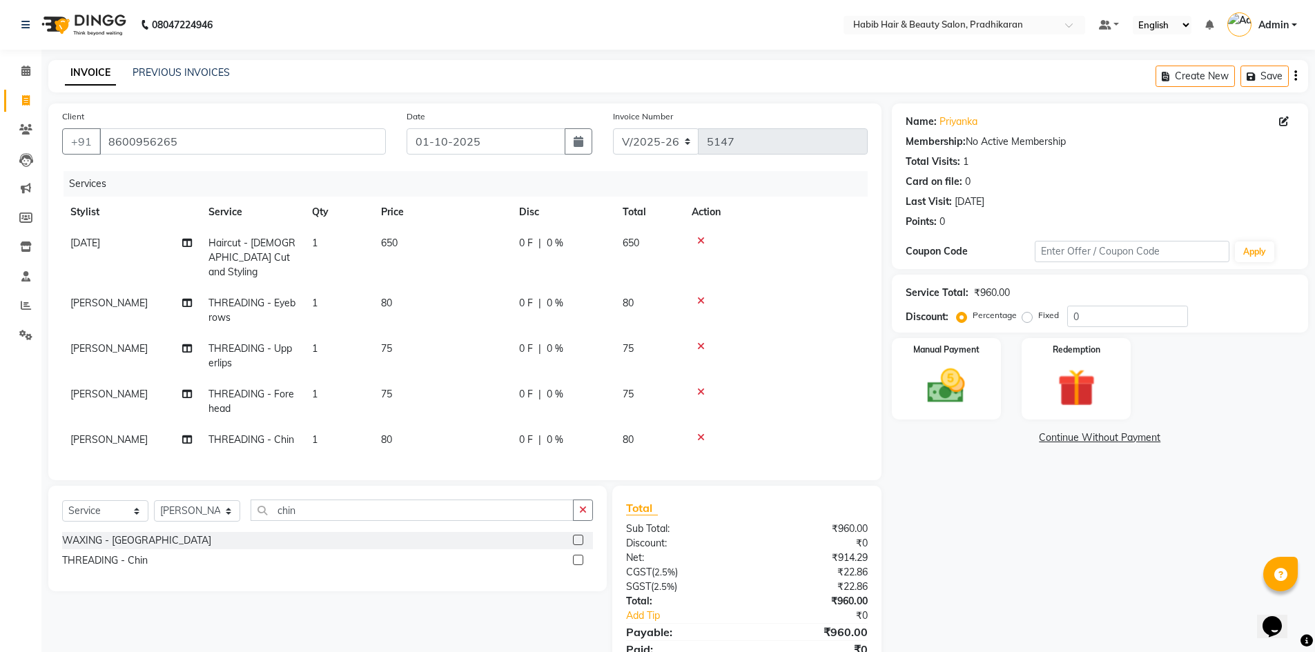
click at [496, 342] on tbody "kartik Haircut - Ladies Cut and Styling 1 650 0 F | 0 % 650 akanksha THREADING …" at bounding box center [464, 342] width 805 height 228
click at [483, 386] on td "75" at bounding box center [442, 402] width 138 height 46
select select "92013"
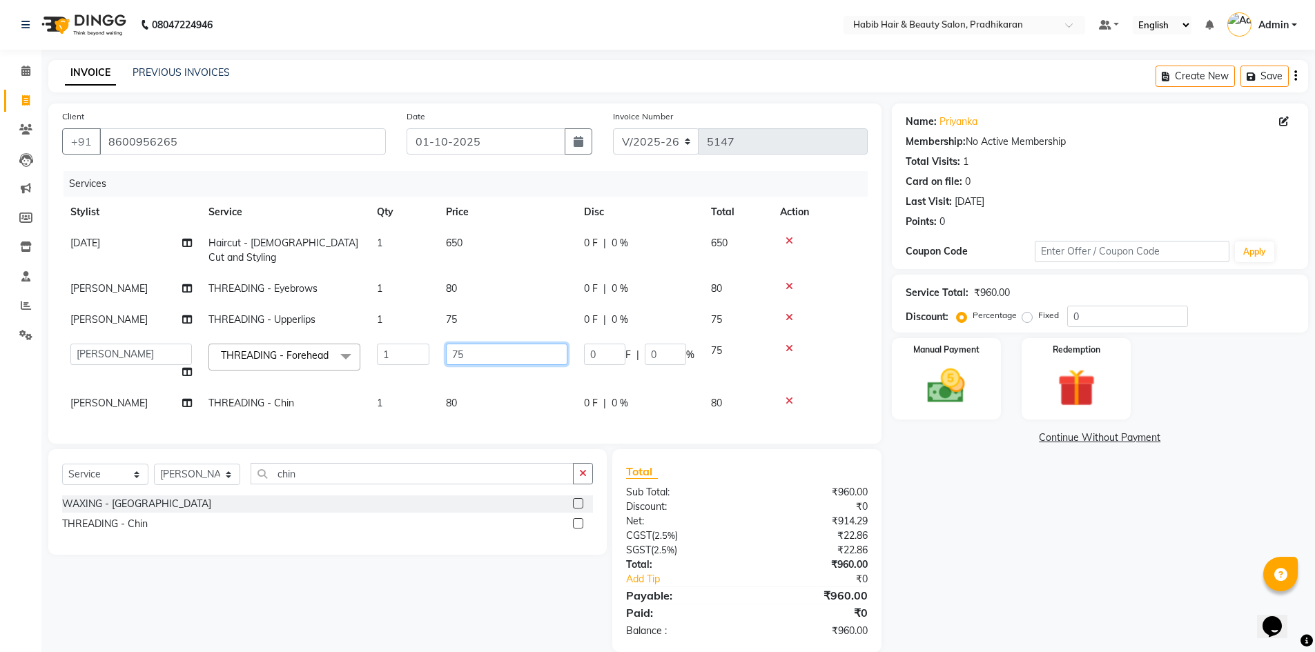
click at [537, 344] on input "75" at bounding box center [506, 354] width 121 height 21
type input "7"
type input "80"
click at [531, 298] on tbody "kartik Haircut - Ladies Cut and Styling 1 650 0 F | 0 % 650 akanksha THREADING …" at bounding box center [464, 323] width 805 height 191
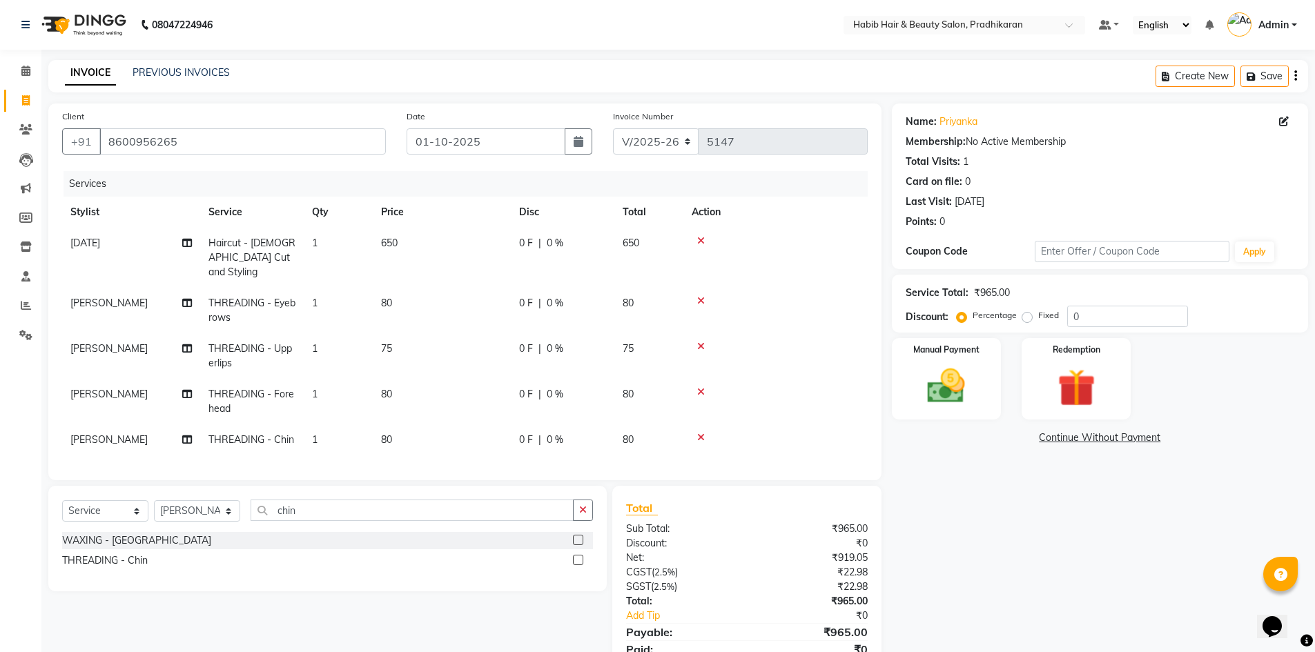
click at [493, 333] on td "75" at bounding box center [442, 356] width 138 height 46
select select "92013"
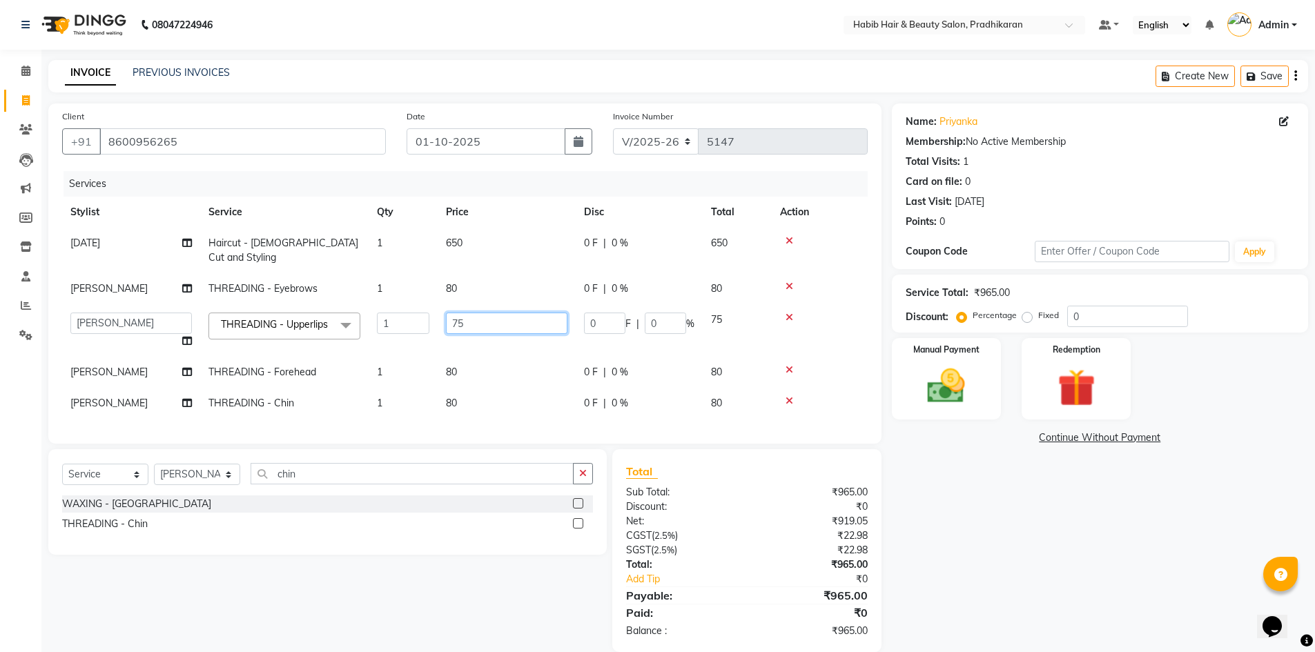
click at [533, 313] on input "75" at bounding box center [506, 323] width 121 height 21
type input "7"
type input "80"
click at [521, 247] on tr "kartik Haircut - Ladies Cut and Styling 1 650 0 F | 0 % 650" at bounding box center [464, 251] width 805 height 46
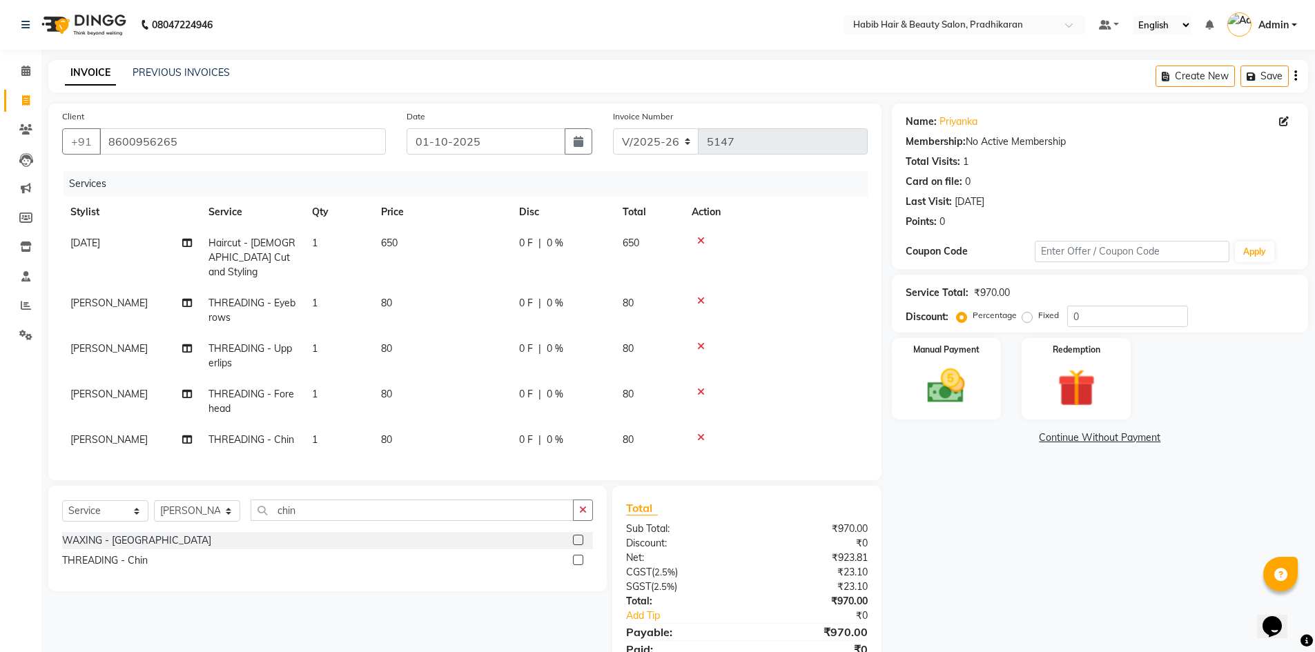
click at [490, 248] on td "650" at bounding box center [442, 258] width 138 height 60
select select "91574"
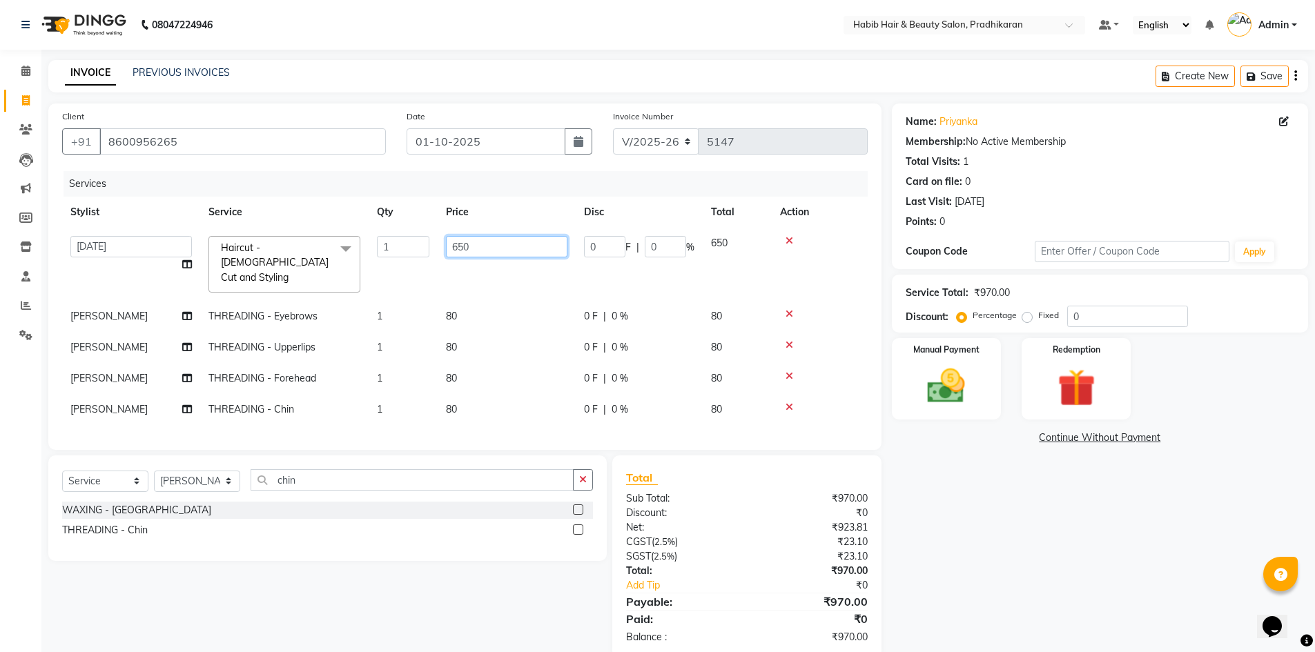
click at [524, 245] on input "650" at bounding box center [506, 246] width 121 height 21
type input "6"
type input "800"
click at [1139, 313] on input "0" at bounding box center [1127, 316] width 121 height 21
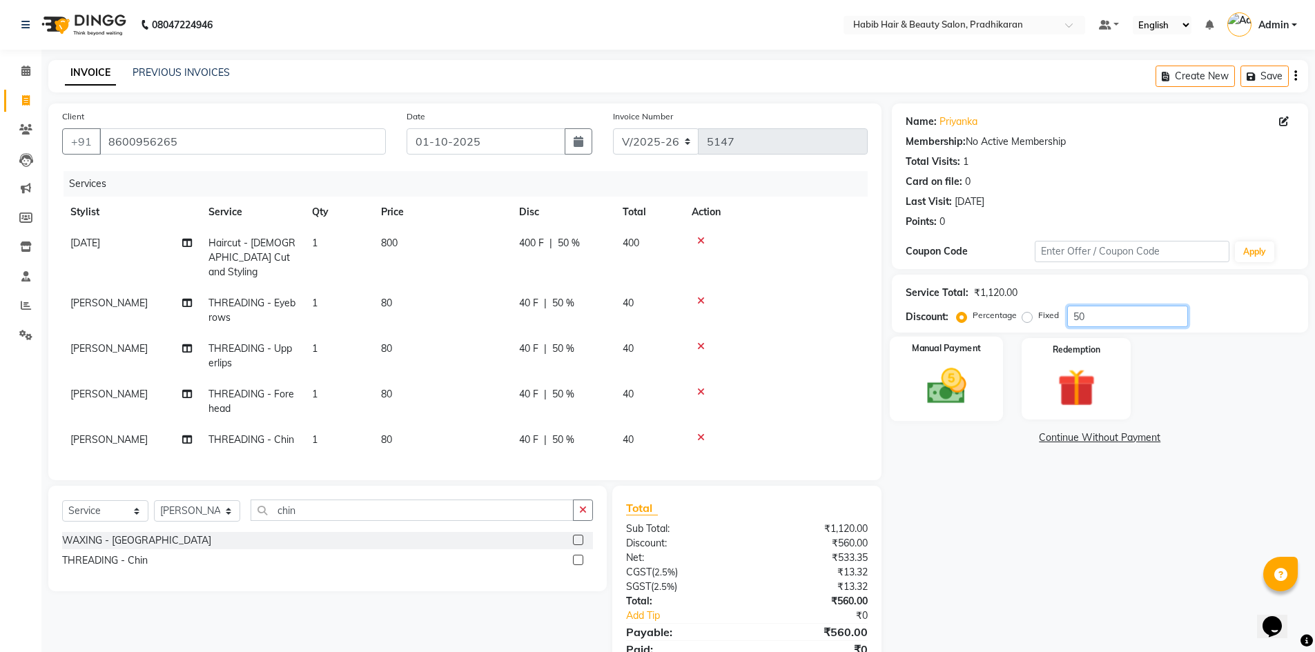
type input "50"
click at [973, 360] on div "Manual Payment" at bounding box center [946, 379] width 114 height 85
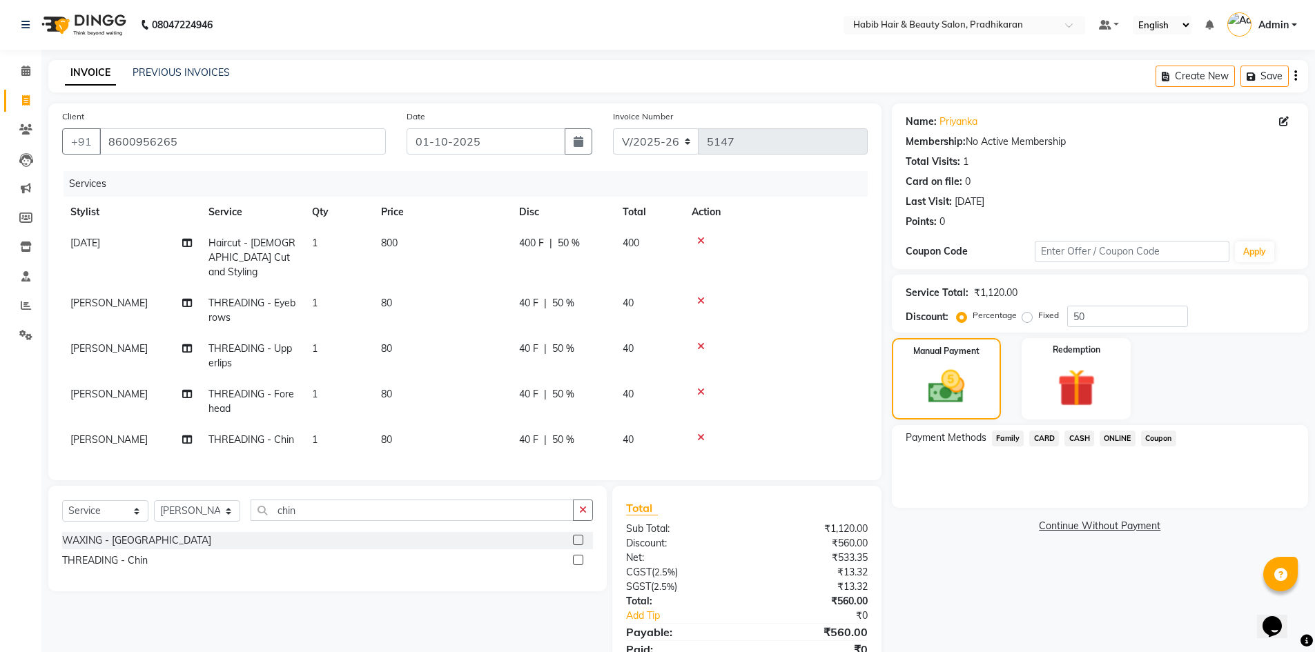
click at [1108, 433] on span "ONLINE" at bounding box center [1117, 439] width 36 height 16
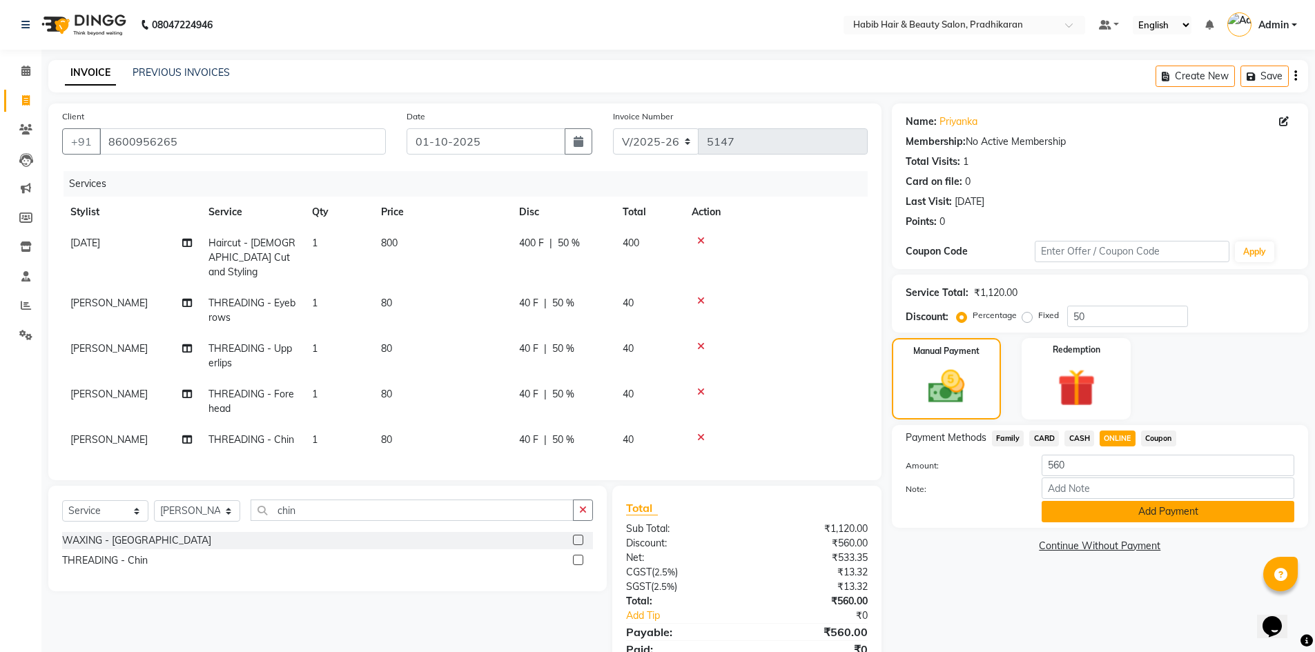
click at [1111, 512] on button "Add Payment" at bounding box center [1167, 511] width 253 height 21
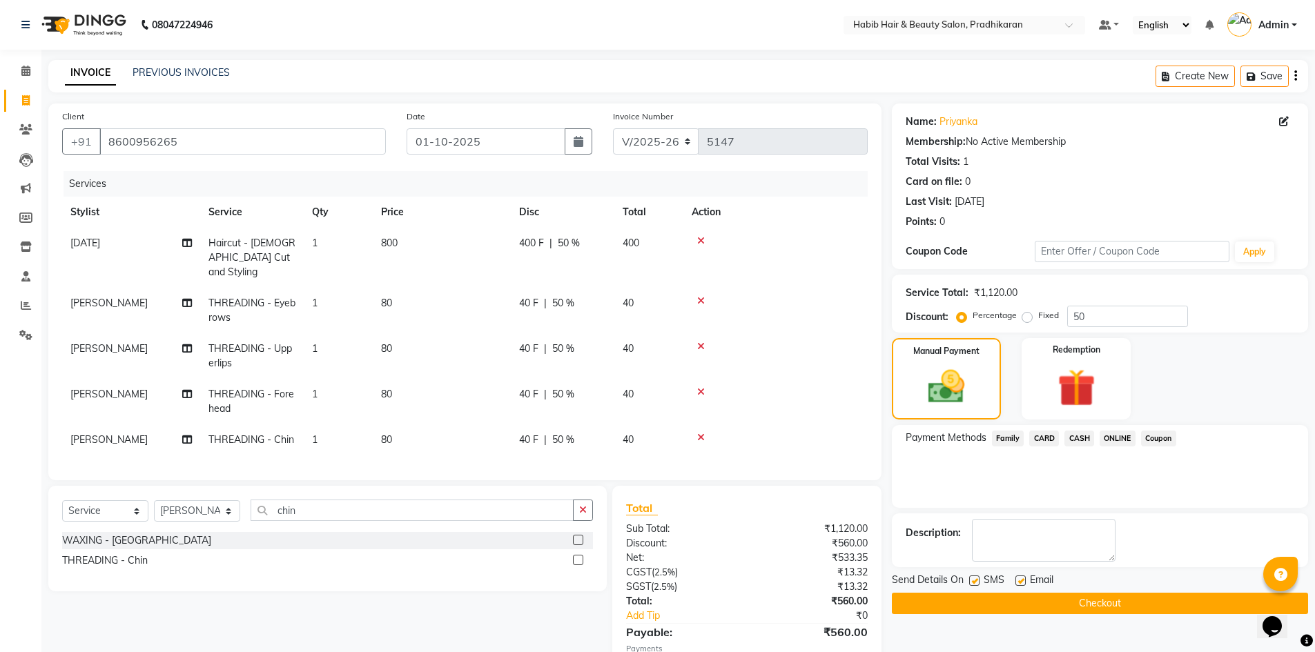
click at [1121, 600] on button "Checkout" at bounding box center [1100, 603] width 416 height 21
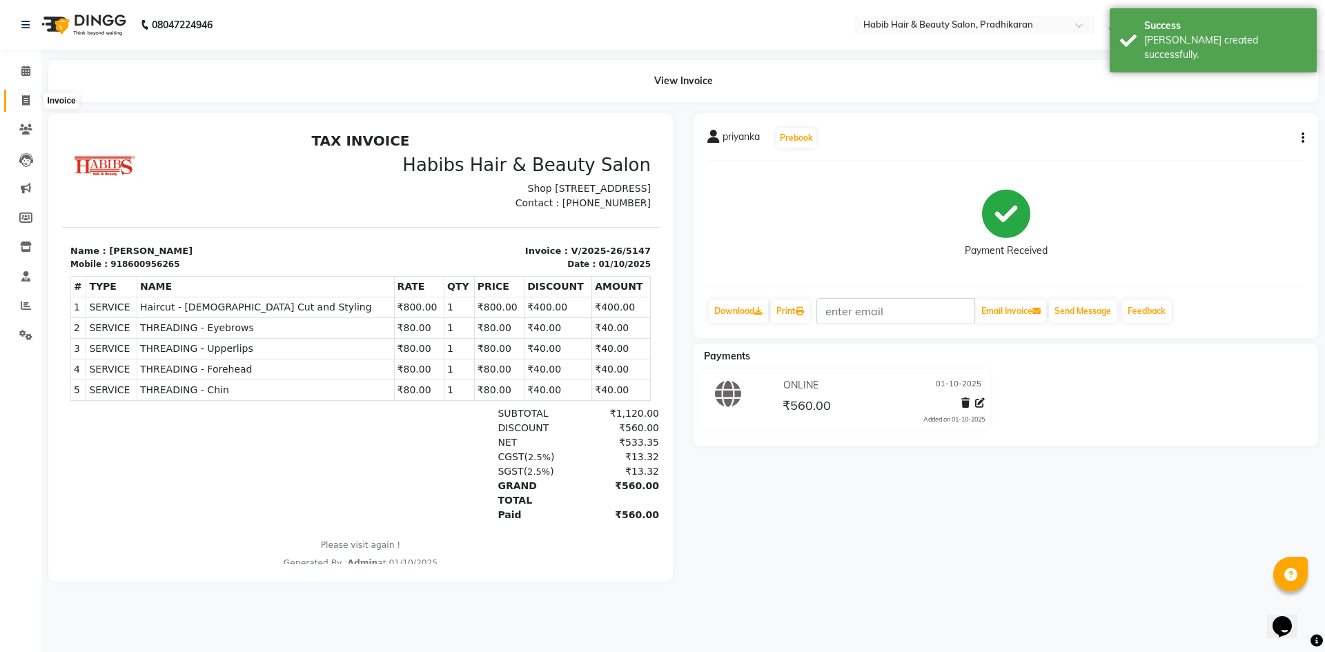
click at [26, 106] on span at bounding box center [26, 101] width 24 height 16
select select "5583"
select select "service"
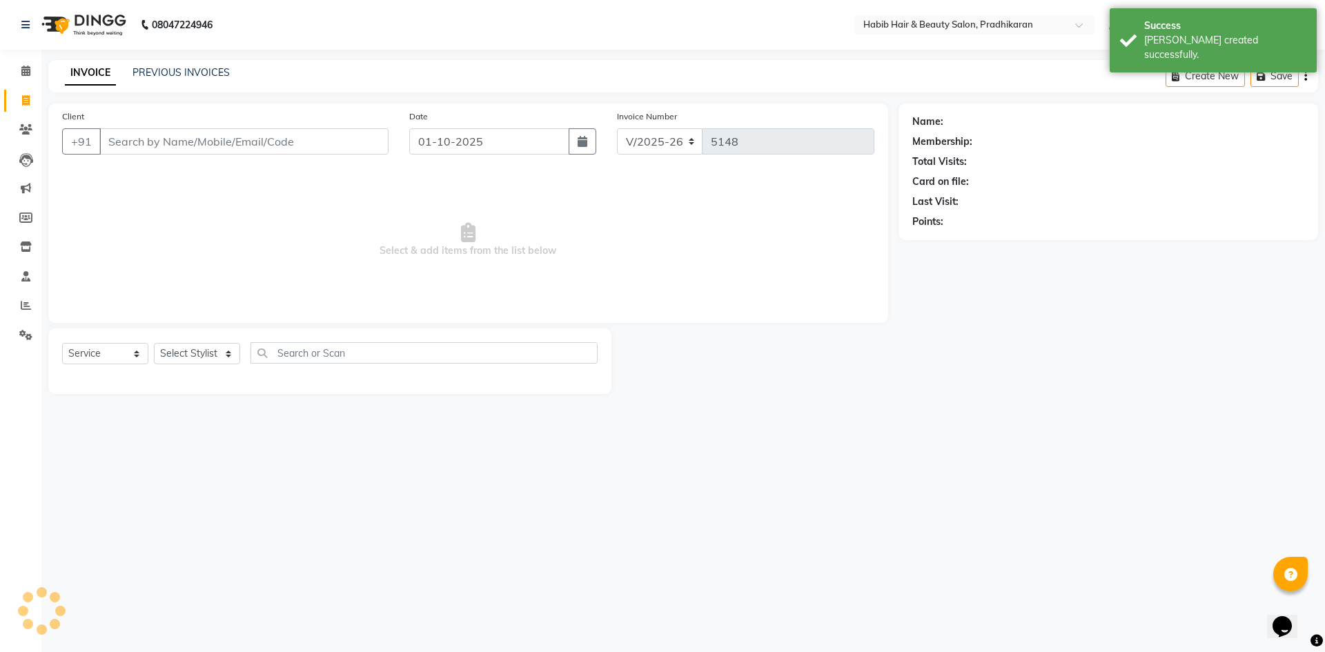
click at [170, 143] on input "Client" at bounding box center [243, 141] width 289 height 26
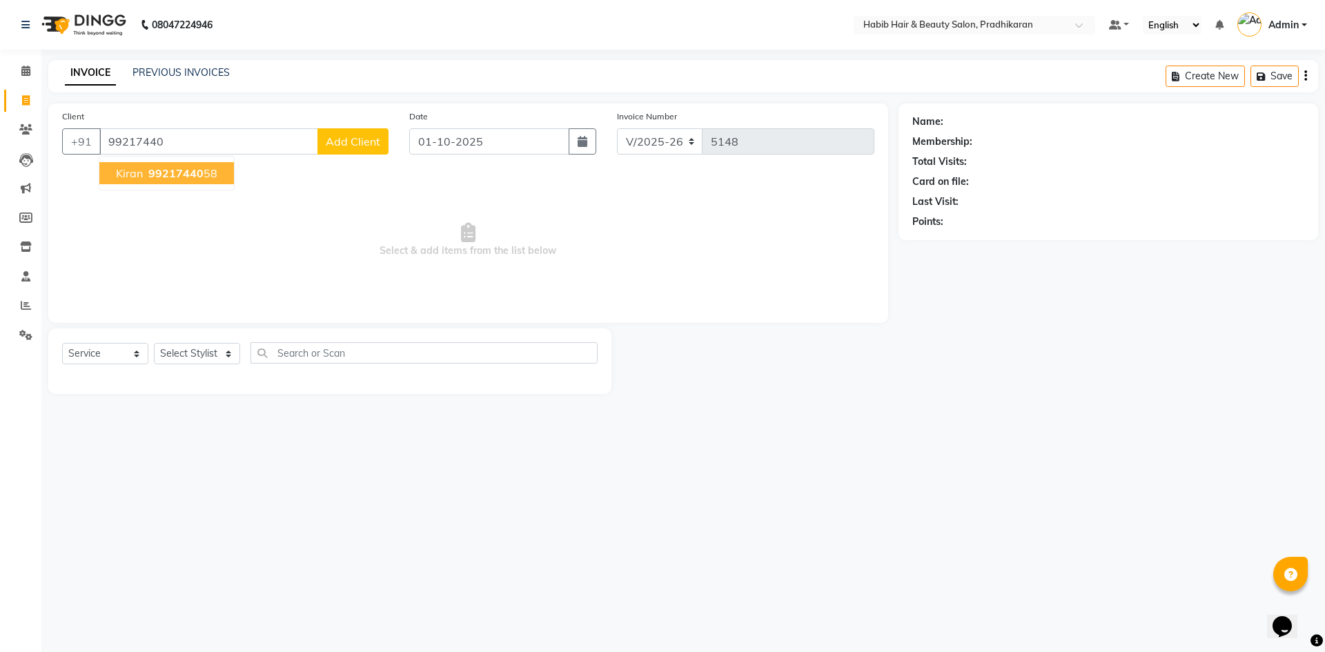
click at [198, 179] on span "99217440" at bounding box center [175, 173] width 55 height 14
type input "9921744058"
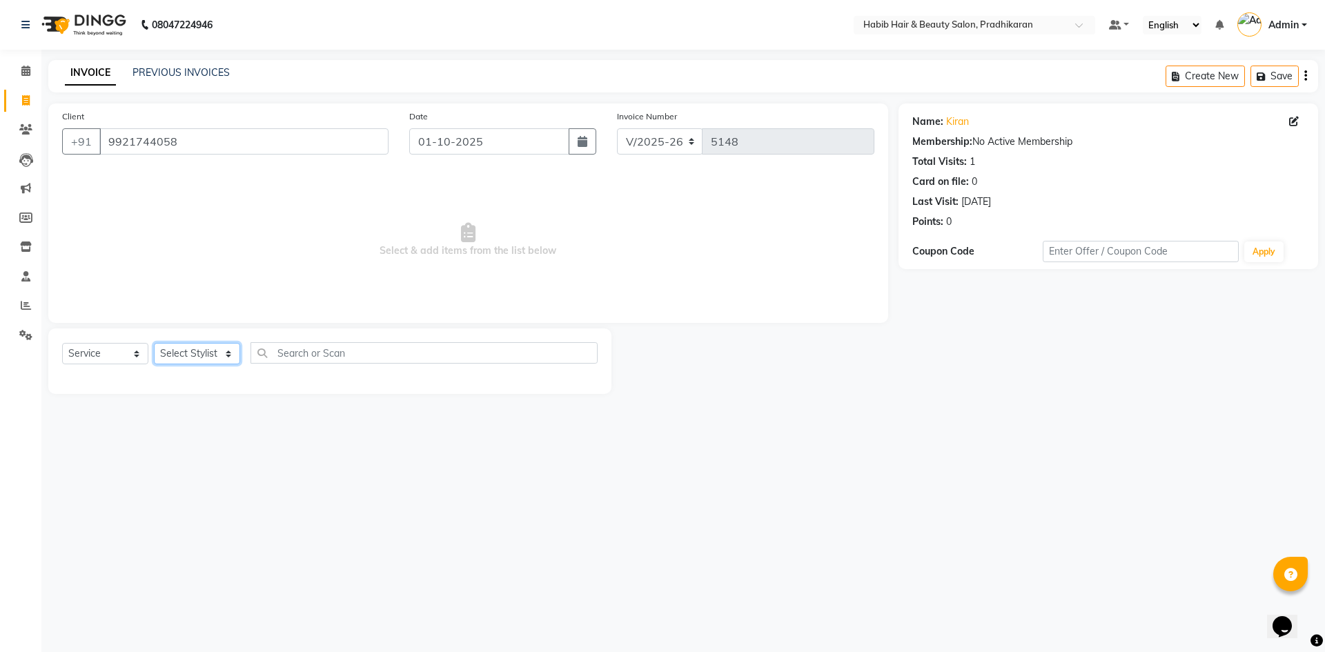
click at [208, 355] on select "Select Stylist Admin akanksha Anju bhanu gouri kartik Mayur pritam SHREE umesh" at bounding box center [197, 353] width 86 height 21
select select "75422"
click at [154, 343] on select "Select Stylist Admin akanksha Anju bhanu gouri kartik Mayur pritam SHREE umesh" at bounding box center [197, 353] width 86 height 21
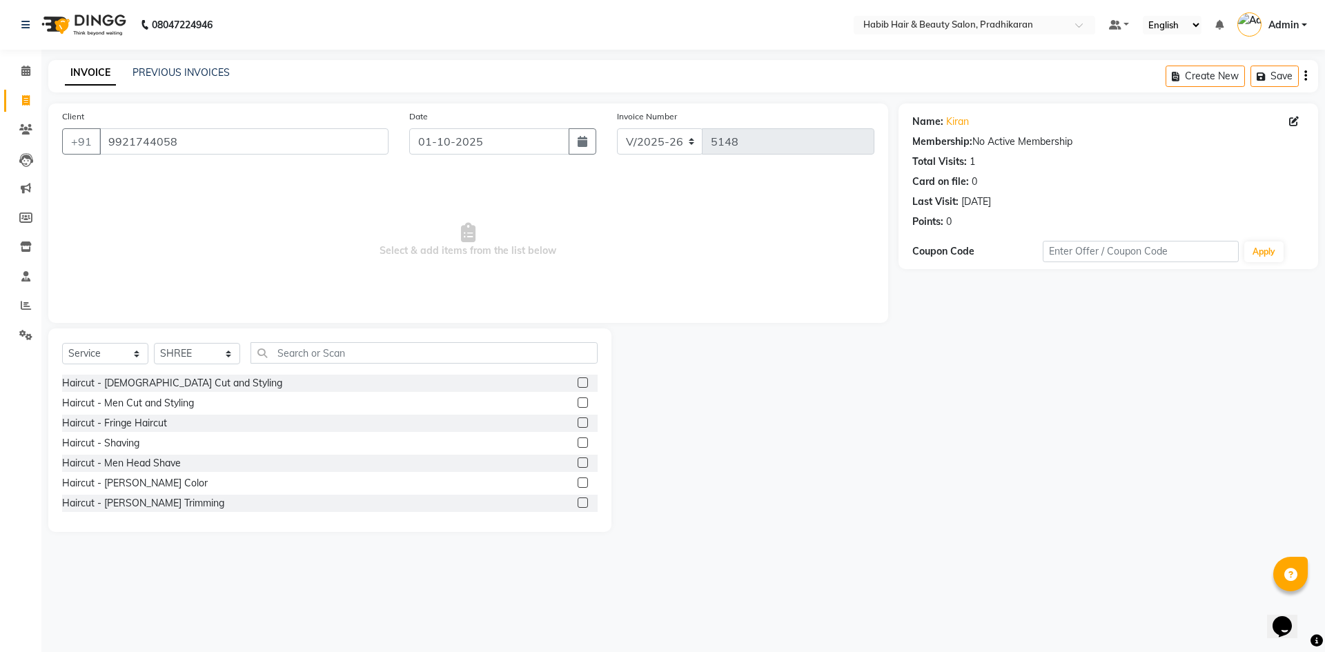
click at [578, 382] on label at bounding box center [583, 382] width 10 height 10
click at [578, 382] on input "checkbox" at bounding box center [582, 383] width 9 height 9
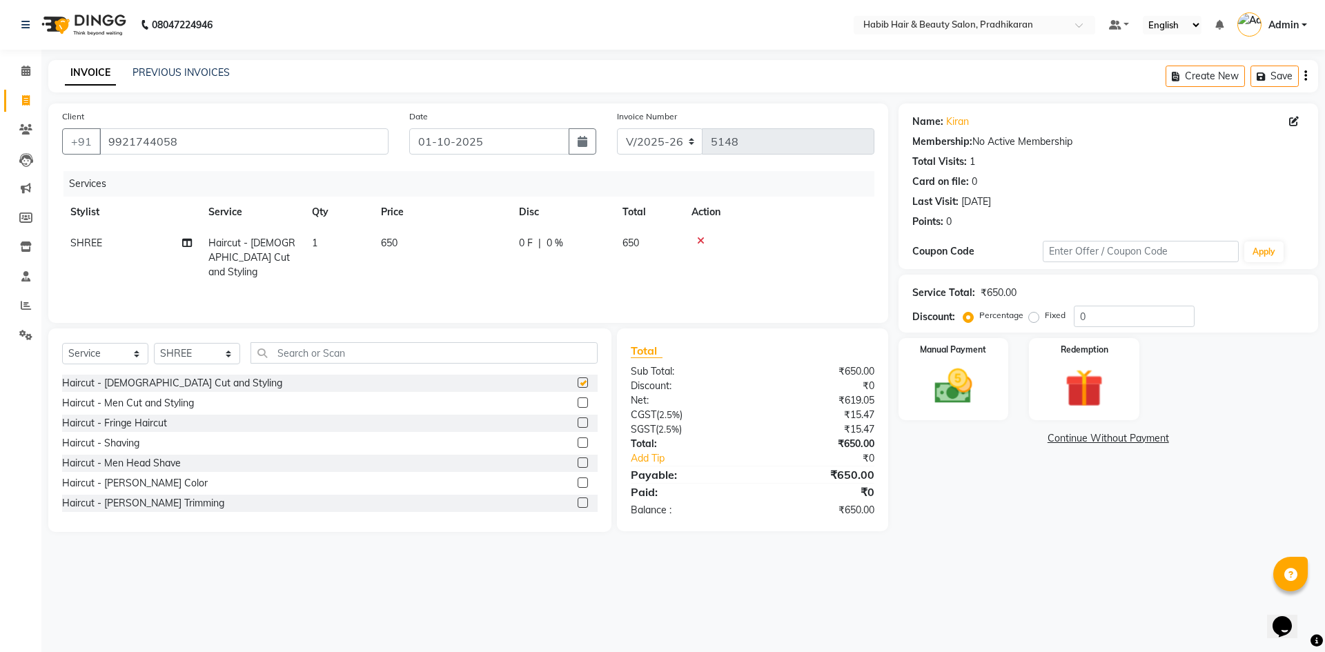
checkbox input "false"
click at [469, 249] on td "650" at bounding box center [442, 258] width 138 height 60
select select "75422"
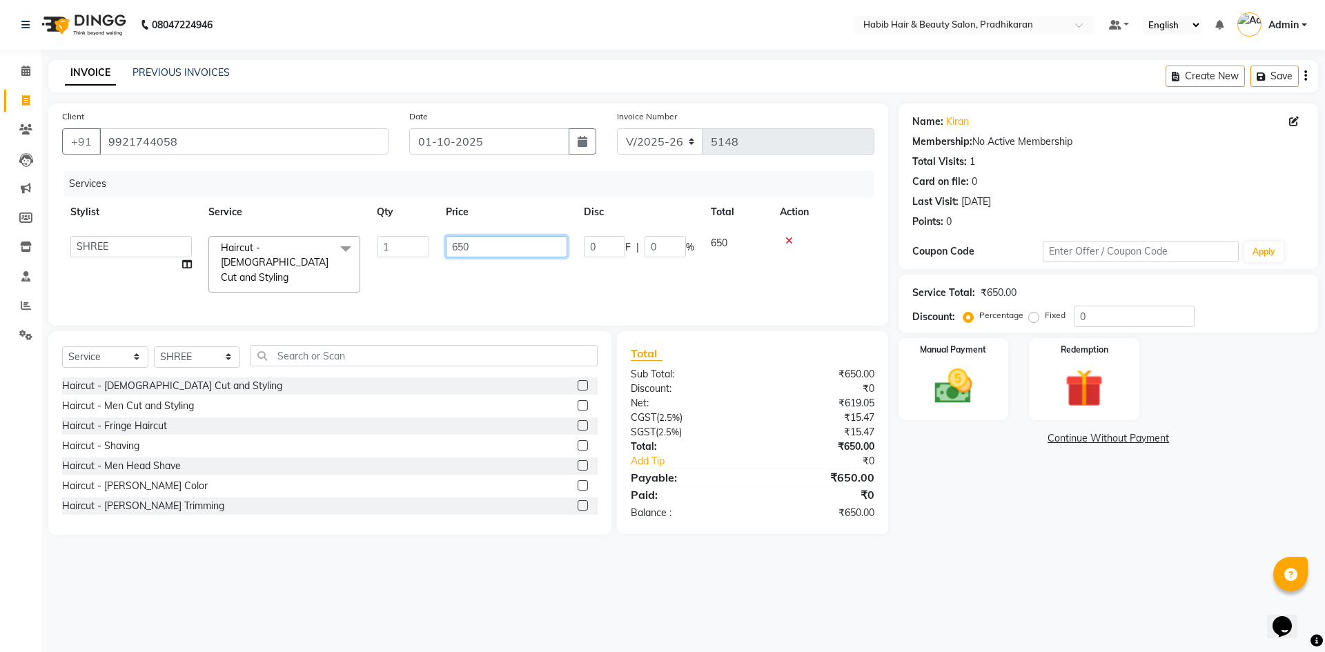
click at [517, 247] on input "650" at bounding box center [506, 246] width 121 height 21
type input "6"
type input "800"
click at [1093, 311] on input "0" at bounding box center [1134, 316] width 121 height 21
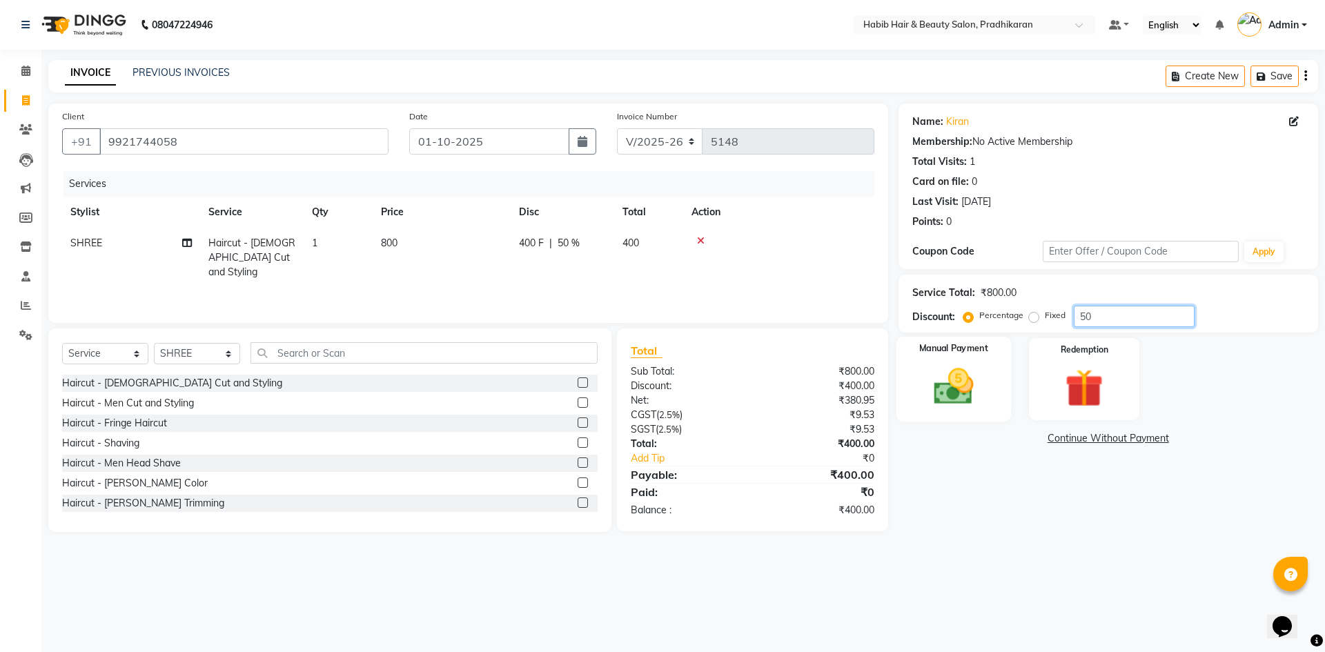
type input "50"
click at [939, 370] on img at bounding box center [953, 387] width 64 height 46
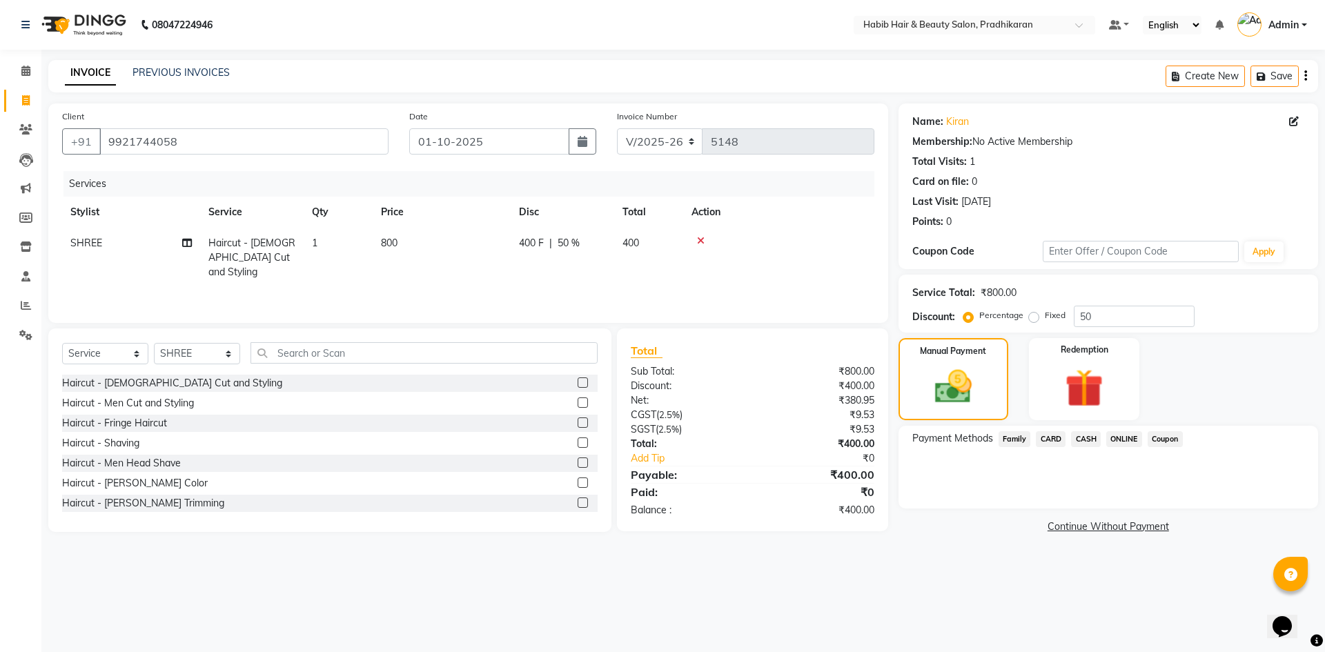
click at [1108, 433] on span "ONLINE" at bounding box center [1124, 439] width 36 height 16
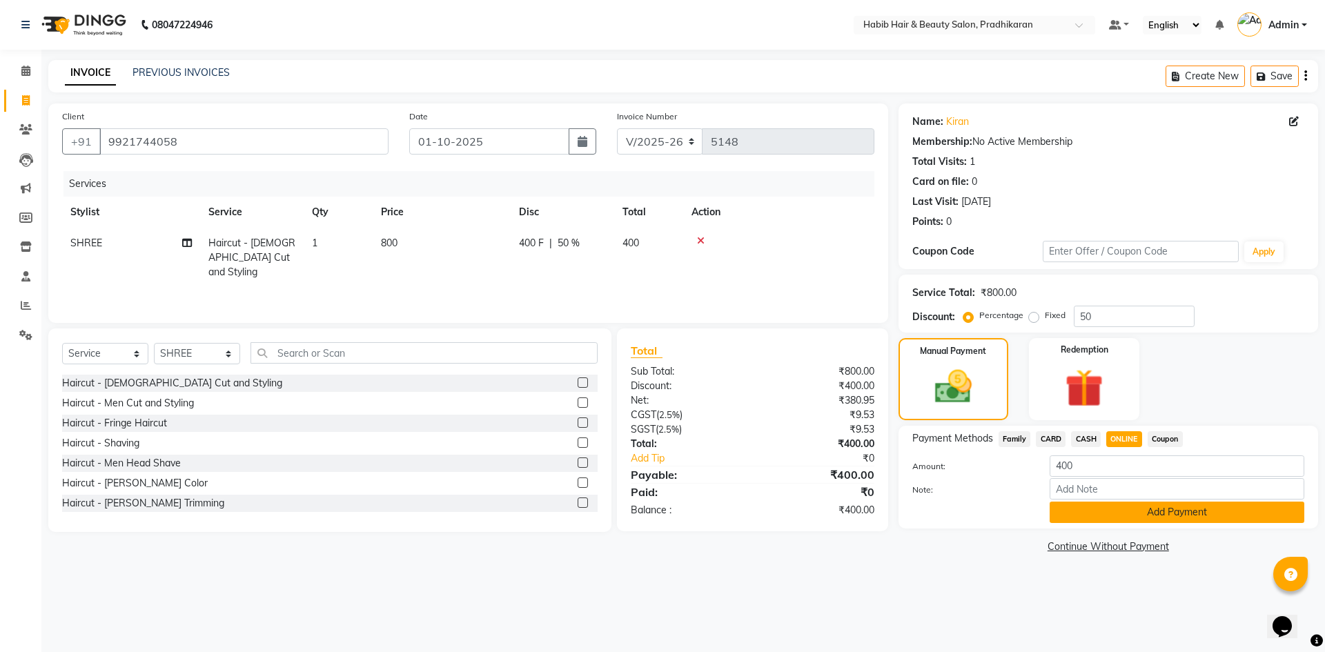
click at [1135, 518] on button "Add Payment" at bounding box center [1177, 512] width 255 height 21
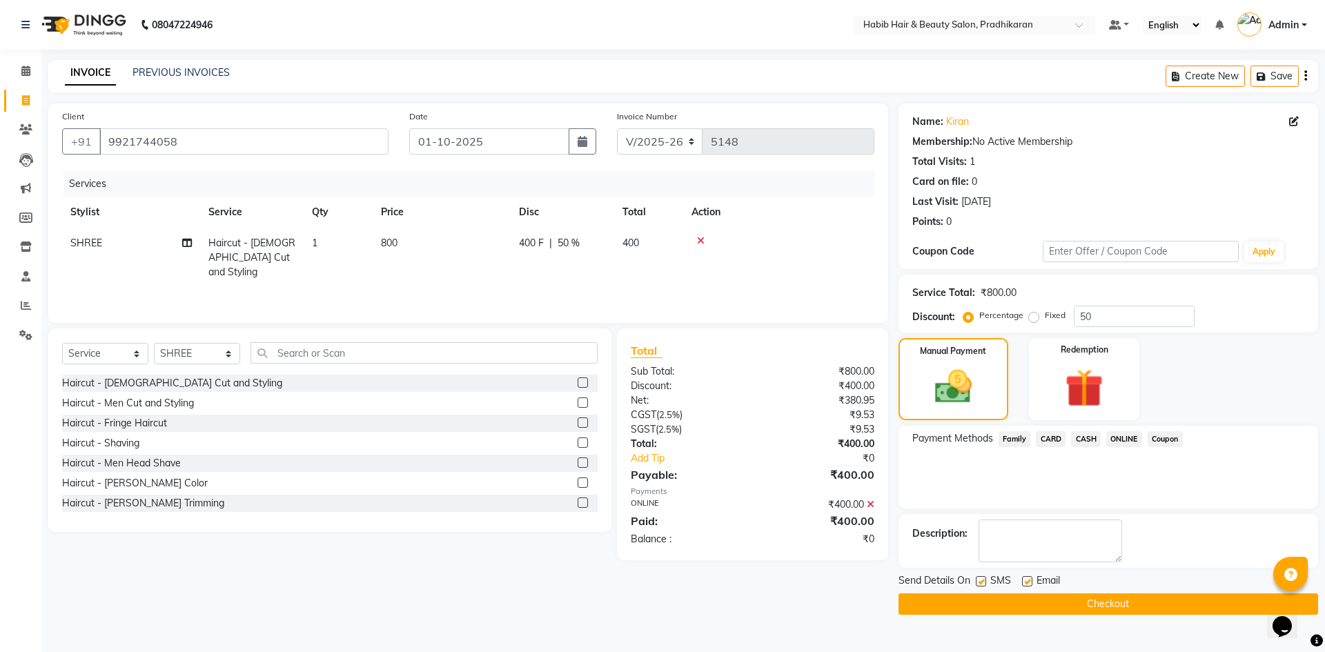
click at [1147, 600] on button "Checkout" at bounding box center [1109, 603] width 420 height 21
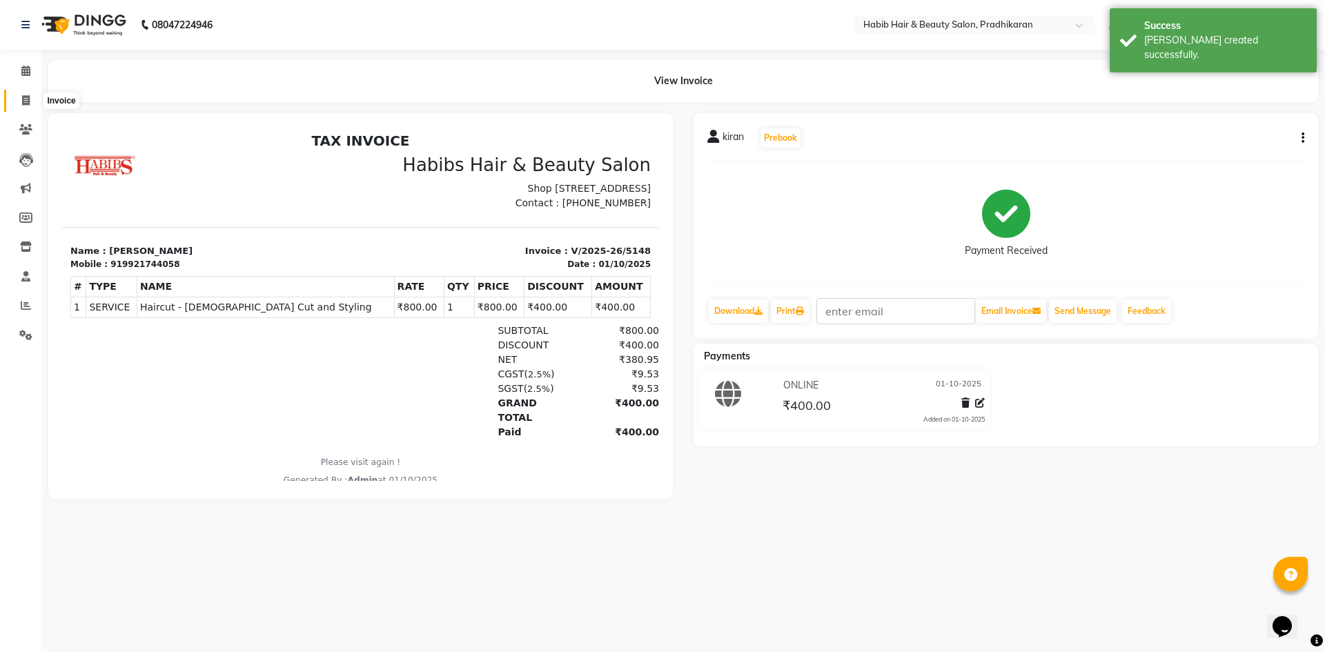
click at [26, 95] on icon at bounding box center [26, 100] width 8 height 10
select select "service"
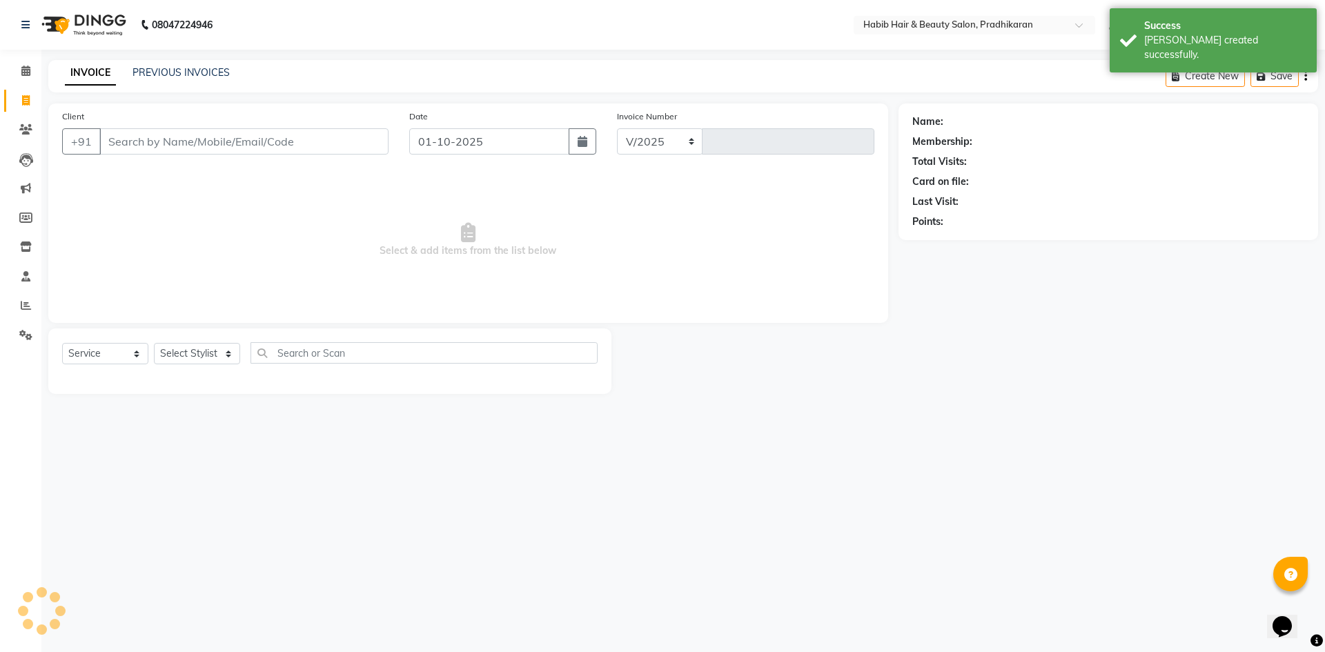
select select "5583"
drag, startPoint x: 150, startPoint y: 153, endPoint x: 155, endPoint y: 146, distance: 9.0
click at [155, 146] on input "Client" at bounding box center [243, 141] width 289 height 26
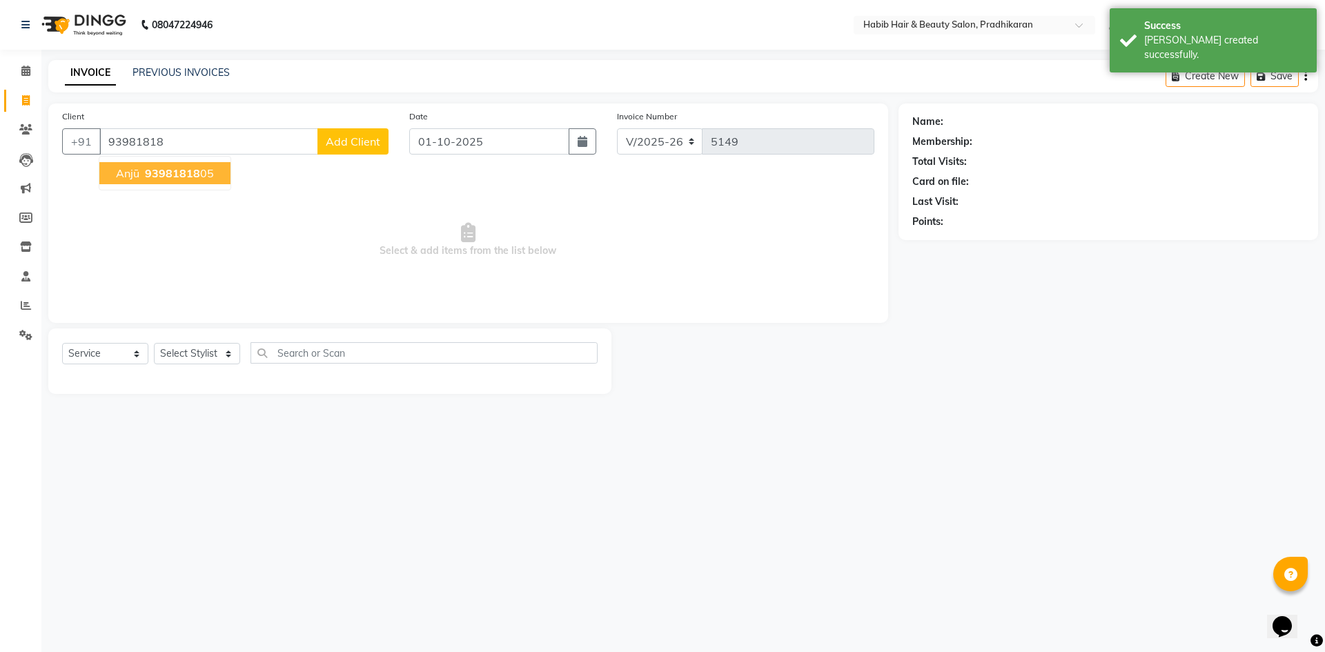
click at [217, 166] on button "anjū 93981818 05" at bounding box center [164, 173] width 131 height 22
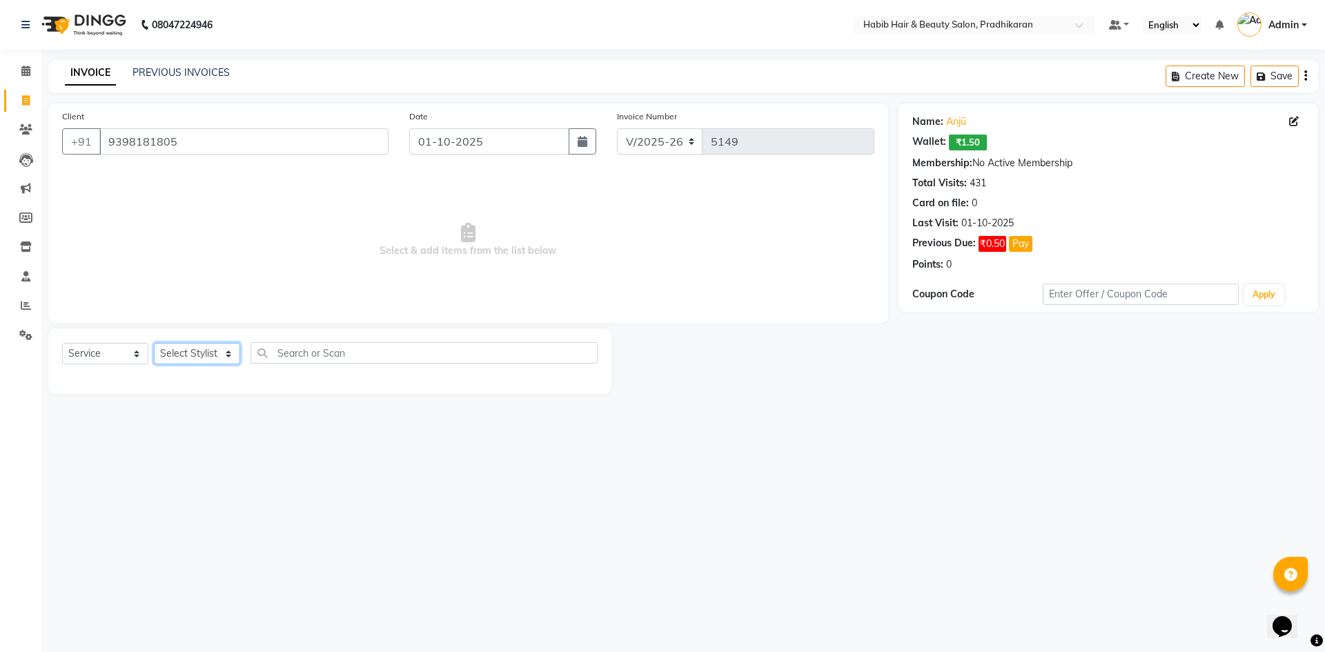
drag, startPoint x: 228, startPoint y: 348, endPoint x: 221, endPoint y: 337, distance: 12.8
click at [224, 342] on div "Select Service Product Membership Package Voucher Prepaid Gift Card Select Styl…" at bounding box center [329, 361] width 563 height 66
click at [154, 343] on select "Select Stylist Admin akanksha Anju bhanu gouri kartik Mayur pritam SHREE umesh" at bounding box center [197, 353] width 86 height 21
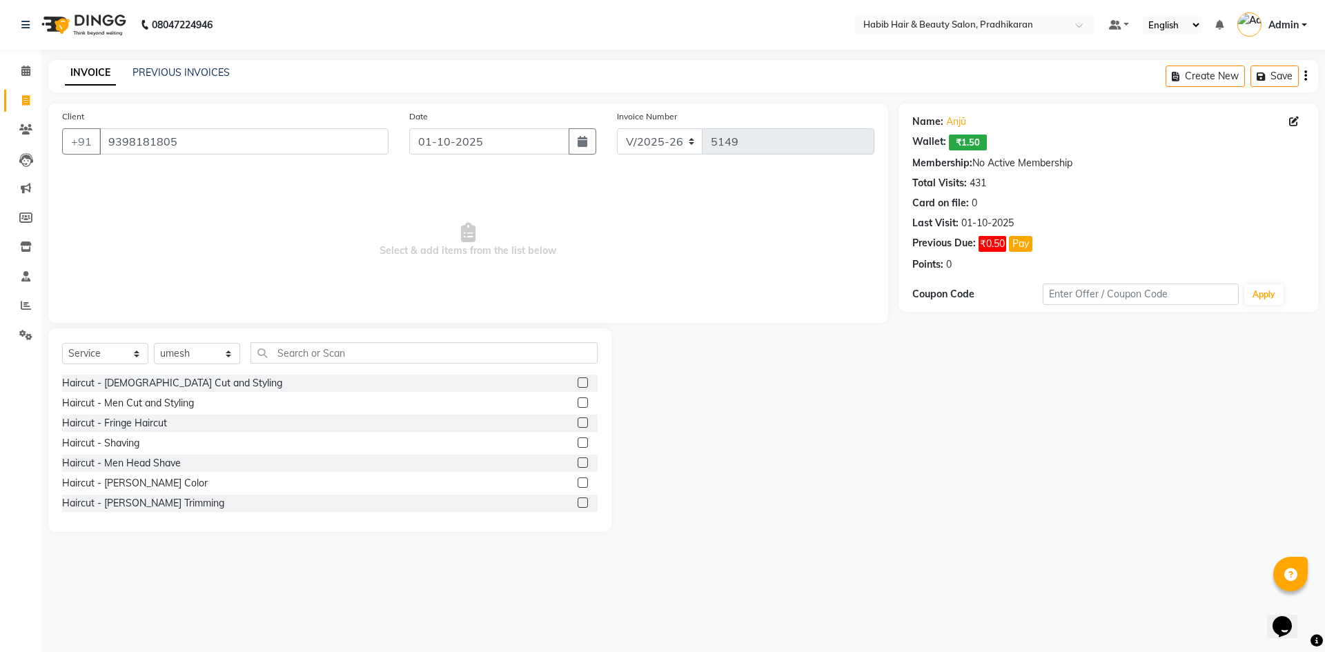
click at [578, 406] on label at bounding box center [583, 403] width 10 height 10
click at [578, 406] on input "checkbox" at bounding box center [582, 403] width 9 height 9
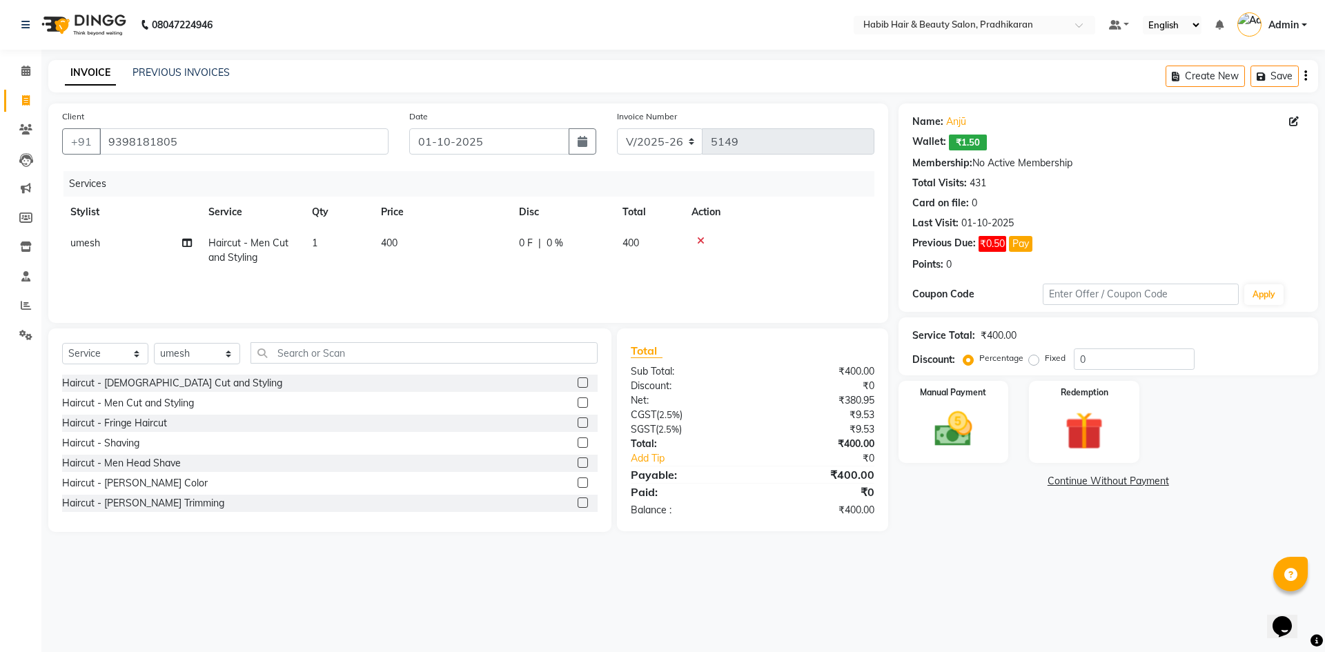
click at [568, 500] on div "Haircut - Beard Trimming" at bounding box center [330, 503] width 536 height 17
click at [578, 504] on label at bounding box center [583, 503] width 10 height 10
click at [578, 504] on input "checkbox" at bounding box center [582, 503] width 9 height 9
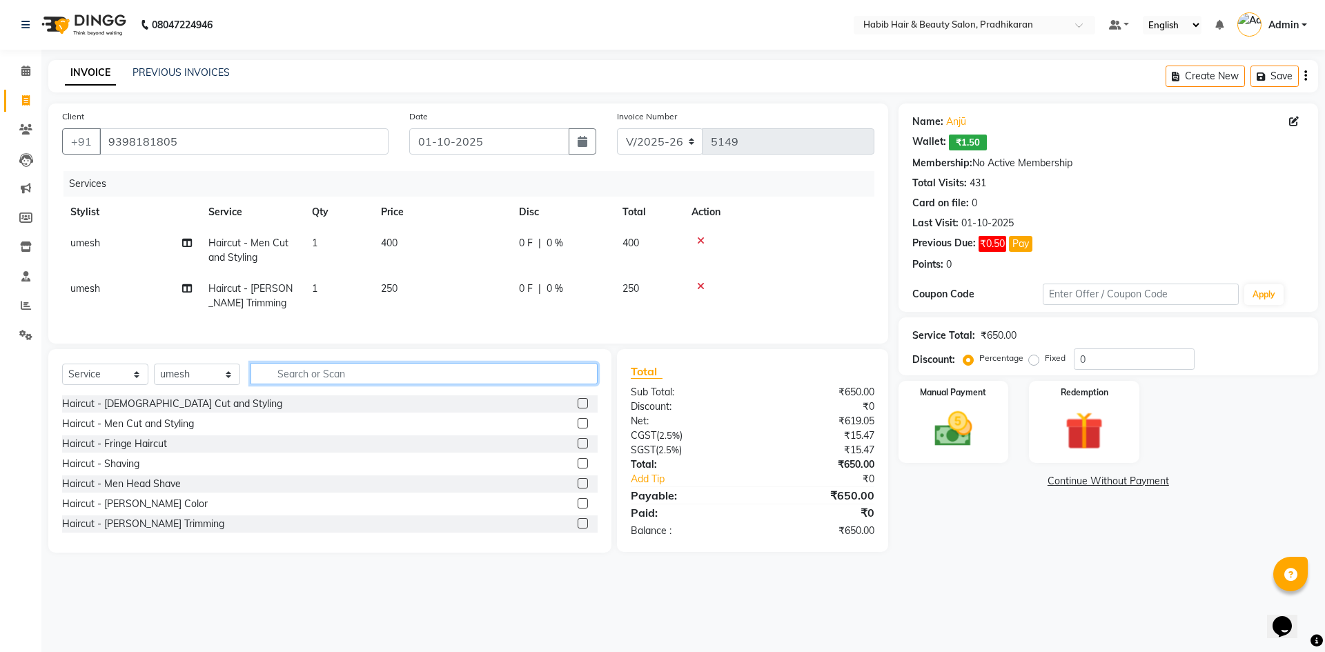
click at [387, 380] on input "text" at bounding box center [424, 373] width 347 height 21
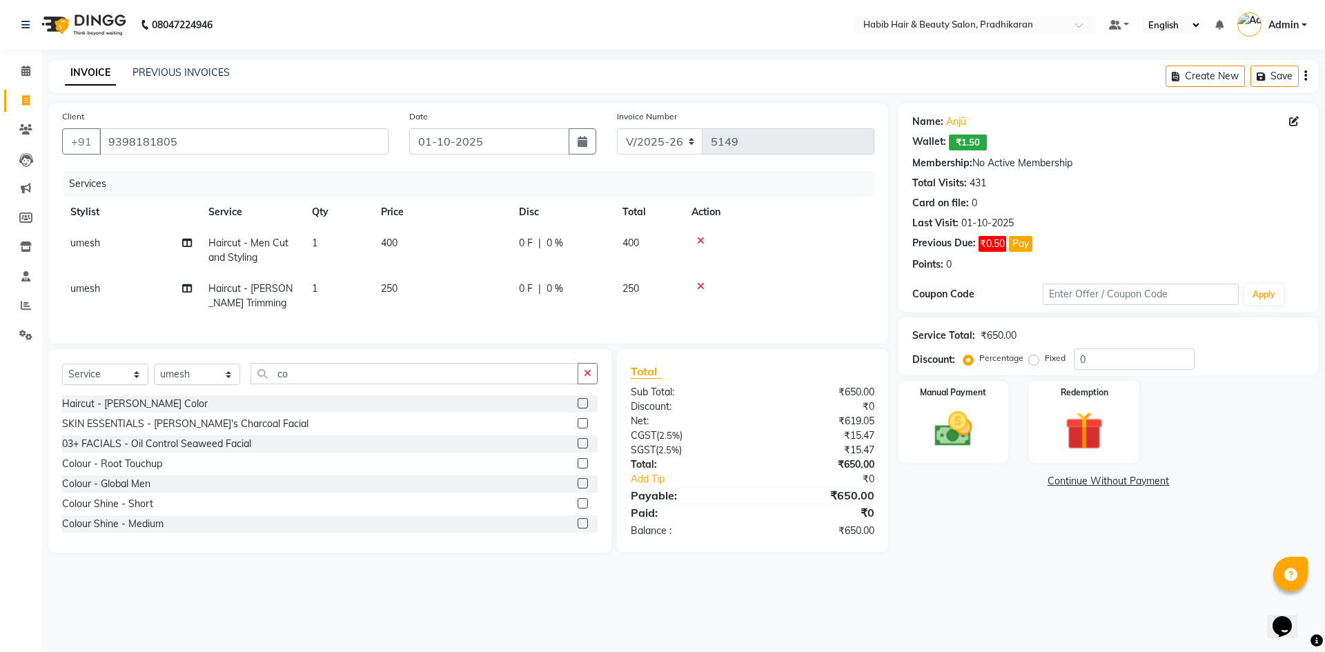
click at [578, 489] on label at bounding box center [583, 483] width 10 height 10
click at [578, 489] on input "checkbox" at bounding box center [582, 484] width 9 height 9
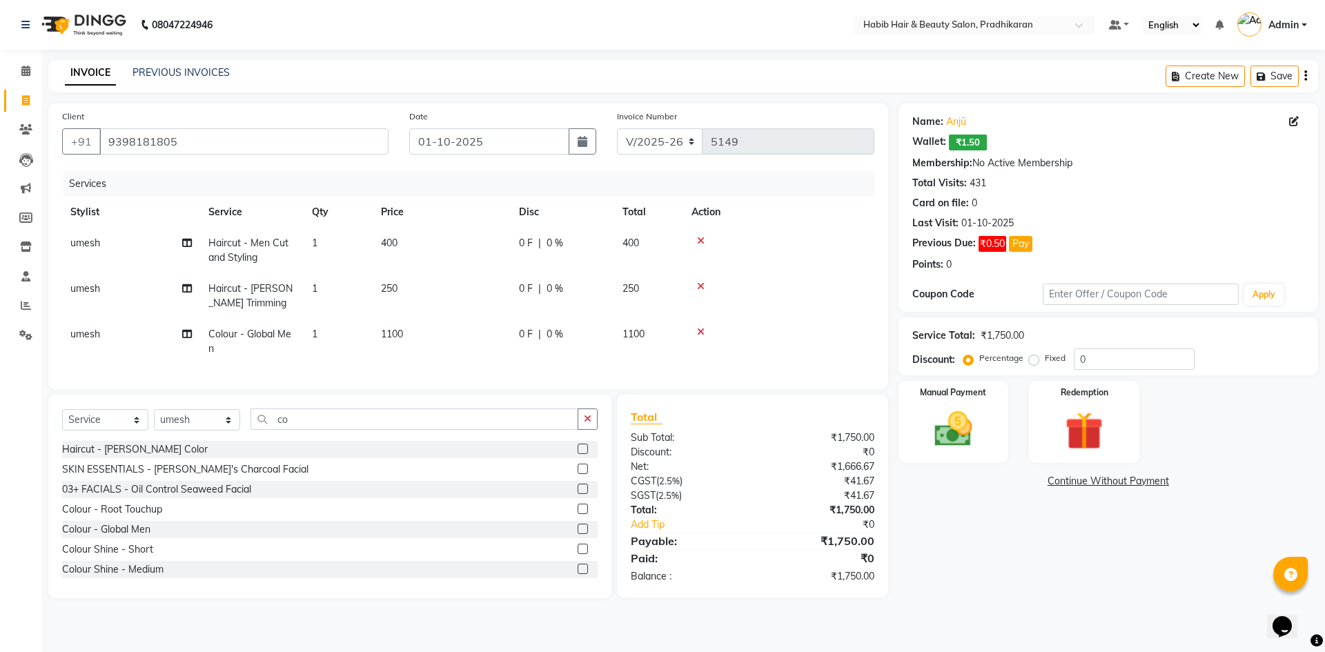
click at [460, 331] on td "1100" at bounding box center [442, 342] width 138 height 46
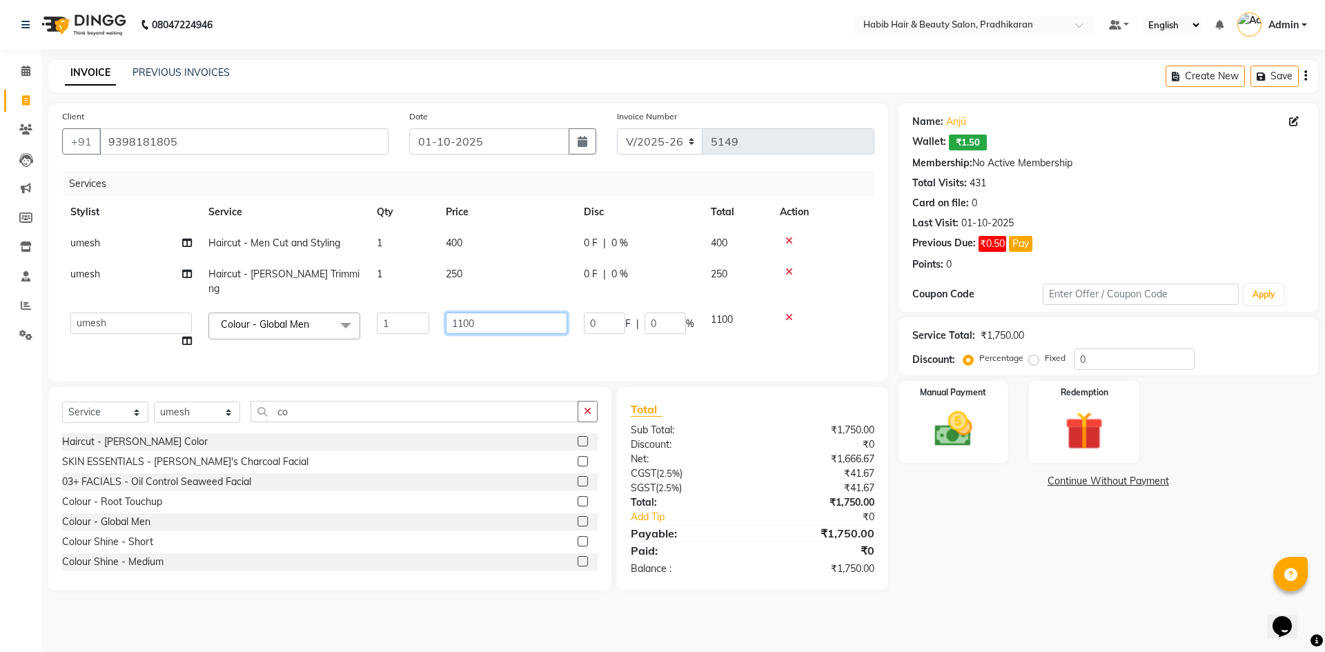
click at [506, 313] on input "1100" at bounding box center [506, 323] width 121 height 21
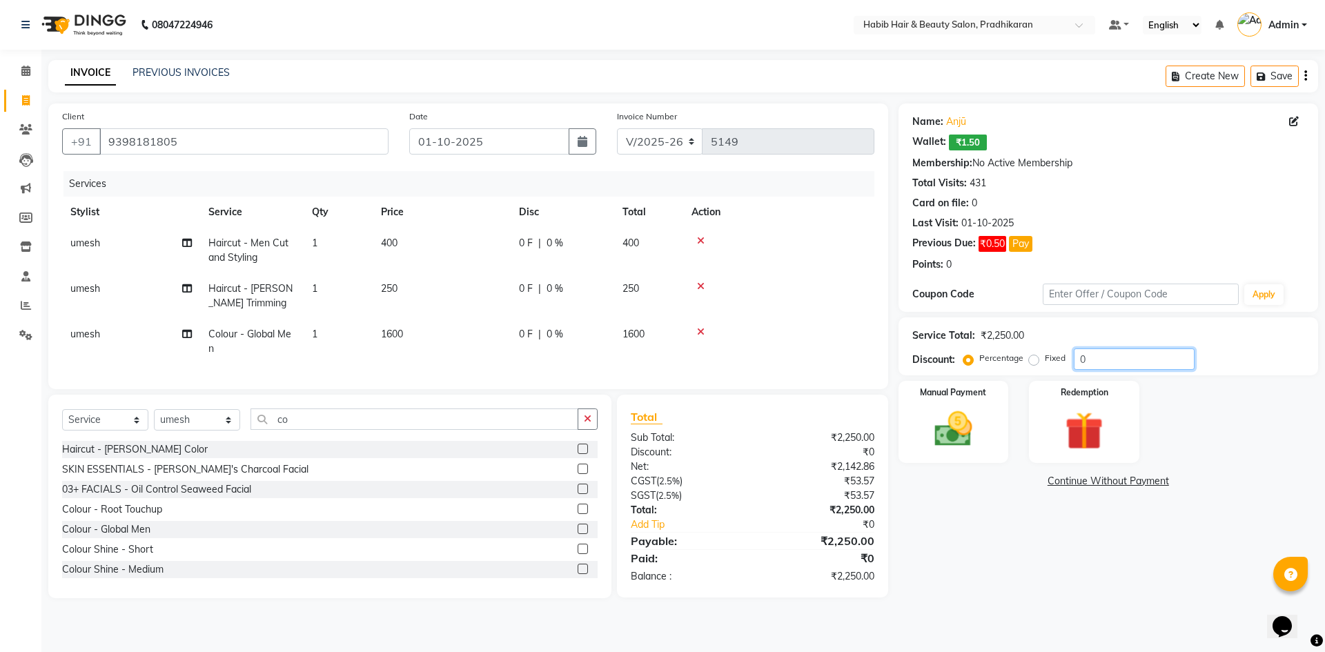
click at [1111, 356] on input "0" at bounding box center [1134, 359] width 121 height 21
click at [948, 440] on img at bounding box center [953, 429] width 64 height 46
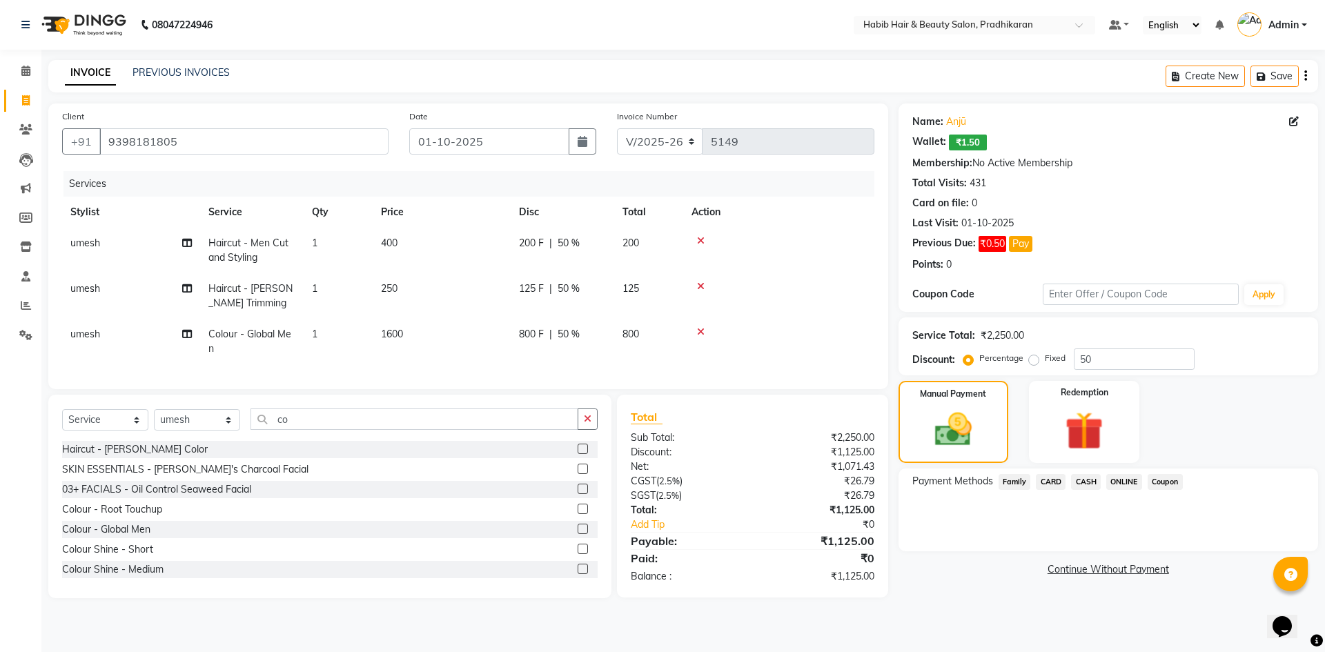
click at [1126, 482] on span "ONLINE" at bounding box center [1124, 482] width 36 height 16
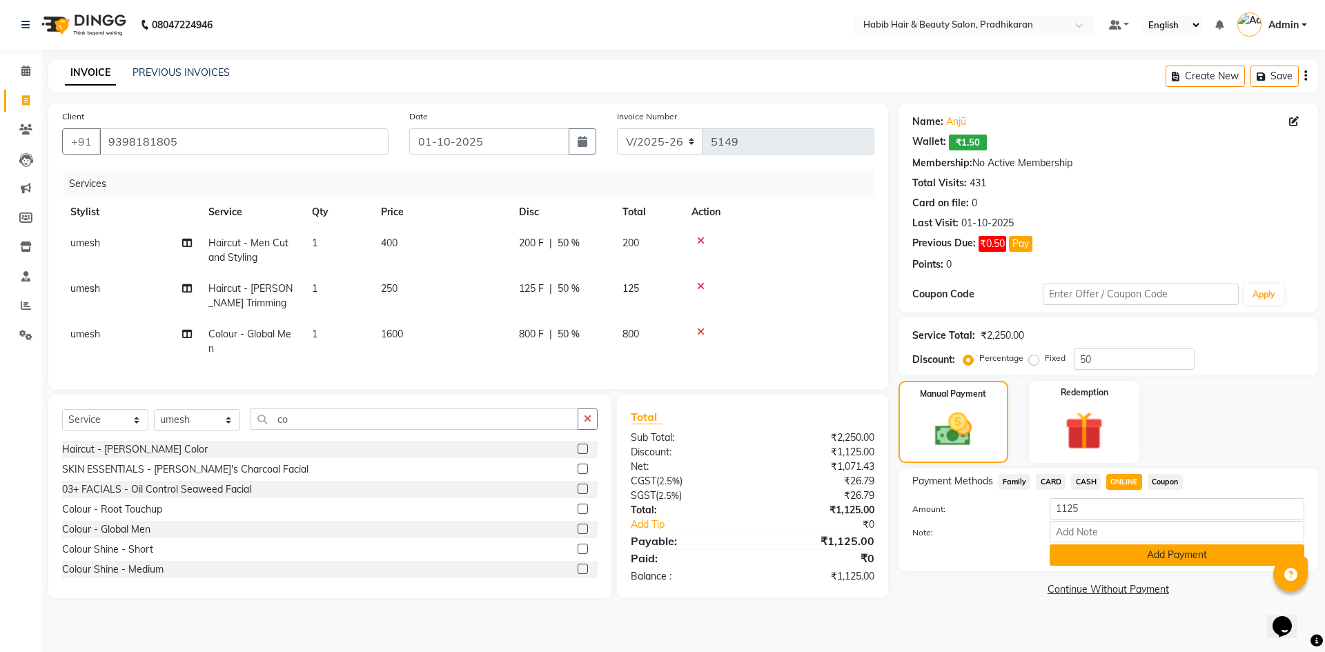
click at [1135, 555] on button "Add Payment" at bounding box center [1177, 554] width 255 height 21
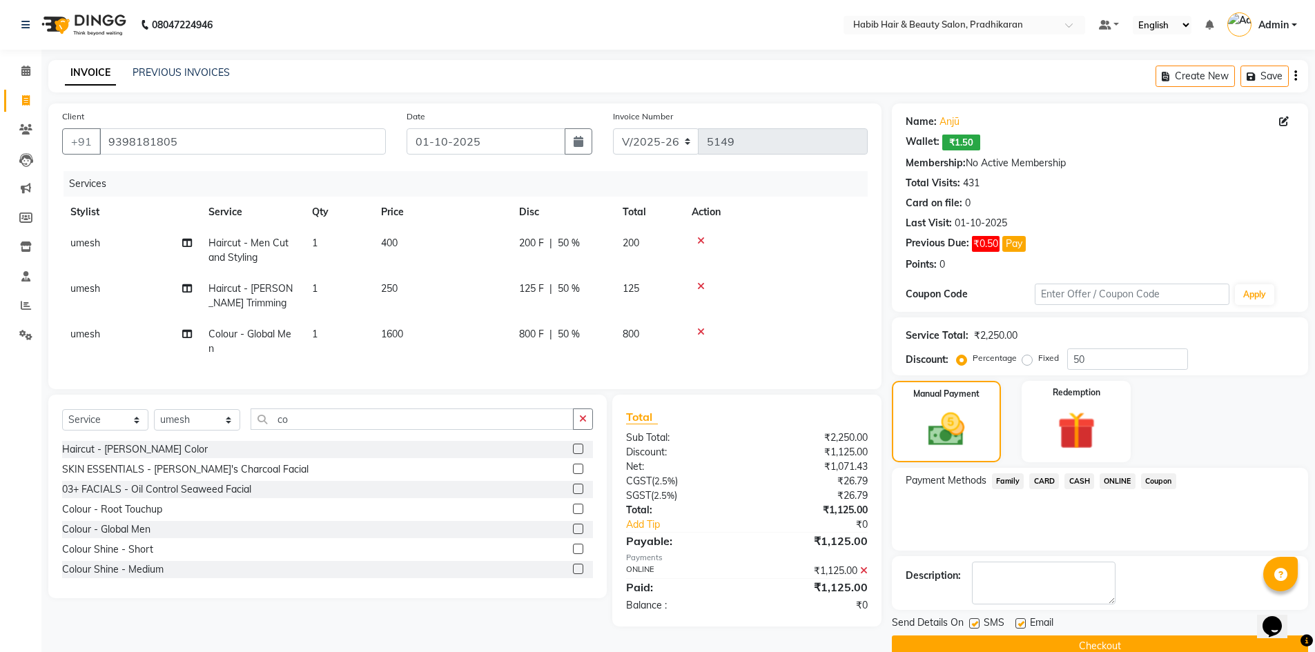
click at [1146, 641] on button "Checkout" at bounding box center [1100, 646] width 416 height 21
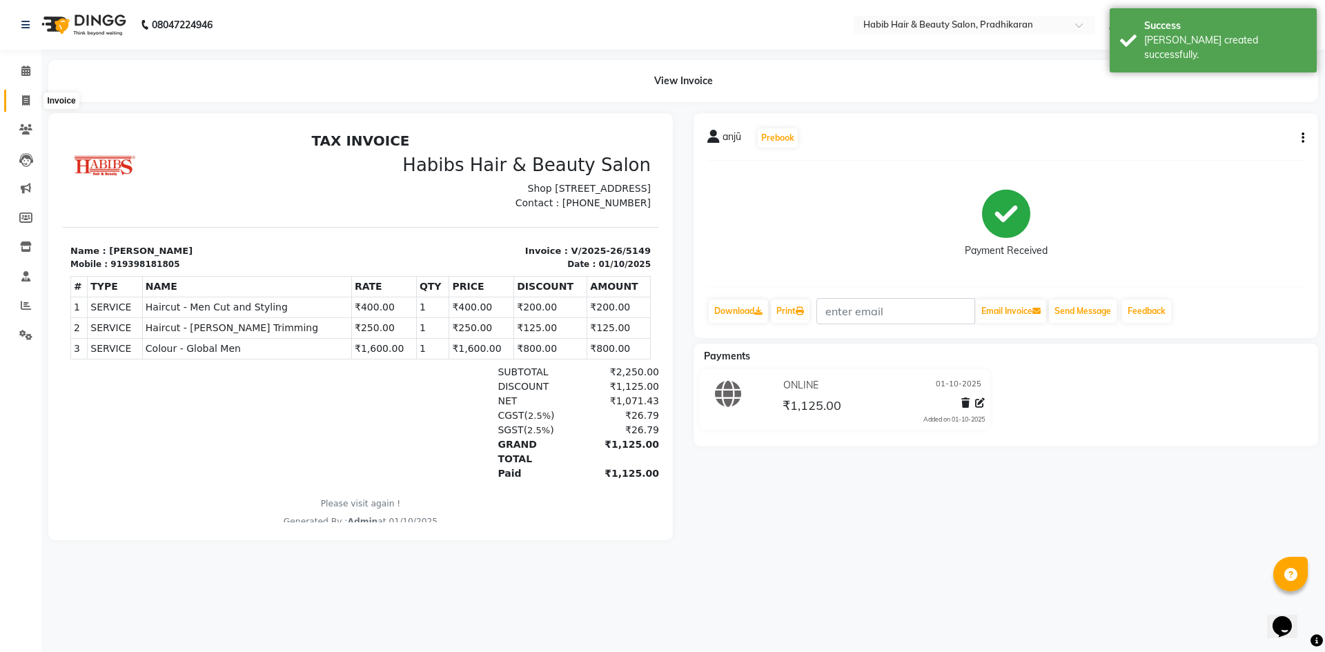
click at [17, 108] on span at bounding box center [26, 101] width 24 height 16
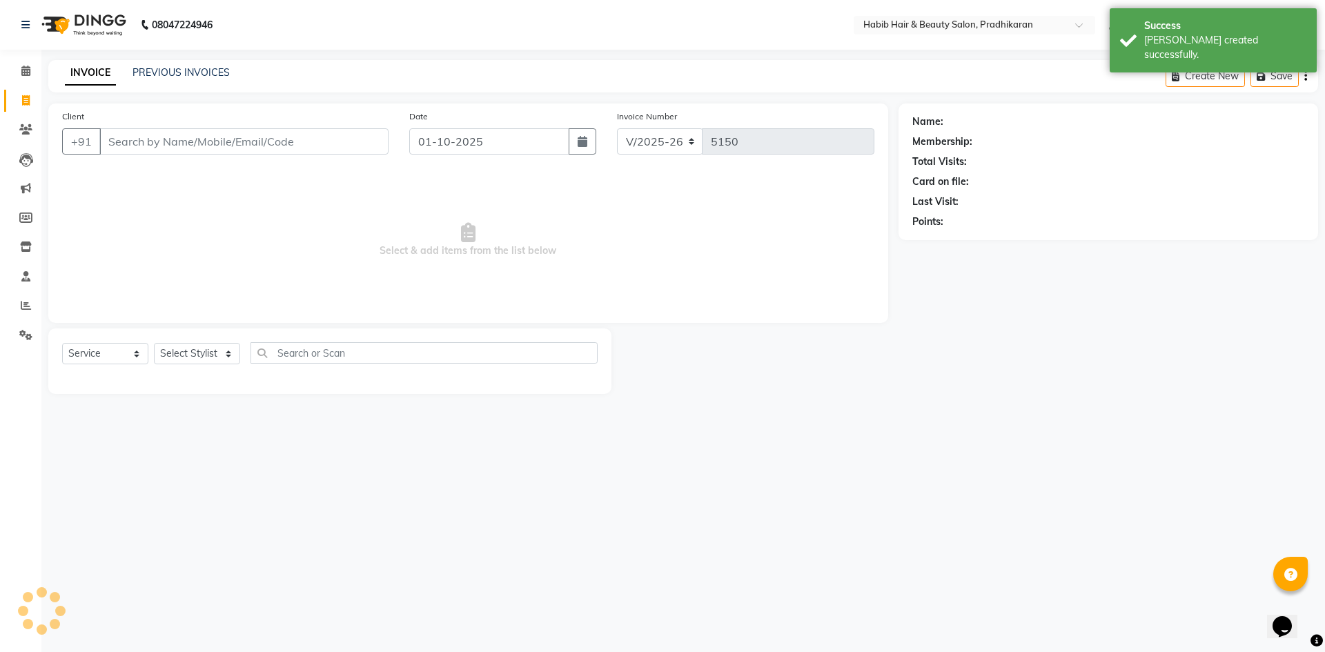
click at [193, 146] on input "Client" at bounding box center [243, 141] width 289 height 26
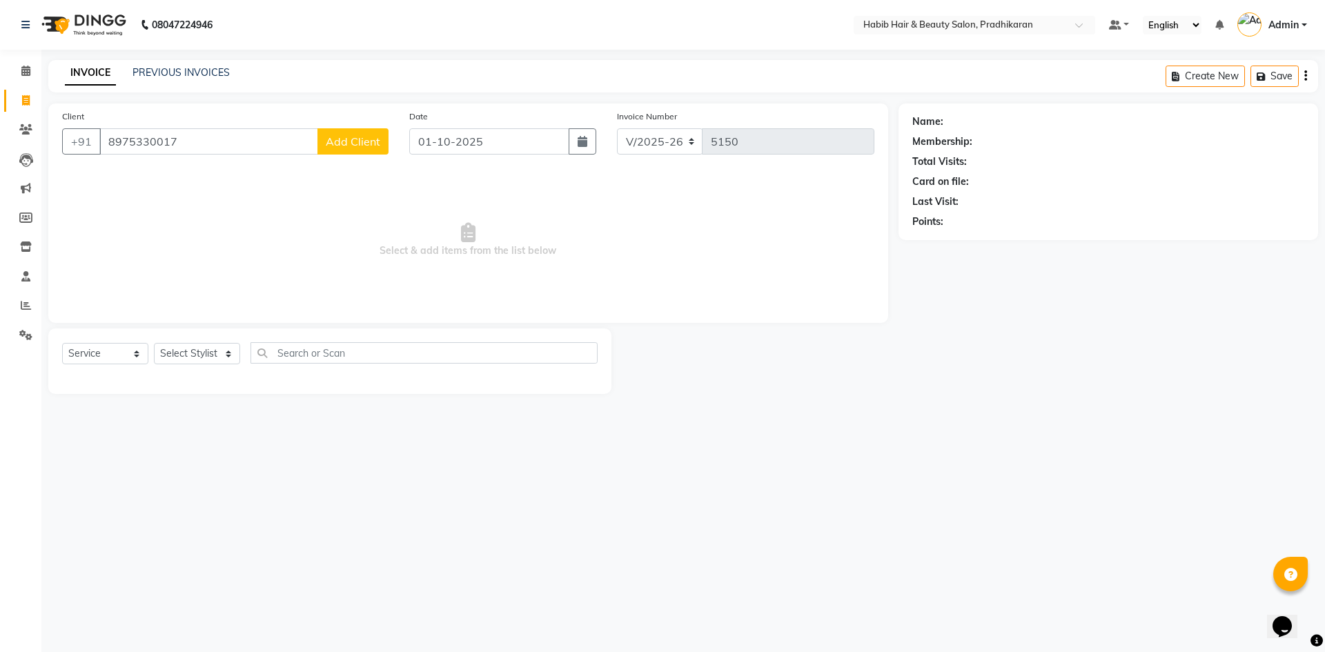
drag, startPoint x: 328, startPoint y: 137, endPoint x: 340, endPoint y: 139, distance: 12.6
click at [340, 139] on span "Add Client" at bounding box center [353, 142] width 55 height 14
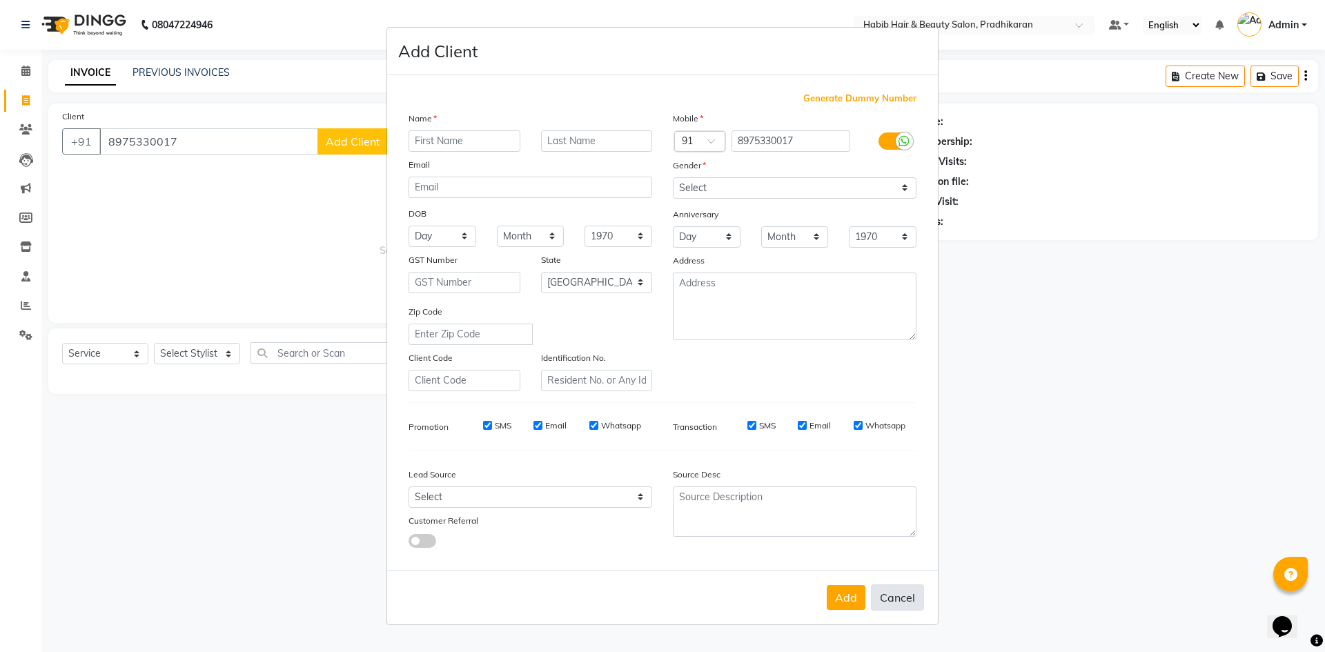
click at [910, 594] on button "Cancel" at bounding box center [897, 598] width 53 height 26
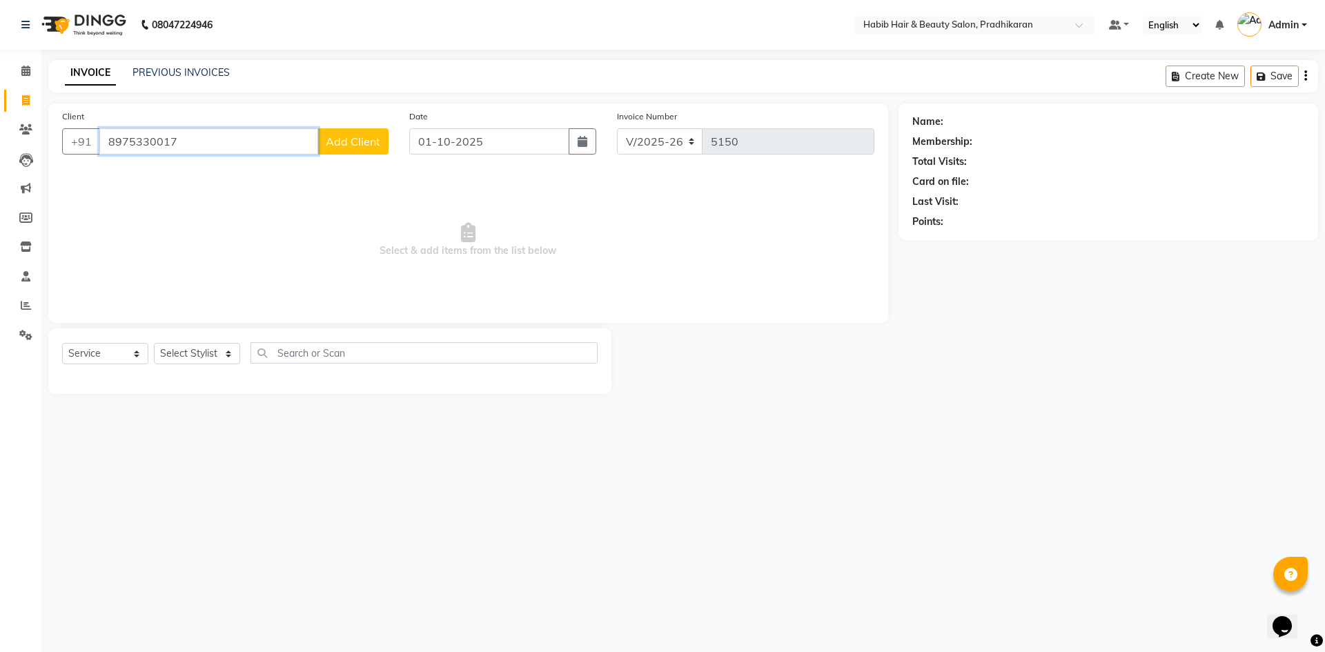
click at [123, 139] on input "8975330017" at bounding box center [208, 141] width 219 height 26
click at [361, 139] on span "Add Client" at bounding box center [353, 142] width 55 height 14
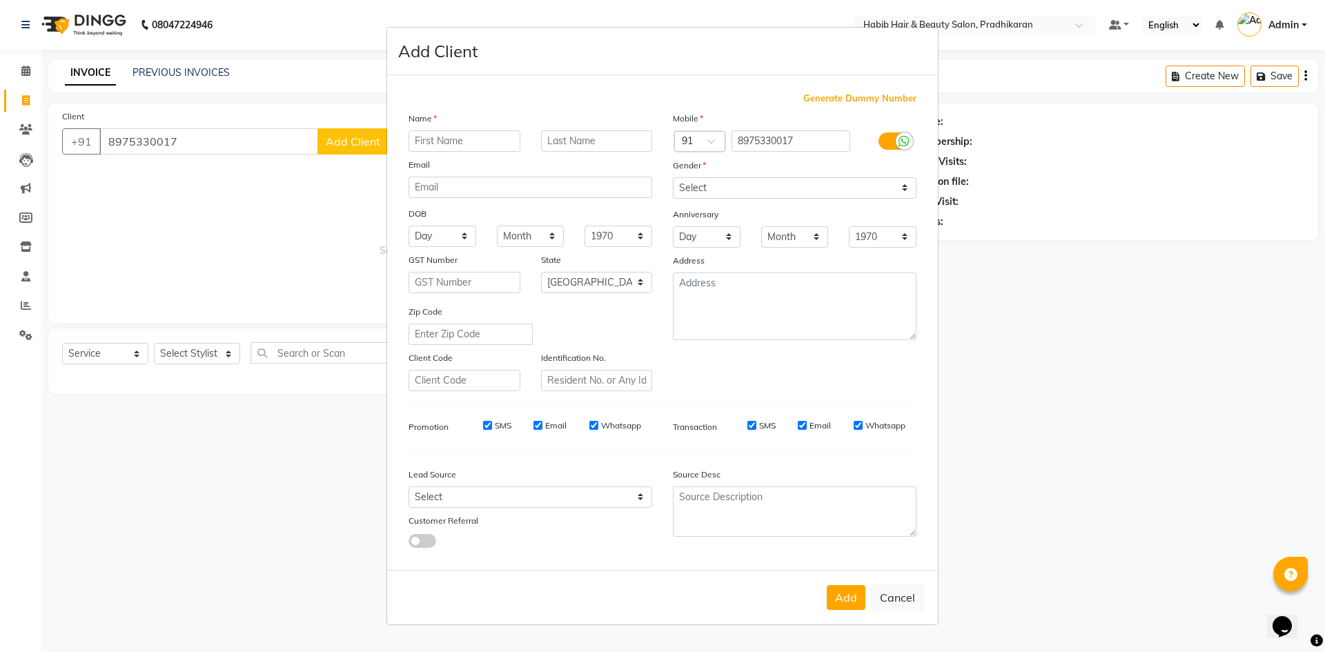
click at [460, 144] on input "text" at bounding box center [465, 140] width 112 height 21
click at [906, 187] on select "Select Male Female Other Prefer Not To Say" at bounding box center [795, 187] width 244 height 21
click at [673, 177] on select "Select Male Female Other Prefer Not To Say" at bounding box center [795, 187] width 244 height 21
click at [844, 600] on button "Add" at bounding box center [846, 597] width 39 height 25
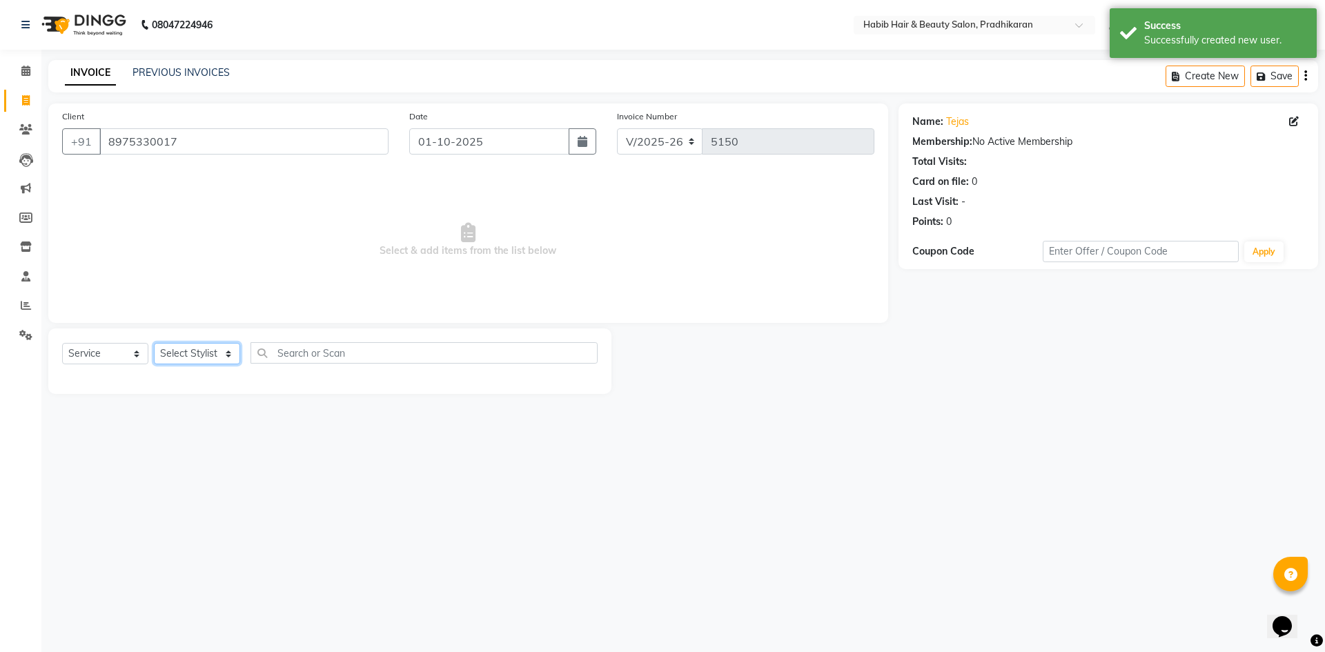
click at [221, 348] on select "Select Stylist Admin akanksha Anju bhanu gouri kartik Mayur pritam SHREE umesh" at bounding box center [197, 353] width 86 height 21
click at [154, 343] on select "Select Stylist Admin akanksha Anju bhanu gouri kartik Mayur pritam SHREE umesh" at bounding box center [197, 353] width 86 height 21
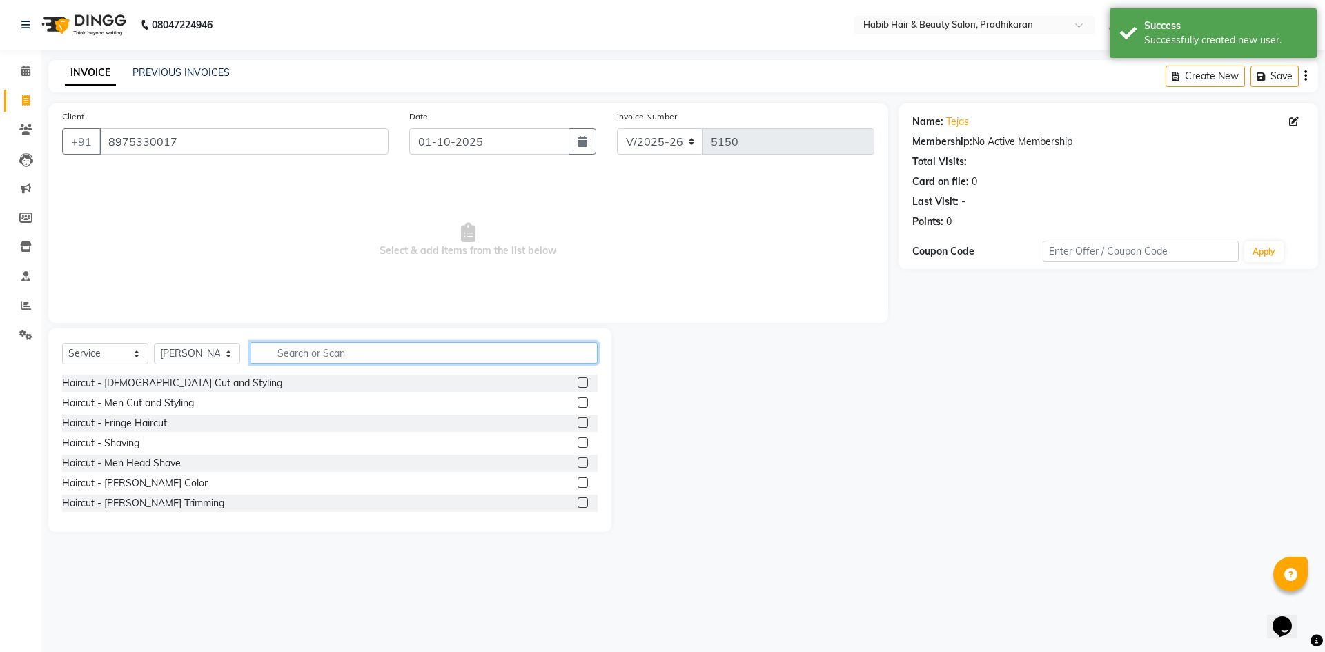
click at [336, 350] on input "text" at bounding box center [424, 352] width 347 height 21
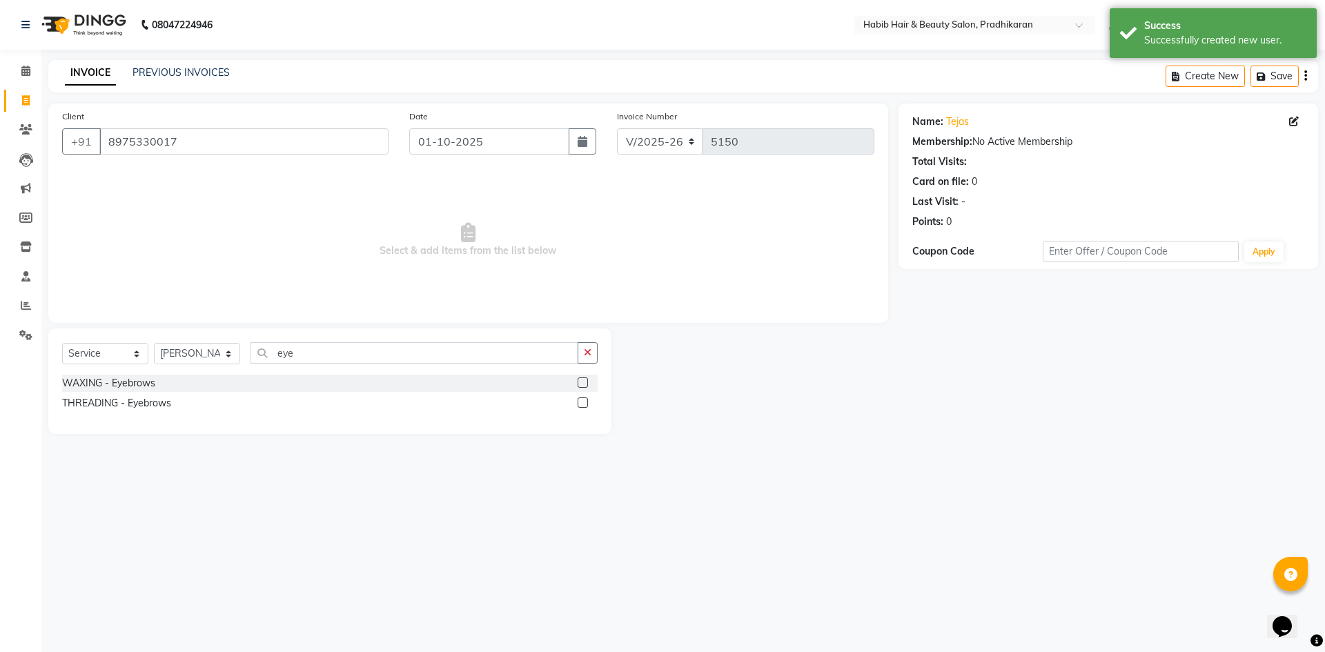
click at [585, 401] on label at bounding box center [583, 403] width 10 height 10
click at [585, 401] on input "checkbox" at bounding box center [582, 403] width 9 height 9
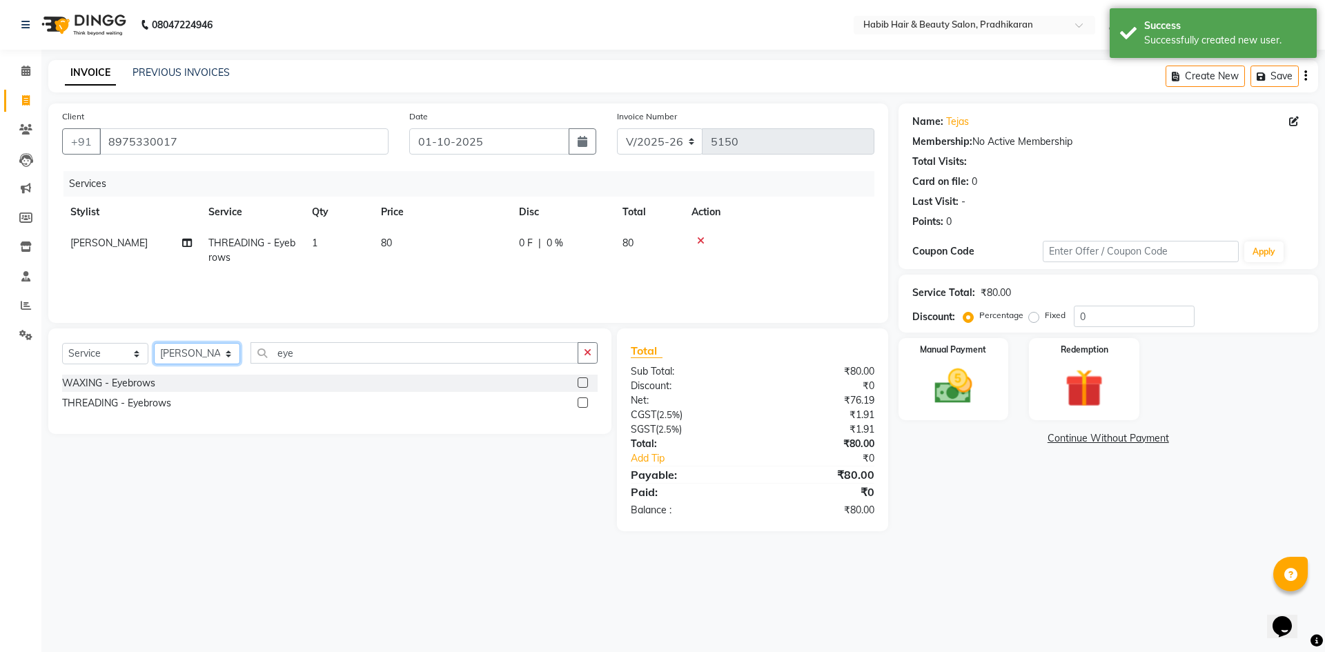
click at [224, 356] on select "Select Stylist Admin akanksha Anju bhanu gouri kartik Mayur pritam SHREE umesh" at bounding box center [197, 353] width 86 height 21
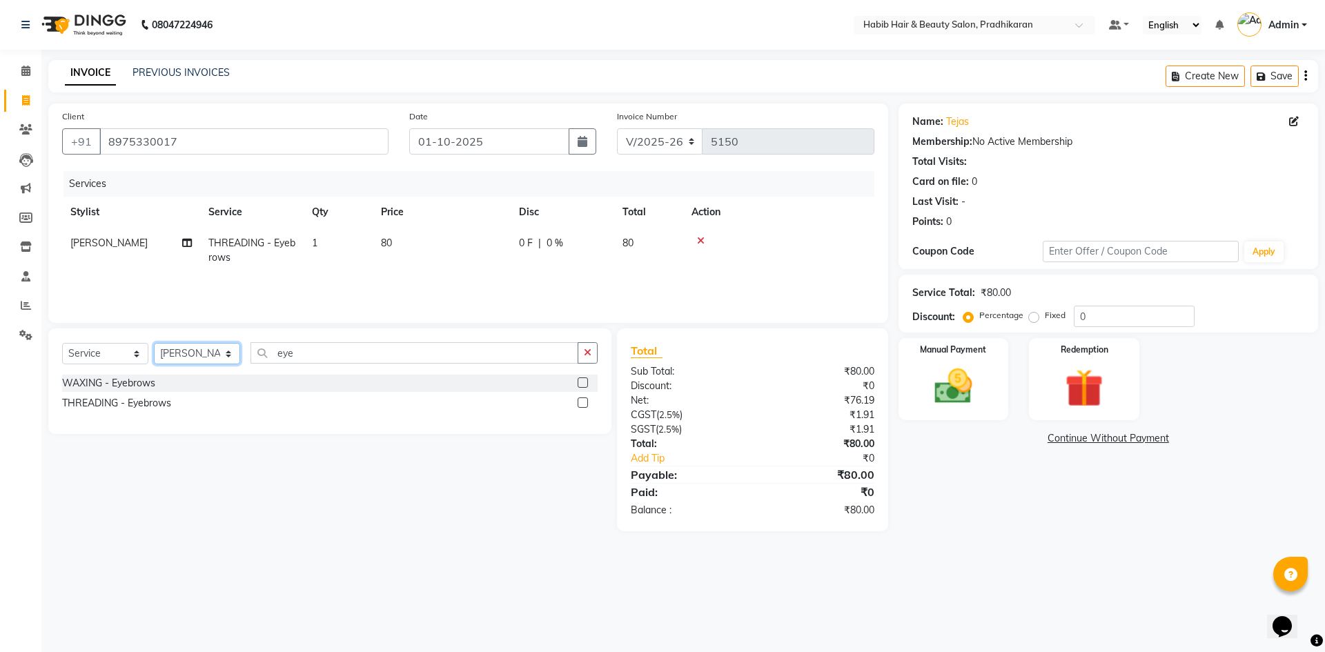
click at [154, 343] on select "Select Stylist Admin akanksha Anju bhanu gouri kartik Mayur pritam SHREE umesh" at bounding box center [197, 353] width 86 height 21
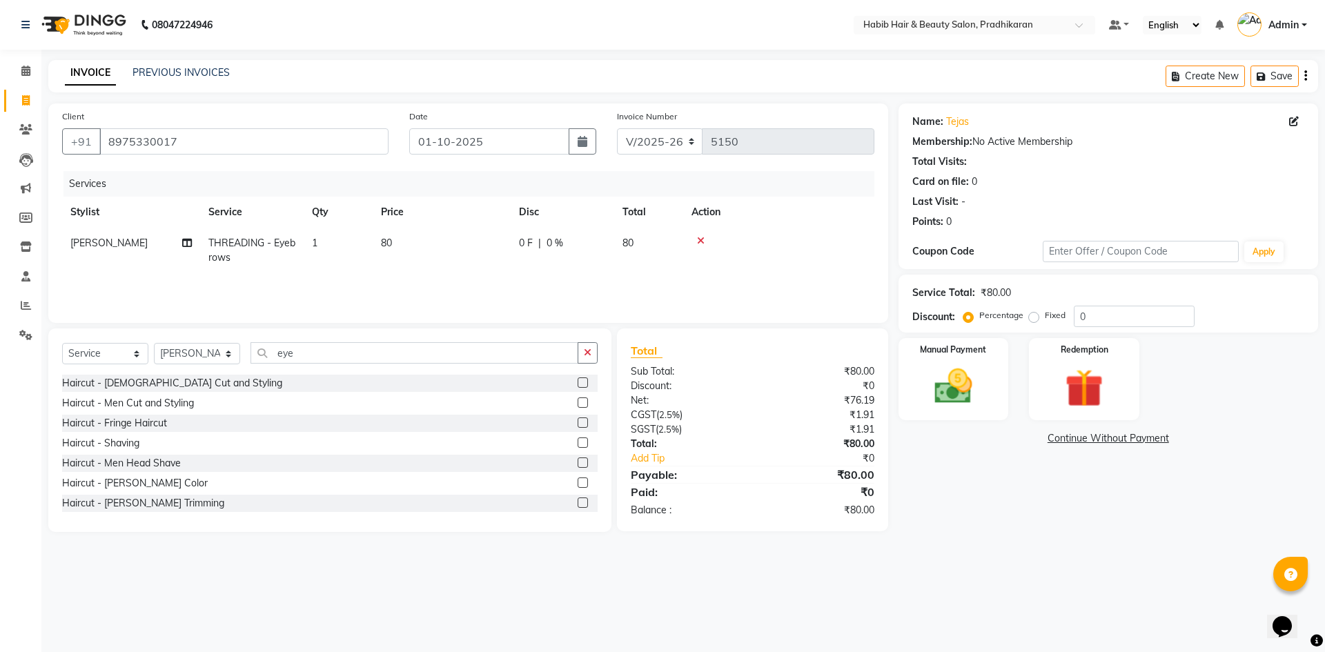
click at [578, 402] on label at bounding box center [583, 403] width 10 height 10
click at [578, 402] on input "checkbox" at bounding box center [582, 403] width 9 height 9
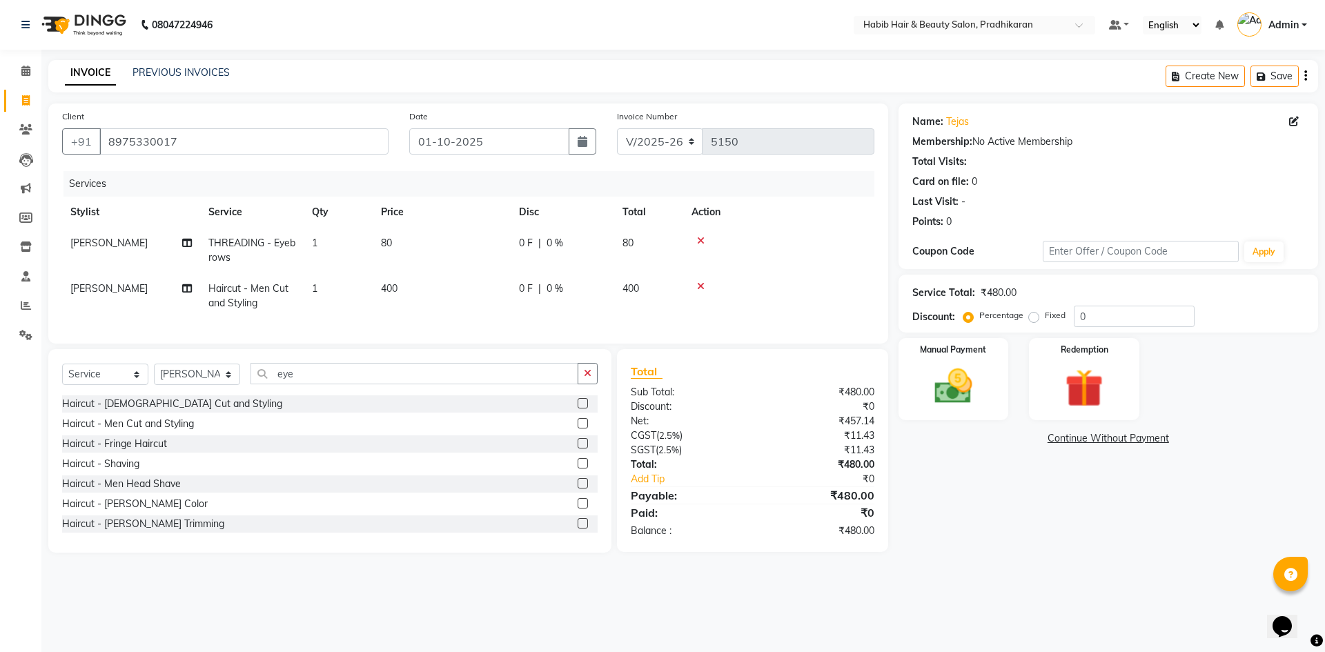
click at [578, 529] on label at bounding box center [583, 523] width 10 height 10
click at [578, 529] on input "checkbox" at bounding box center [582, 524] width 9 height 9
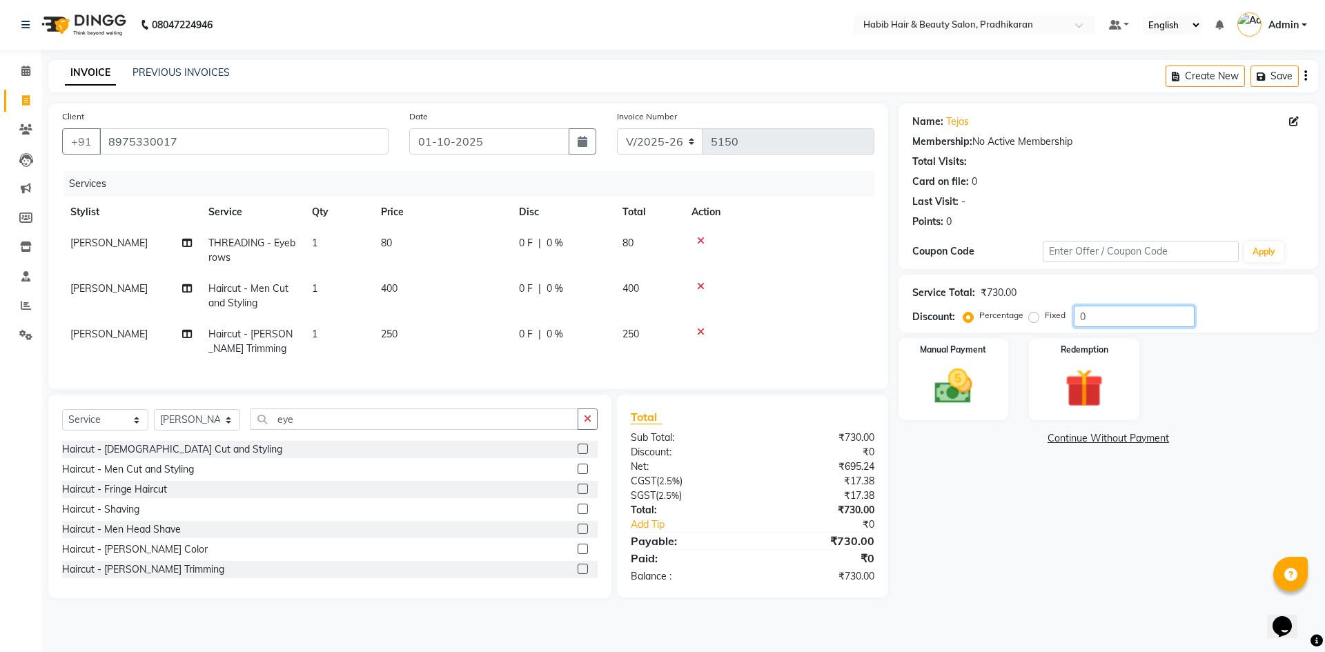
click at [1130, 322] on input "0" at bounding box center [1134, 316] width 121 height 21
click at [924, 393] on img at bounding box center [953, 387] width 64 height 46
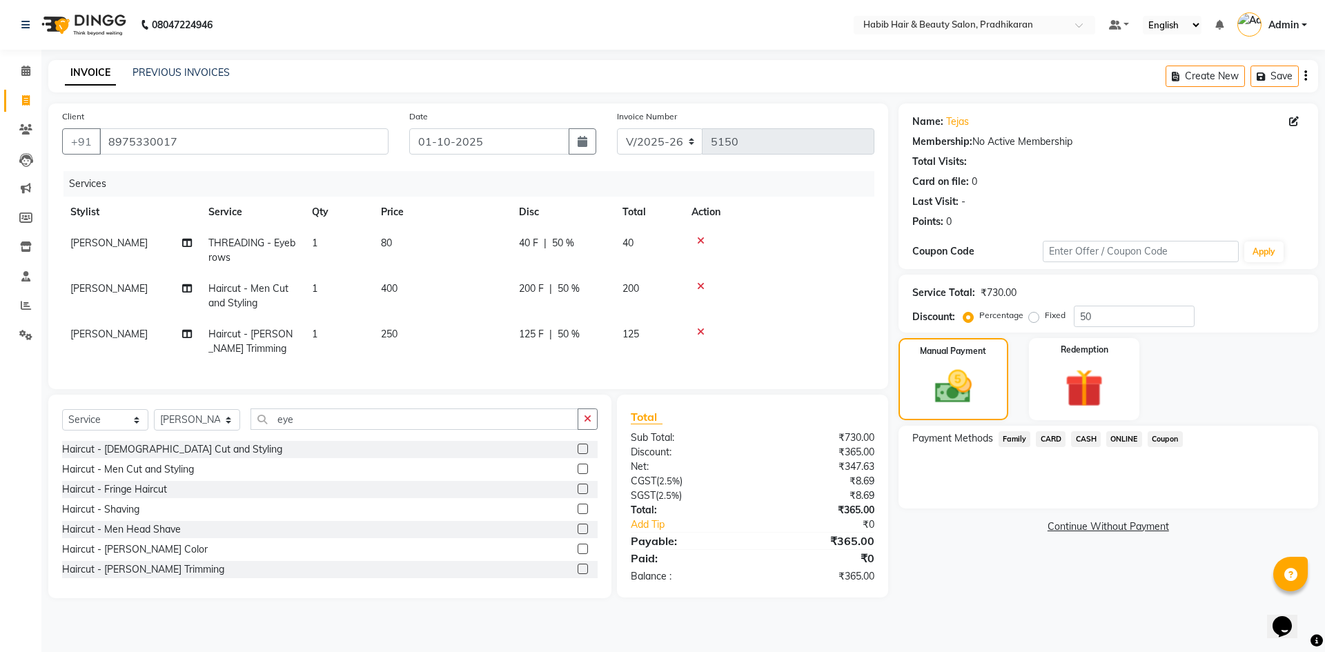
click at [1118, 444] on span "ONLINE" at bounding box center [1124, 439] width 36 height 16
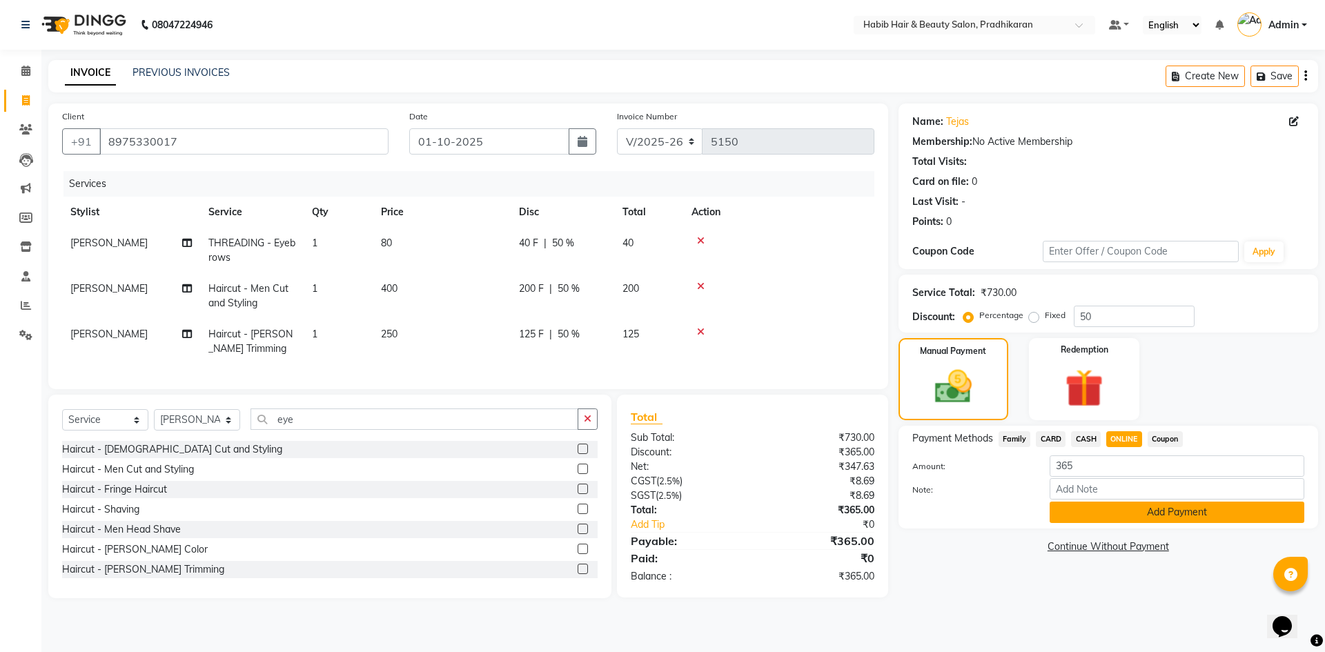
click at [1132, 519] on button "Add Payment" at bounding box center [1177, 512] width 255 height 21
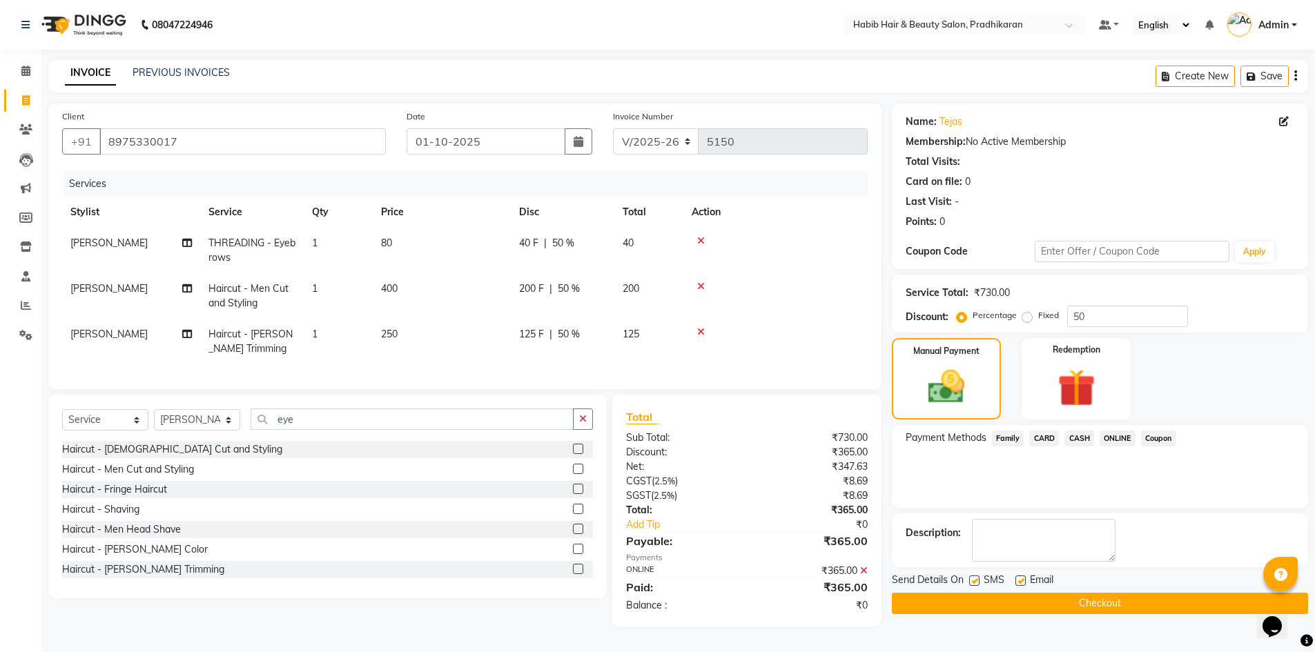
click at [1141, 605] on button "Checkout" at bounding box center [1100, 603] width 416 height 21
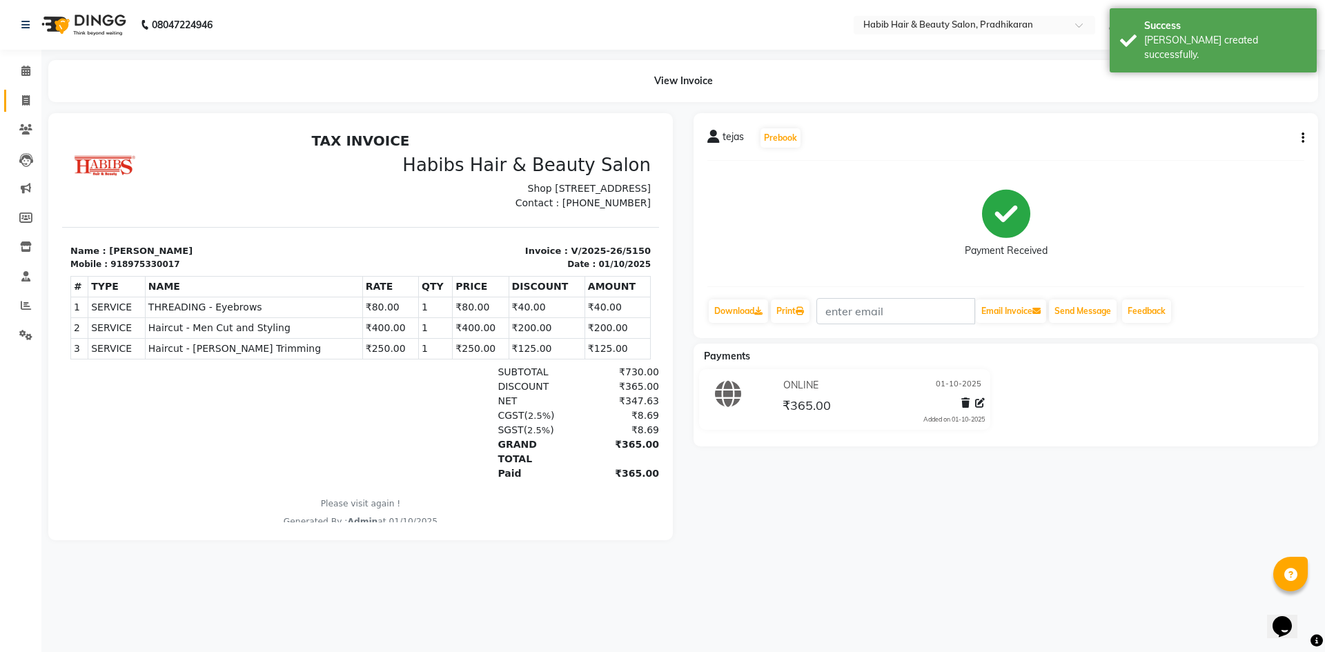
click at [27, 109] on link "Invoice" at bounding box center [20, 101] width 33 height 23
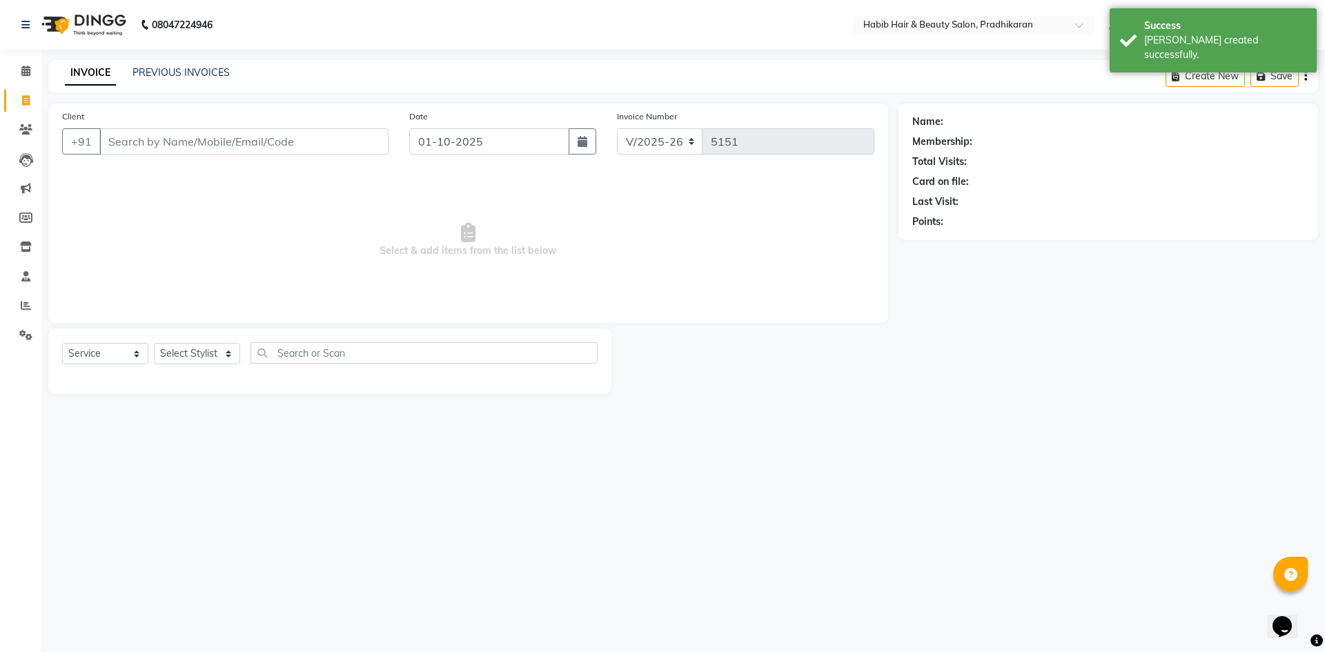
click at [188, 146] on input "Client" at bounding box center [243, 141] width 289 height 26
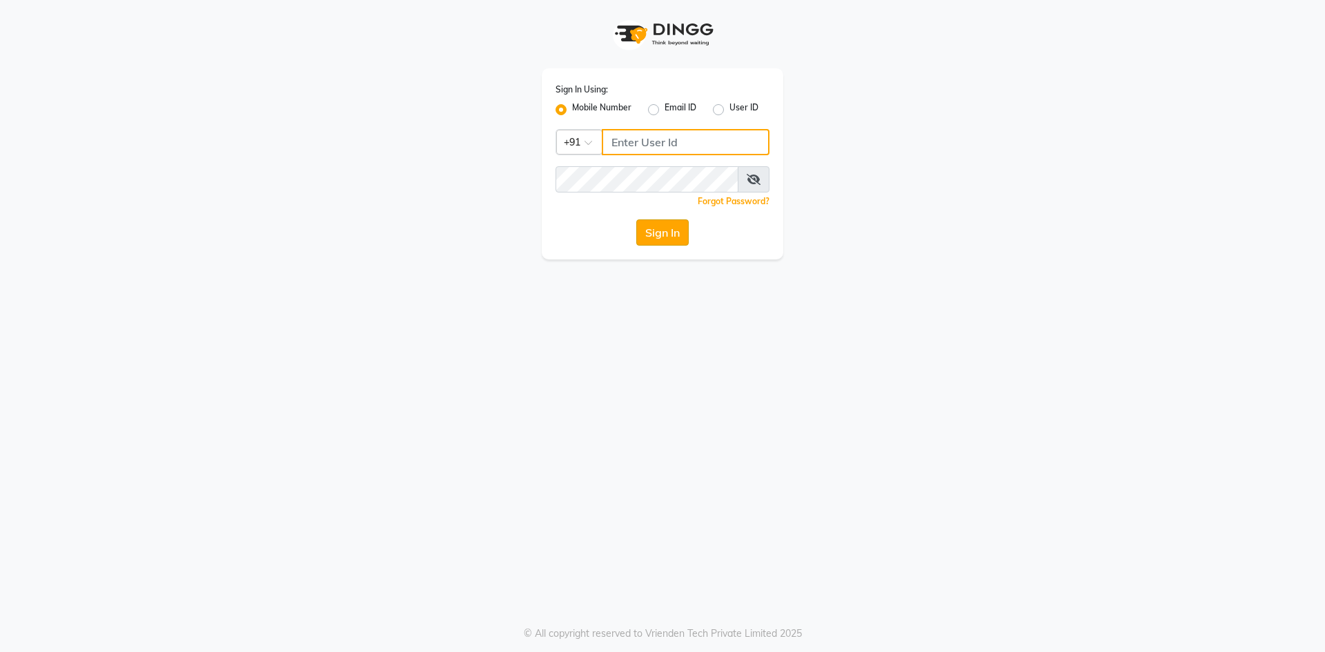
type input "9209809787"
click at [679, 225] on button "Sign In" at bounding box center [662, 232] width 52 height 26
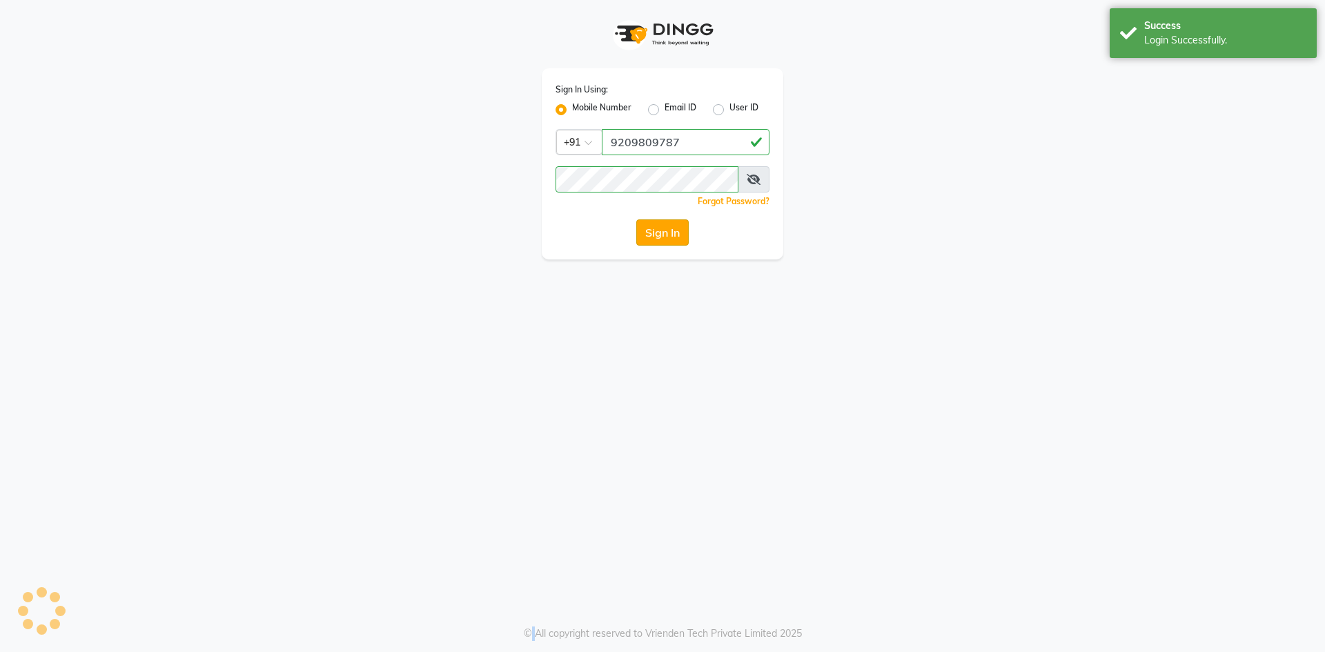
click at [679, 226] on div "Sign In" at bounding box center [663, 232] width 214 height 26
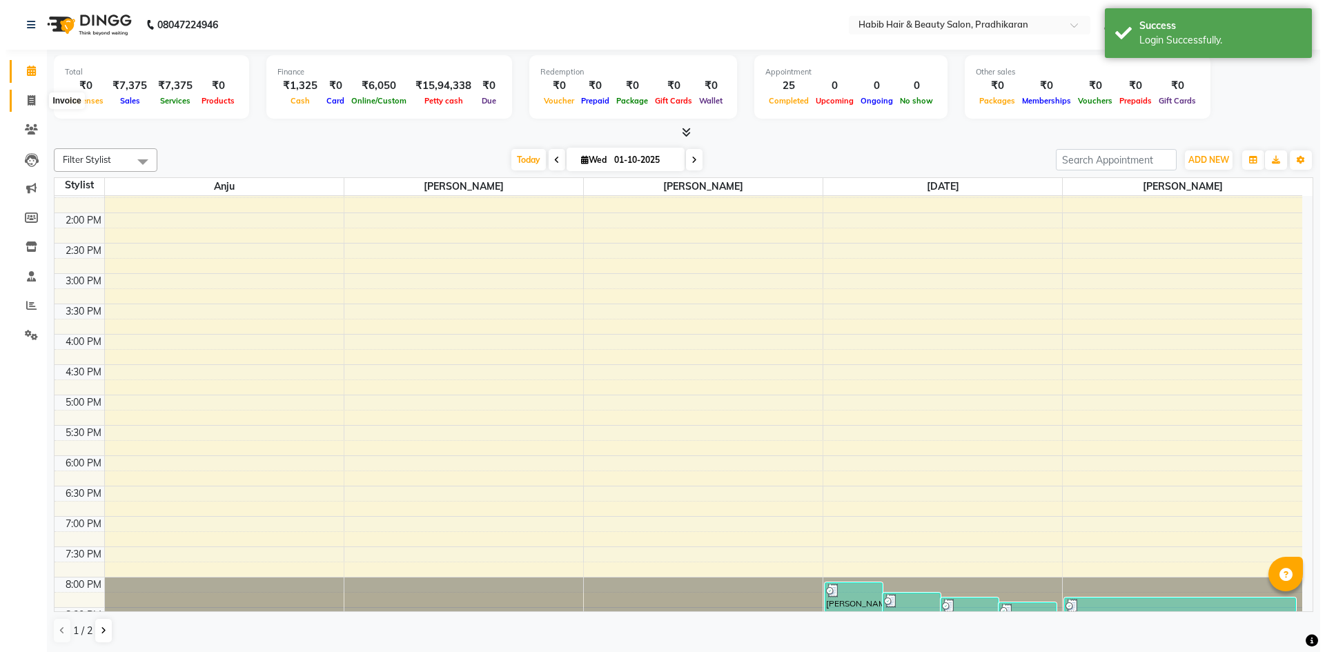
scroll to position [347, 0]
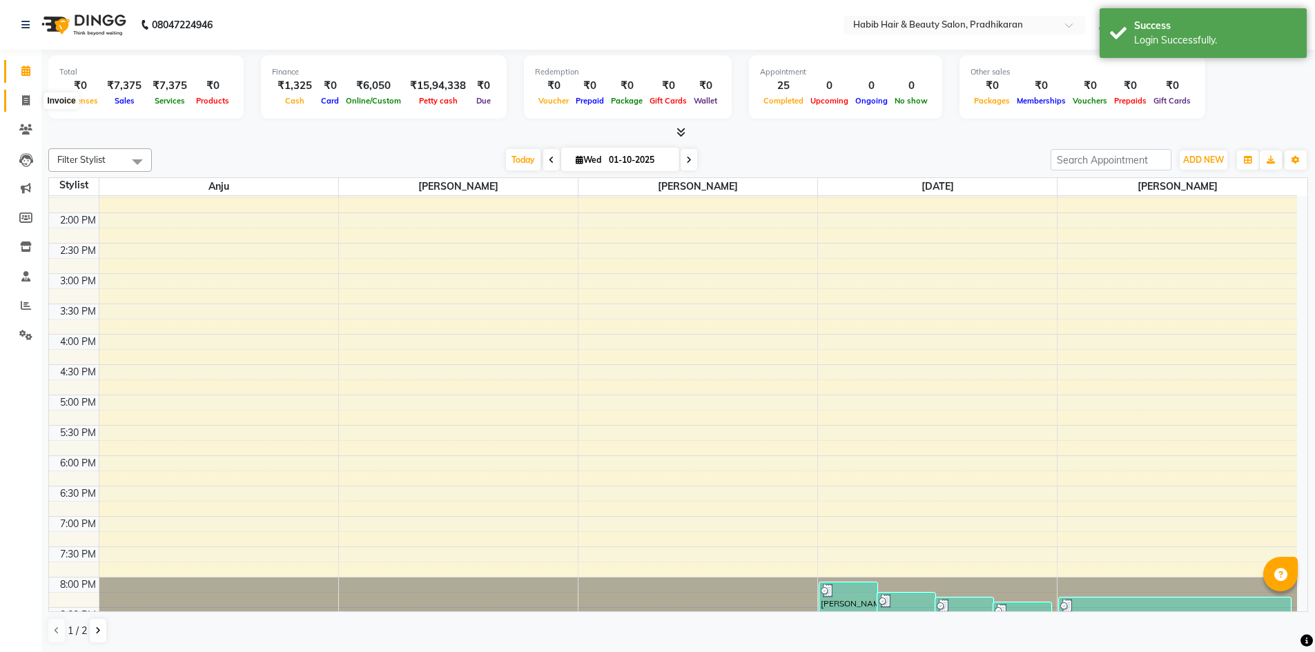
click at [27, 99] on icon at bounding box center [26, 100] width 8 height 10
select select "5583"
select select "service"
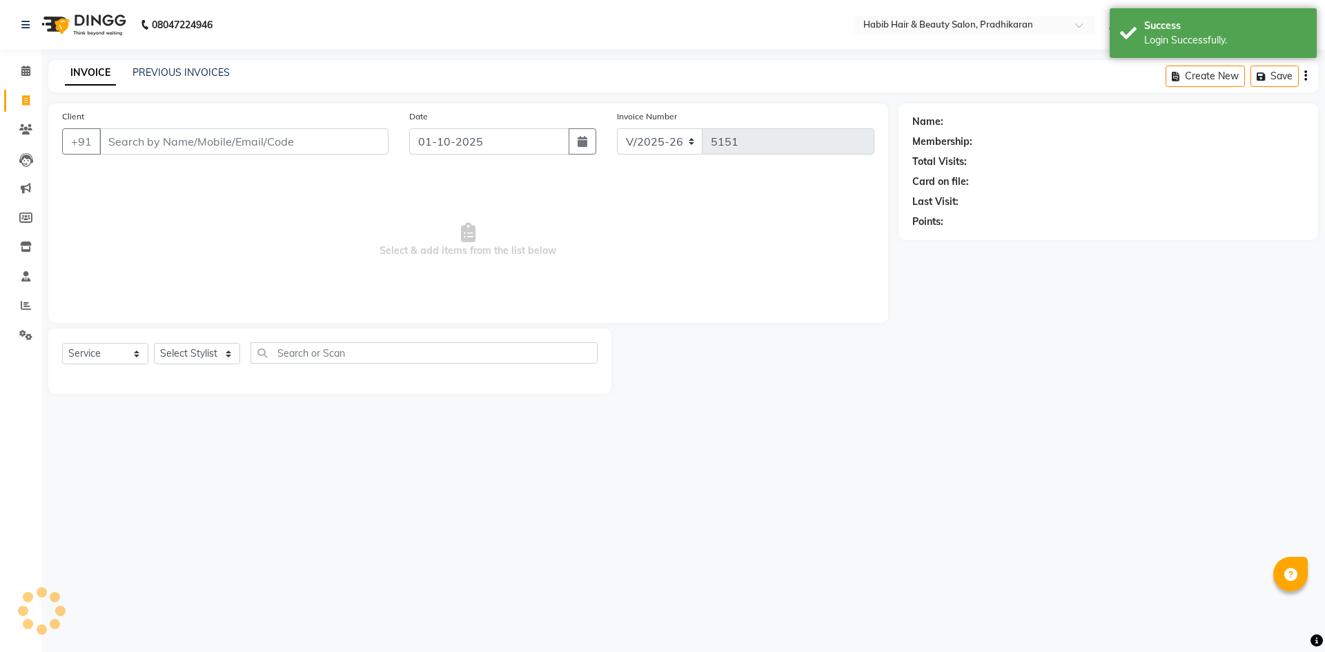
click at [191, 141] on input "Client" at bounding box center [243, 141] width 289 height 26
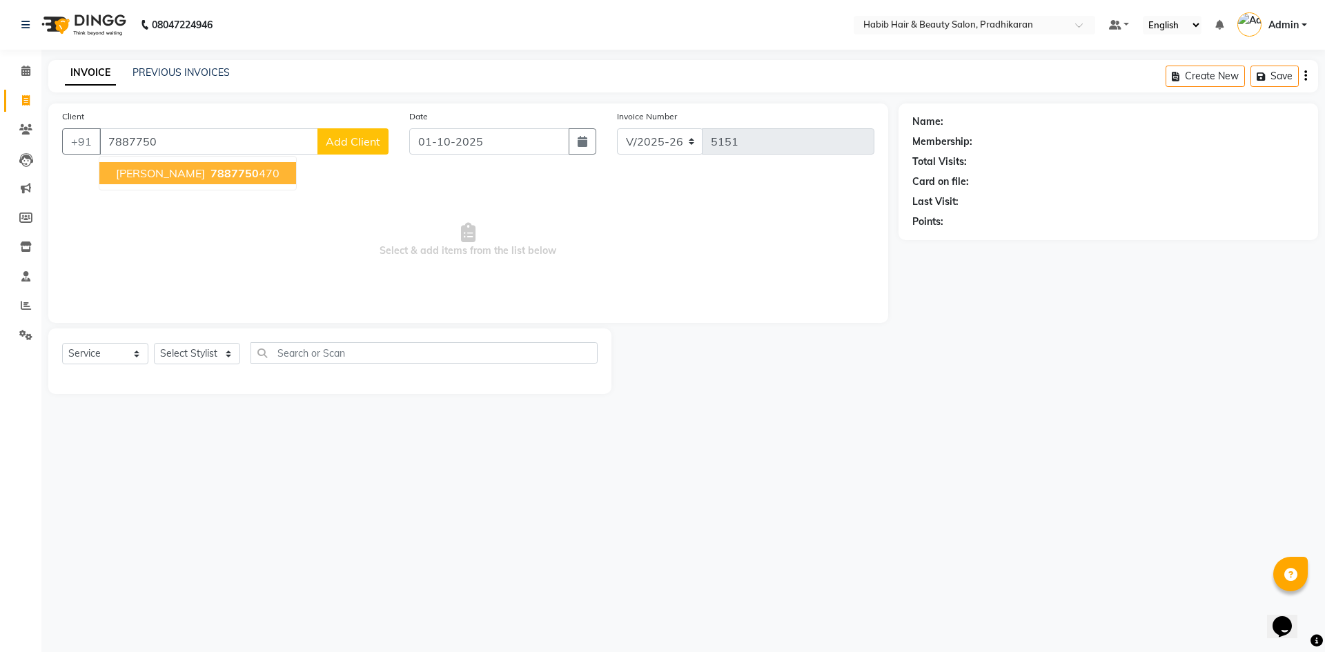
click at [210, 178] on span "7887750" at bounding box center [234, 173] width 48 height 14
type input "7887750470"
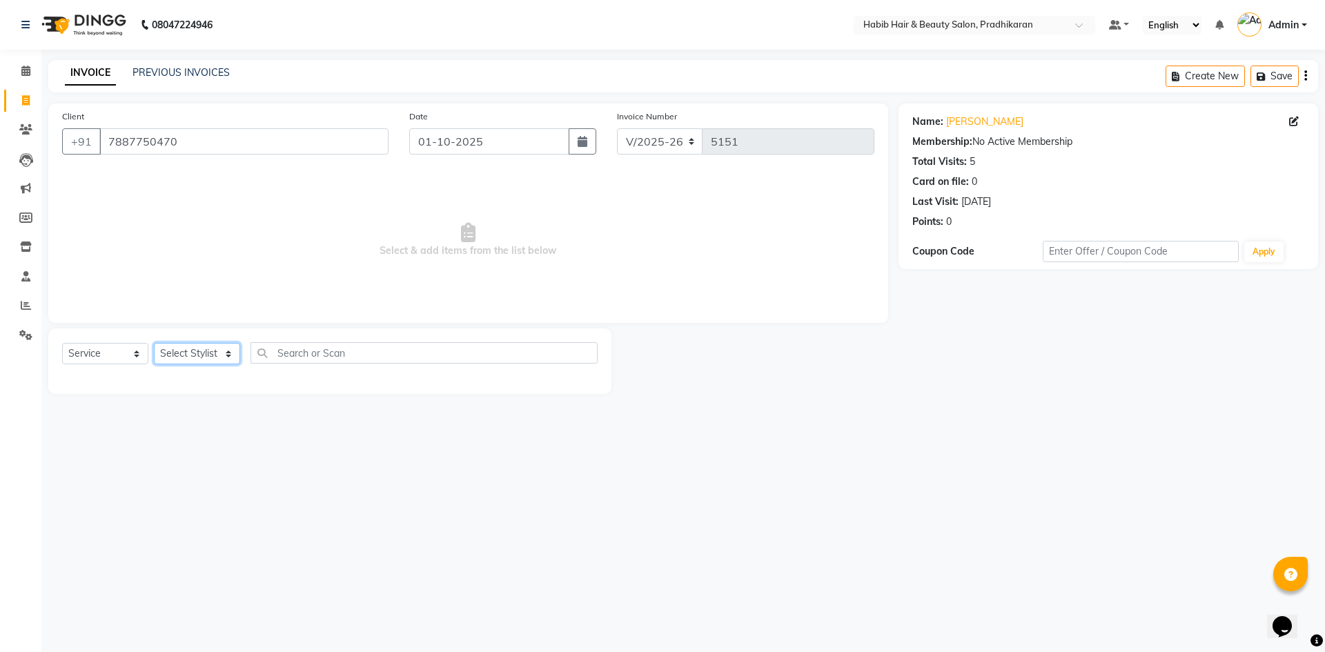
click at [211, 359] on select "Select Stylist Admin [PERSON_NAME] Anju [PERSON_NAME] [PERSON_NAME] [PERSON_NAM…" at bounding box center [197, 353] width 86 height 21
select select "38177"
click at [154, 343] on select "Select Stylist Admin [PERSON_NAME] Anju [PERSON_NAME] [PERSON_NAME] [PERSON_NAM…" at bounding box center [197, 353] width 86 height 21
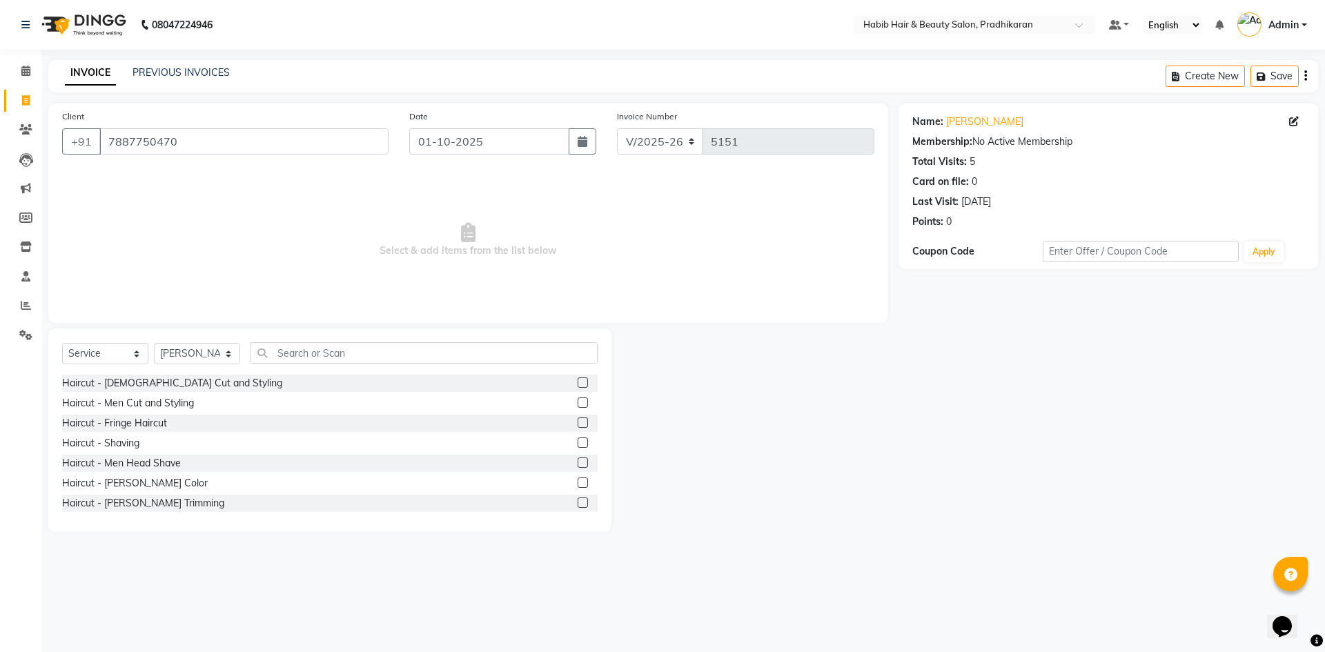
click at [578, 405] on label at bounding box center [583, 403] width 10 height 10
click at [578, 405] on input "checkbox" at bounding box center [582, 403] width 9 height 9
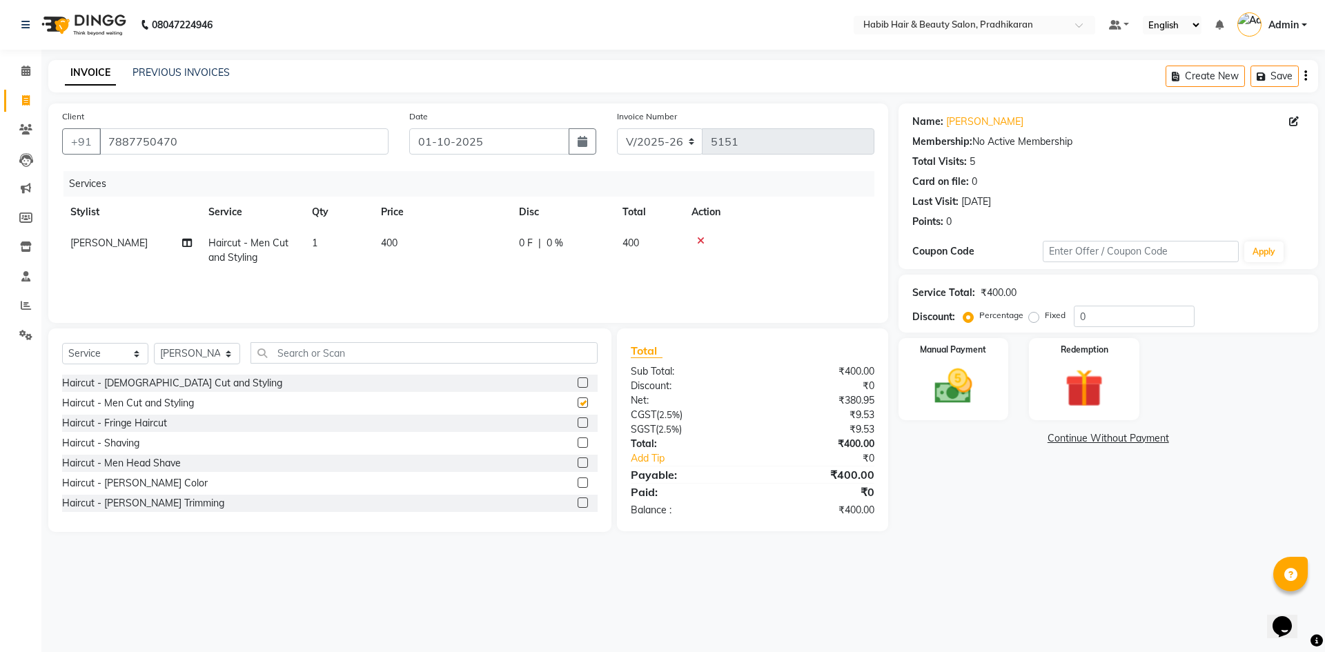
checkbox input "false"
click at [1106, 312] on input "0" at bounding box center [1134, 316] width 121 height 21
type input "50"
click at [969, 413] on div "Manual Payment" at bounding box center [953, 379] width 115 height 85
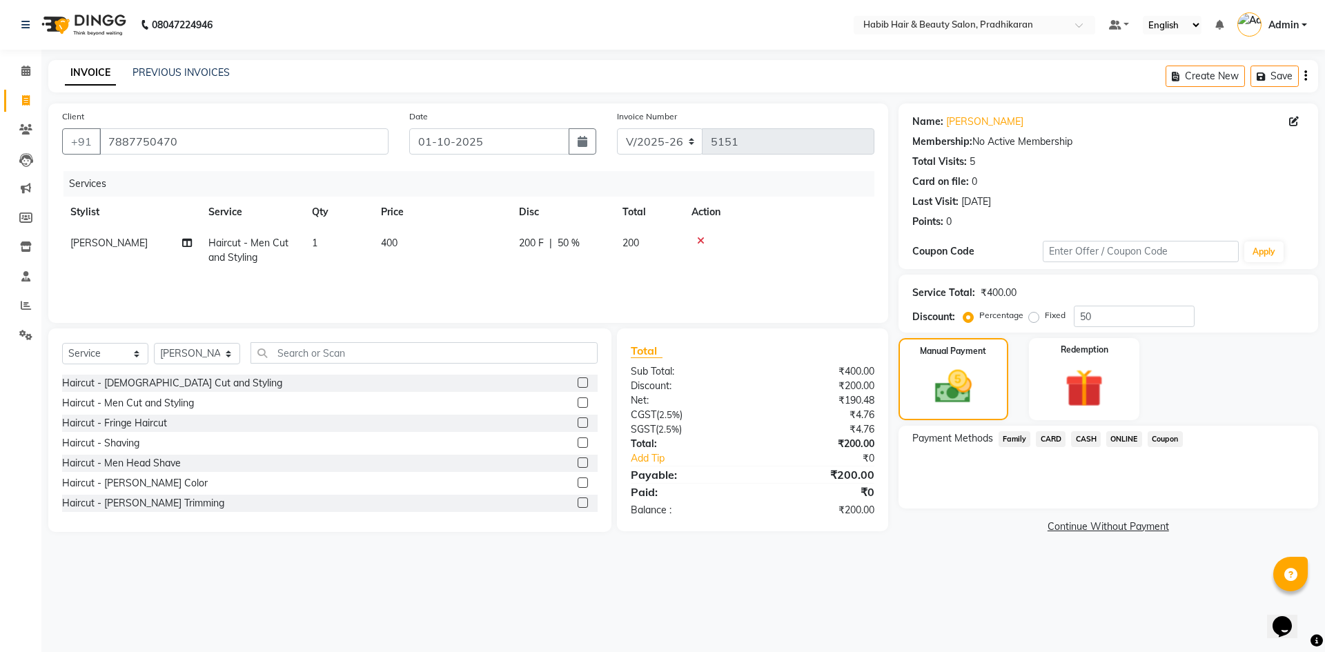
click at [1110, 435] on span "ONLINE" at bounding box center [1124, 439] width 36 height 16
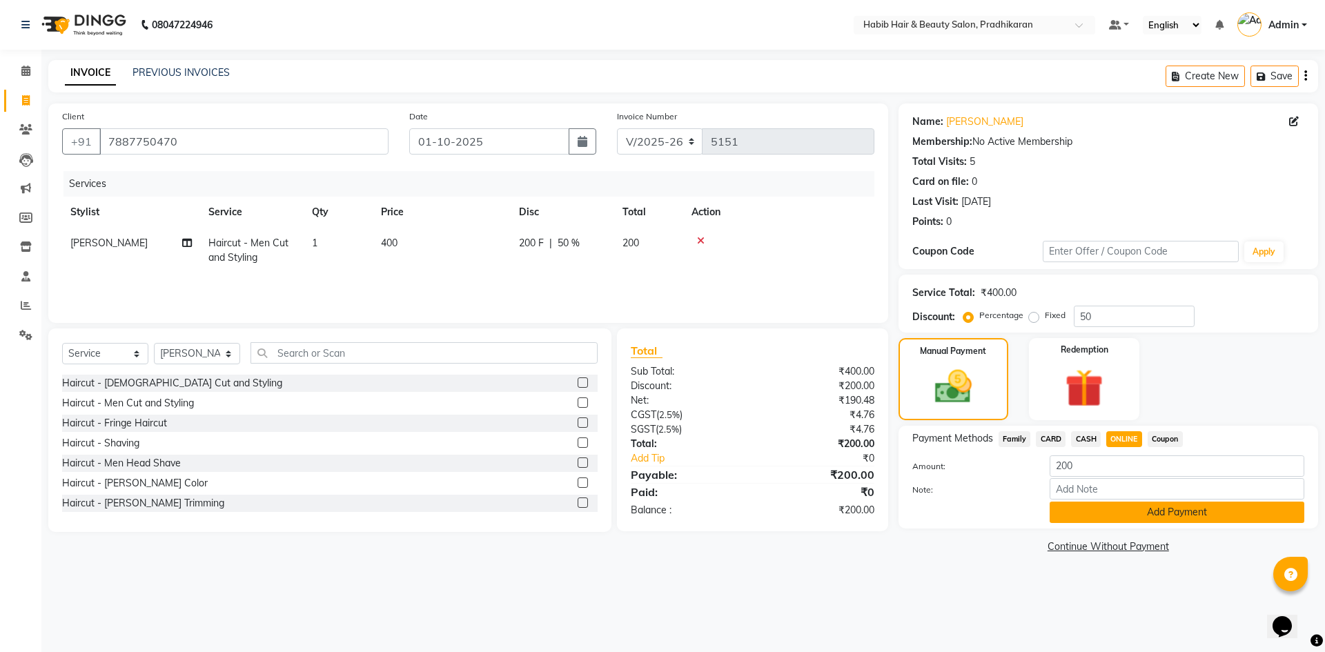
click at [1136, 521] on button "Add Payment" at bounding box center [1177, 512] width 255 height 21
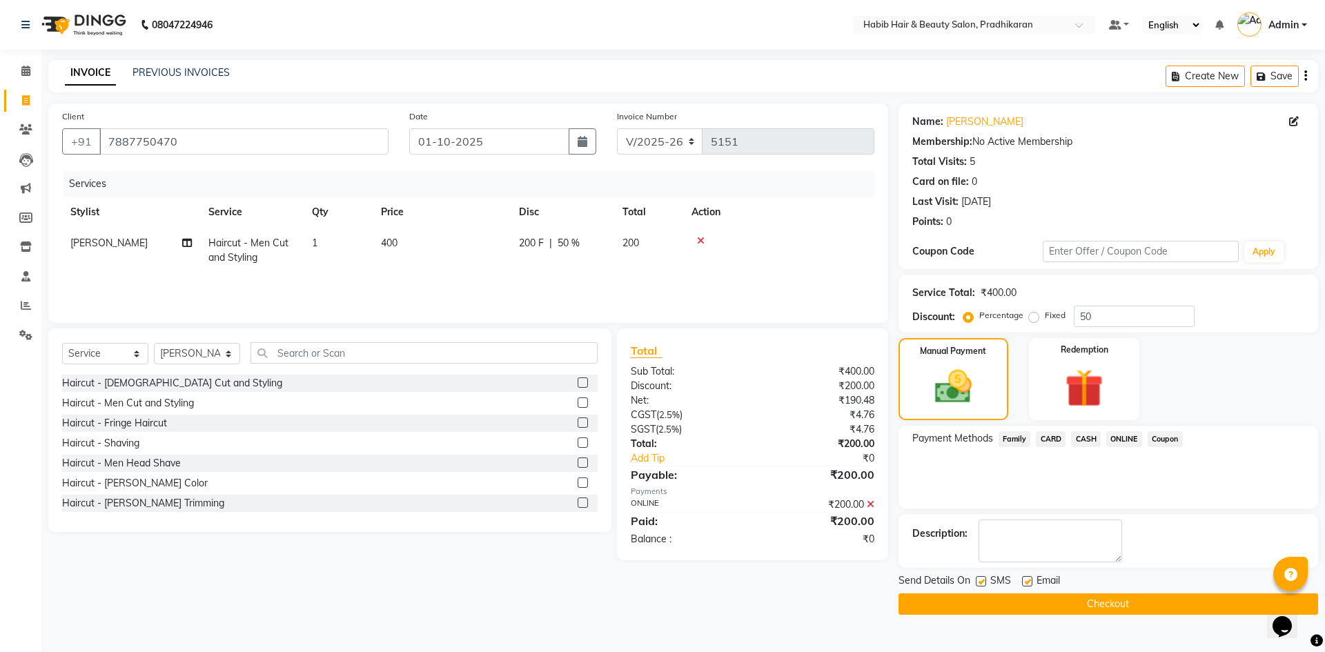
click at [1137, 602] on button "Checkout" at bounding box center [1109, 603] width 420 height 21
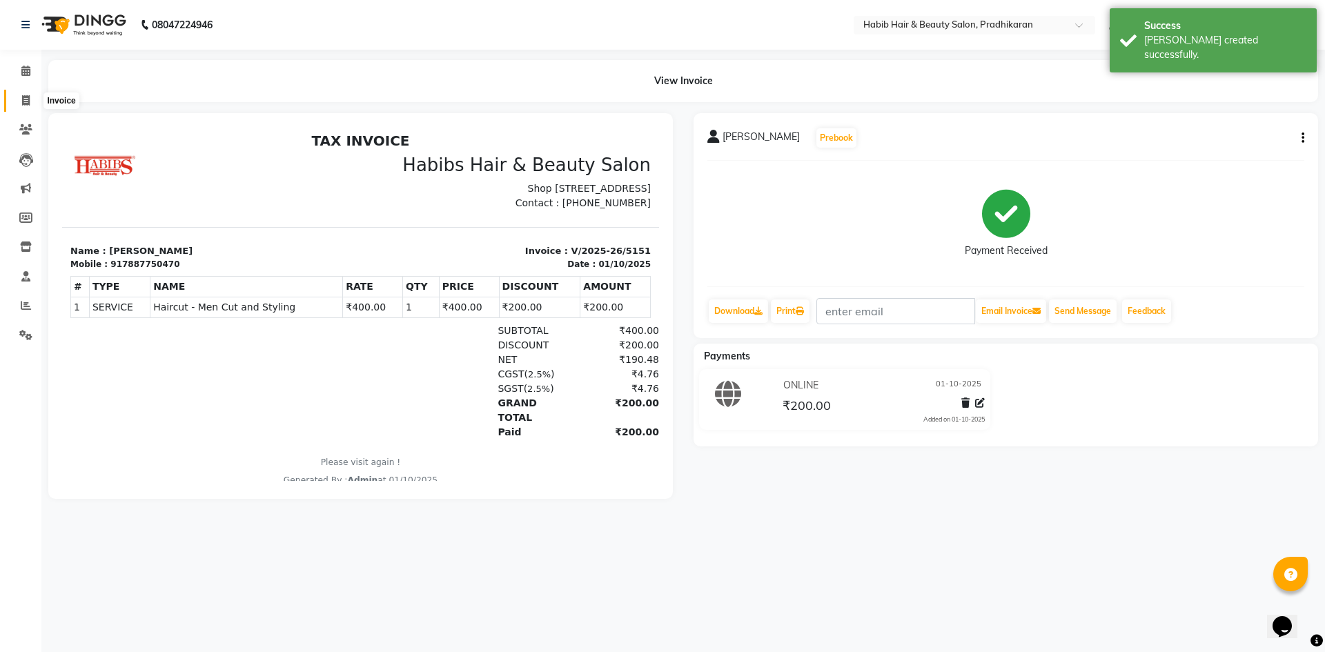
click at [28, 106] on span at bounding box center [26, 101] width 24 height 16
select select "5583"
select select "service"
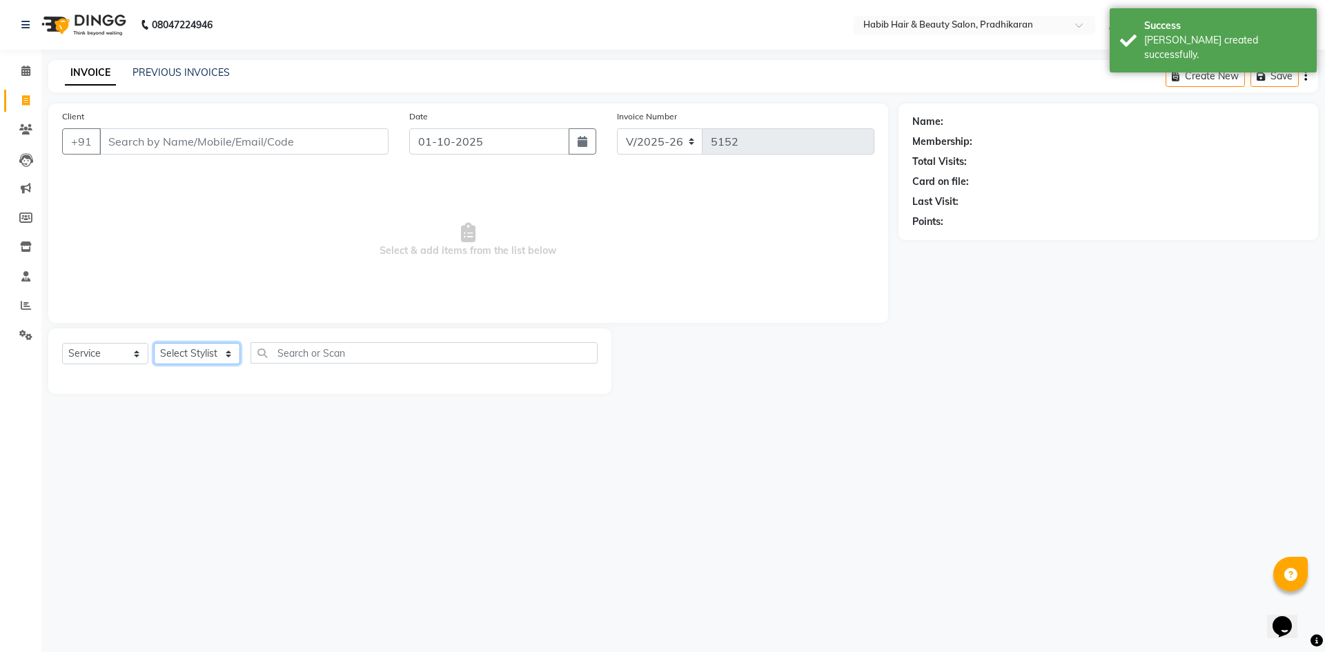
click at [233, 355] on select "Select Stylist Admin akanksha Anju bhanu gouri kartik Mayur pritam SHREE umesh" at bounding box center [197, 353] width 86 height 21
select select "91574"
click at [154, 343] on select "Select Stylist Admin akanksha Anju bhanu gouri kartik Mayur pritam SHREE umesh" at bounding box center [197, 353] width 86 height 21
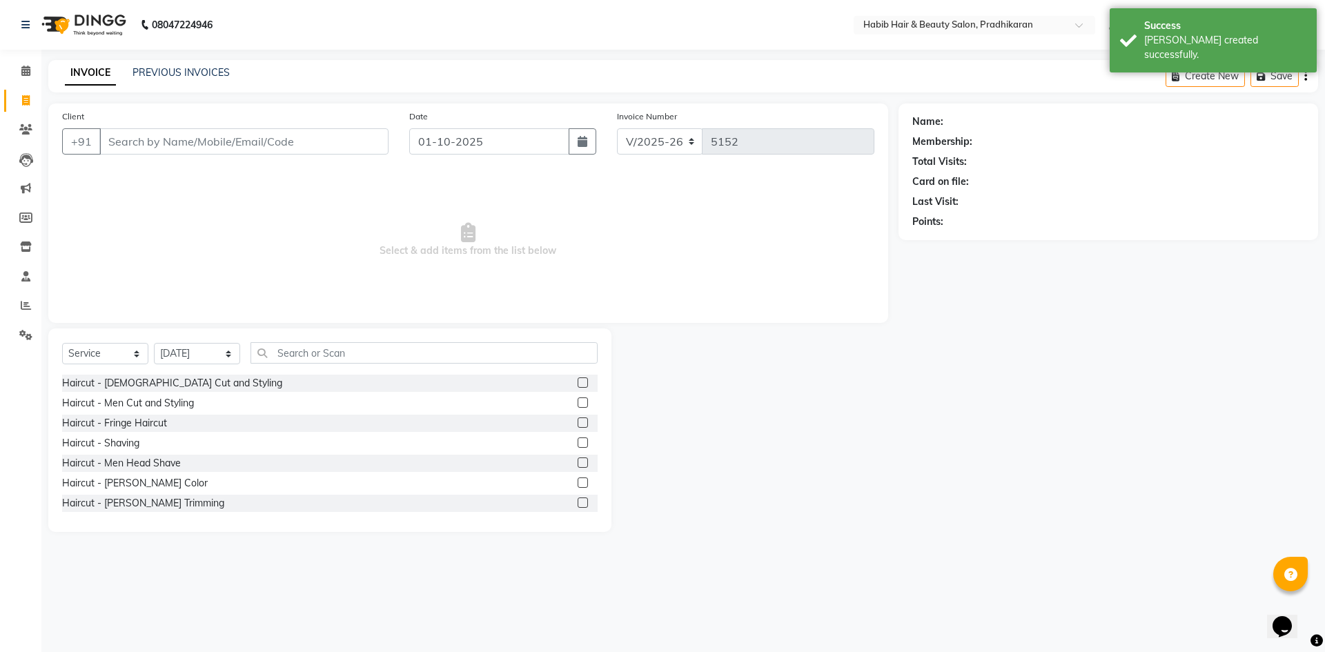
click at [578, 382] on label at bounding box center [583, 382] width 10 height 10
click at [578, 382] on input "checkbox" at bounding box center [582, 383] width 9 height 9
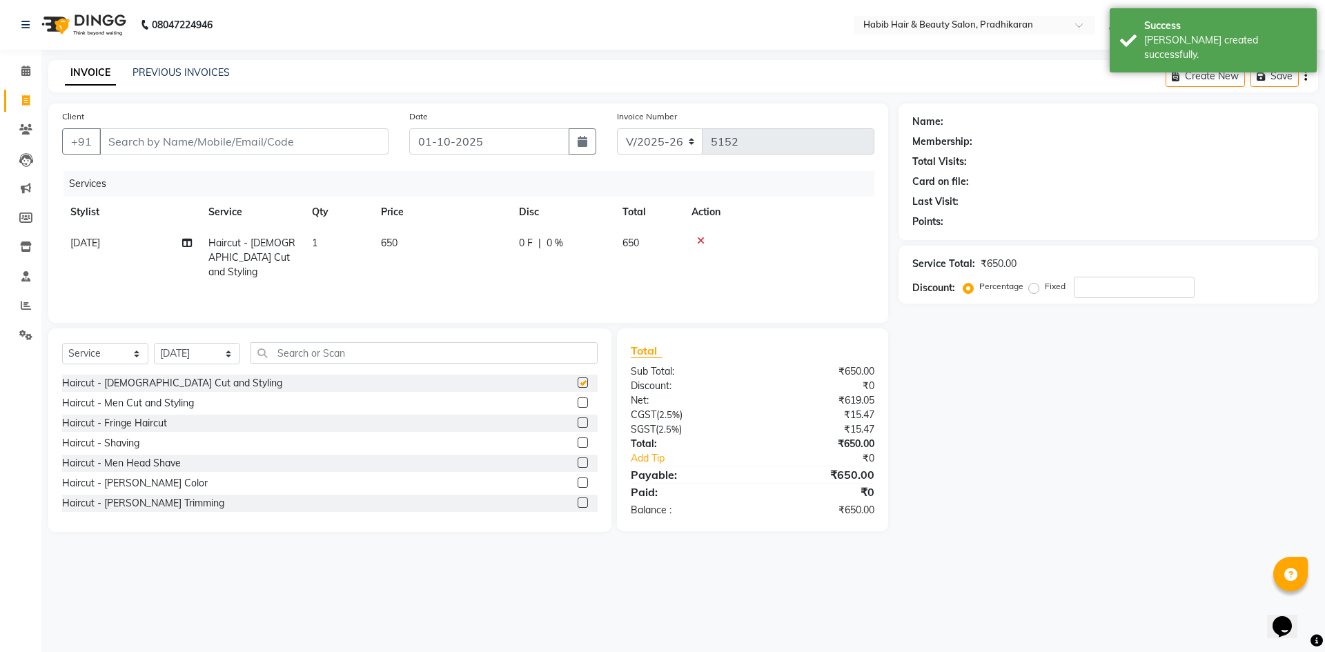
checkbox input "false"
drag, startPoint x: 406, startPoint y: 248, endPoint x: 440, endPoint y: 248, distance: 33.1
click at [417, 248] on td "650" at bounding box center [442, 258] width 138 height 60
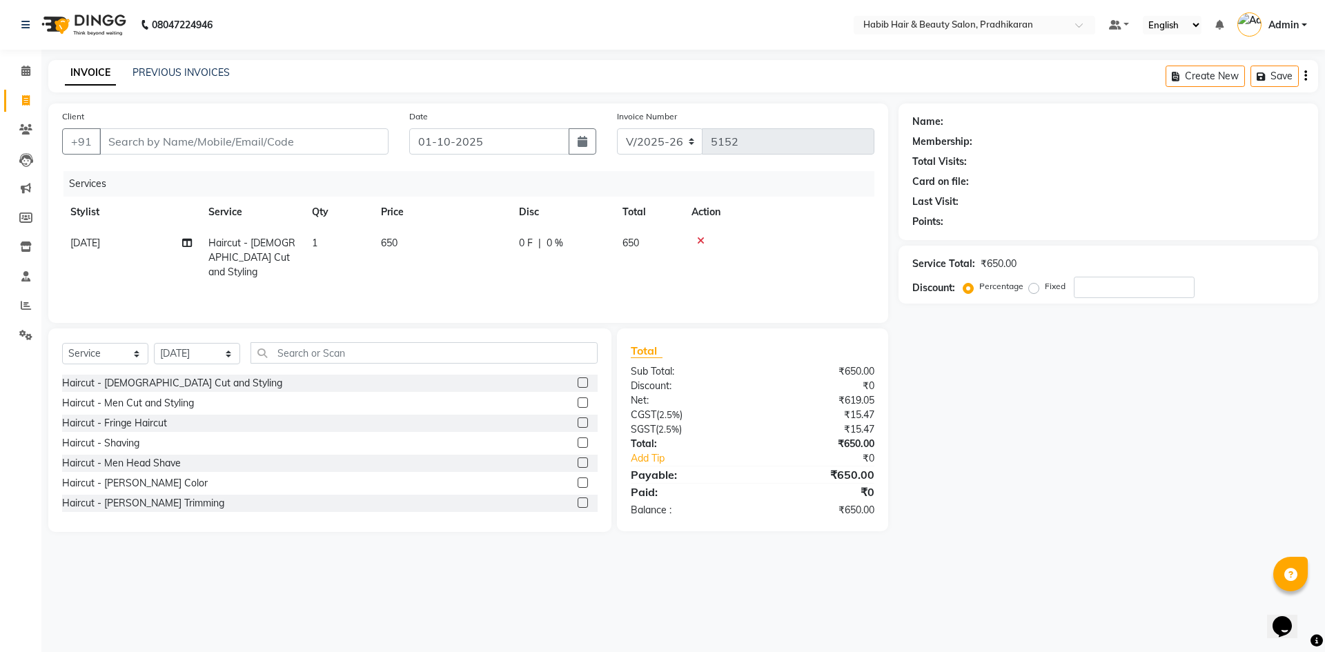
select select "91574"
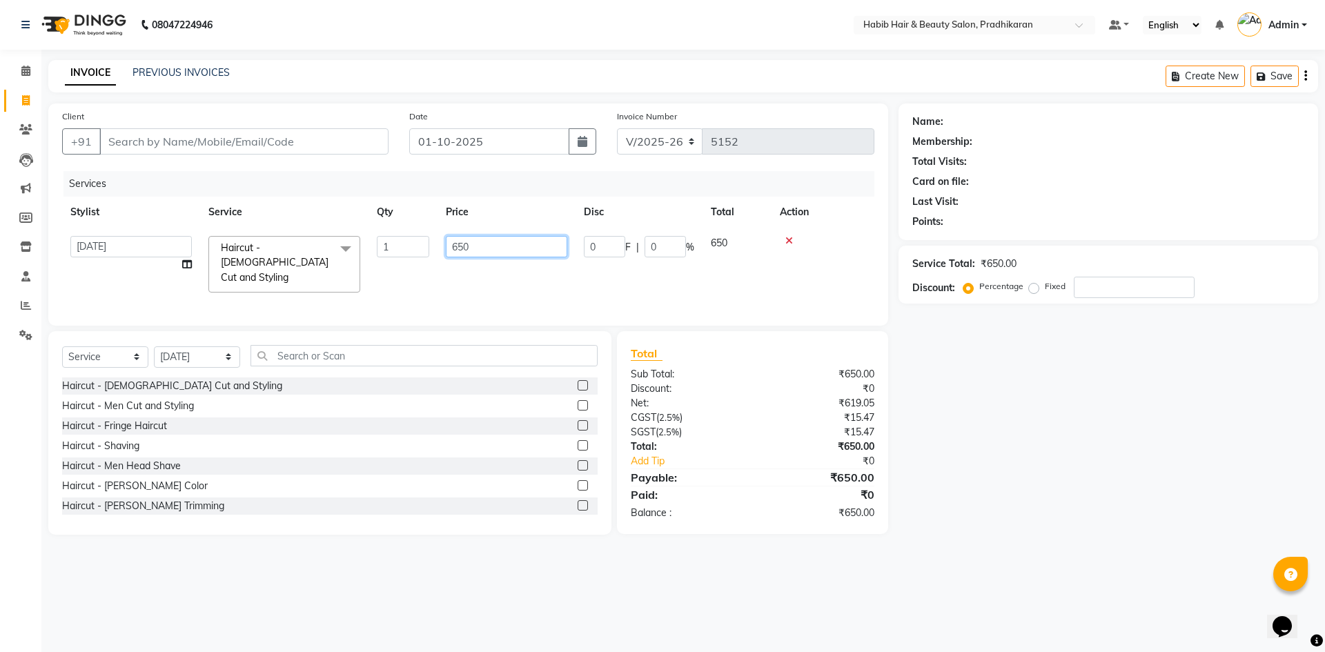
click at [496, 246] on input "650" at bounding box center [506, 246] width 121 height 21
type input "6"
type input "400"
click at [226, 141] on input "Client" at bounding box center [243, 141] width 289 height 26
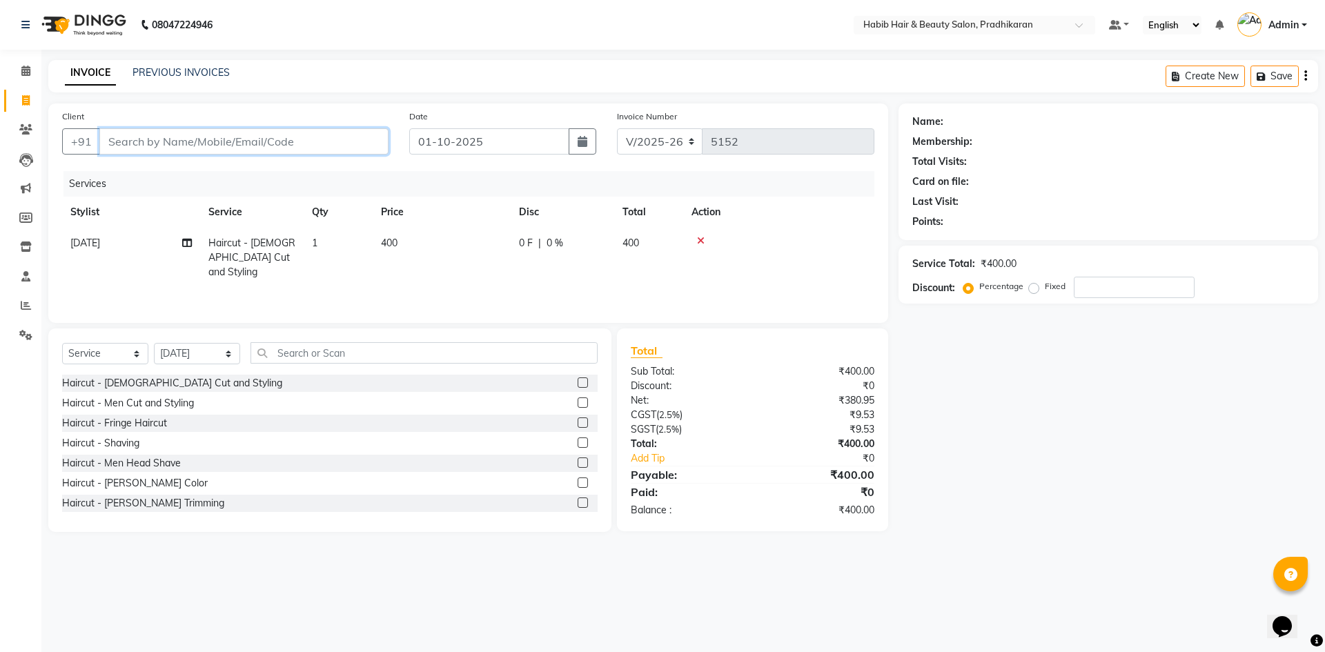
type input "9"
type input "0"
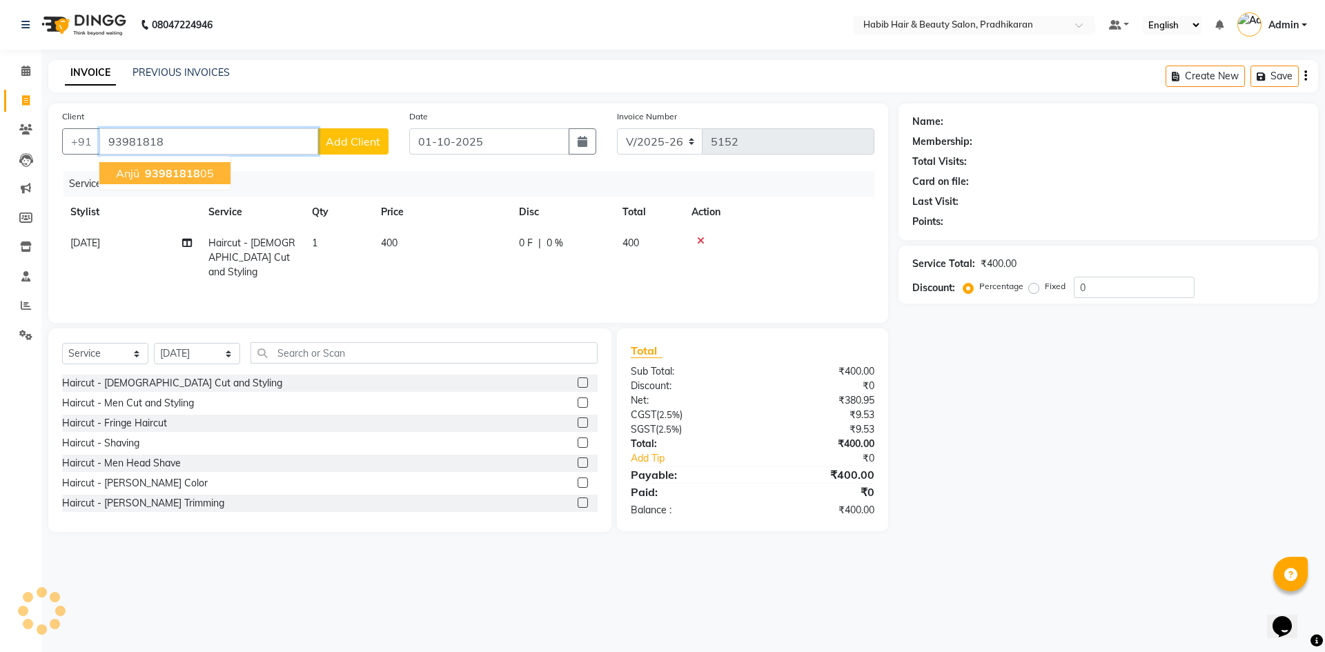
click at [130, 171] on span "anjū" at bounding box center [127, 173] width 23 height 14
type input "9398181805"
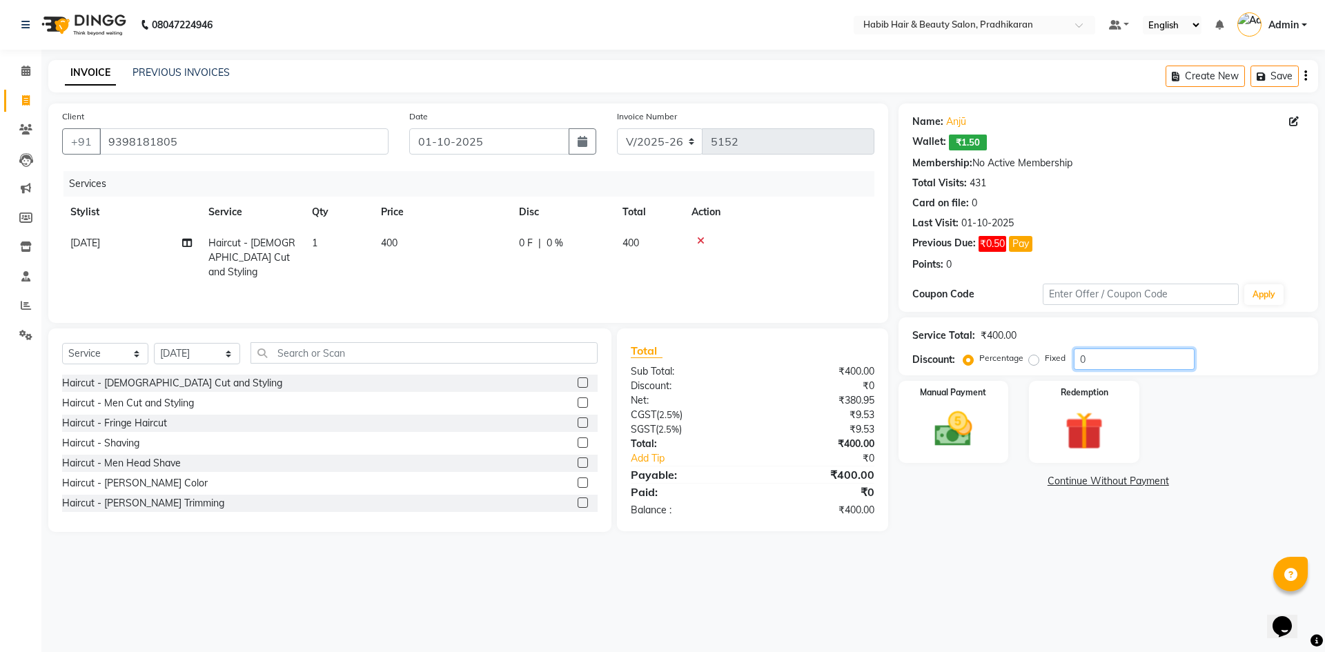
click at [1137, 358] on input "0" at bounding box center [1134, 359] width 121 height 21
type input "50"
click at [963, 449] on img at bounding box center [953, 429] width 64 height 46
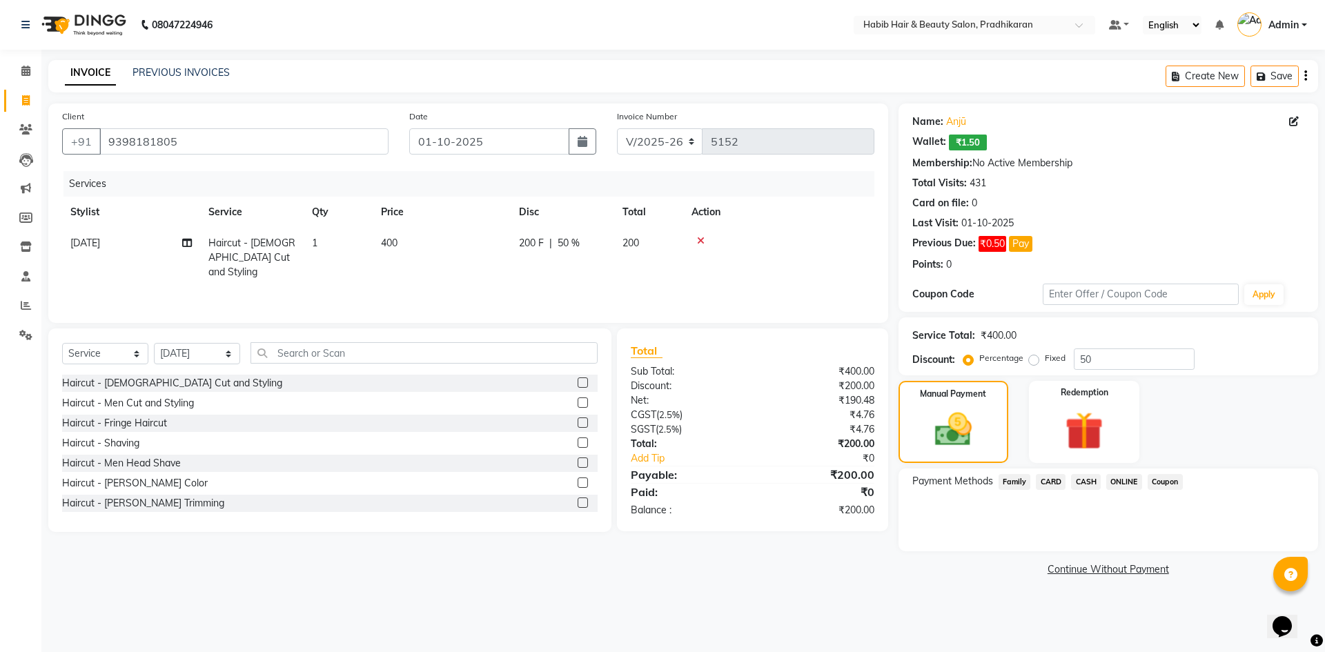
click at [1137, 480] on span "ONLINE" at bounding box center [1124, 482] width 36 height 16
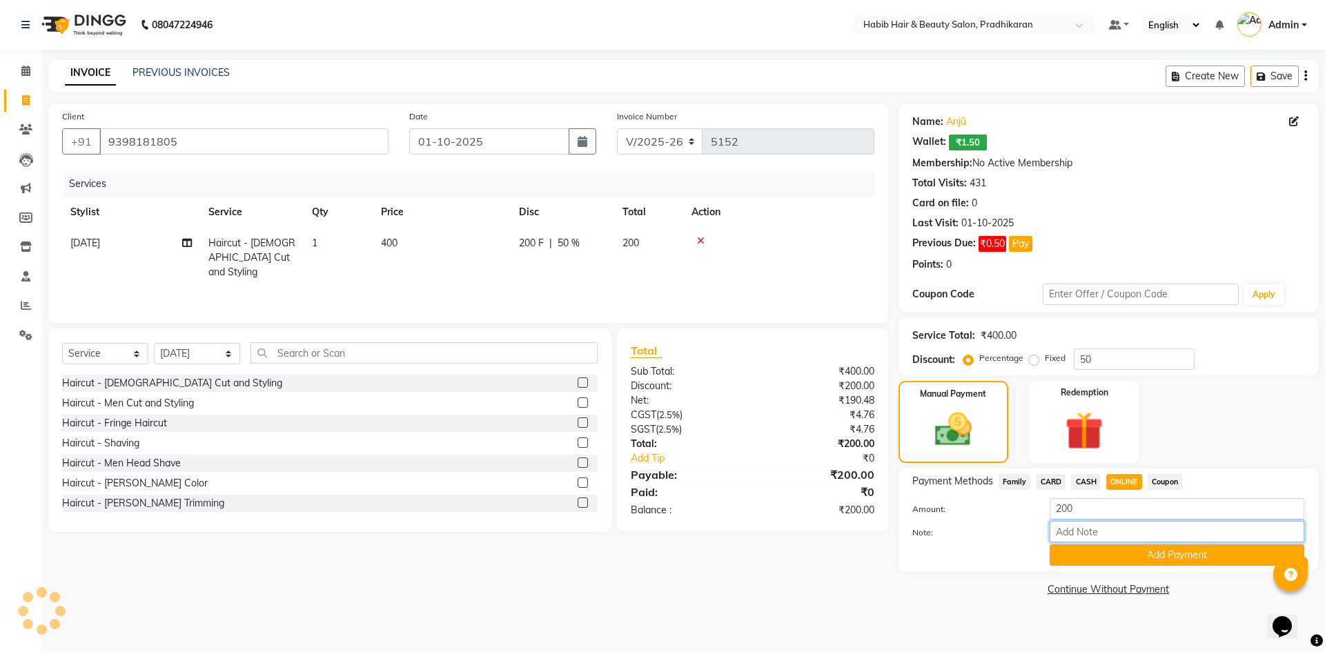
click at [1150, 542] on input "Note:" at bounding box center [1177, 531] width 255 height 21
click at [1096, 556] on button "Add Payment" at bounding box center [1177, 554] width 255 height 21
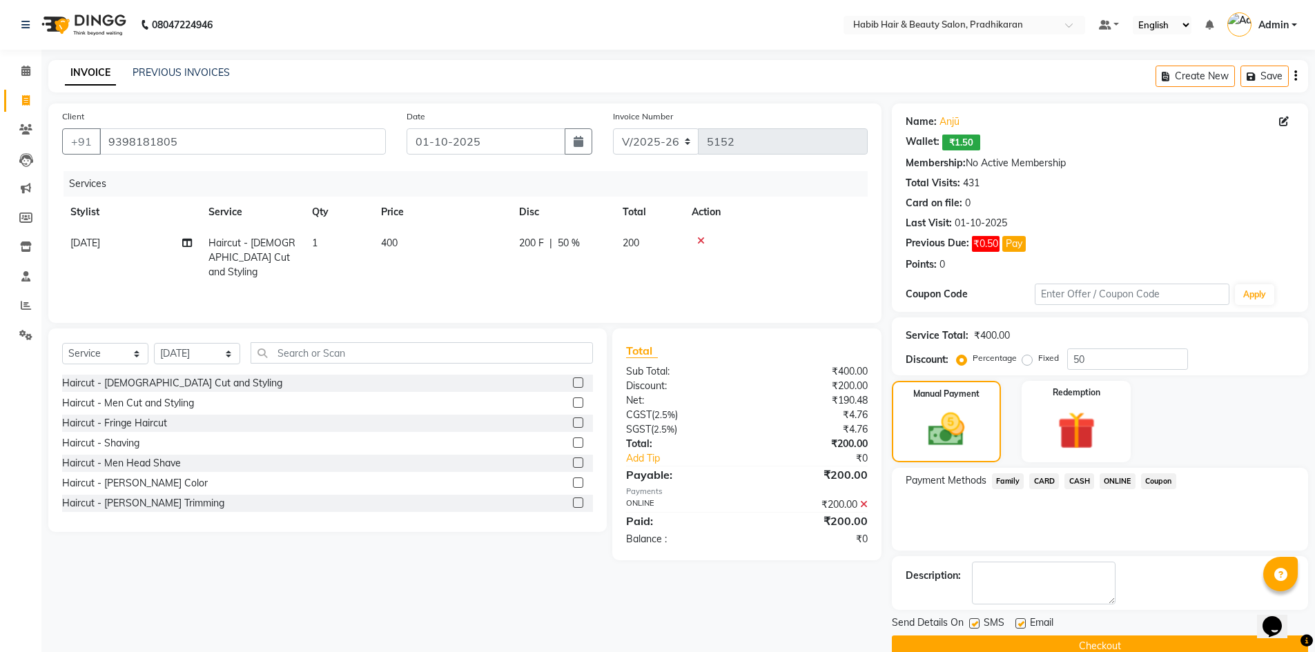
click at [1121, 647] on button "Checkout" at bounding box center [1100, 646] width 416 height 21
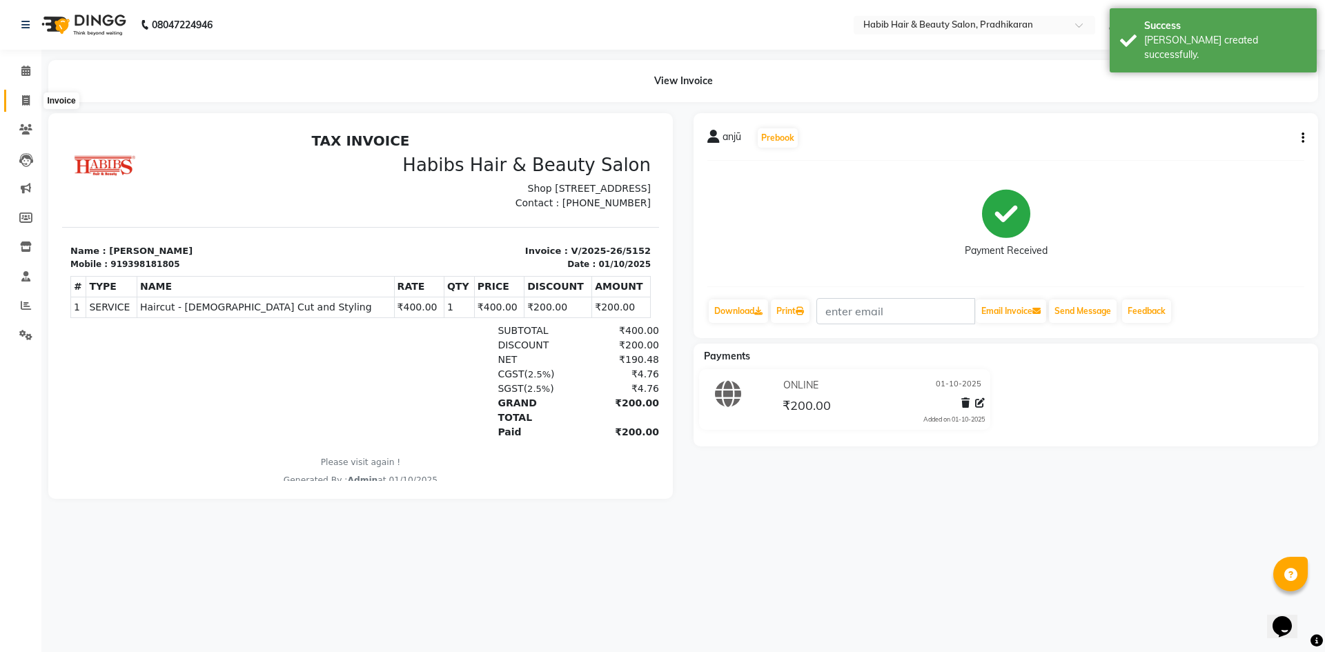
click at [30, 99] on span at bounding box center [26, 101] width 24 height 16
select select "5583"
select select "service"
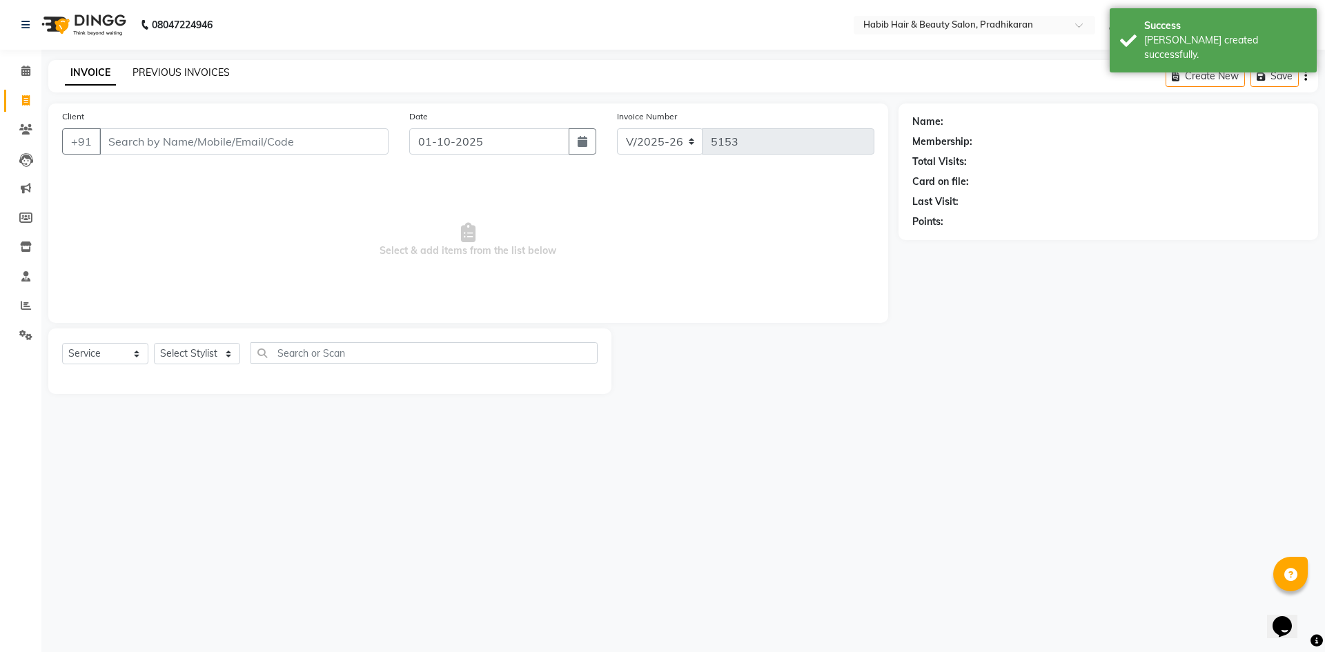
click at [170, 72] on link "PREVIOUS INVOICES" at bounding box center [181, 72] width 97 height 12
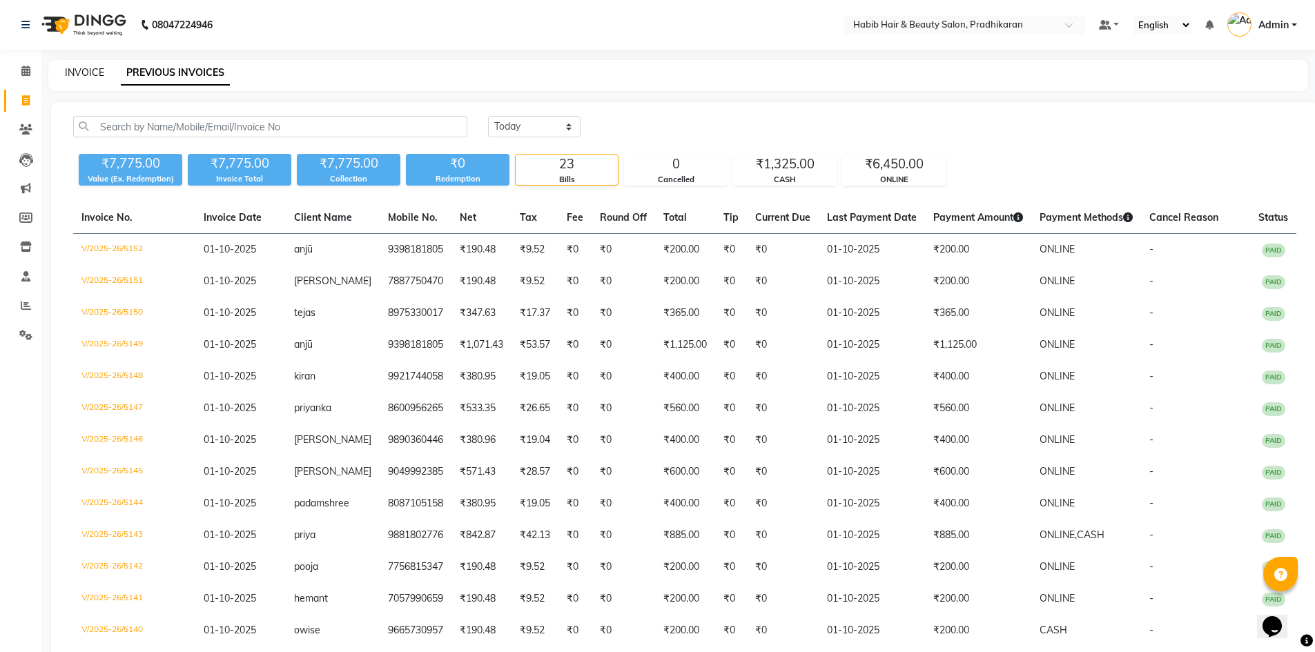
click at [87, 70] on link "INVOICE" at bounding box center [84, 72] width 39 height 12
select select "5583"
select select "service"
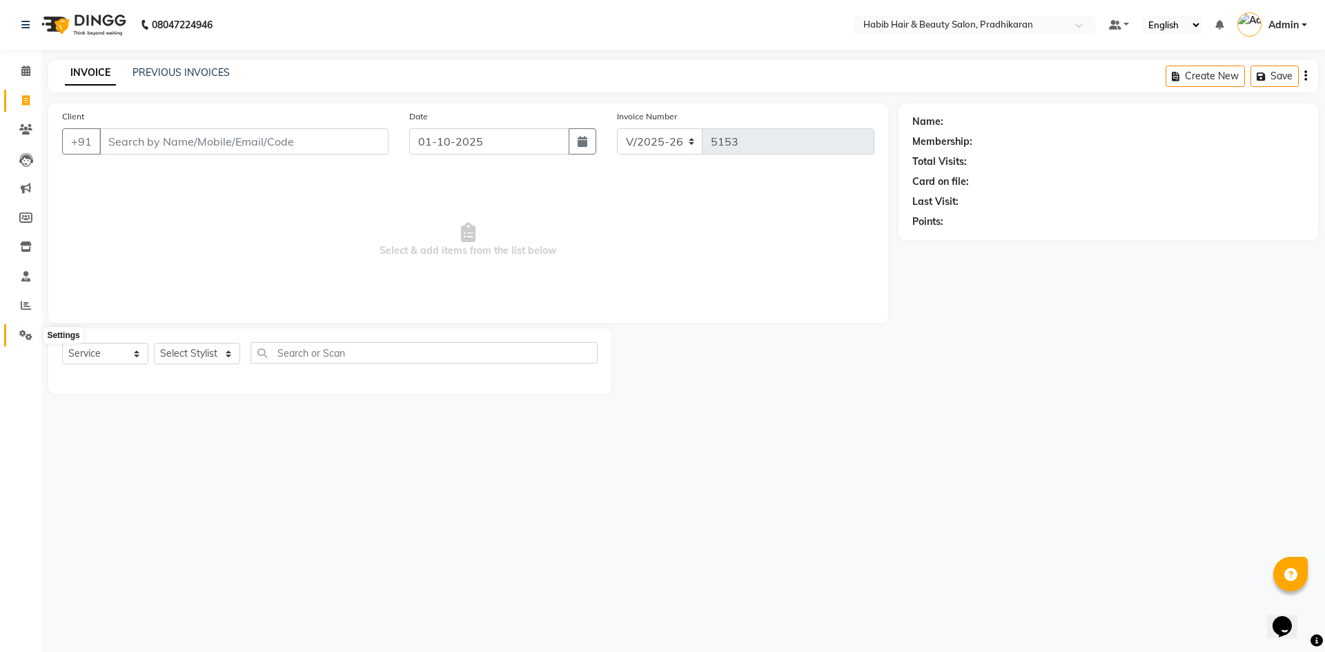
click at [28, 335] on icon at bounding box center [25, 335] width 13 height 10
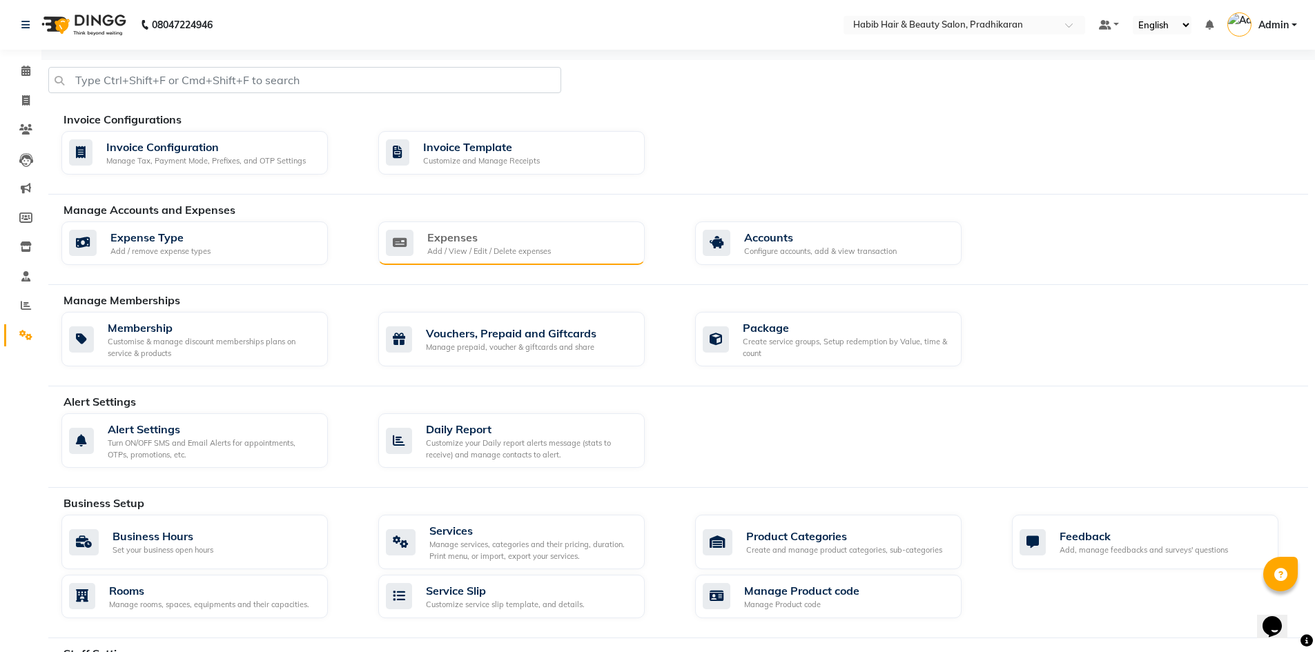
click at [519, 251] on div "Add / View / Edit / Delete expenses" at bounding box center [489, 252] width 124 height 12
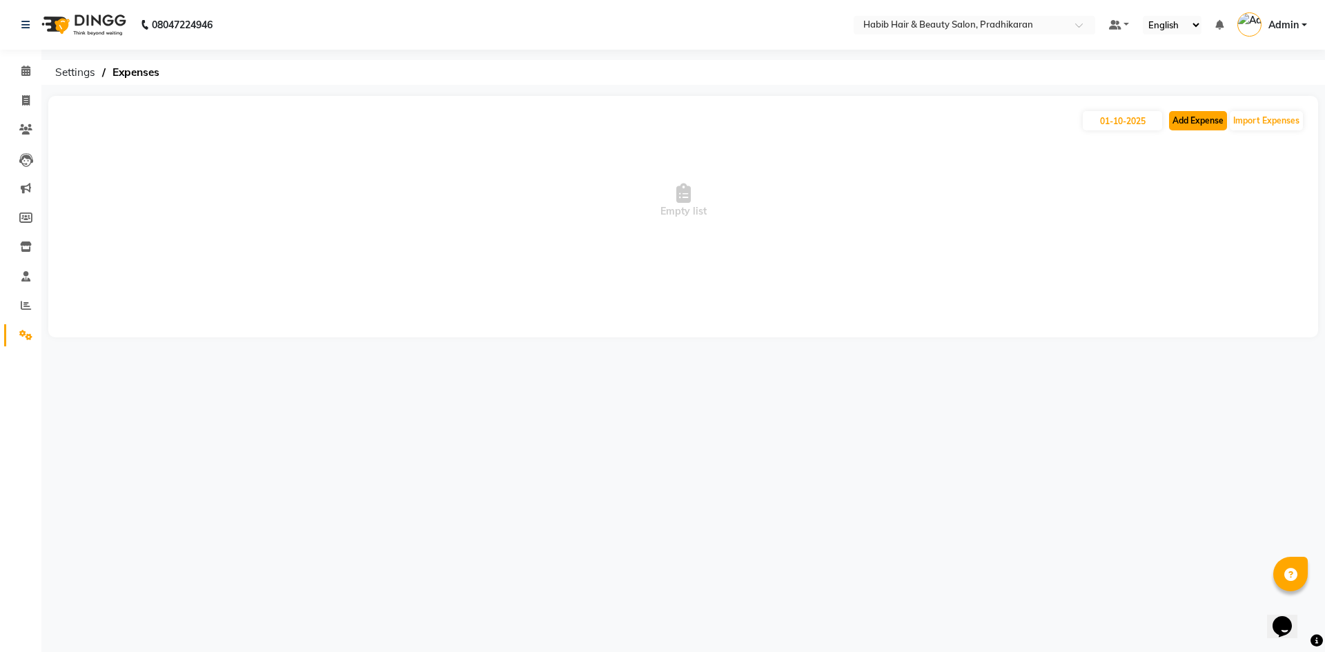
click at [1179, 120] on button "Add Expense" at bounding box center [1198, 120] width 58 height 19
select select "1"
select select "4519"
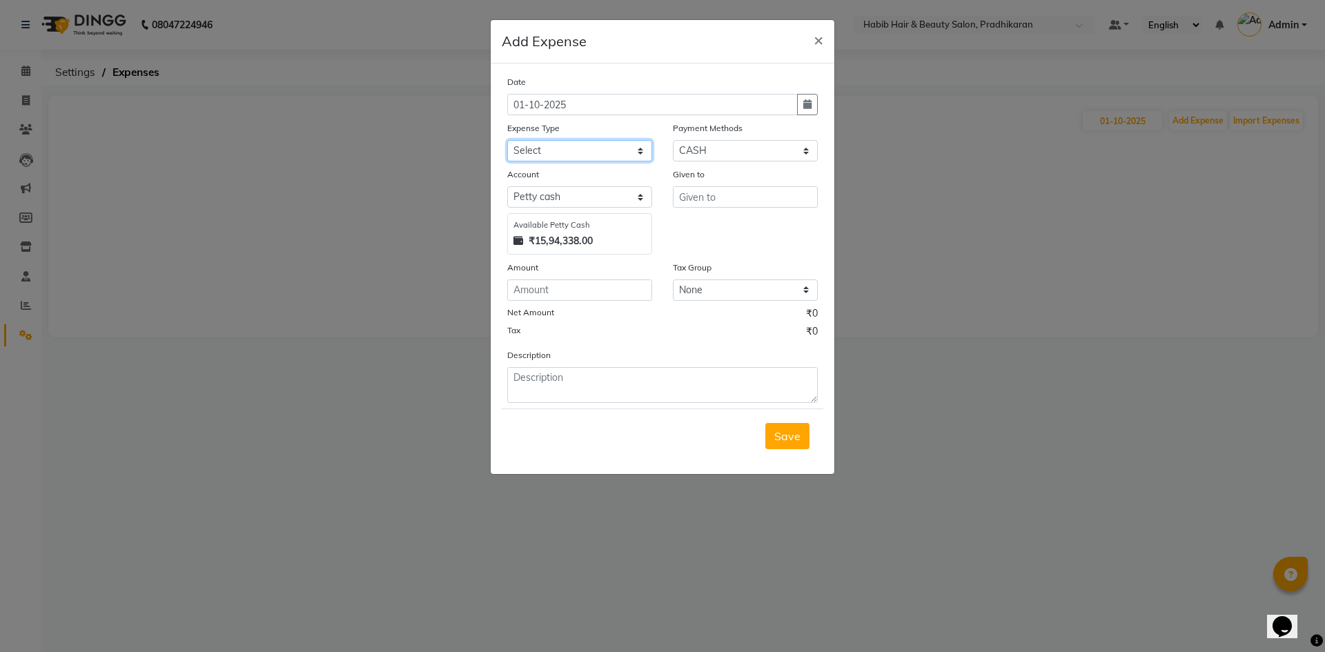
click at [645, 155] on select "Select 500 ADVANCE PAYMENT Cash Hand Over To Hub Cash Hand Over To Hub Client T…" at bounding box center [579, 150] width 145 height 21
select select "20755"
click at [507, 140] on select "Select 500 ADVANCE PAYMENT Cash Hand Over To Hub Cash Hand Over To Hub Client T…" at bounding box center [579, 150] width 145 height 21
click at [579, 291] on input "number" at bounding box center [579, 289] width 145 height 21
type input "40"
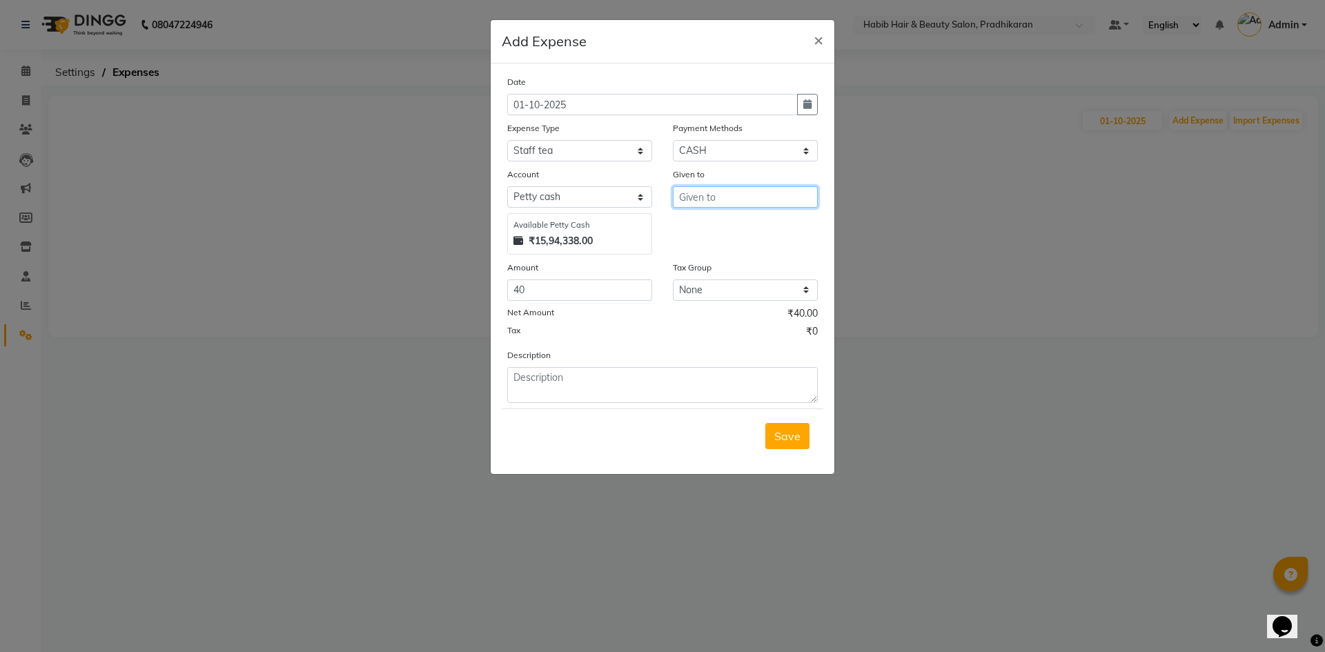
click at [694, 197] on input "text" at bounding box center [745, 196] width 145 height 21
click at [681, 250] on button "An ju" at bounding box center [728, 248] width 109 height 22
type input "Anju"
click at [798, 439] on span "Save" at bounding box center [787, 436] width 26 height 14
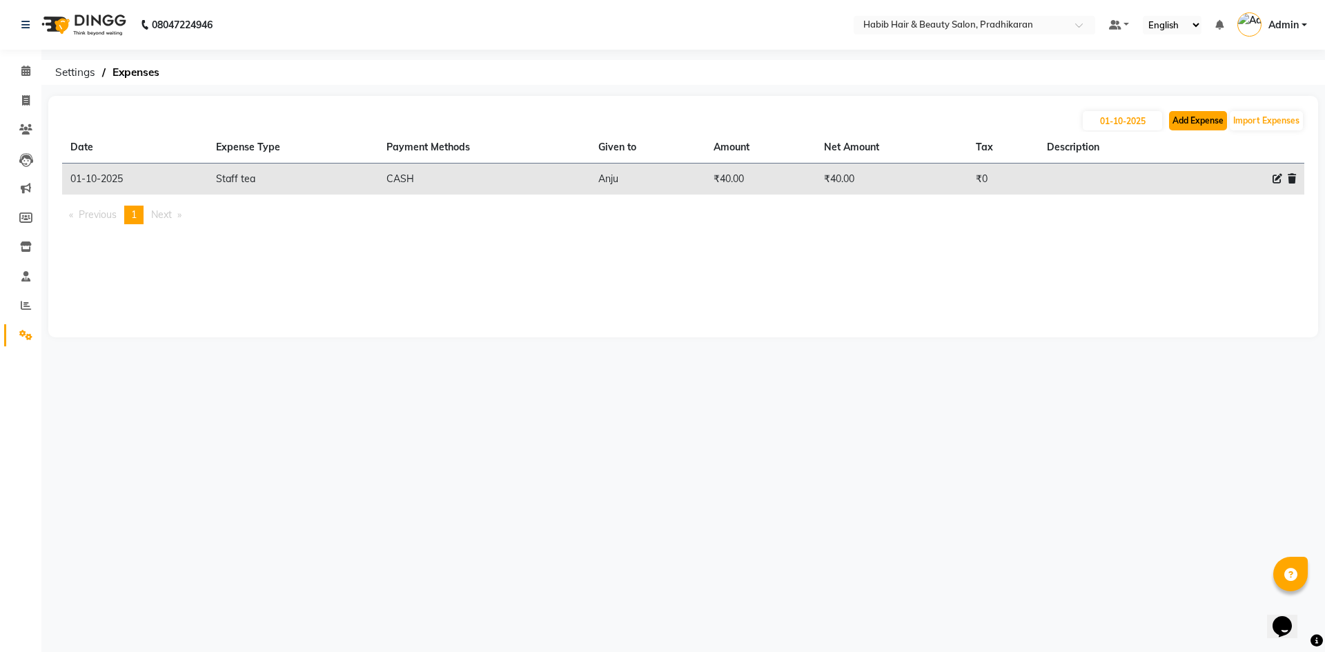
click at [1177, 112] on button "Add Expense" at bounding box center [1198, 120] width 58 height 19
select select "1"
select select "4519"
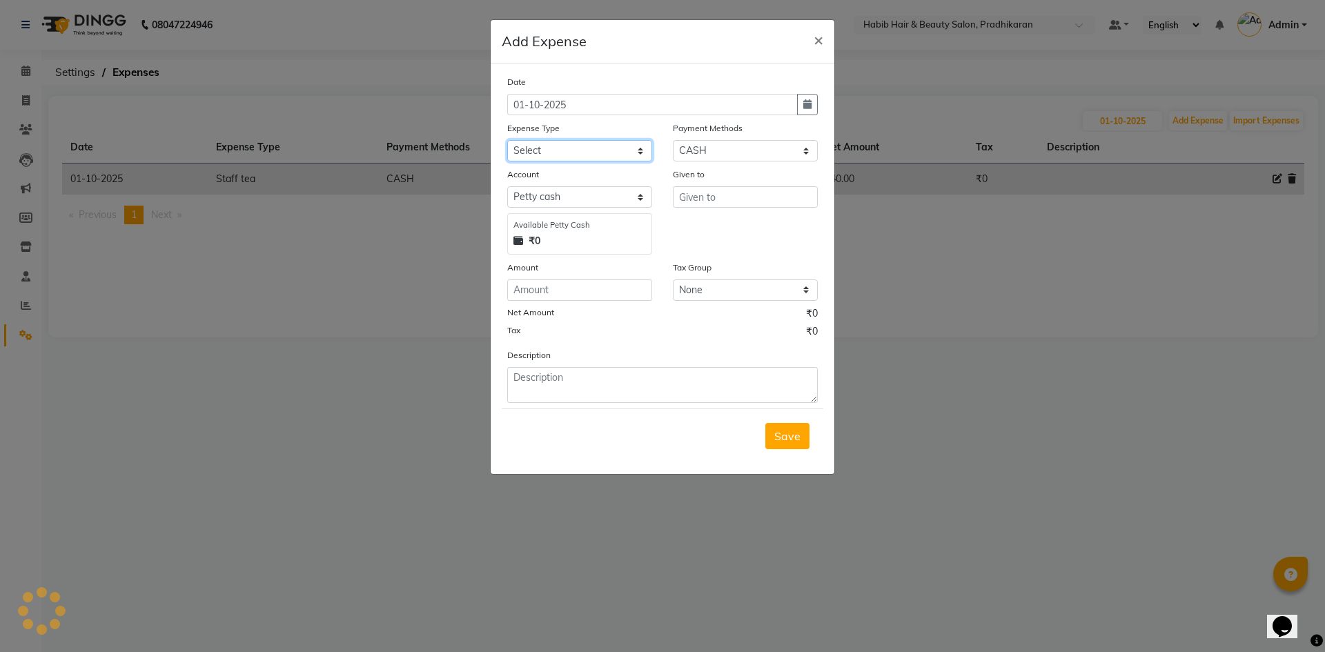
click at [635, 148] on select "Select 500 ADVANCE PAYMENT Cash Hand Over To Hub Cash Hand Over To Hub Client T…" at bounding box center [579, 150] width 145 height 21
select select "17650"
click at [507, 140] on select "Select 500 ADVANCE PAYMENT Cash Hand Over To Hub Cash Hand Over To Hub Client T…" at bounding box center [579, 150] width 145 height 21
drag, startPoint x: 572, startPoint y: 288, endPoint x: 694, endPoint y: 272, distance: 123.2
click at [658, 275] on div "Amount" at bounding box center [580, 280] width 166 height 41
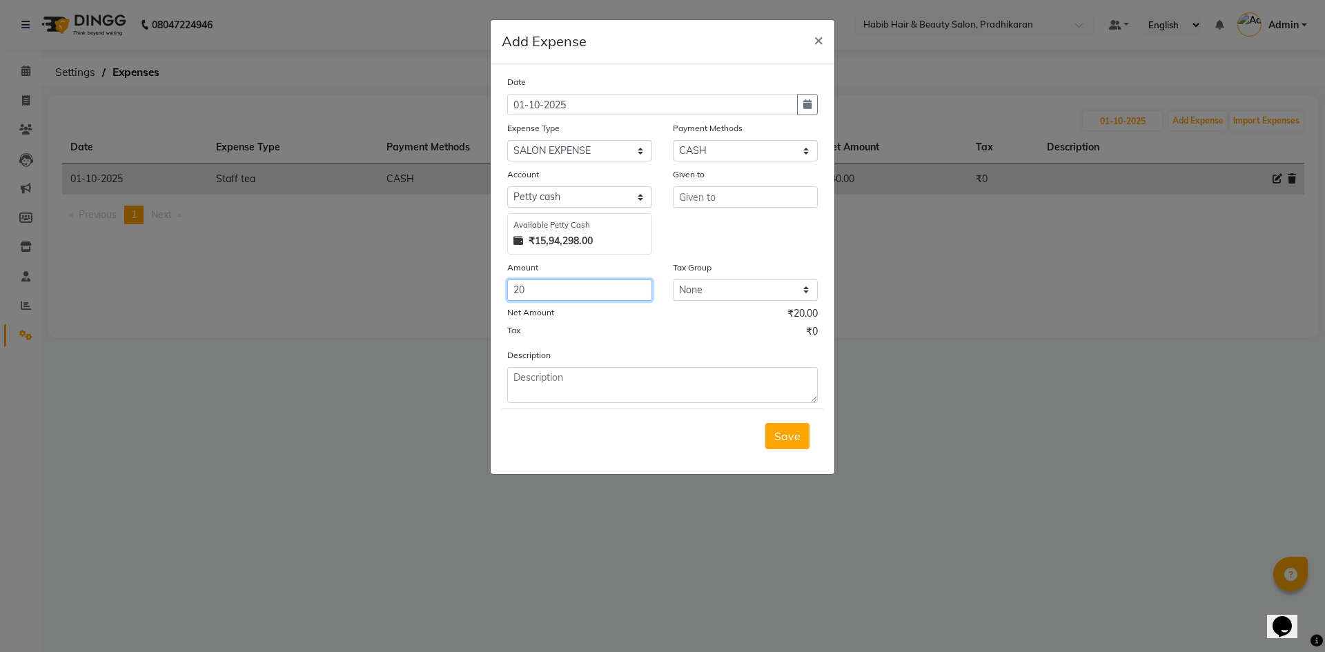
type input "20"
click at [750, 199] on input "text" at bounding box center [745, 196] width 145 height 21
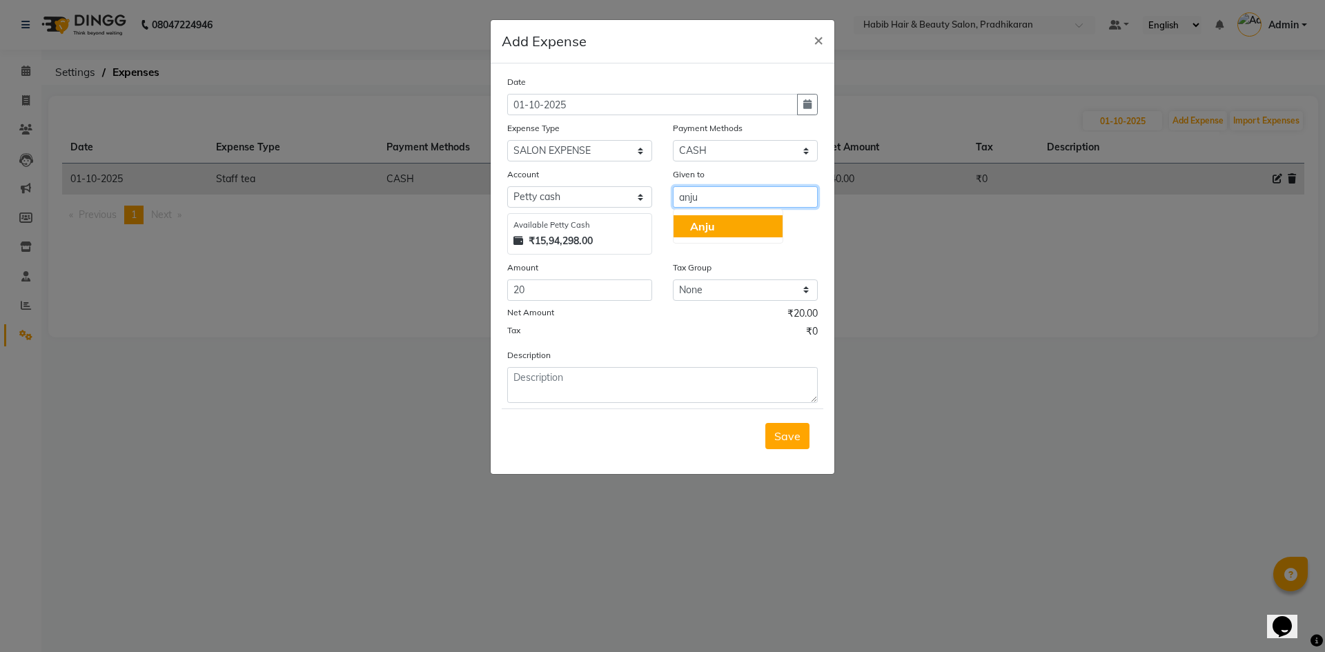
click at [732, 232] on button "Anju" at bounding box center [728, 226] width 109 height 22
type input "Anju"
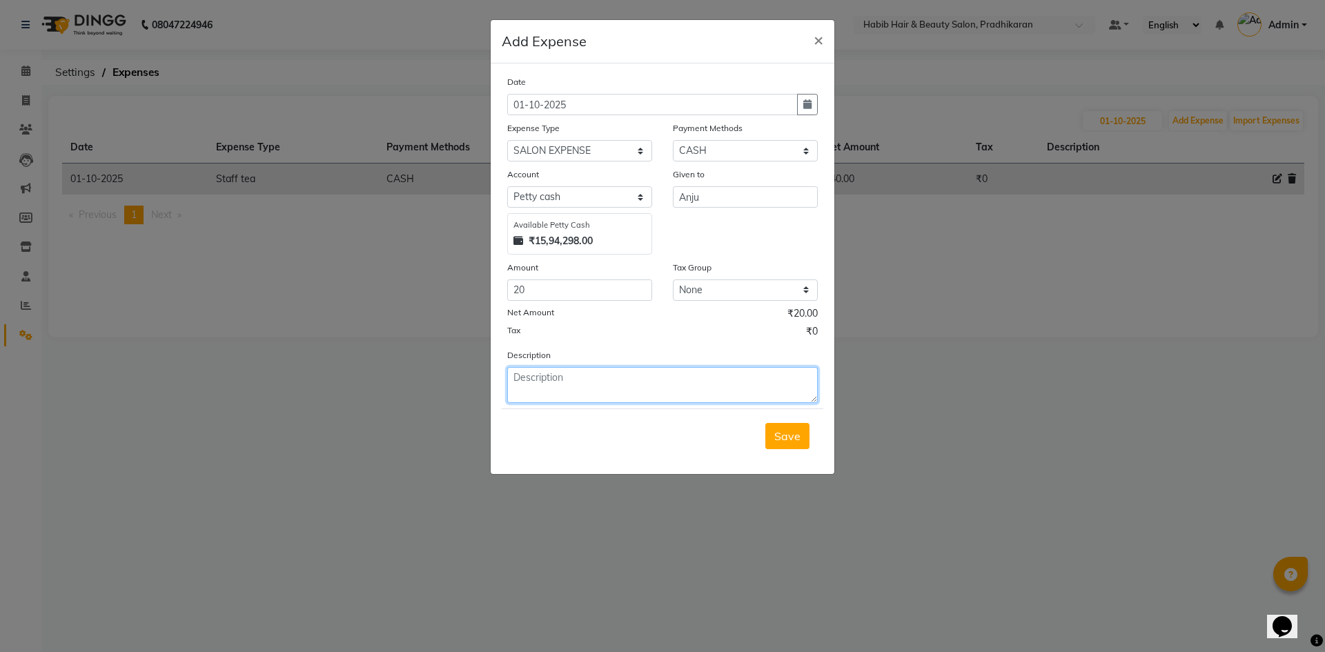
click at [678, 387] on textarea at bounding box center [662, 385] width 311 height 36
type textarea "dhaga &sui"
click at [789, 433] on span "Save" at bounding box center [787, 436] width 26 height 14
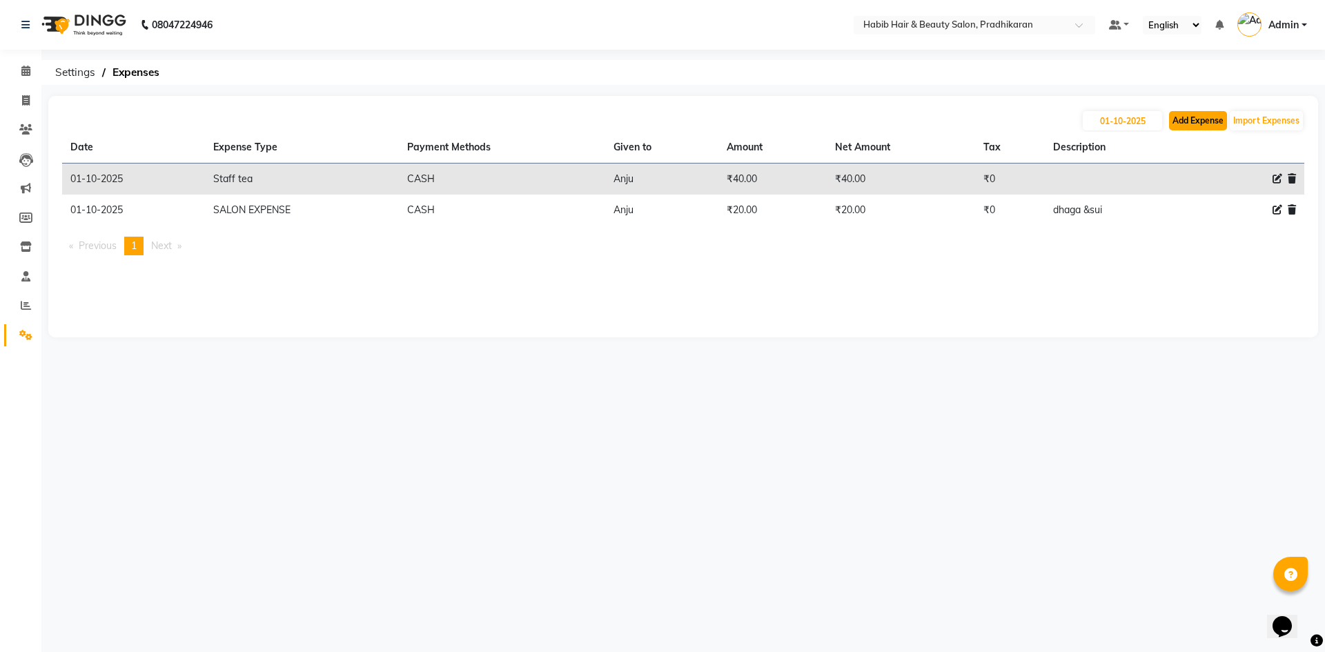
click at [1194, 124] on button "Add Expense" at bounding box center [1198, 120] width 58 height 19
select select "1"
select select "4519"
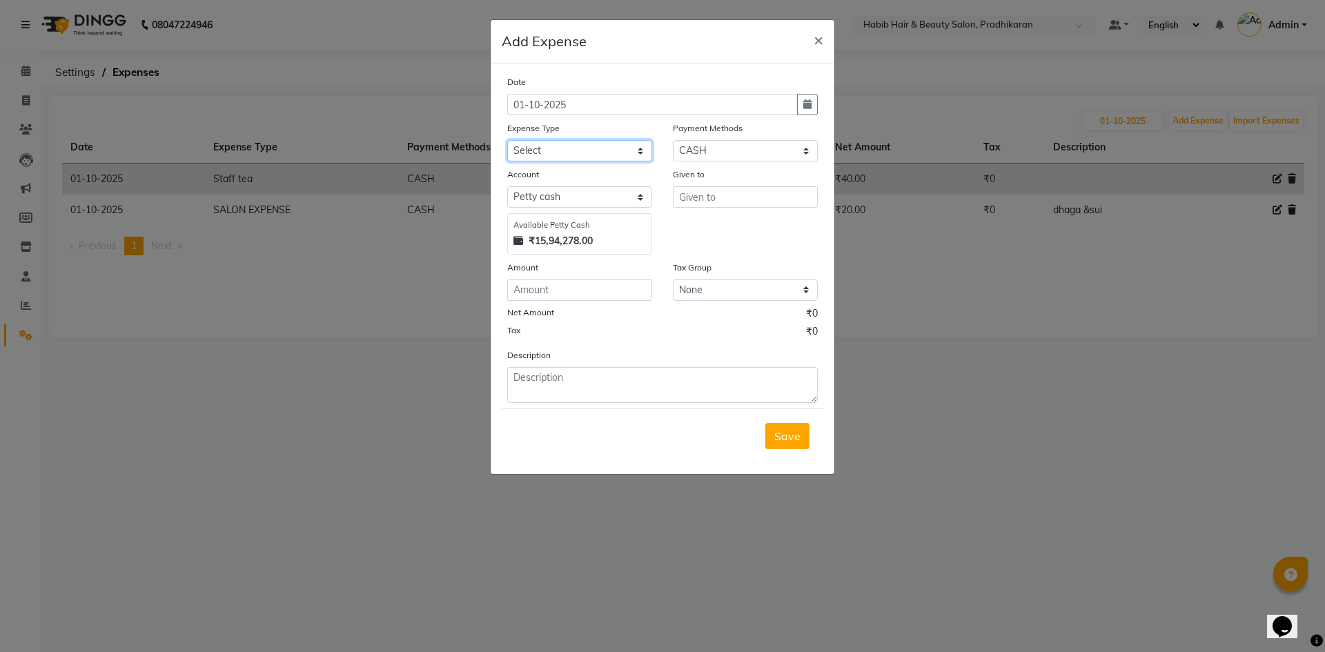
click at [639, 153] on select "Select 500 ADVANCE PAYMENT Cash Hand Over To Hub Cash Hand Over To Hub Client T…" at bounding box center [579, 150] width 145 height 21
select select "17650"
click at [507, 140] on select "Select 500 ADVANCE PAYMENT Cash Hand Over To Hub Cash Hand Over To Hub Client T…" at bounding box center [579, 150] width 145 height 21
drag, startPoint x: 631, startPoint y: 379, endPoint x: 905, endPoint y: 344, distance: 276.1
click at [664, 375] on textarea at bounding box center [662, 385] width 311 height 36
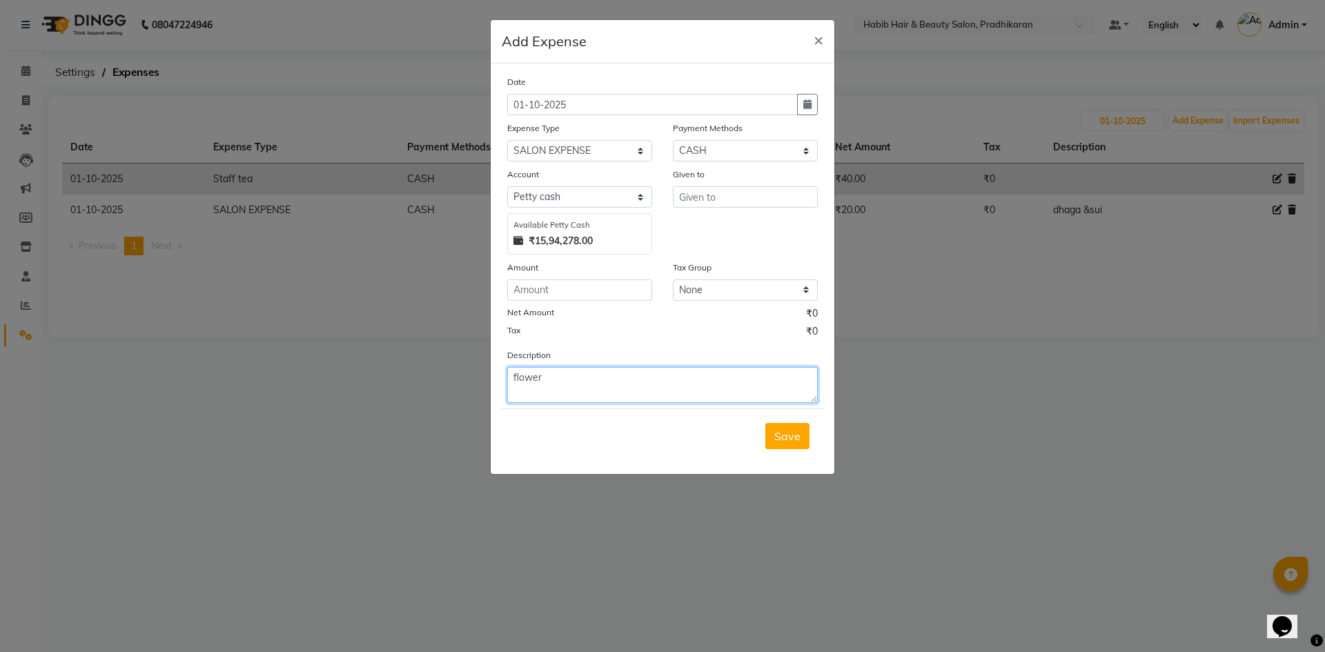
type textarea "flower"
click at [610, 285] on input "number" at bounding box center [579, 289] width 145 height 21
type input "130"
click at [694, 195] on input "text" at bounding box center [745, 196] width 145 height 21
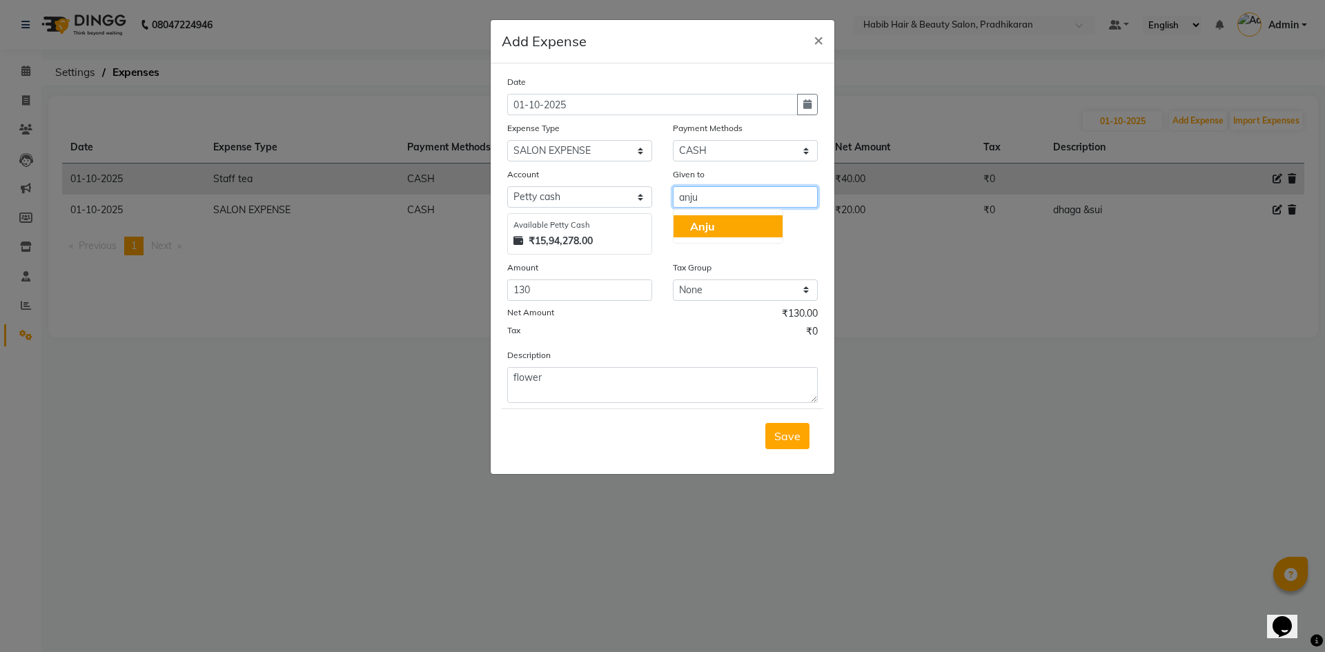
click at [698, 228] on span "Anju" at bounding box center [702, 226] width 25 height 14
type input "Anju"
click at [783, 430] on span "Save" at bounding box center [787, 436] width 26 height 14
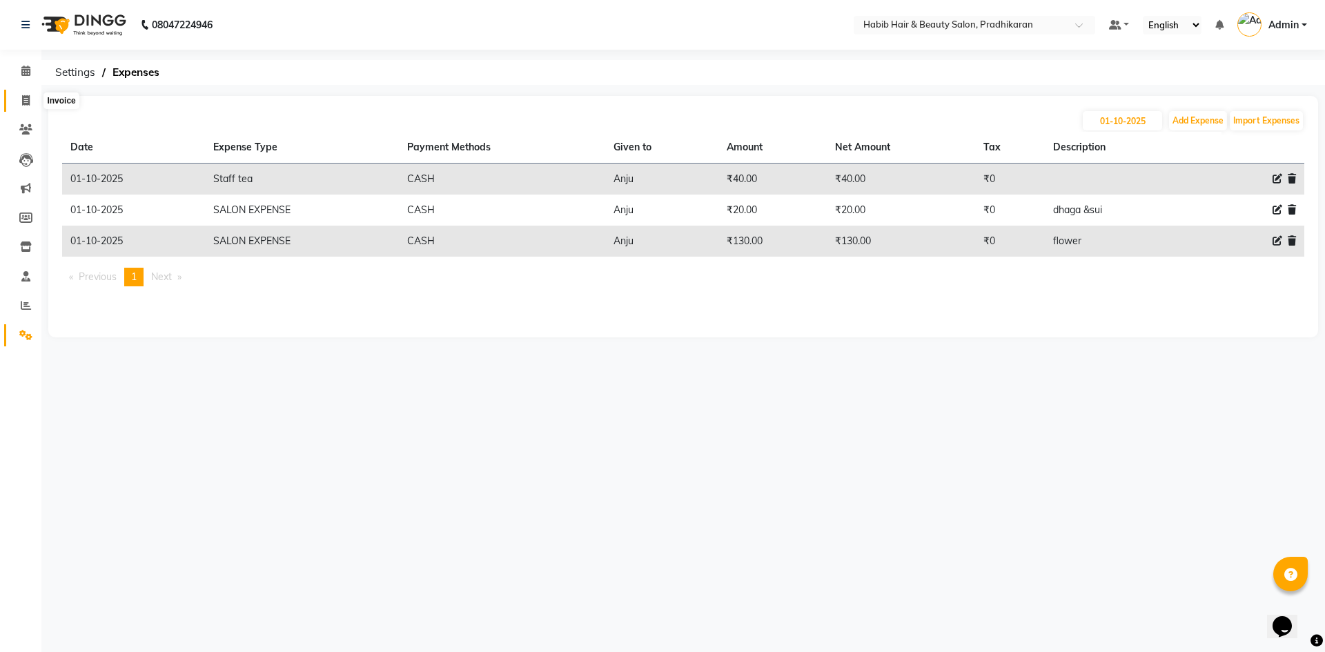
click at [27, 103] on icon at bounding box center [26, 100] width 8 height 10
select select "5583"
select select "service"
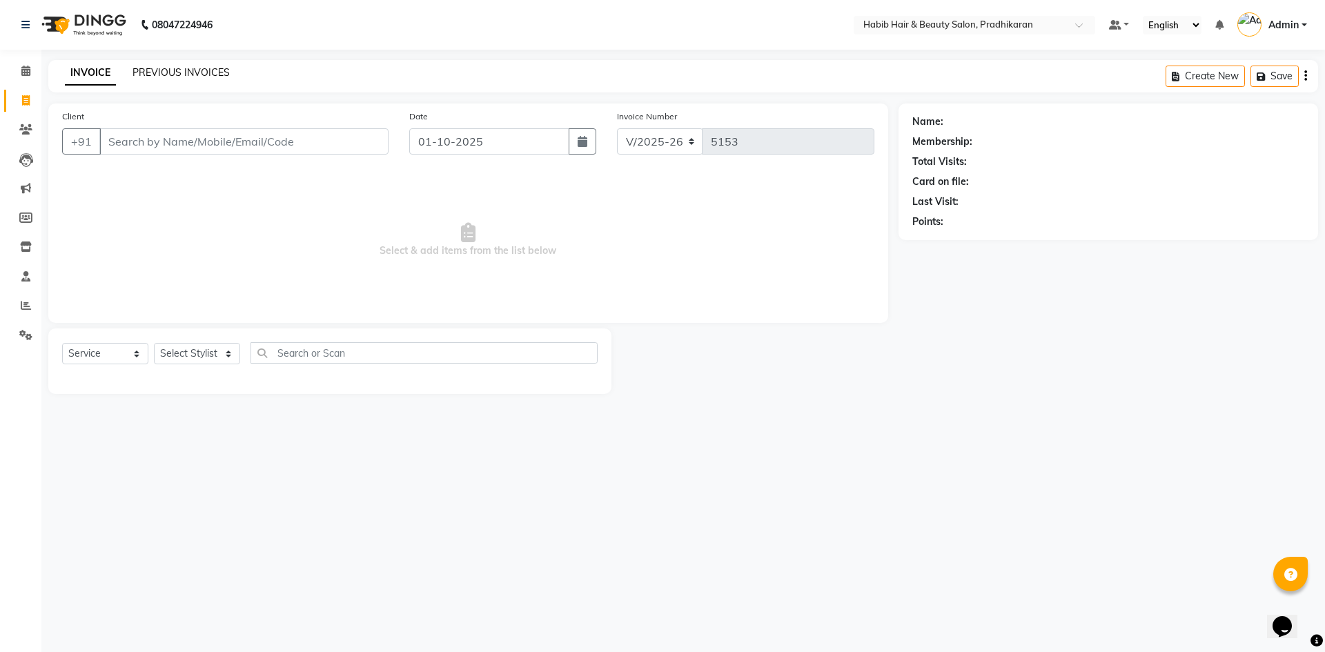
click at [226, 75] on link "PREVIOUS INVOICES" at bounding box center [181, 72] width 97 height 12
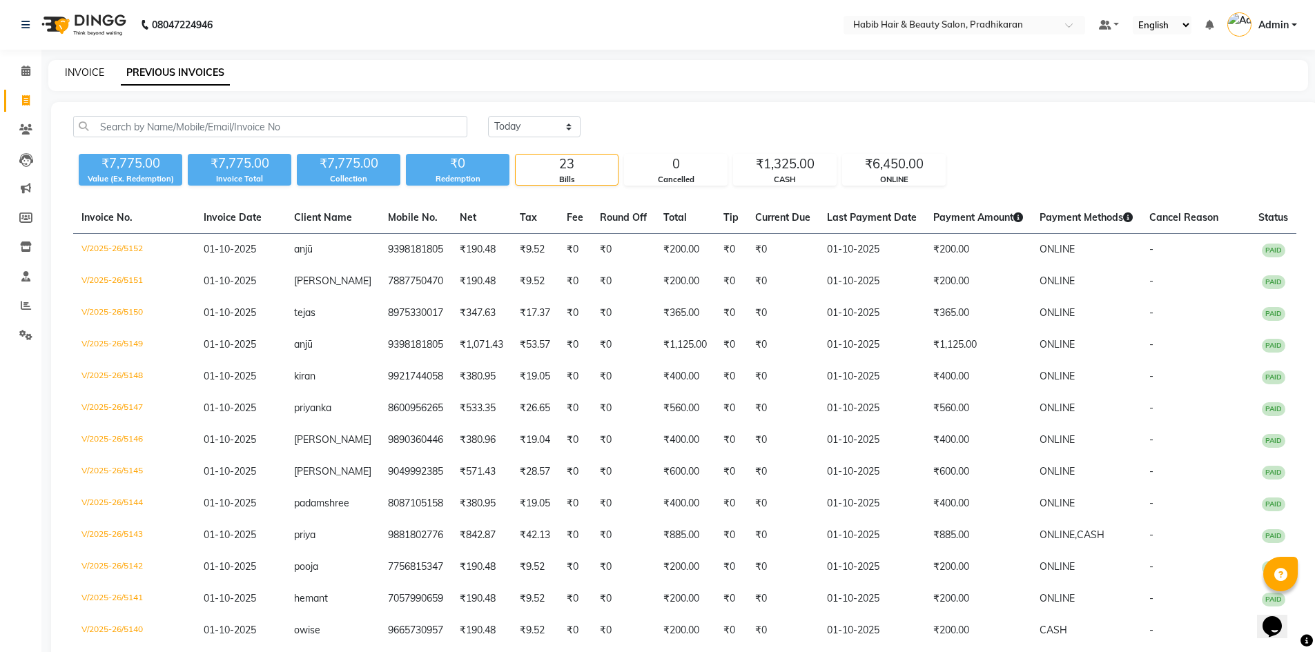
click at [85, 72] on link "INVOICE" at bounding box center [84, 72] width 39 height 12
select select "service"
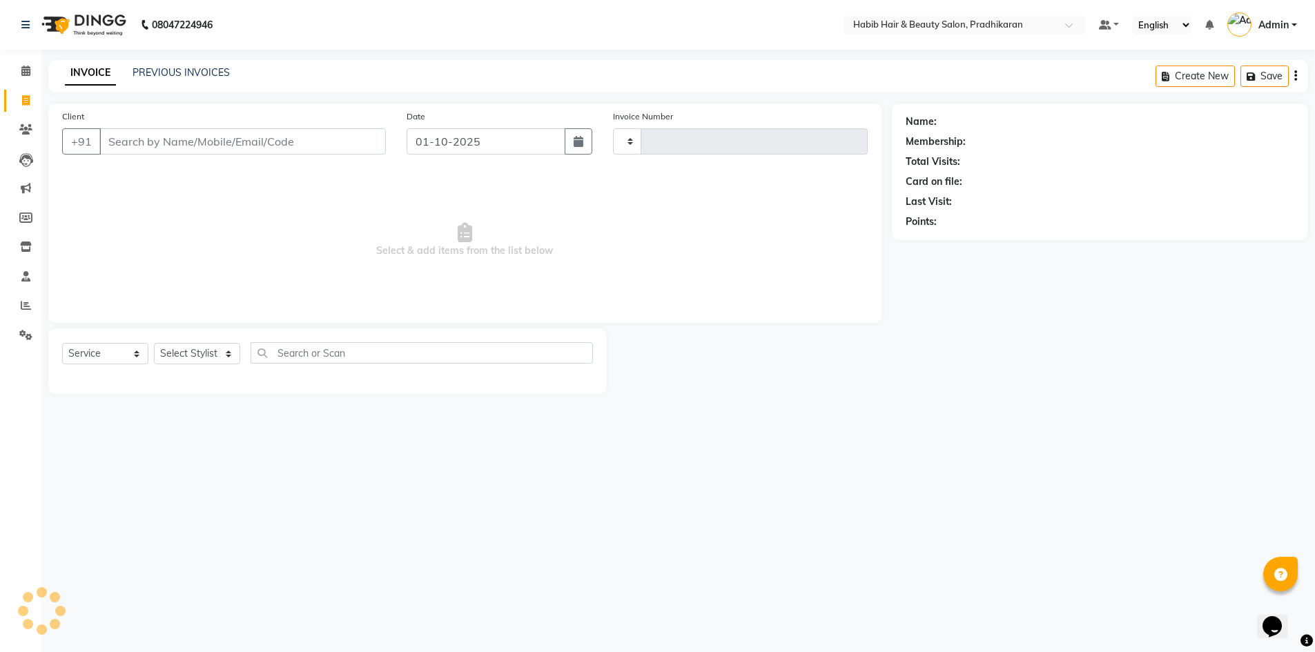
type input "5153"
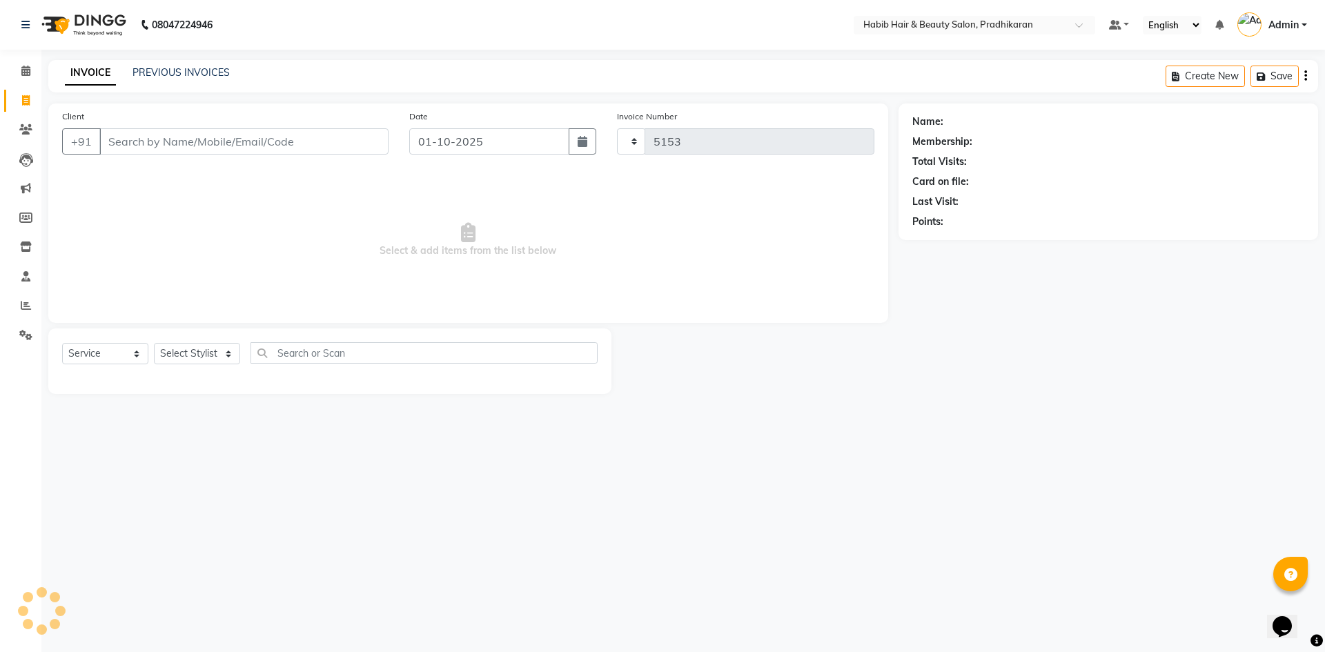
select select "5583"
click at [195, 69] on link "PREVIOUS INVOICES" at bounding box center [181, 72] width 97 height 12
